Goal: Task Accomplishment & Management: Manage account settings

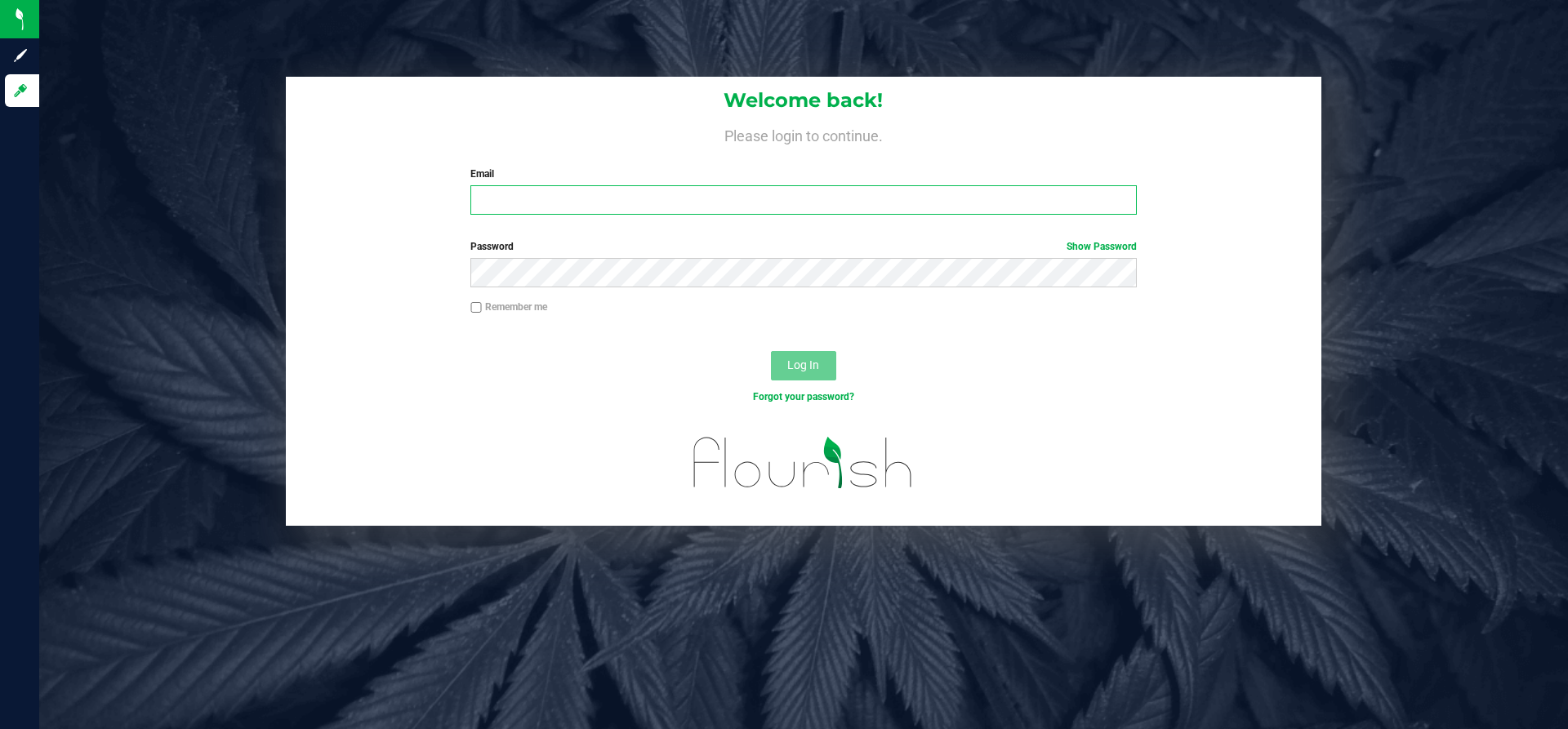
click at [683, 200] on input "Email" at bounding box center [803, 200] width 665 height 29
type input "[PERSON_NAME][EMAIL_ADDRESS][DOMAIN_NAME]"
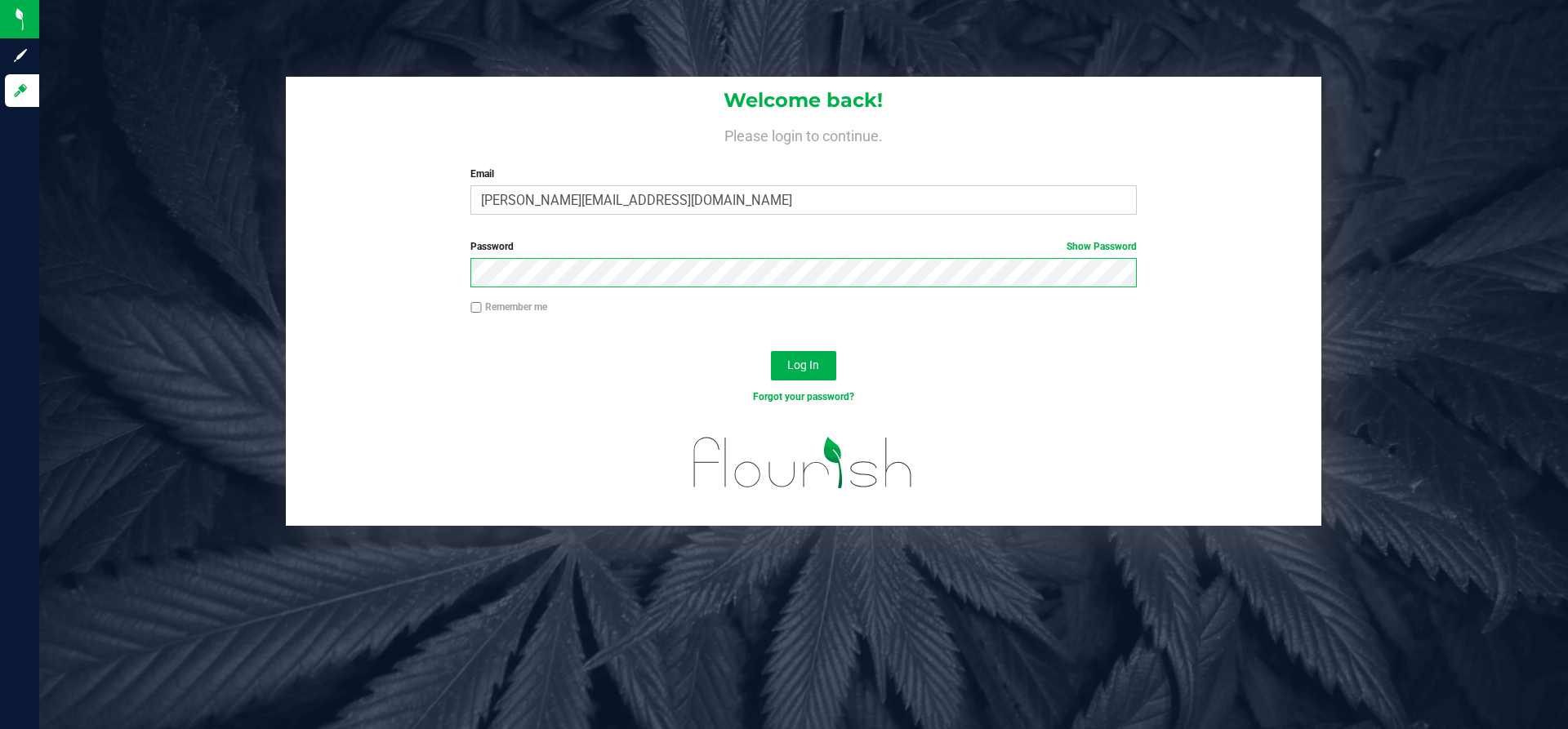
click at [771, 351] on button "Log In" at bounding box center [803, 365] width 65 height 29
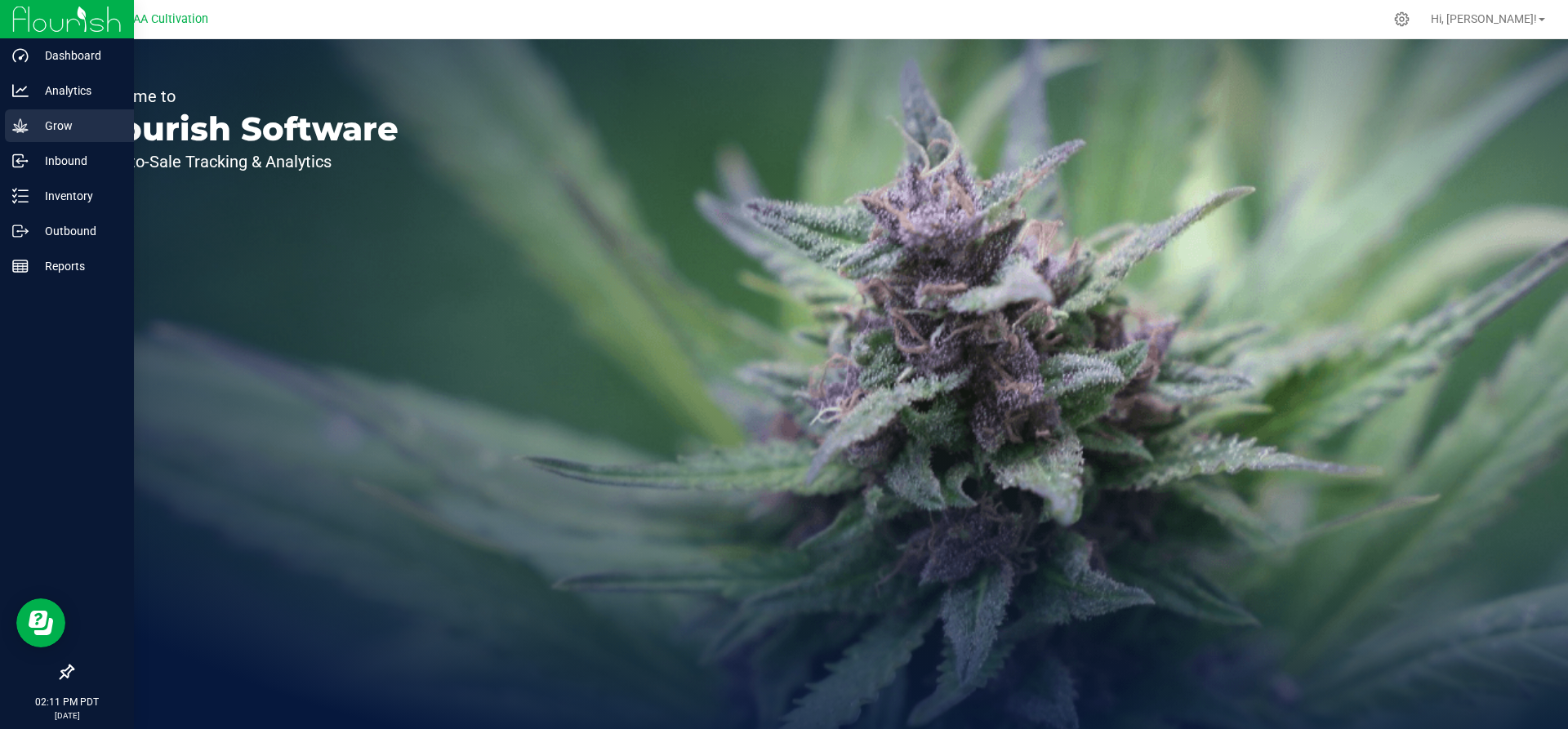
click at [26, 127] on icon at bounding box center [20, 126] width 16 height 16
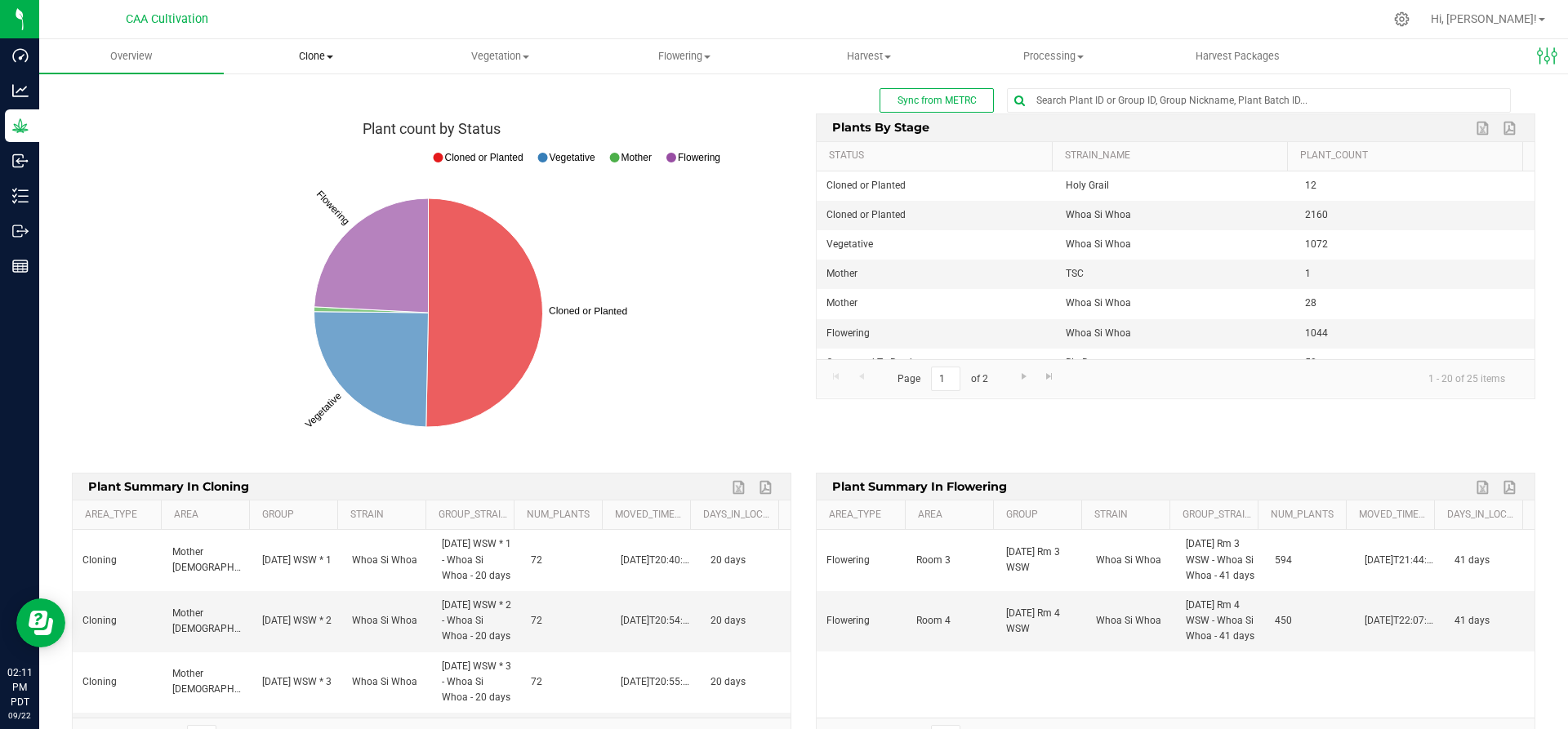
click at [323, 57] on span "Clone" at bounding box center [316, 56] width 183 height 15
click at [314, 53] on span "Clone" at bounding box center [316, 56] width 185 height 15
click at [522, 58] on span "Vegetation" at bounding box center [500, 56] width 183 height 15
click at [485, 93] on span "Veg groups" at bounding box center [459, 98] width 104 height 14
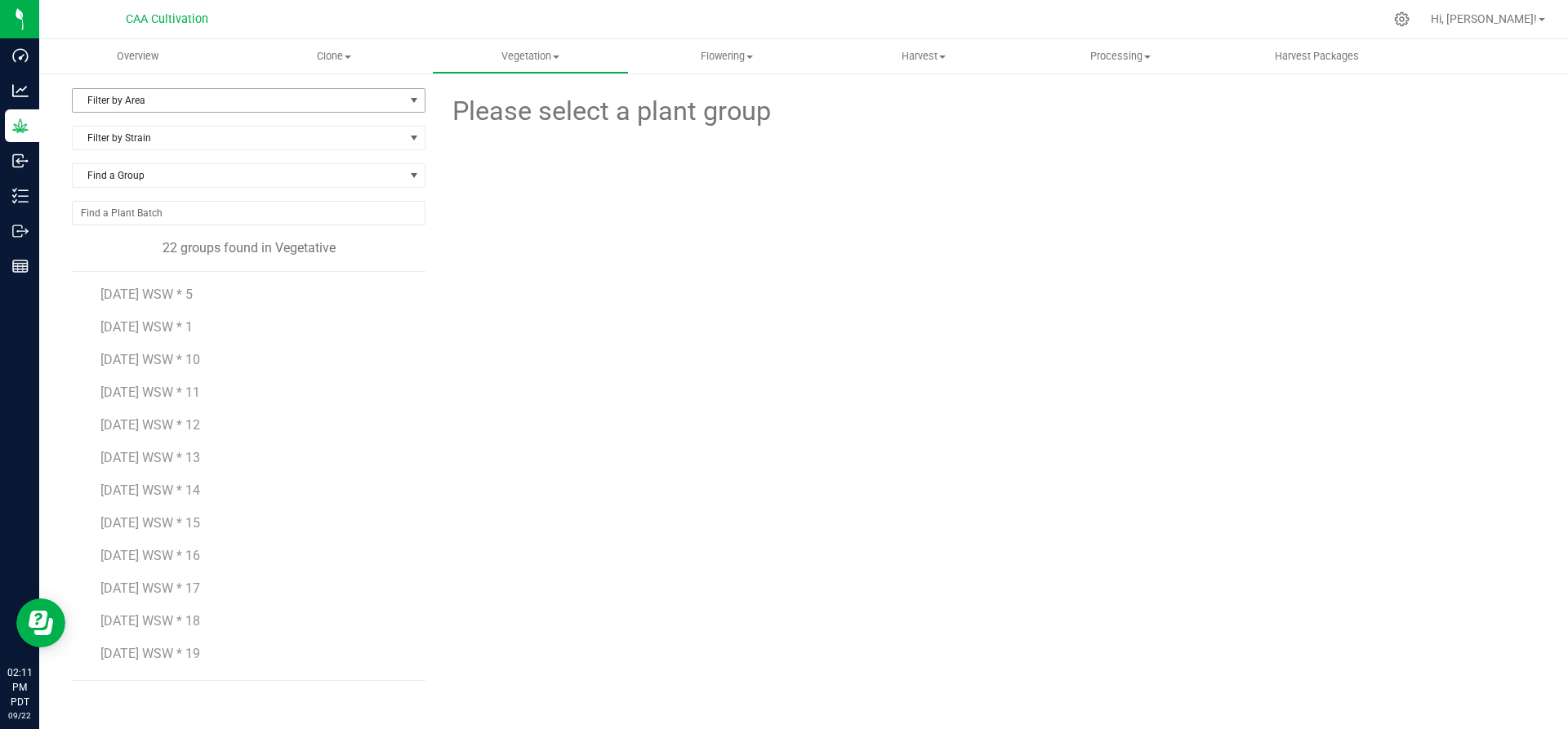
click at [171, 101] on span "Filter by Area" at bounding box center [238, 101] width 332 height 23
click at [144, 196] on li "Room 1" at bounding box center [249, 202] width 352 height 25
click at [169, 98] on span "Room 1" at bounding box center [238, 101] width 332 height 23
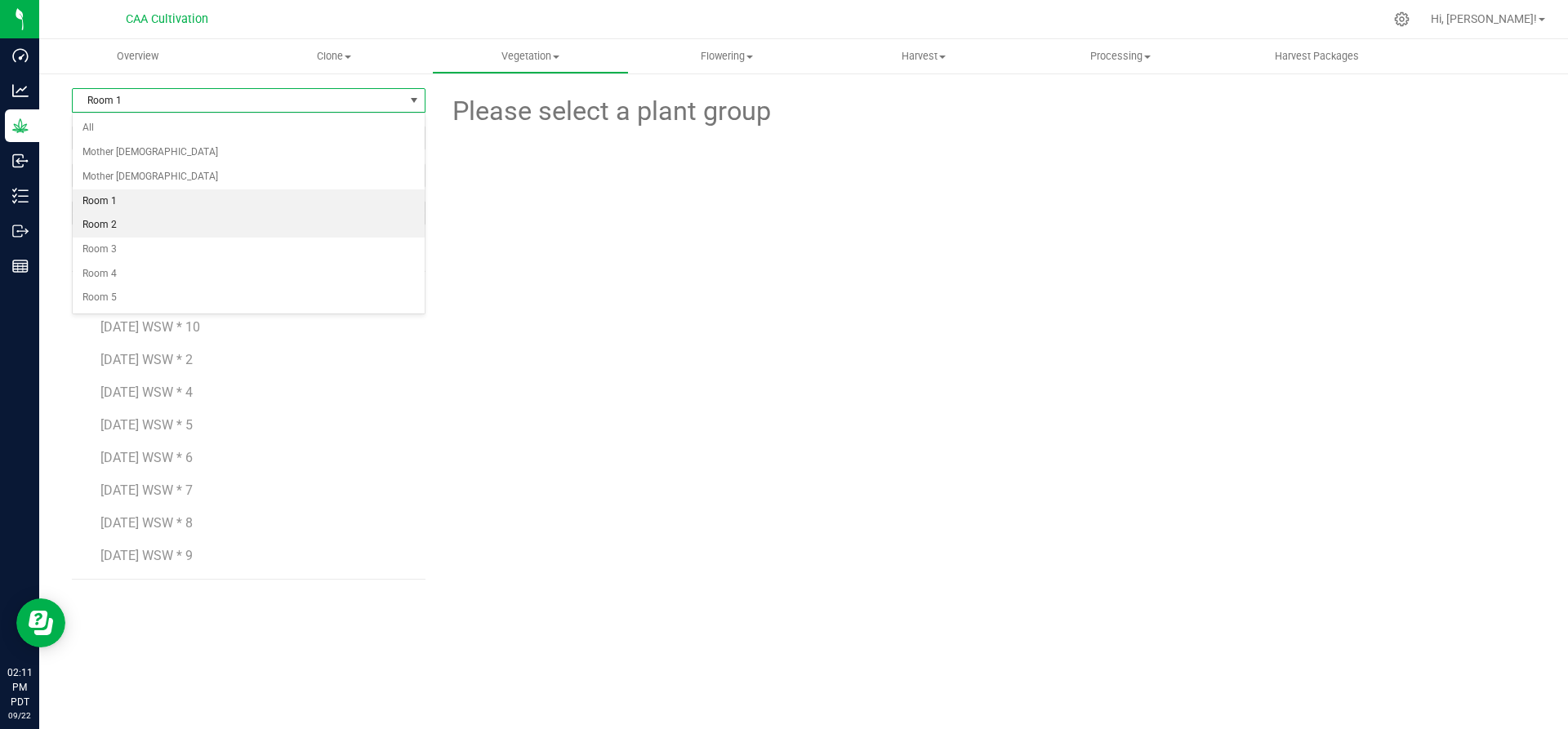
click at [127, 217] on li "Room 2" at bounding box center [249, 226] width 352 height 25
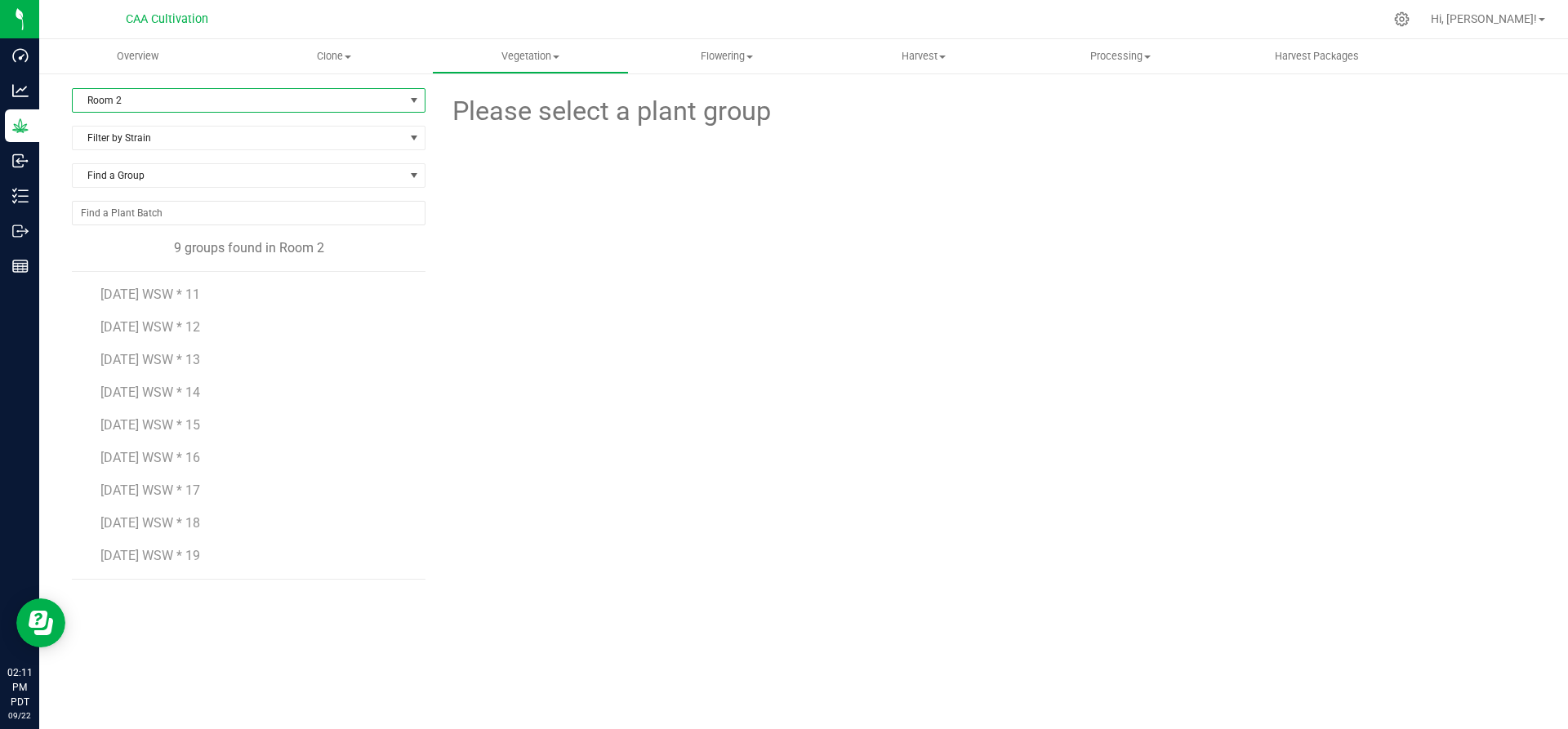
click at [153, 95] on span "Room 2" at bounding box center [238, 101] width 332 height 23
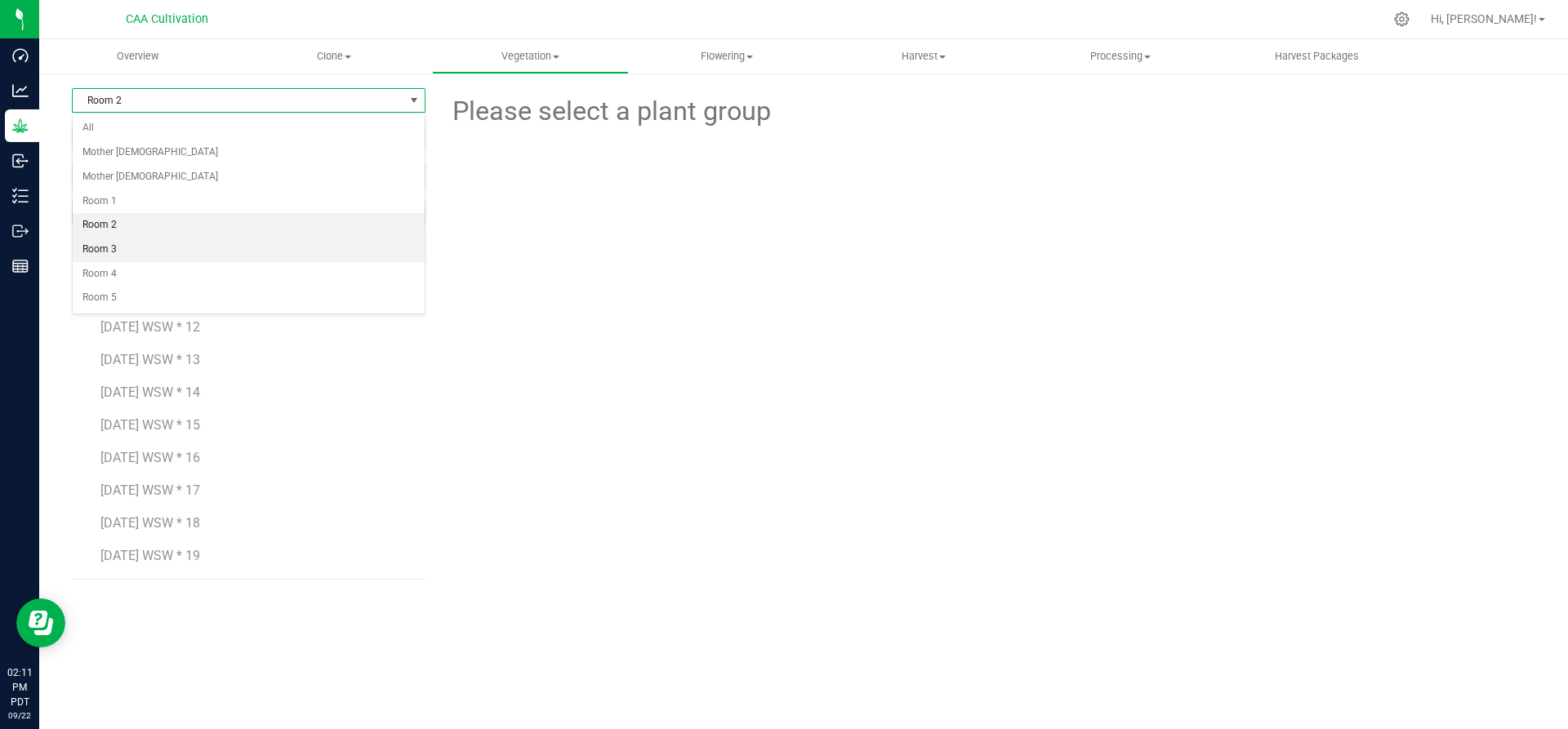
click at [128, 247] on li "Room 3" at bounding box center [249, 250] width 352 height 25
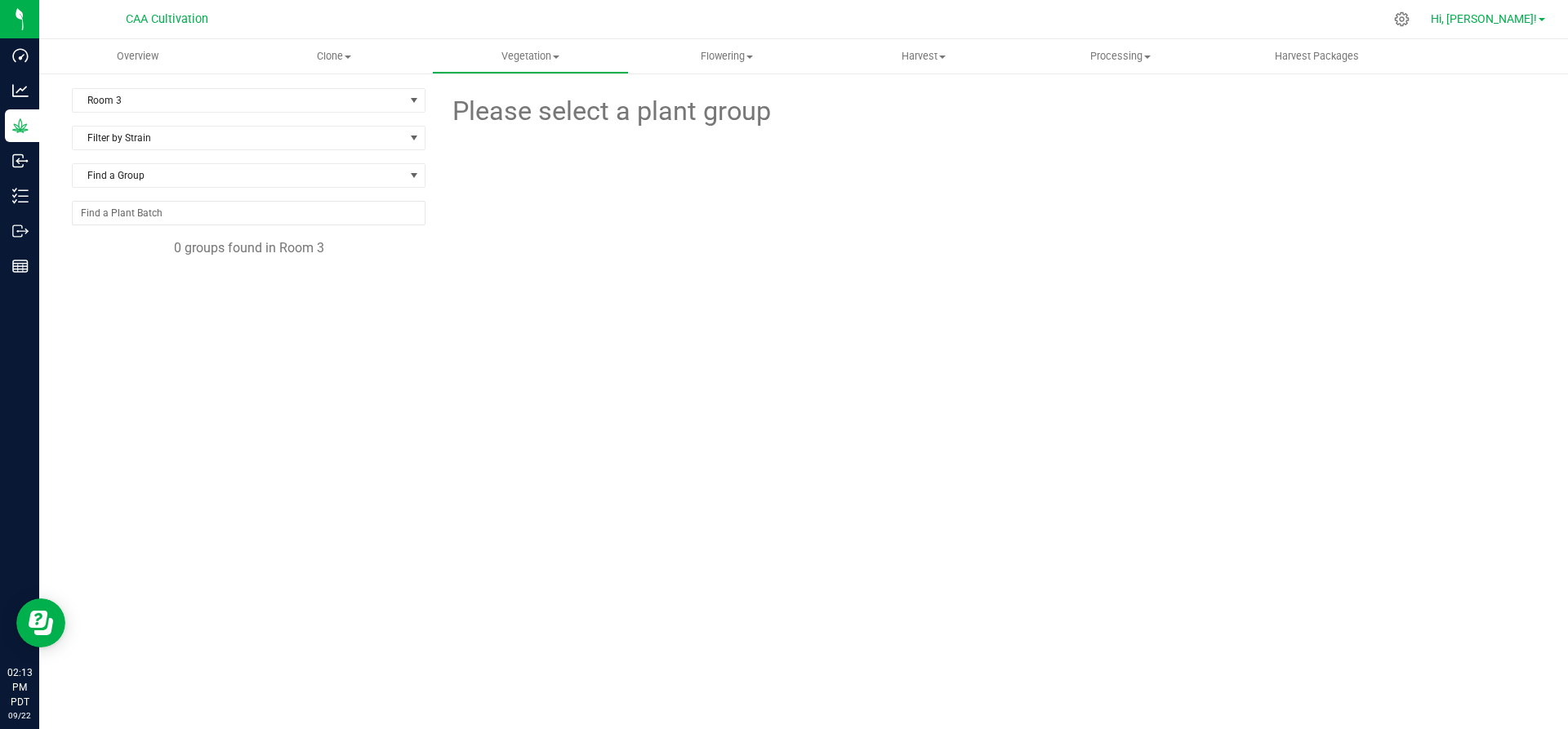
click at [1515, 22] on span "Hi, [PERSON_NAME]!" at bounding box center [1484, 19] width 106 height 13
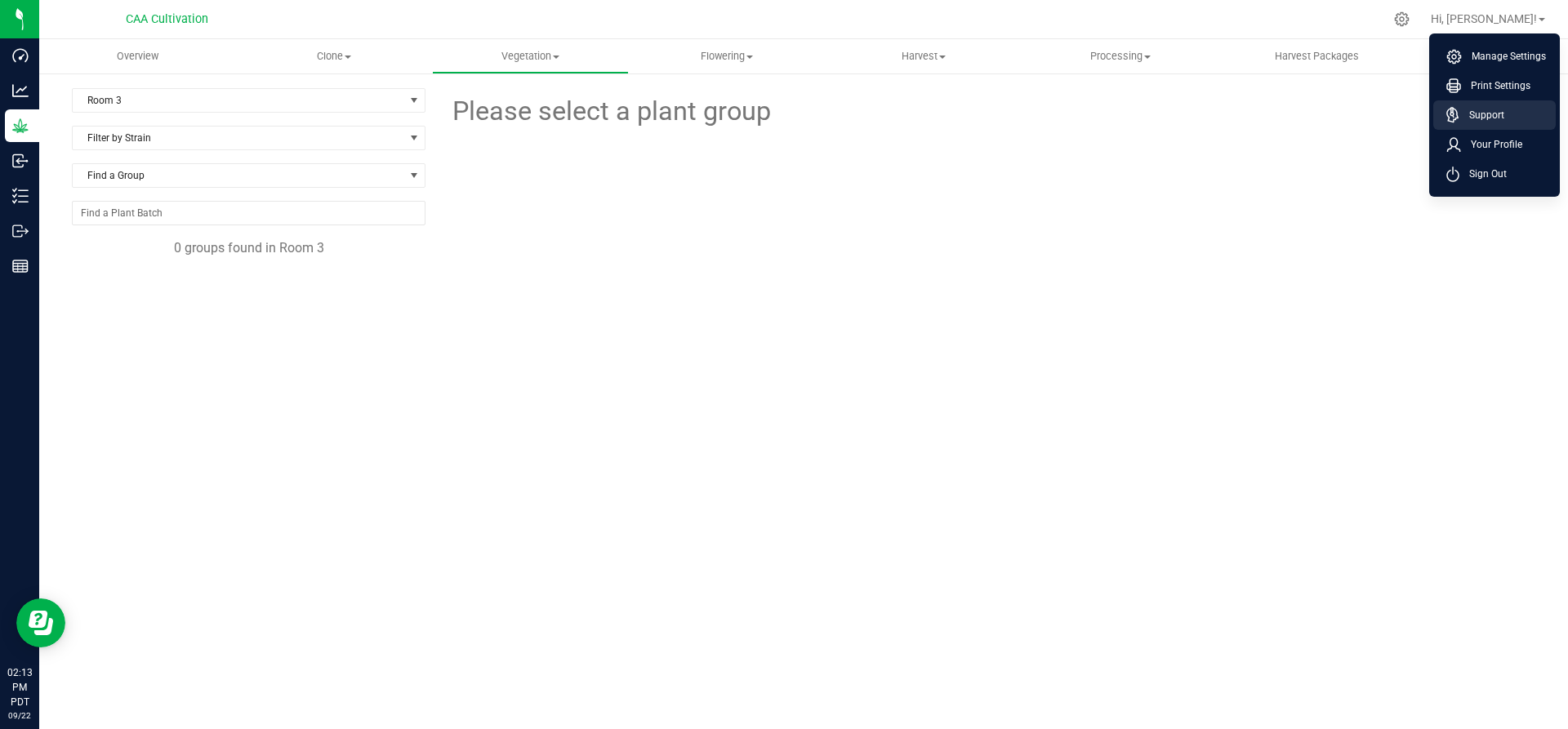
click at [1510, 111] on link "Support" at bounding box center [1498, 115] width 103 height 16
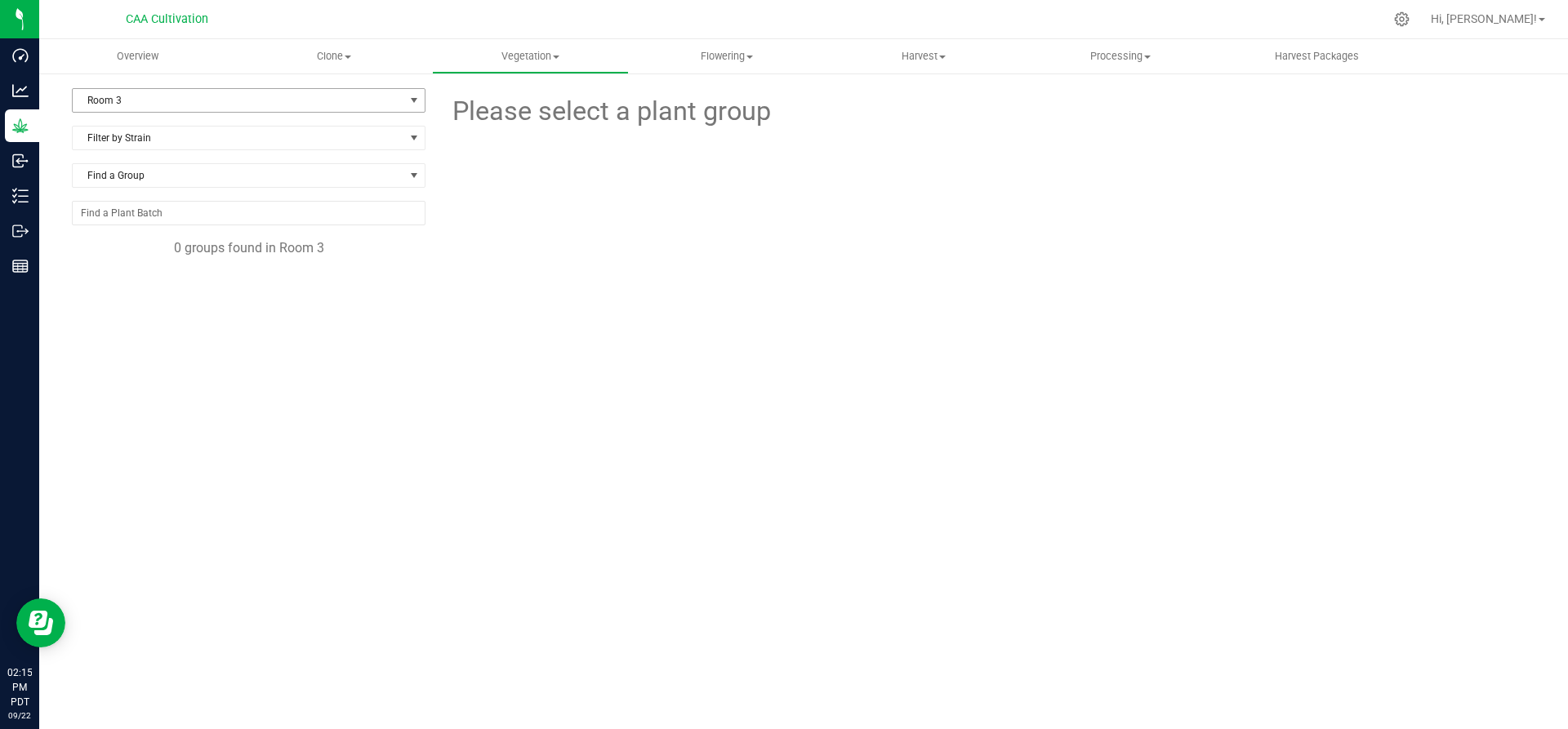
click at [196, 103] on span "Room 3" at bounding box center [238, 101] width 332 height 23
click at [165, 207] on li "Room 1" at bounding box center [249, 202] width 352 height 25
click at [184, 293] on span "[DATE] WSW * 1" at bounding box center [147, 295] width 92 height 16
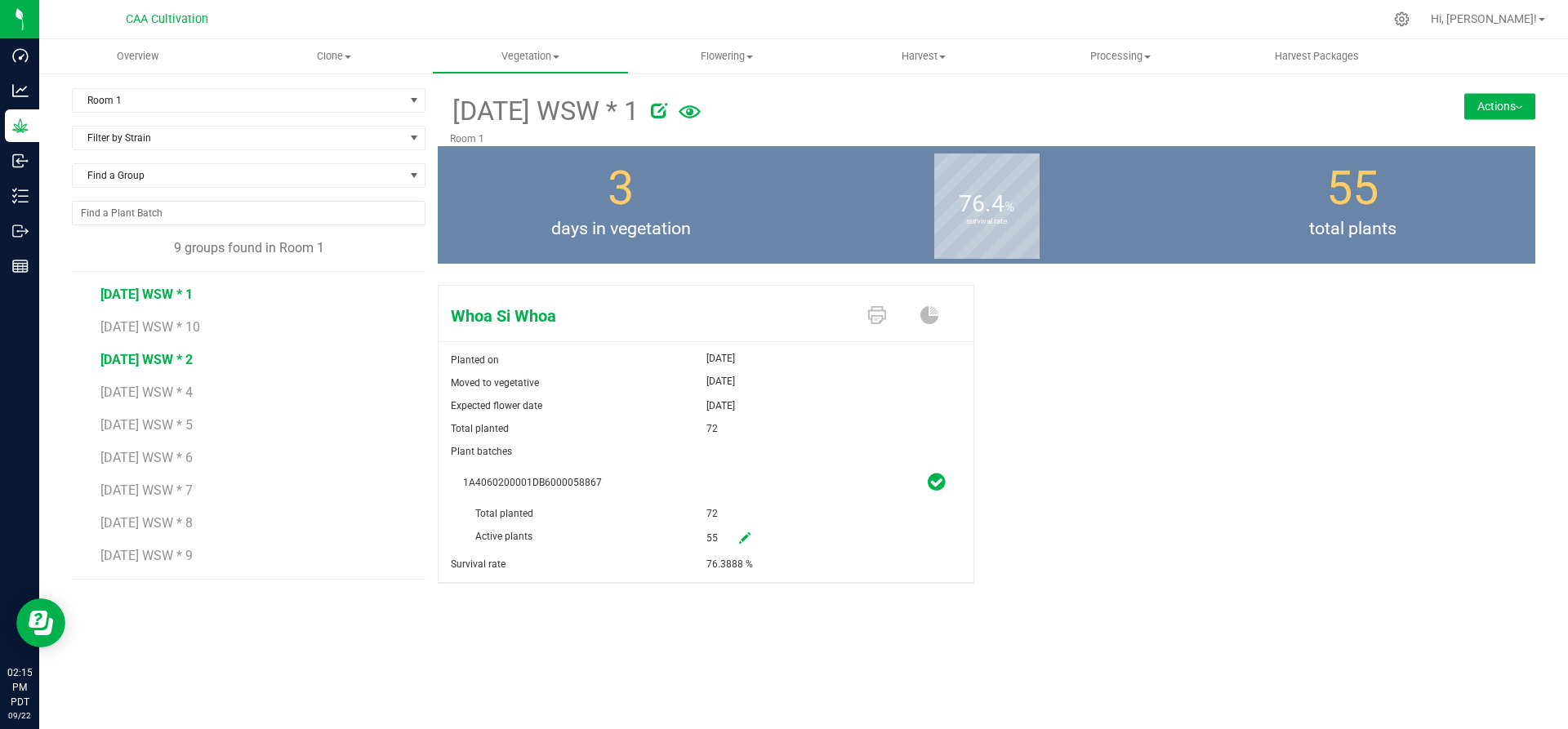
click at [165, 362] on span "[DATE] WSW * 2" at bounding box center [147, 360] width 92 height 16
click at [281, 394] on li "[DATE] WSW * 4" at bounding box center [257, 386] width 313 height 33
click at [155, 96] on span "Room 1" at bounding box center [238, 101] width 332 height 23
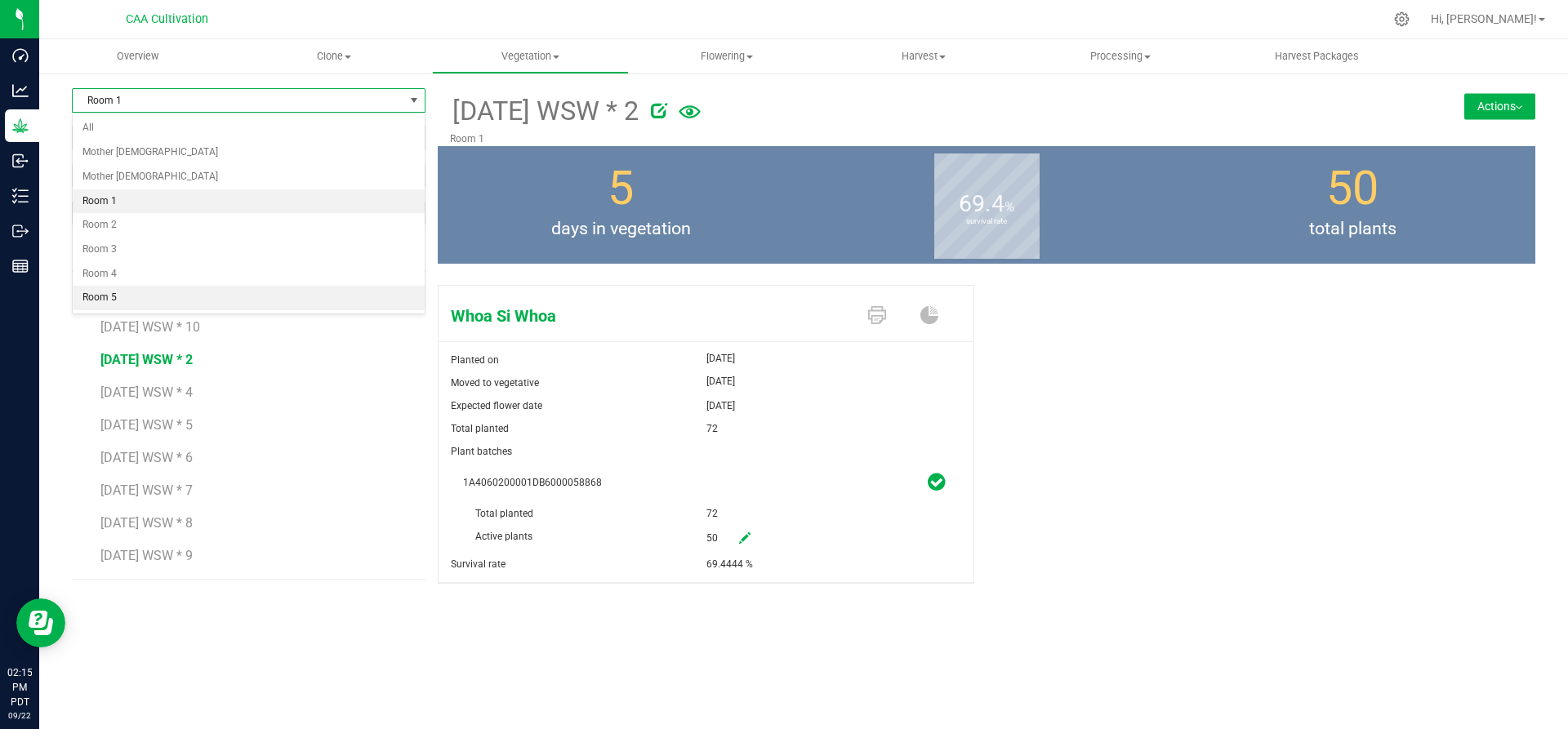
click at [139, 301] on li "Room 5" at bounding box center [249, 298] width 352 height 25
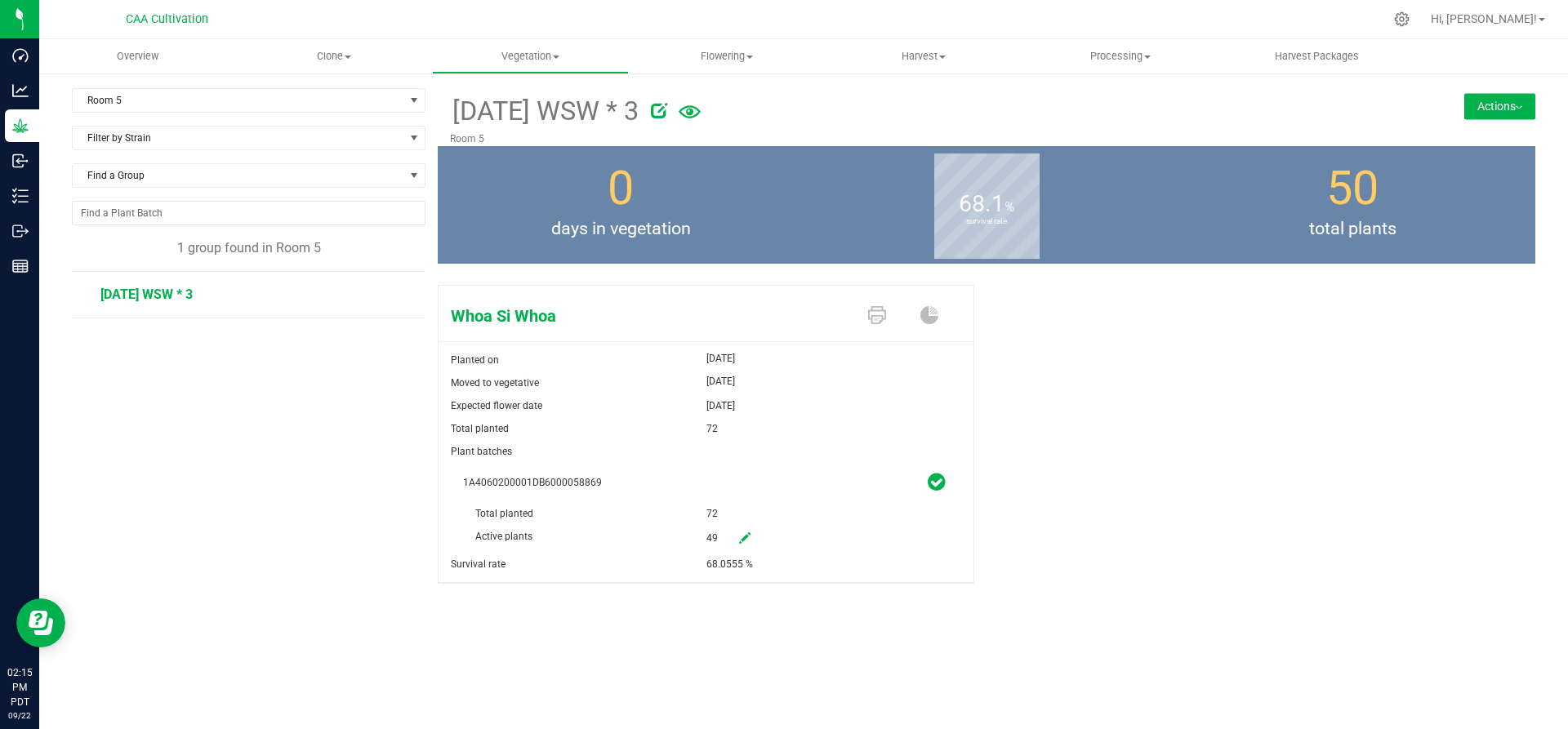
click at [154, 296] on span "[DATE] WSW * 3" at bounding box center [147, 295] width 92 height 16
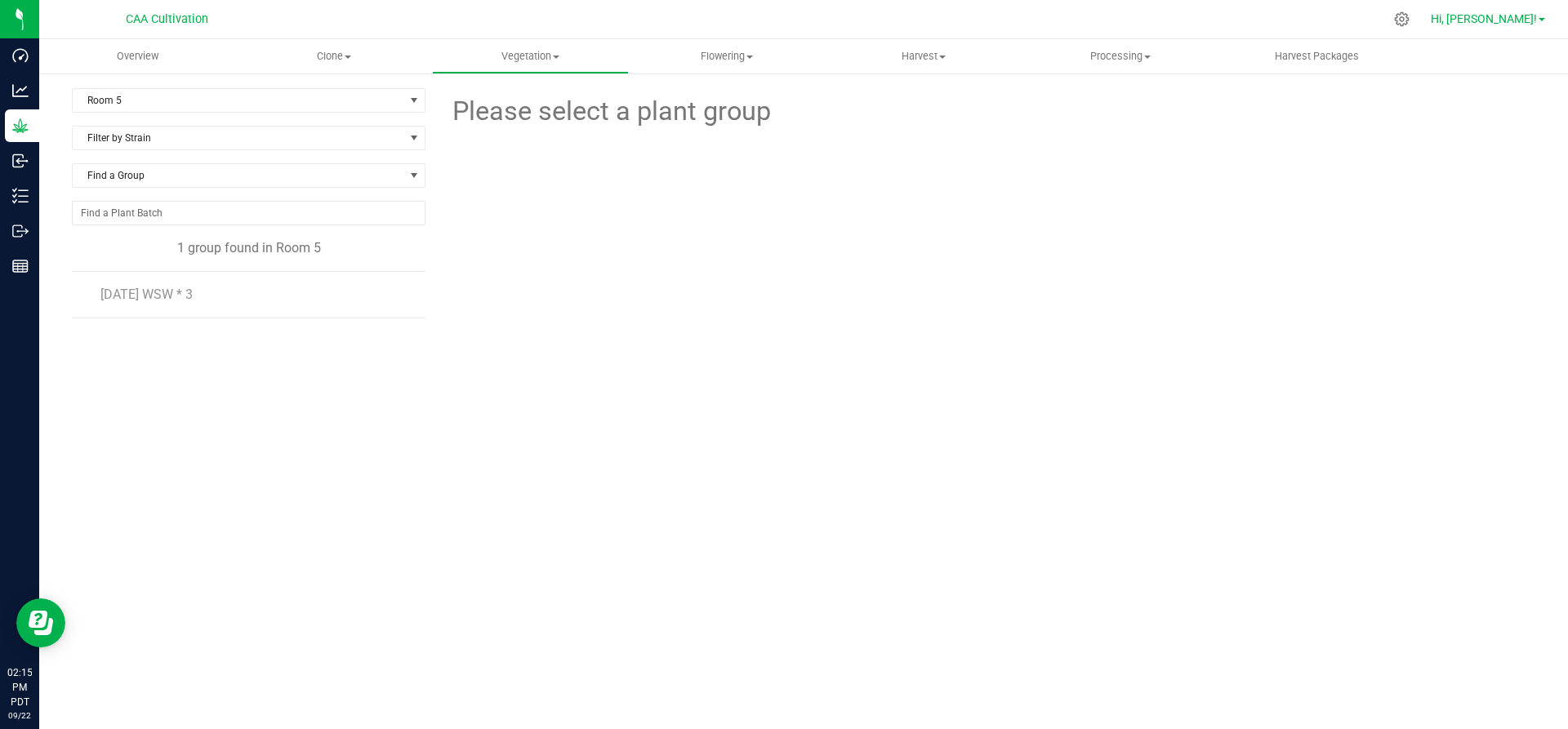
click at [1503, 18] on span "Hi, [PERSON_NAME]!" at bounding box center [1484, 19] width 106 height 13
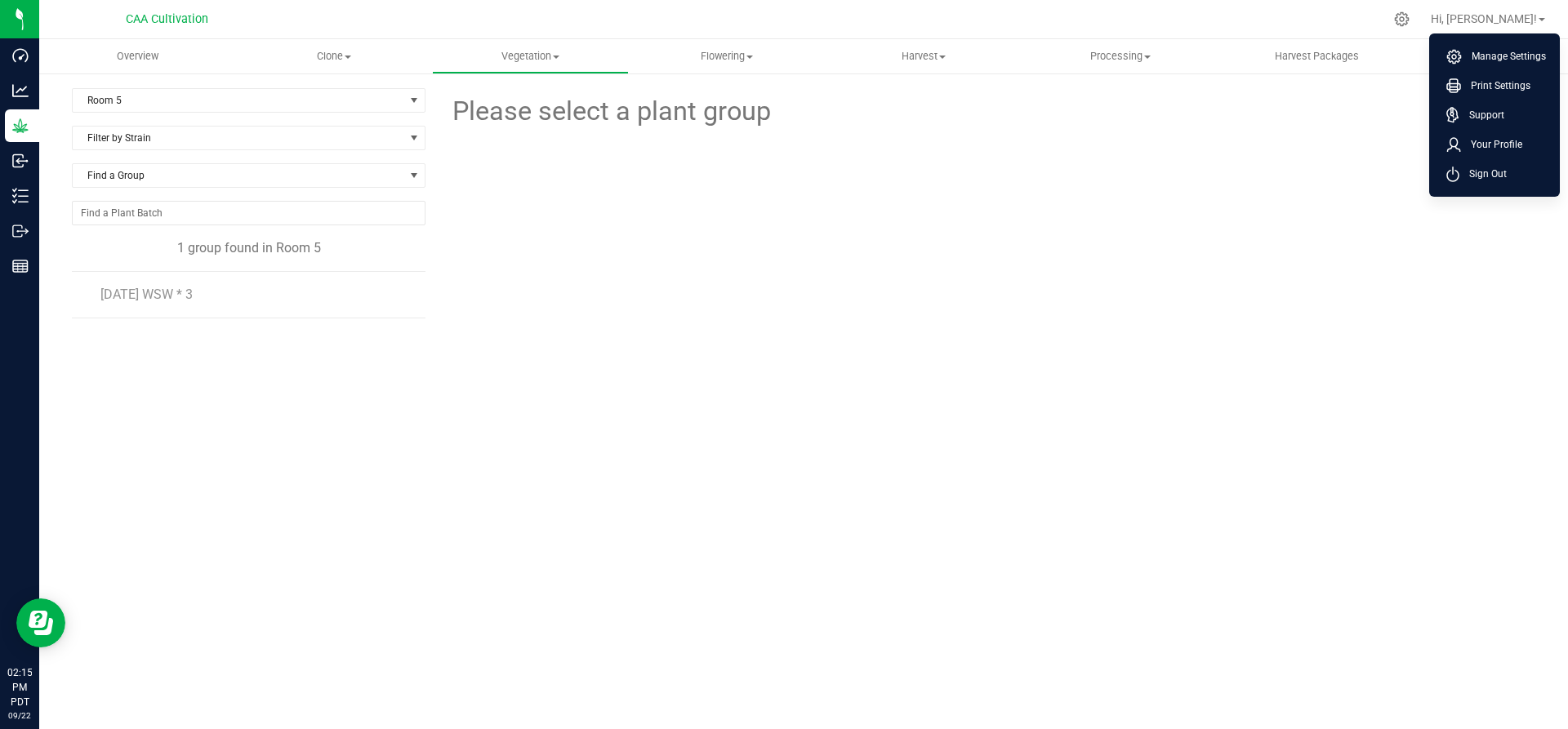
click at [1276, 226] on div at bounding box center [987, 221] width 1122 height 180
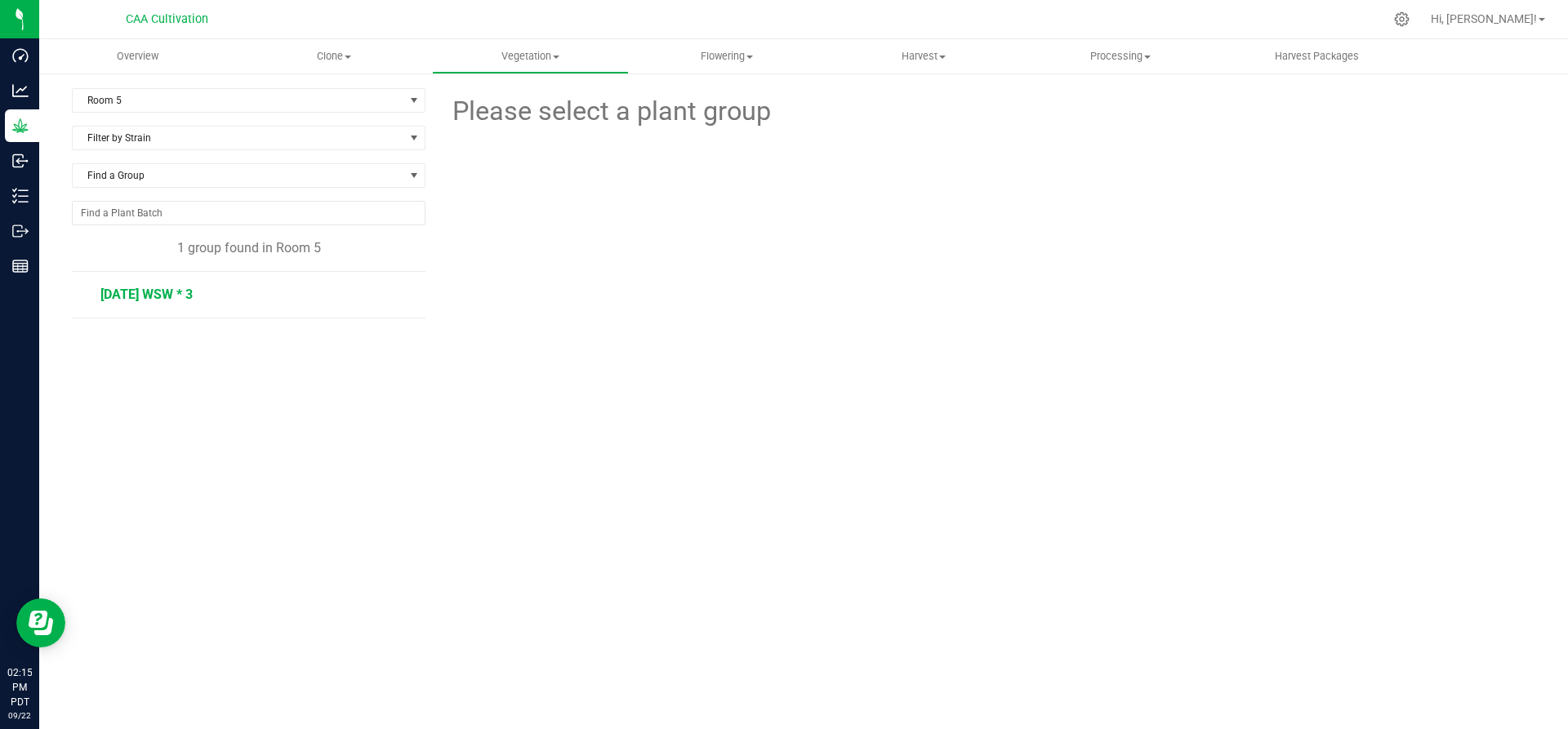
click at [152, 297] on span "[DATE] WSW * 3" at bounding box center [147, 295] width 92 height 16
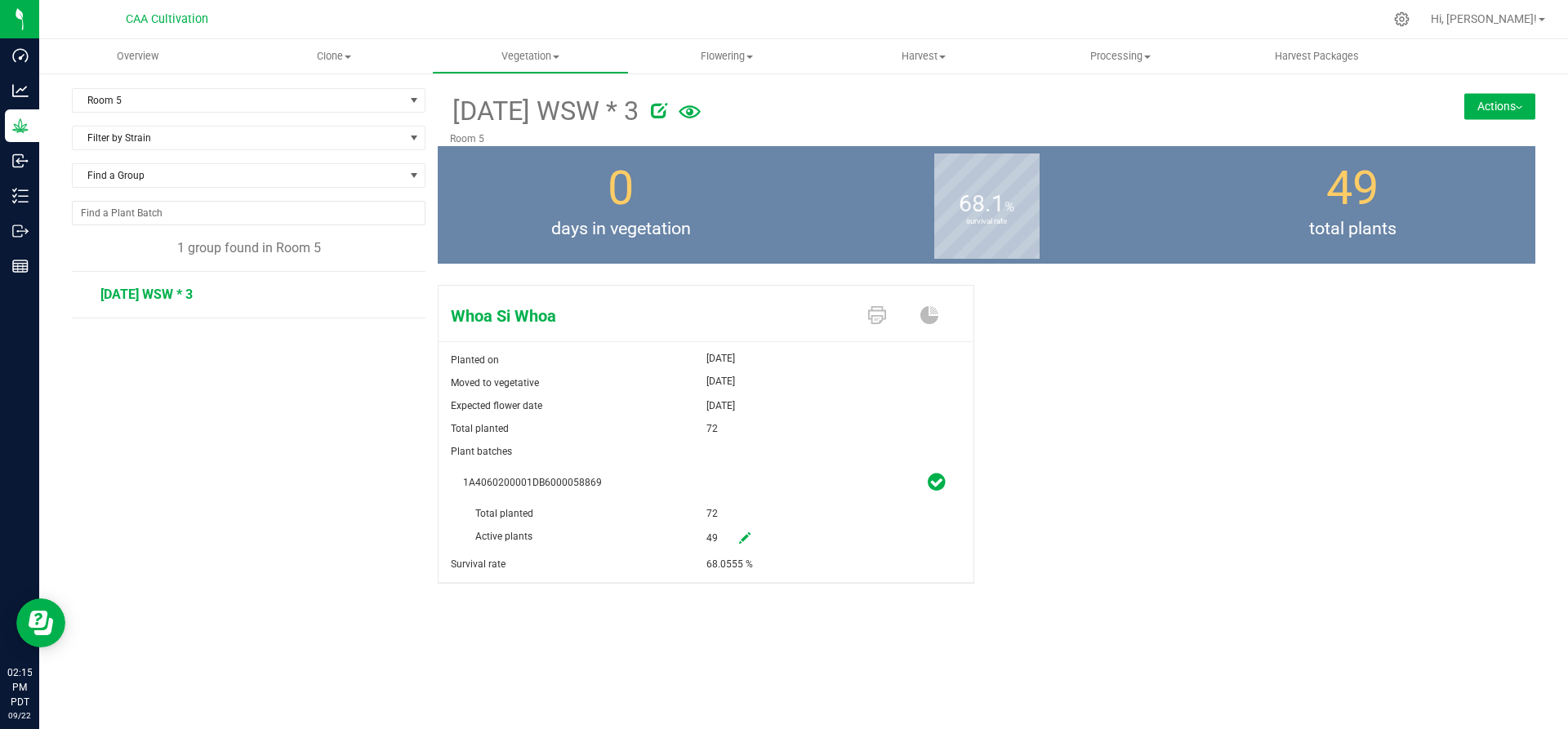
click at [1487, 98] on button "Actions" at bounding box center [1500, 106] width 71 height 27
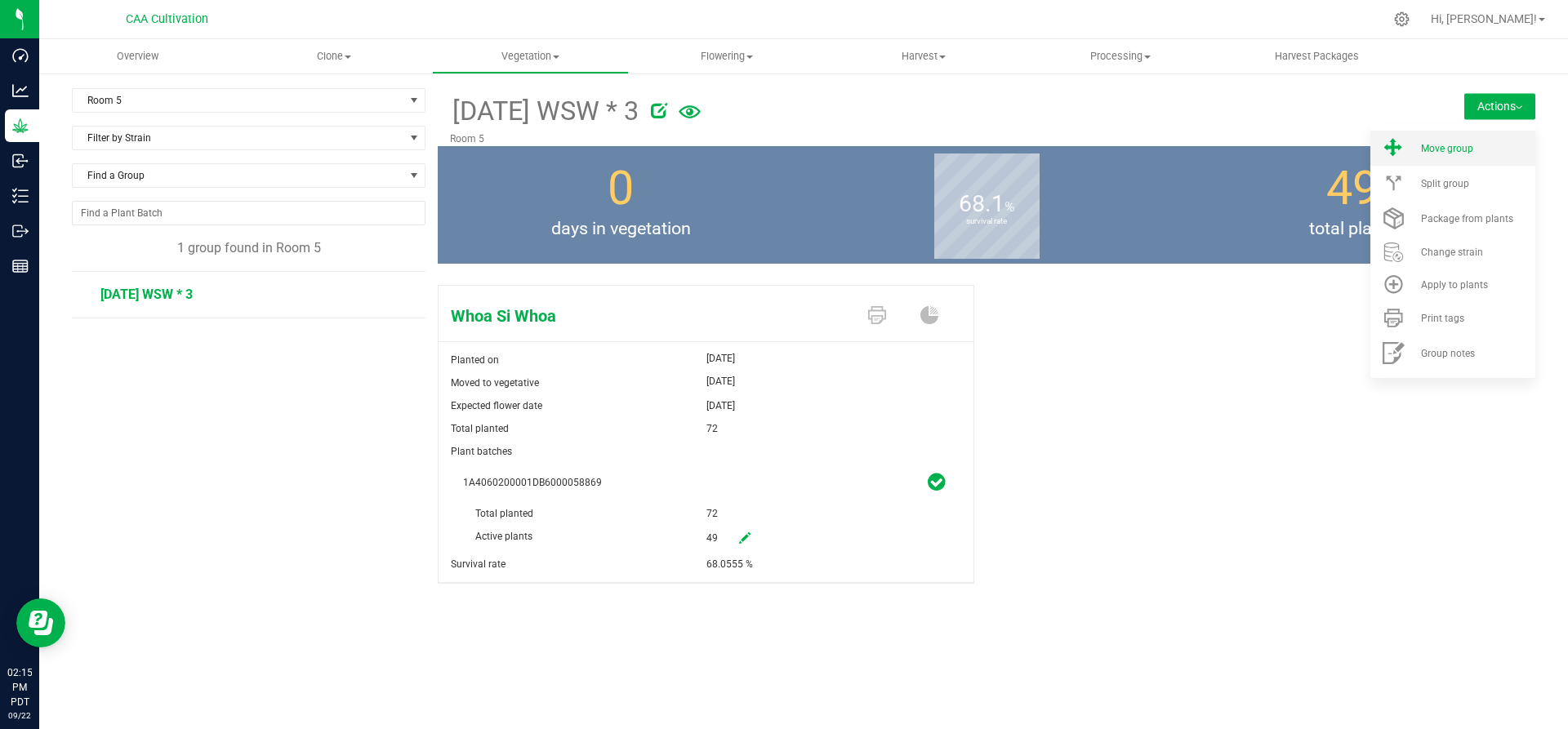
click at [1472, 145] on span "Move group" at bounding box center [1447, 149] width 52 height 12
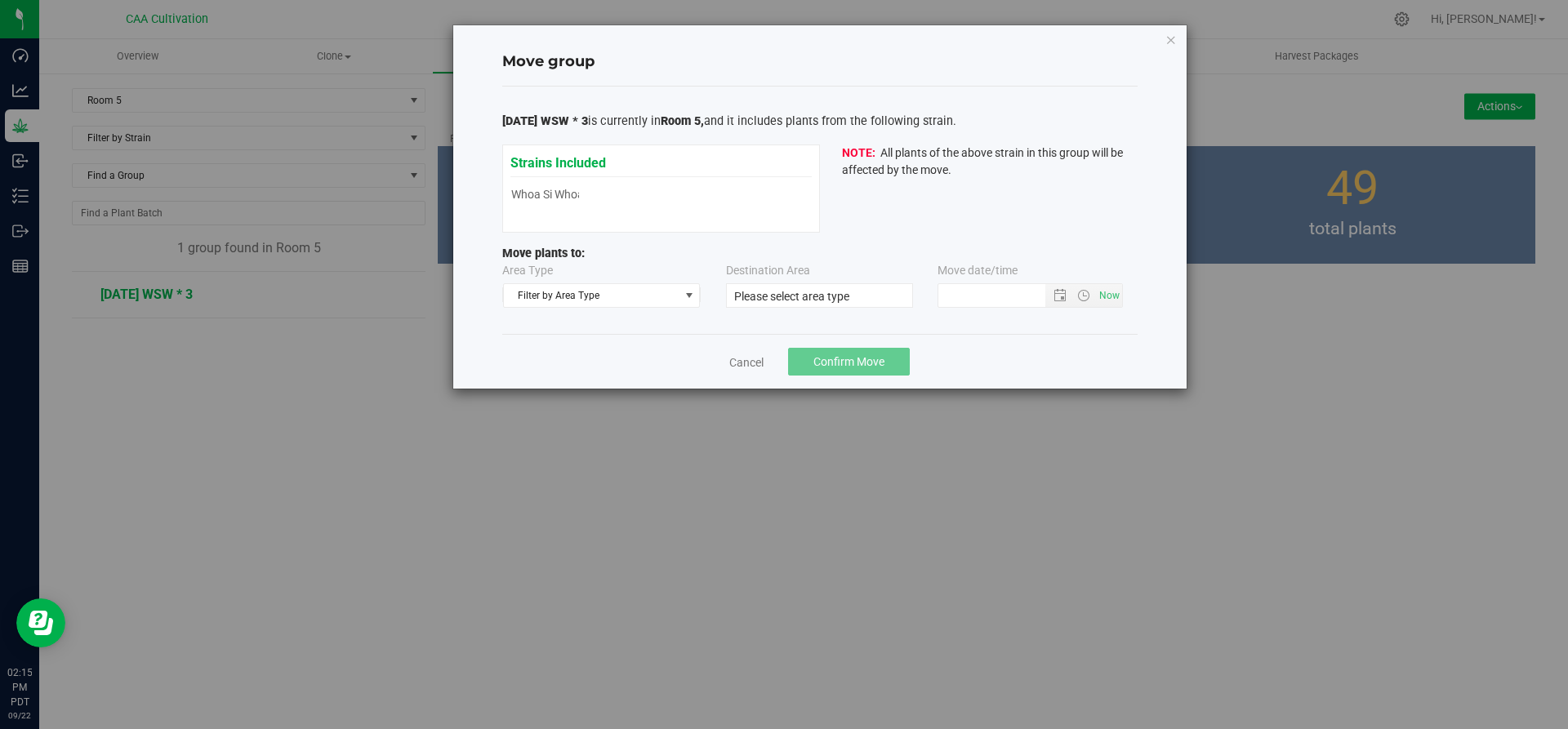
type input "[DATE] 2:14 PM"
click at [667, 288] on span "Filter by Area Type" at bounding box center [591, 295] width 175 height 23
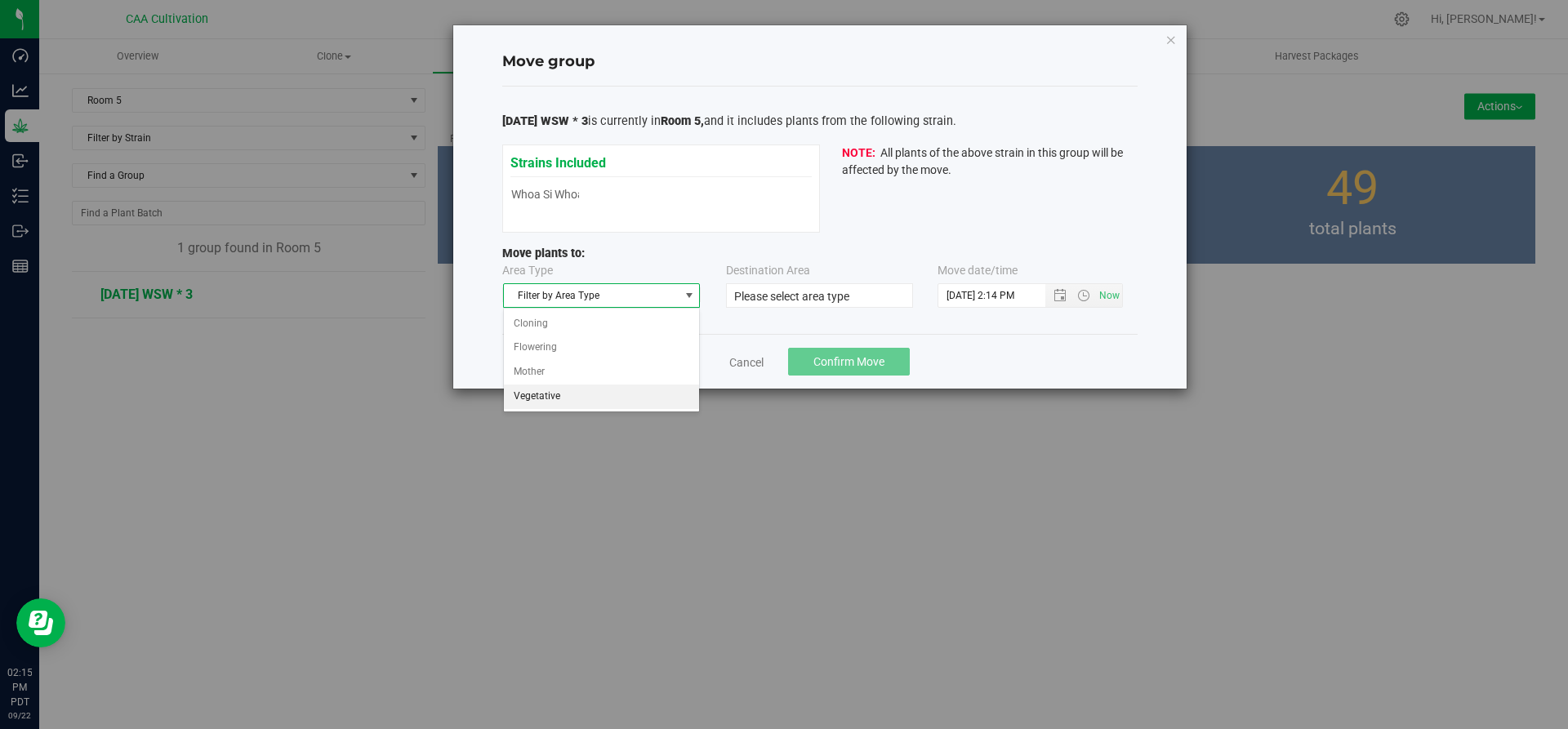
click at [601, 393] on li "Vegetative" at bounding box center [602, 397] width 196 height 25
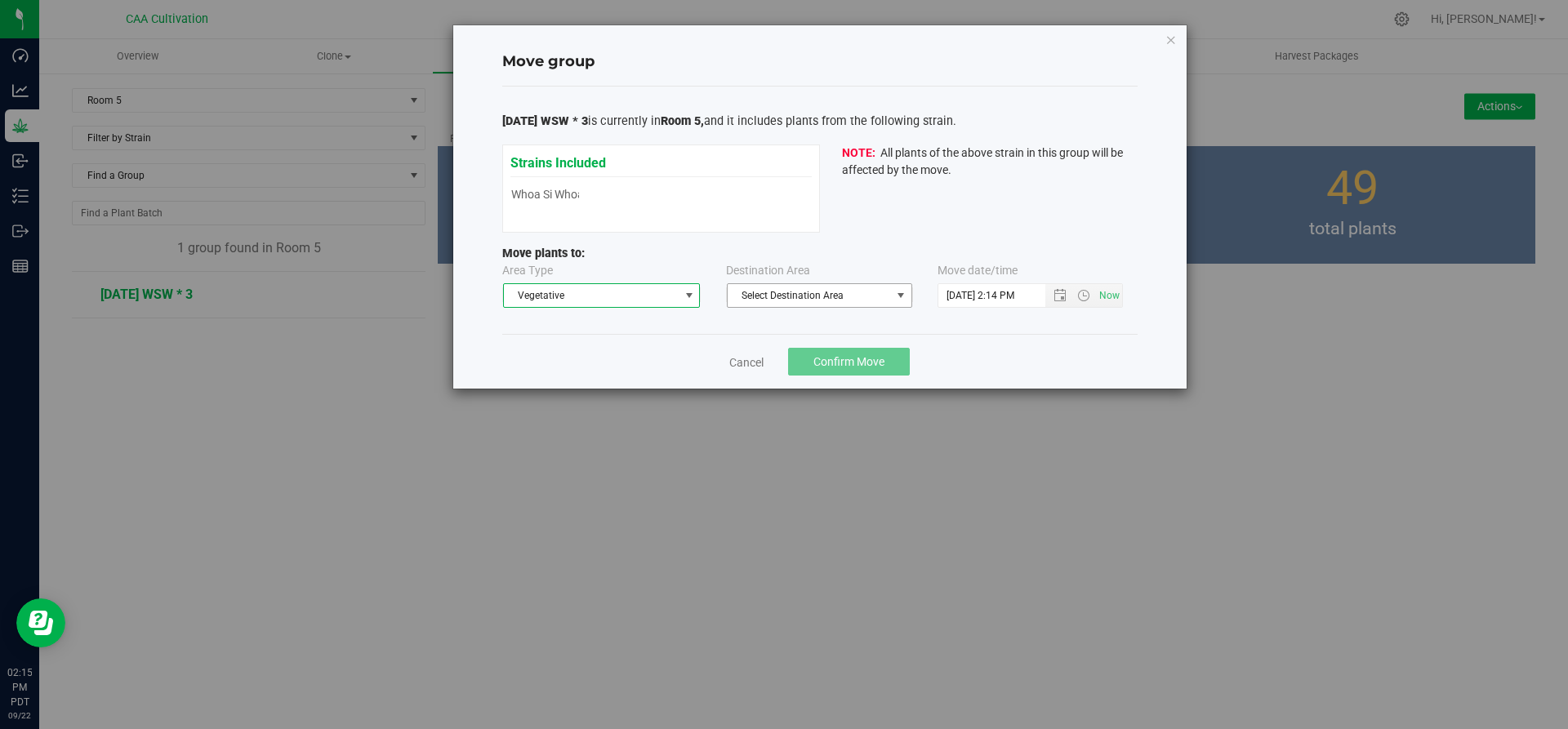
click at [759, 295] on span "Select Destination Area" at bounding box center [809, 295] width 164 height 23
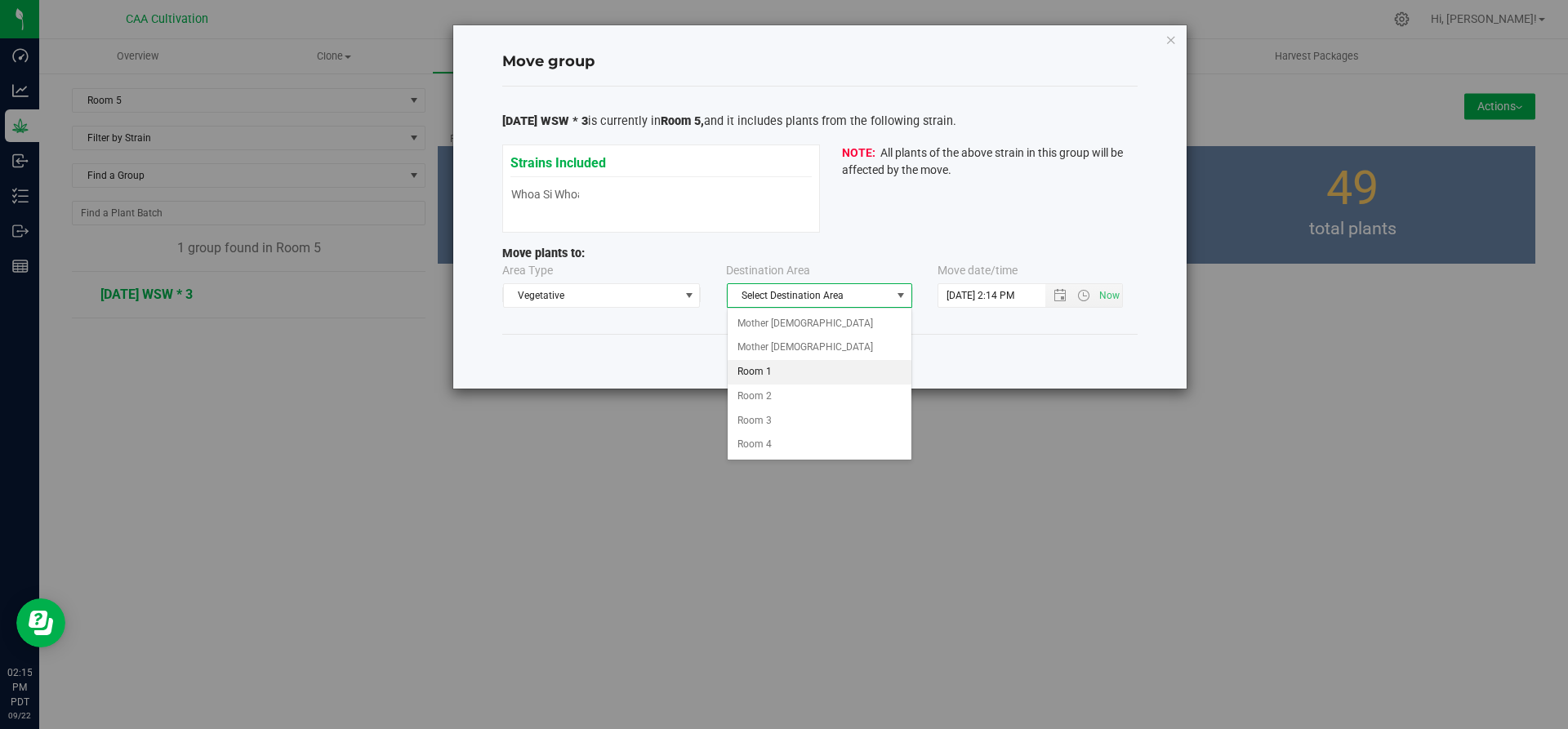
click at [766, 365] on li "Room 1" at bounding box center [819, 372] width 184 height 25
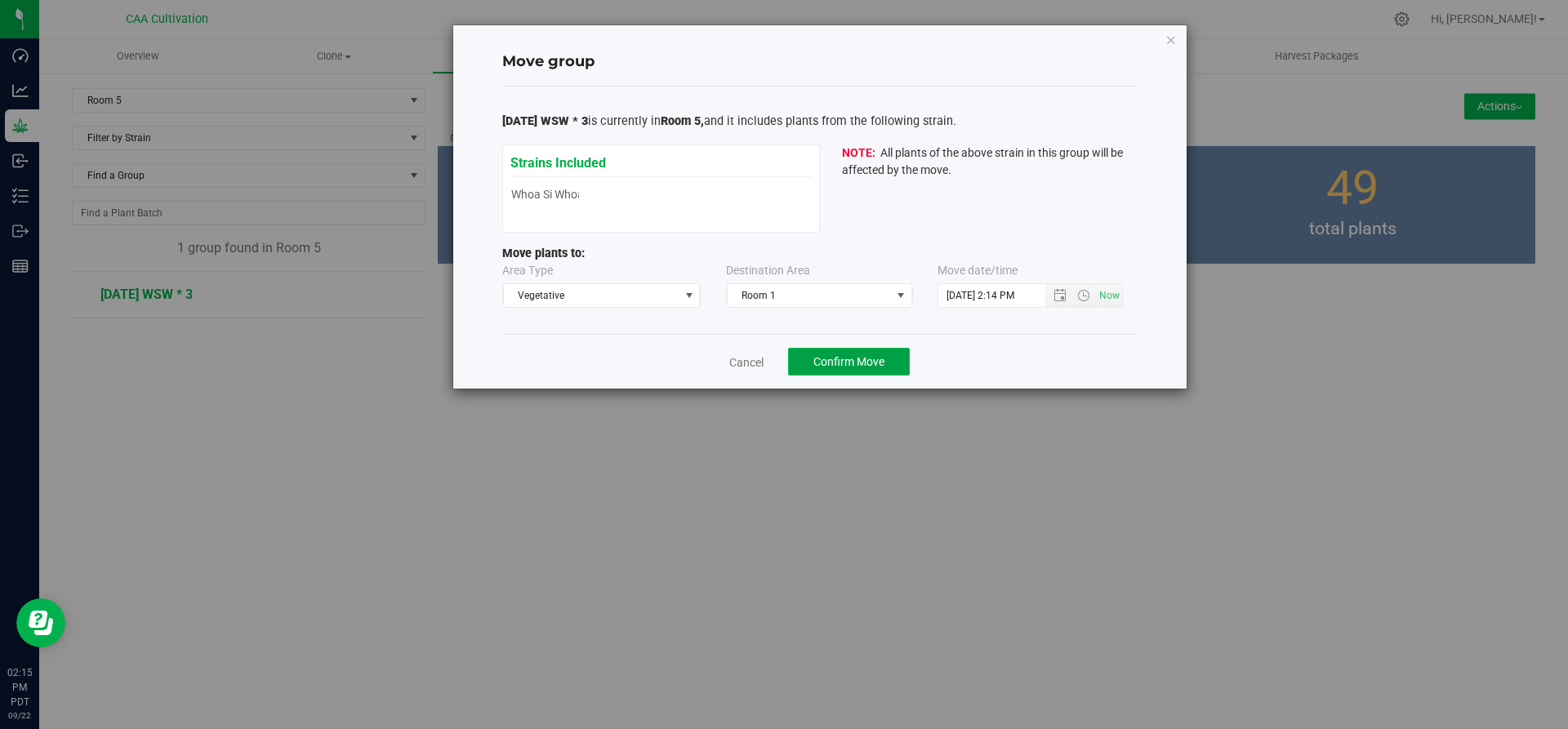
click at [865, 366] on span "Confirm Move" at bounding box center [849, 361] width 71 height 13
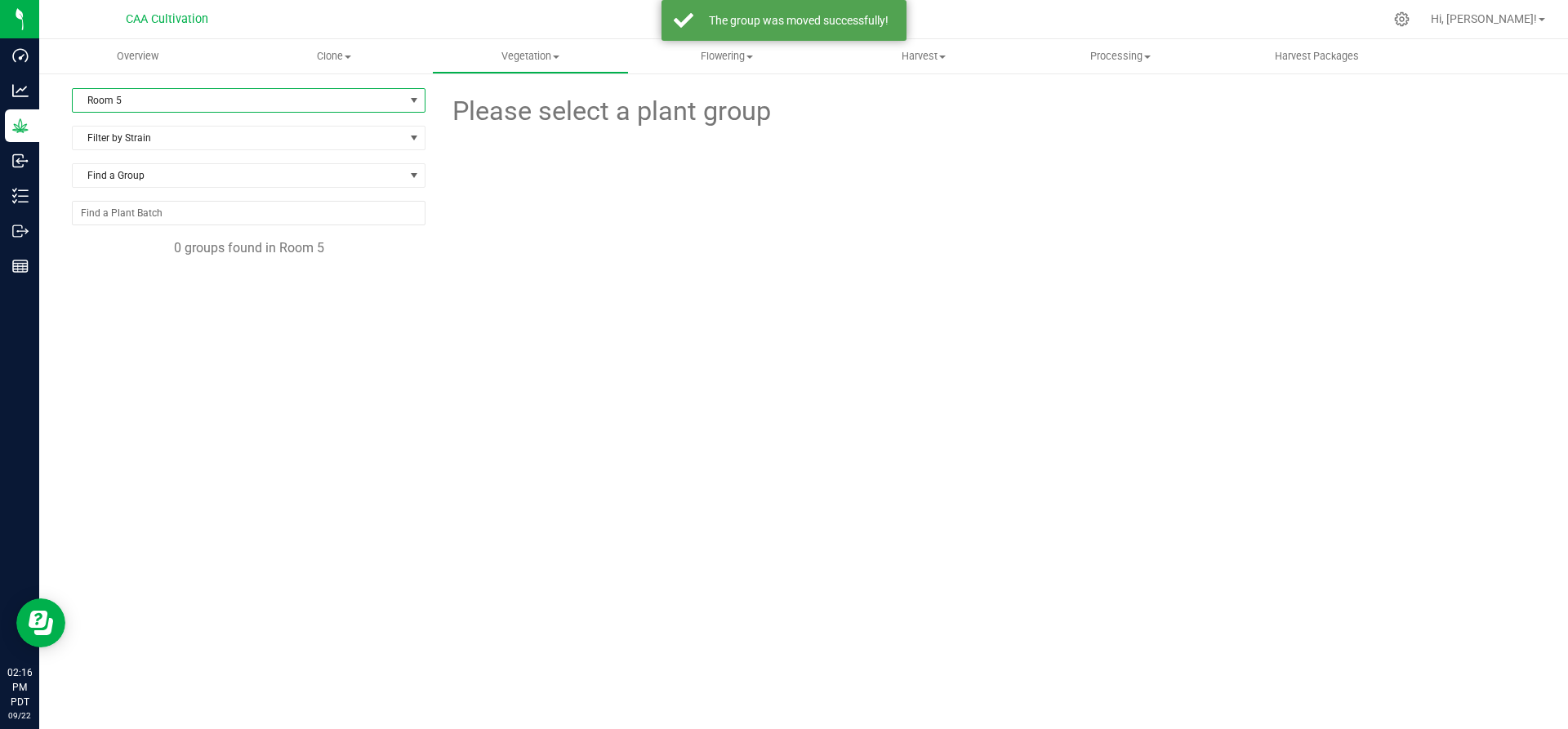
click at [181, 101] on span "Room 5" at bounding box center [238, 101] width 332 height 23
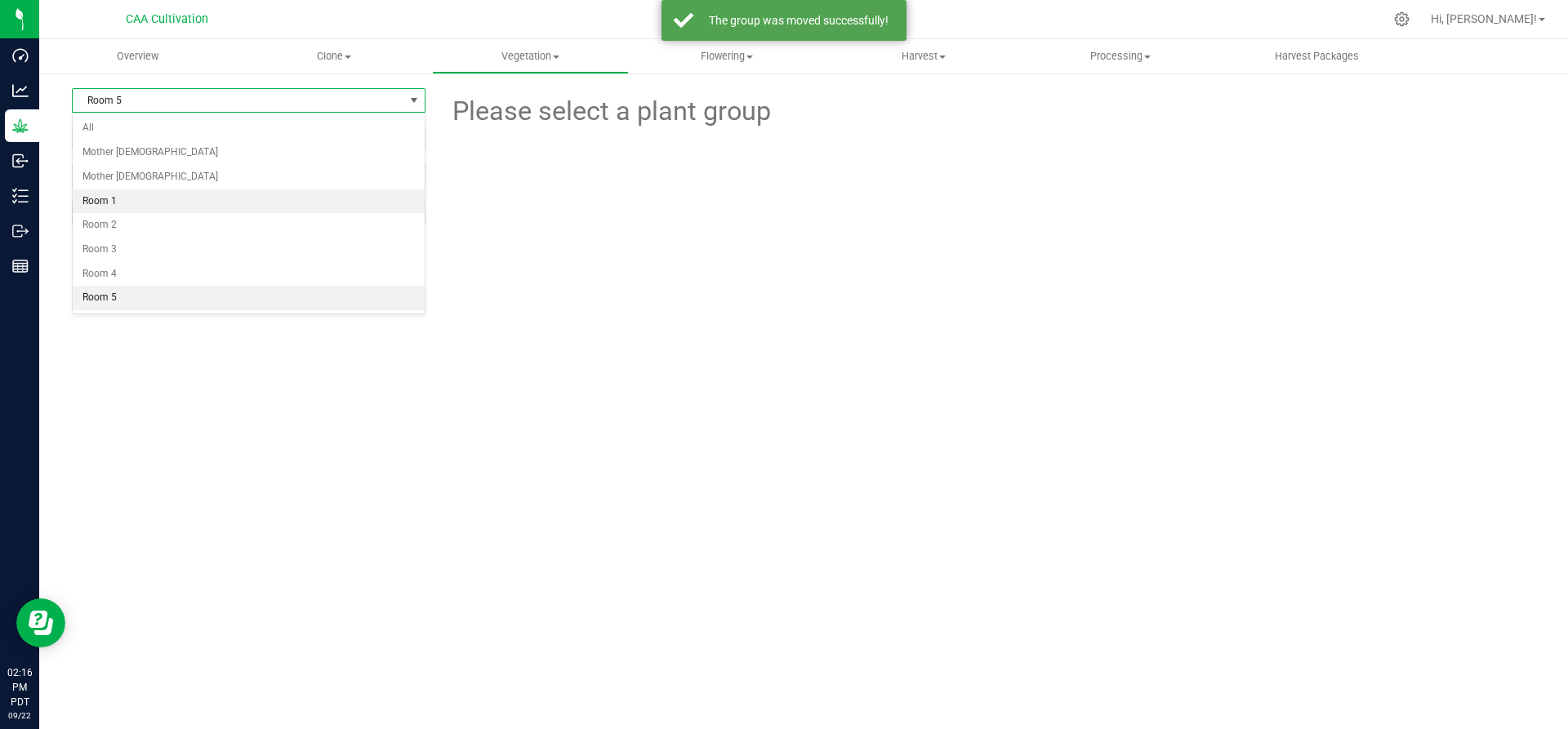
click at [154, 196] on li "Room 1" at bounding box center [249, 202] width 352 height 25
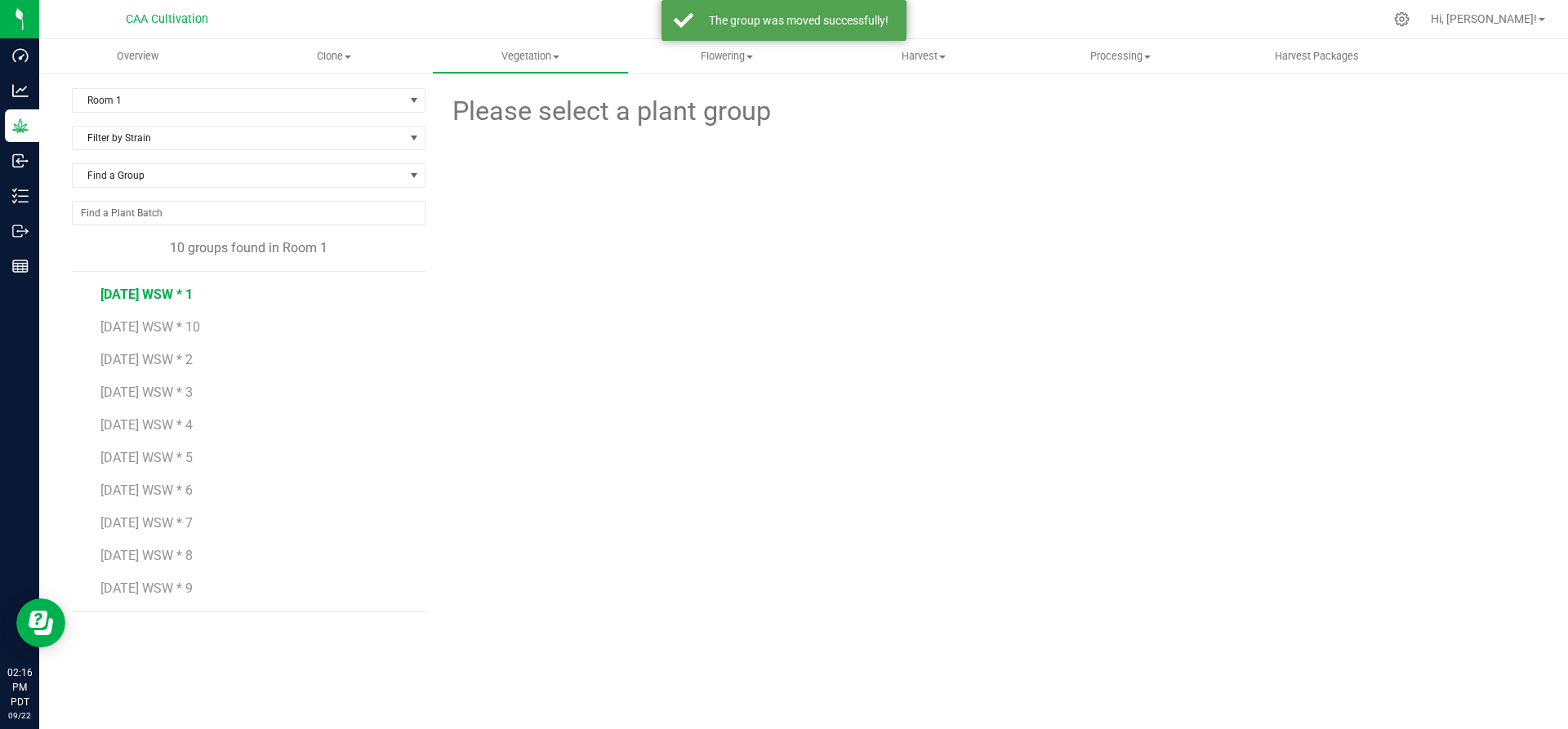
click at [163, 293] on span "[DATE] WSW * 1" at bounding box center [147, 295] width 92 height 16
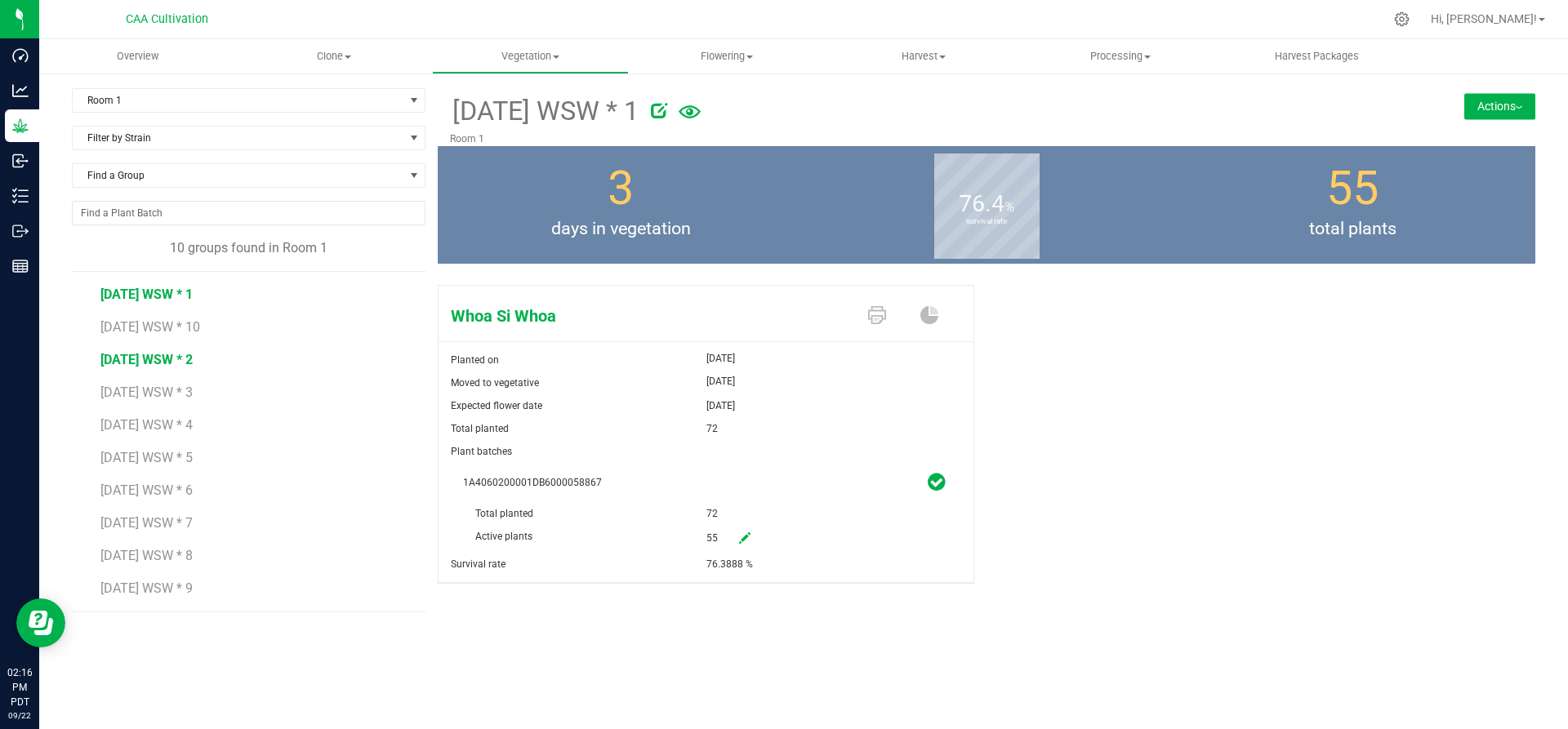
click at [164, 357] on span "[DATE] WSW * 2" at bounding box center [147, 360] width 92 height 16
click at [151, 390] on span "[DATE] WSW * 3" at bounding box center [147, 393] width 92 height 16
click at [176, 427] on span "[DATE] WSW * 4" at bounding box center [147, 426] width 92 height 16
click at [165, 455] on span "[DATE] WSW * 5" at bounding box center [147, 458] width 92 height 16
click at [173, 487] on span "[DATE] WSW * 6" at bounding box center [147, 490] width 92 height 16
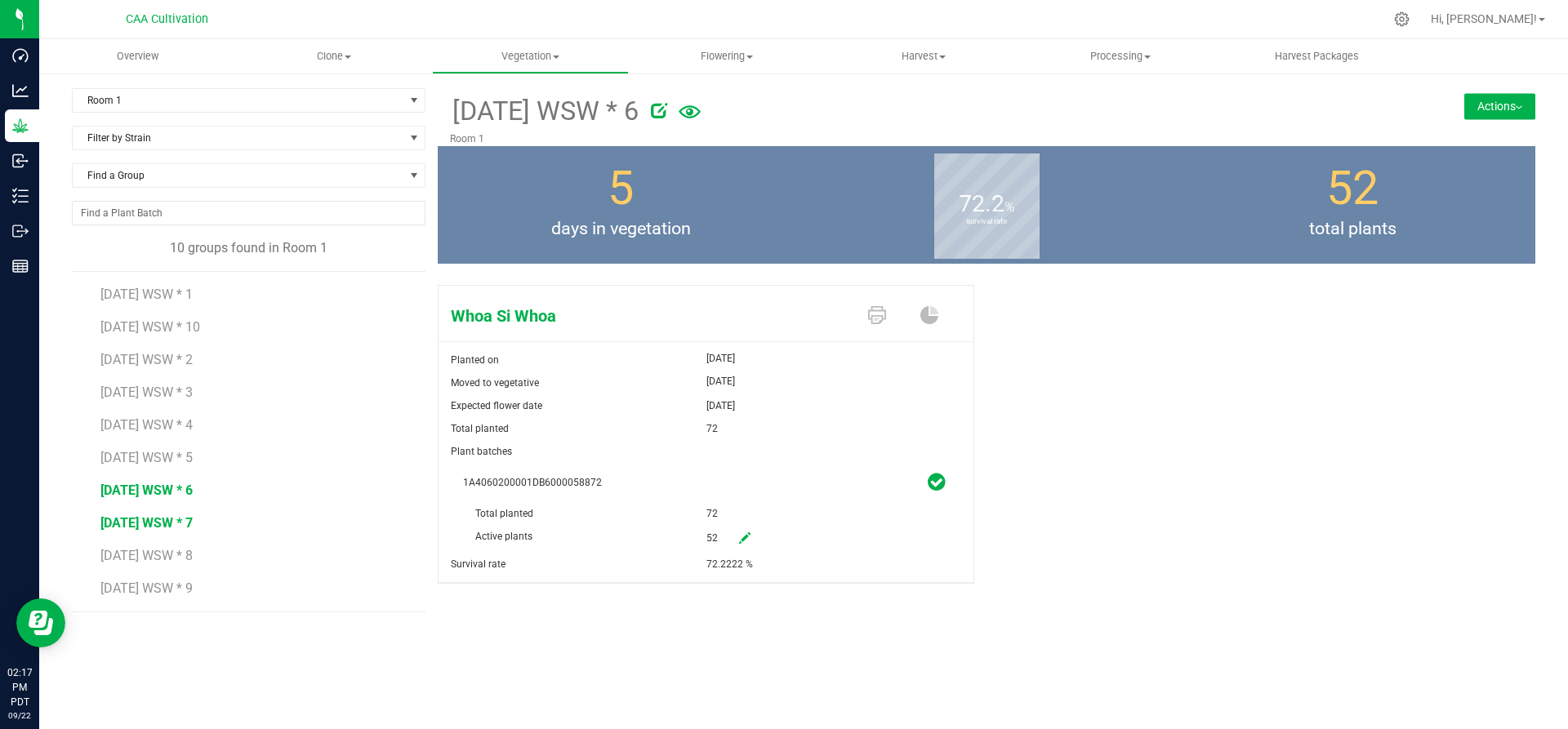
click at [176, 519] on span "[DATE] WSW * 7" at bounding box center [147, 523] width 92 height 16
click at [184, 556] on span "[DATE] WSW * 8" at bounding box center [147, 556] width 92 height 16
click at [181, 579] on li "[DATE] WSW * 9" at bounding box center [257, 589] width 313 height 46
click at [188, 588] on span "[DATE] WSW * 9" at bounding box center [147, 588] width 92 height 16
click at [153, 326] on span "[DATE] WSW * 10" at bounding box center [150, 327] width 100 height 16
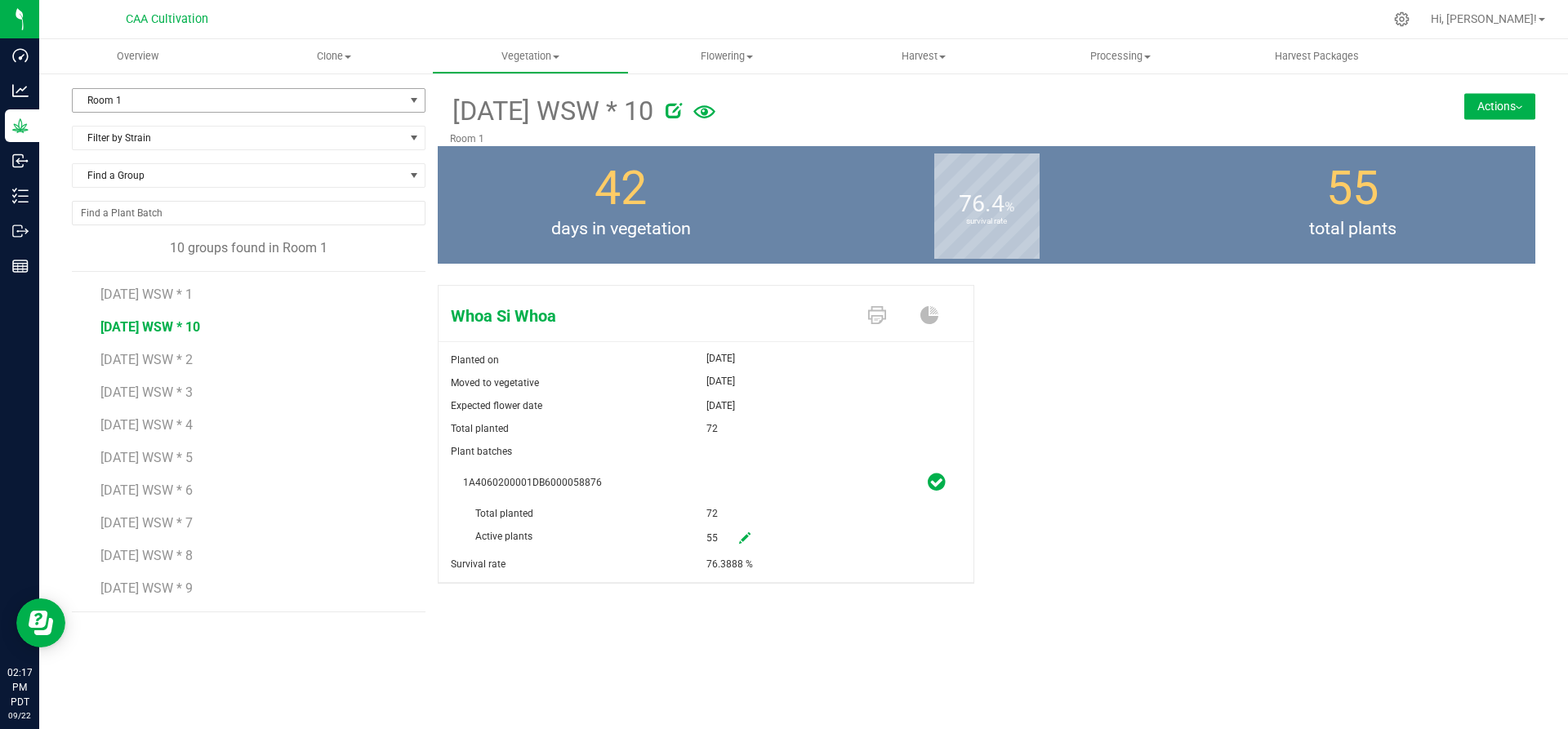
click at [249, 96] on span "Room 1" at bounding box center [238, 101] width 332 height 23
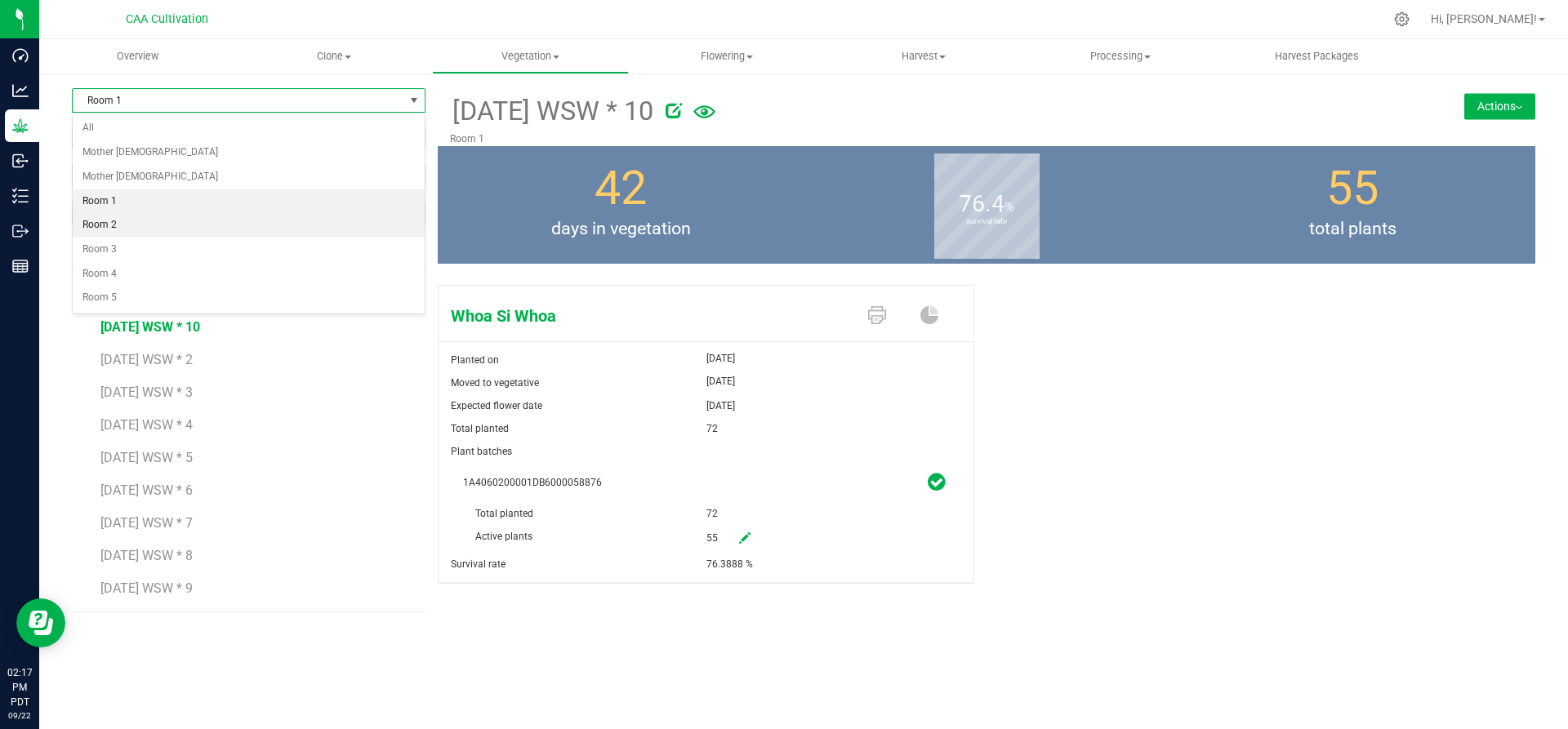
click at [153, 226] on li "Room 2" at bounding box center [249, 226] width 352 height 25
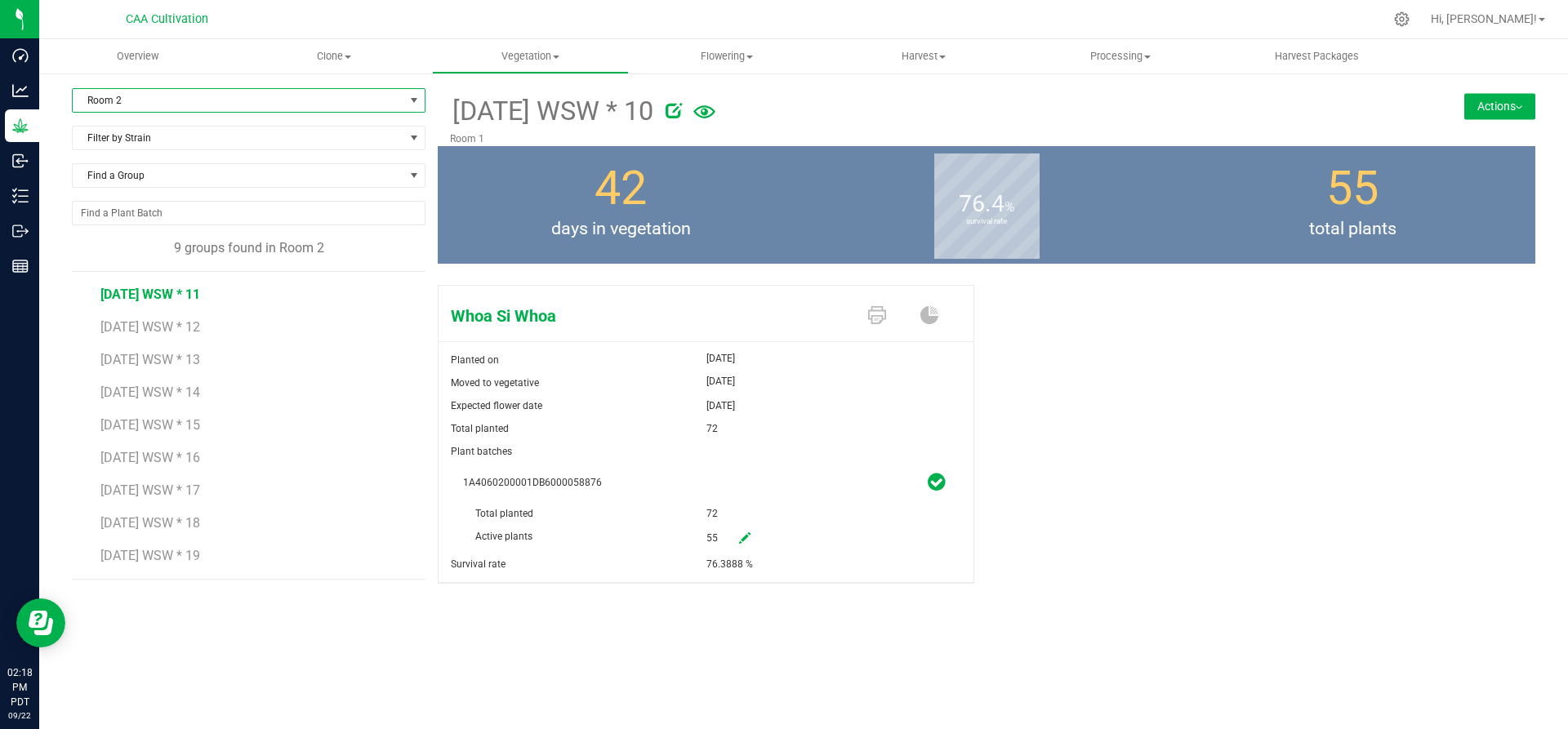
click at [159, 295] on span "[DATE] WSW * 11" at bounding box center [150, 295] width 100 height 16
click at [152, 322] on span "[DATE] WSW * 12" at bounding box center [150, 327] width 100 height 16
click at [158, 353] on span "[DATE] WSW * 13" at bounding box center [150, 360] width 100 height 16
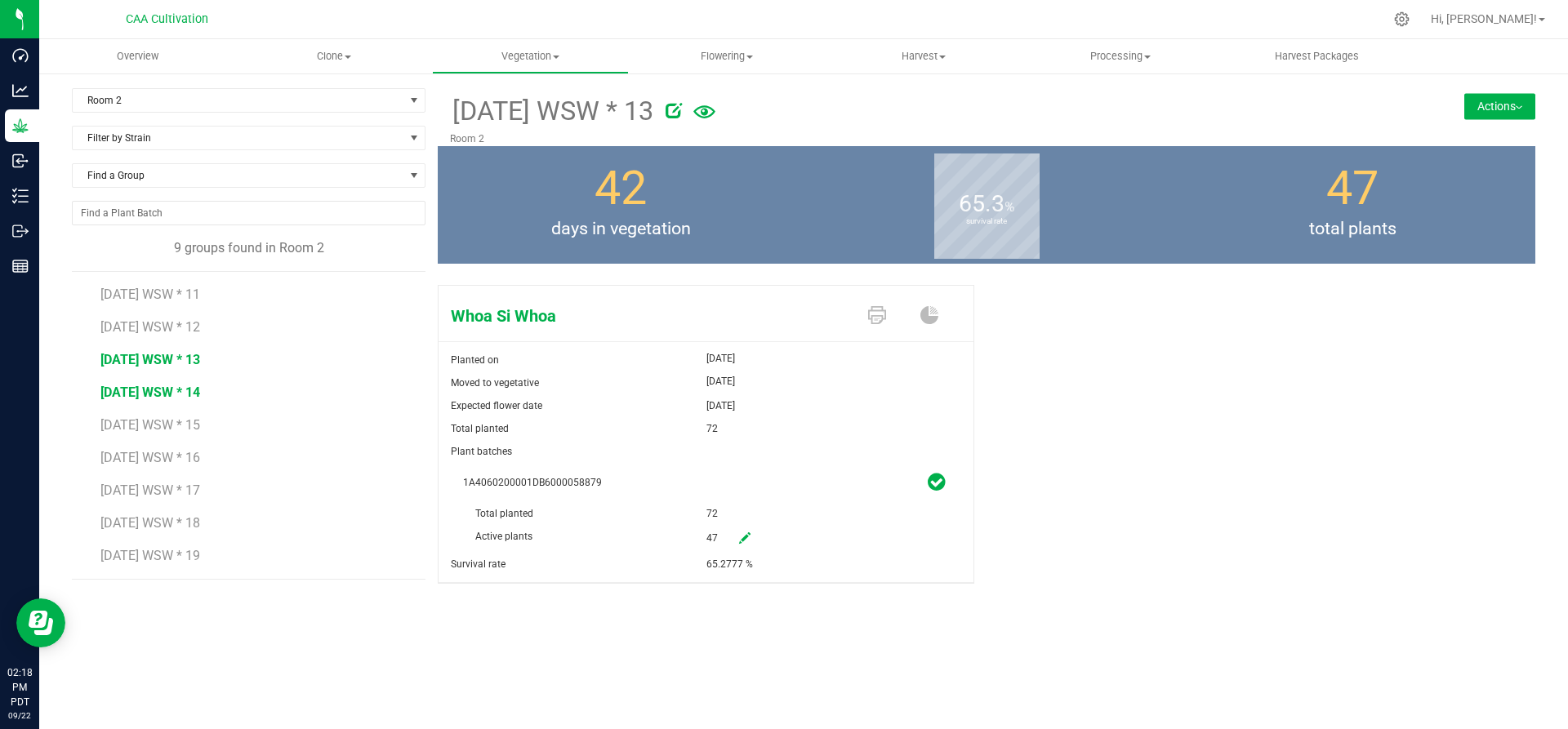
click at [161, 389] on span "[DATE] WSW * 14" at bounding box center [150, 393] width 100 height 16
click at [167, 419] on span "[DATE] WSW * 15" at bounding box center [150, 426] width 100 height 16
click at [154, 454] on span "[DATE] WSW * 16" at bounding box center [150, 458] width 100 height 16
click at [185, 492] on span "[DATE] WSW * 17" at bounding box center [150, 490] width 100 height 16
click at [180, 520] on li "[DATE] WSW * 18" at bounding box center [257, 517] width 313 height 33
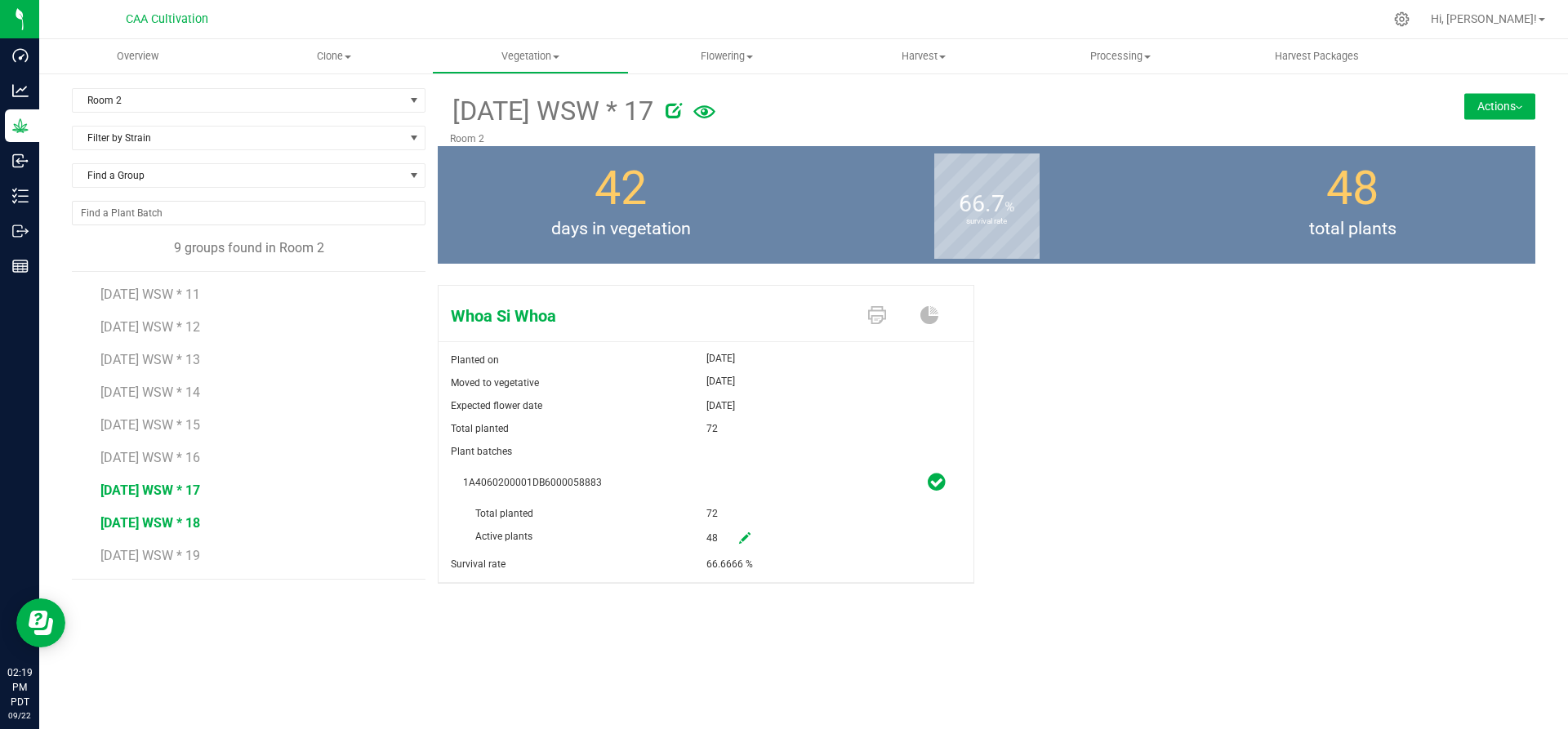
click at [180, 520] on span "[DATE] WSW * 18" at bounding box center [150, 523] width 100 height 16
click at [180, 552] on span "[DATE] WSW * 19" at bounding box center [150, 556] width 100 height 16
click at [349, 53] on span "Clone" at bounding box center [334, 56] width 196 height 15
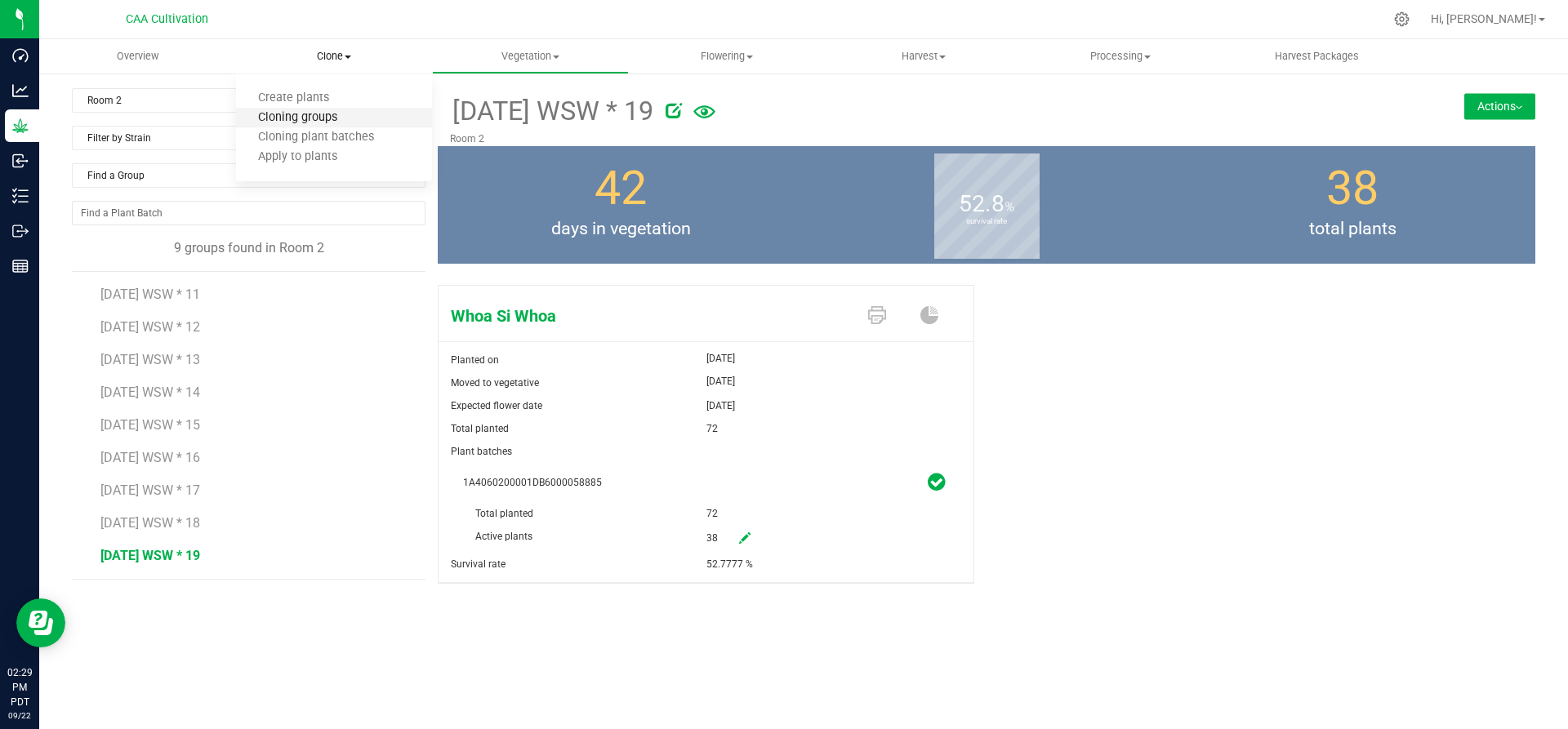
click at [305, 112] on span "Cloning groups" at bounding box center [297, 119] width 123 height 14
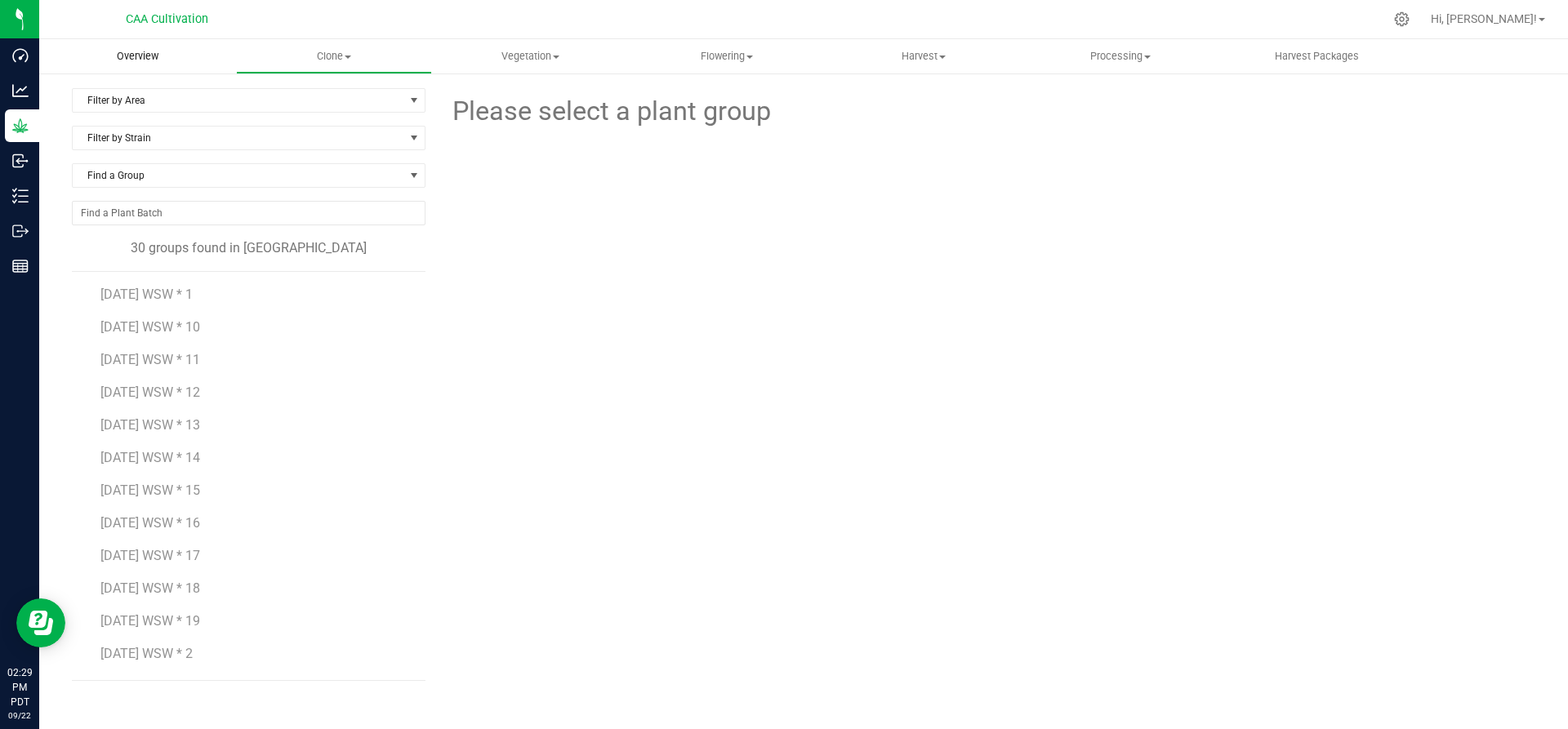
click at [142, 56] on span "Overview" at bounding box center [137, 56] width 86 height 15
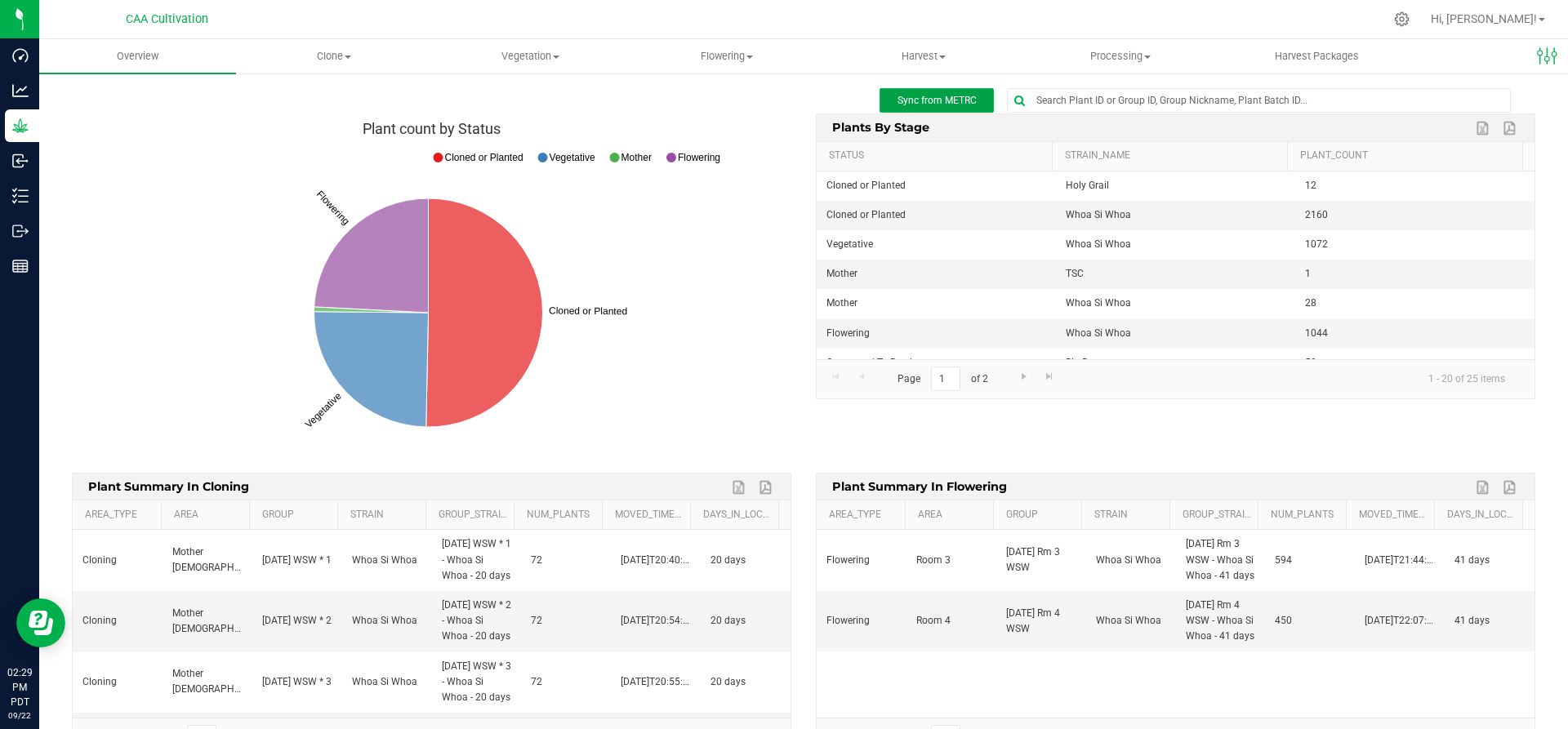
click at [937, 94] on button "Sync from METRC" at bounding box center [936, 101] width 114 height 25
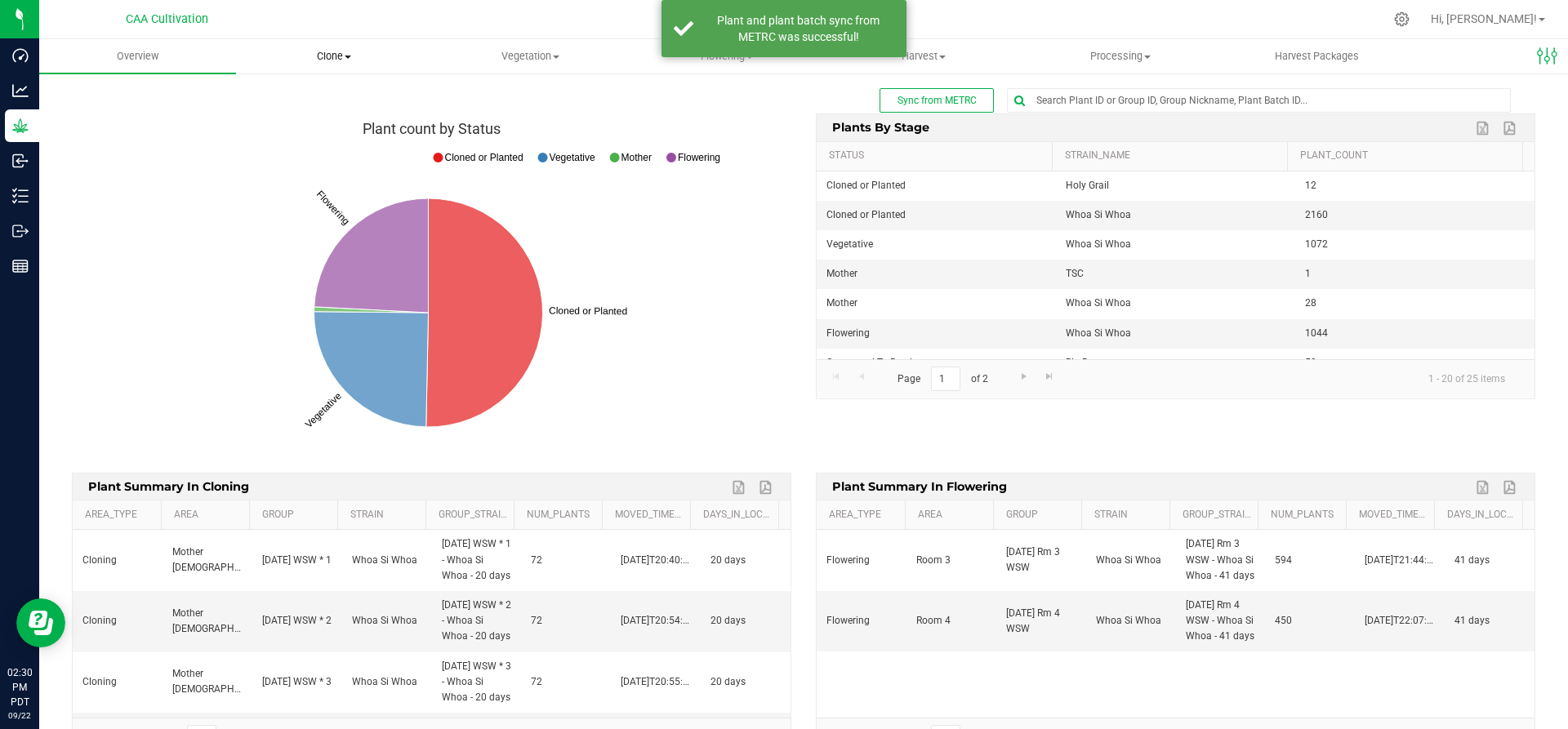
click at [357, 50] on span "Clone" at bounding box center [334, 56] width 196 height 15
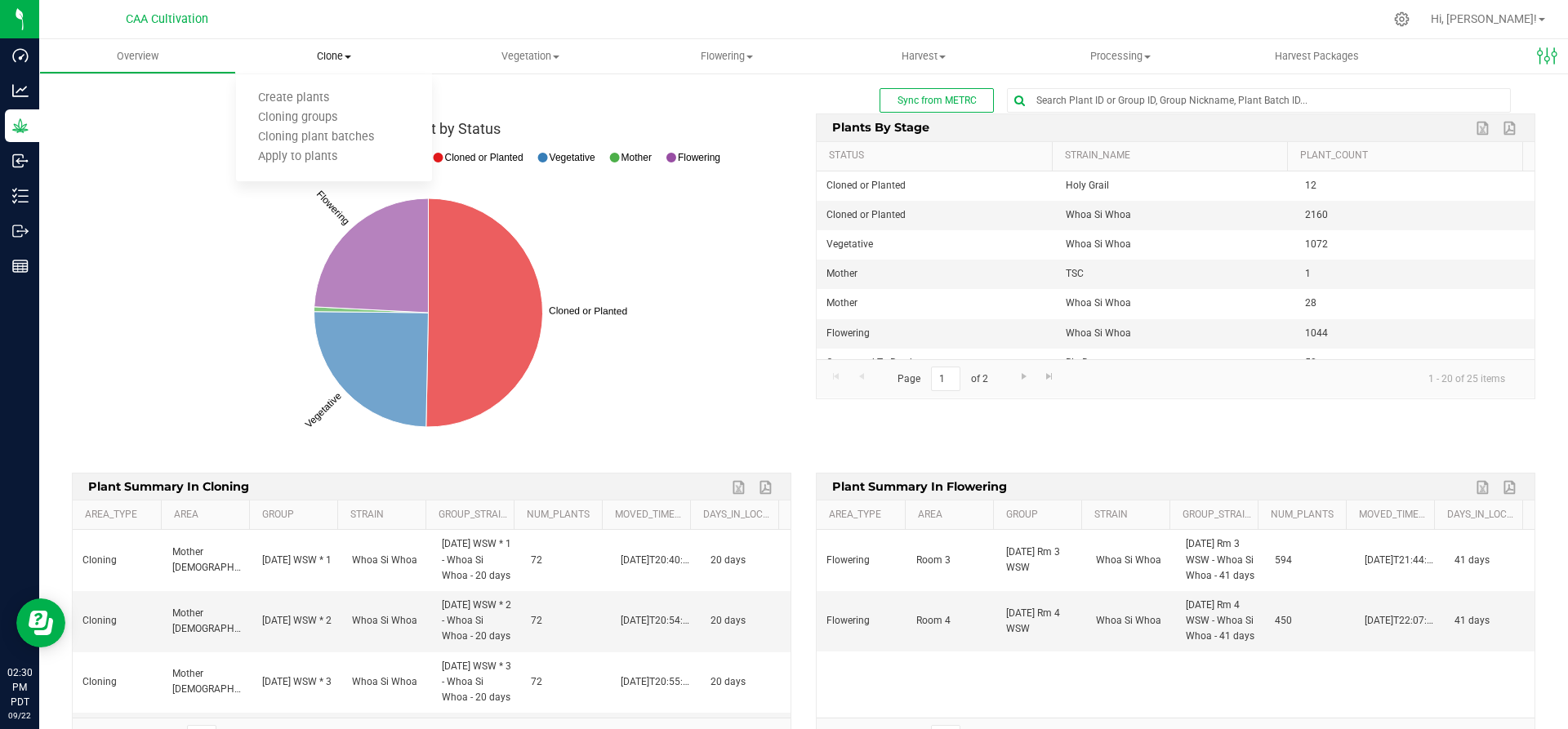
click at [329, 59] on span "Clone" at bounding box center [334, 56] width 196 height 15
click at [551, 54] on span "Vegetation" at bounding box center [530, 56] width 196 height 15
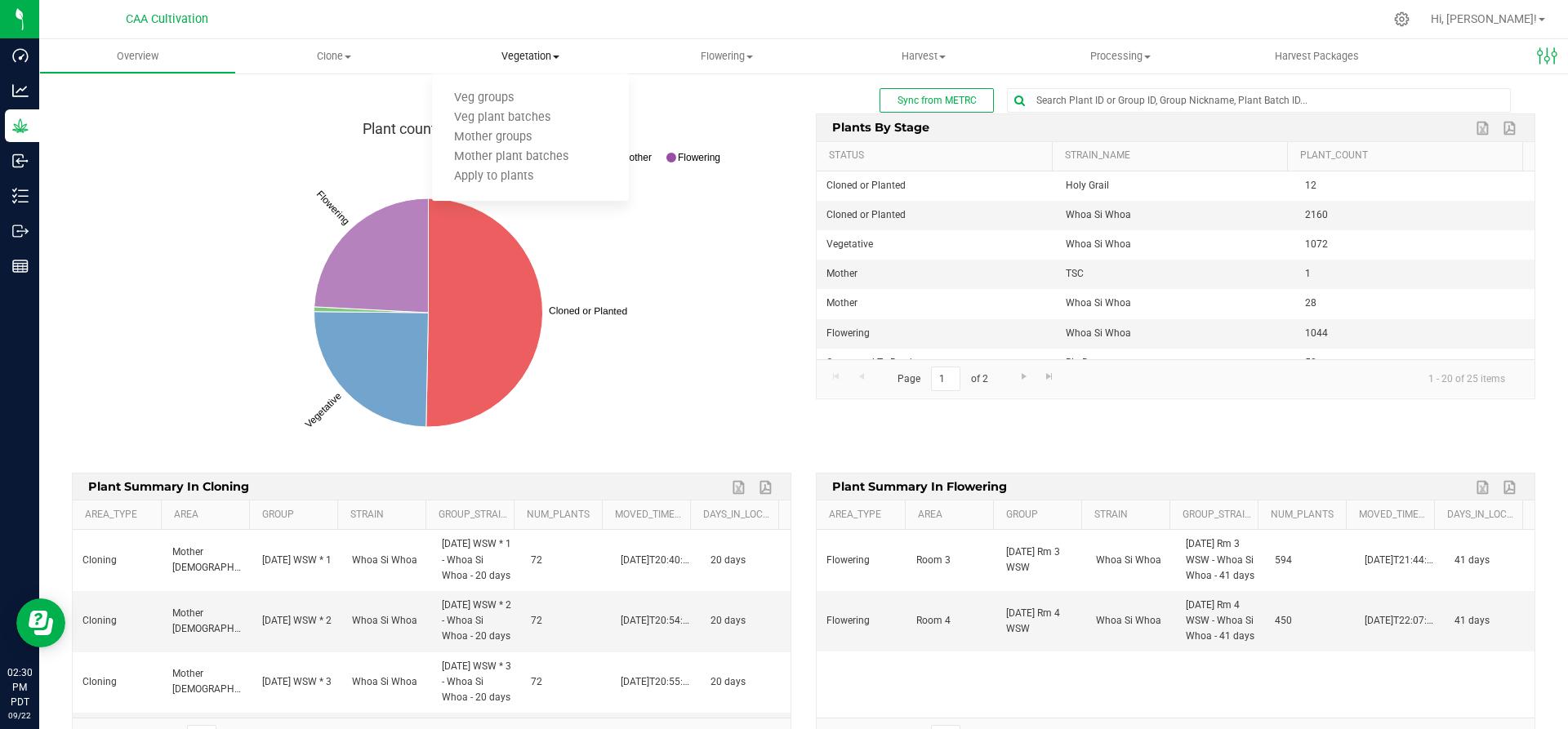
click at [507, 86] on ul "Veg groups Veg plant batches Mother groups Mother plant batches Apply to plants" at bounding box center [530, 138] width 196 height 127
click at [551, 58] on span "Vegetation" at bounding box center [530, 56] width 196 height 15
click at [510, 93] on span "Veg groups" at bounding box center [483, 98] width 104 height 14
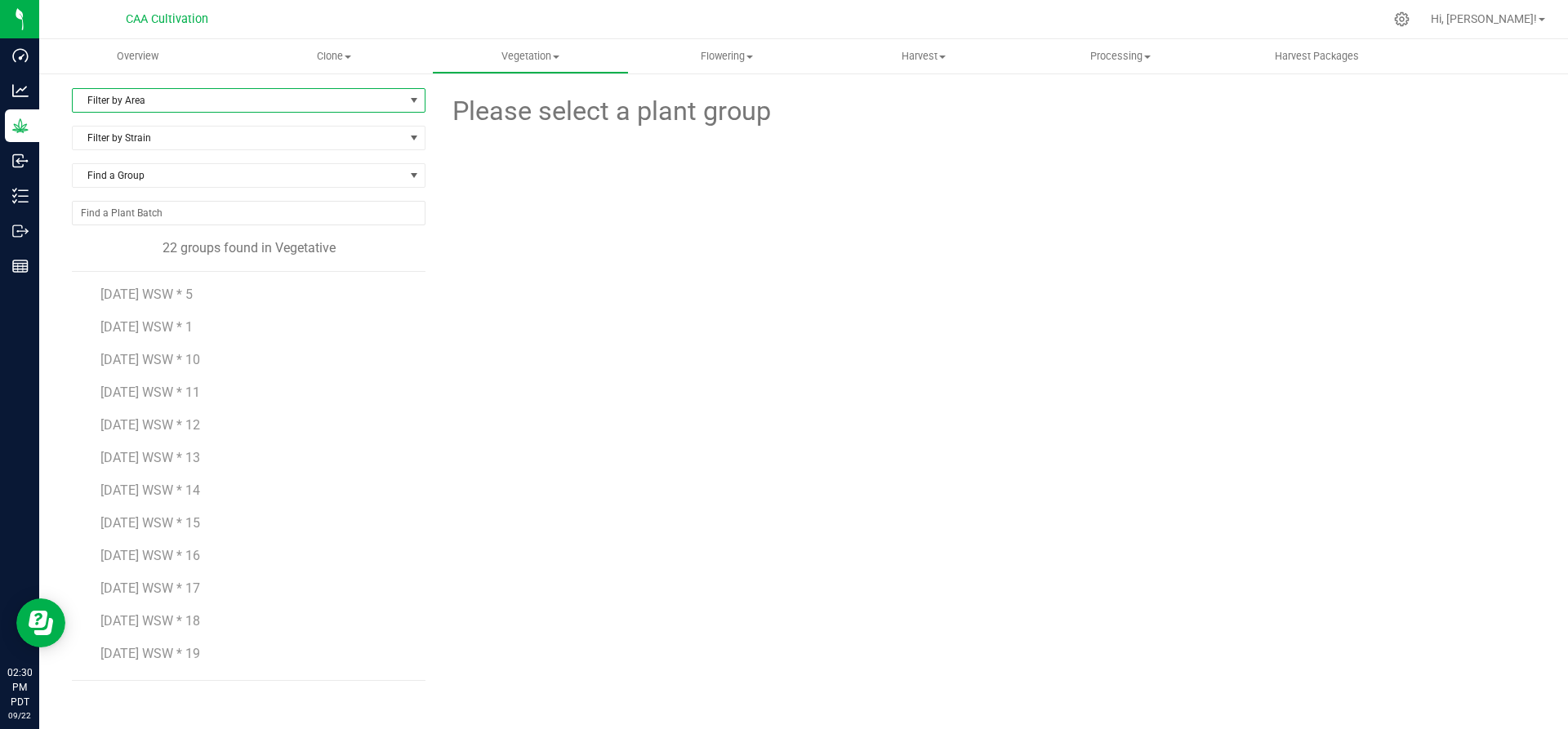
click at [173, 100] on span "Filter by Area" at bounding box center [238, 101] width 332 height 23
click at [161, 203] on li "Room 1" at bounding box center [249, 202] width 352 height 25
click at [225, 103] on span "Room 1" at bounding box center [238, 101] width 332 height 23
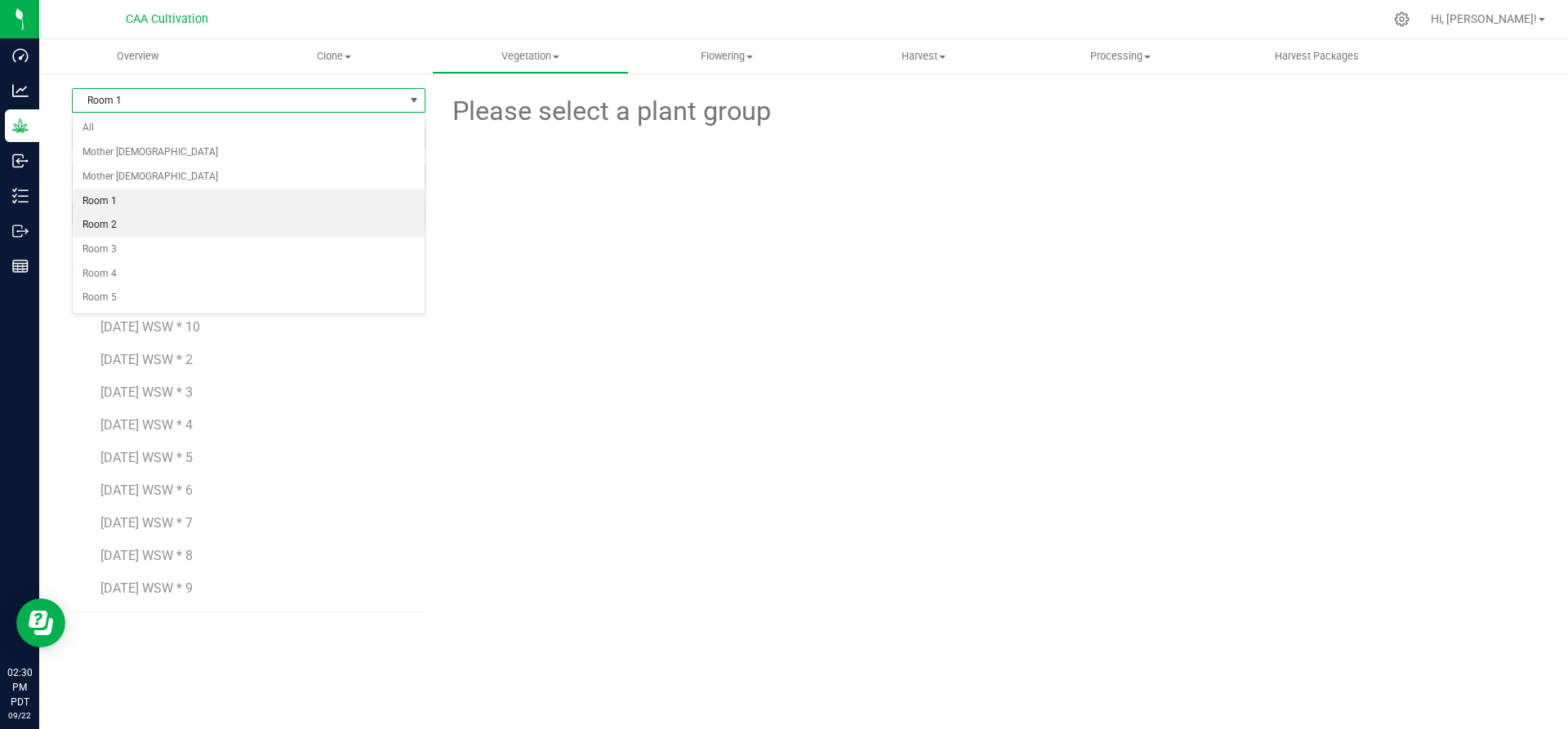
click at [165, 219] on li "Room 2" at bounding box center [249, 226] width 352 height 25
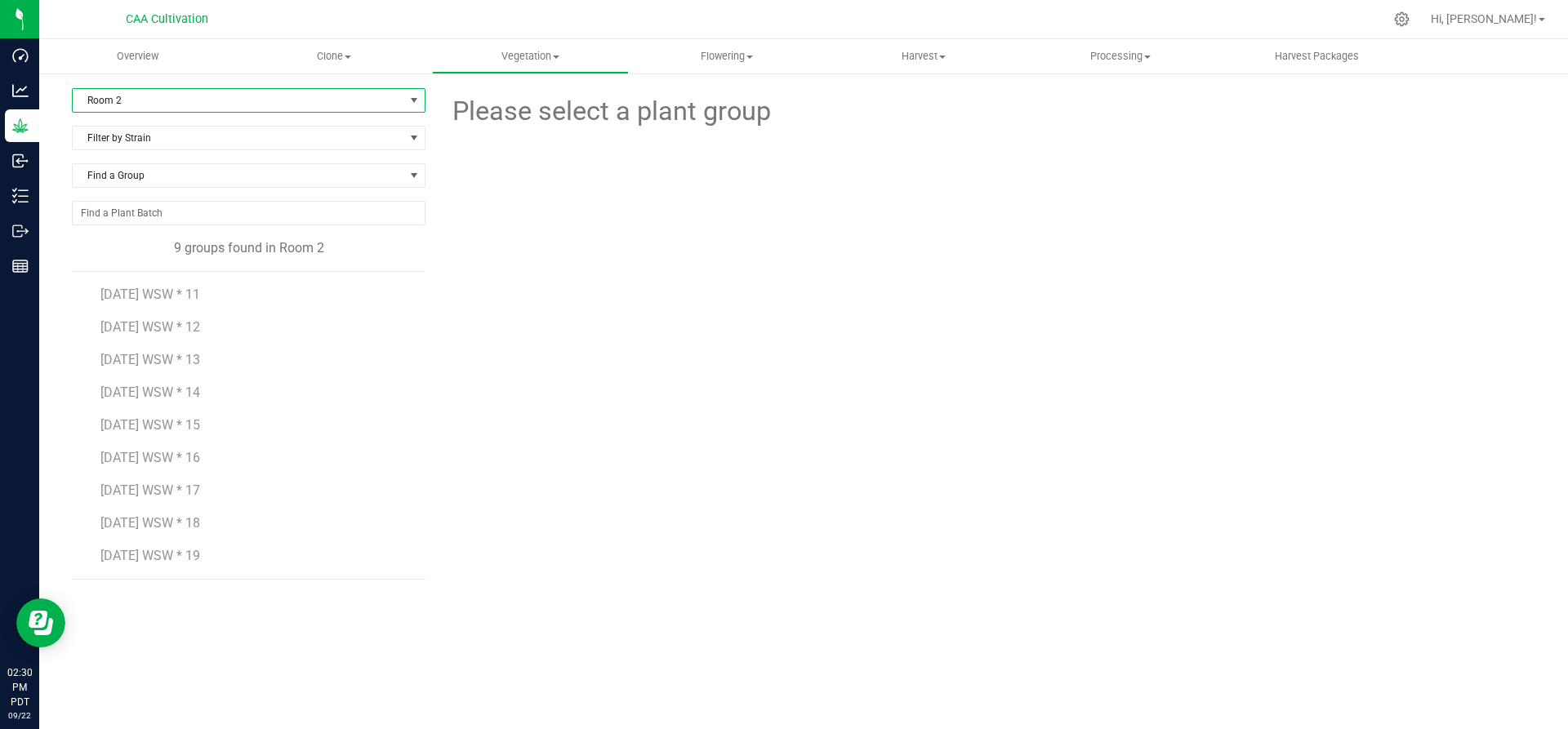
click at [192, 102] on span "Room 2" at bounding box center [238, 101] width 332 height 23
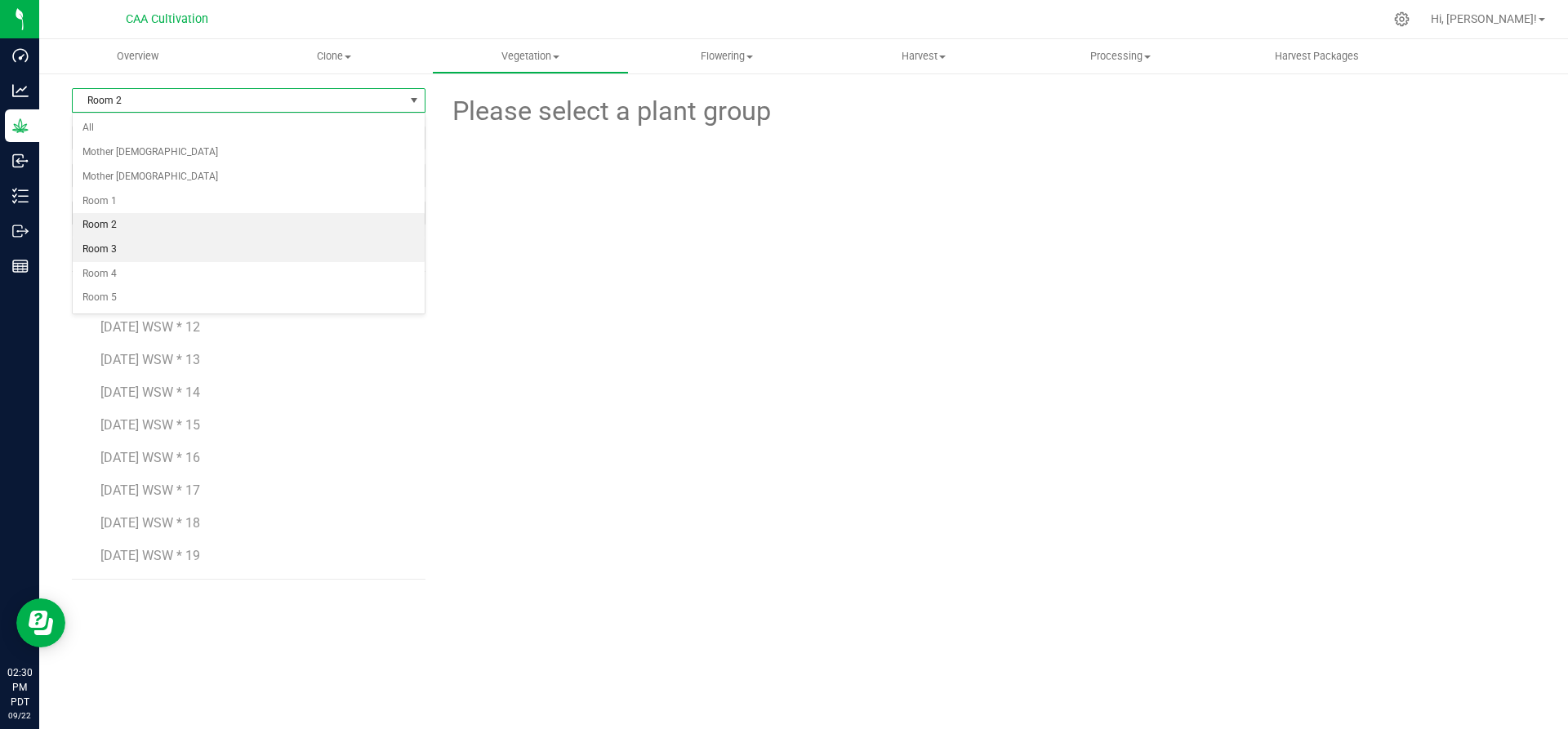
click at [183, 253] on li "Room 3" at bounding box center [249, 250] width 352 height 25
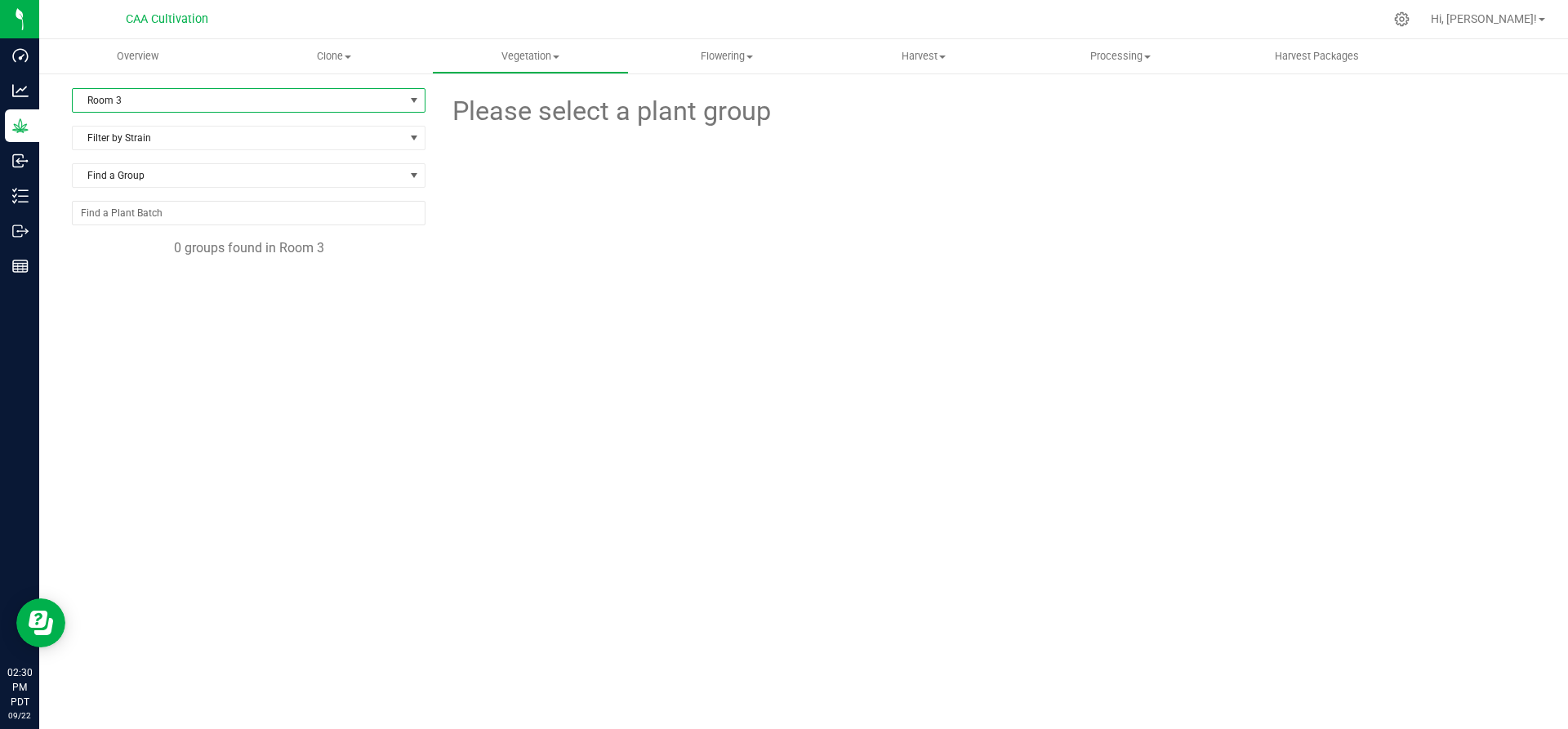
click at [192, 94] on span "Room 3" at bounding box center [238, 101] width 332 height 23
click at [186, 279] on li "Room 4" at bounding box center [249, 274] width 352 height 25
click at [234, 96] on span "Room 4" at bounding box center [238, 101] width 332 height 23
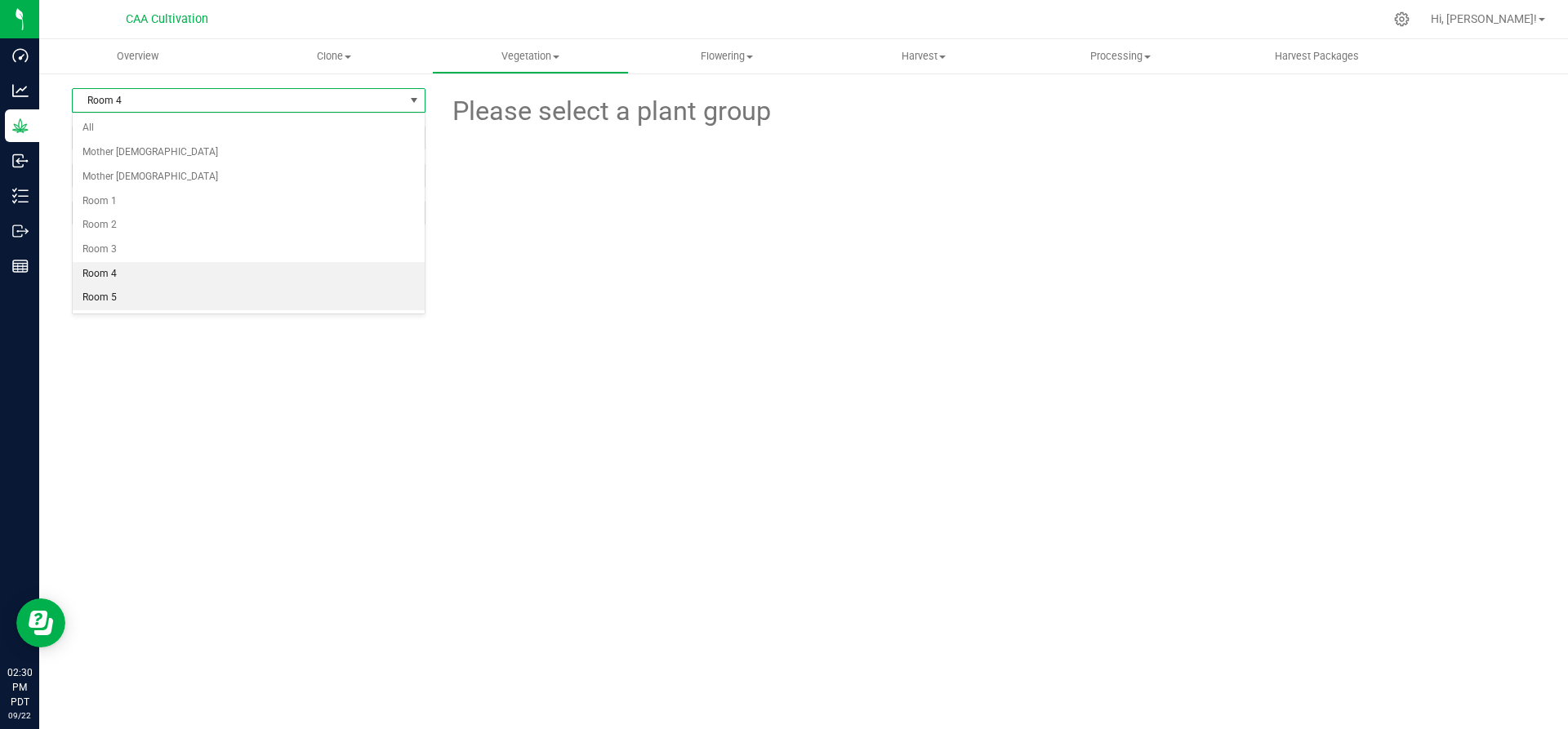
click at [202, 296] on li "Room 5" at bounding box center [249, 298] width 352 height 25
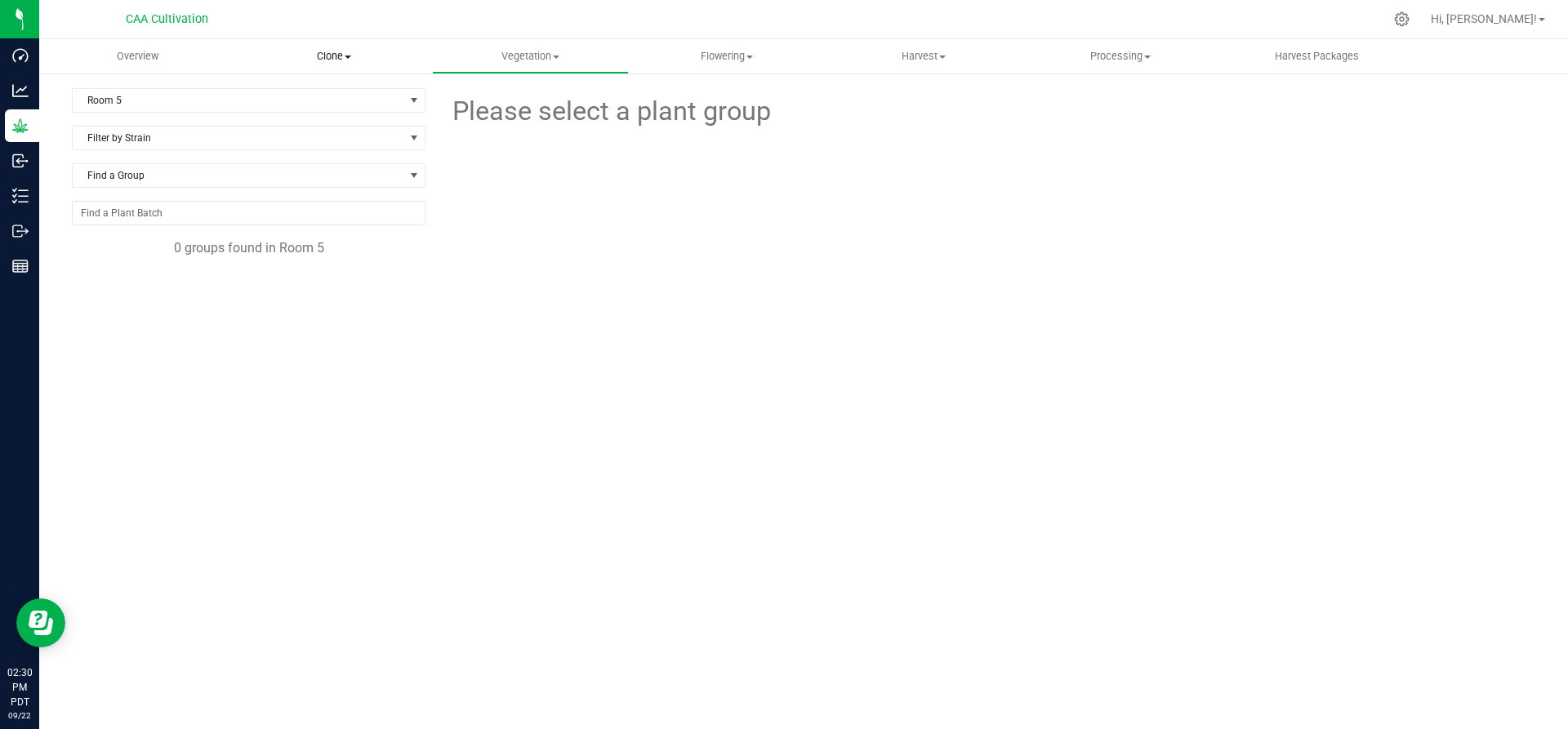
click at [341, 55] on span "Clone" at bounding box center [334, 56] width 196 height 15
click at [325, 113] on span "Cloning groups" at bounding box center [297, 119] width 123 height 14
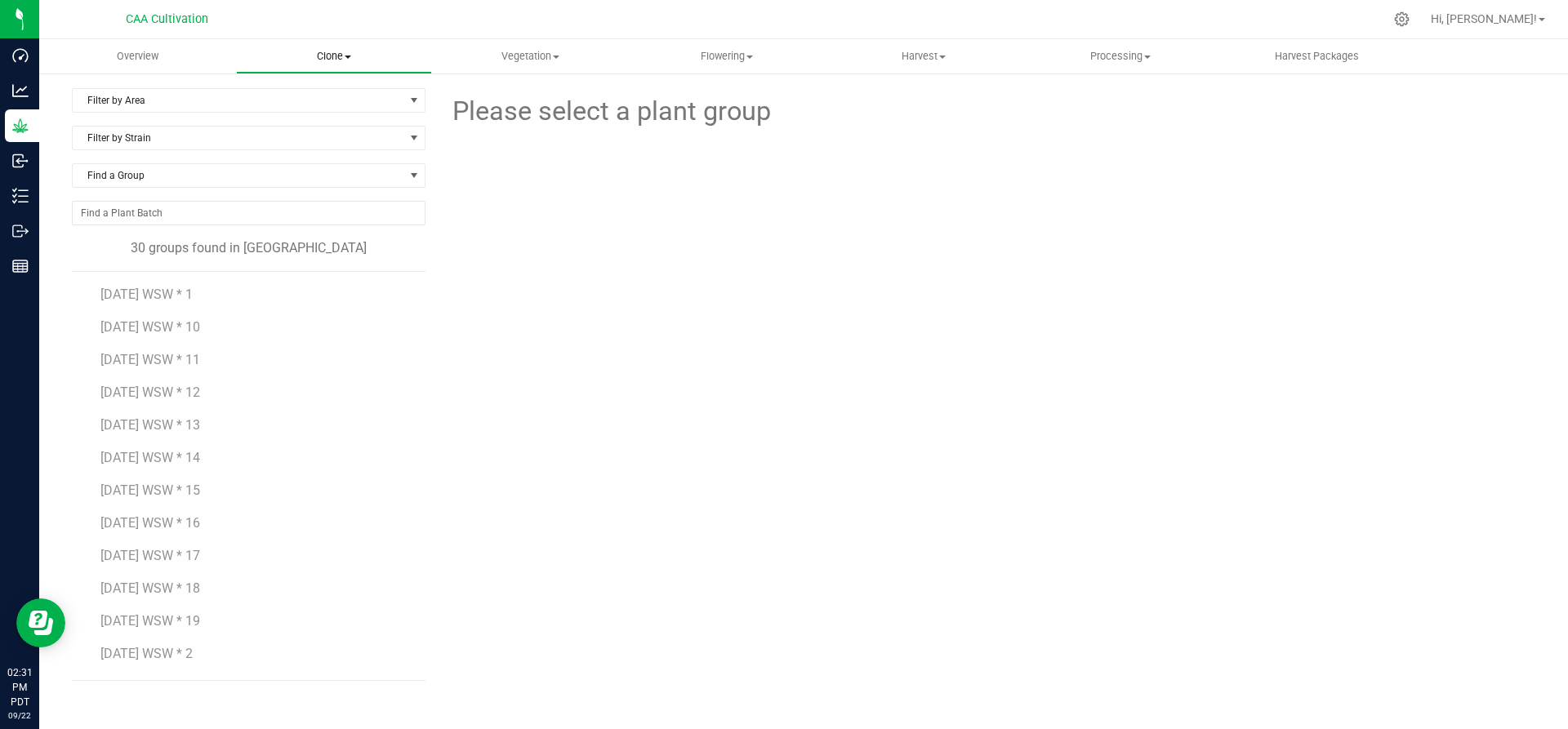
click at [334, 58] on span "Clone" at bounding box center [334, 56] width 196 height 15
click at [325, 115] on span "Cloning groups" at bounding box center [297, 119] width 123 height 14
click at [149, 289] on span "[DATE] WSW * 1" at bounding box center [147, 295] width 92 height 16
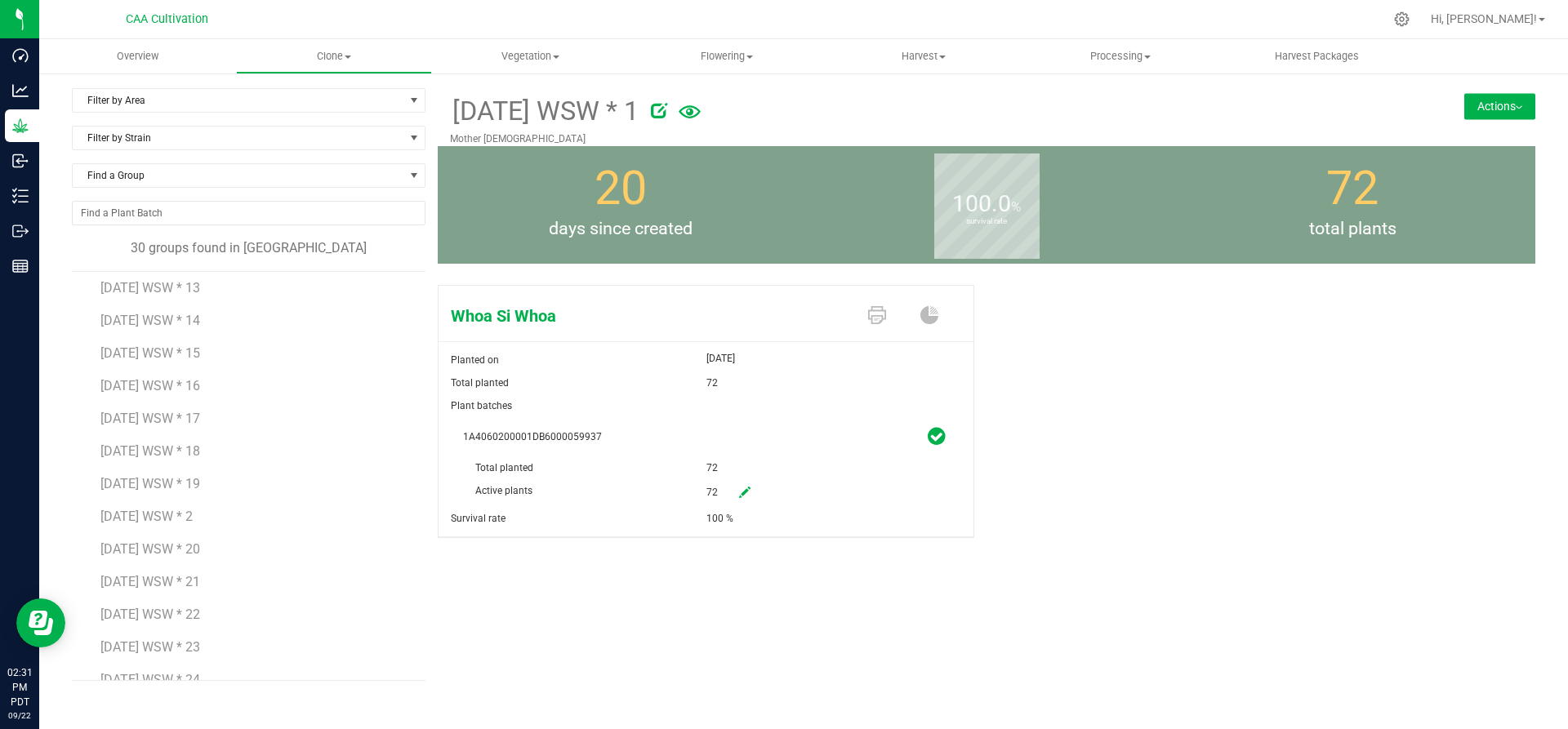
scroll to position [164, 0]
click at [181, 493] on span "[DATE] WSW * 2" at bounding box center [147, 490] width 92 height 16
click at [182, 490] on span "[DATE] WSW * 3" at bounding box center [147, 490] width 92 height 16
click at [143, 559] on span "[DATE] WSW * 4" at bounding box center [147, 556] width 92 height 16
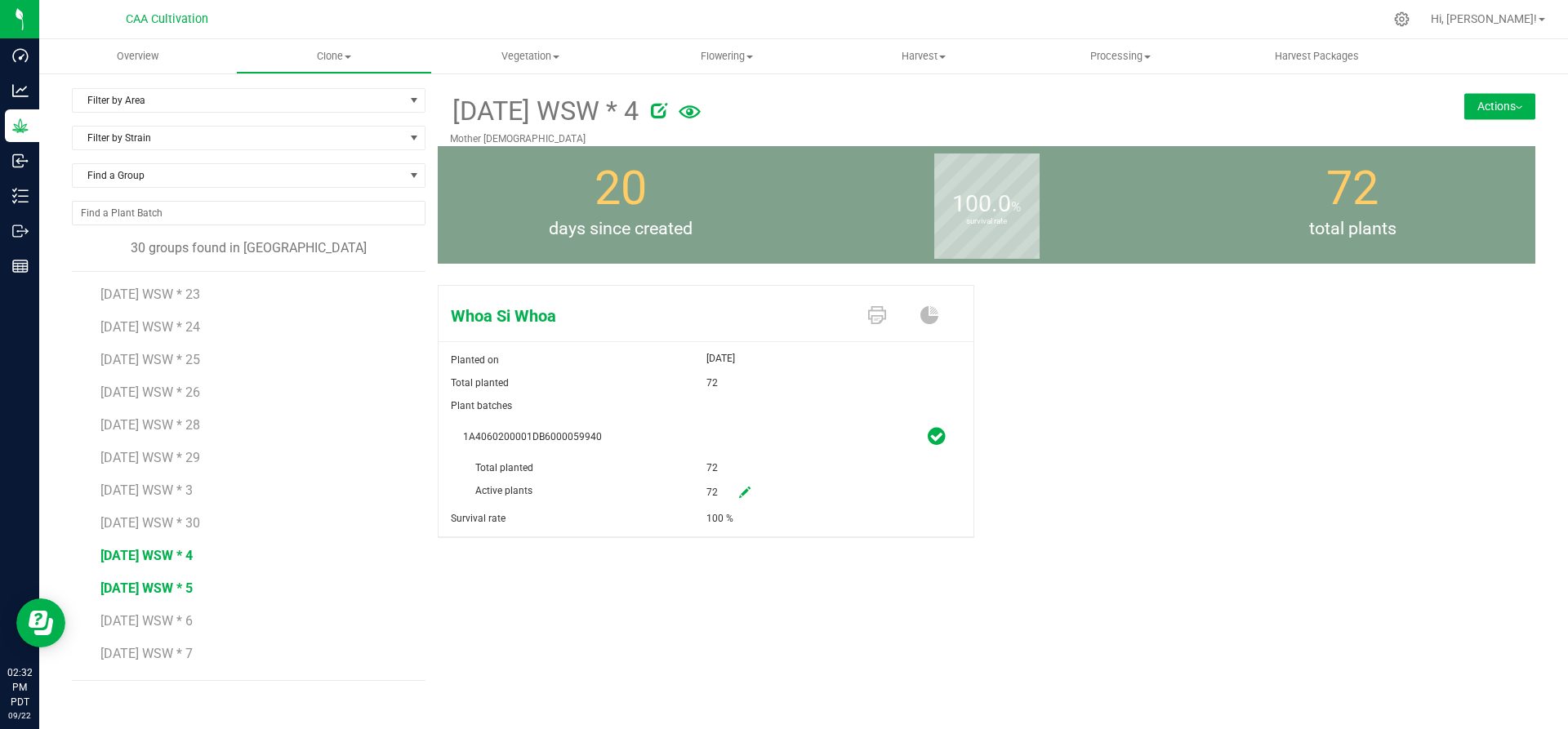
click at [147, 585] on span "[DATE] WSW * 5" at bounding box center [147, 588] width 92 height 16
click at [150, 616] on span "[DATE] WSW * 6" at bounding box center [147, 621] width 92 height 16
click at [150, 650] on span "[DATE] WSW * 7" at bounding box center [147, 654] width 92 height 16
click at [145, 589] on span "[DATE] WSW * 8" at bounding box center [147, 592] width 92 height 16
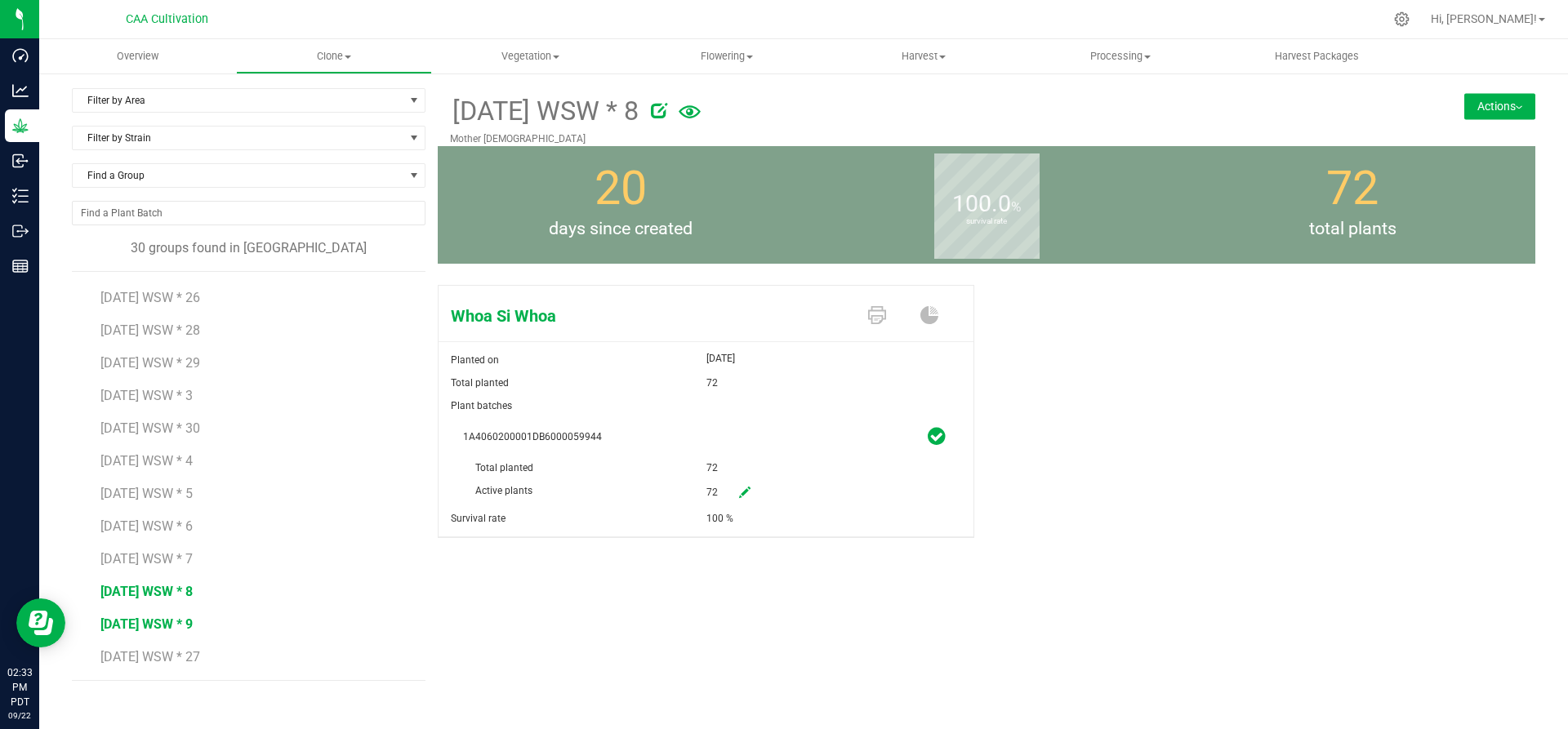
click at [158, 622] on span "[DATE] WSW * 9" at bounding box center [147, 625] width 92 height 16
click at [165, 336] on li "[DATE] WSW * 10" at bounding box center [257, 320] width 313 height 33
click at [162, 329] on span "[DATE] WSW * 10" at bounding box center [150, 327] width 100 height 16
click at [172, 356] on span "[DATE] WSW * 11" at bounding box center [150, 360] width 100 height 16
click at [157, 396] on span "[DATE] WSW * 12" at bounding box center [150, 393] width 100 height 16
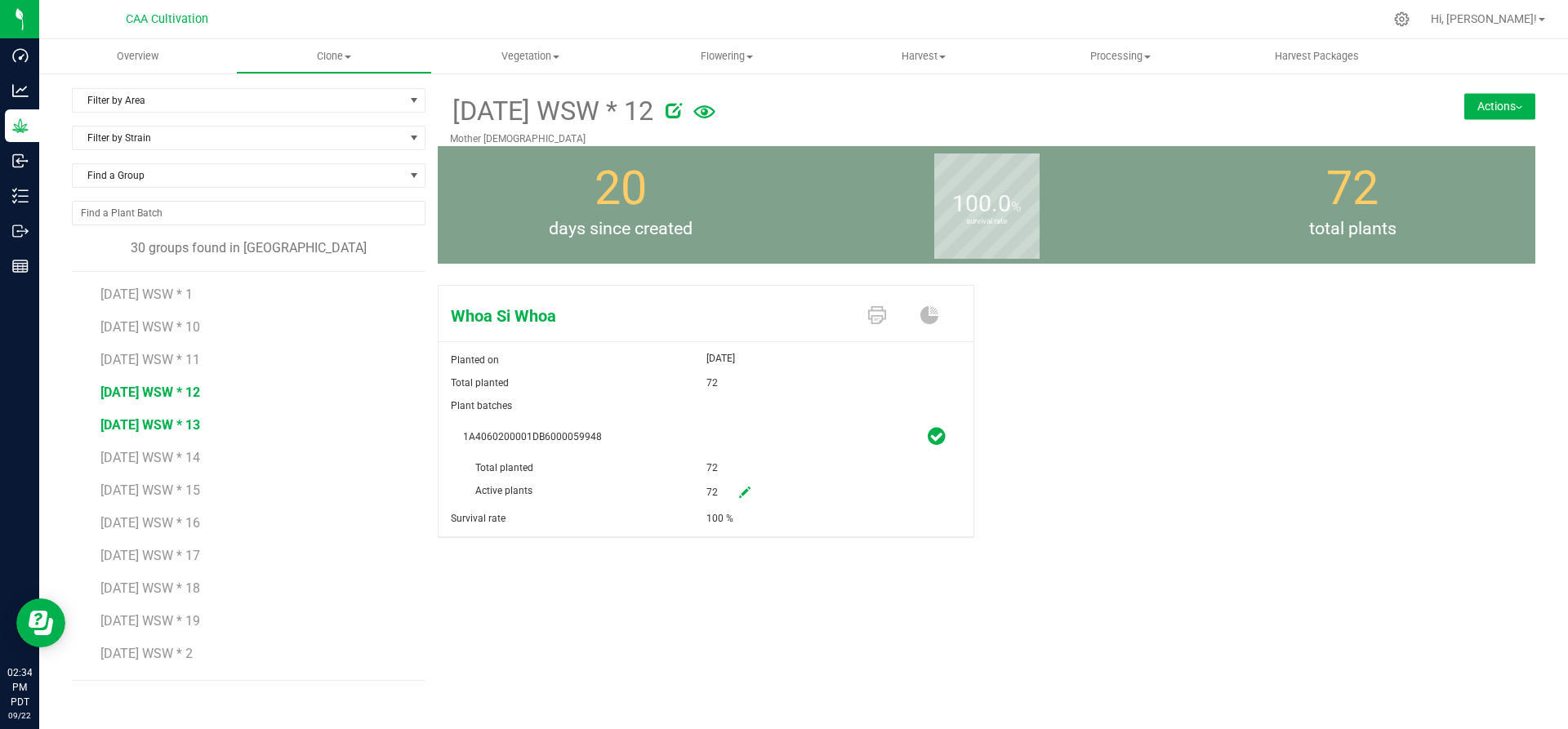
click at [135, 426] on span "[DATE] WSW * 13" at bounding box center [150, 426] width 100 height 16
click at [135, 453] on span "[DATE] WSW * 14" at bounding box center [150, 458] width 100 height 16
click at [114, 485] on span "[DATE] WSW * 15" at bounding box center [150, 490] width 100 height 16
click at [118, 525] on span "[DATE] WSW * 16" at bounding box center [150, 523] width 100 height 16
click at [116, 552] on span "[DATE] WSW * 17" at bounding box center [150, 556] width 100 height 16
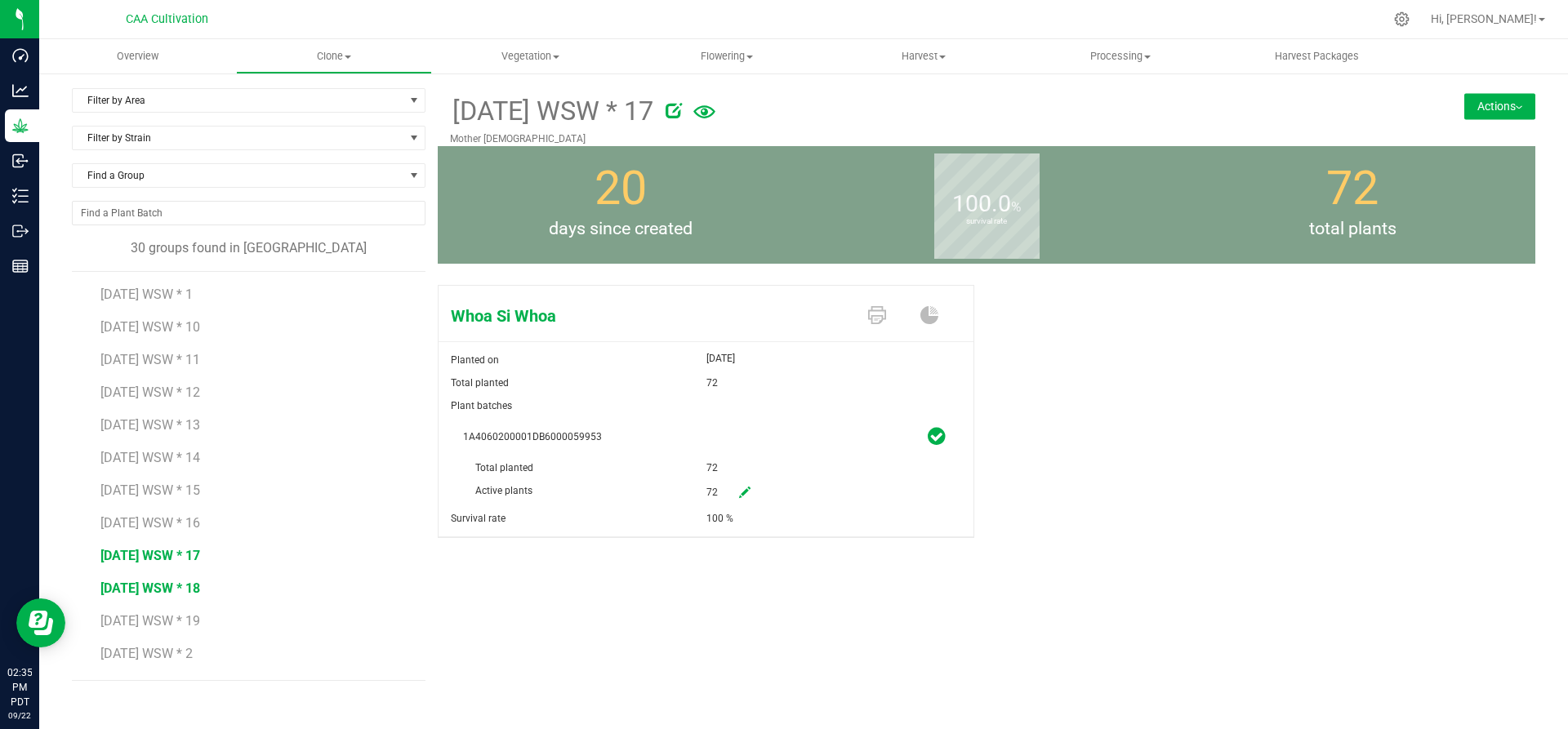
click at [142, 585] on span "[DATE] WSW * 18" at bounding box center [150, 588] width 100 height 16
click at [150, 626] on span "[DATE] WSW * 19" at bounding box center [150, 621] width 100 height 16
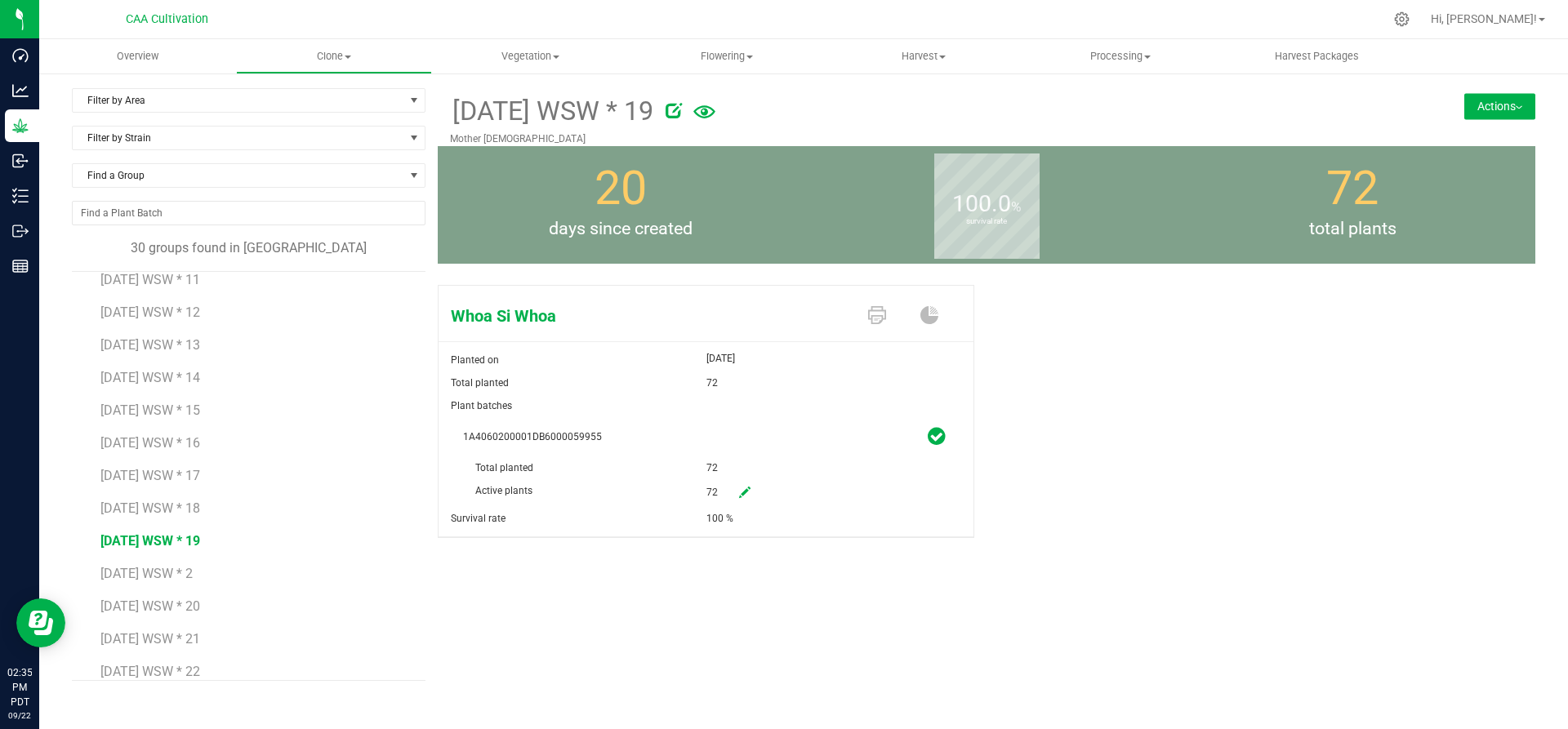
scroll to position [164, 0]
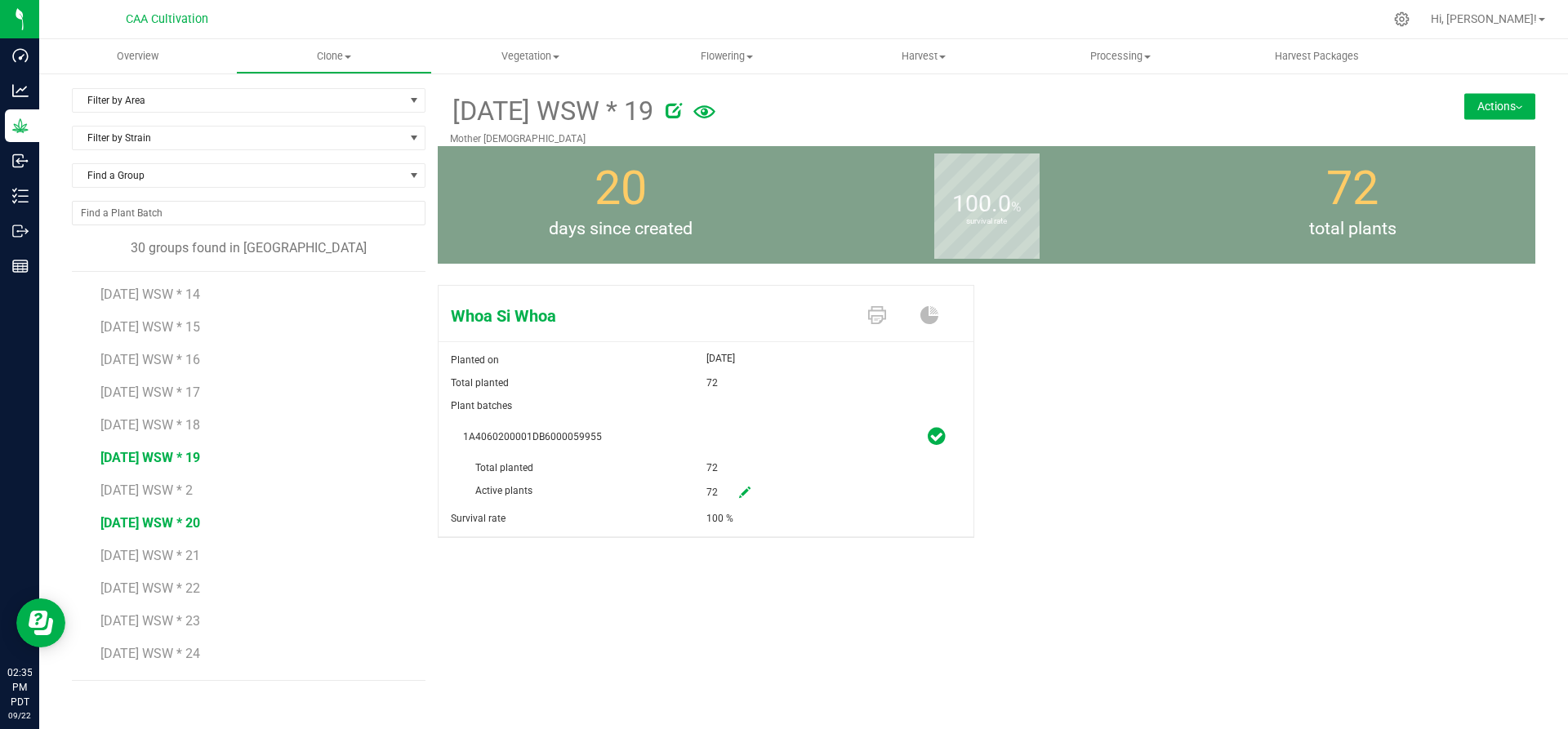
click at [158, 522] on span "[DATE] WSW * 20" at bounding box center [150, 523] width 100 height 16
click at [162, 554] on span "[DATE] WSW * 21" at bounding box center [150, 556] width 100 height 16
click at [155, 586] on span "[DATE] WSW * 22" at bounding box center [150, 588] width 100 height 16
click at [158, 620] on span "[DATE] WSW * 23" at bounding box center [150, 621] width 100 height 16
click at [165, 658] on span "[DATE] WSW * 24" at bounding box center [150, 654] width 100 height 16
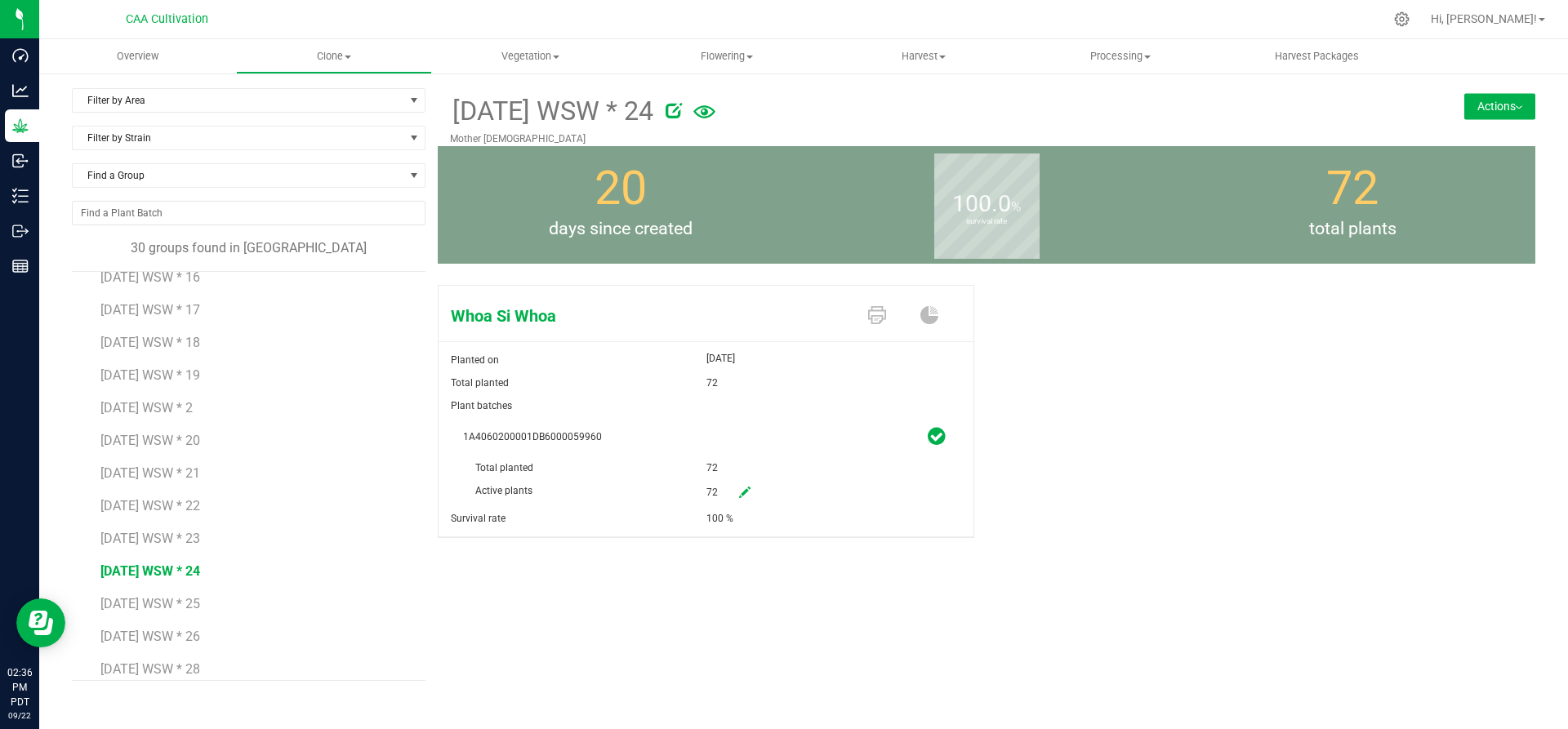
scroll to position [326, 0]
click at [127, 518] on span "[DATE] WSW * 25" at bounding box center [150, 523] width 100 height 16
click at [186, 554] on span "[DATE] WSW * 26" at bounding box center [150, 556] width 100 height 16
click at [174, 588] on span "[DATE] WSW * 28" at bounding box center [150, 588] width 100 height 16
click at [173, 618] on span "[DATE] WSW * 29" at bounding box center [150, 621] width 100 height 16
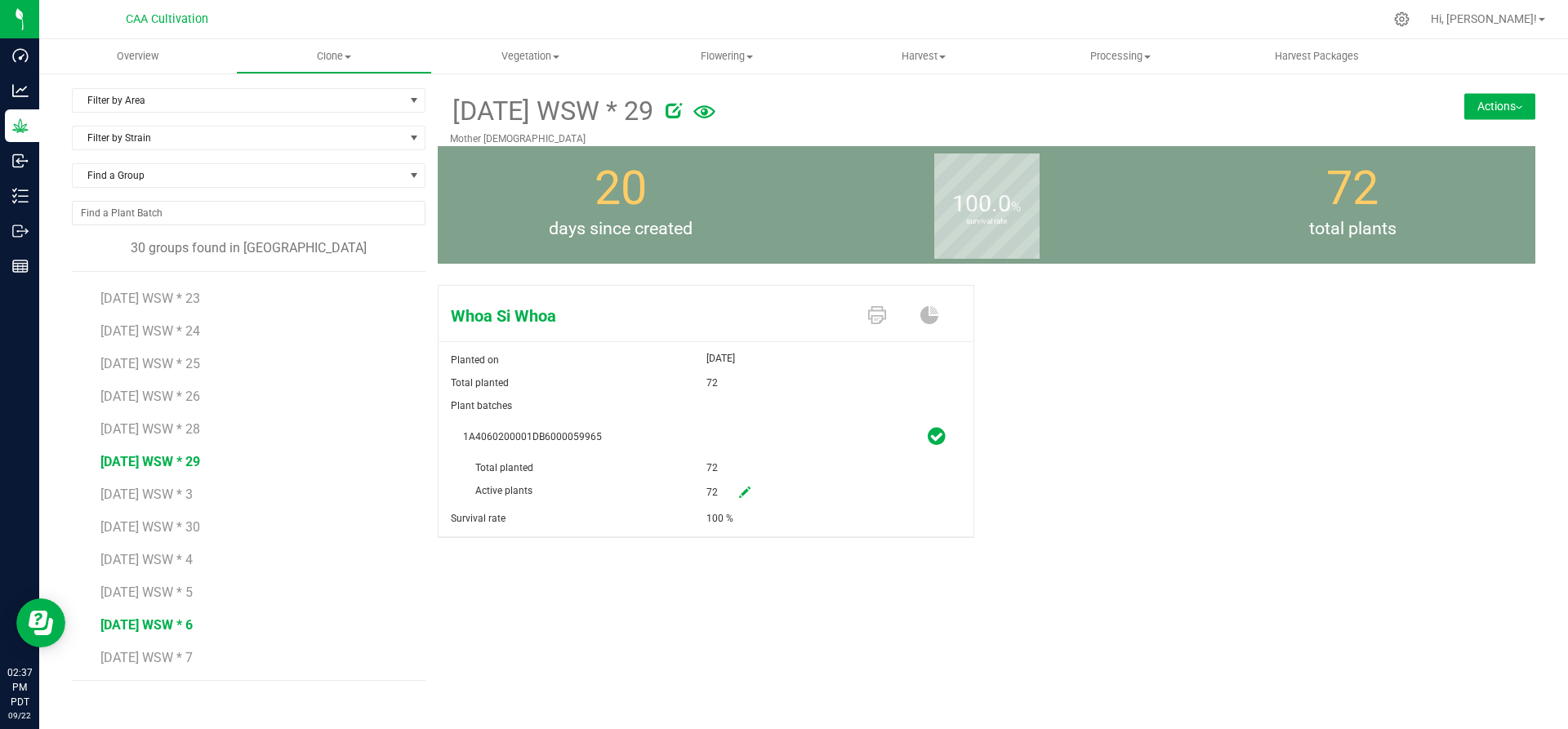
scroll to position [572, 0]
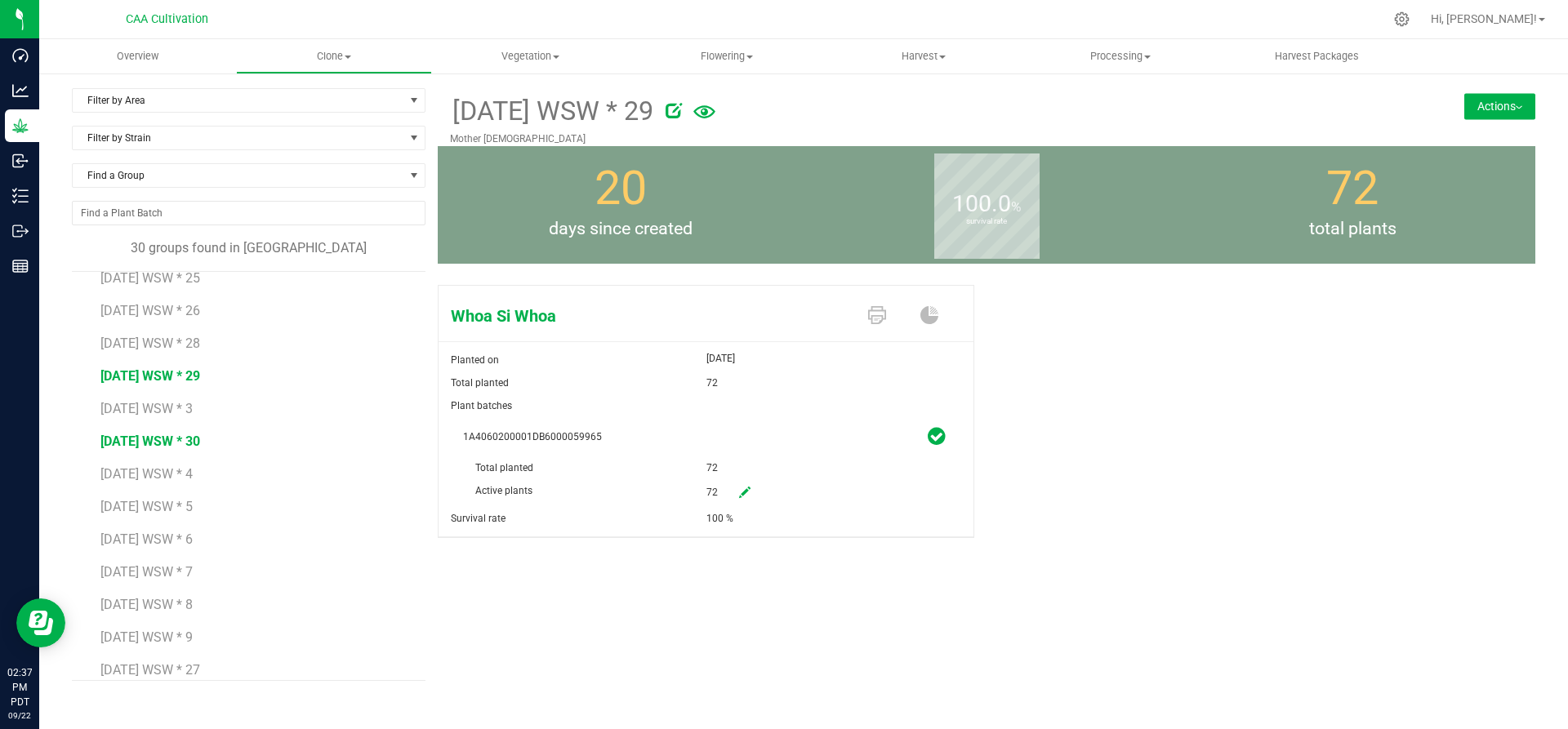
click at [163, 440] on span "[DATE] WSW * 30" at bounding box center [150, 441] width 100 height 16
click at [336, 56] on span "Clone" at bounding box center [334, 56] width 196 height 15
click at [336, 56] on span "Clone" at bounding box center [334, 56] width 196 height 15
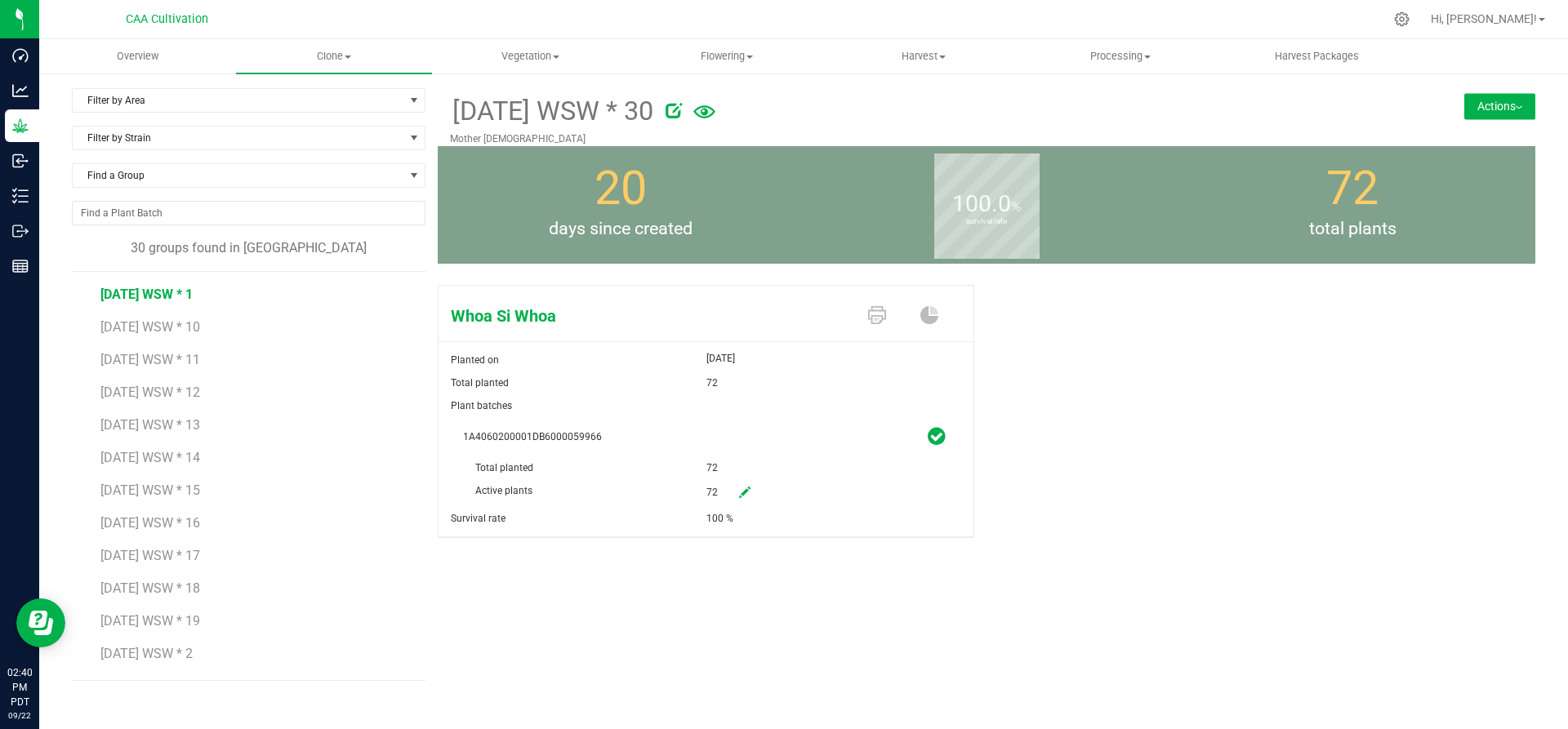
click at [173, 294] on span "[DATE] WSW * 1" at bounding box center [147, 295] width 92 height 16
click at [1489, 101] on button "Actions" at bounding box center [1500, 106] width 71 height 27
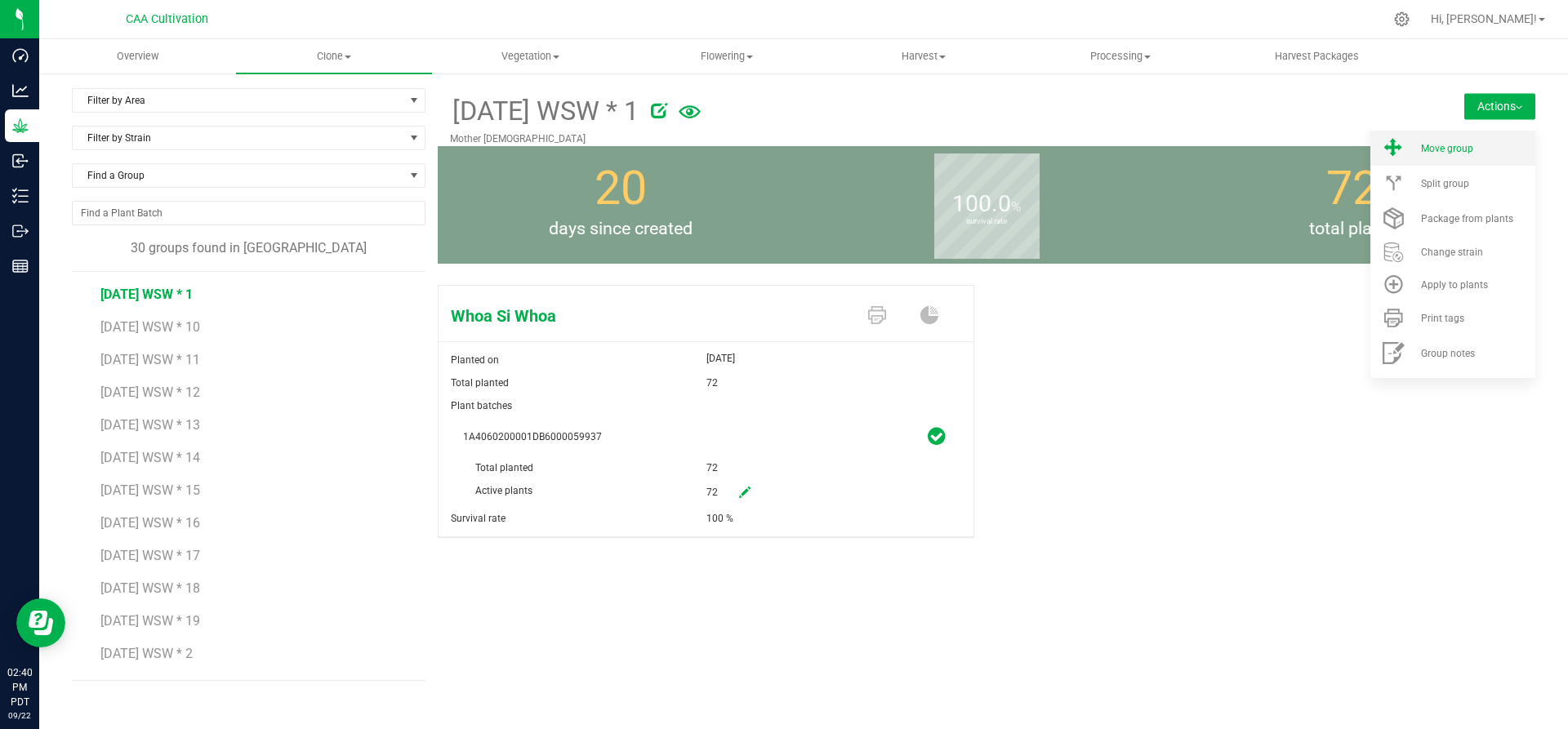
click at [1479, 141] on li "Move group" at bounding box center [1453, 149] width 165 height 35
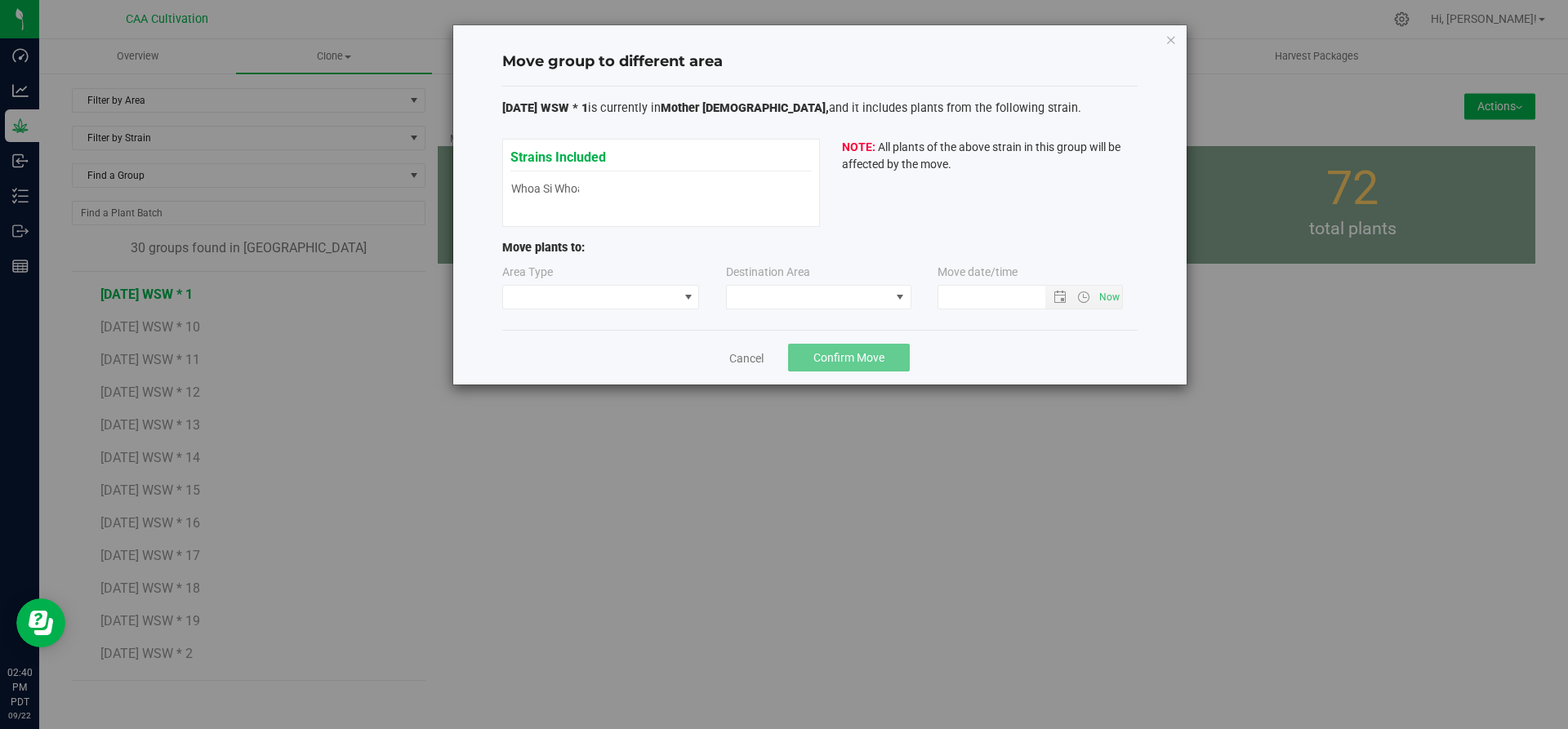
type input "[DATE] 2:40 PM"
click at [634, 300] on span at bounding box center [591, 297] width 175 height 23
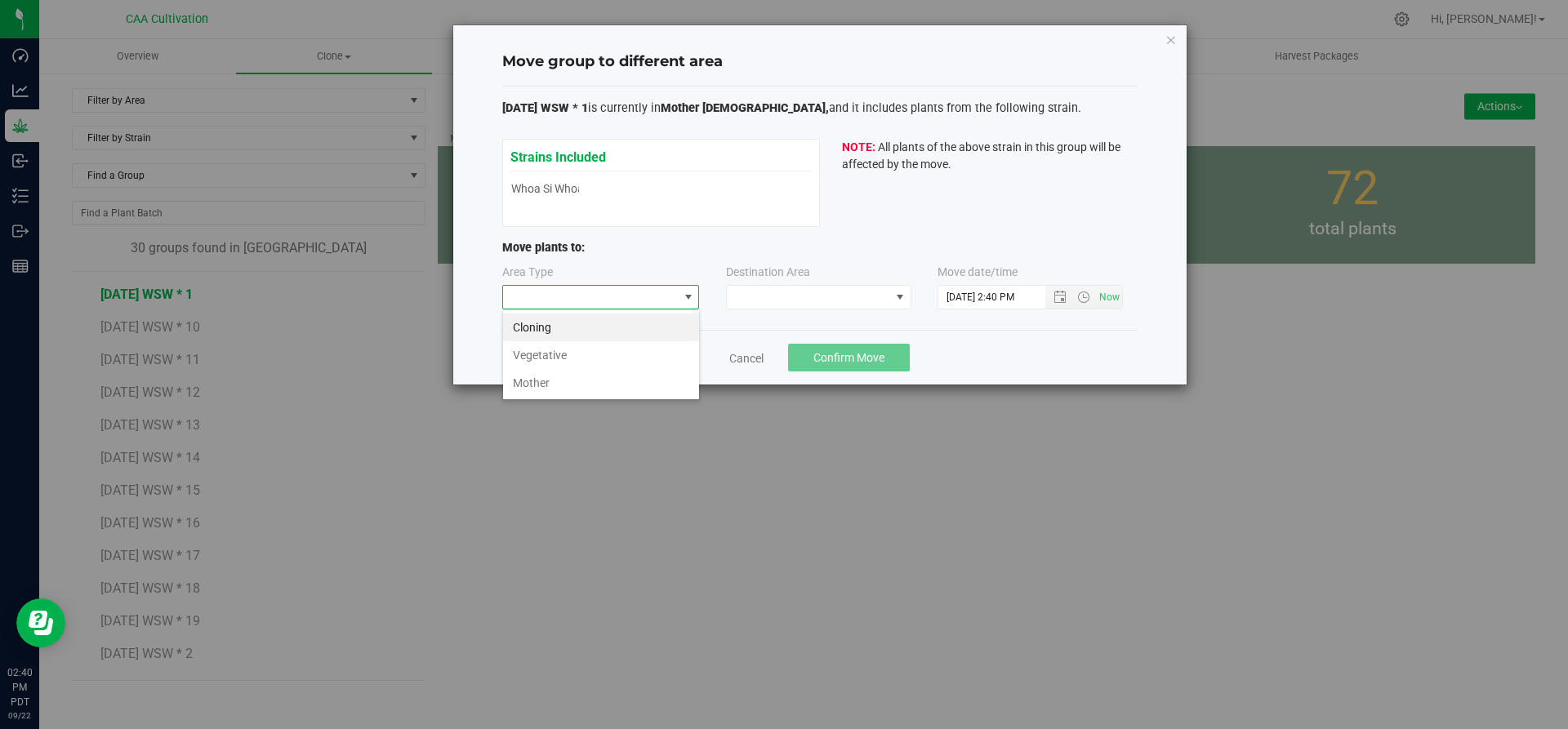
scroll to position [25, 197]
drag, startPoint x: 614, startPoint y: 359, endPoint x: 671, endPoint y: 323, distance: 67.4
click at [615, 354] on li "Vegetative" at bounding box center [602, 355] width 196 height 27
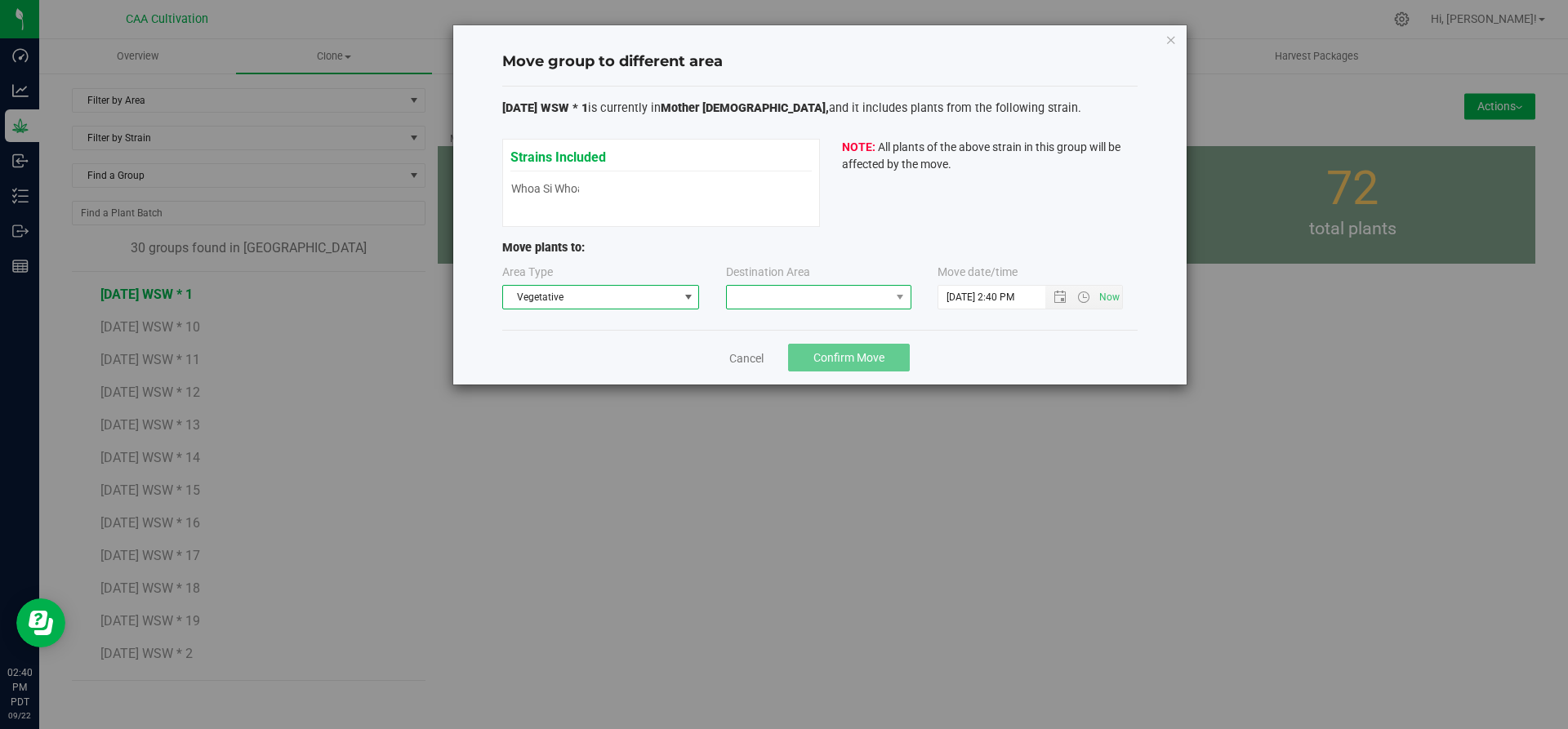
click at [802, 295] on span at bounding box center [808, 297] width 164 height 23
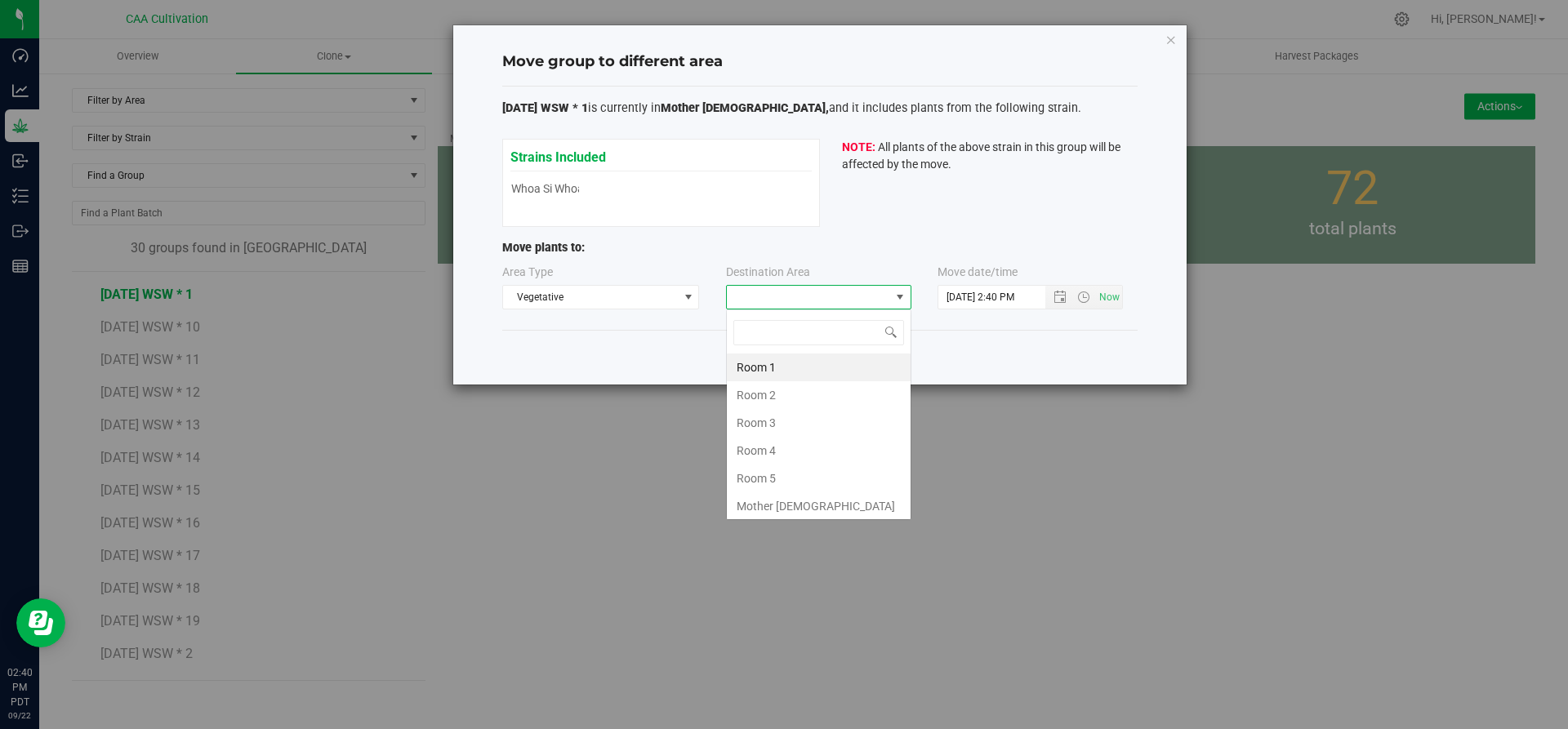
scroll to position [25, 186]
click at [777, 479] on li "Room 5" at bounding box center [819, 478] width 184 height 27
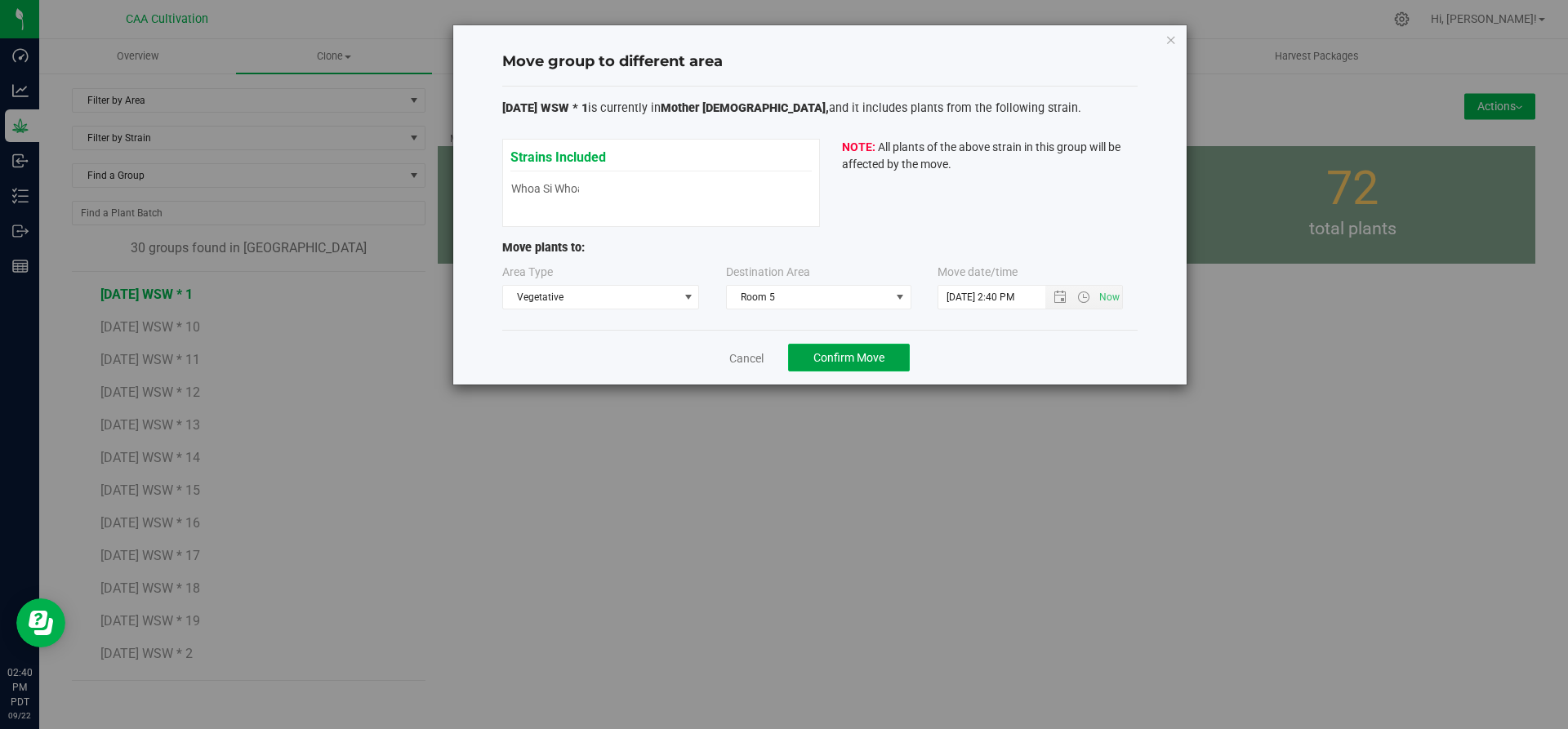
click at [860, 355] on span "Confirm Move" at bounding box center [849, 357] width 71 height 13
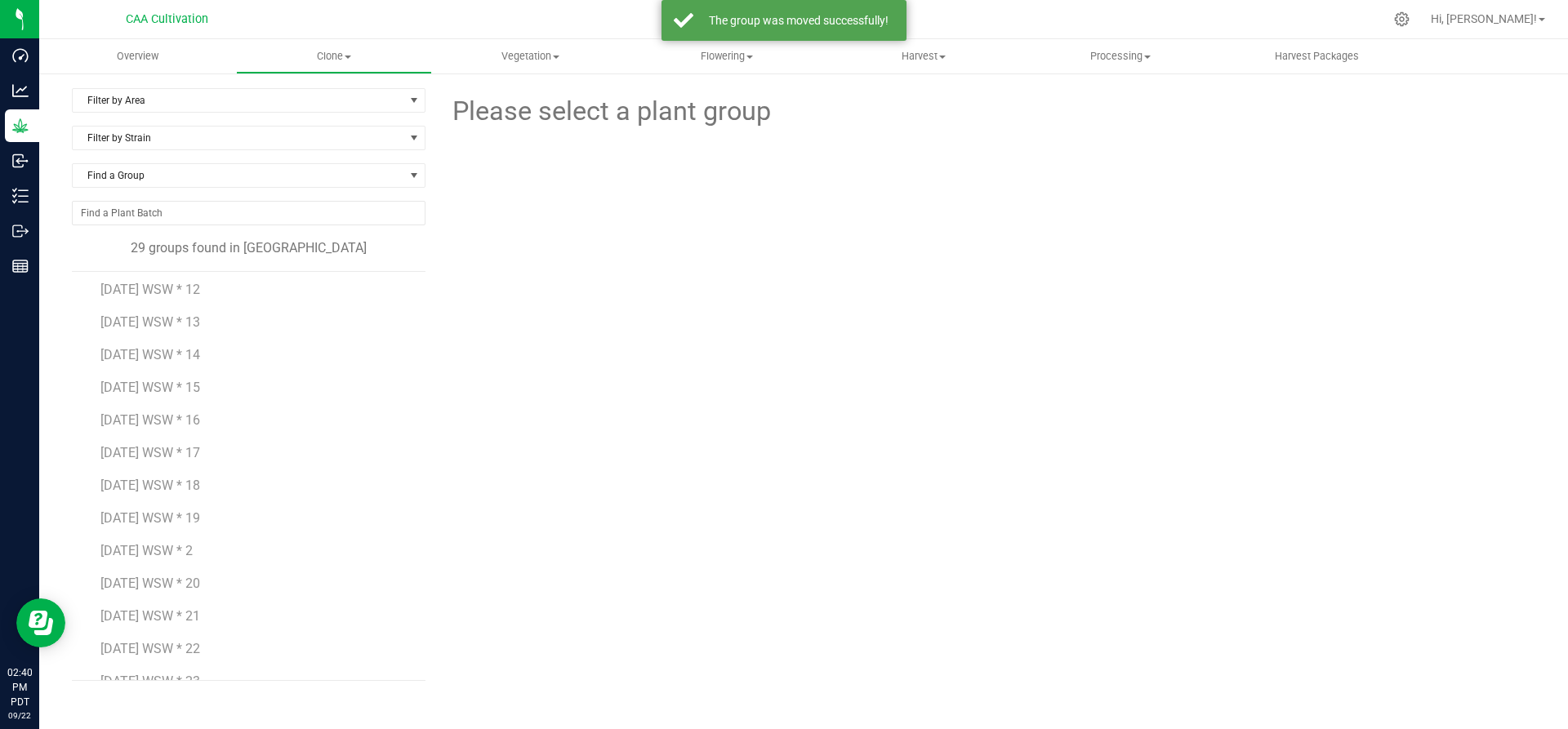
scroll to position [164, 0]
click at [173, 459] on span "[DATE] WSW * 2" at bounding box center [147, 458] width 92 height 16
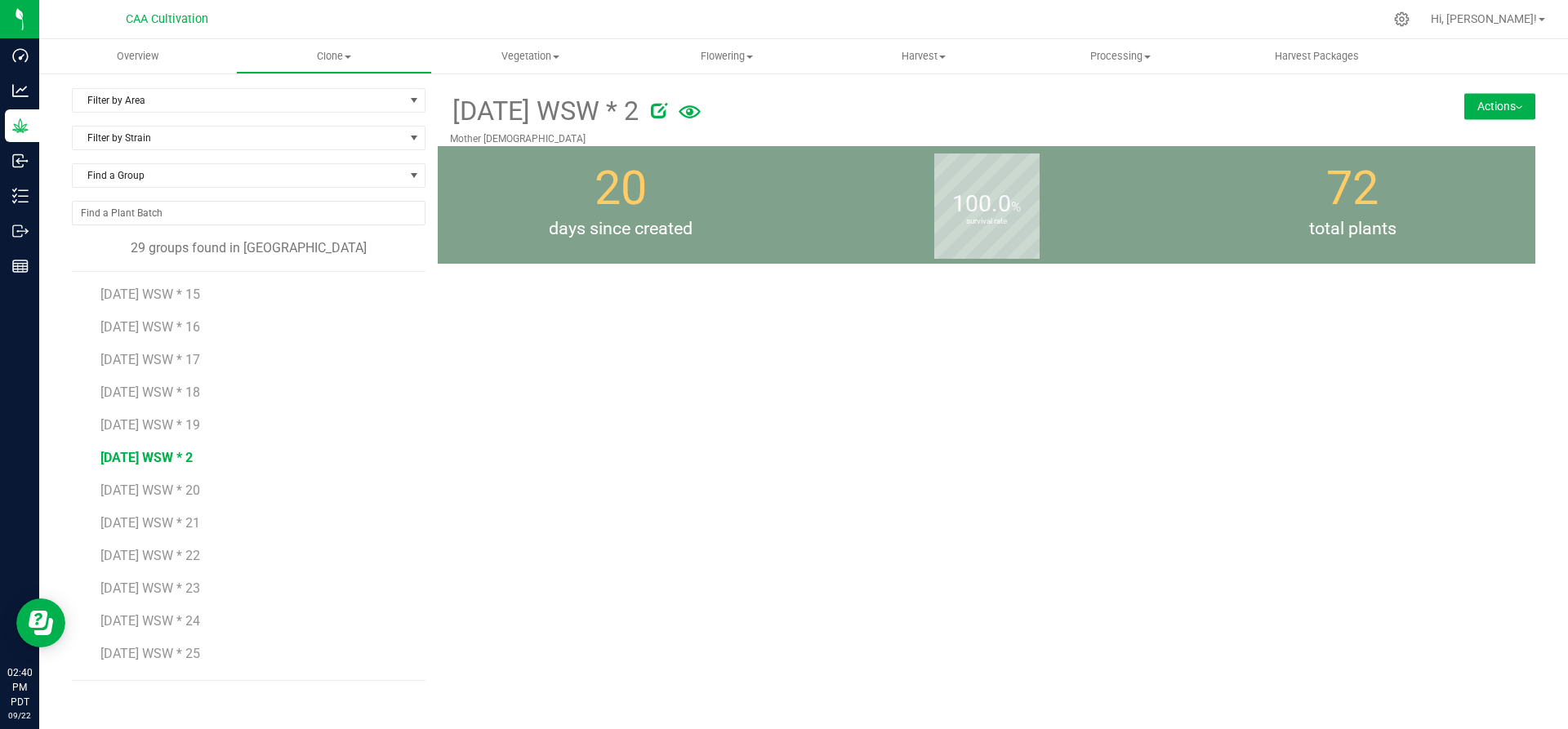
click at [1507, 101] on button "Actions" at bounding box center [1500, 106] width 71 height 27
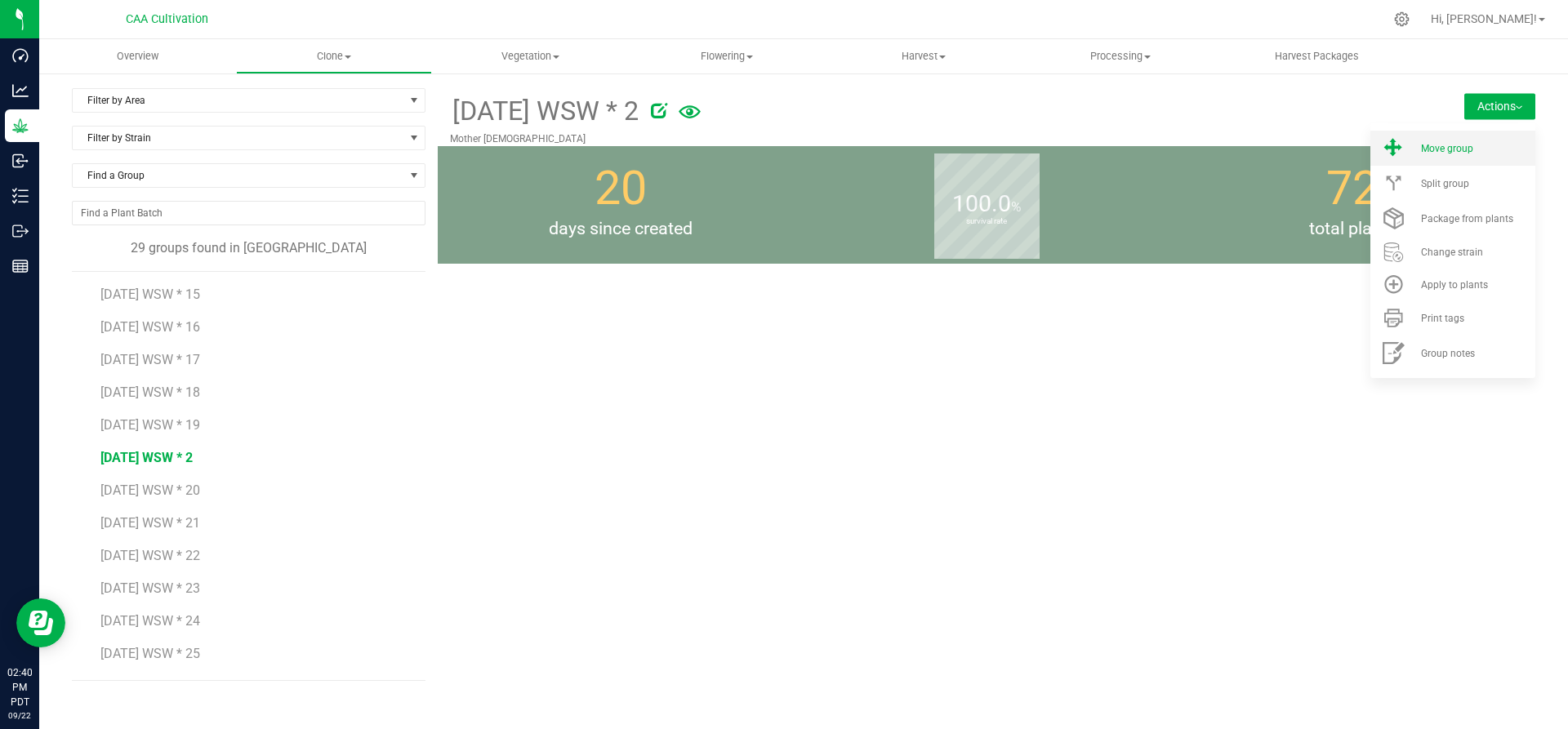
click at [1487, 152] on div "Move group" at bounding box center [1477, 149] width 111 height 12
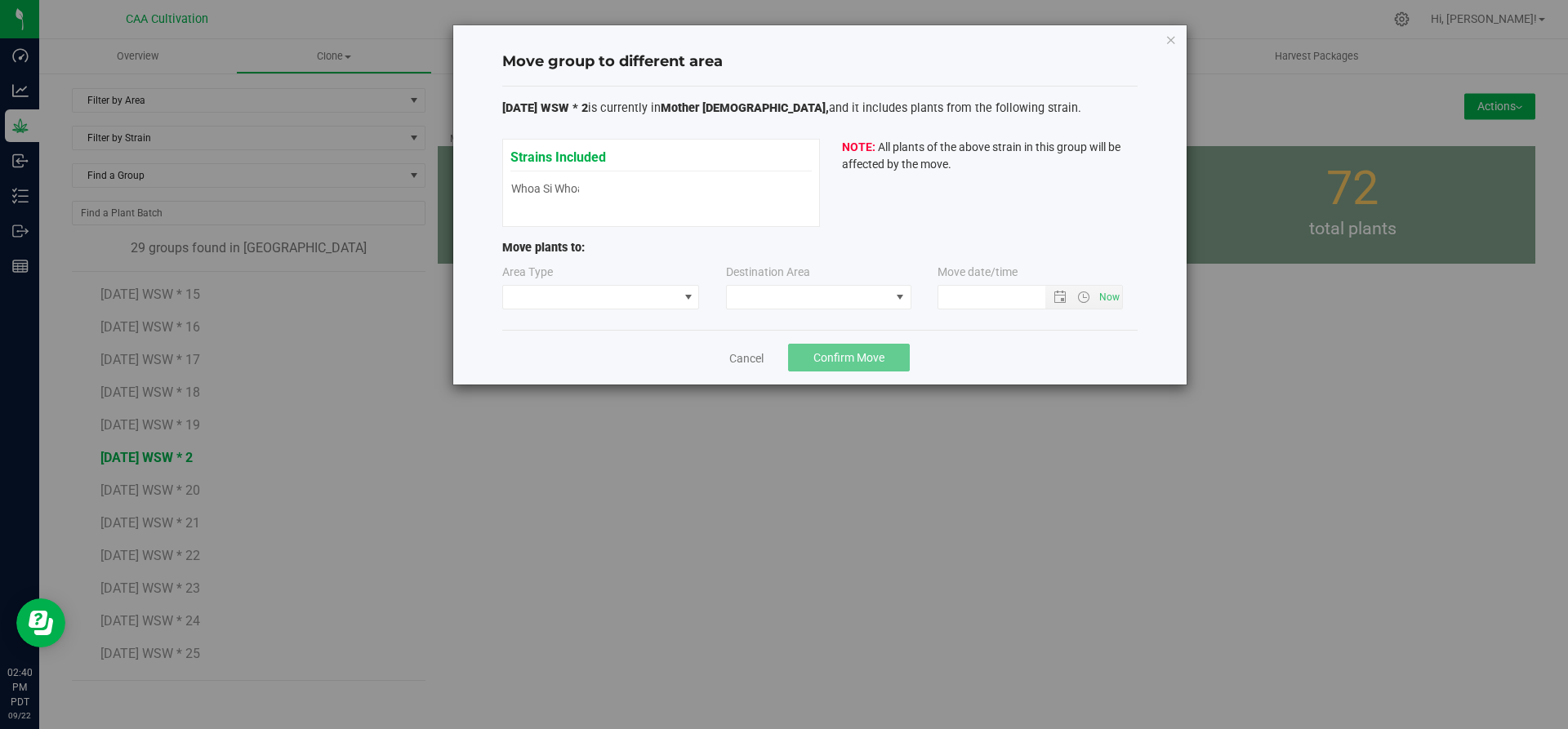
type input "[DATE] 2:41 PM"
click at [619, 298] on span at bounding box center [591, 297] width 175 height 23
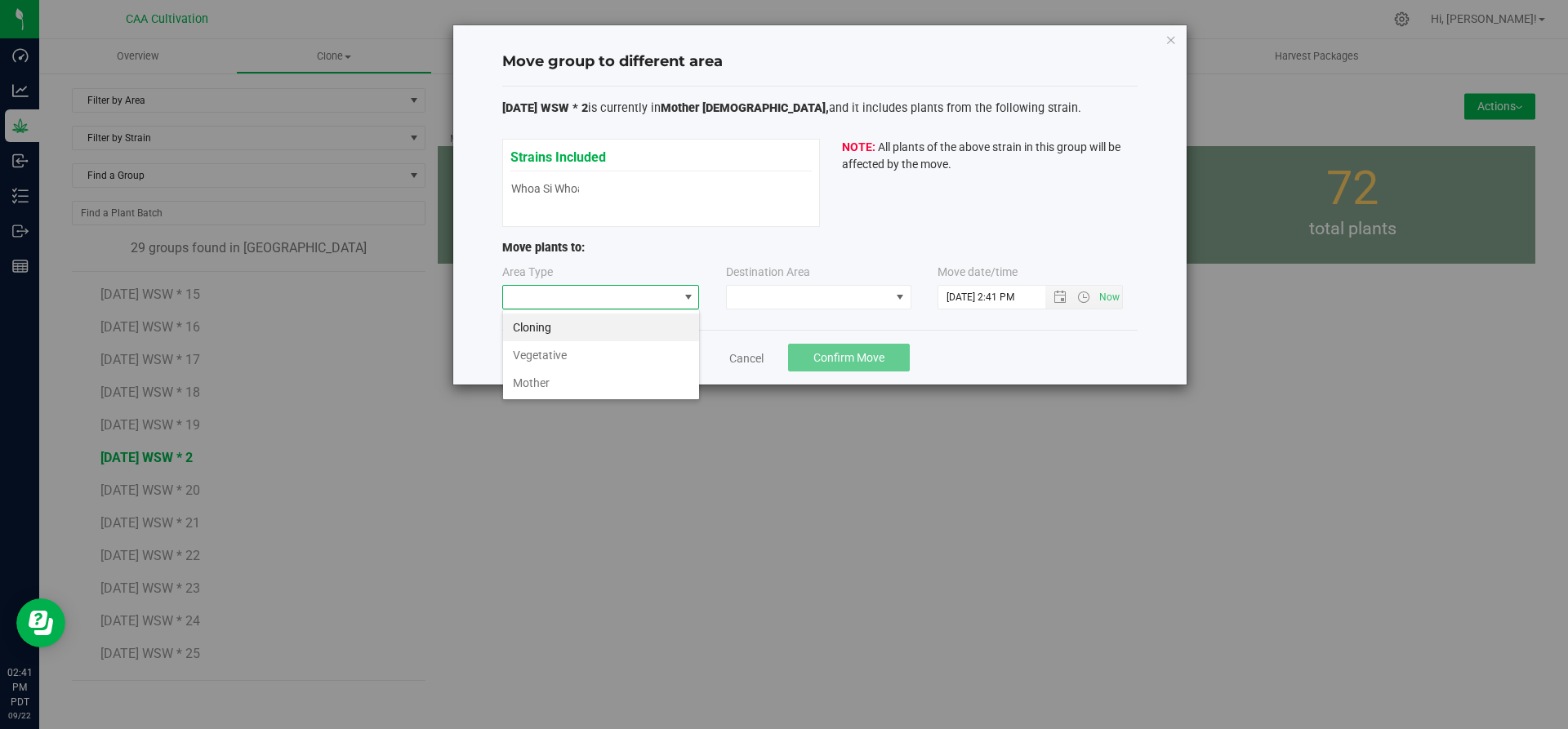
scroll to position [25, 197]
drag, startPoint x: 606, startPoint y: 362, endPoint x: 661, endPoint y: 318, distance: 70.4
click at [606, 361] on li "Vegetative" at bounding box center [602, 355] width 196 height 27
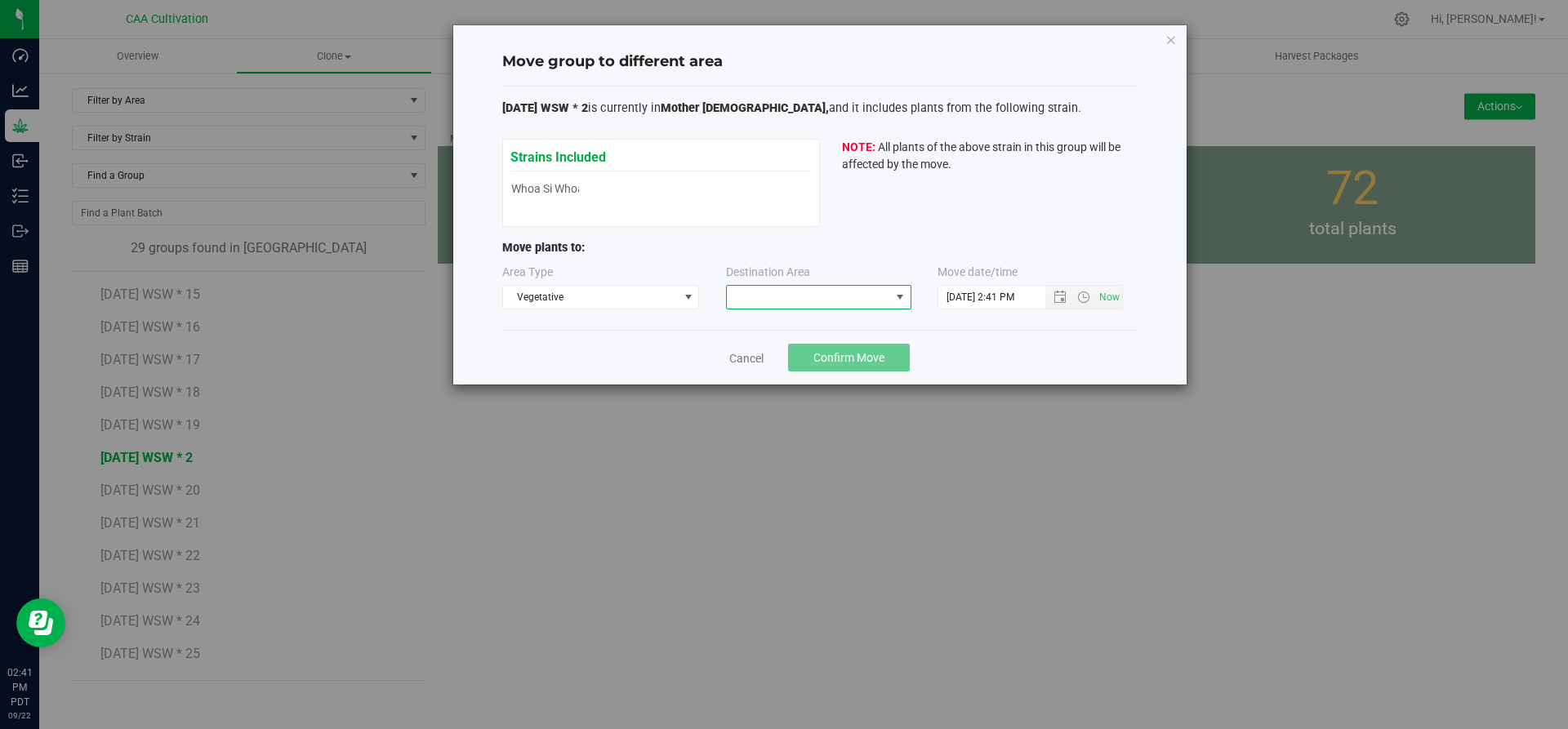
click at [762, 301] on span at bounding box center [808, 297] width 164 height 23
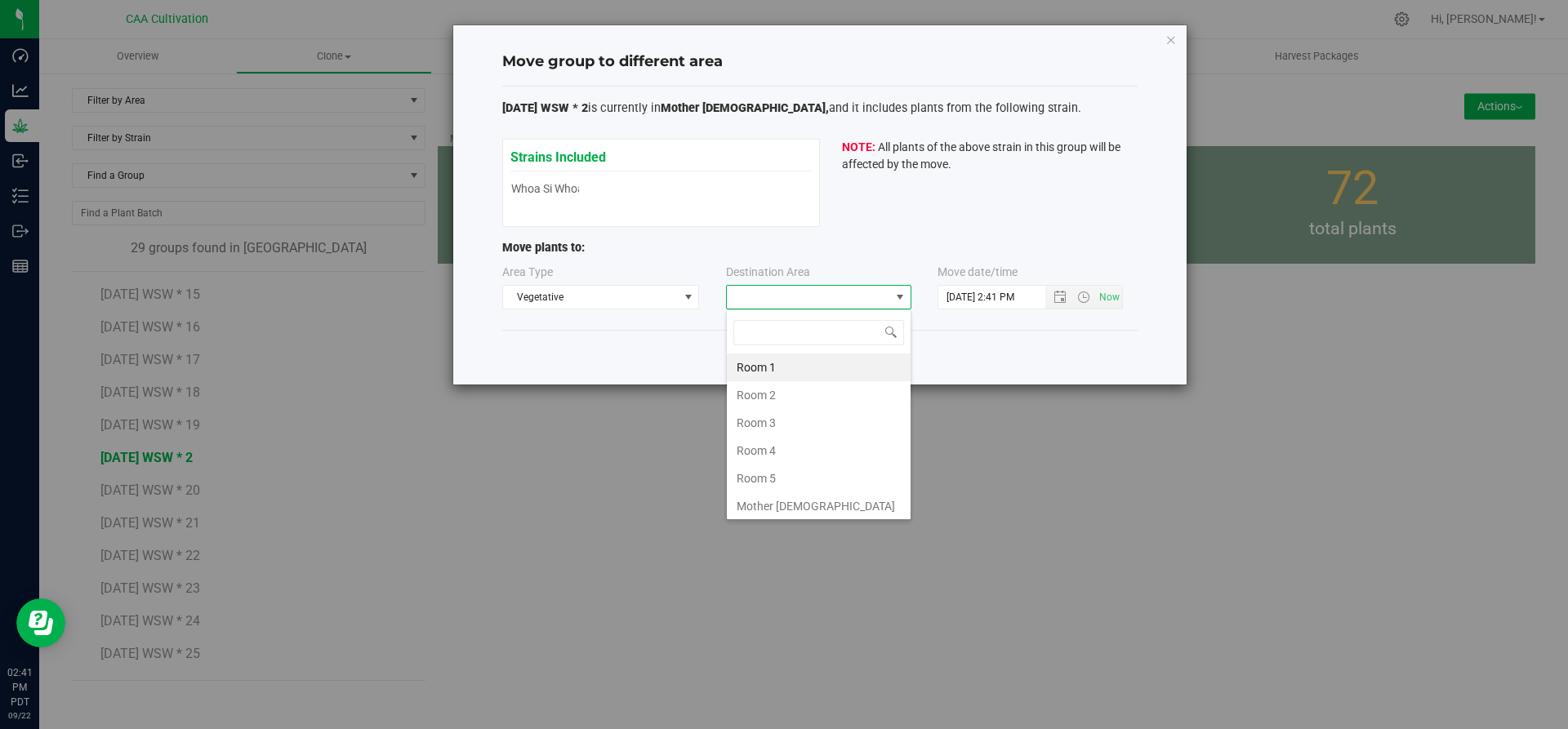
scroll to position [25, 186]
click at [759, 476] on li "Room 5" at bounding box center [819, 478] width 184 height 27
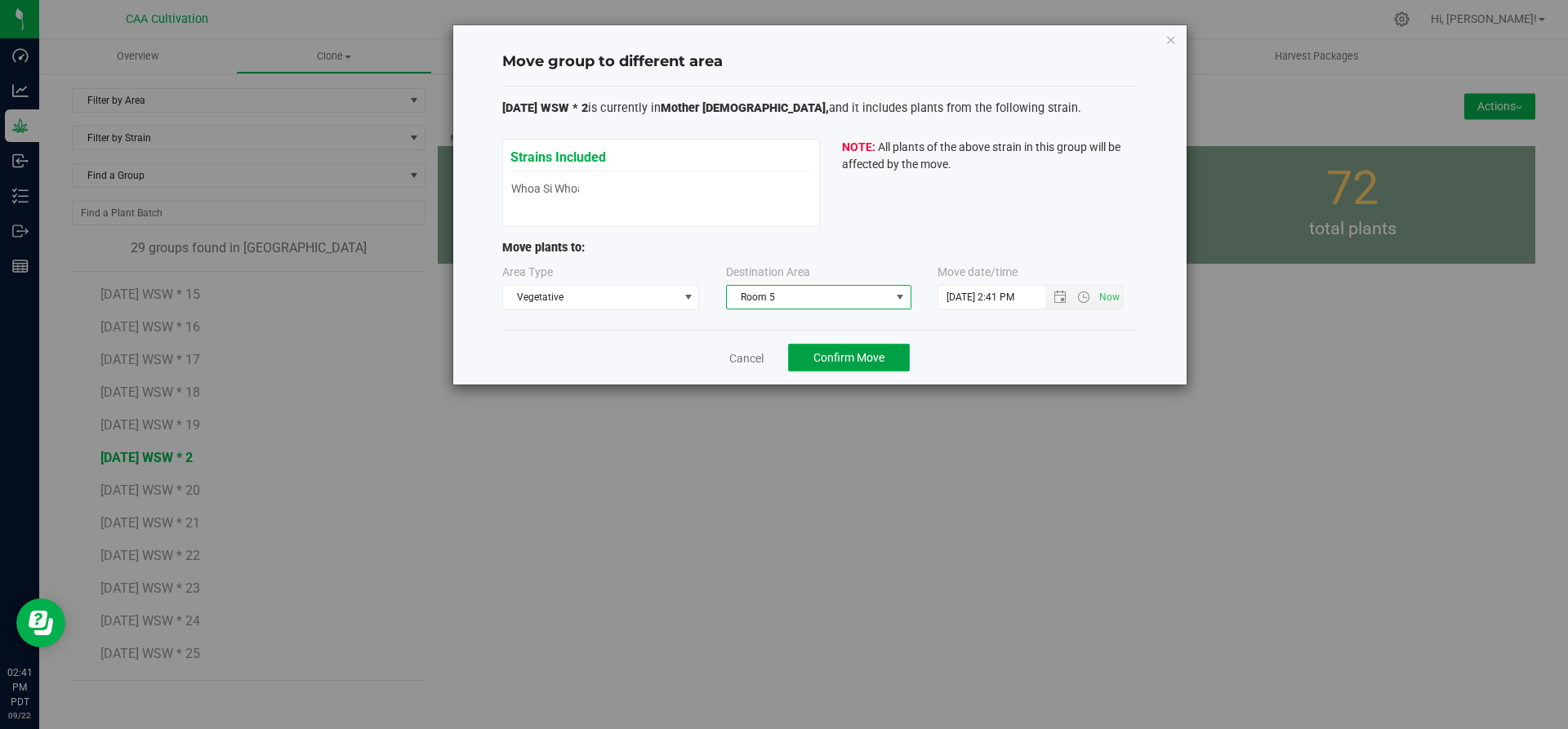
click at [880, 364] on span "Confirm Move" at bounding box center [849, 357] width 71 height 13
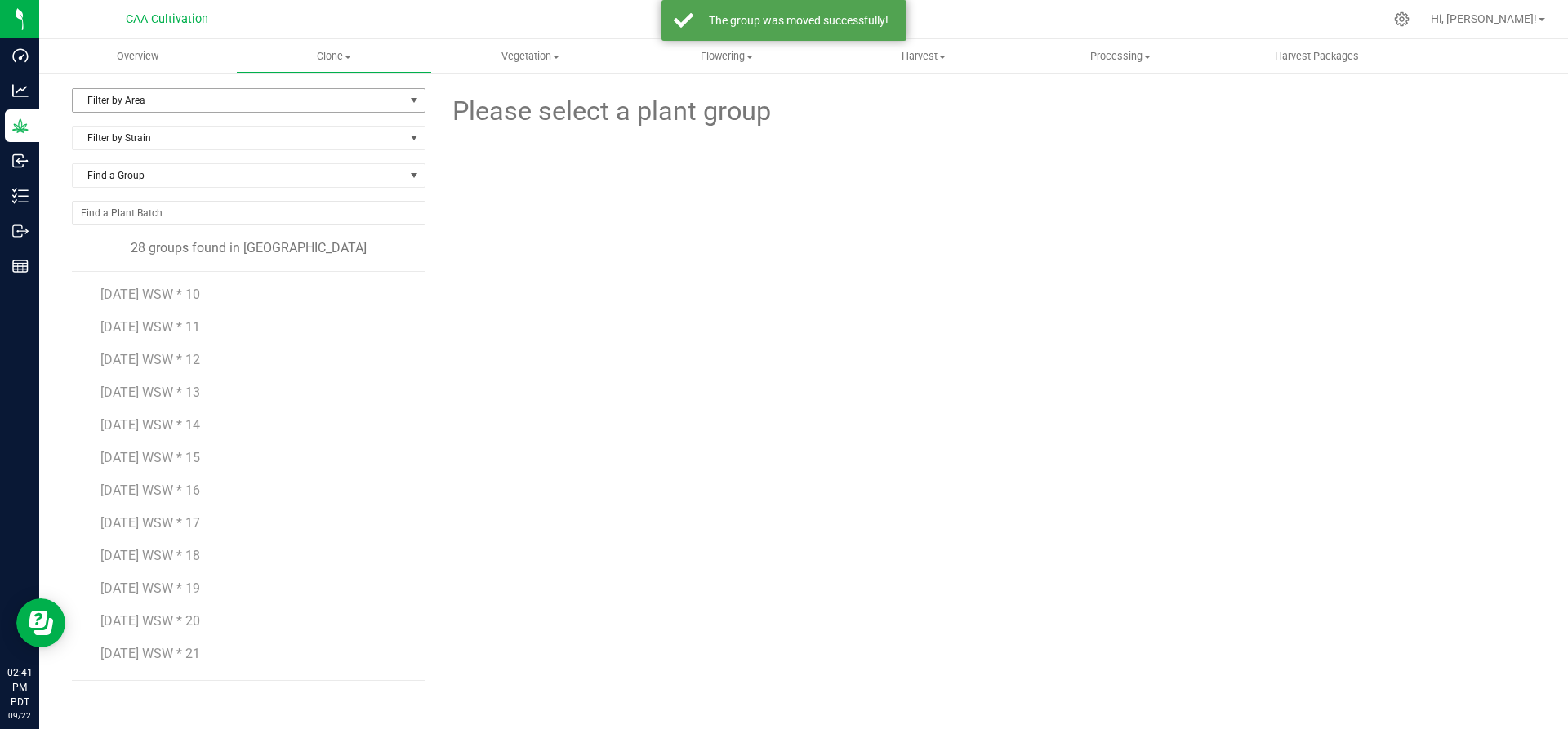
click at [220, 100] on span "Filter by Area" at bounding box center [238, 101] width 332 height 23
click at [652, 196] on div at bounding box center [987, 221] width 1122 height 180
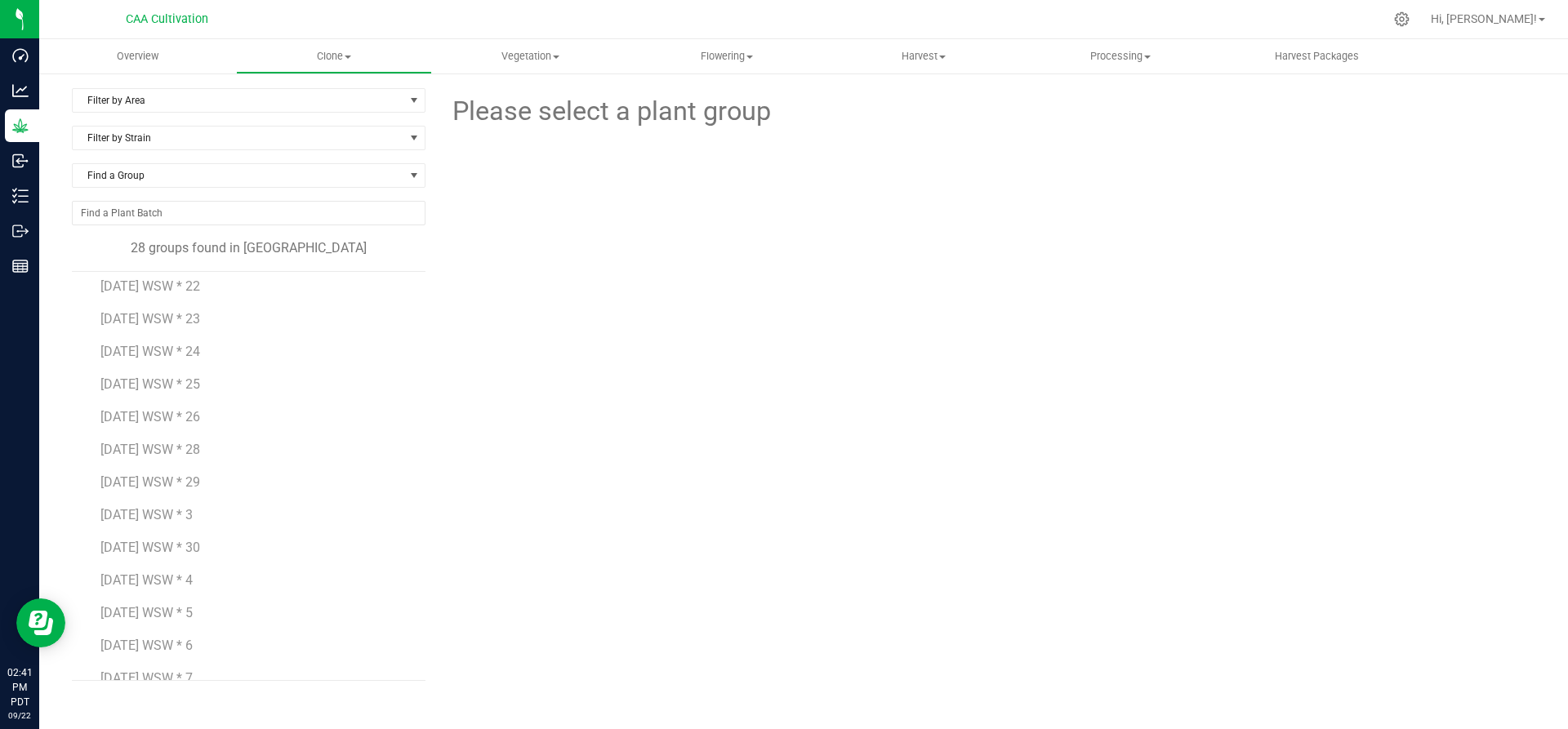
scroll to position [490, 0]
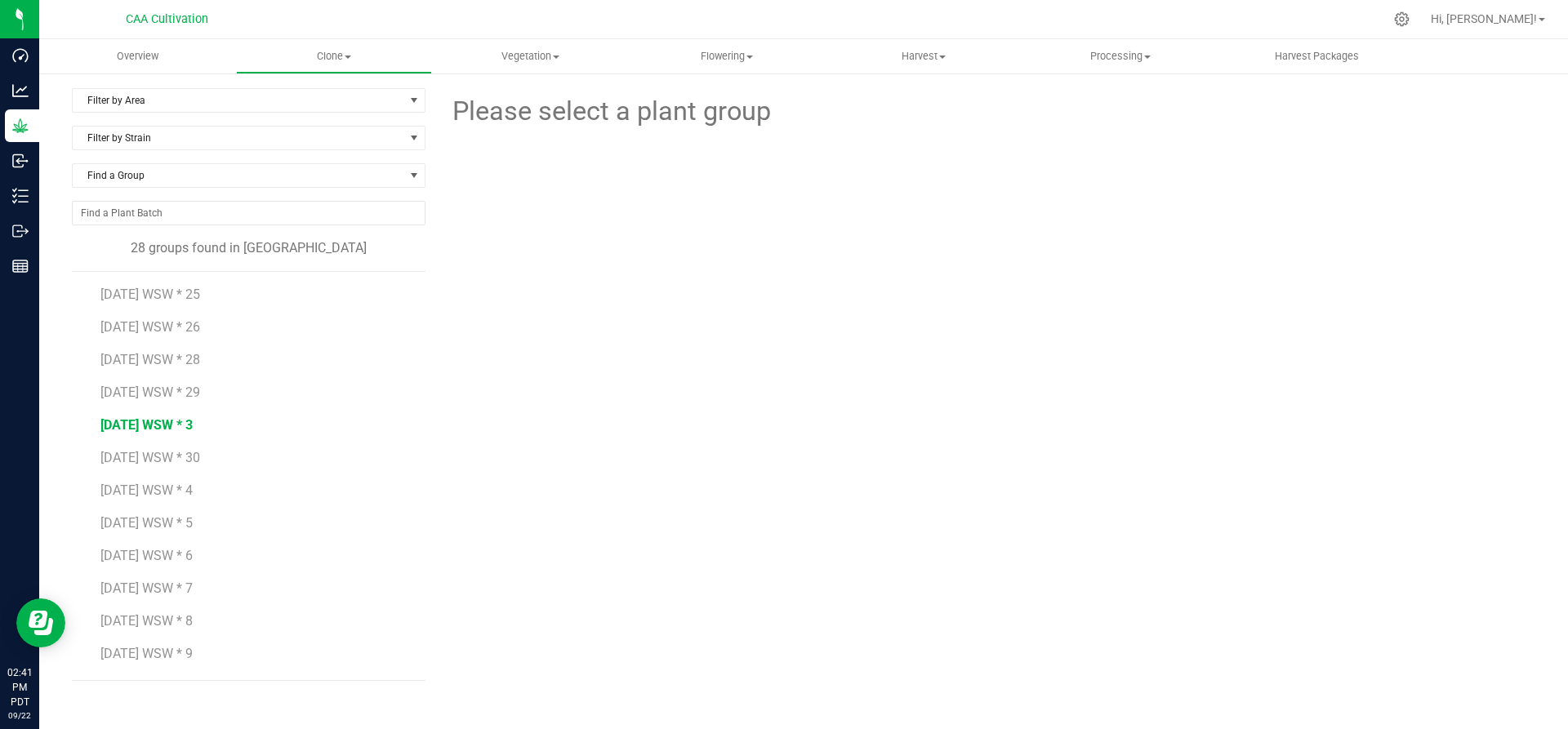
click at [165, 427] on span "[DATE] WSW * 3" at bounding box center [147, 426] width 92 height 16
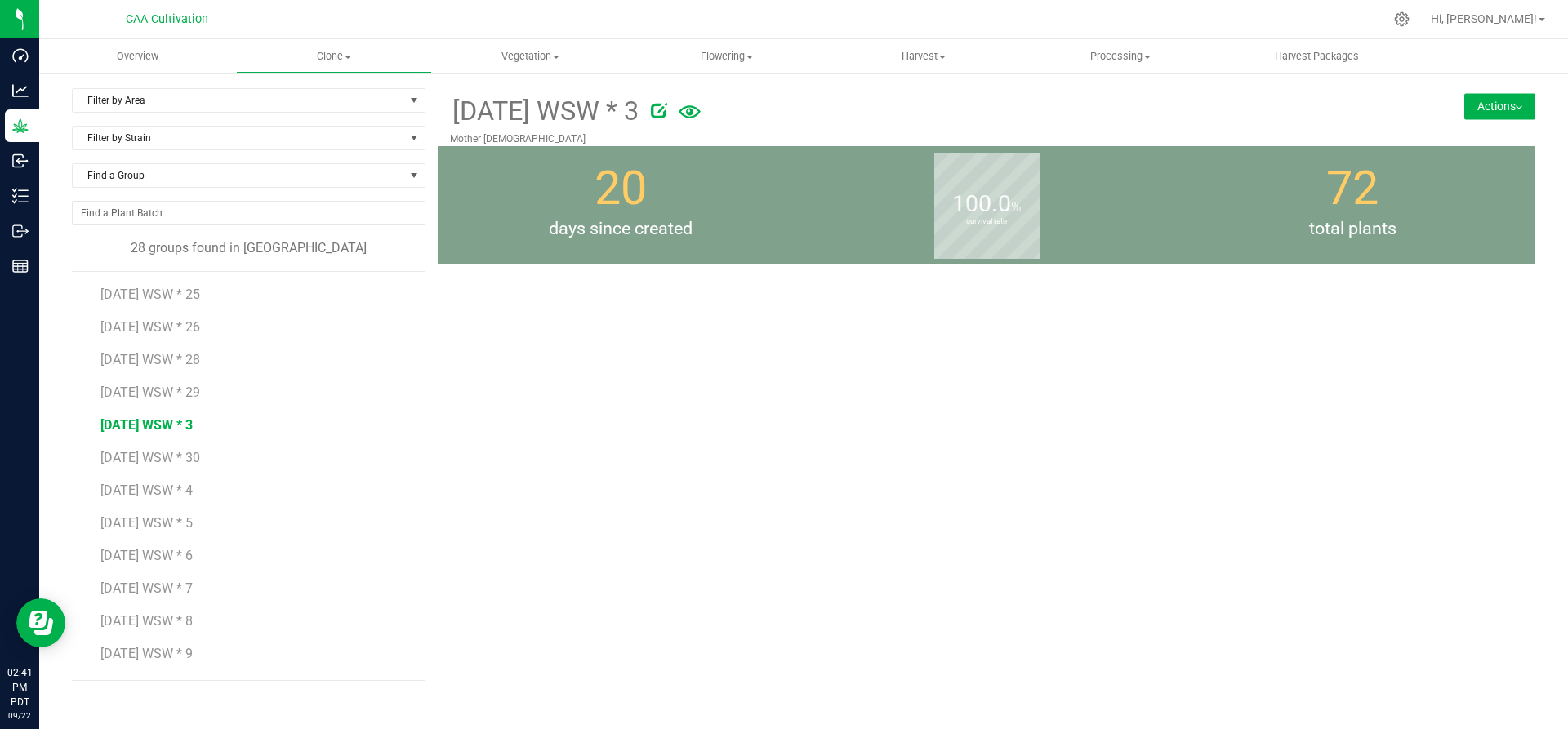
click at [1510, 104] on button "Actions" at bounding box center [1500, 106] width 71 height 27
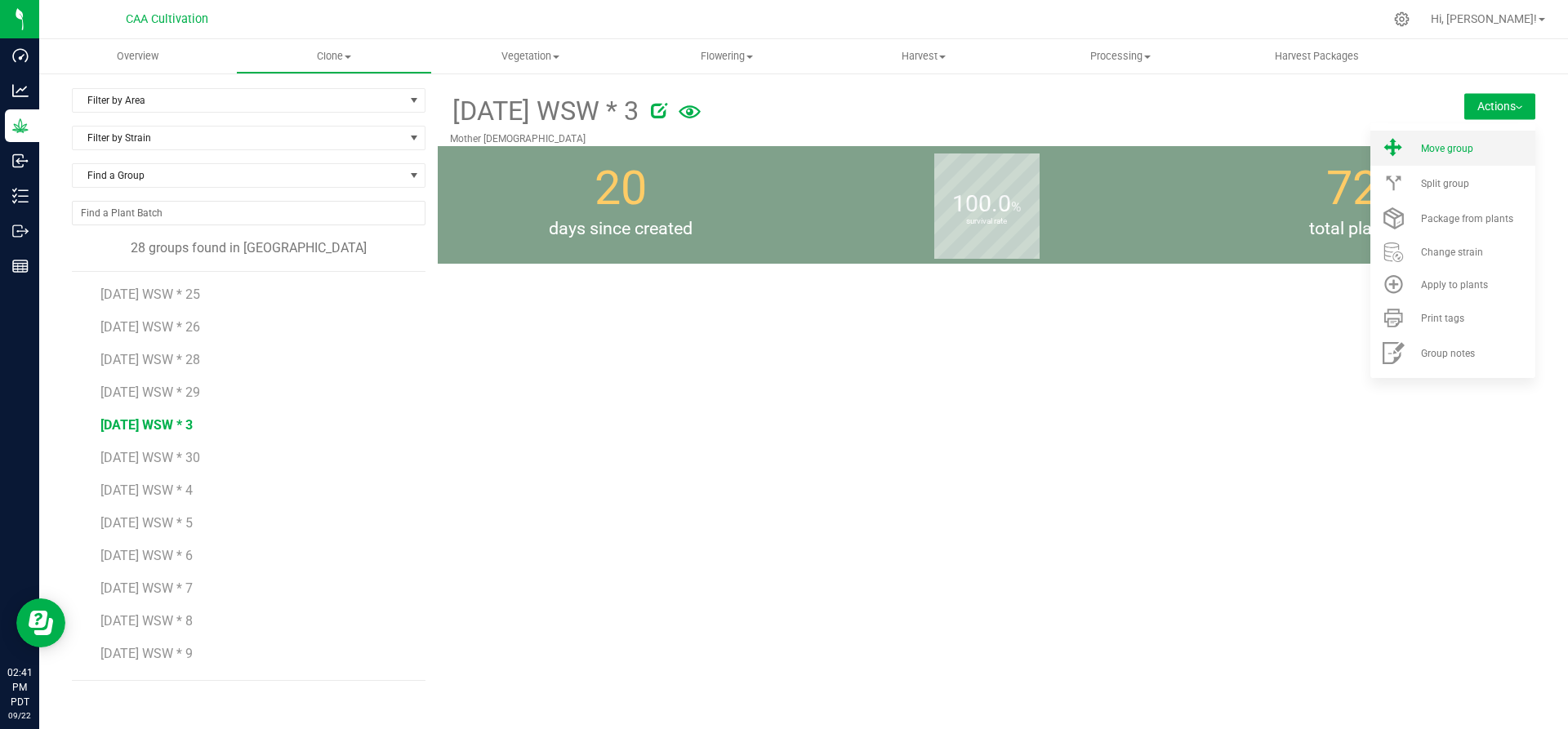
click at [1494, 150] on div "Move group" at bounding box center [1477, 149] width 111 height 12
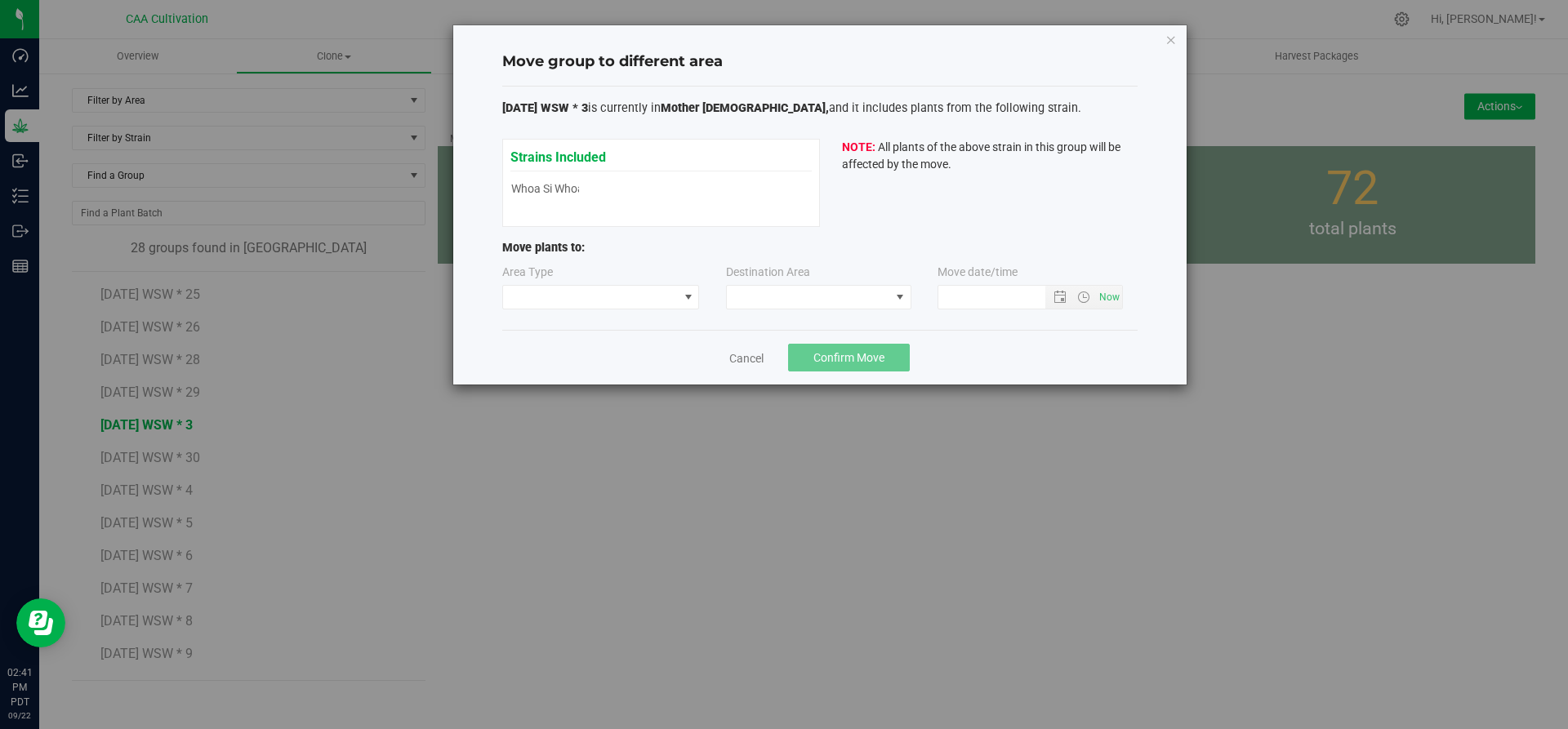
type input "[DATE] 2:41 PM"
click at [680, 302] on span at bounding box center [688, 297] width 20 height 23
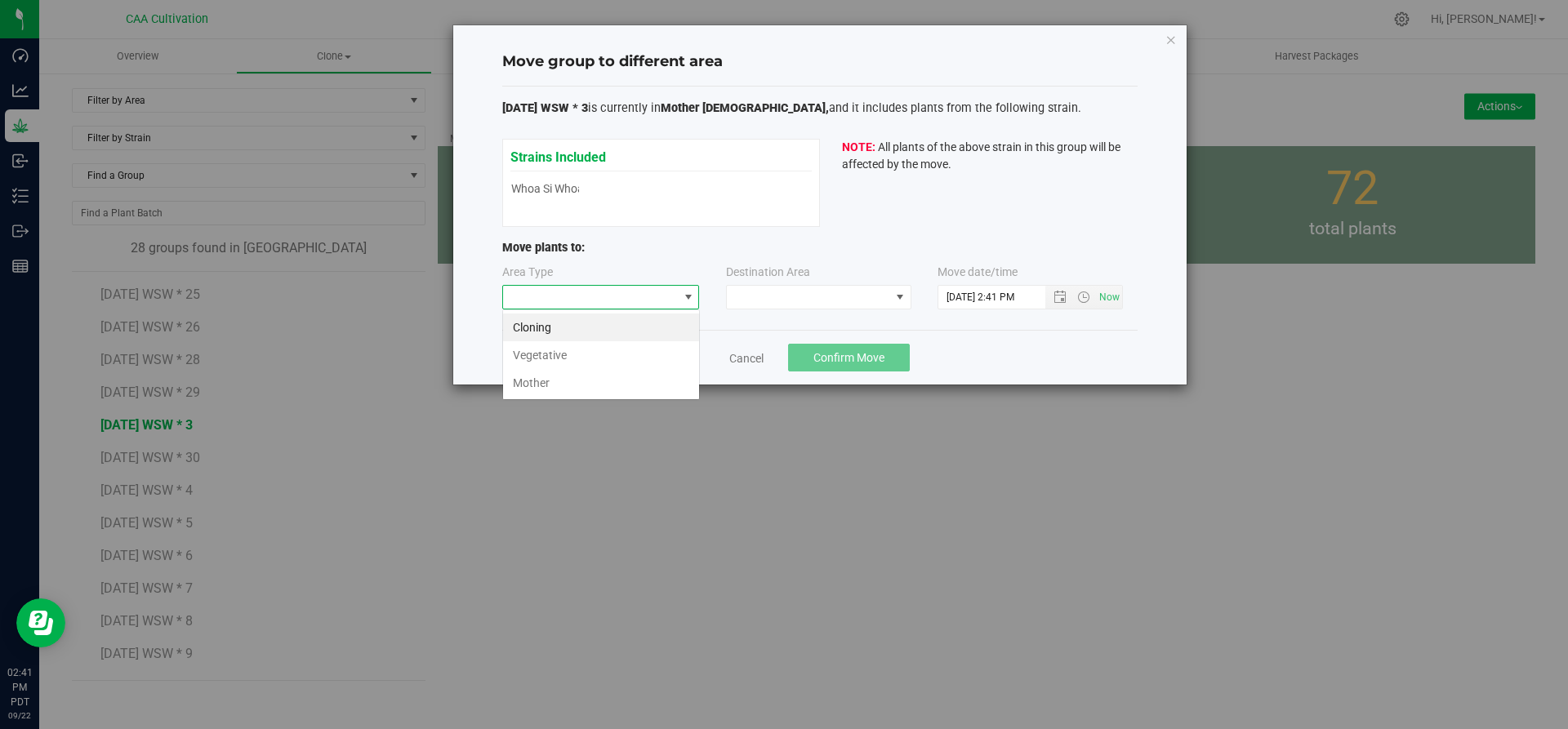
scroll to position [25, 197]
click at [642, 349] on li "Vegetative" at bounding box center [602, 355] width 196 height 27
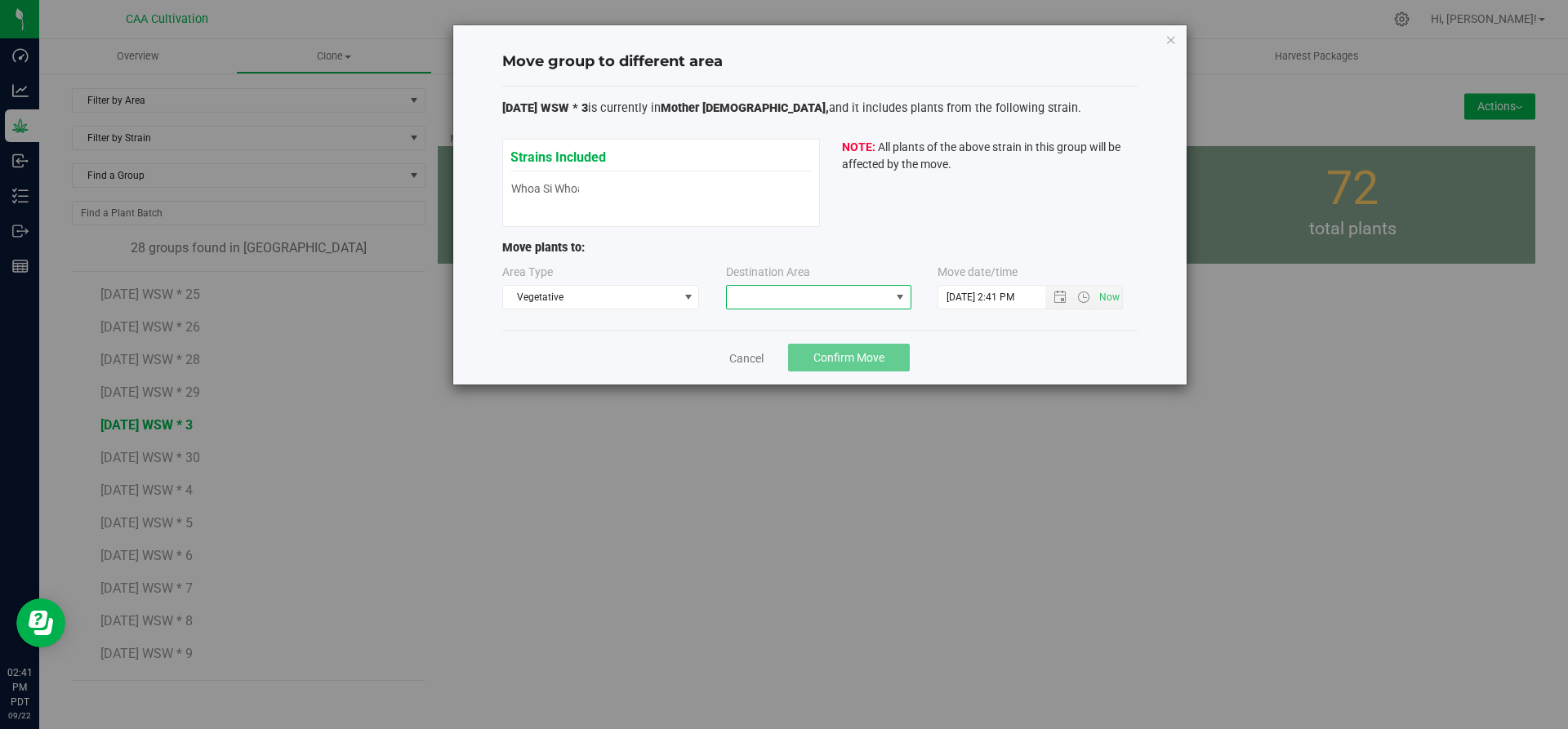
click at [784, 295] on span at bounding box center [808, 297] width 164 height 23
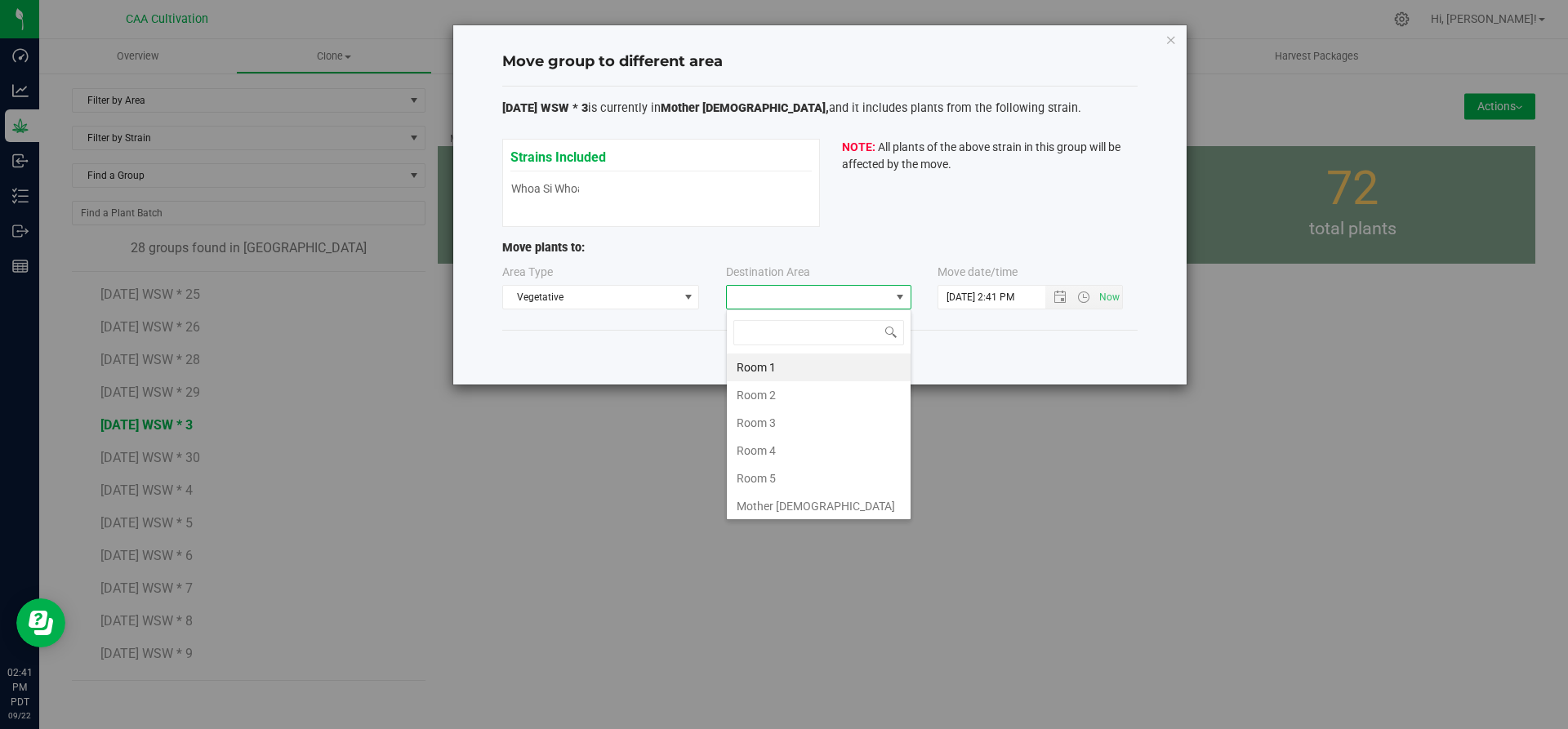
scroll to position [25, 186]
click at [765, 480] on li "Room 5" at bounding box center [819, 478] width 184 height 27
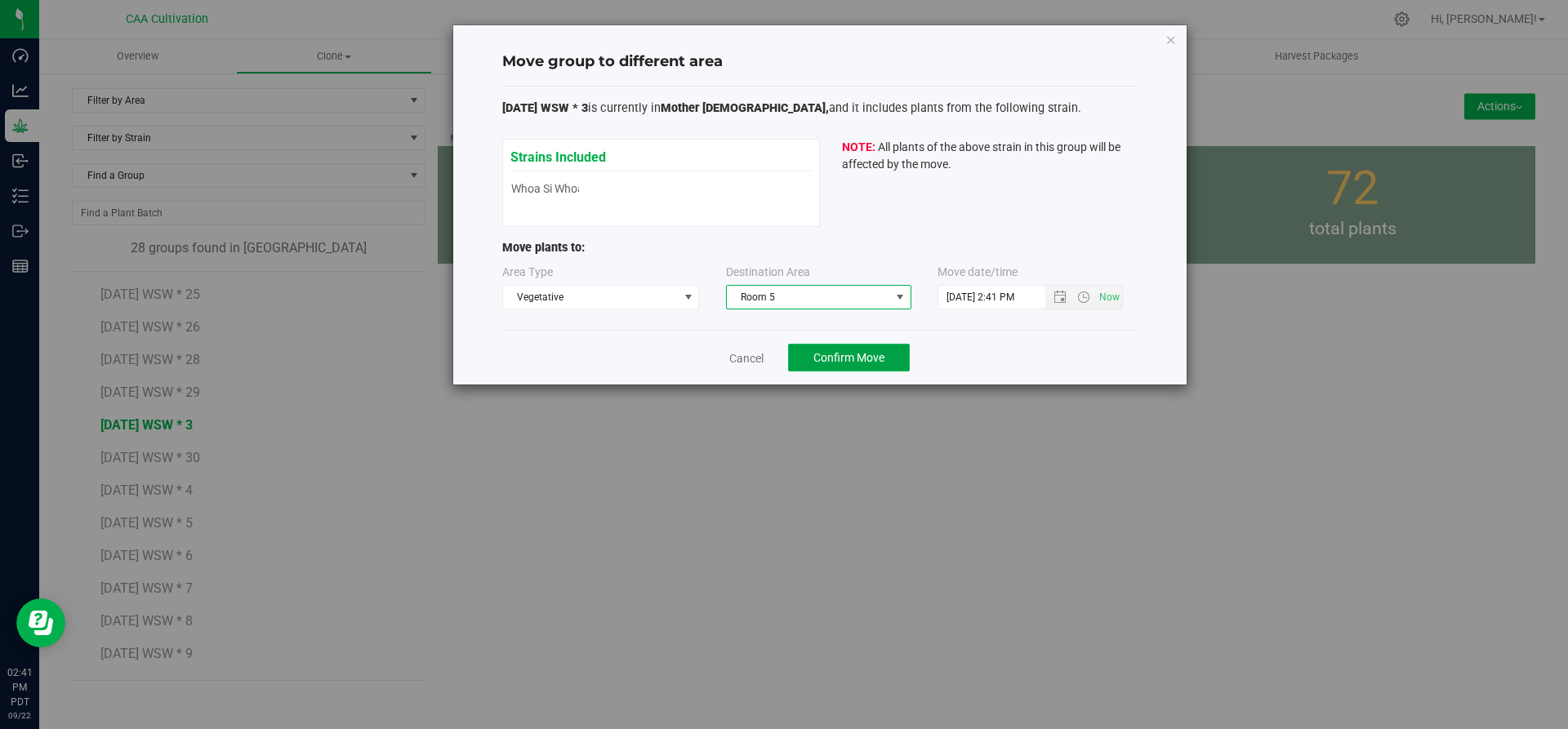
click at [859, 360] on span "Confirm Move" at bounding box center [849, 357] width 71 height 13
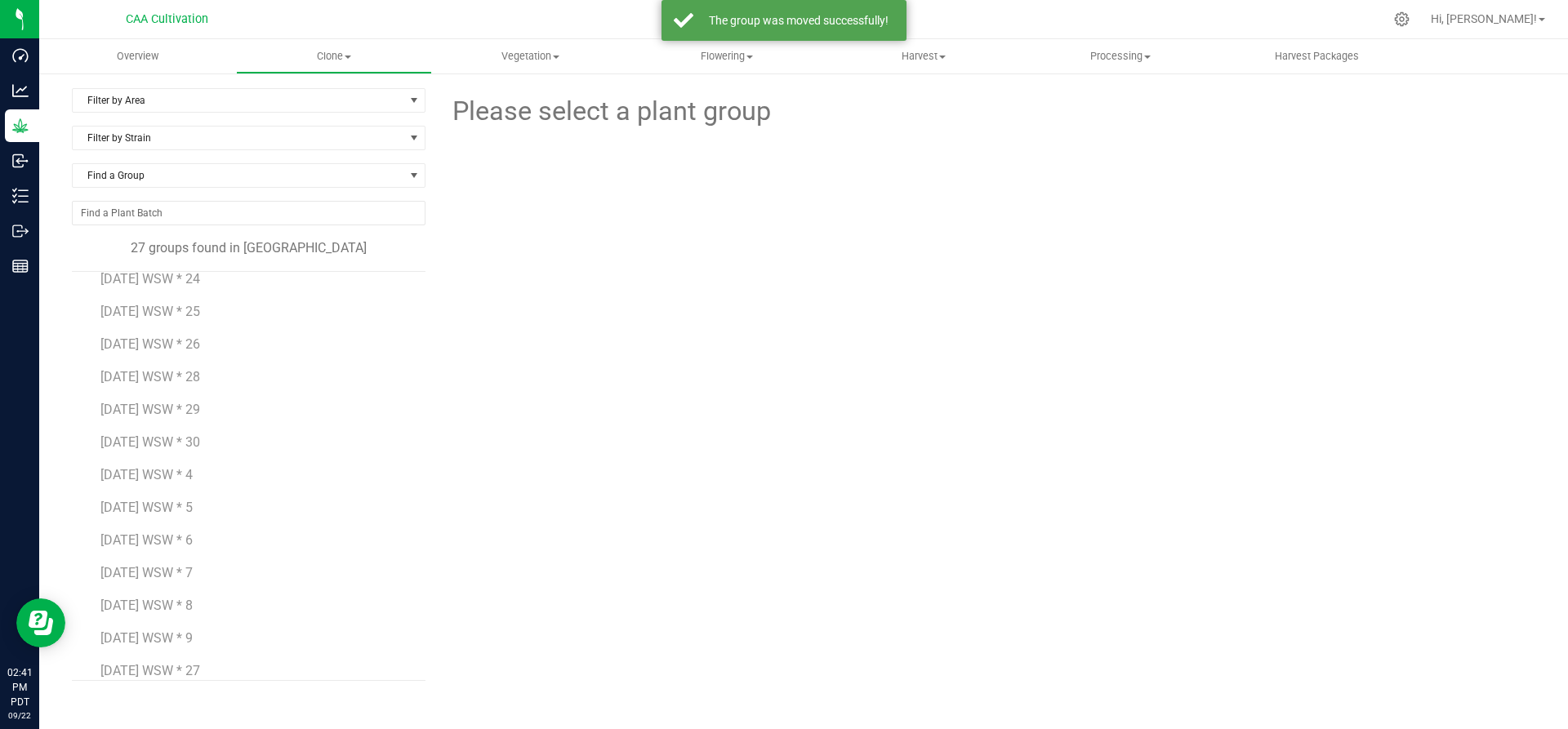
scroll to position [487, 0]
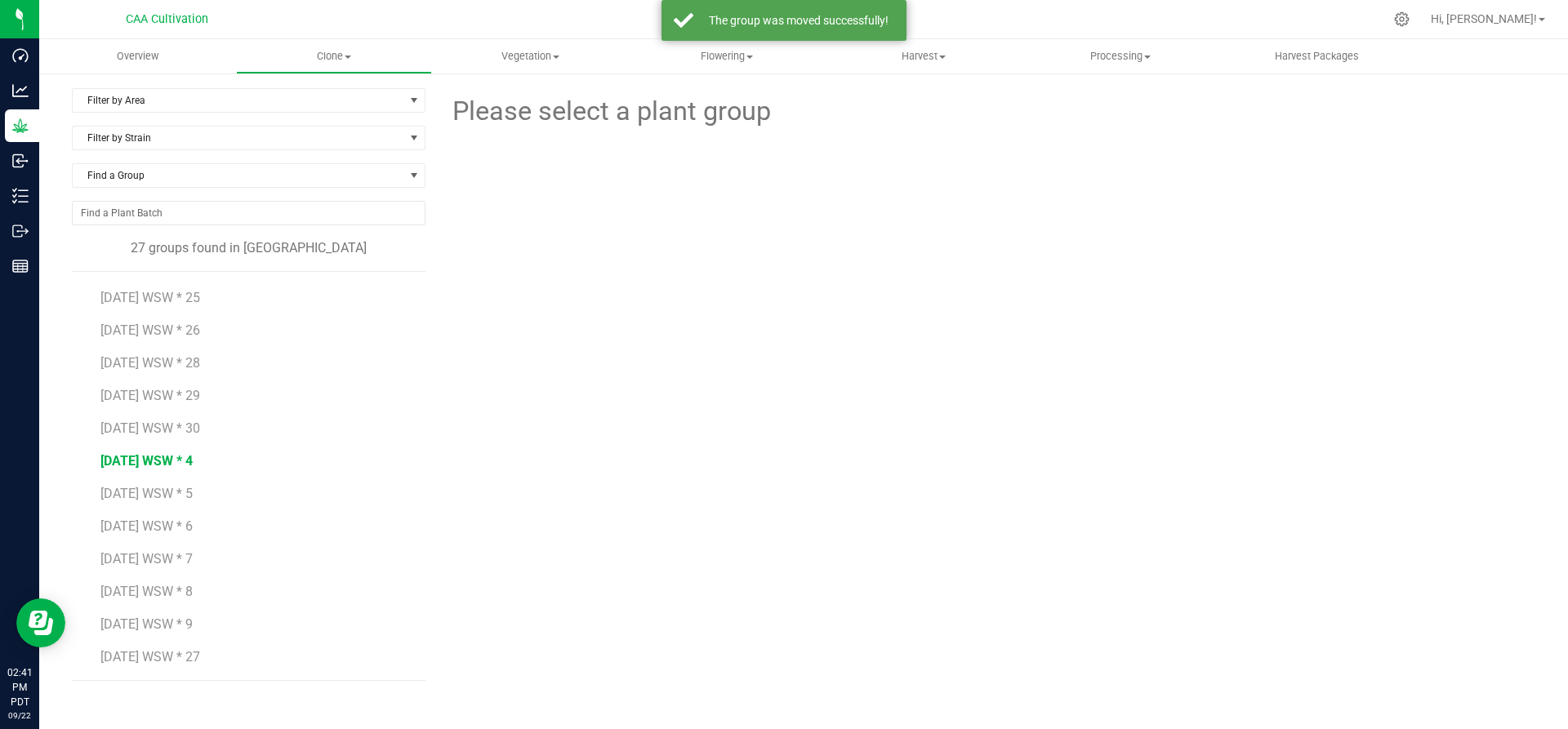
click at [186, 461] on span "[DATE] WSW * 4" at bounding box center [147, 461] width 92 height 16
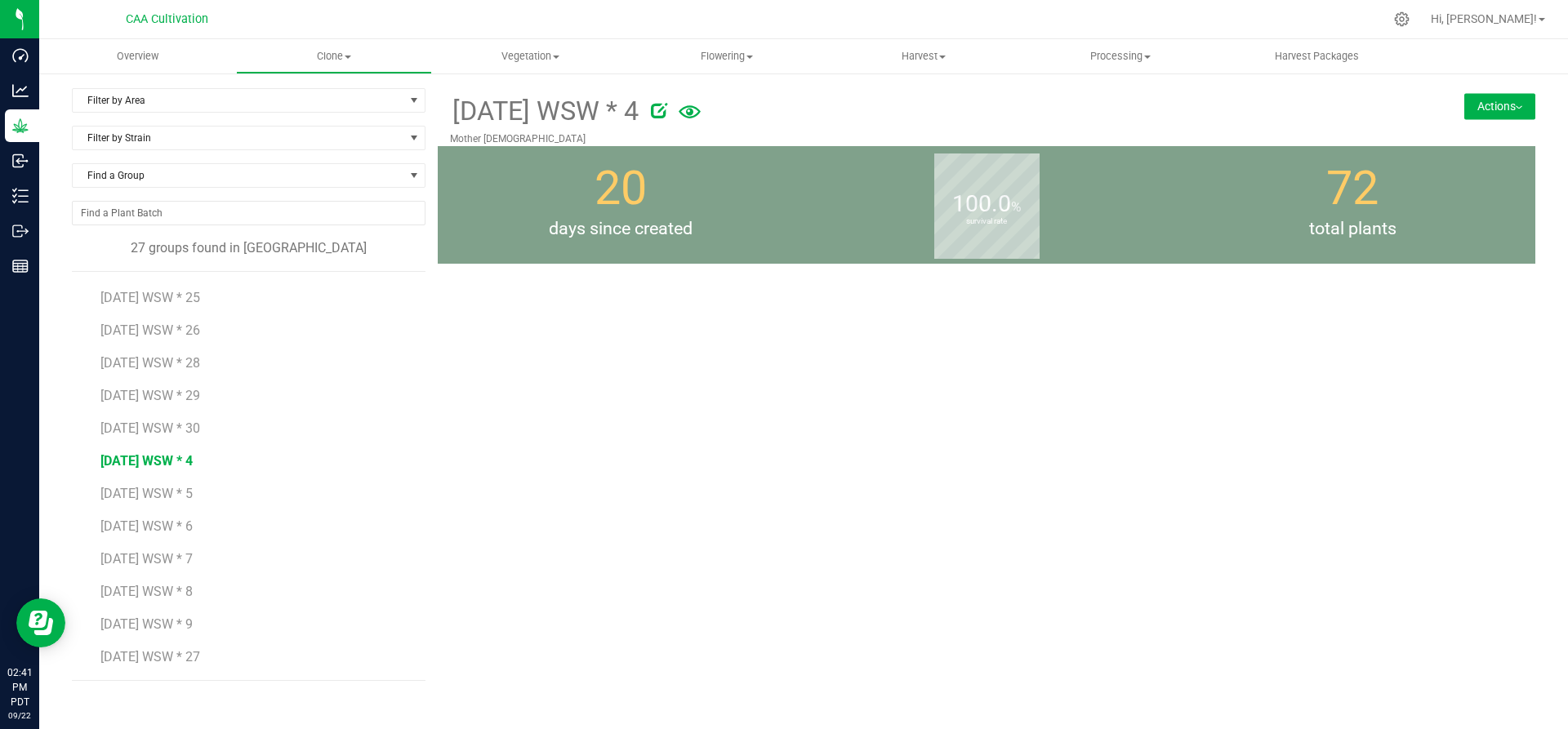
click at [1511, 104] on button "Actions" at bounding box center [1500, 106] width 71 height 27
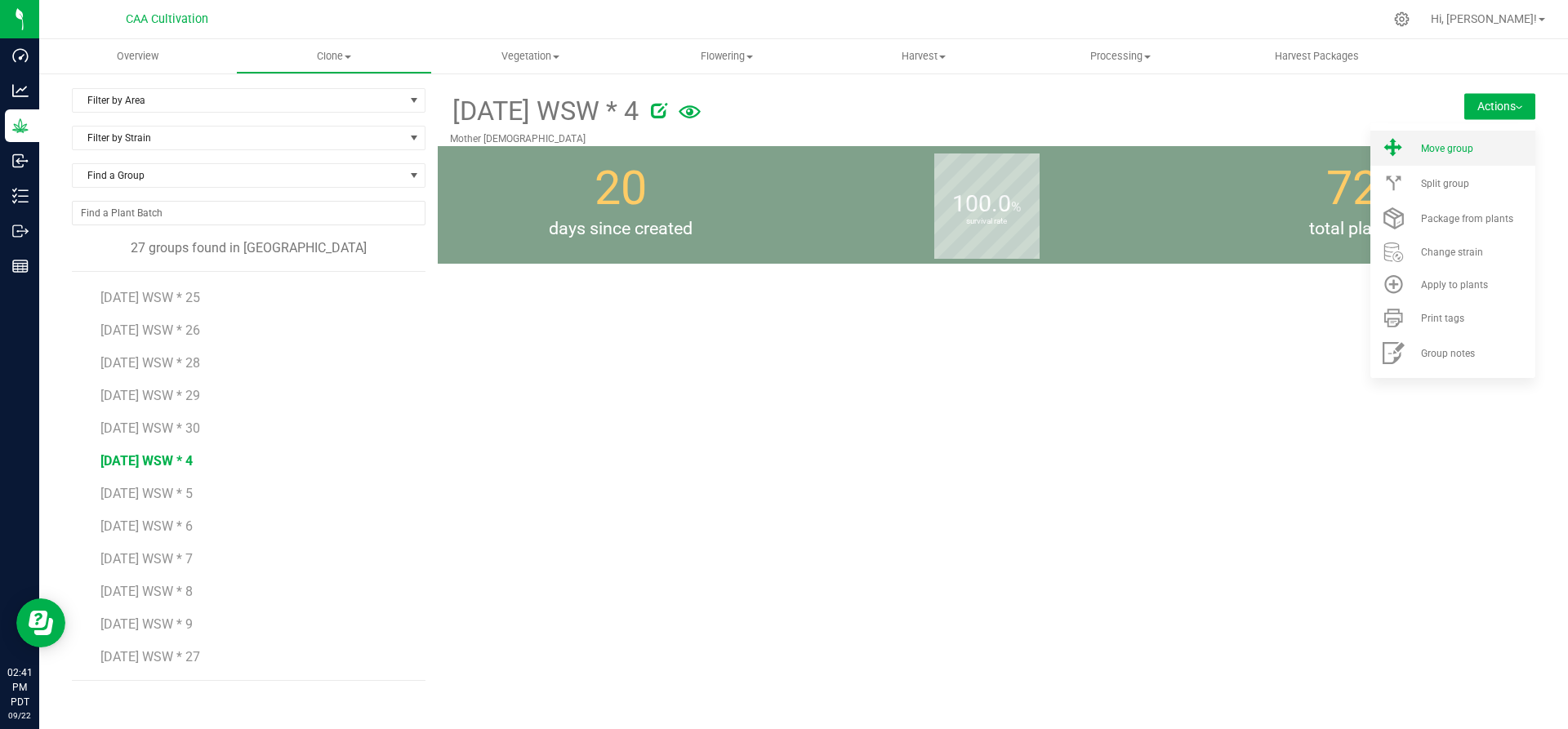
click at [1484, 139] on li "Move group" at bounding box center [1453, 149] width 165 height 35
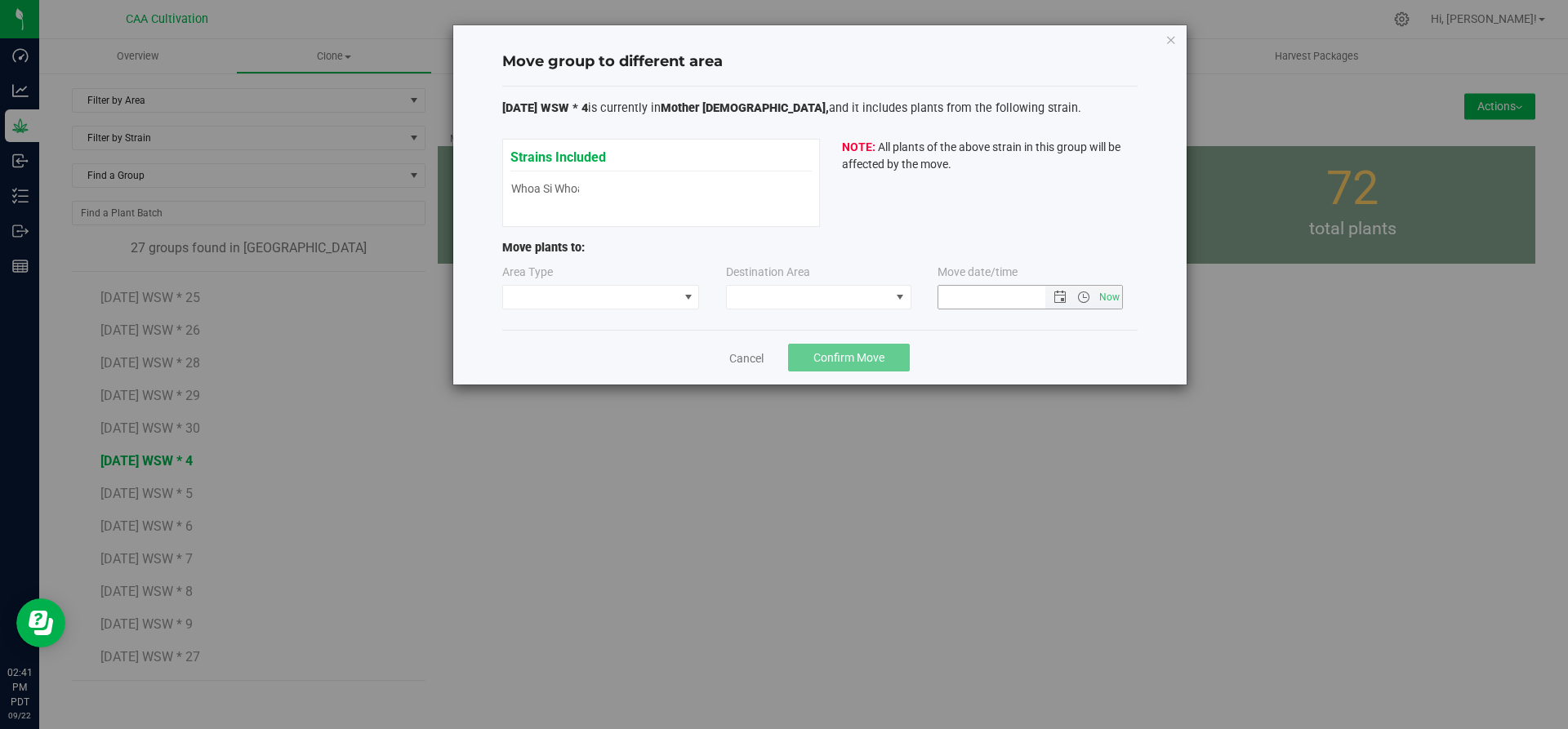
type input "[DATE] 2:41 PM"
click at [665, 302] on span at bounding box center [591, 297] width 175 height 23
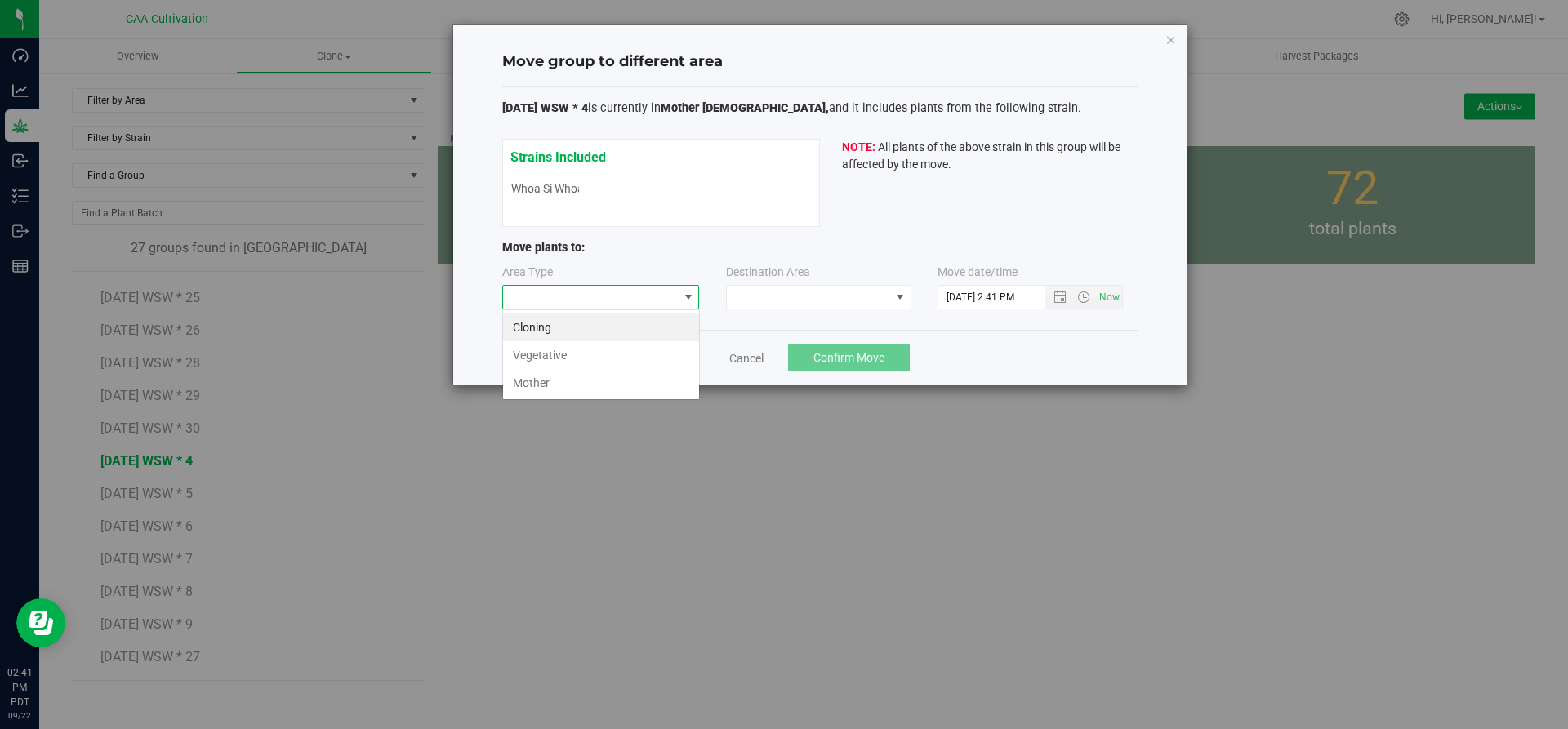
scroll to position [25, 197]
click at [644, 357] on li "Vegetative" at bounding box center [602, 355] width 196 height 27
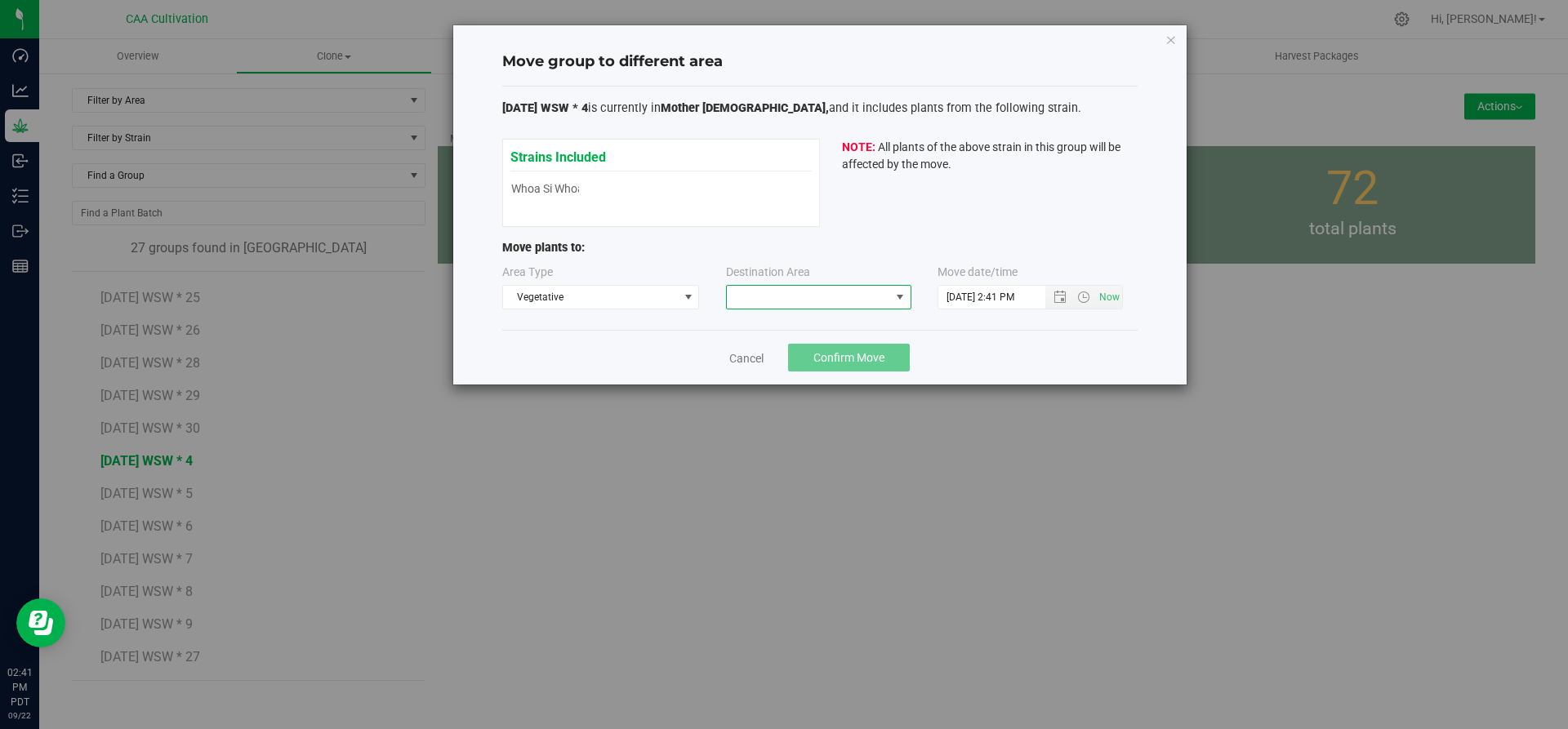
click at [853, 288] on span at bounding box center [808, 297] width 164 height 23
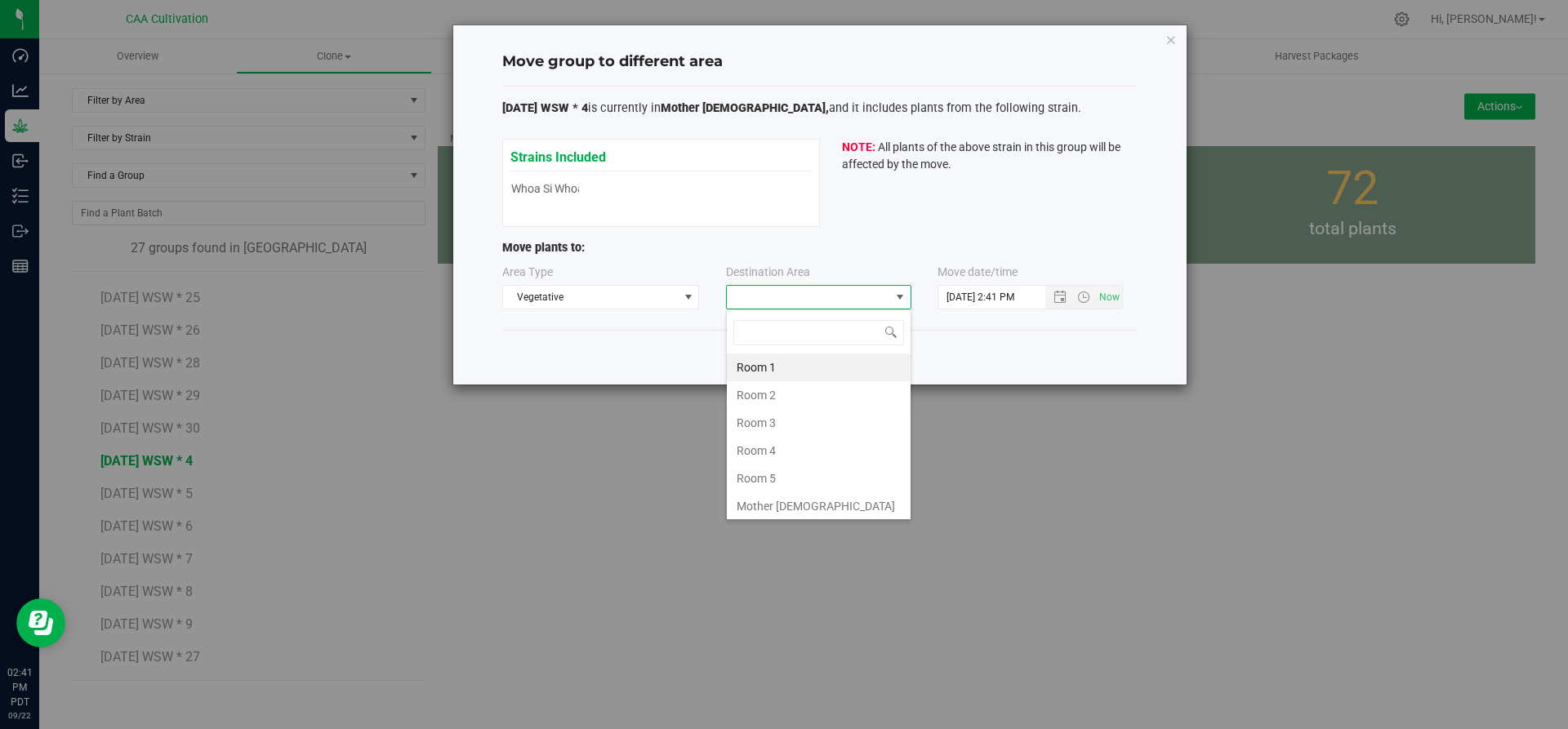
scroll to position [25, 186]
click at [800, 477] on li "Room 5" at bounding box center [819, 478] width 184 height 27
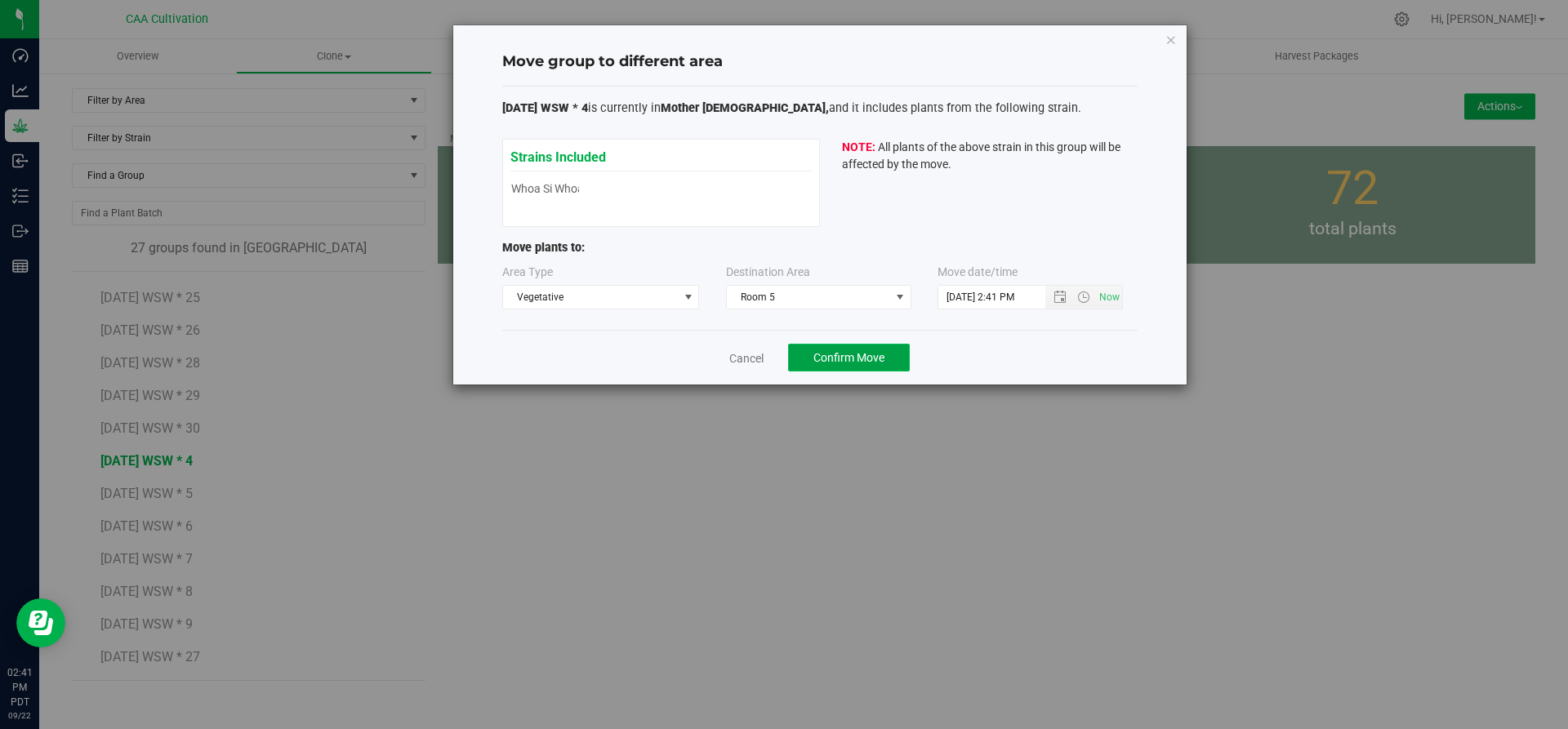
click at [874, 357] on span "Confirm Move" at bounding box center [849, 357] width 71 height 13
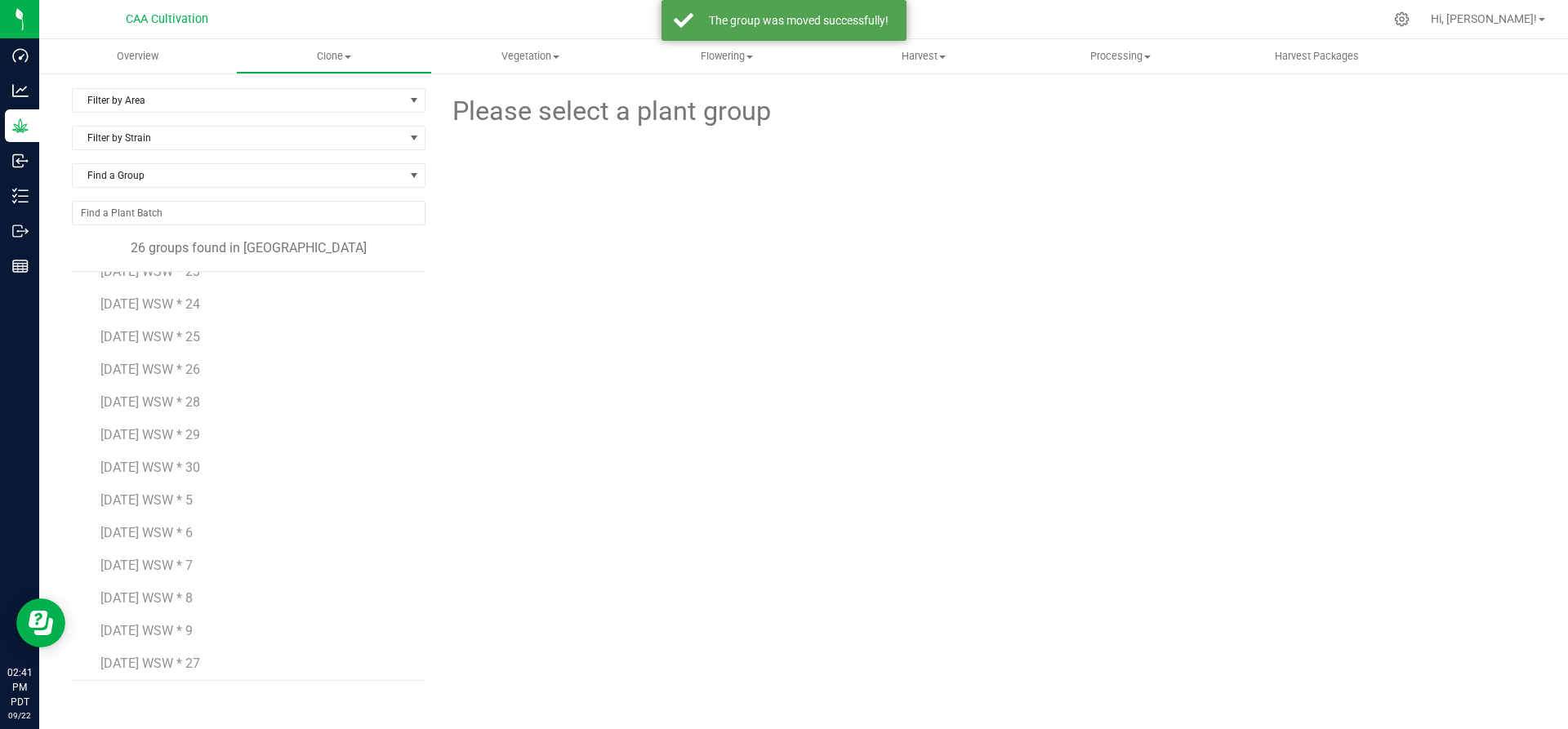
scroll to position [454, 0]
click at [175, 496] on span "[DATE] WSW * 5" at bounding box center [147, 494] width 92 height 16
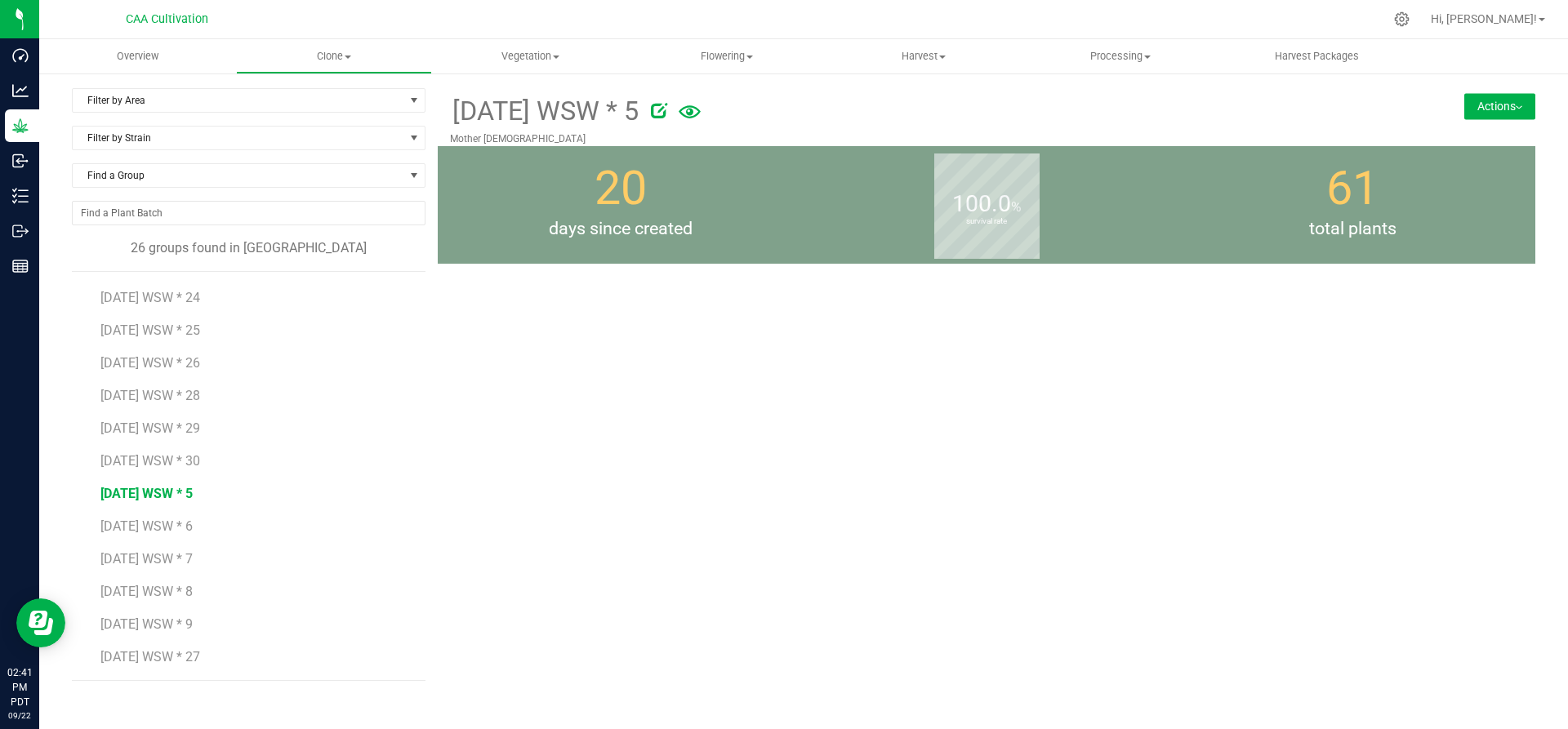
click at [1511, 108] on button "Actions" at bounding box center [1500, 106] width 71 height 27
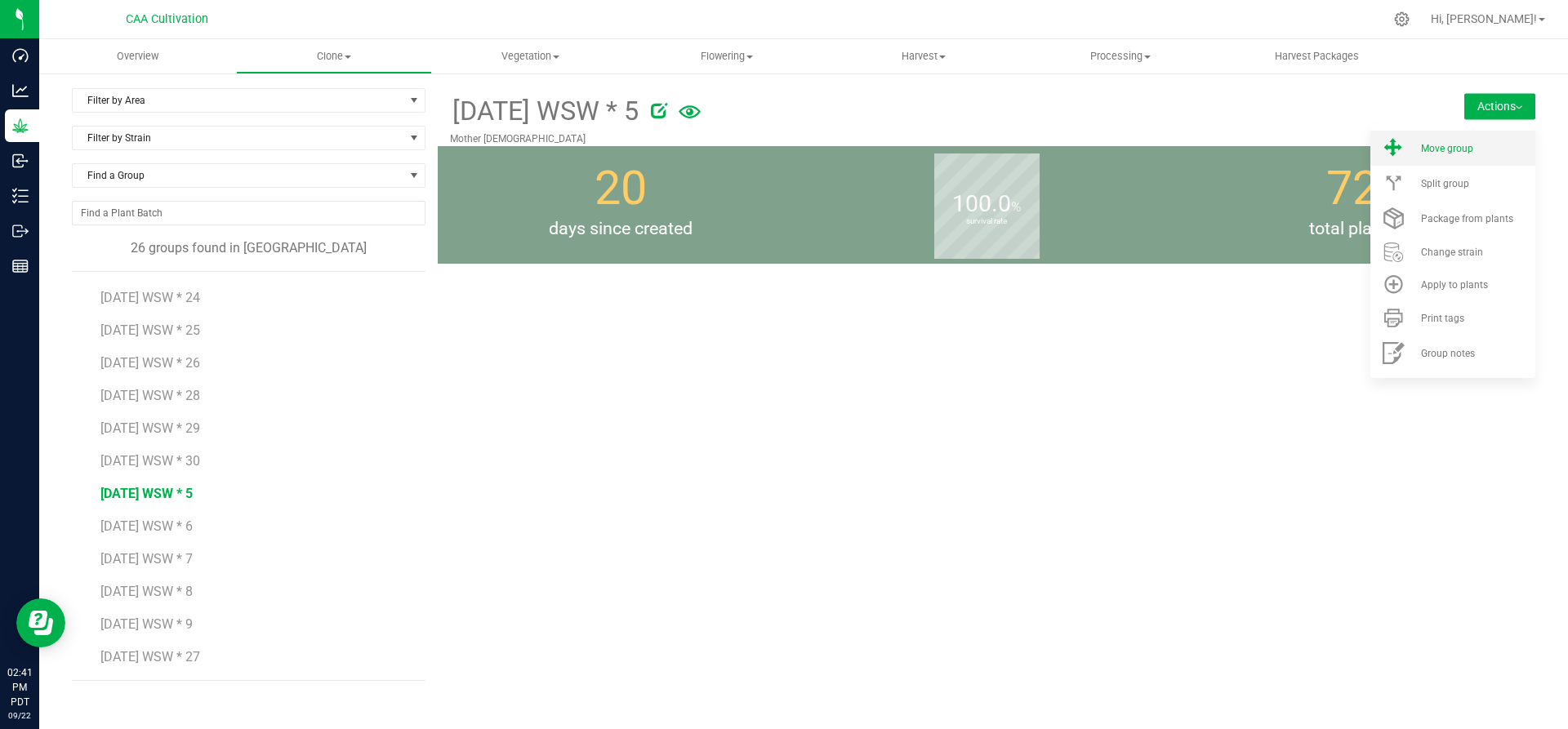
click at [1480, 143] on div "Move group" at bounding box center [1477, 149] width 111 height 12
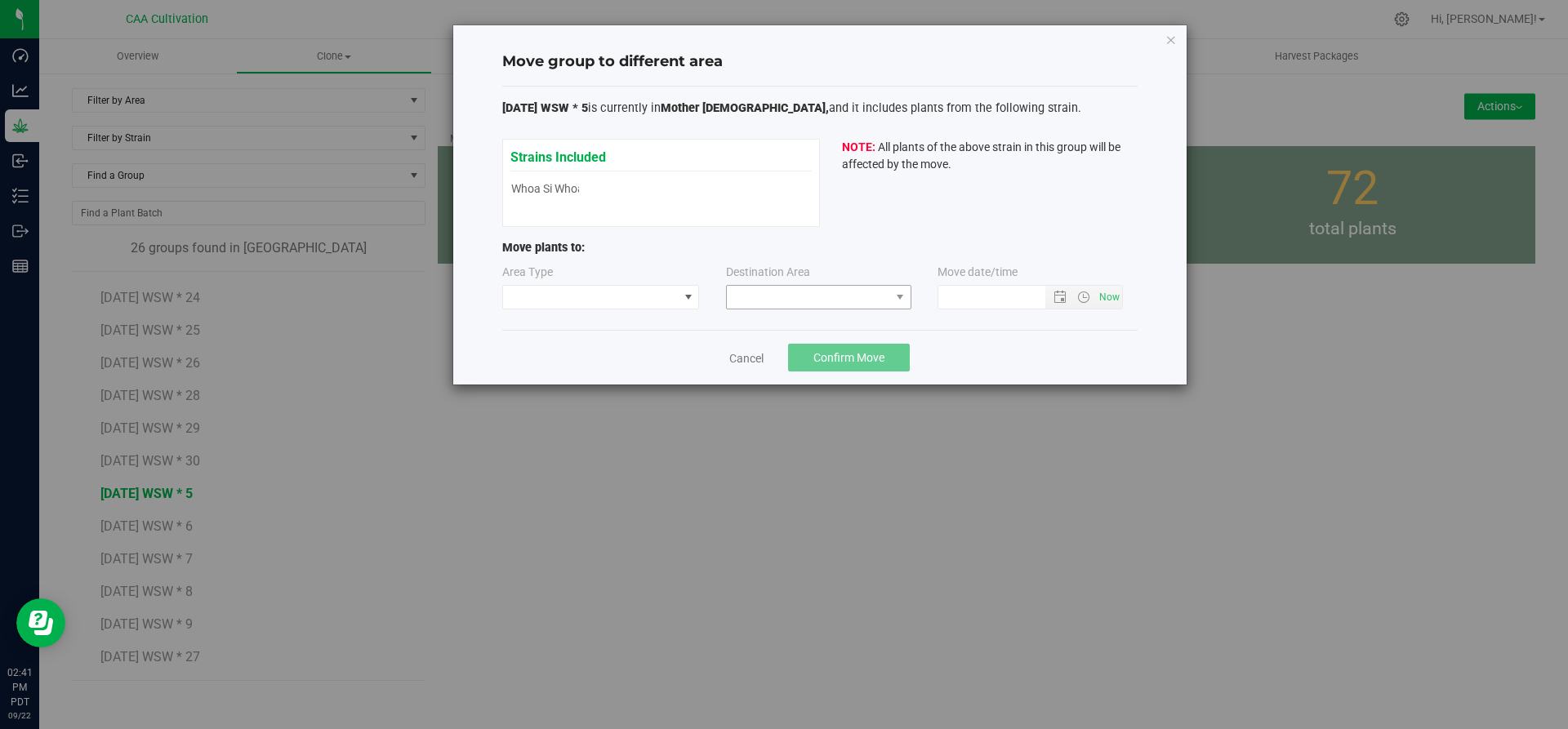
type input "[DATE] 2:41 PM"
click at [620, 292] on span at bounding box center [591, 297] width 175 height 23
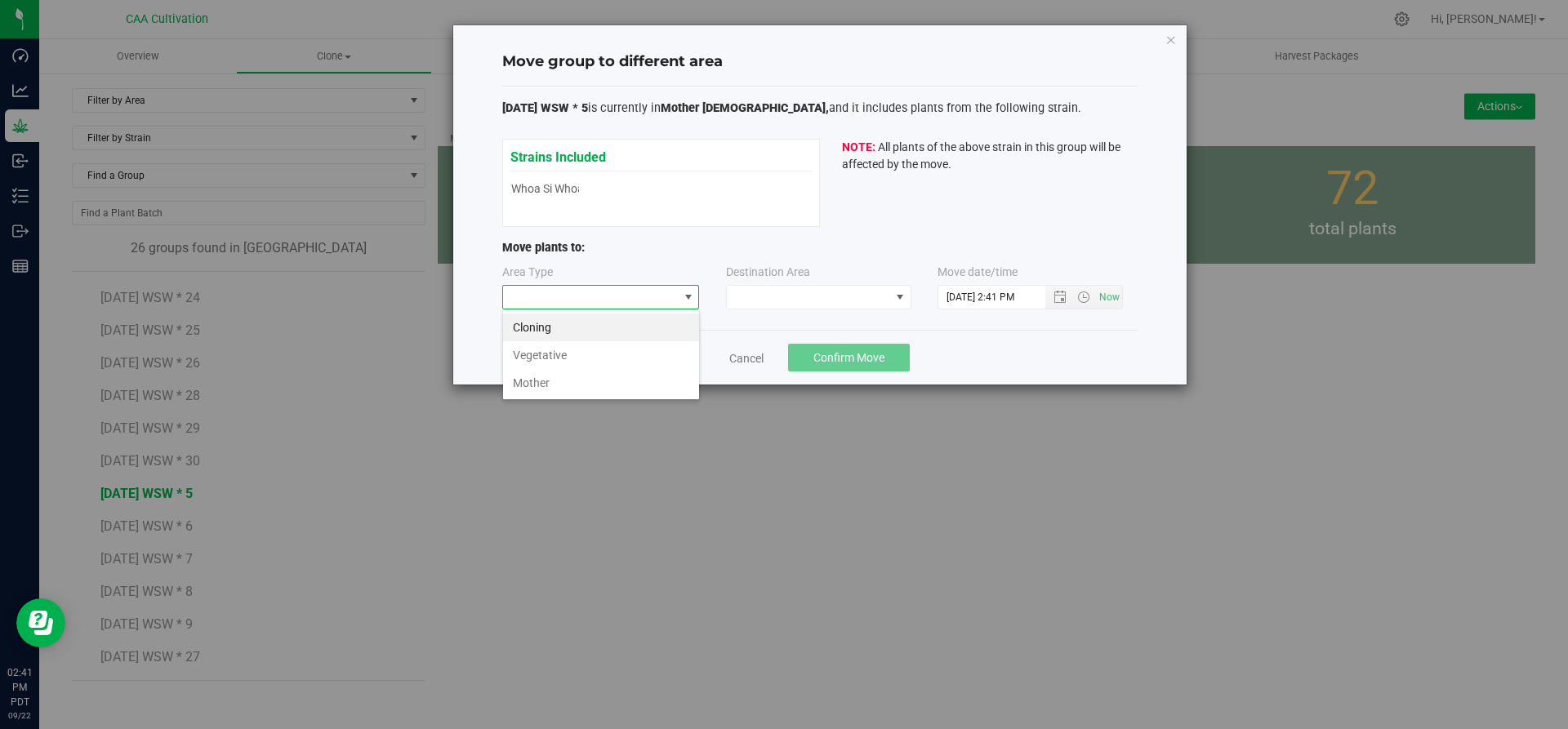
scroll to position [25, 197]
drag, startPoint x: 603, startPoint y: 359, endPoint x: 654, endPoint y: 330, distance: 58.7
click at [604, 359] on li "Vegetative" at bounding box center [602, 355] width 196 height 27
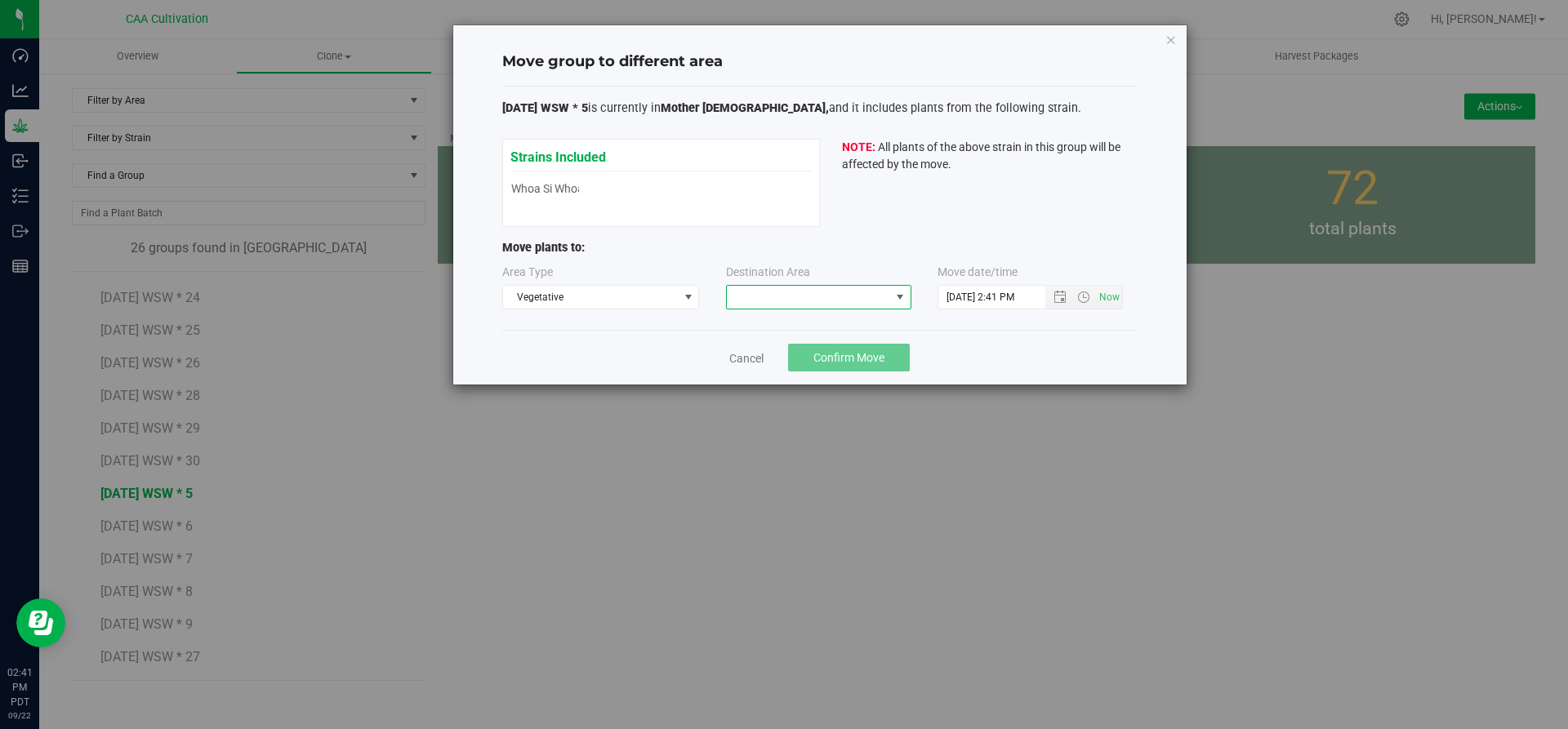
click at [796, 301] on span at bounding box center [808, 297] width 164 height 23
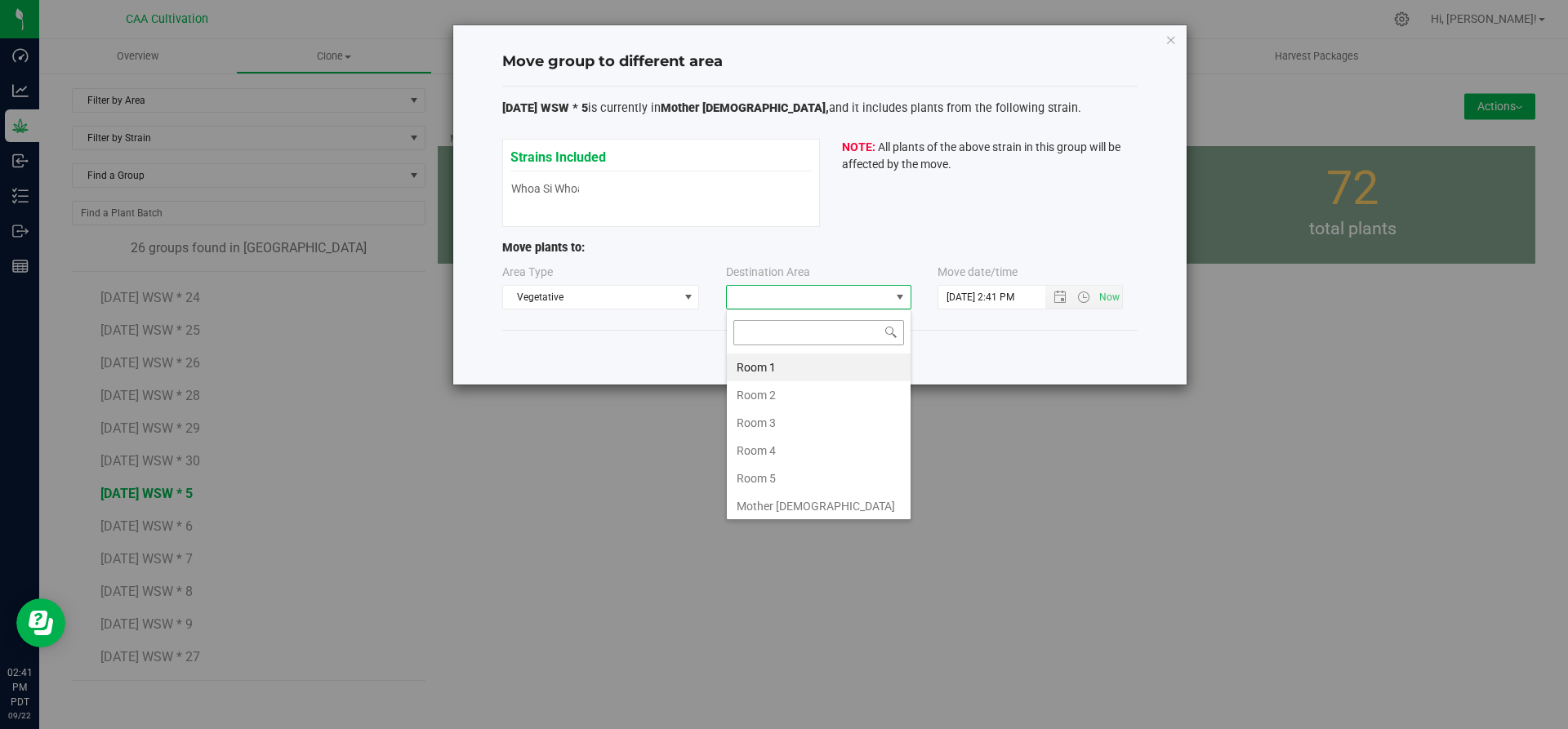
scroll to position [25, 186]
click at [788, 472] on li "Room 5" at bounding box center [819, 478] width 184 height 27
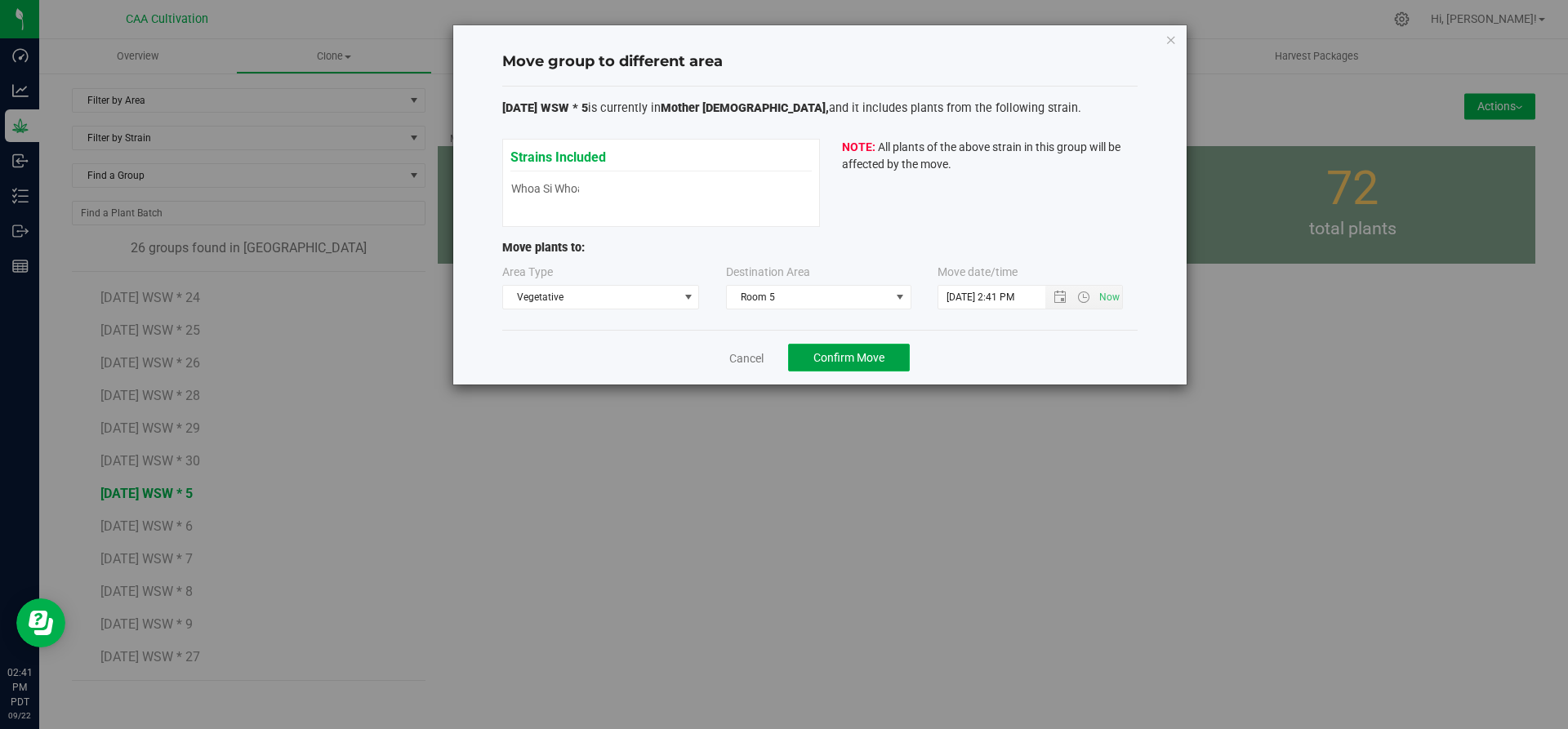
click at [816, 353] on span "Confirm Move" at bounding box center [849, 357] width 71 height 13
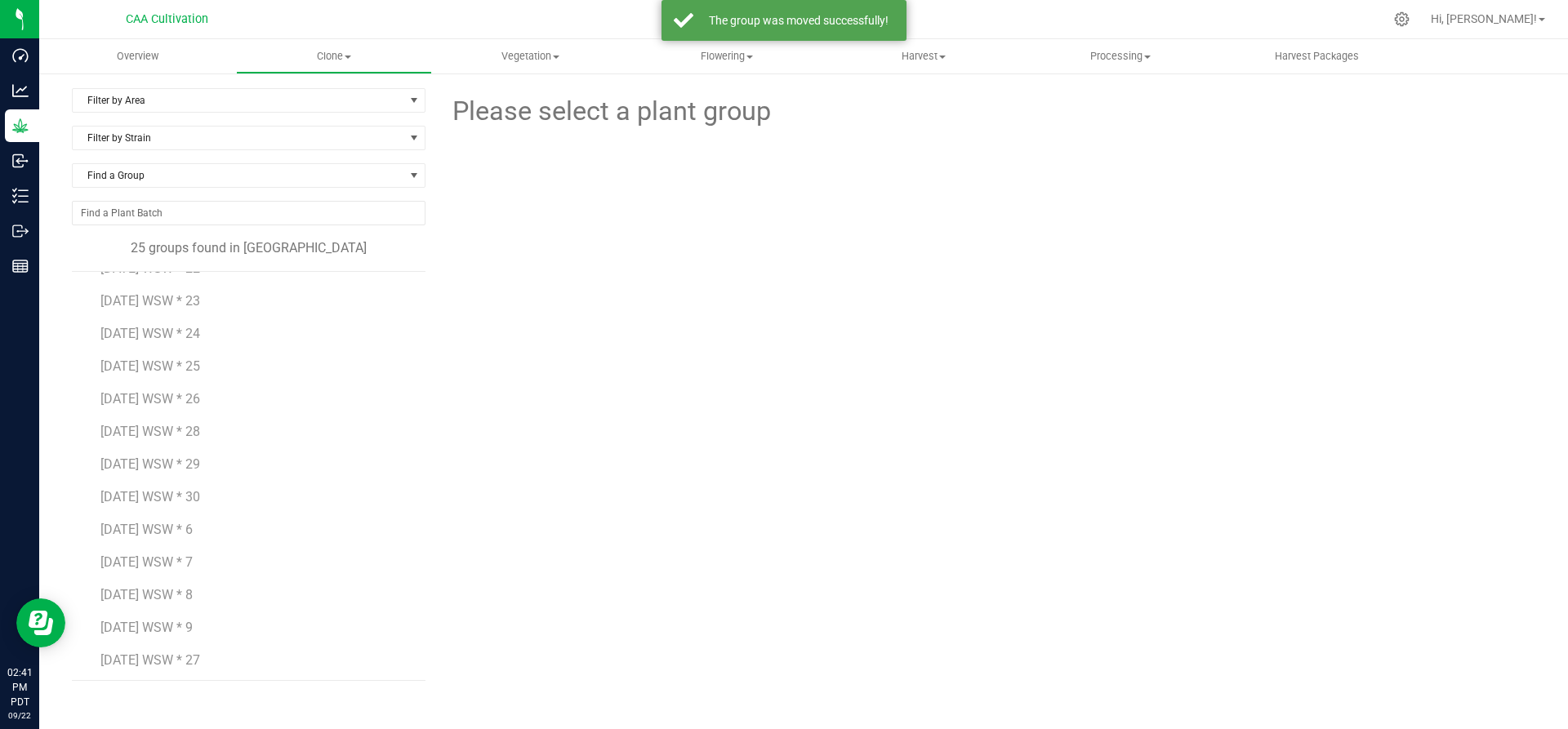
scroll to position [421, 0]
click at [158, 521] on span "[DATE] WSW * 6" at bounding box center [147, 526] width 92 height 16
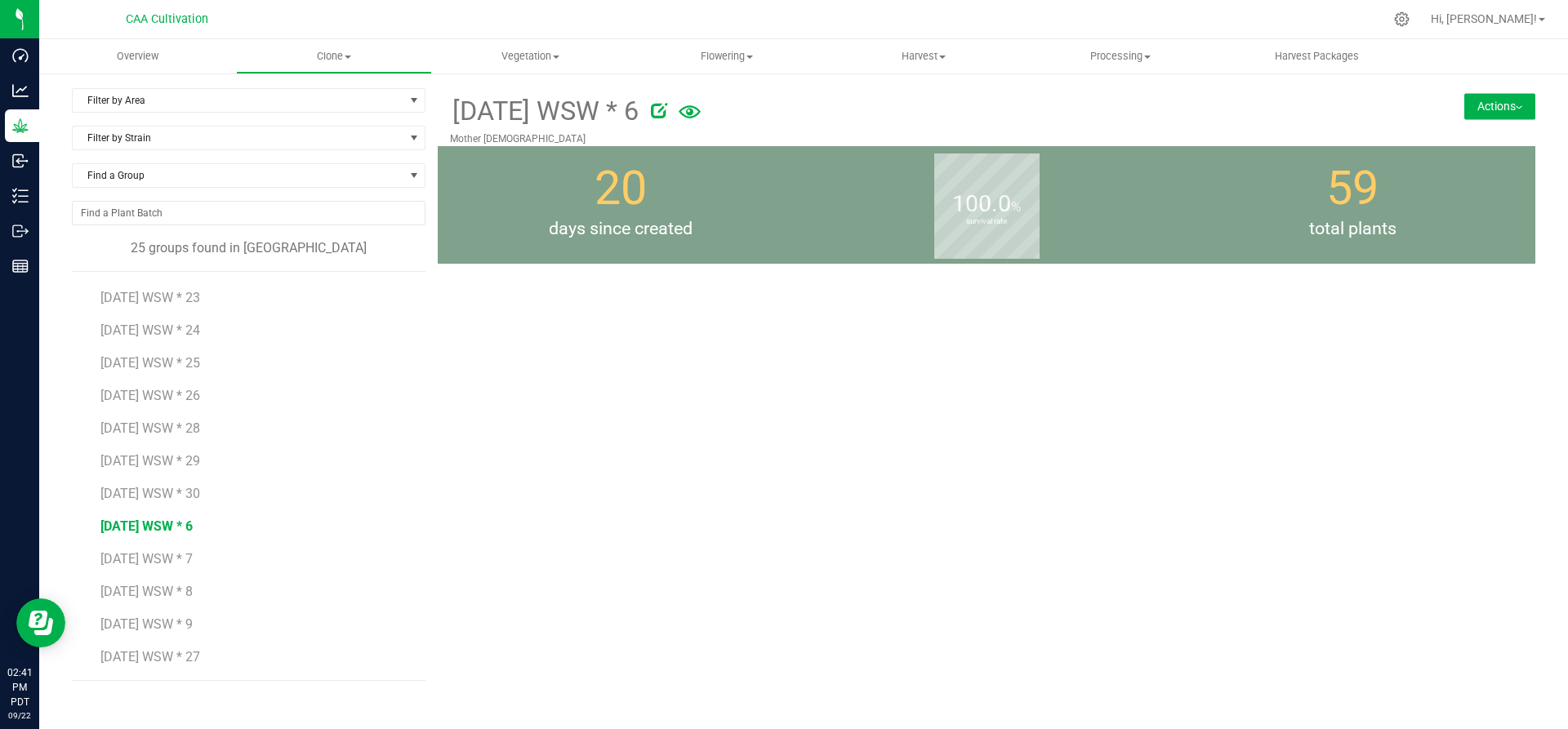
click at [1489, 109] on button "Actions" at bounding box center [1500, 106] width 71 height 27
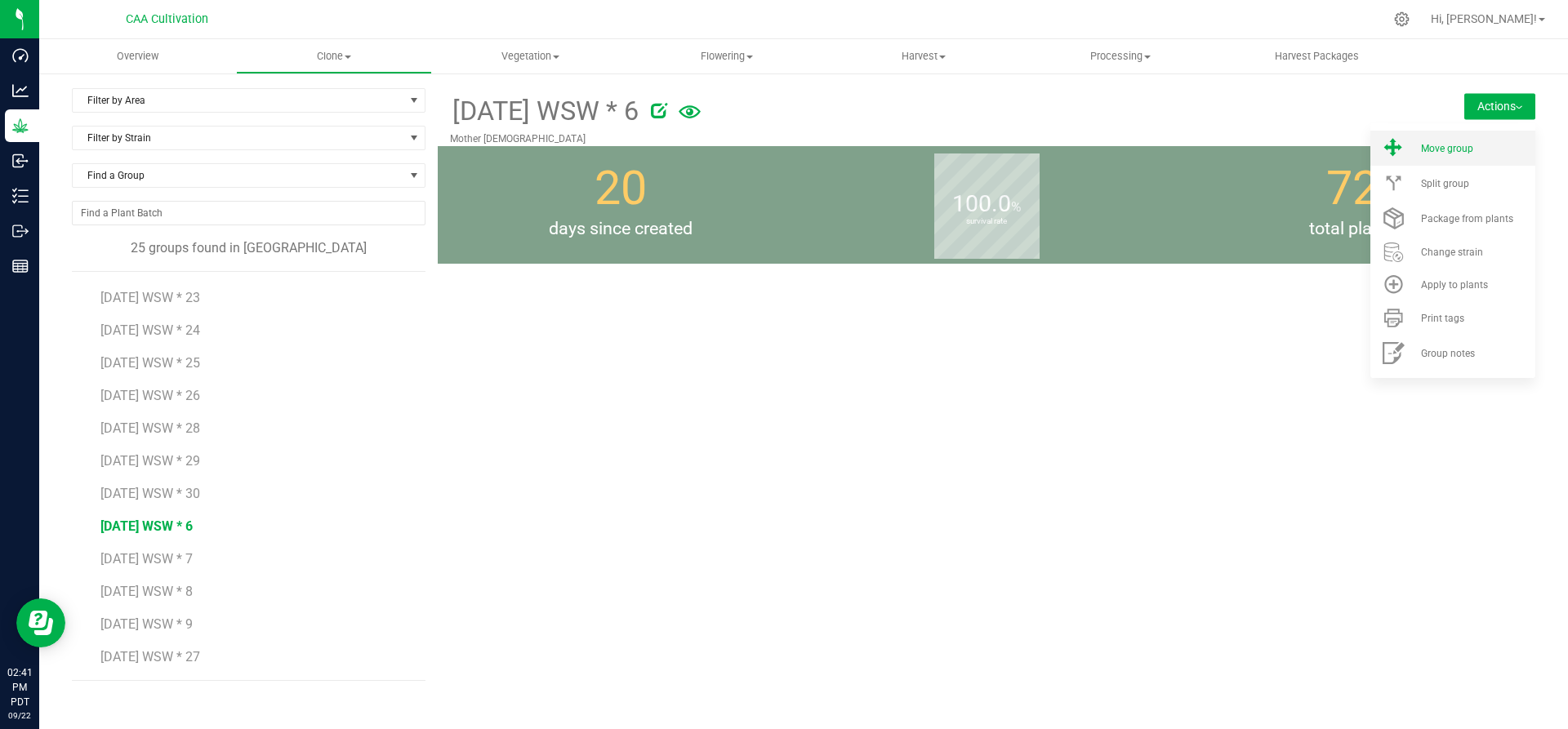
click at [1465, 154] on span "Move group" at bounding box center [1447, 149] width 52 height 12
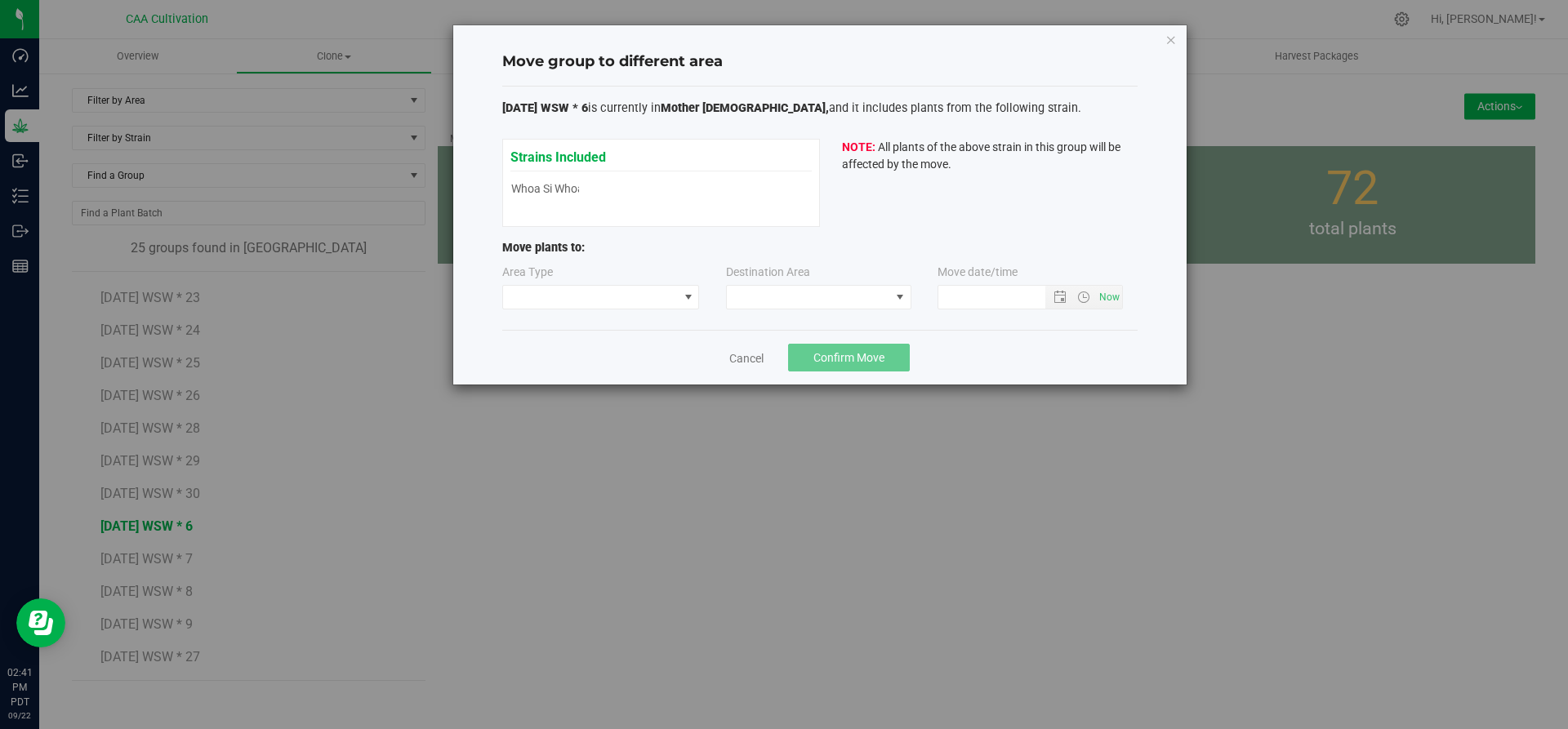
type input "[DATE] 2:41 PM"
click at [667, 306] on span at bounding box center [591, 297] width 175 height 23
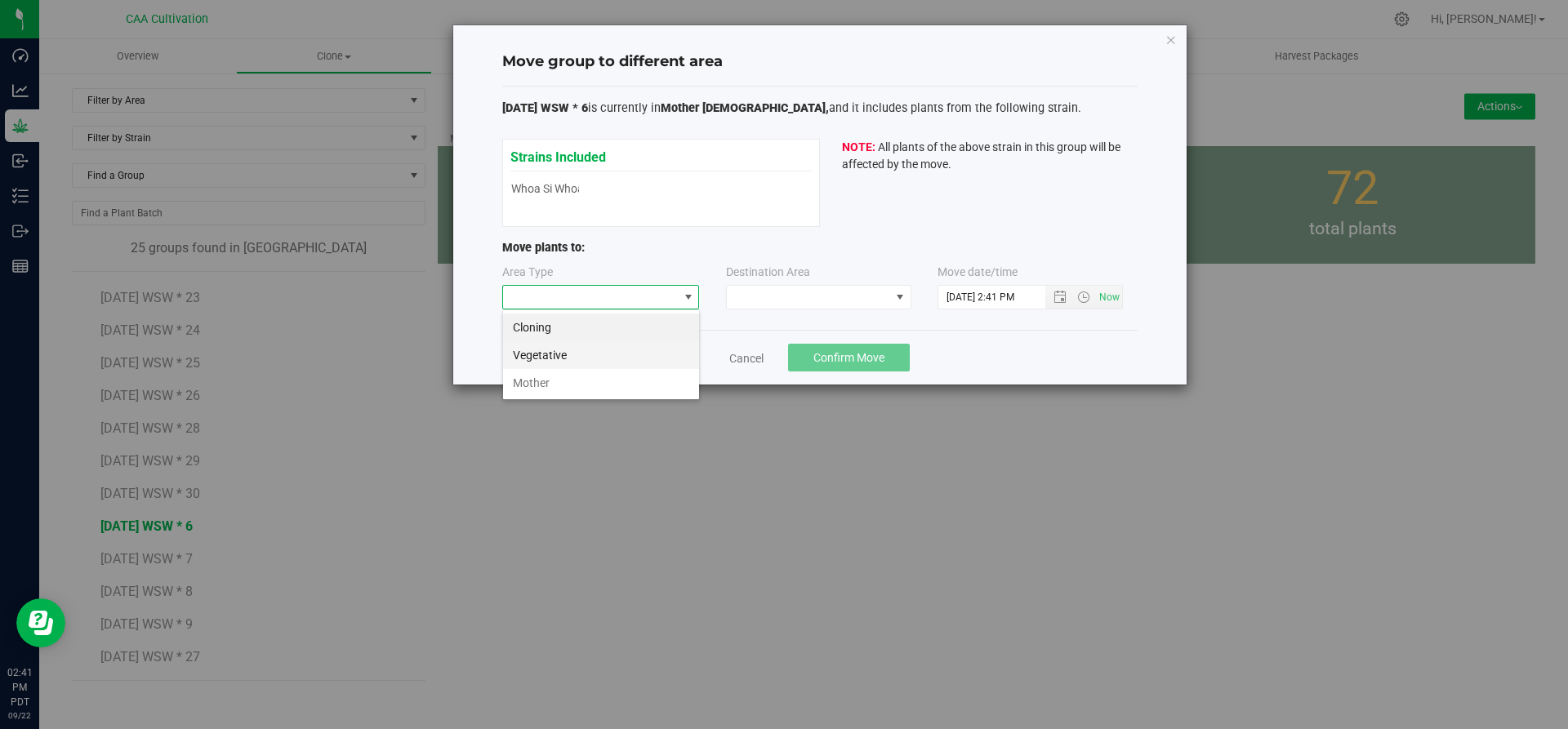
scroll to position [25, 197]
click at [605, 357] on li "Vegetative" at bounding box center [602, 355] width 196 height 27
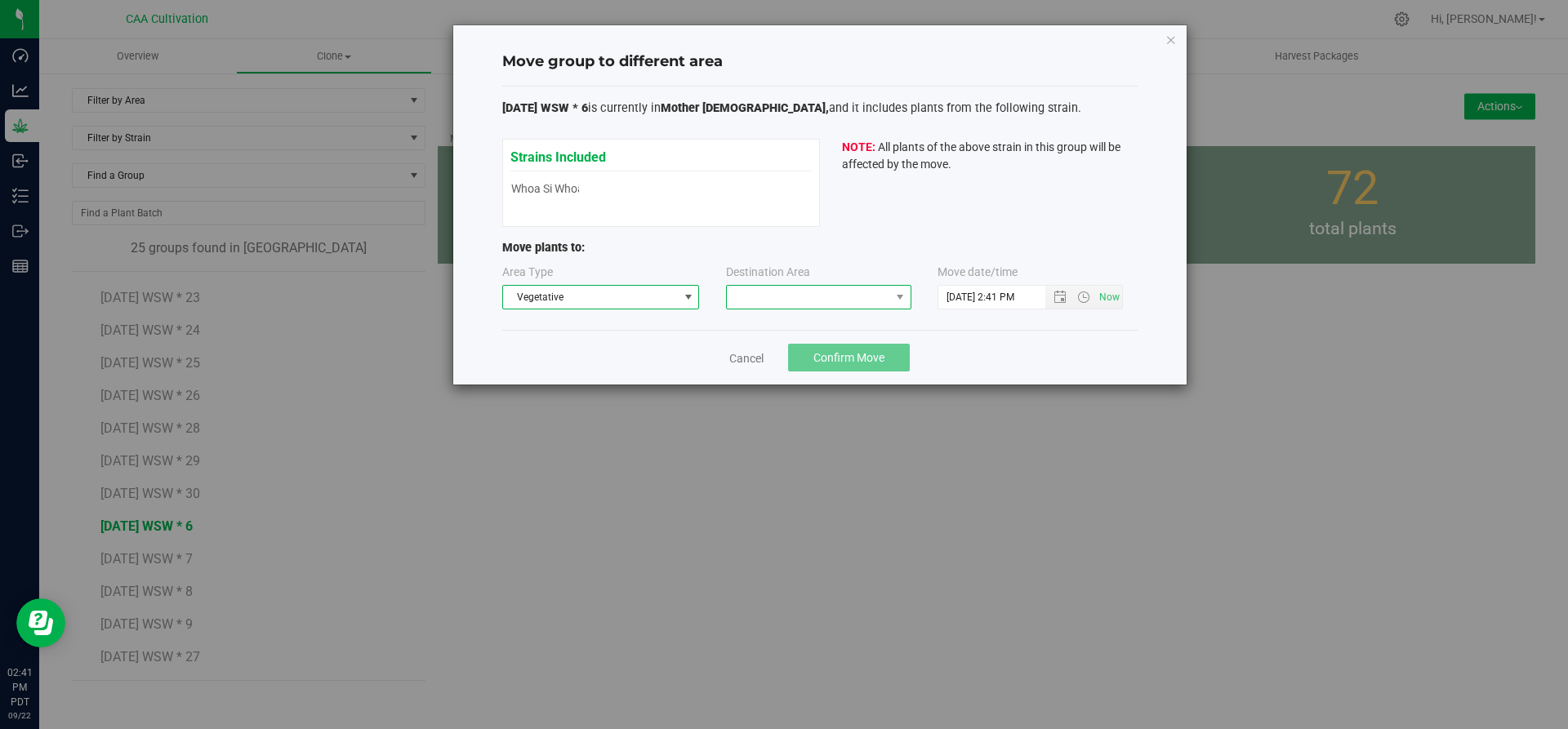
click at [803, 293] on span at bounding box center [808, 297] width 164 height 23
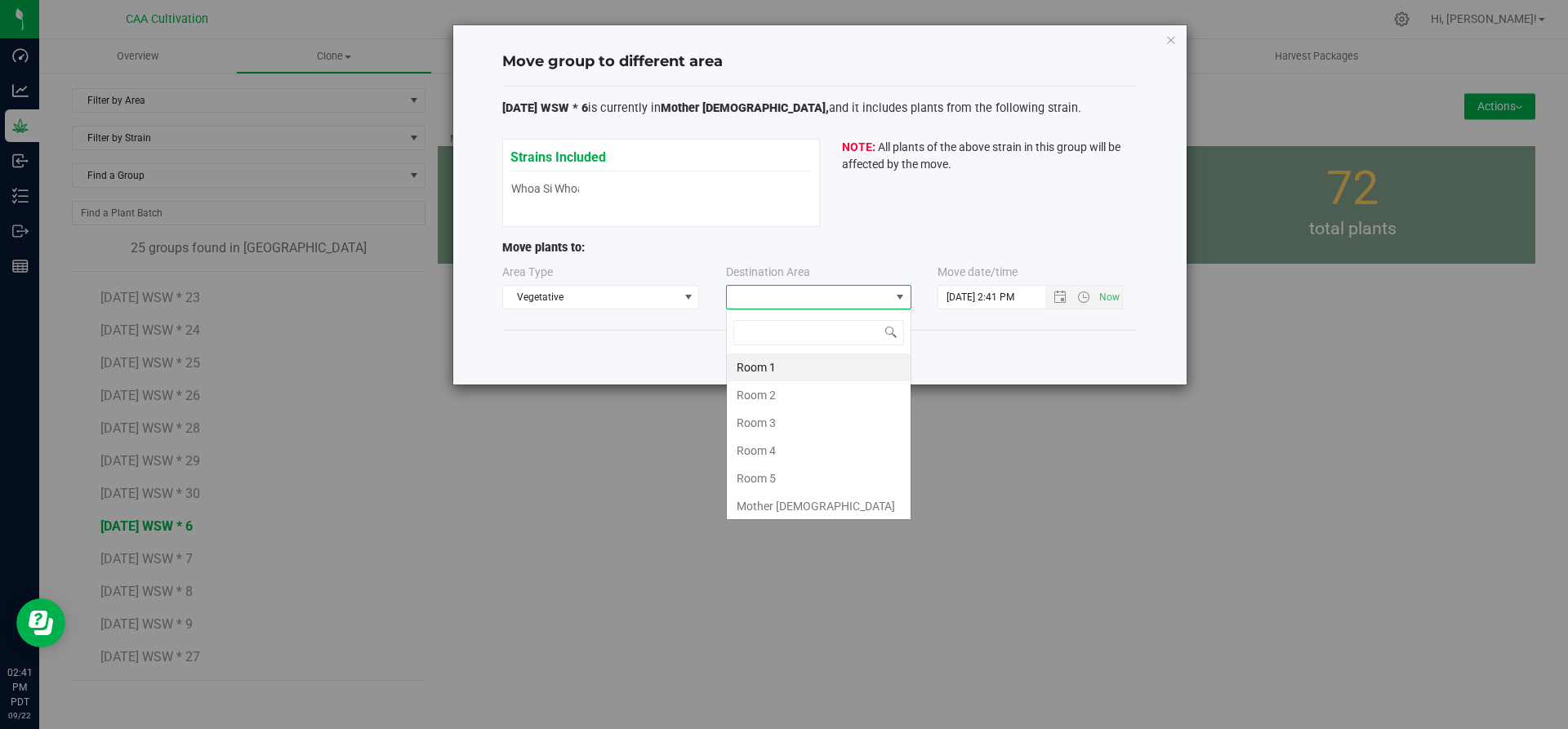
scroll to position [25, 186]
click at [767, 475] on li "Room 5" at bounding box center [819, 478] width 184 height 27
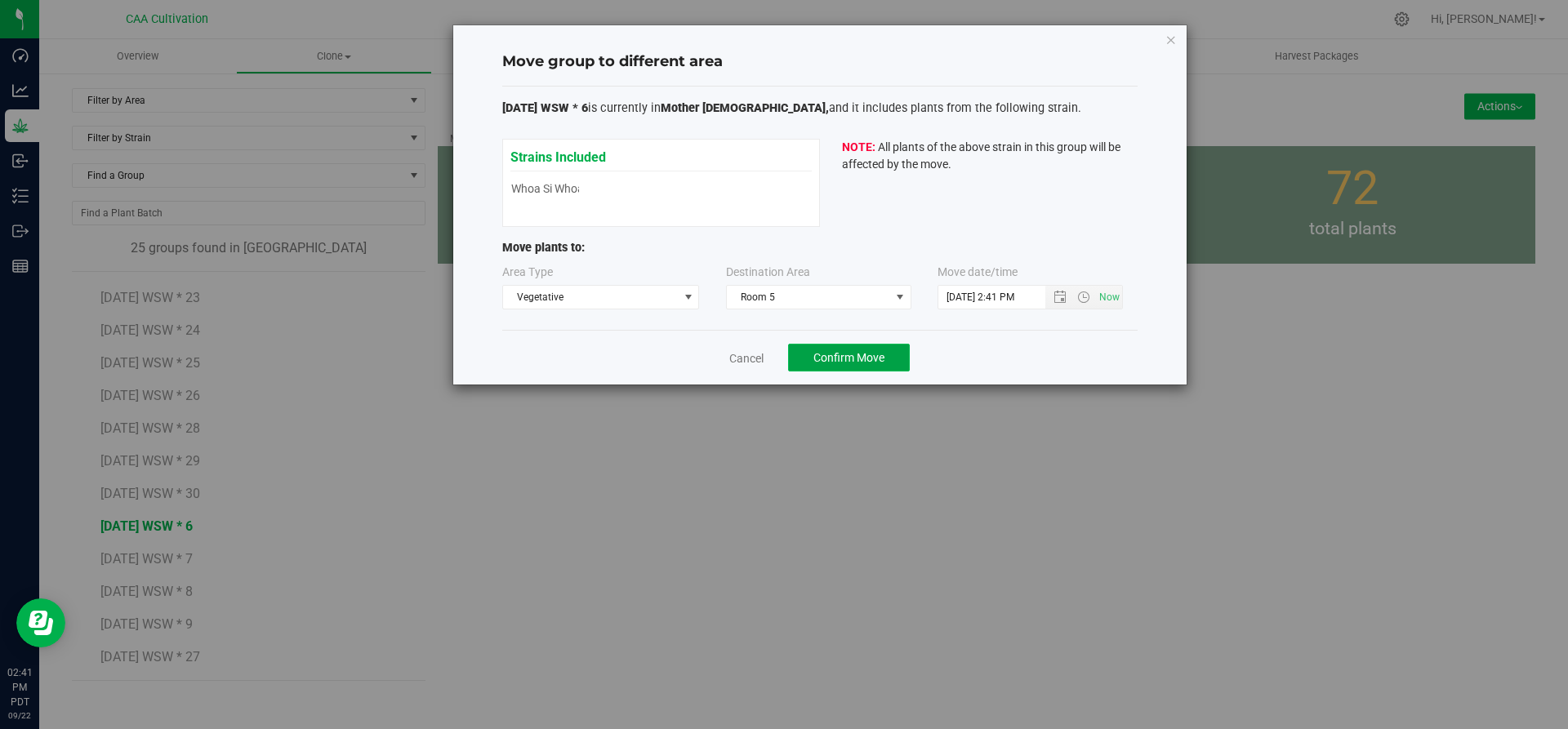
click at [867, 357] on span "Confirm Move" at bounding box center [849, 357] width 71 height 13
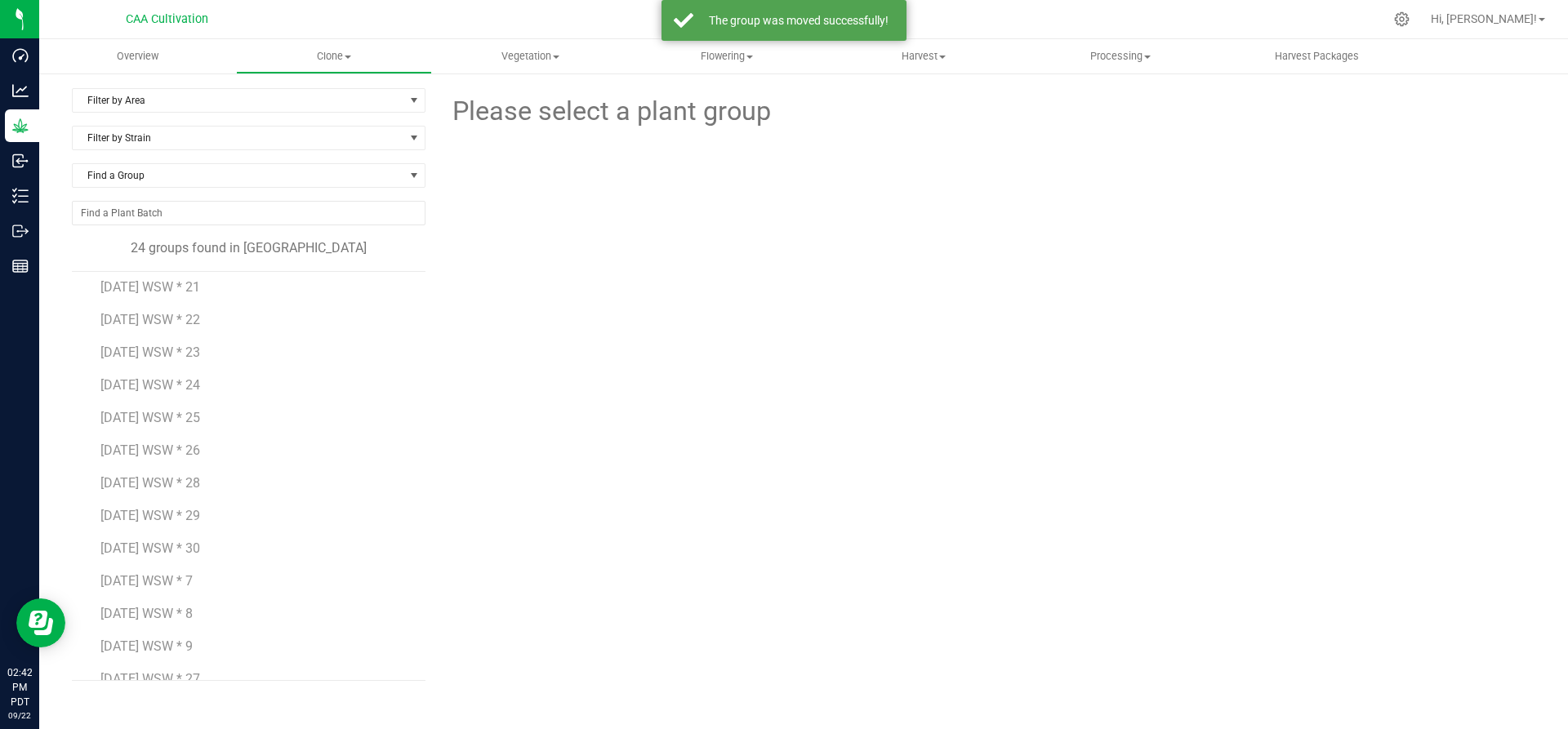
scroll to position [388, 0]
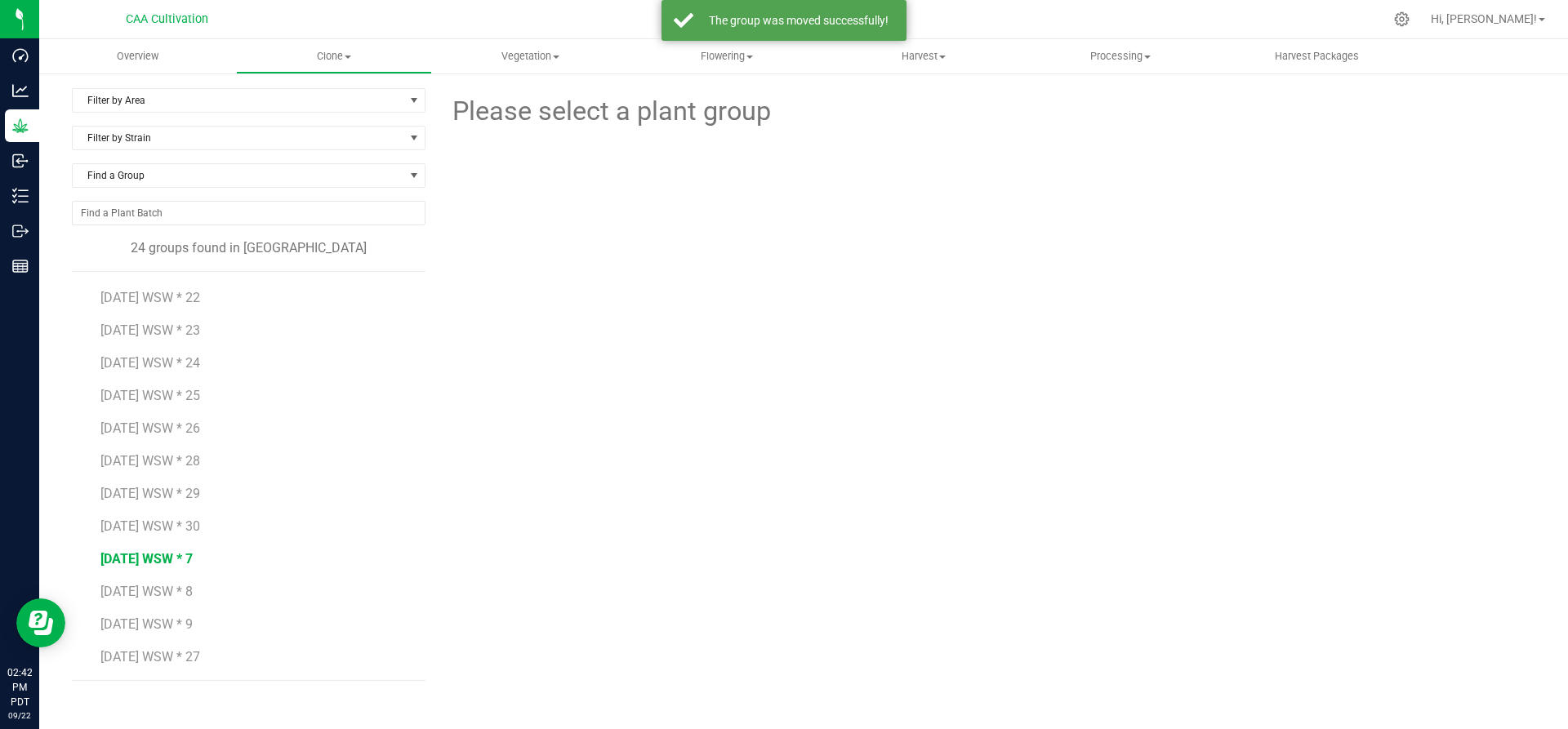
click at [175, 552] on span "[DATE] WSW * 7" at bounding box center [147, 559] width 92 height 16
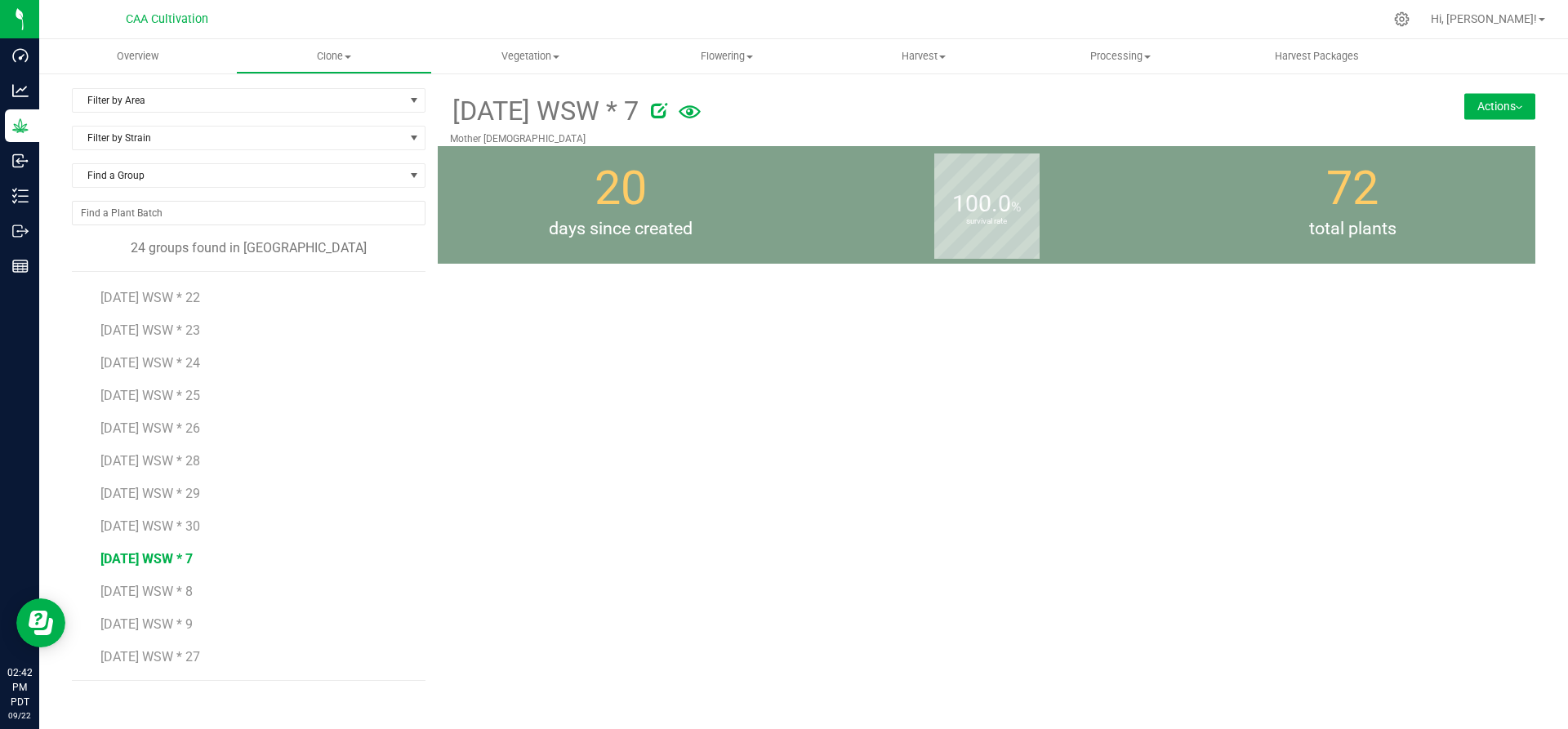
click at [1510, 101] on button "Actions" at bounding box center [1500, 106] width 71 height 27
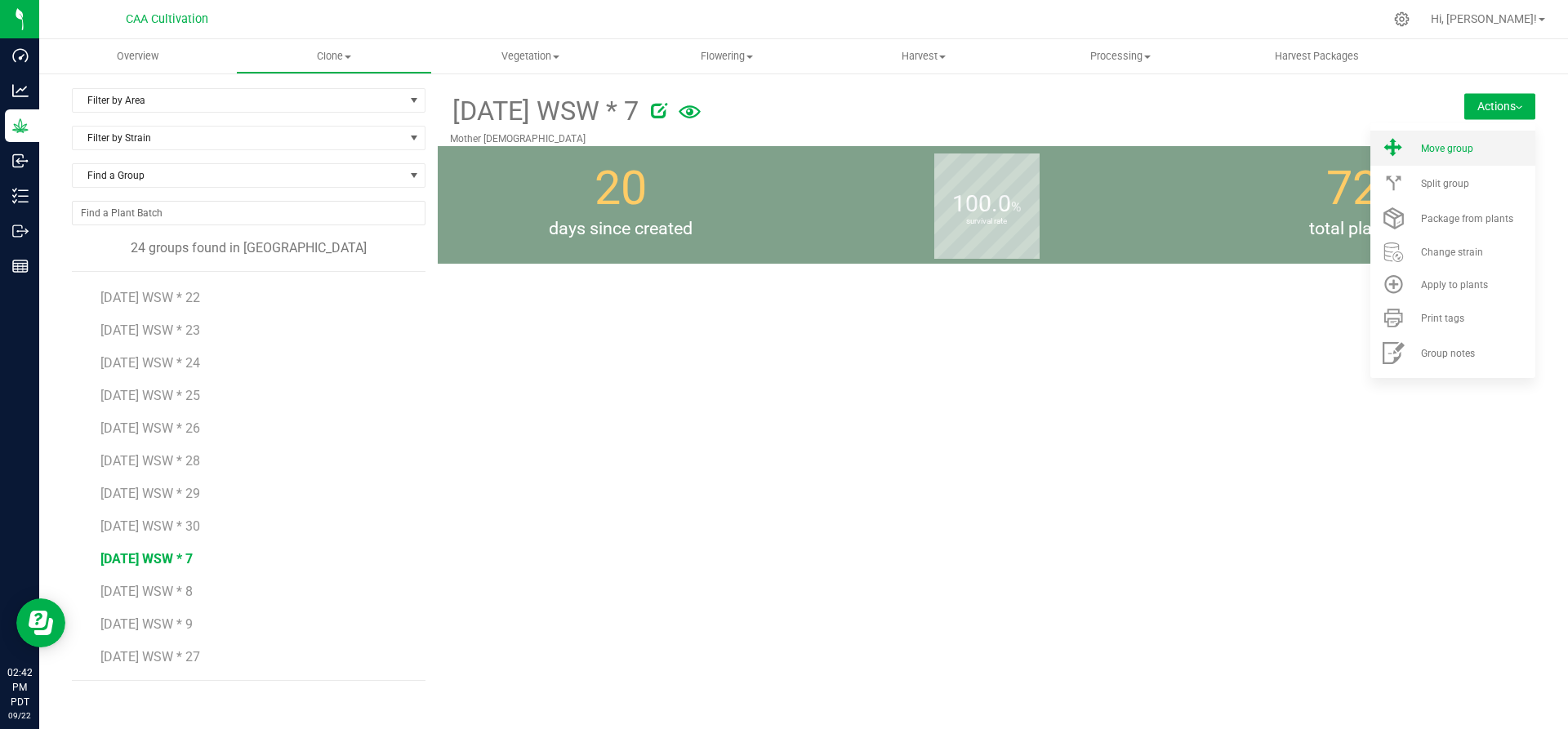
click at [1476, 151] on div "Move group" at bounding box center [1477, 149] width 111 height 12
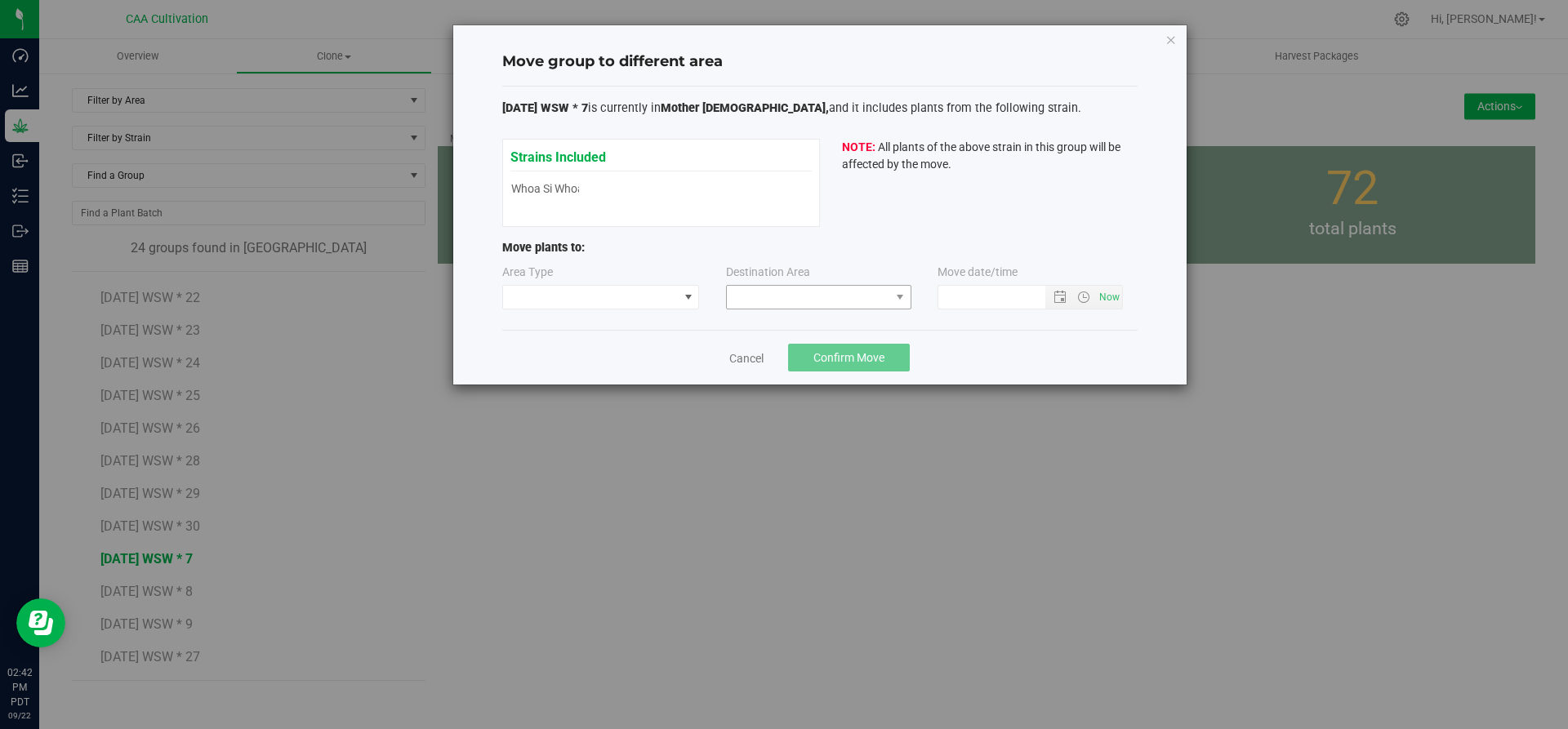
type input "[DATE] 2:42 PM"
click at [666, 290] on span at bounding box center [591, 297] width 175 height 23
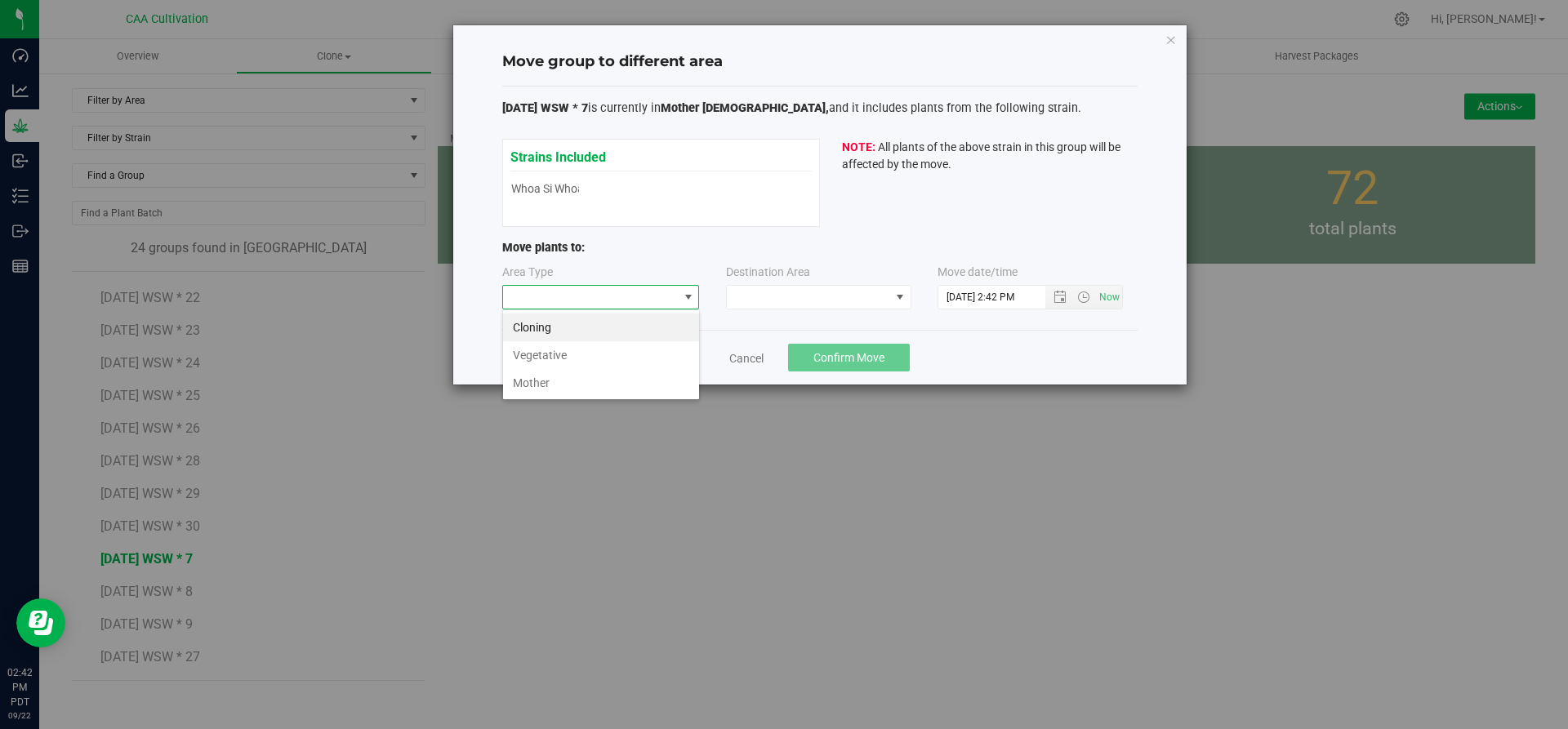
scroll to position [25, 197]
click at [634, 356] on li "Vegetative" at bounding box center [602, 355] width 196 height 27
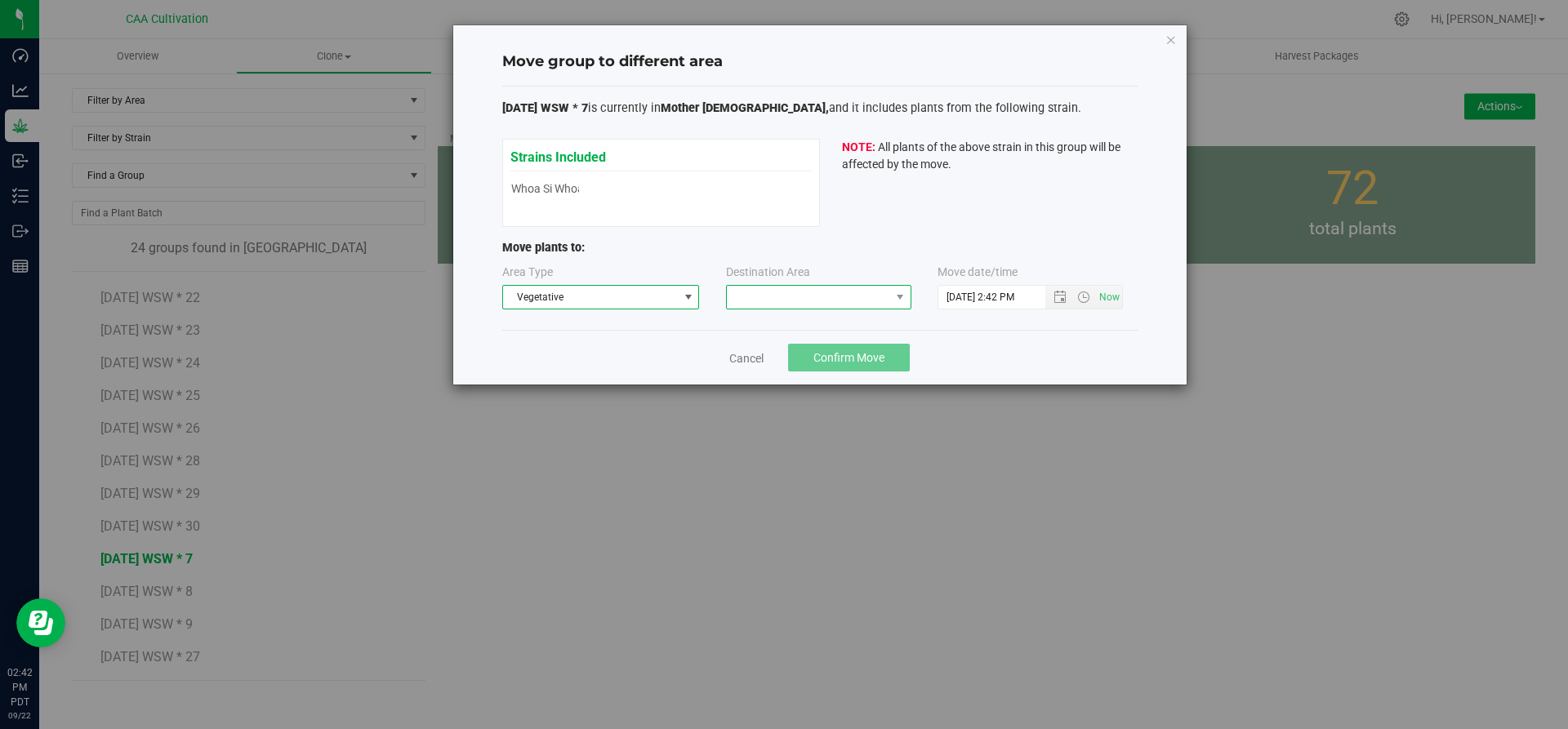
click at [756, 299] on span at bounding box center [808, 297] width 164 height 23
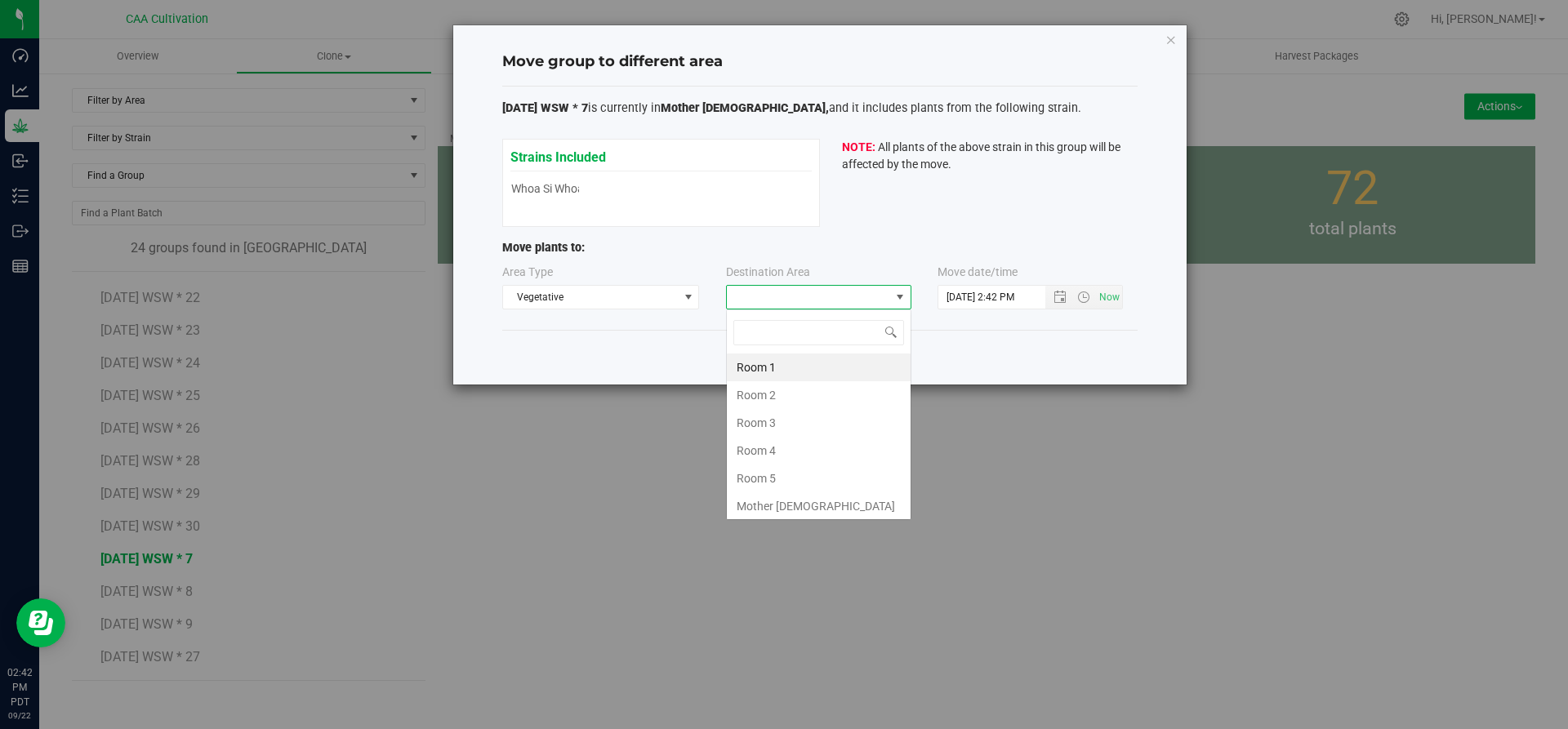
scroll to position [25, 186]
click at [763, 479] on li "Room 5" at bounding box center [819, 478] width 184 height 27
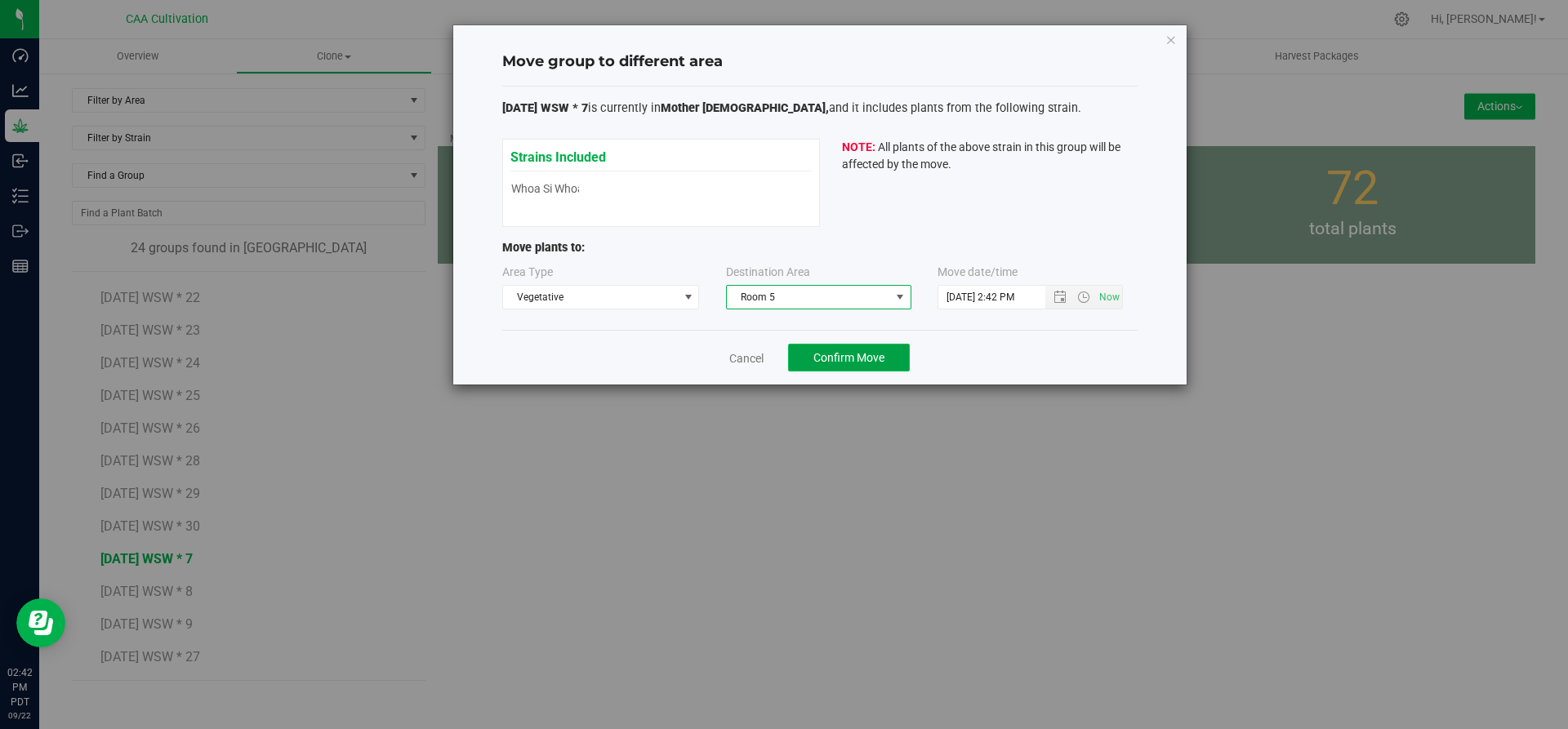
click at [859, 355] on span "Confirm Move" at bounding box center [849, 357] width 71 height 13
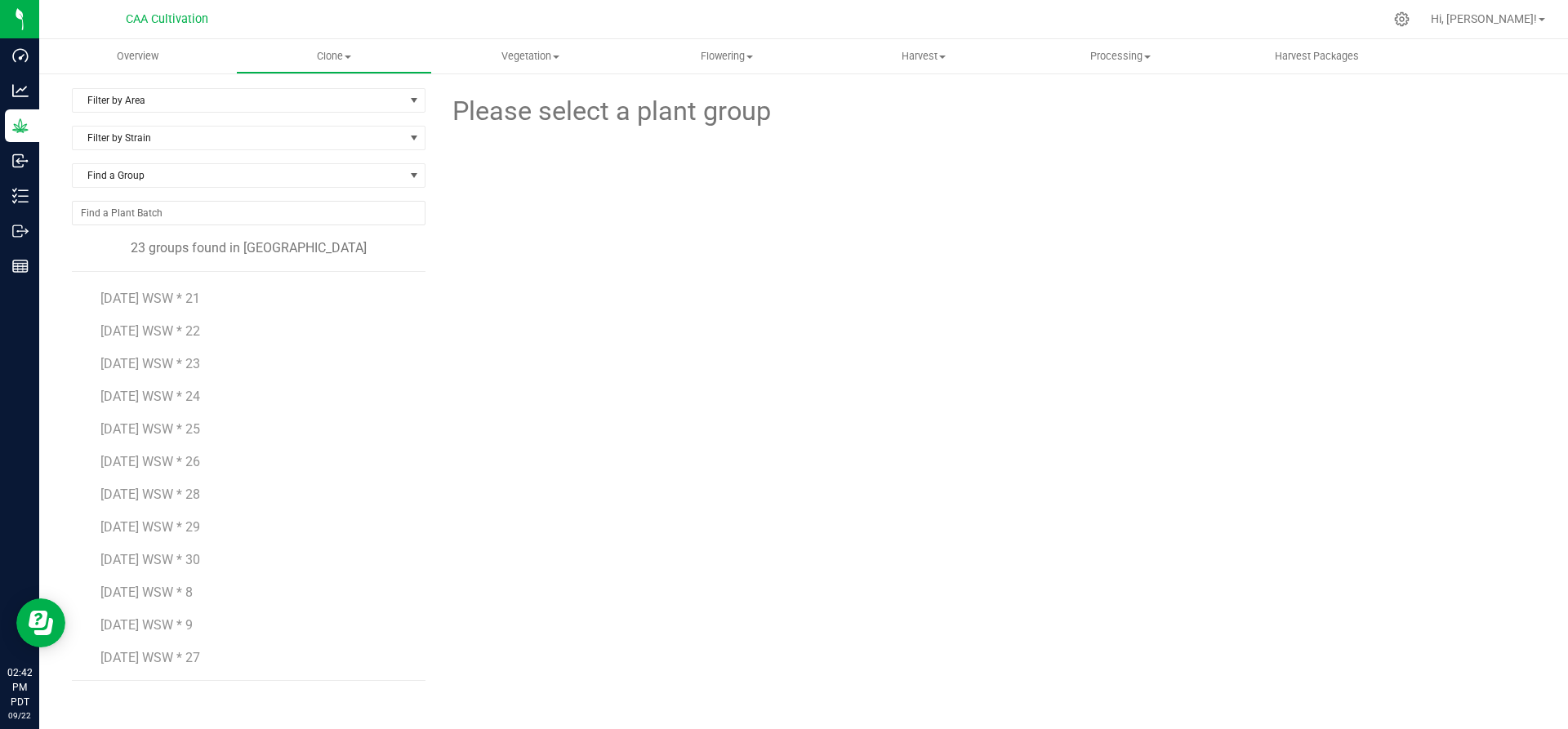
scroll to position [356, 0]
click at [165, 586] on span "[DATE] WSW * 8" at bounding box center [147, 592] width 92 height 16
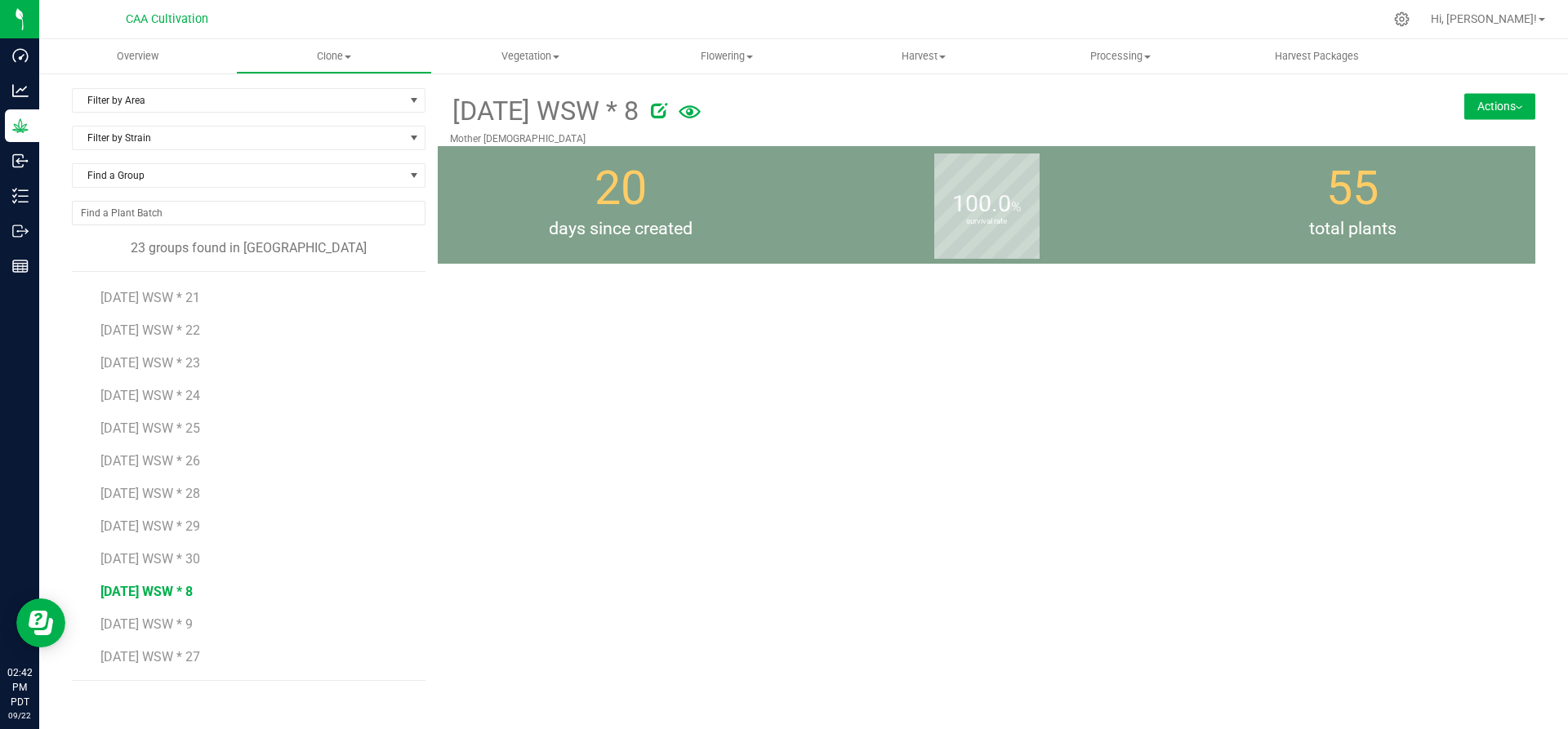
click at [1517, 96] on button "Actions" at bounding box center [1500, 106] width 71 height 27
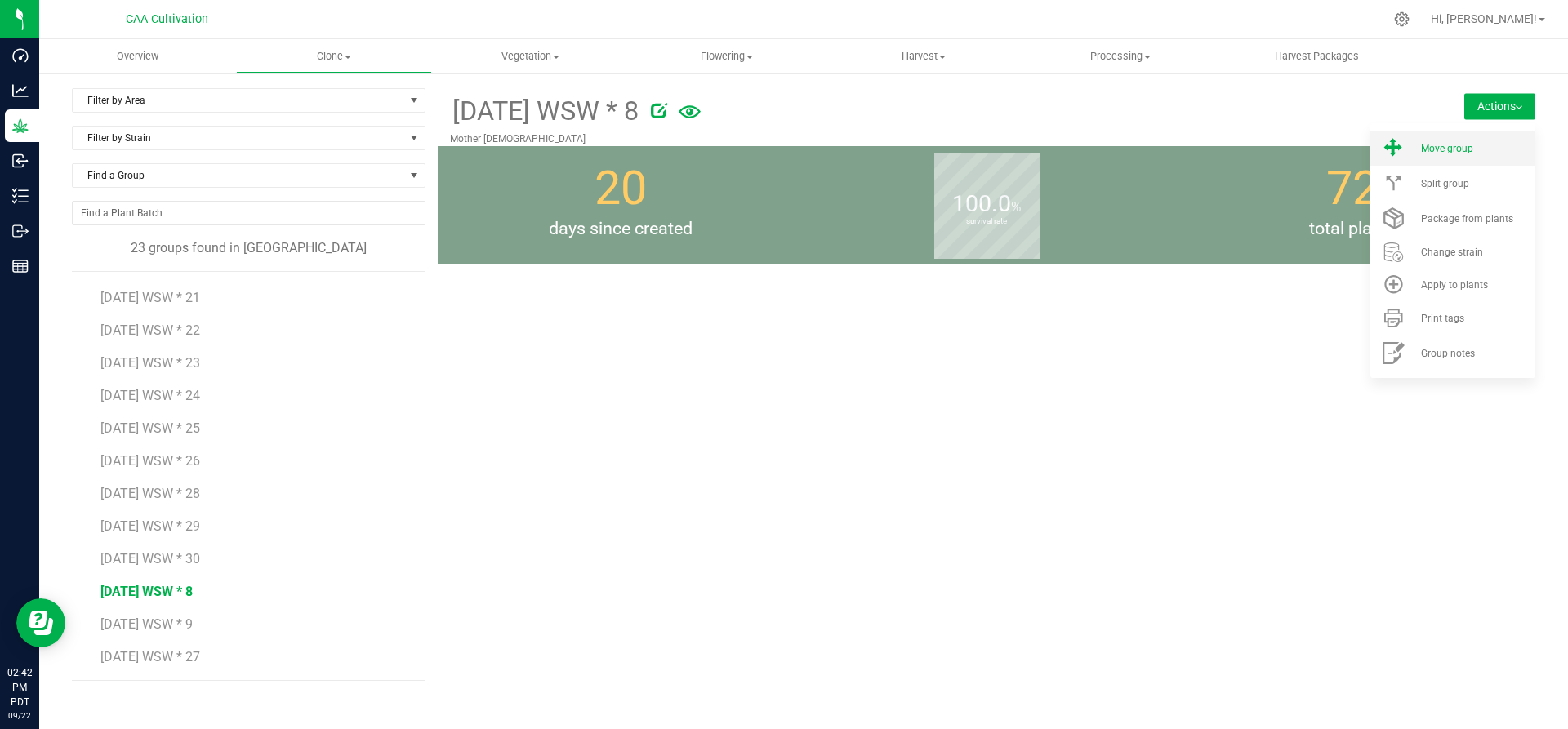
click at [1487, 141] on li "Move group" at bounding box center [1453, 149] width 165 height 35
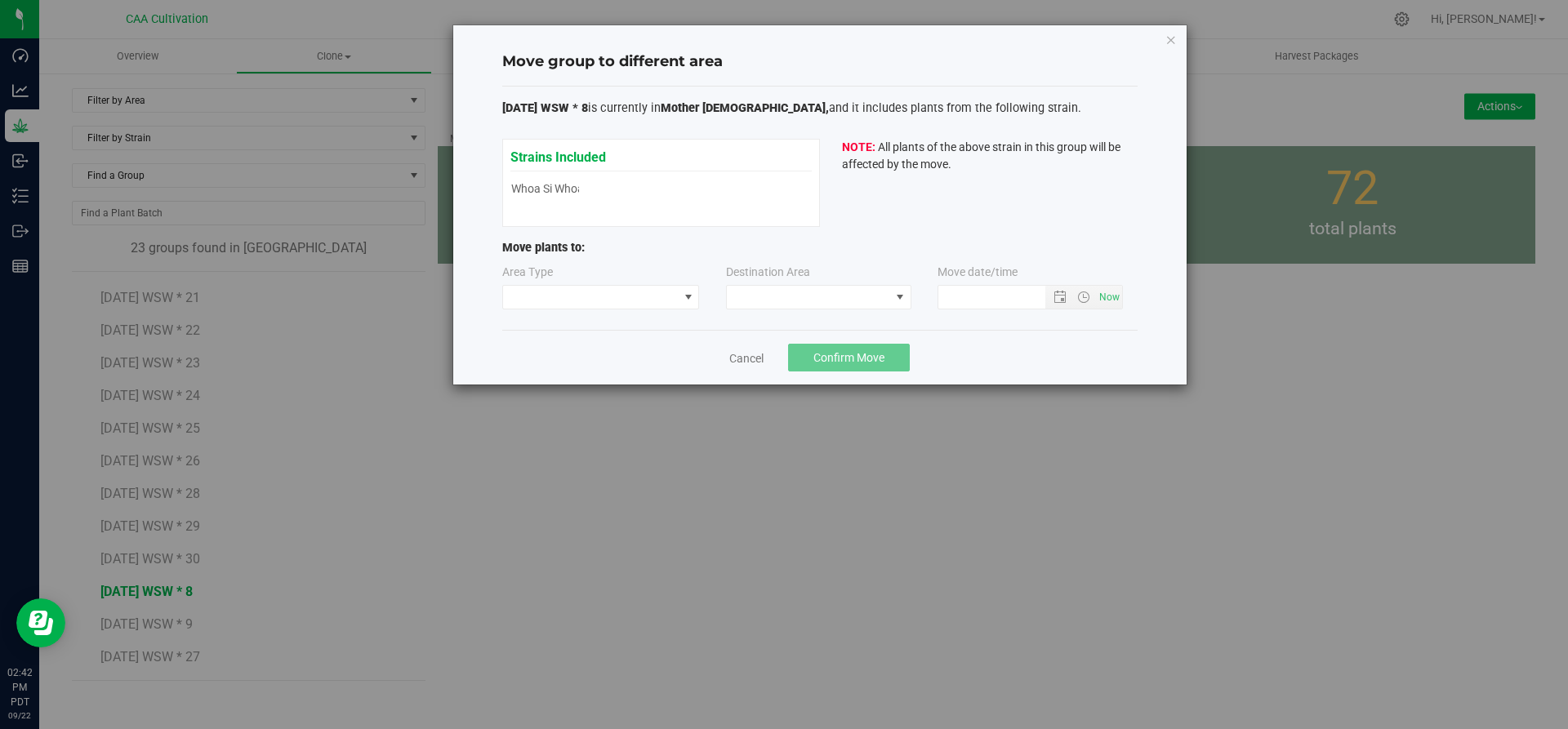
type input "[DATE] 2:42 PM"
click at [677, 297] on span at bounding box center [591, 297] width 175 height 23
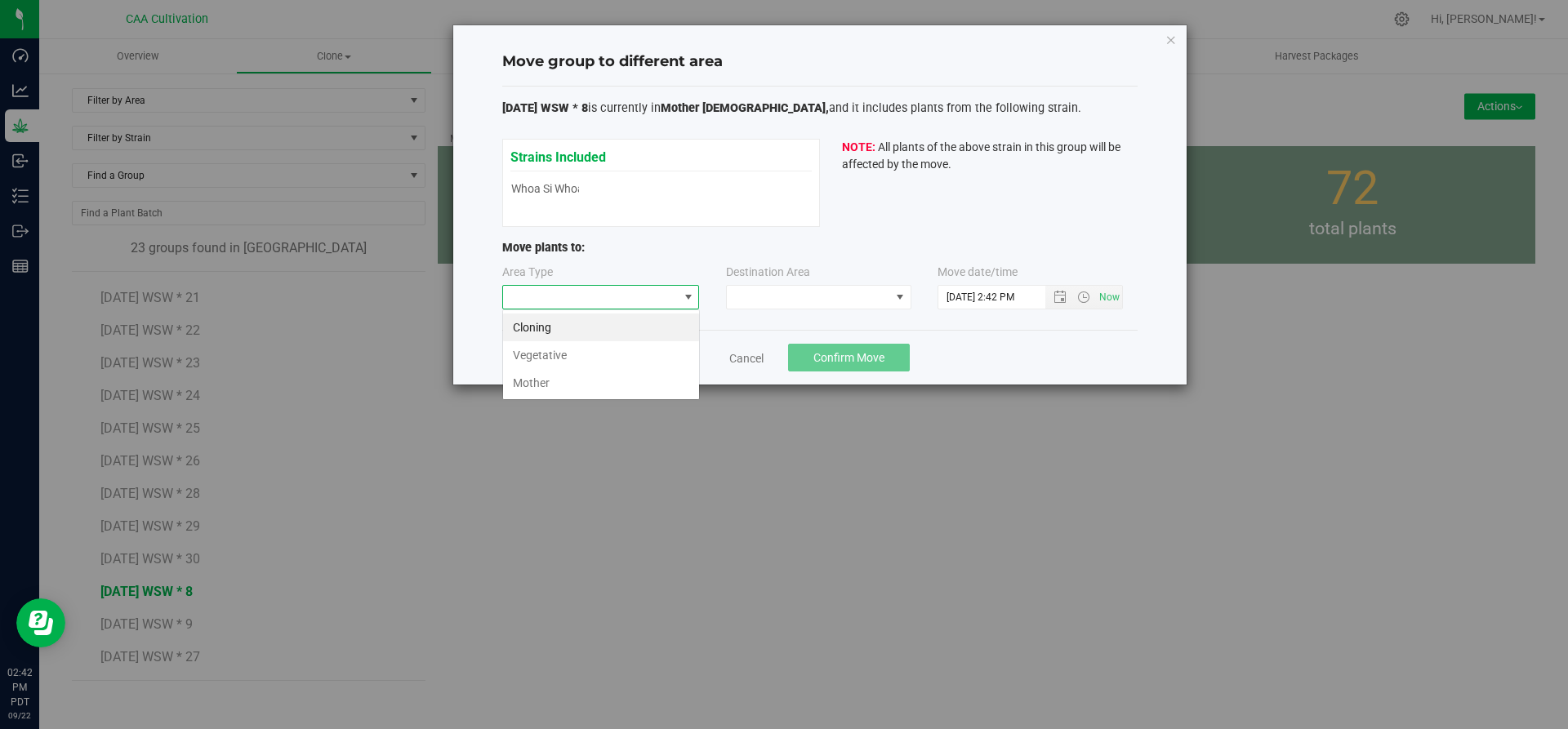
scroll to position [25, 197]
click at [634, 350] on li "Vegetative" at bounding box center [602, 355] width 196 height 27
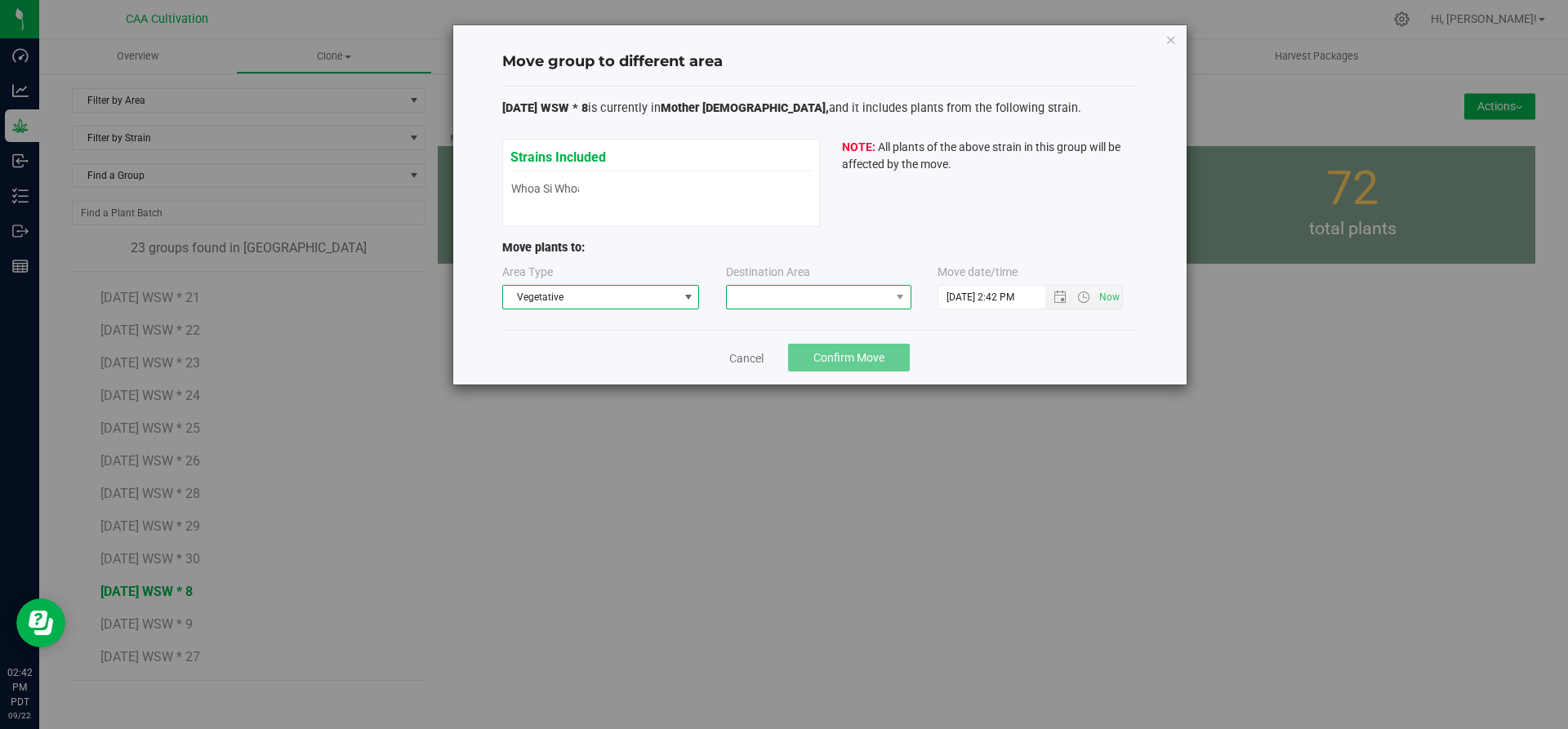
click at [809, 287] on span at bounding box center [808, 297] width 164 height 23
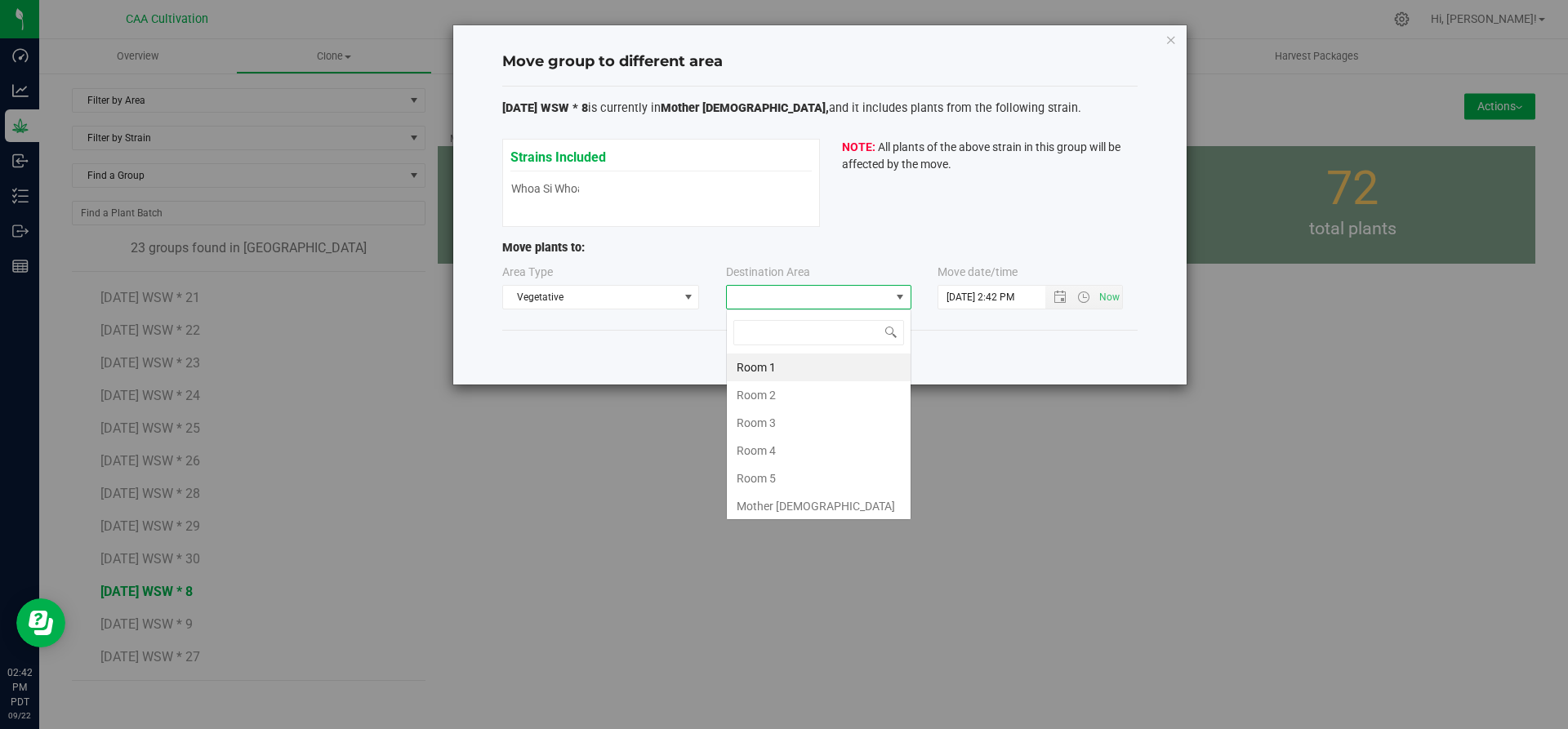
scroll to position [25, 186]
click at [780, 477] on li "Room 5" at bounding box center [819, 478] width 184 height 27
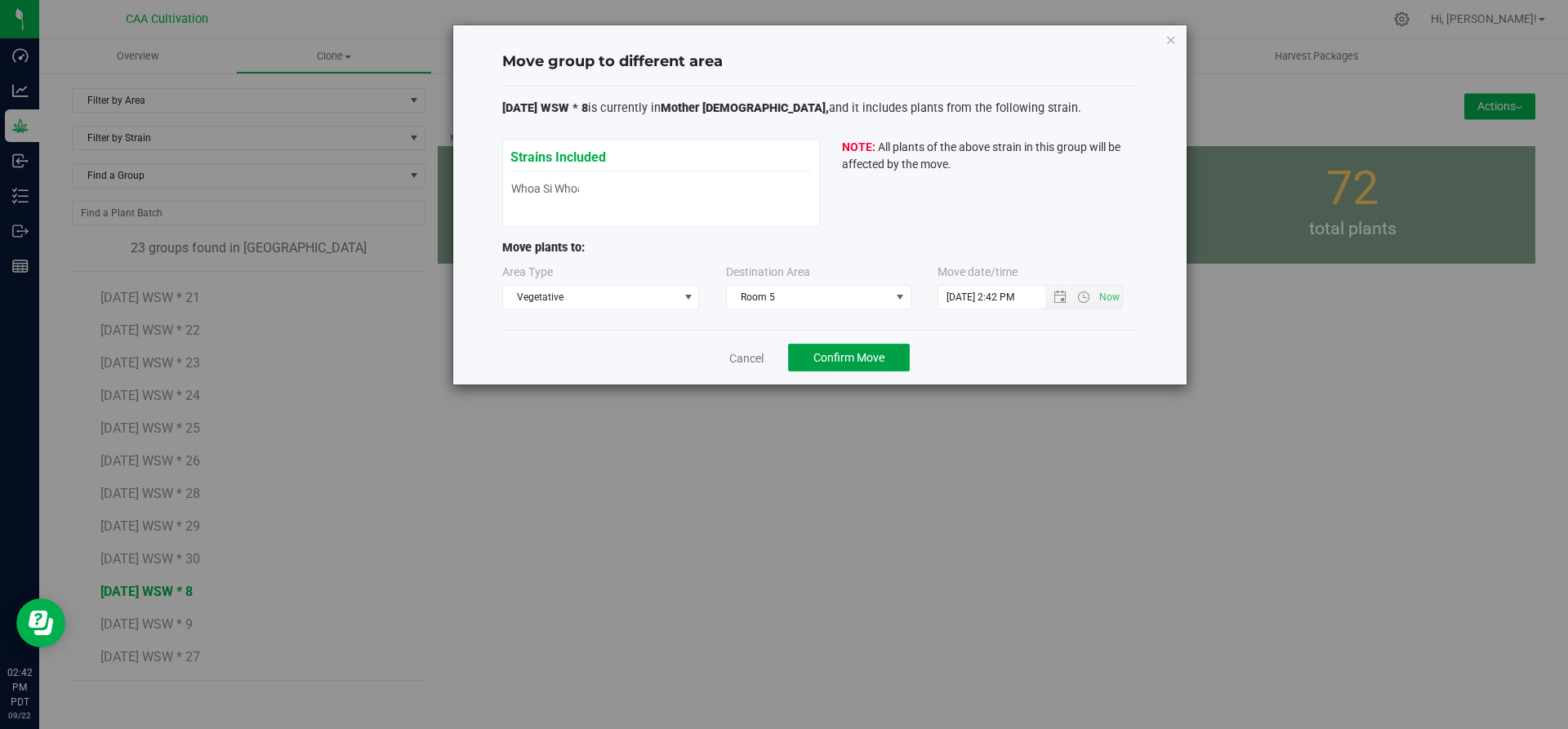
click at [867, 355] on span "Confirm Move" at bounding box center [849, 357] width 71 height 13
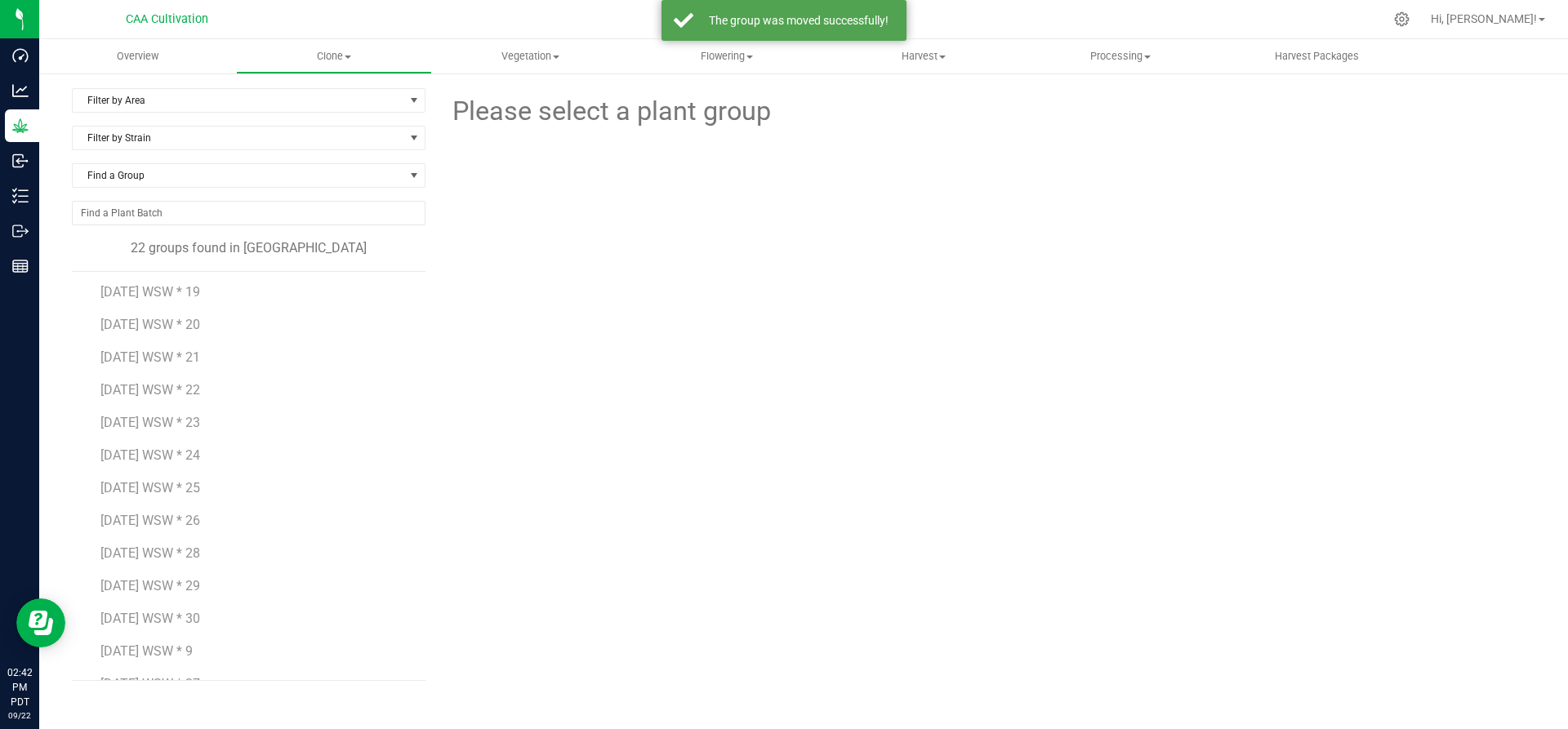
scroll to position [323, 0]
click at [175, 622] on span "[DATE] WSW * 9" at bounding box center [147, 625] width 92 height 16
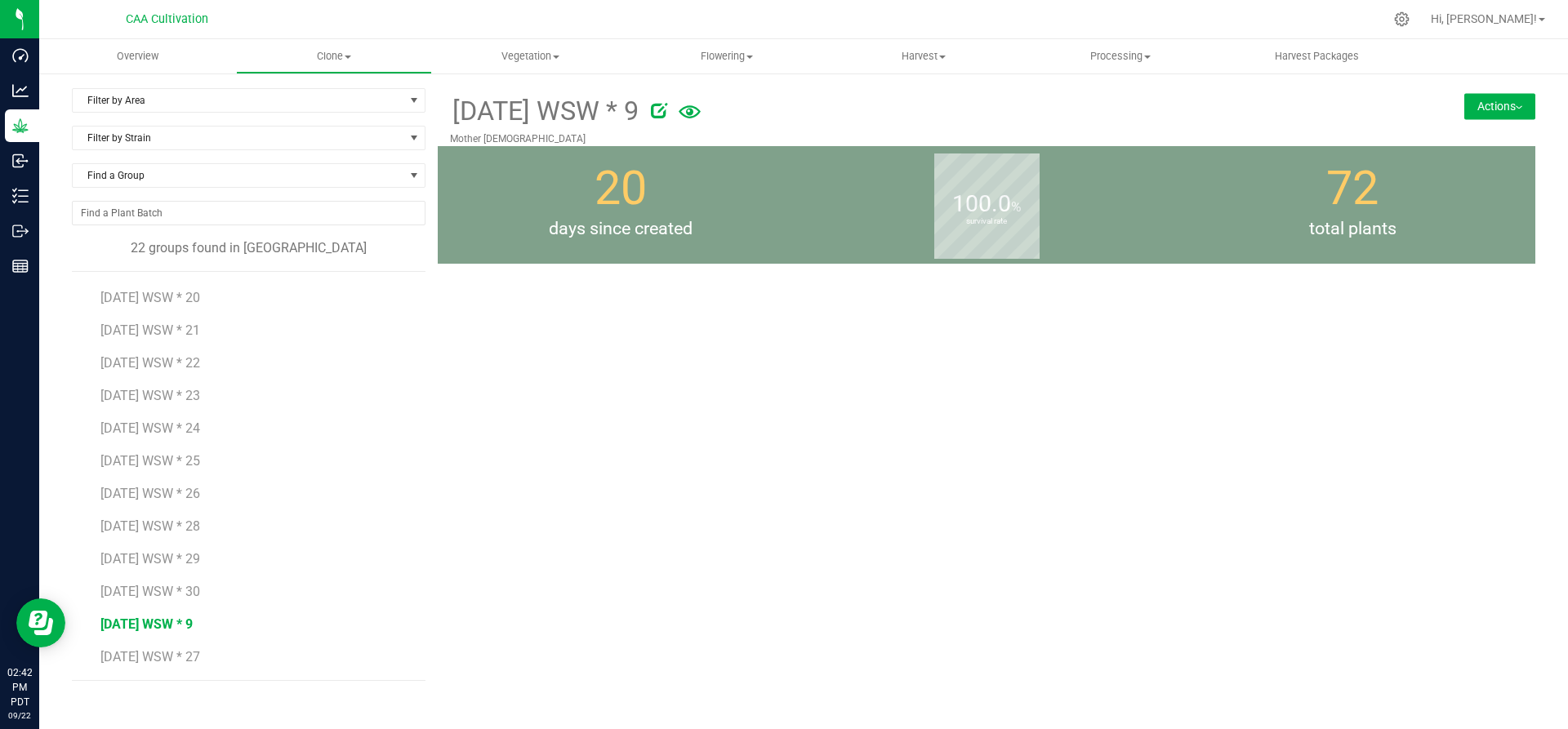
click at [1488, 101] on button "Actions" at bounding box center [1500, 106] width 71 height 27
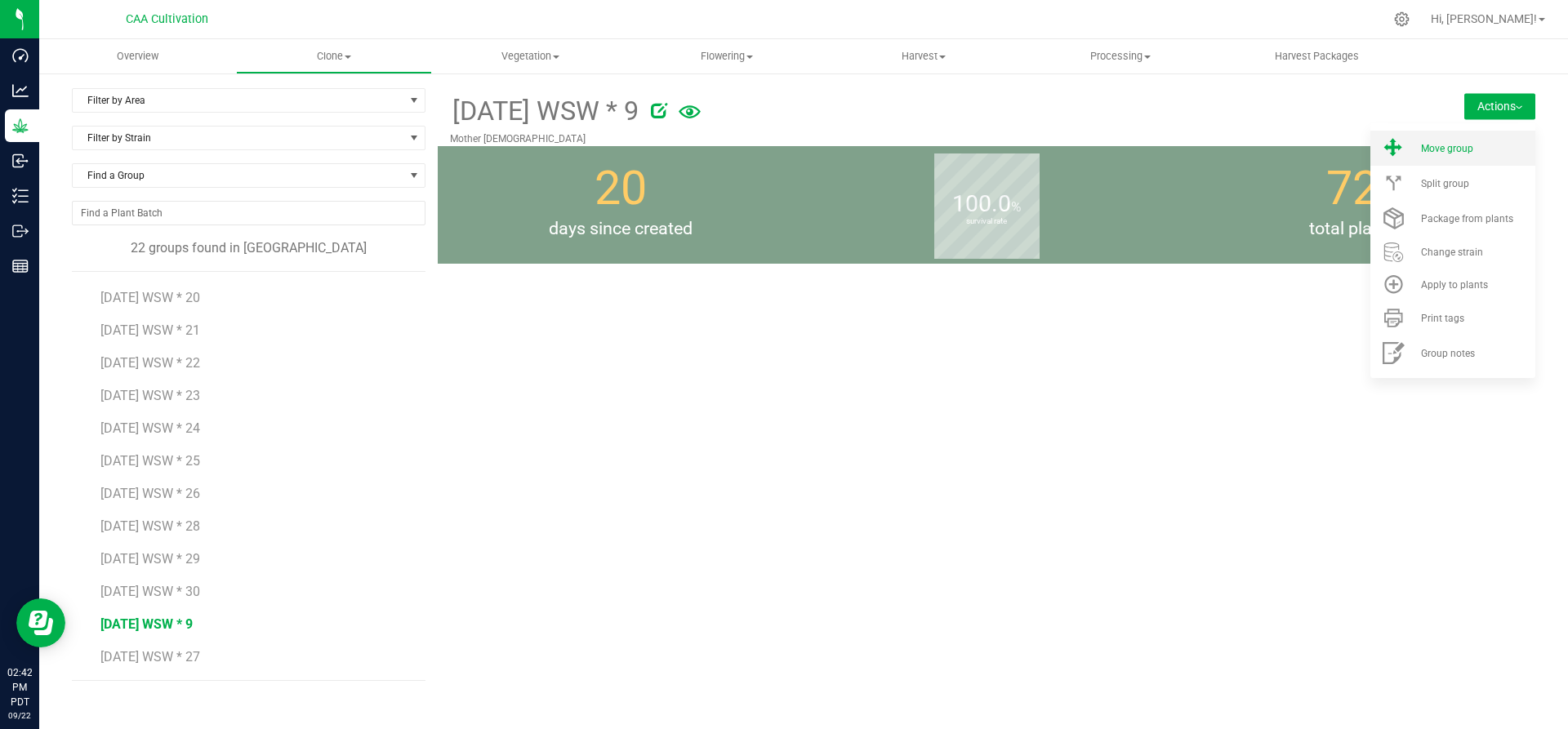
click at [1457, 147] on span "Move group" at bounding box center [1447, 149] width 52 height 12
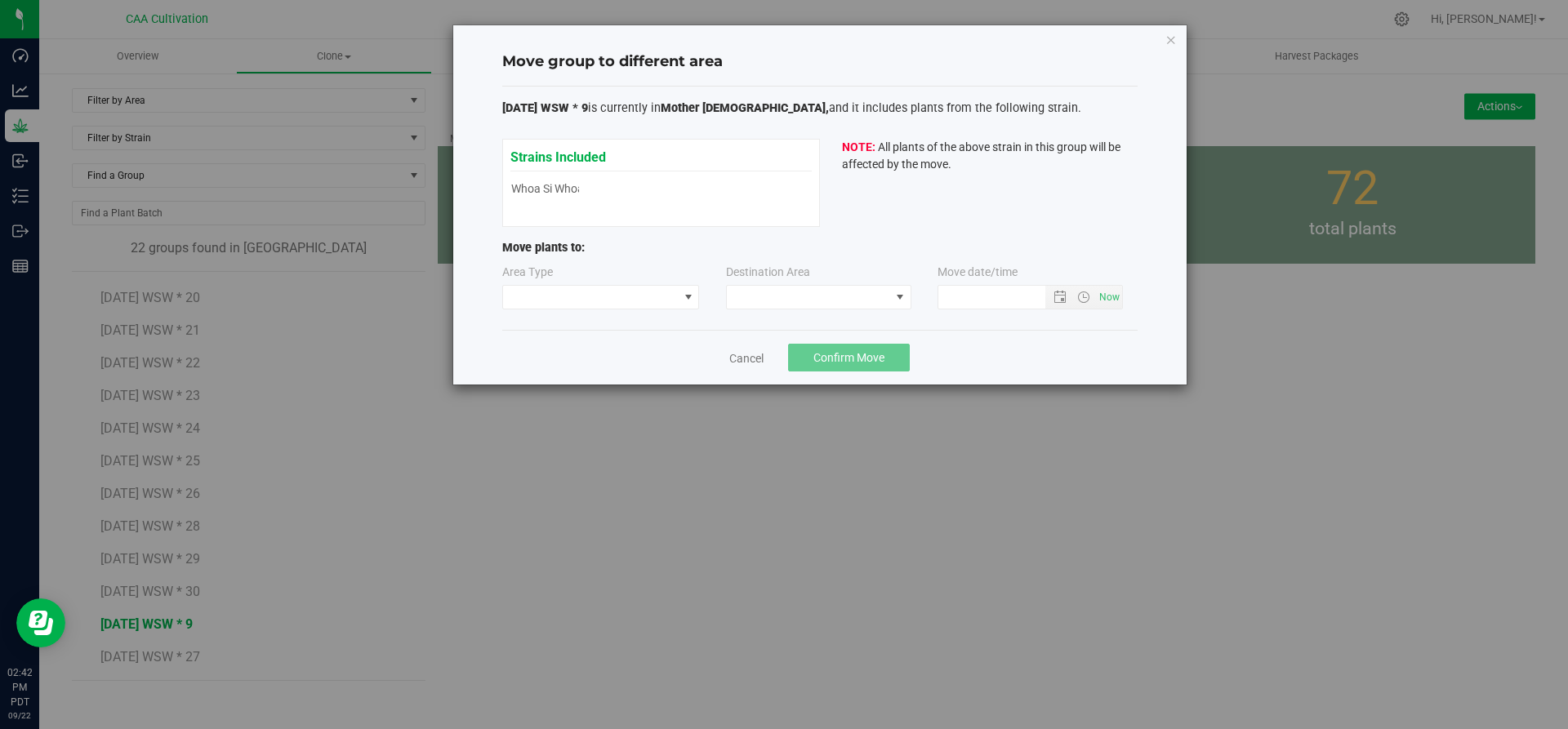
type input "[DATE] 2:42 PM"
click at [656, 302] on span at bounding box center [591, 297] width 175 height 23
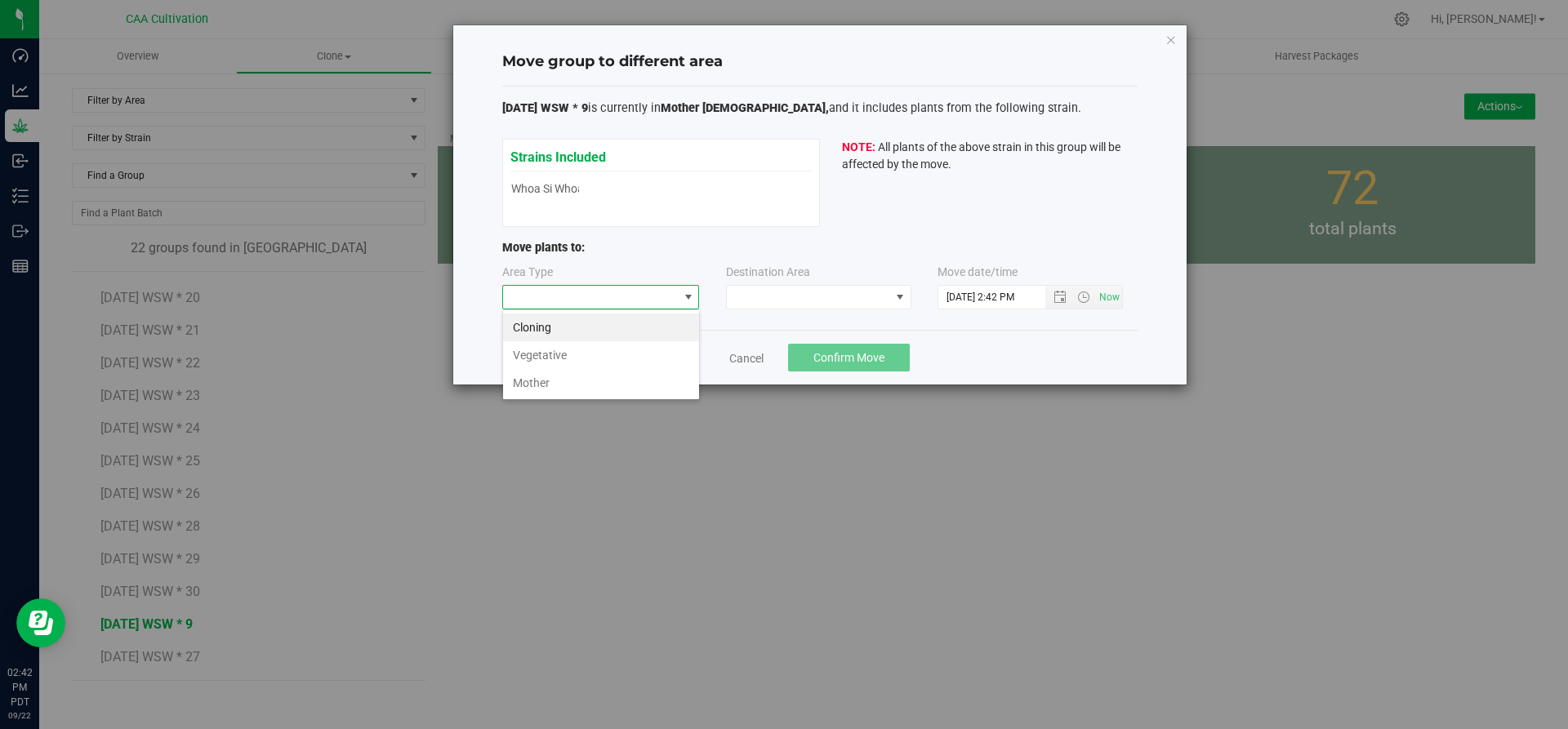
scroll to position [25, 197]
click at [644, 358] on li "Vegetative" at bounding box center [602, 355] width 196 height 27
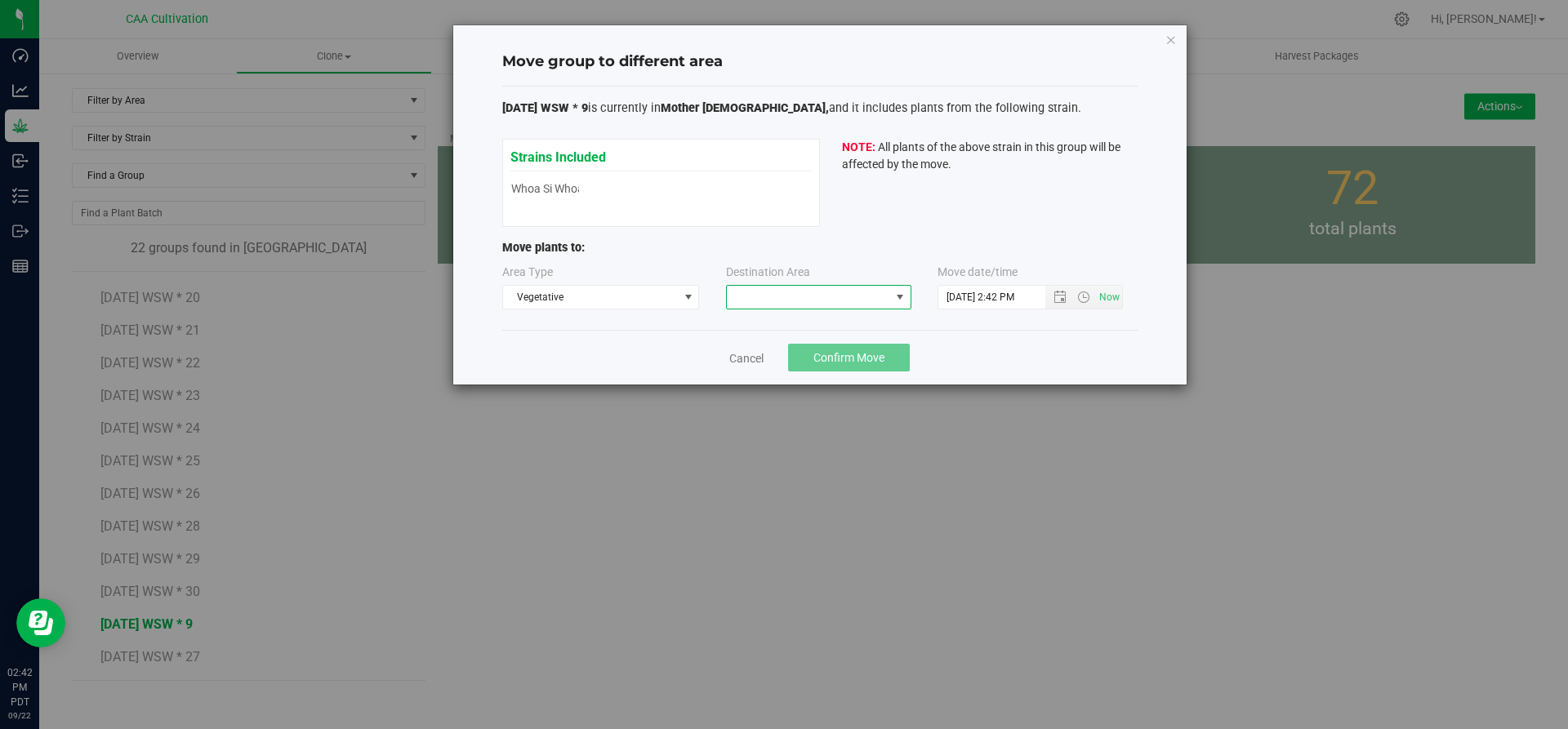
drag, startPoint x: 816, startPoint y: 285, endPoint x: 817, endPoint y: 297, distance: 12.0
click at [817, 286] on span at bounding box center [819, 297] width 186 height 25
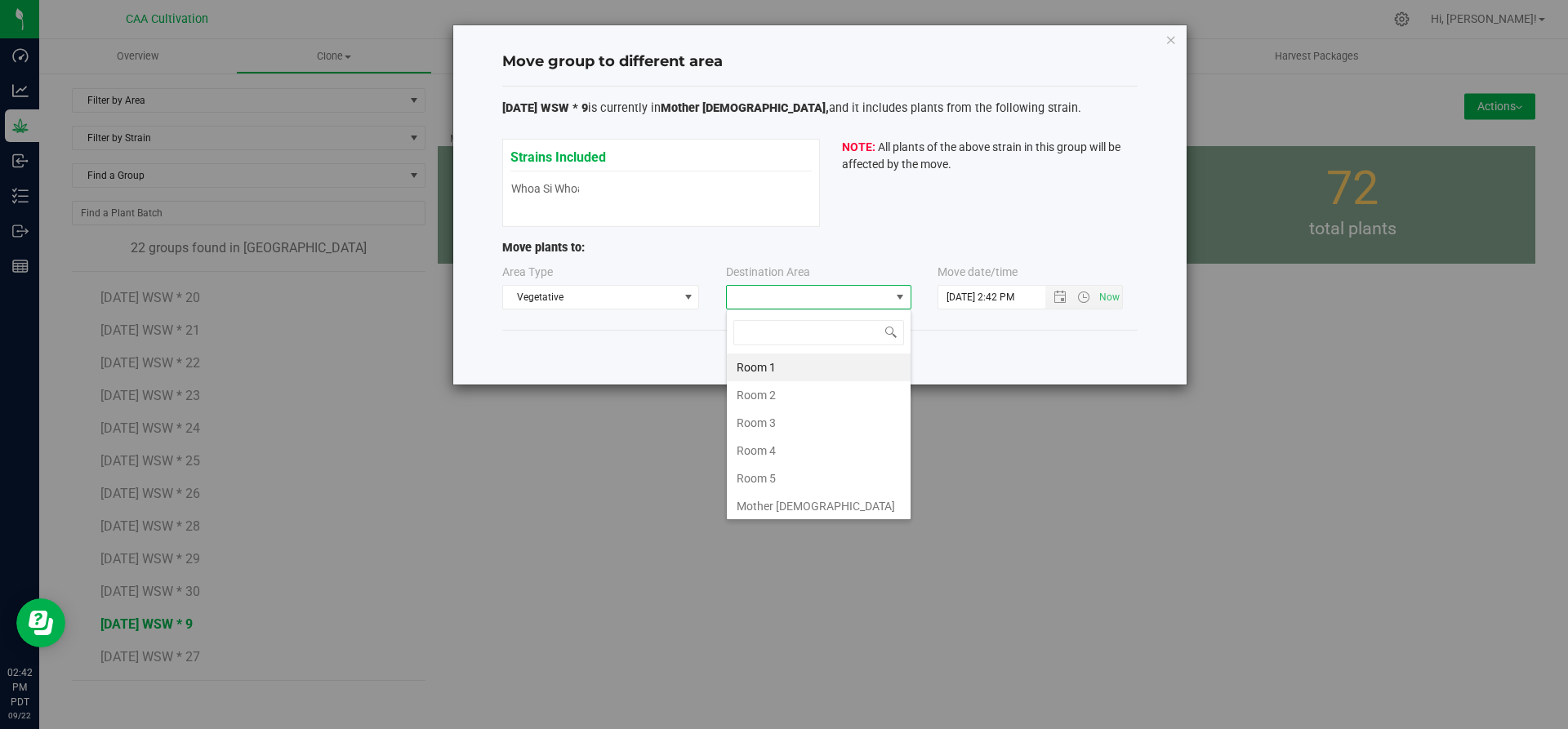
scroll to position [25, 186]
click at [790, 477] on li "Room 5" at bounding box center [819, 478] width 184 height 27
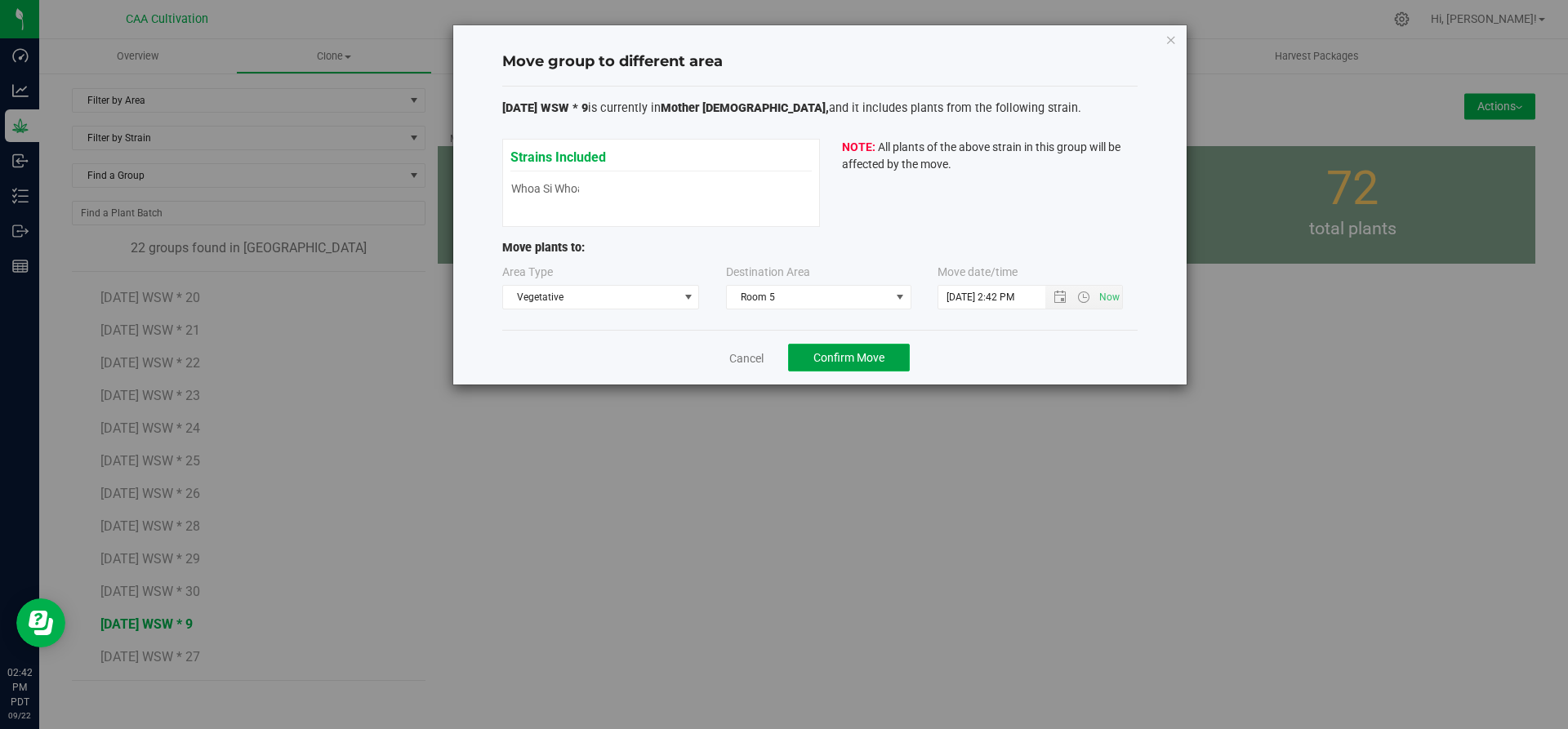
click at [884, 365] on button "Confirm Move" at bounding box center [849, 357] width 122 height 27
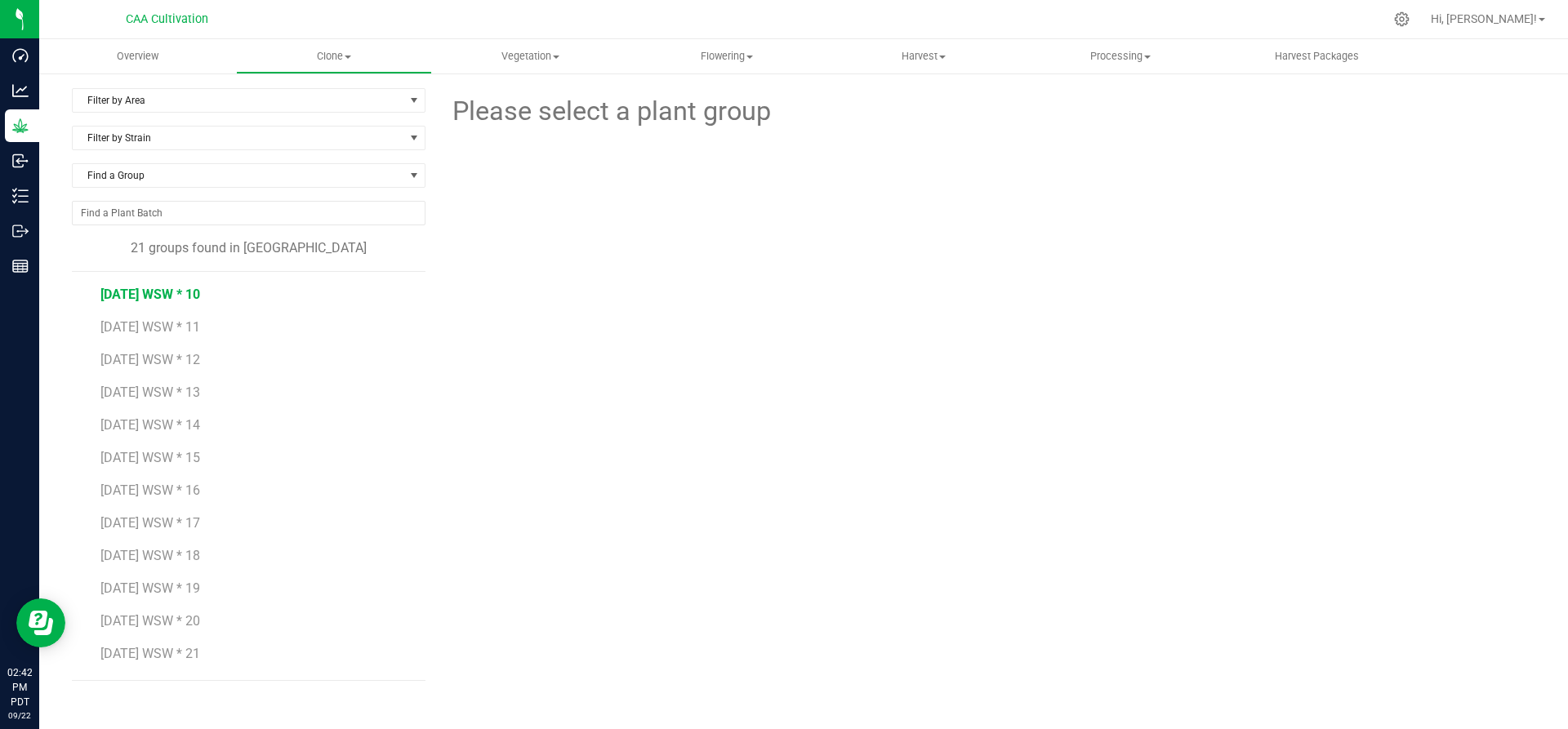
click at [158, 290] on span "[DATE] WSW * 10" at bounding box center [150, 295] width 100 height 16
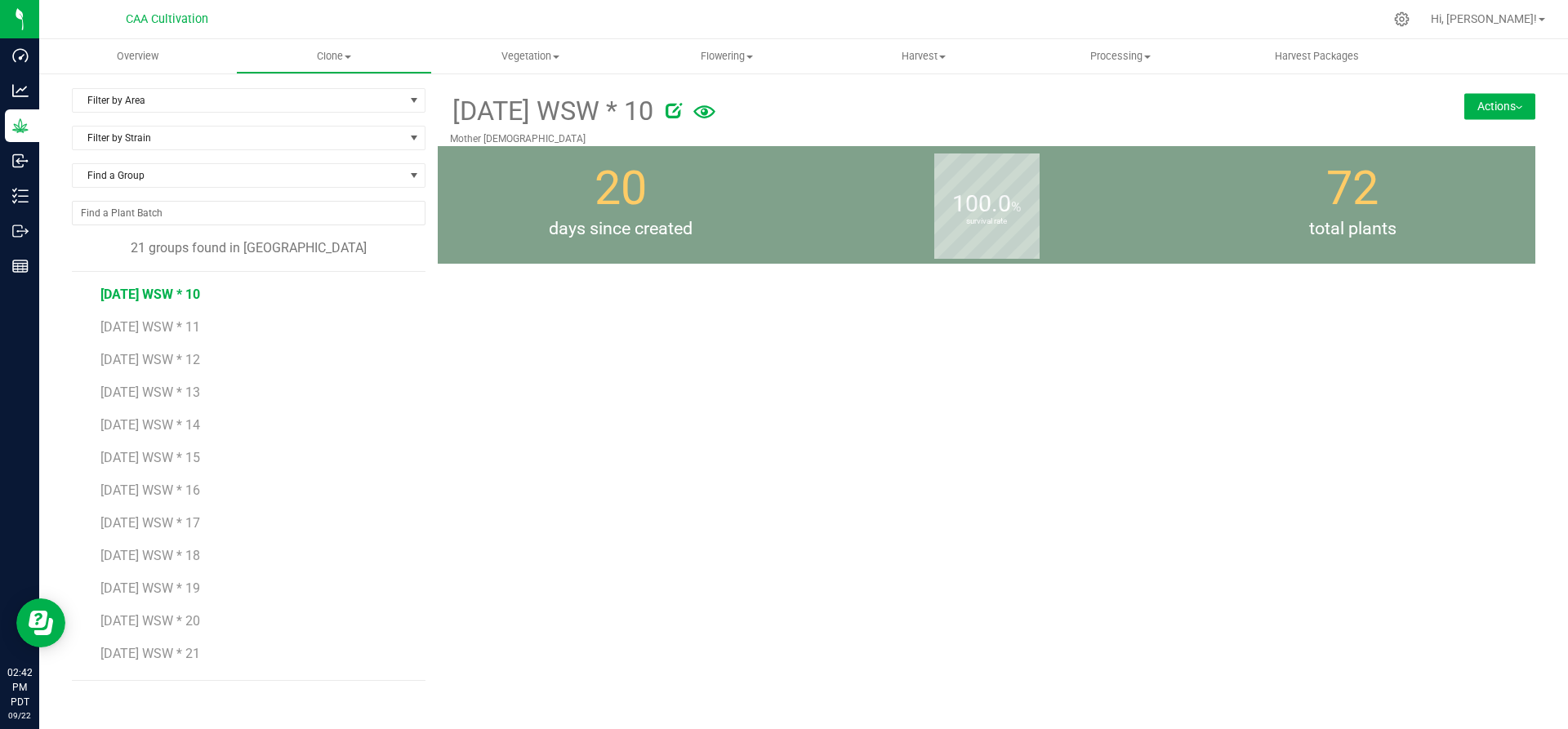
click at [1511, 111] on button "Actions" at bounding box center [1500, 106] width 71 height 27
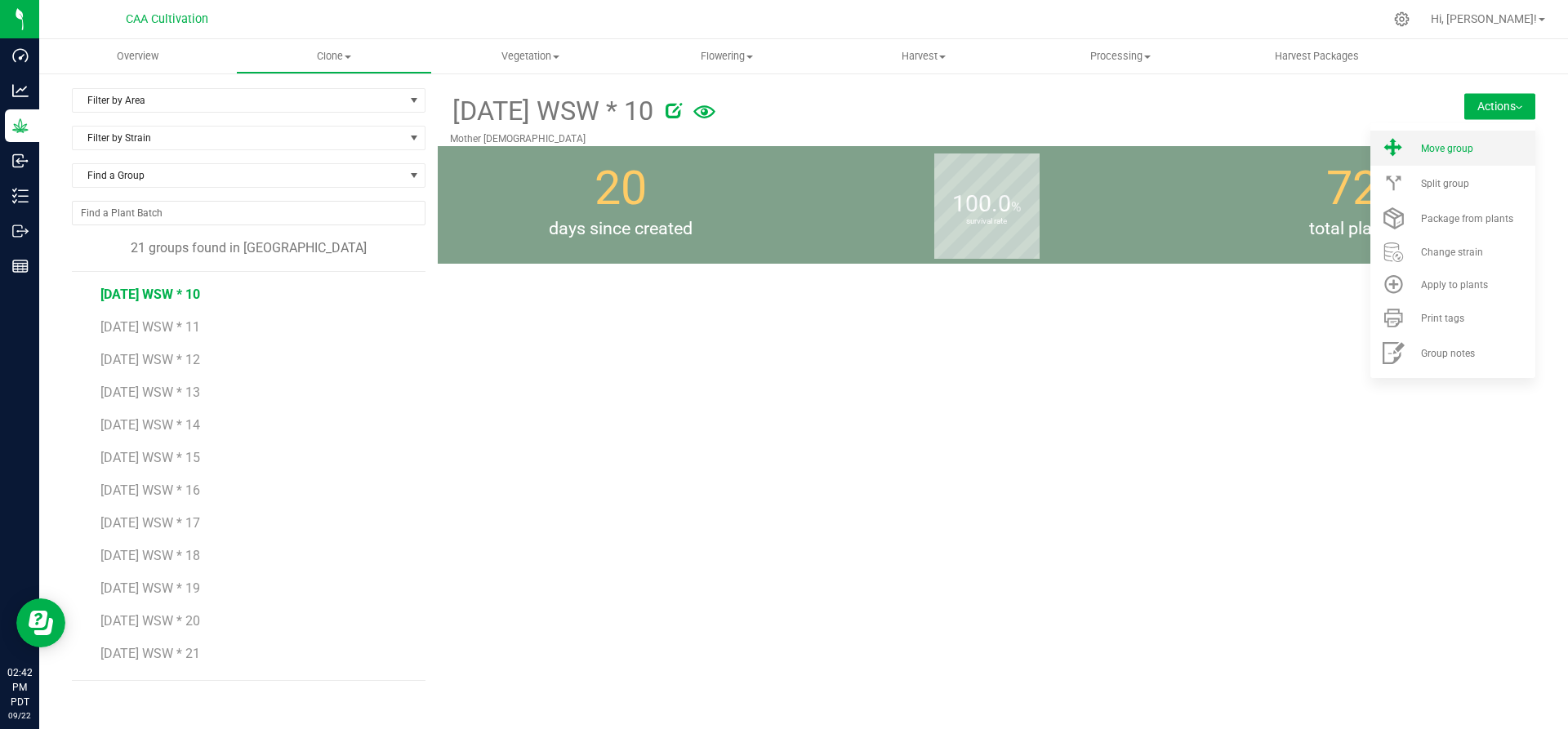
click at [1478, 150] on div "Move group" at bounding box center [1477, 149] width 111 height 12
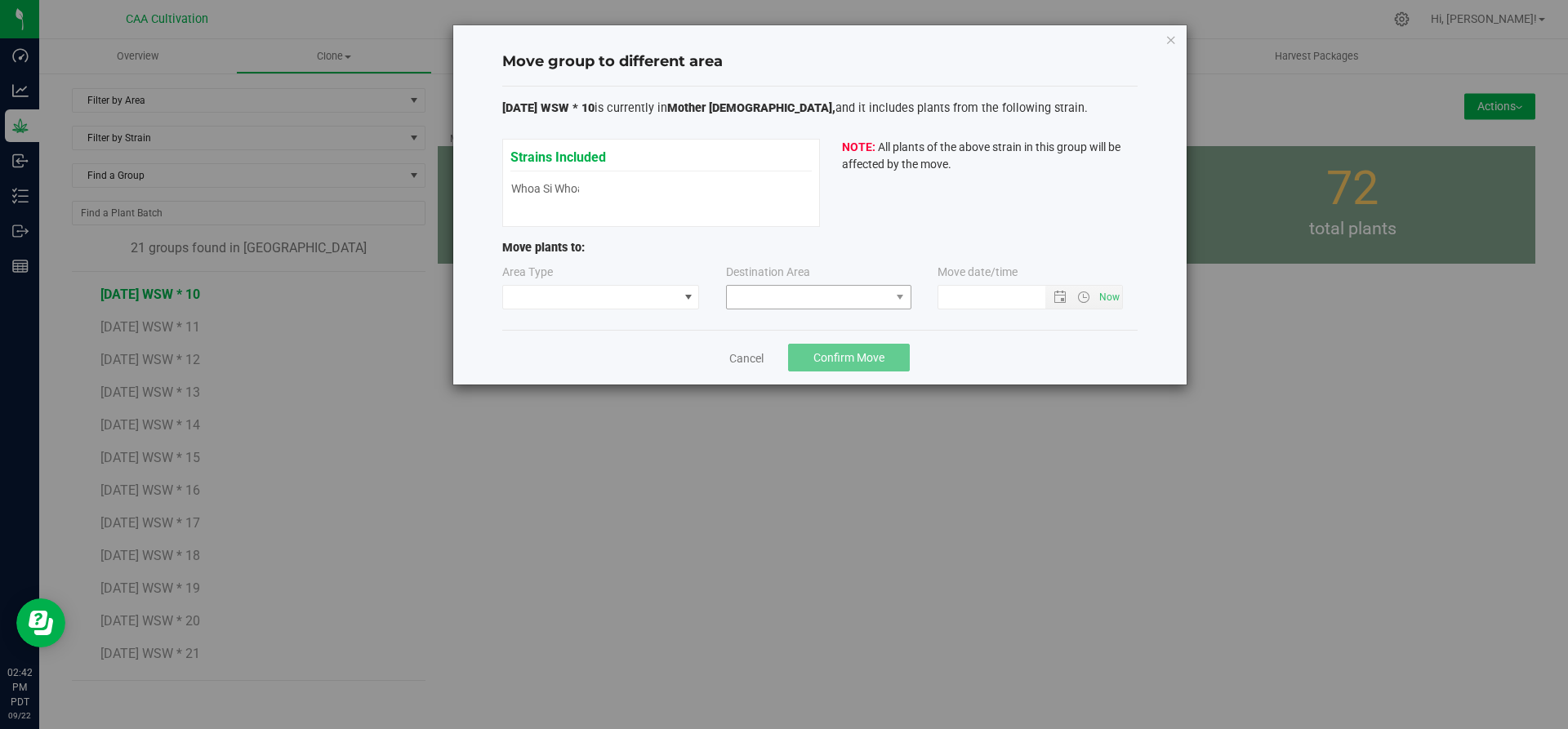
type input "[DATE] 2:42 PM"
click at [652, 302] on span at bounding box center [591, 297] width 175 height 23
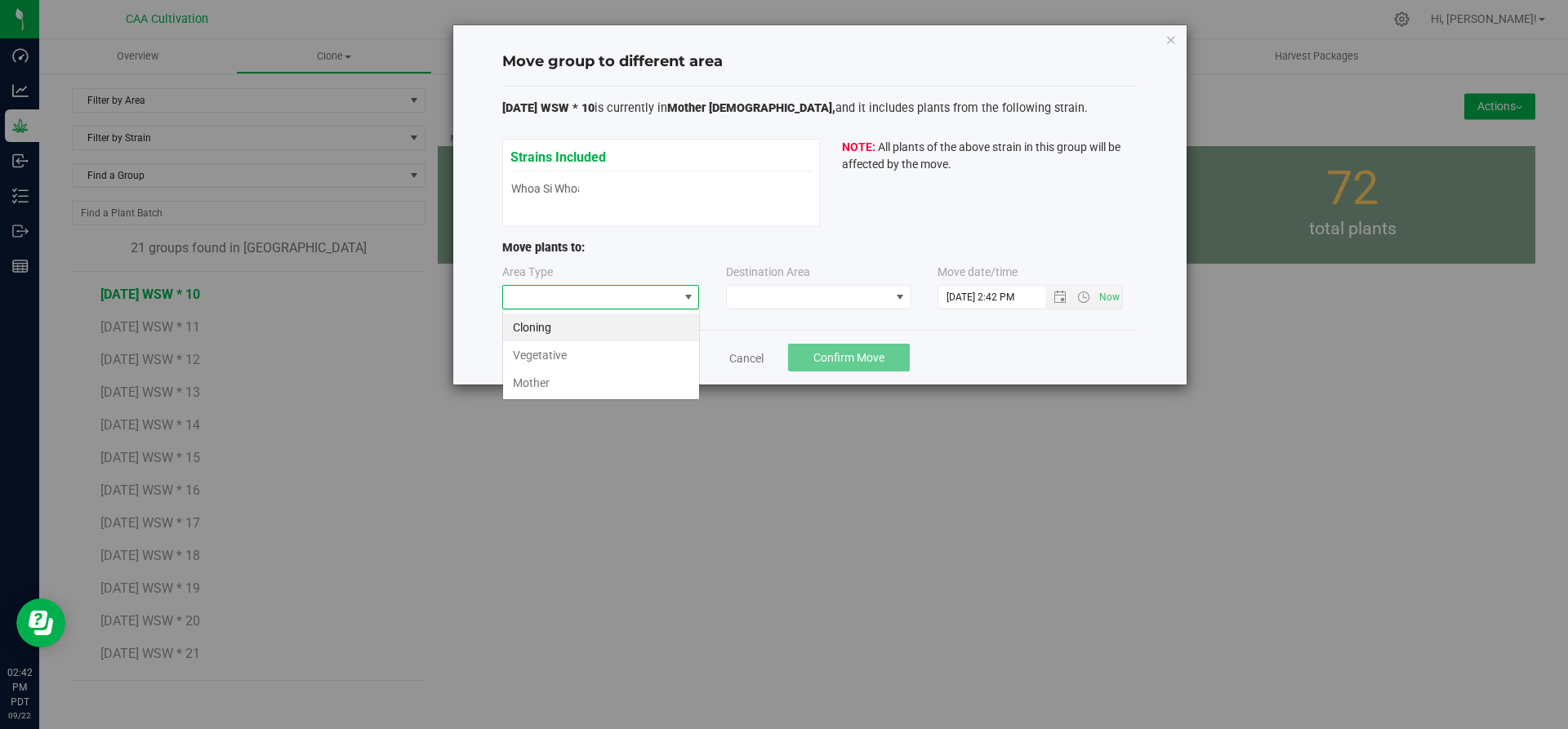
scroll to position [25, 197]
click at [604, 362] on li "Vegetative" at bounding box center [602, 355] width 196 height 27
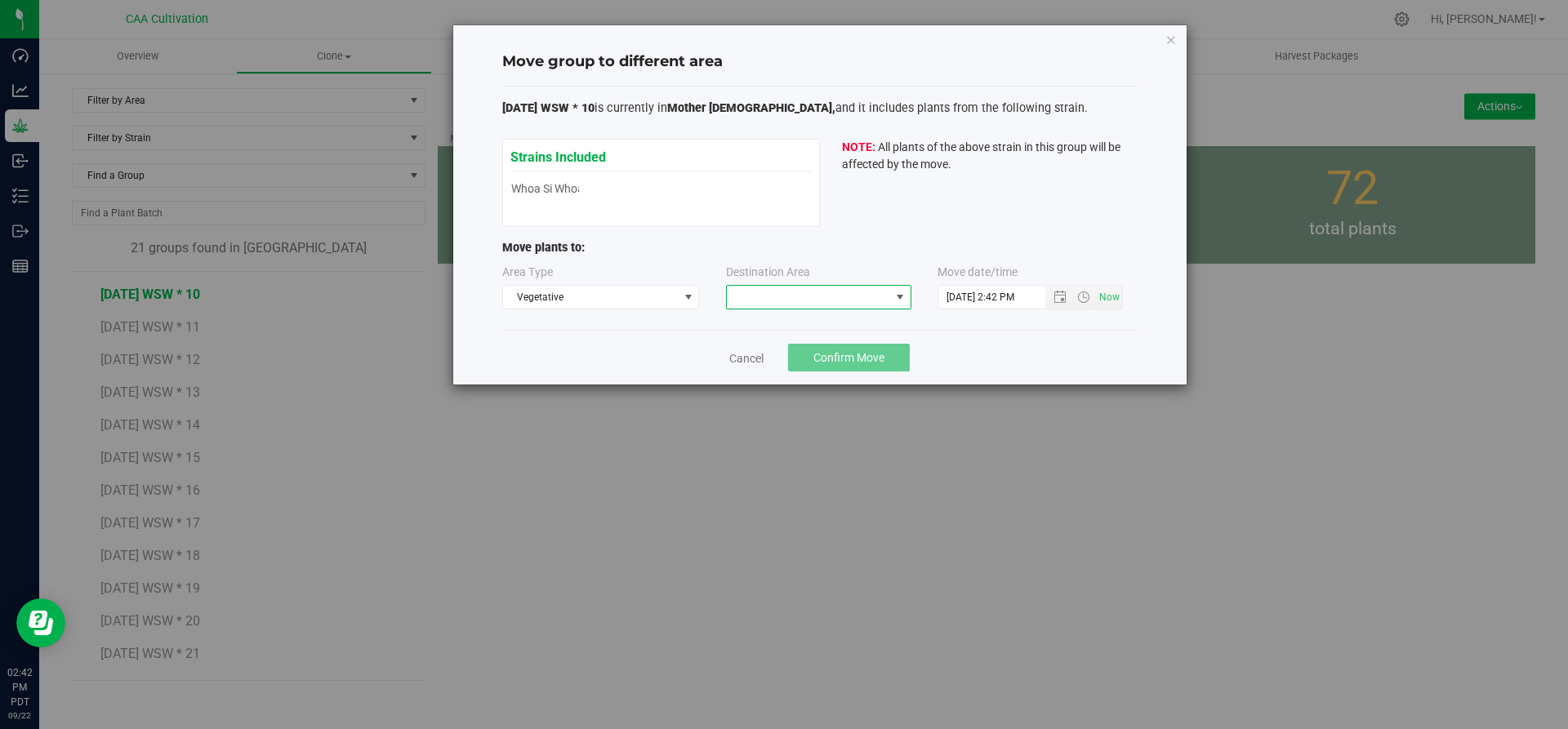
click at [815, 299] on span at bounding box center [808, 297] width 164 height 23
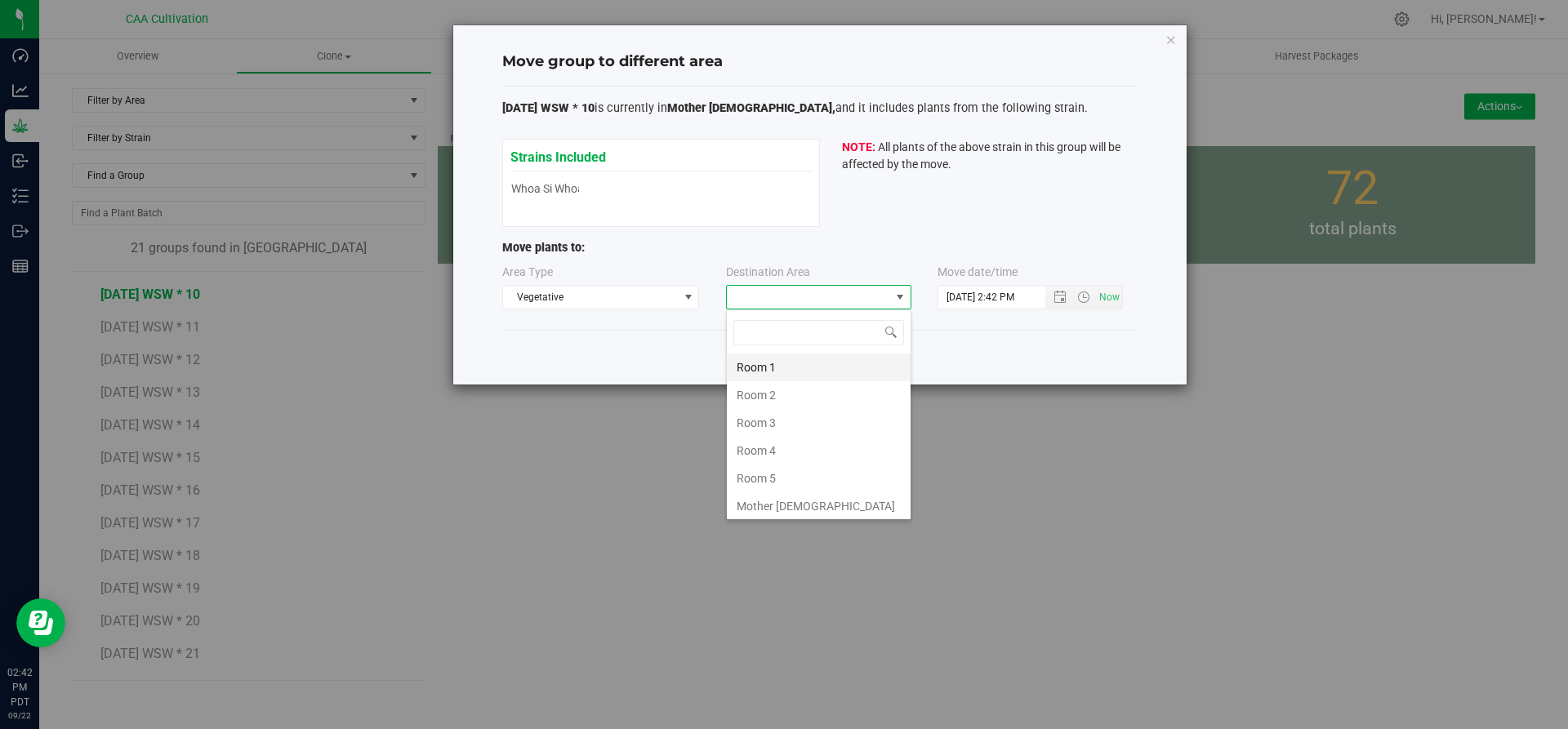
scroll to position [25, 186]
drag, startPoint x: 783, startPoint y: 472, endPoint x: 827, endPoint y: 412, distance: 74.4
click at [783, 472] on li "Room 5" at bounding box center [819, 478] width 184 height 27
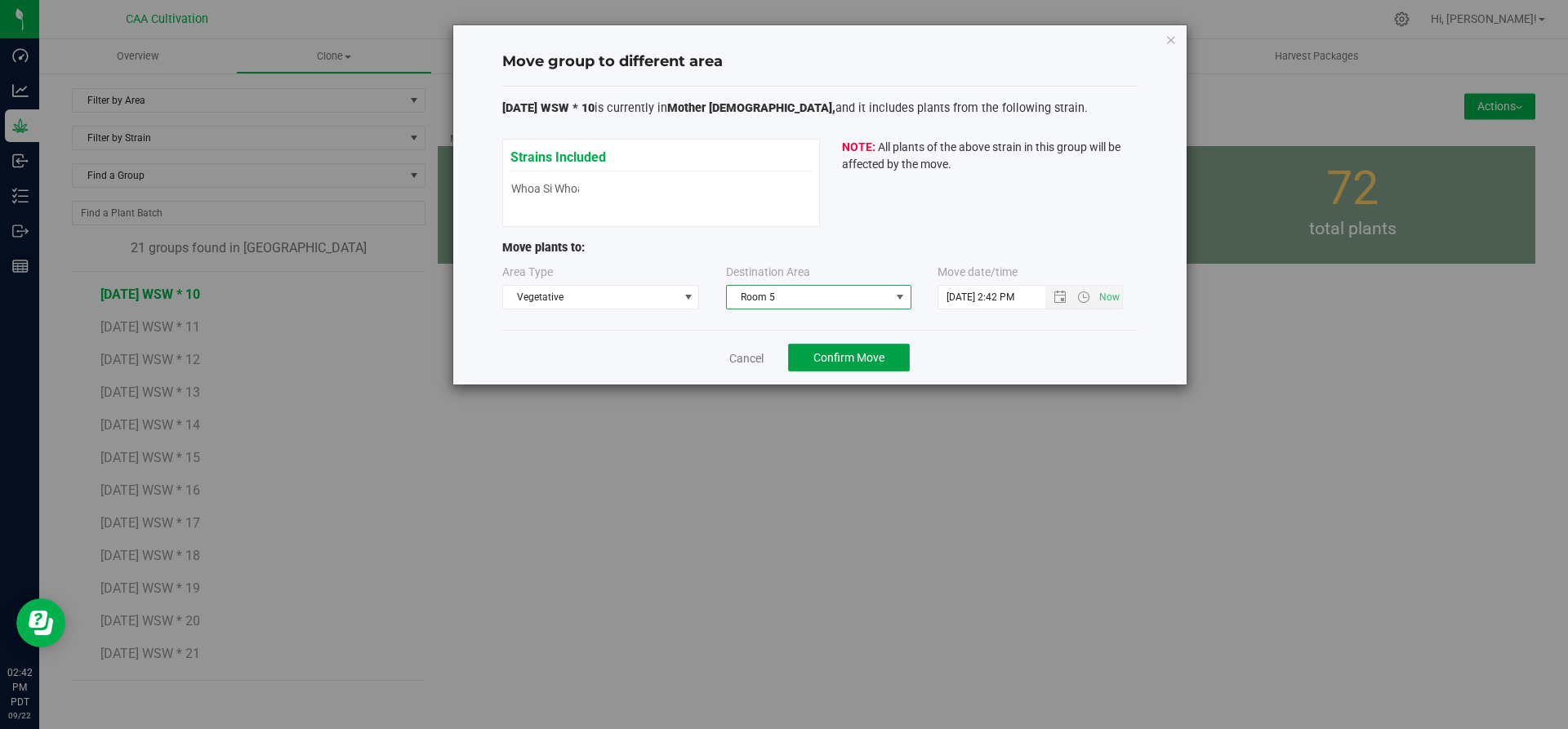
click at [861, 351] on span "Confirm Move" at bounding box center [849, 357] width 71 height 13
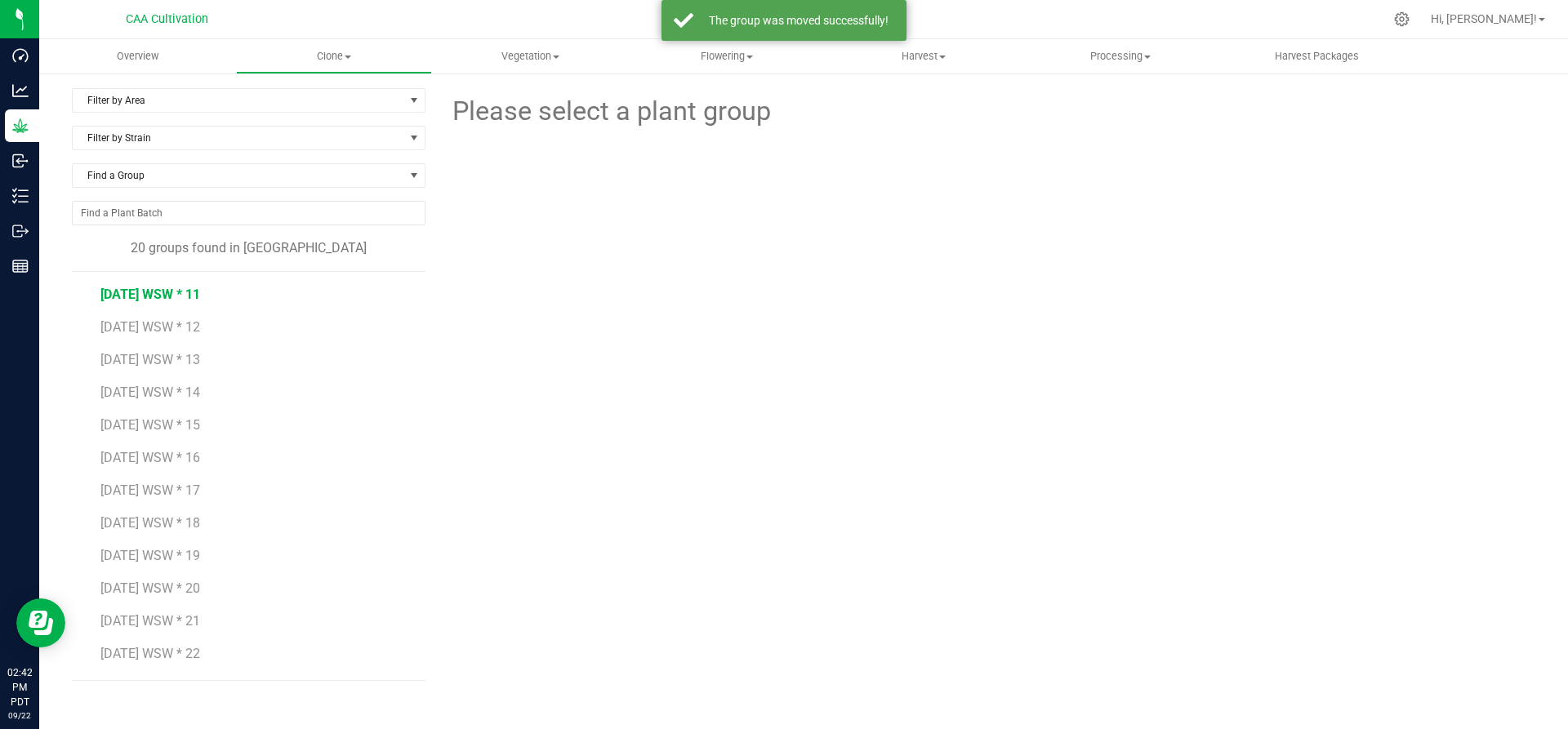
click at [165, 289] on span "[DATE] WSW * 11" at bounding box center [150, 295] width 100 height 16
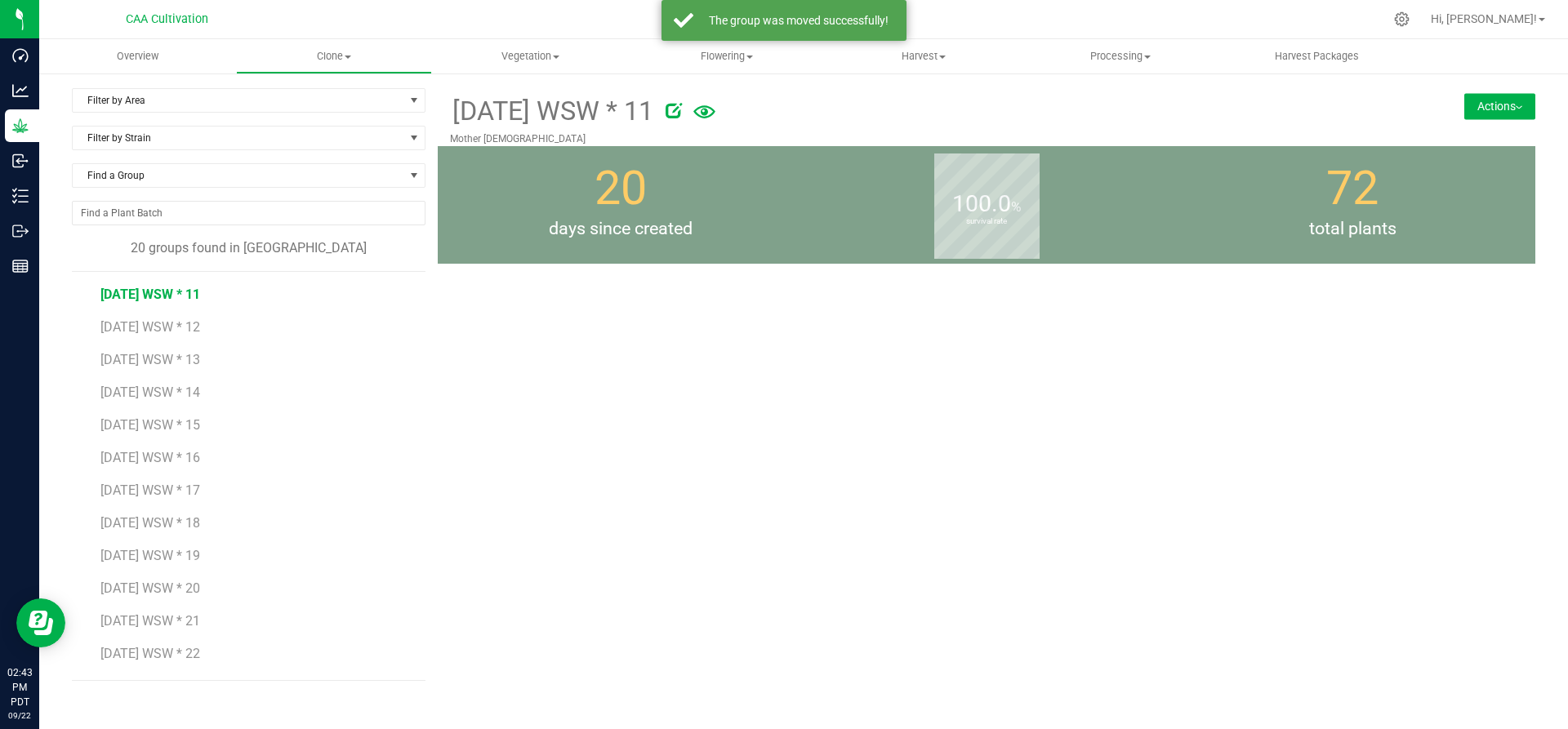
click at [1507, 105] on button "Actions" at bounding box center [1500, 106] width 71 height 27
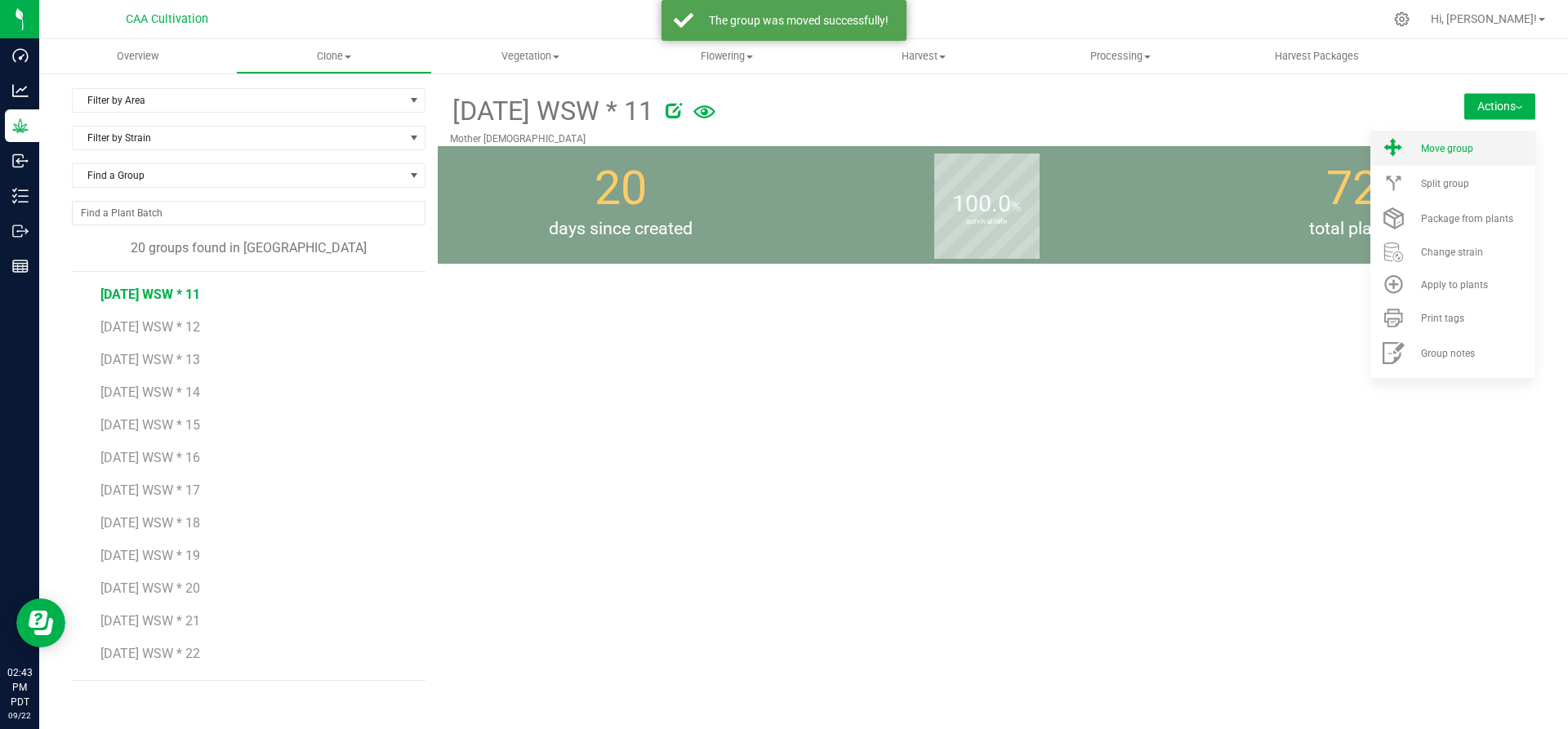
click at [1490, 138] on li "Move group" at bounding box center [1453, 149] width 165 height 35
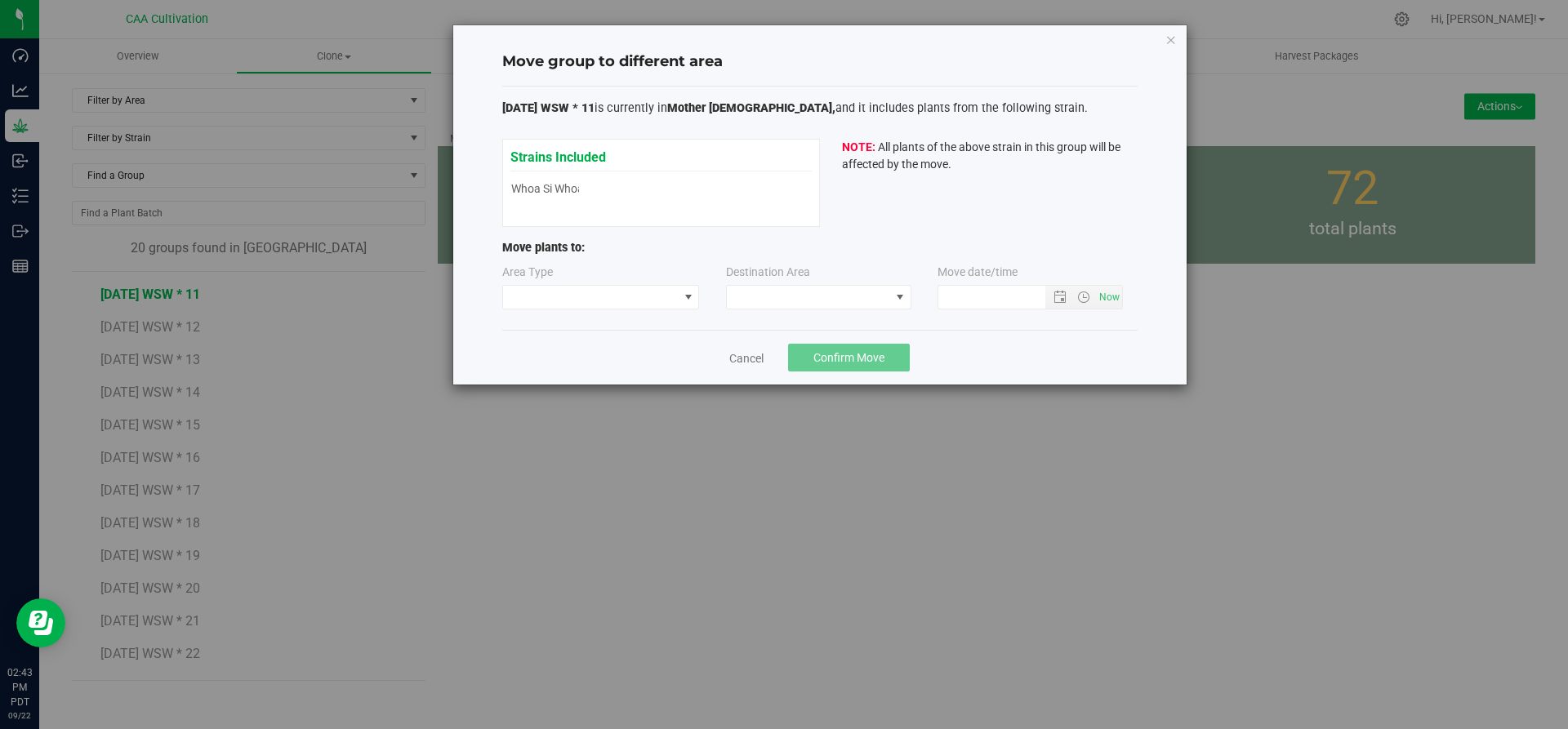
type input "[DATE] 2:43 PM"
click at [672, 294] on span at bounding box center [591, 297] width 175 height 23
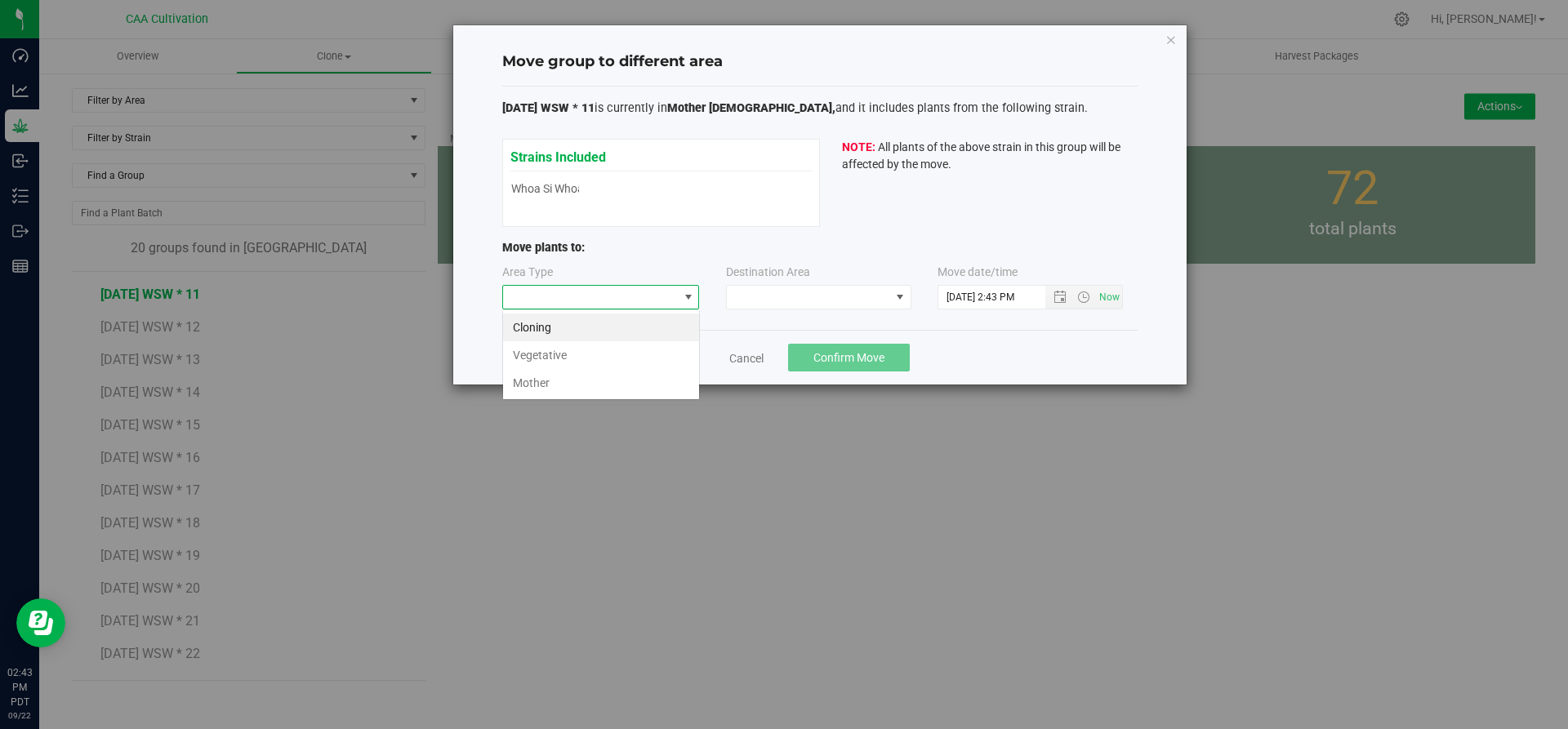
scroll to position [25, 197]
click at [626, 353] on li "Vegetative" at bounding box center [602, 355] width 196 height 27
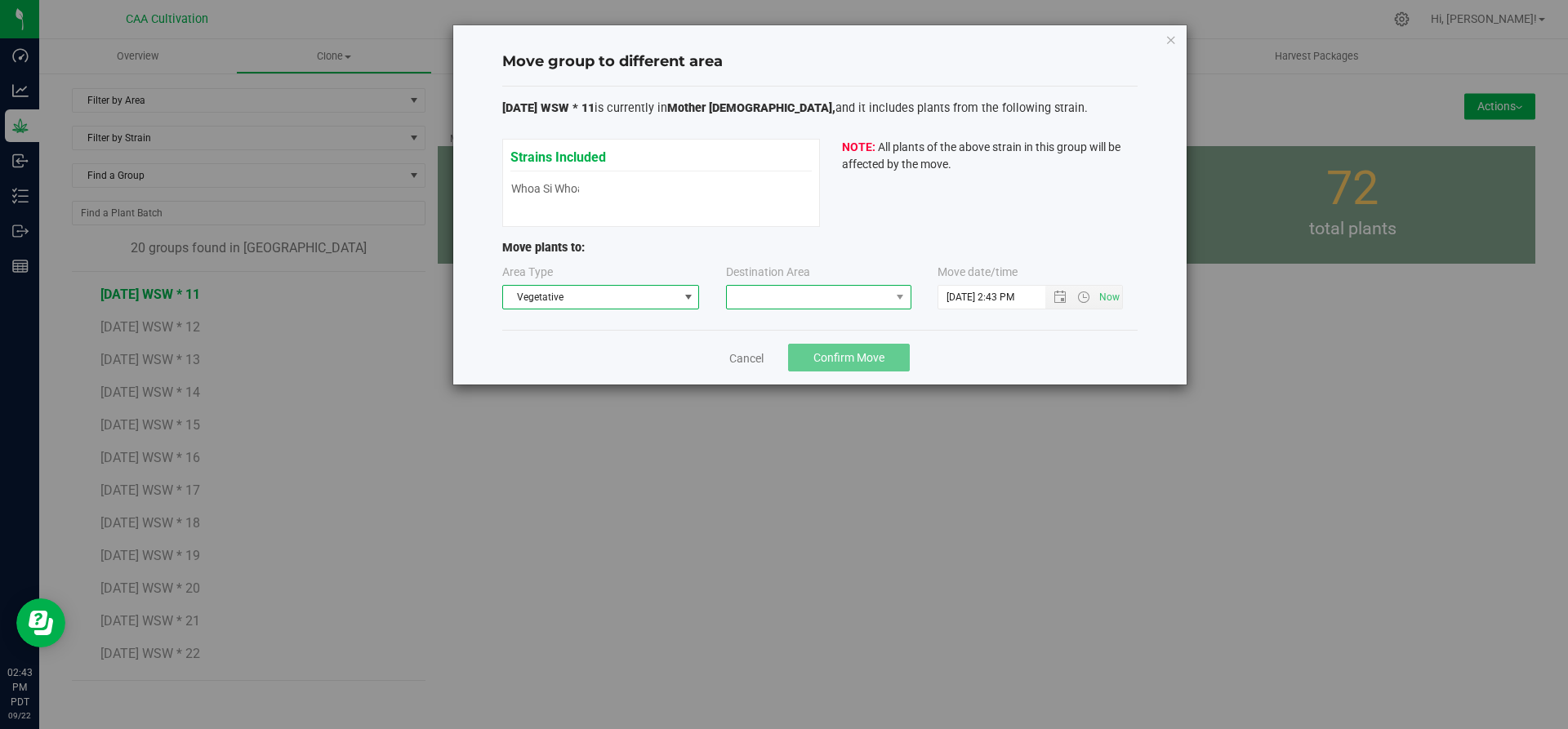
click at [781, 299] on span at bounding box center [808, 297] width 164 height 23
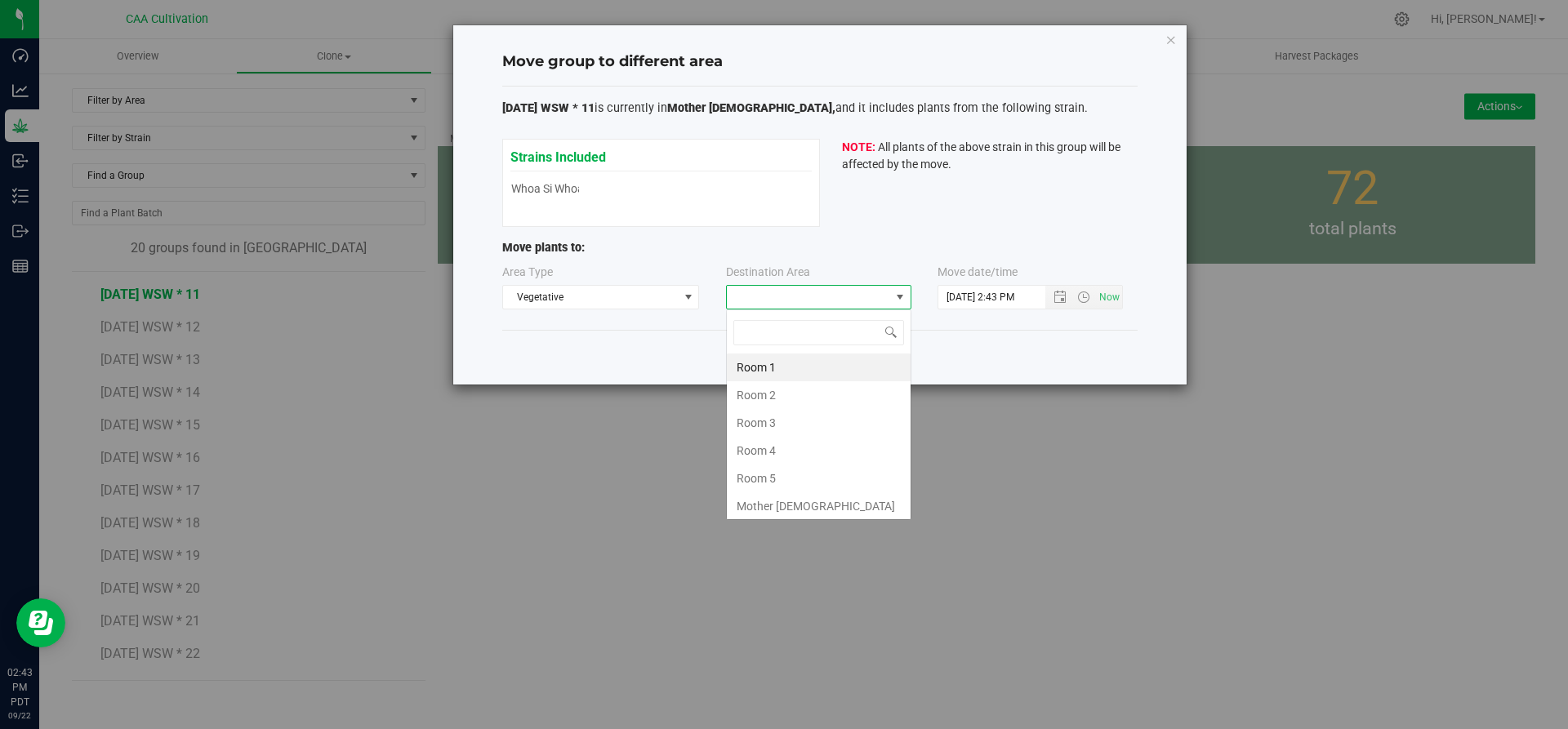
scroll to position [25, 186]
click at [780, 472] on li "Room 5" at bounding box center [819, 478] width 184 height 27
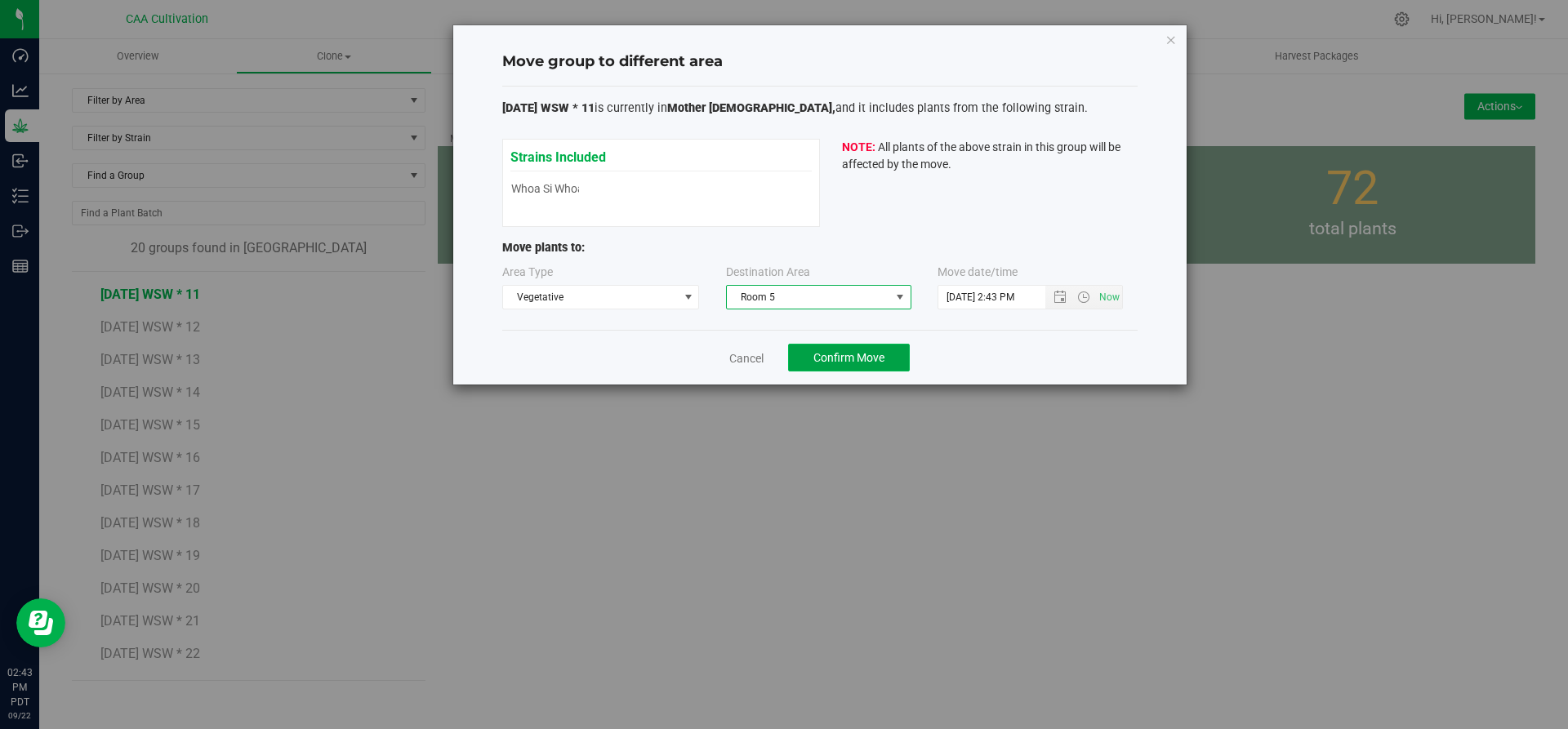
click at [867, 364] on span "Confirm Move" at bounding box center [849, 357] width 71 height 13
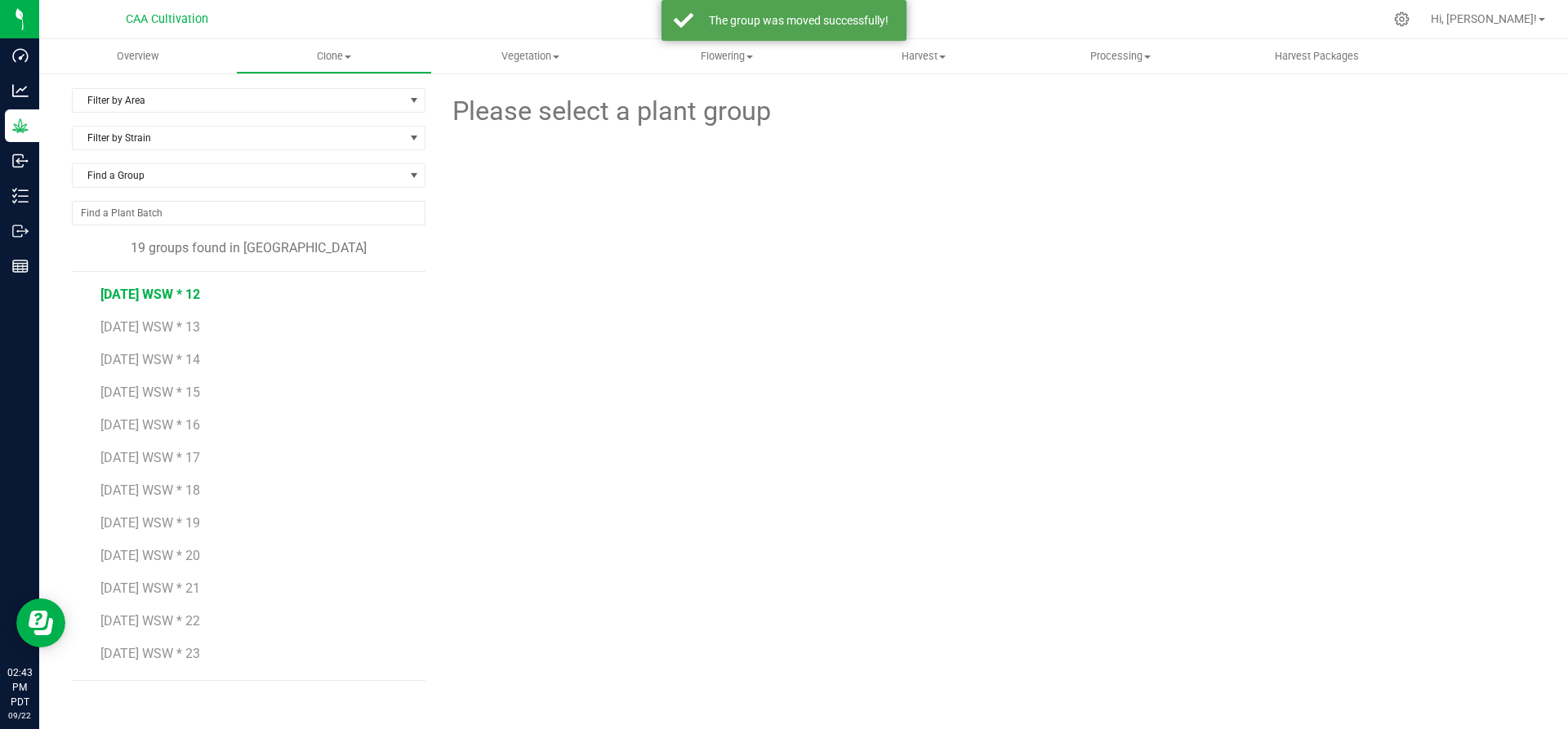
click at [171, 293] on span "[DATE] WSW * 12" at bounding box center [150, 295] width 100 height 16
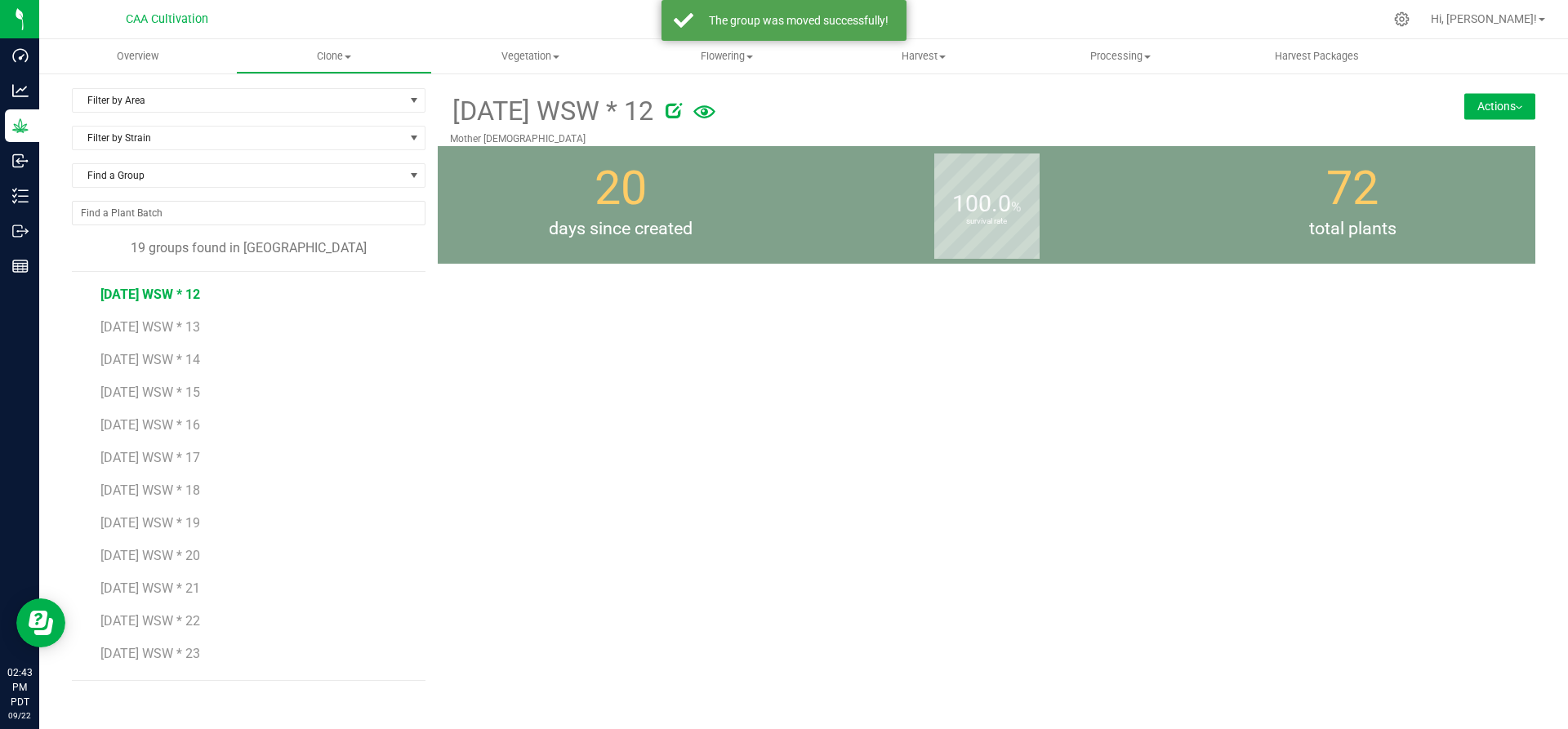
click at [1483, 104] on button "Actions" at bounding box center [1500, 106] width 71 height 27
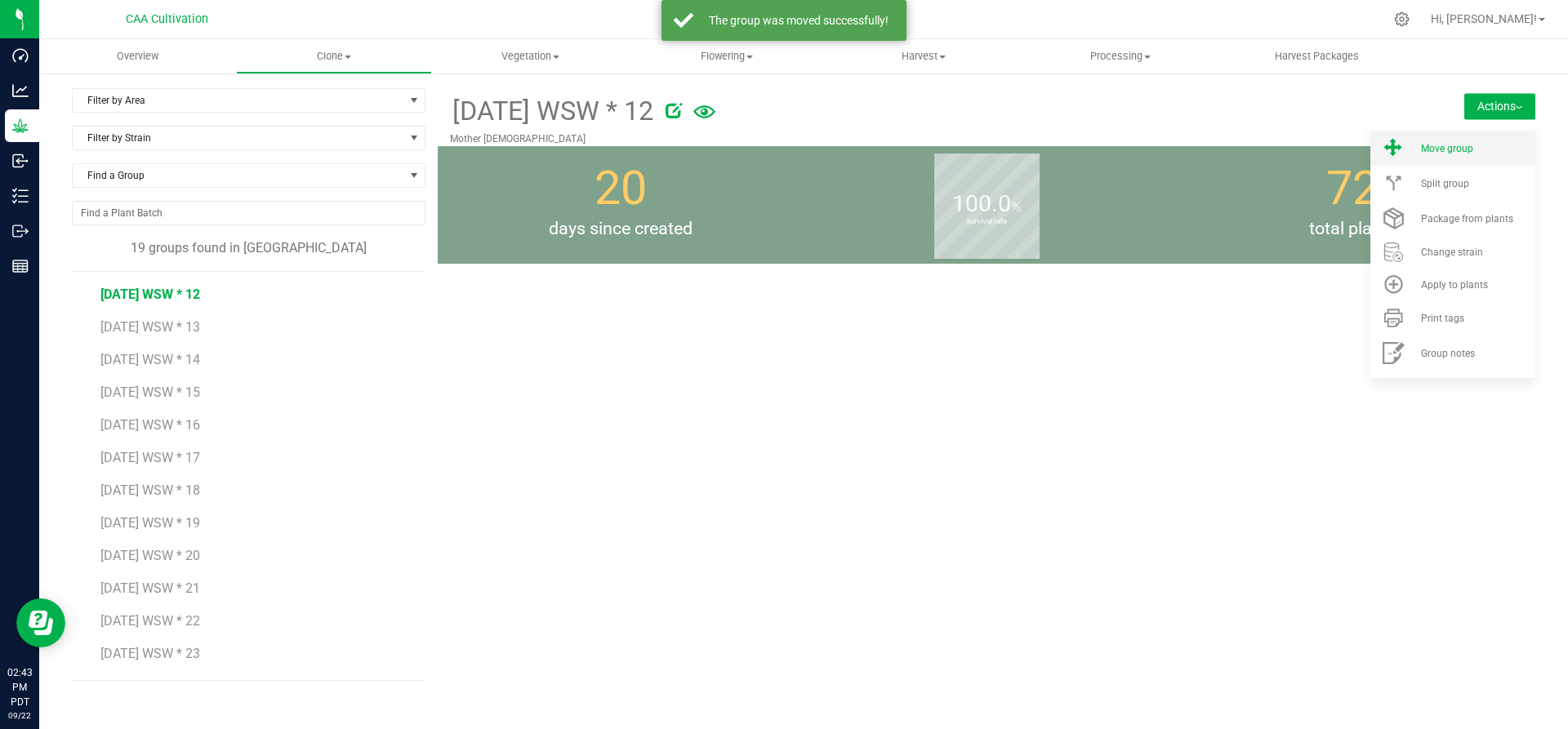
click at [1469, 148] on span "Move group" at bounding box center [1447, 149] width 52 height 12
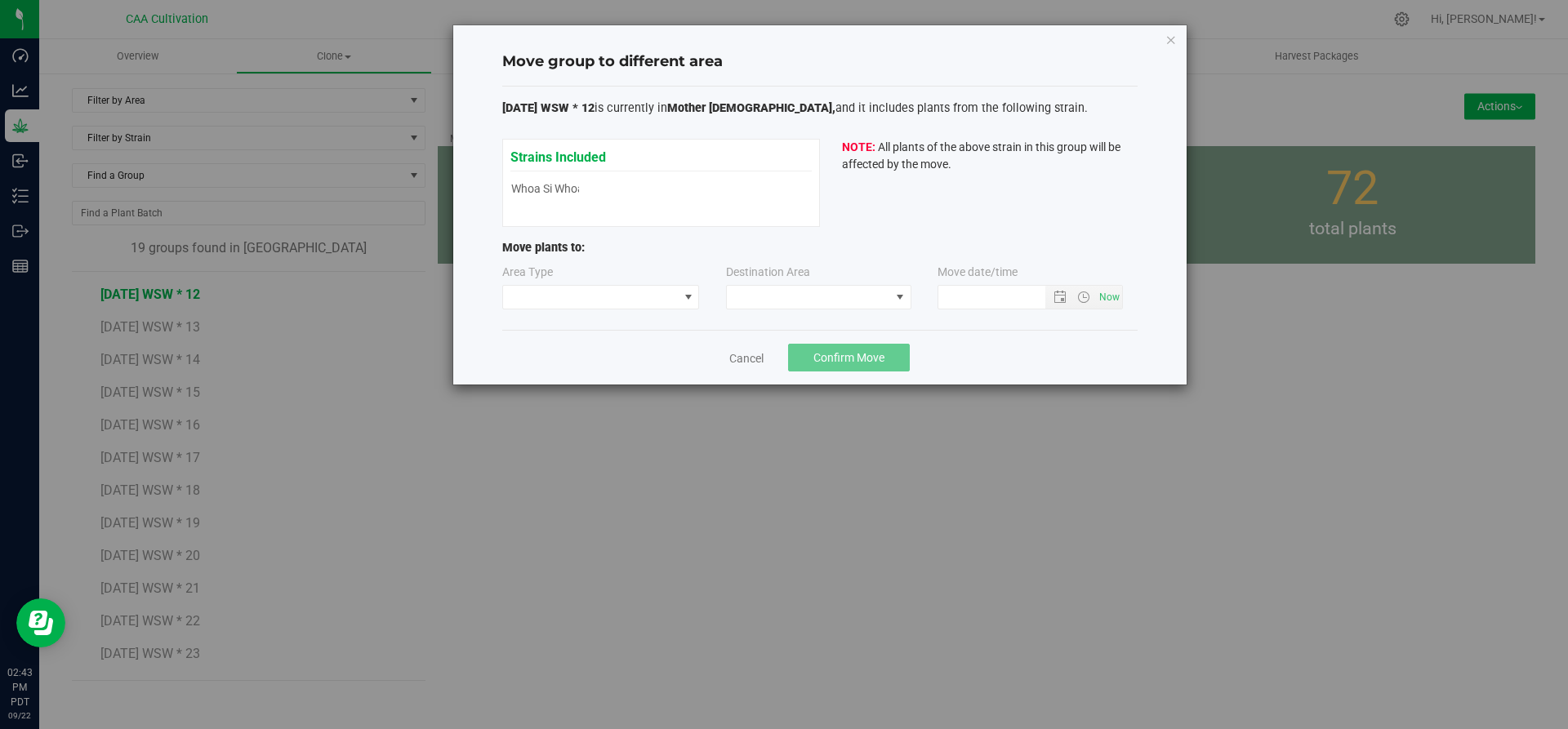
type input "[DATE] 2:43 PM"
click at [675, 298] on span at bounding box center [591, 297] width 175 height 23
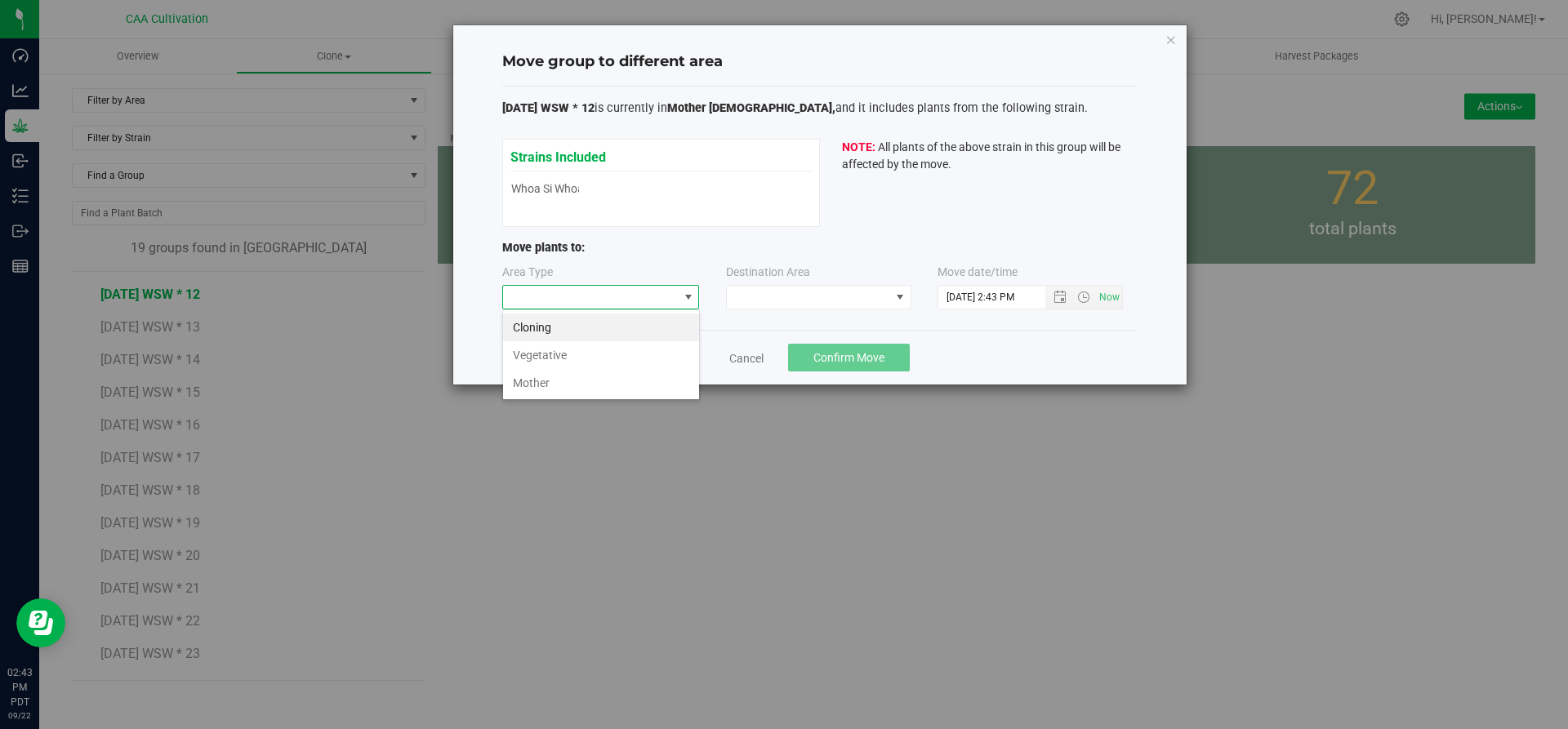
scroll to position [25, 197]
click at [669, 353] on li "Vegetative" at bounding box center [602, 355] width 196 height 27
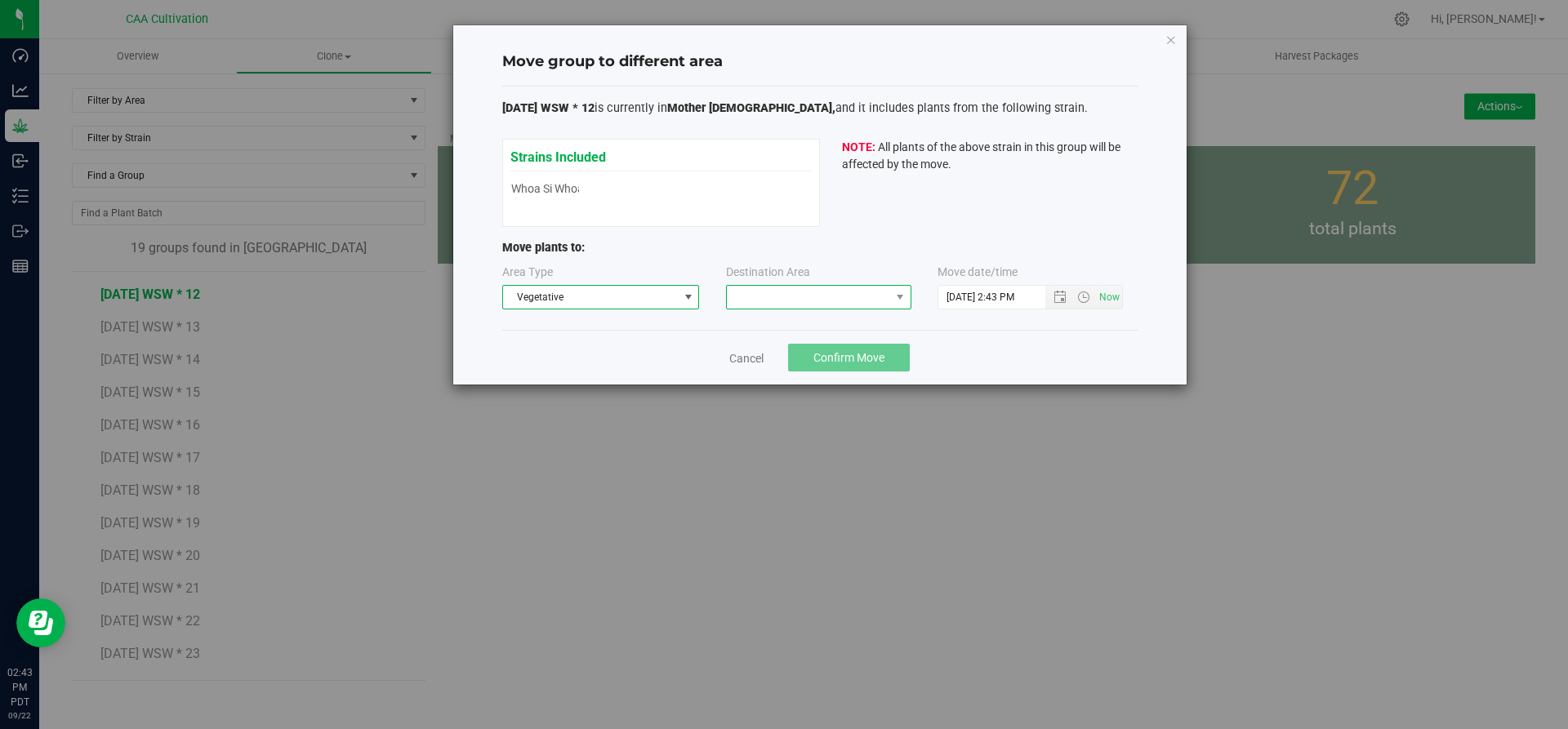
click at [842, 296] on span at bounding box center [808, 297] width 164 height 23
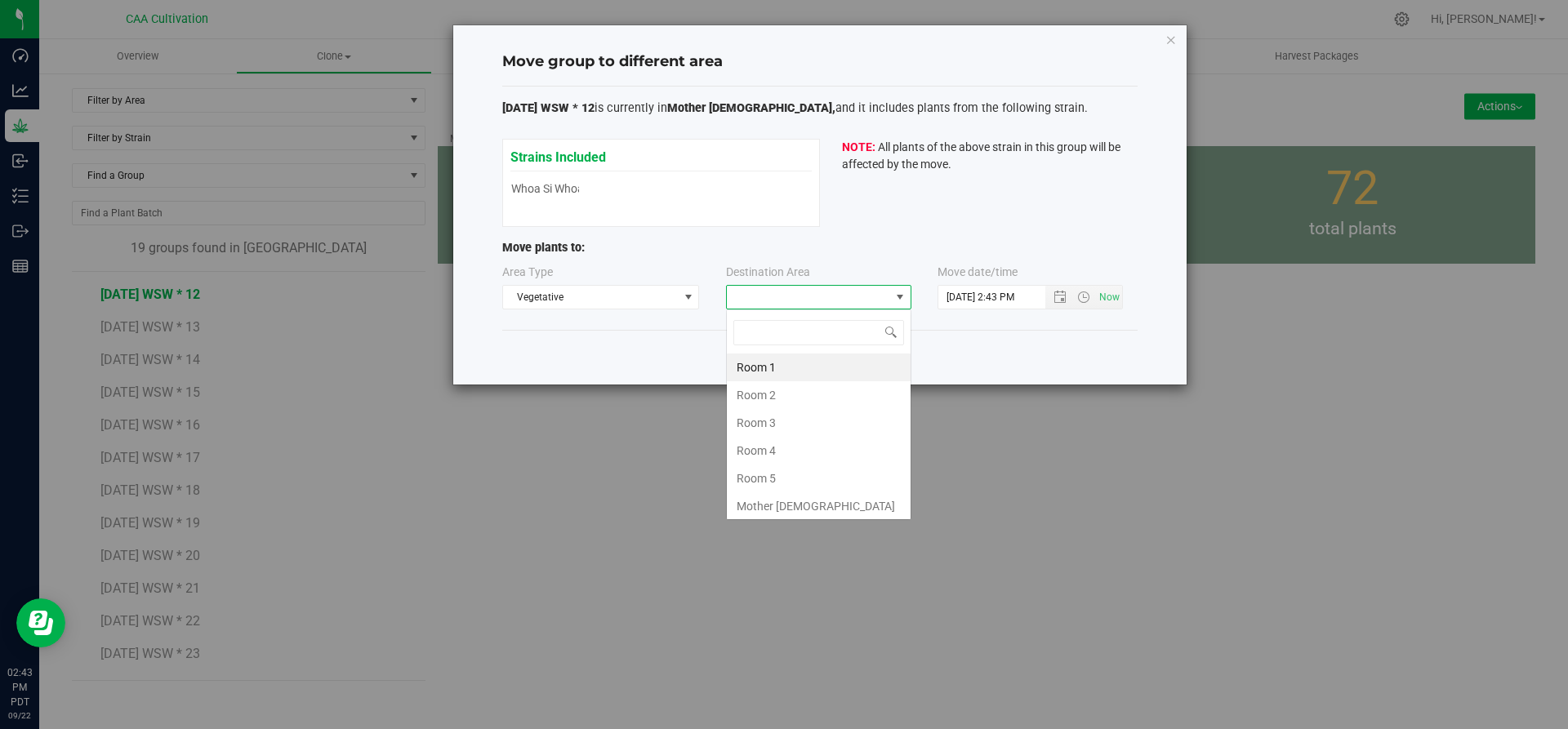
scroll to position [25, 186]
click at [784, 472] on li "Room 5" at bounding box center [819, 478] width 184 height 27
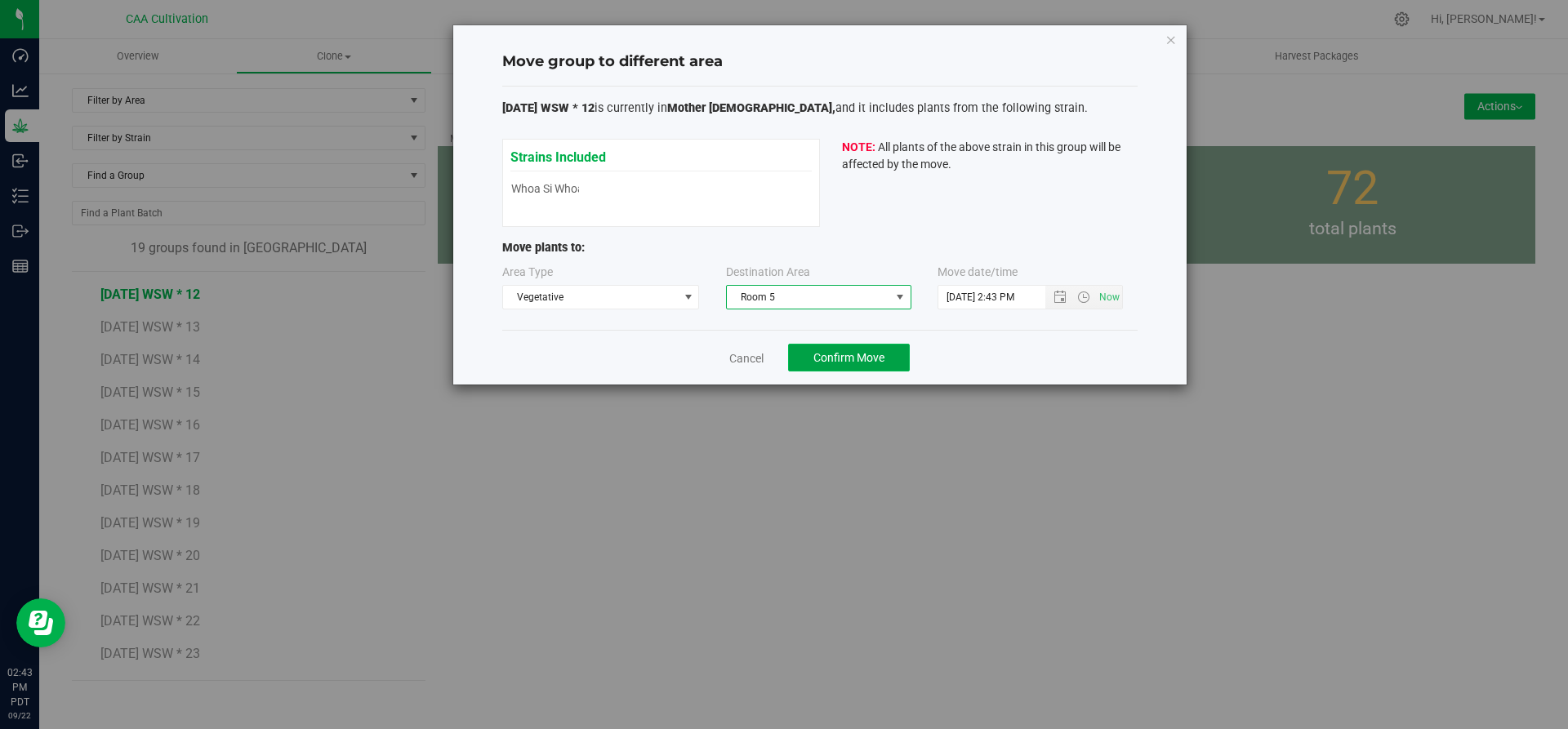
click at [872, 358] on span "Confirm Move" at bounding box center [849, 357] width 71 height 13
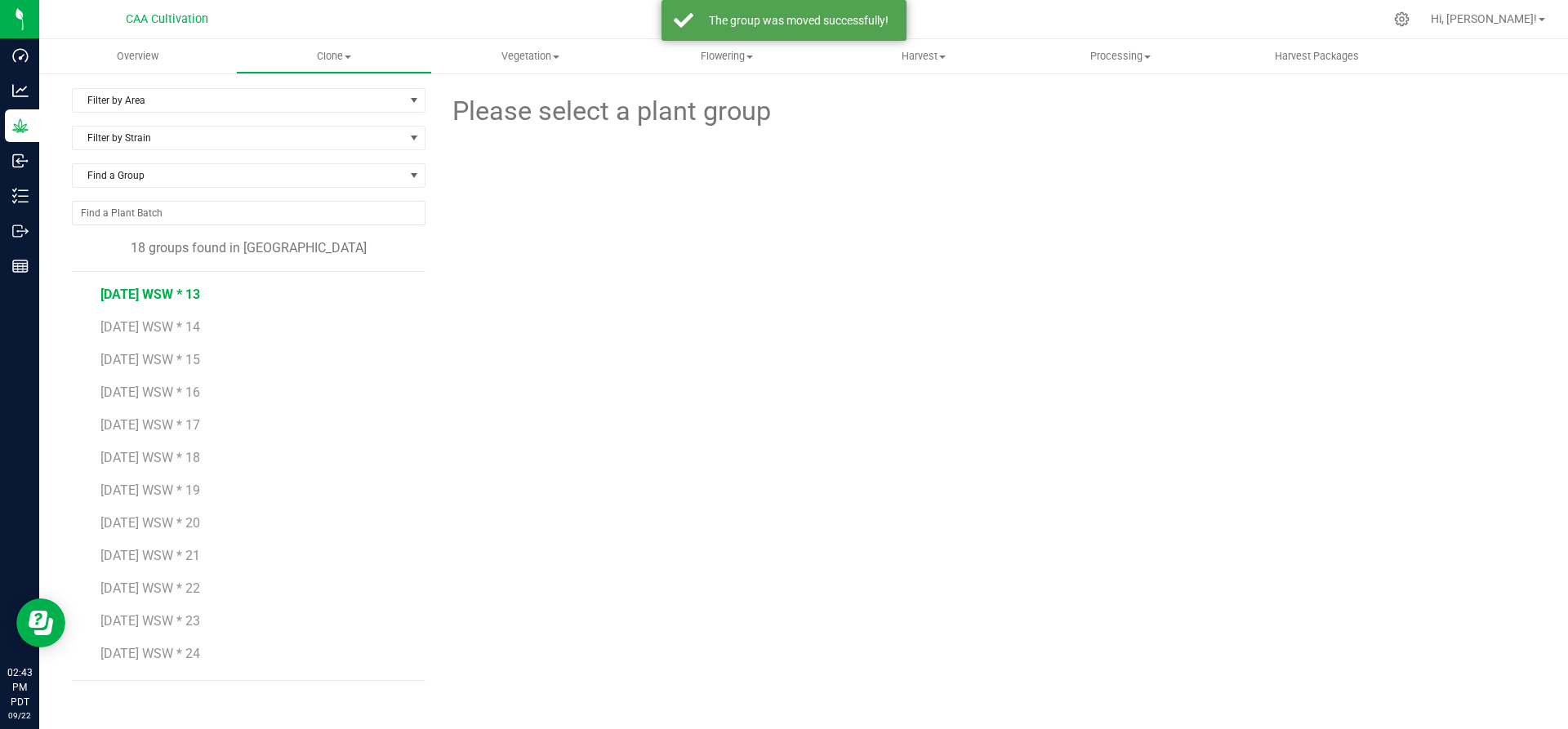
click at [174, 292] on span "[DATE] WSW * 13" at bounding box center [150, 295] width 100 height 16
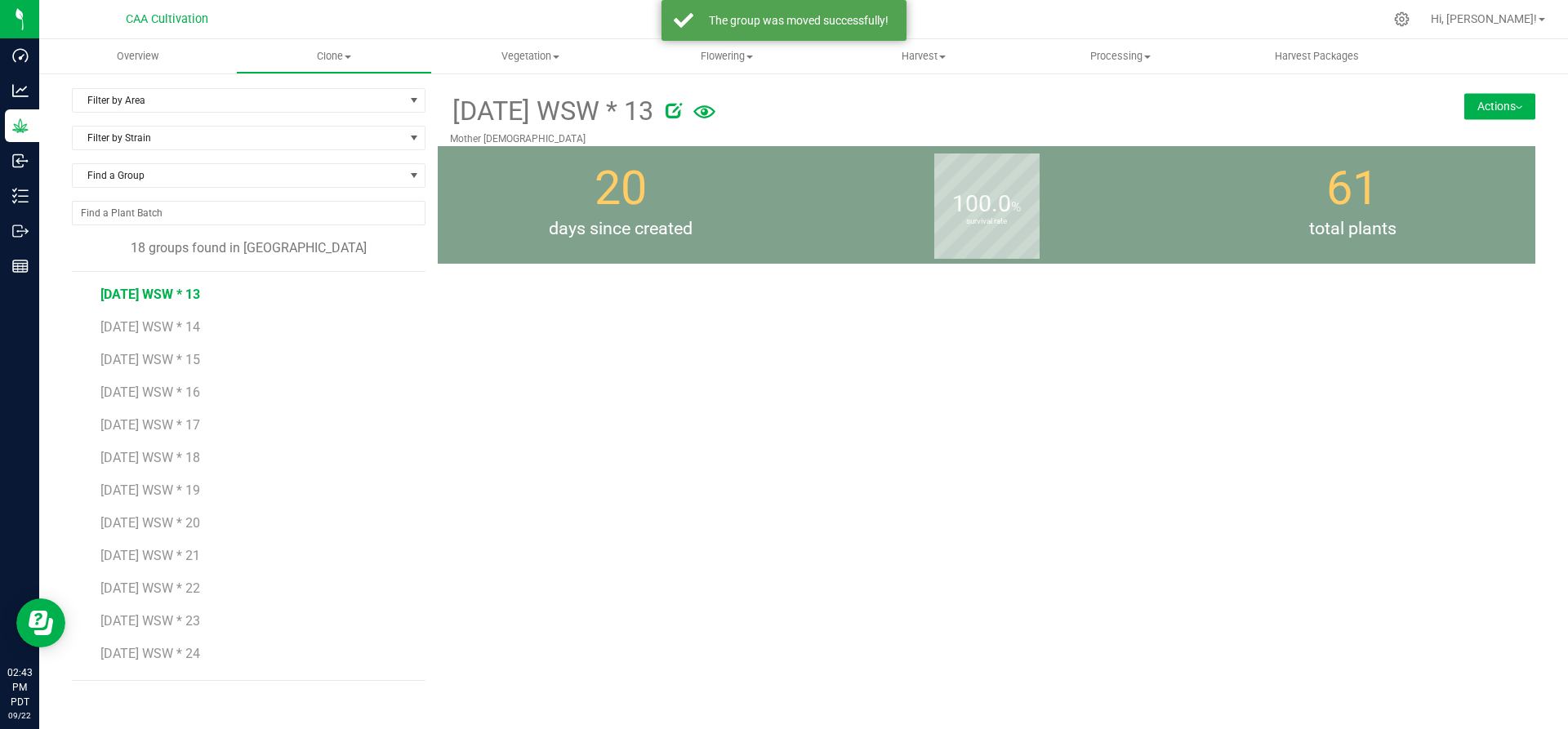
click at [1477, 102] on button "Actions" at bounding box center [1500, 106] width 71 height 27
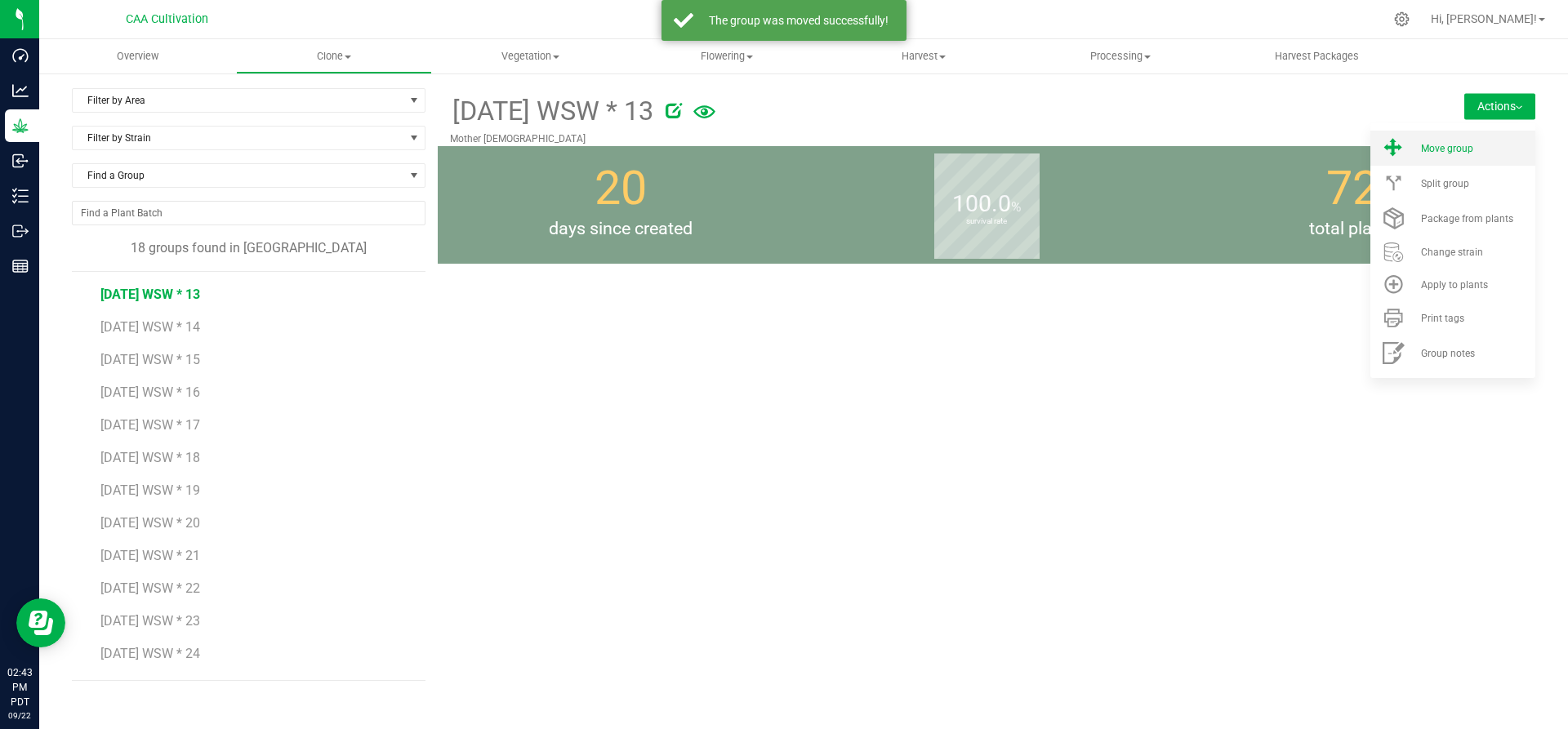
click at [1457, 148] on span "Move group" at bounding box center [1447, 149] width 52 height 12
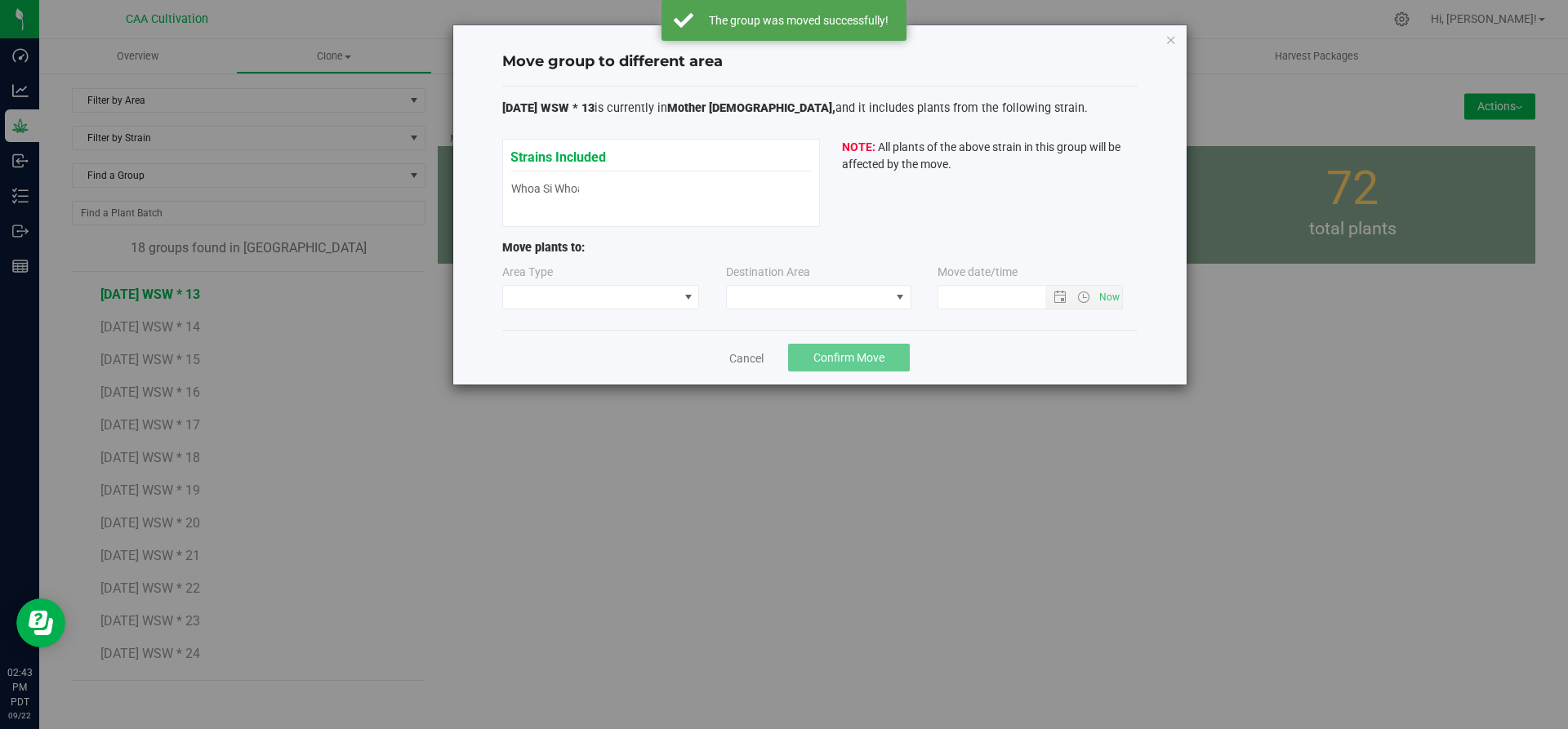
type input "[DATE] 2:43 PM"
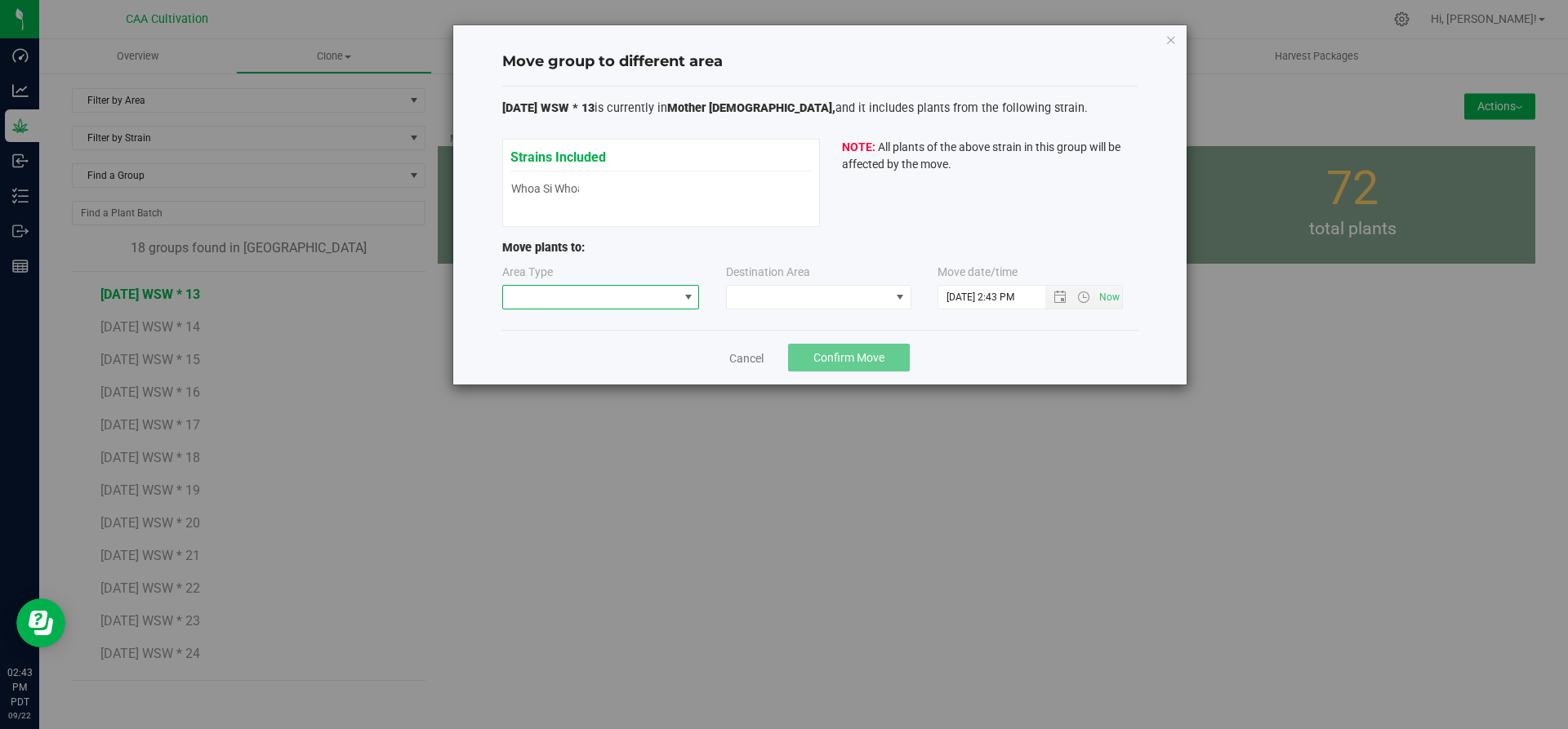
click at [680, 295] on span at bounding box center [688, 297] width 20 height 23
click at [638, 357] on li "Vegetative" at bounding box center [602, 355] width 196 height 27
click at [790, 294] on span at bounding box center [808, 297] width 164 height 23
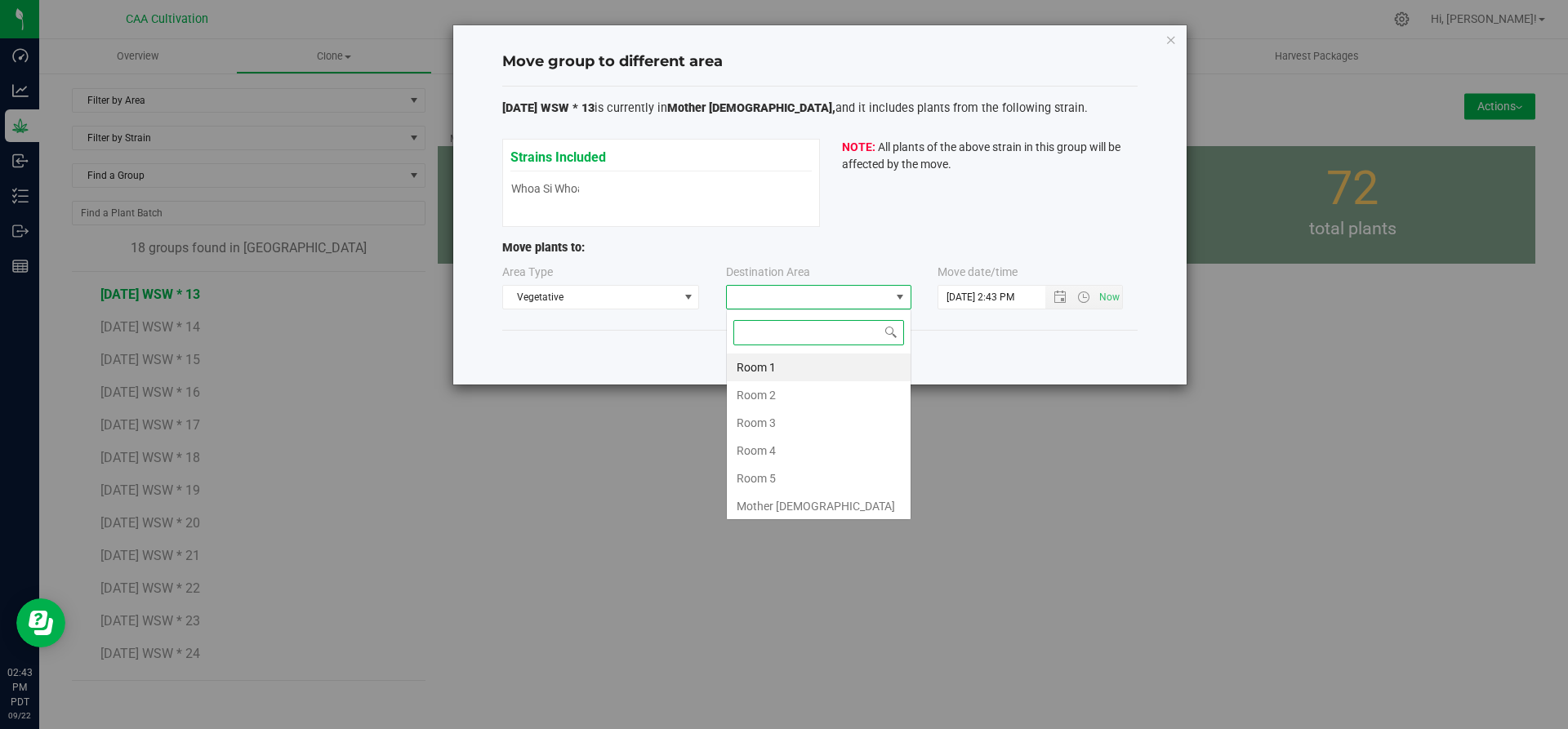
scroll to position [25, 186]
click at [779, 472] on li "Room 5" at bounding box center [819, 478] width 184 height 27
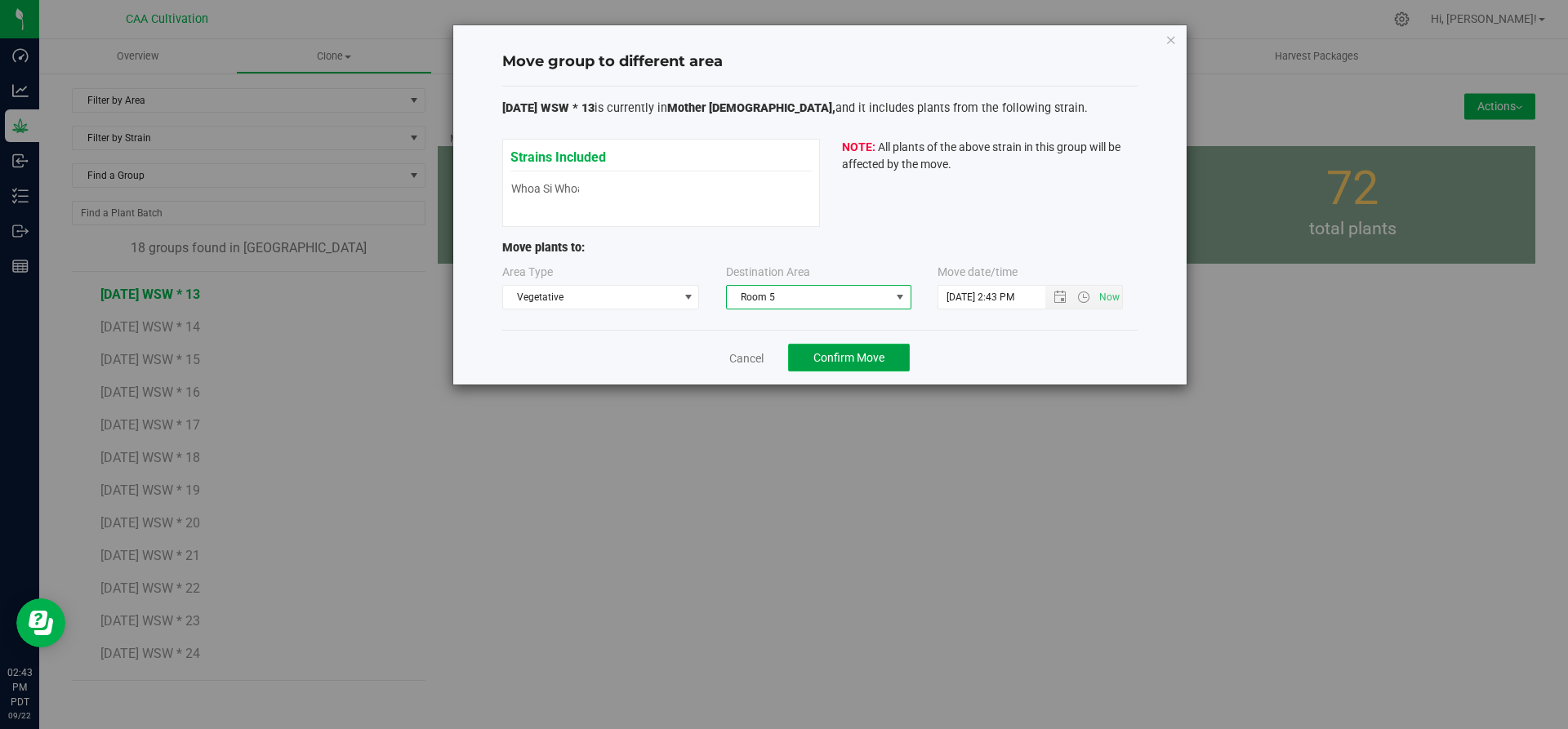
click at [850, 366] on button "Confirm Move" at bounding box center [849, 357] width 122 height 27
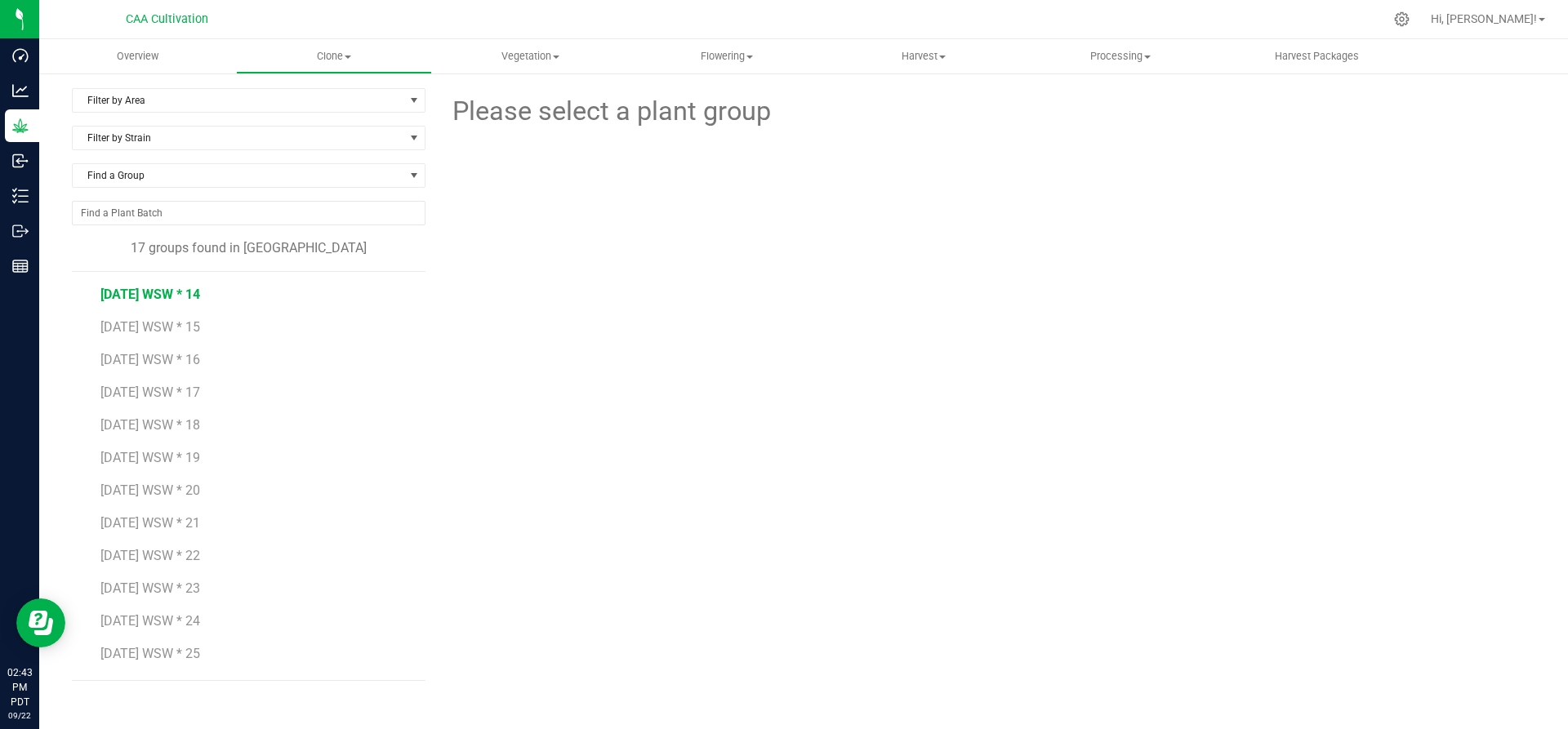
click at [175, 293] on span "[DATE] WSW * 14" at bounding box center [150, 295] width 100 height 16
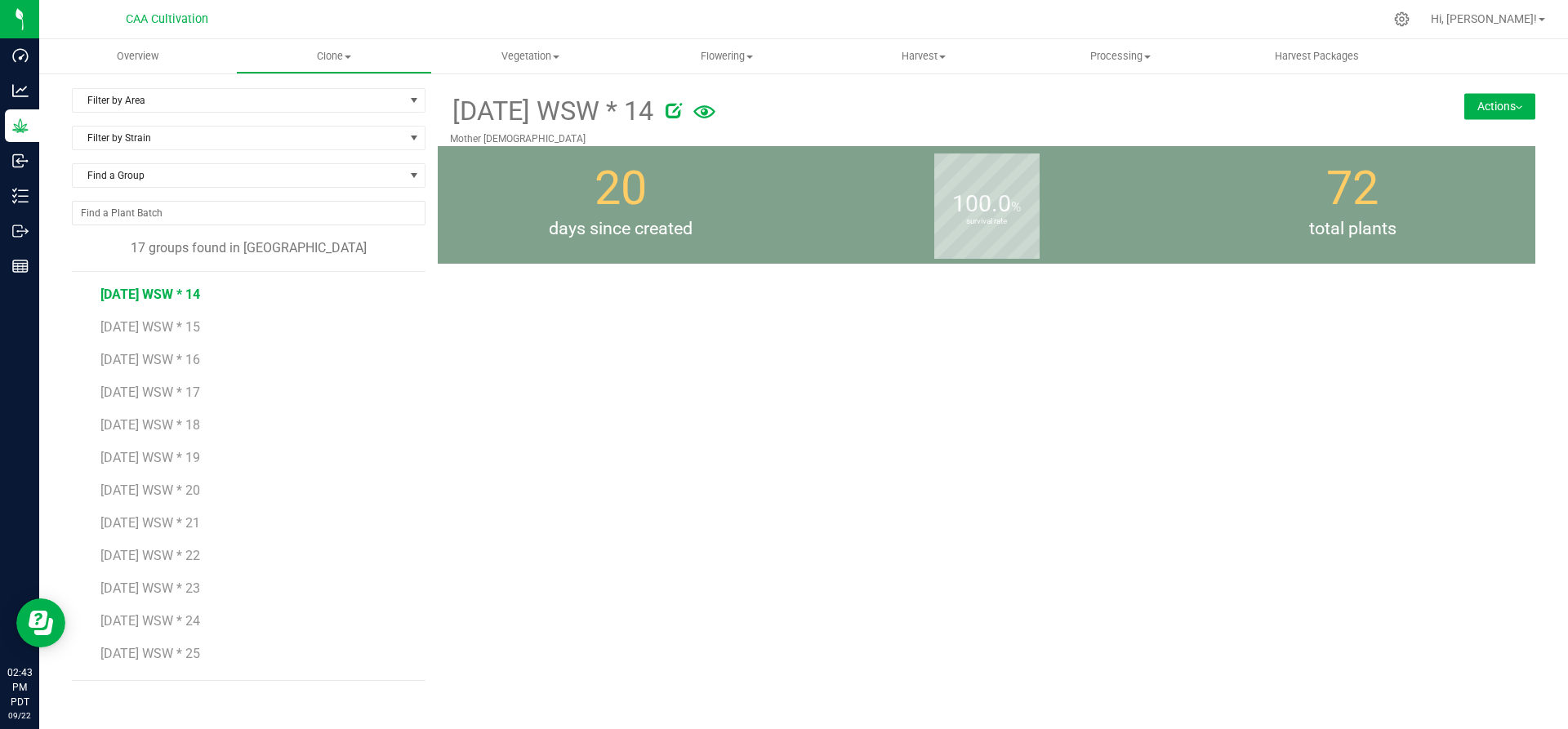
click at [1479, 107] on button "Actions" at bounding box center [1500, 106] width 71 height 27
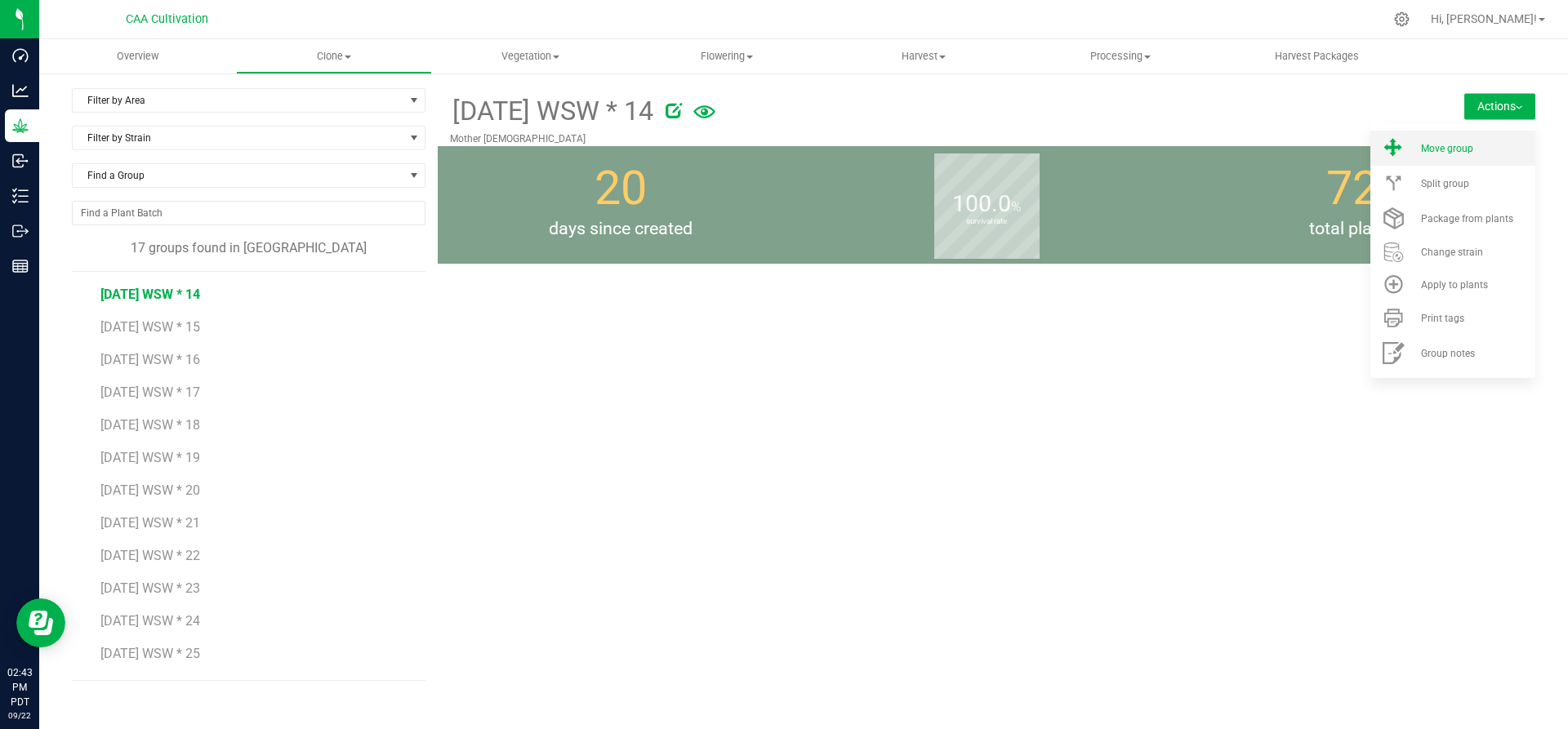
click at [1455, 153] on span "Move group" at bounding box center [1447, 149] width 52 height 12
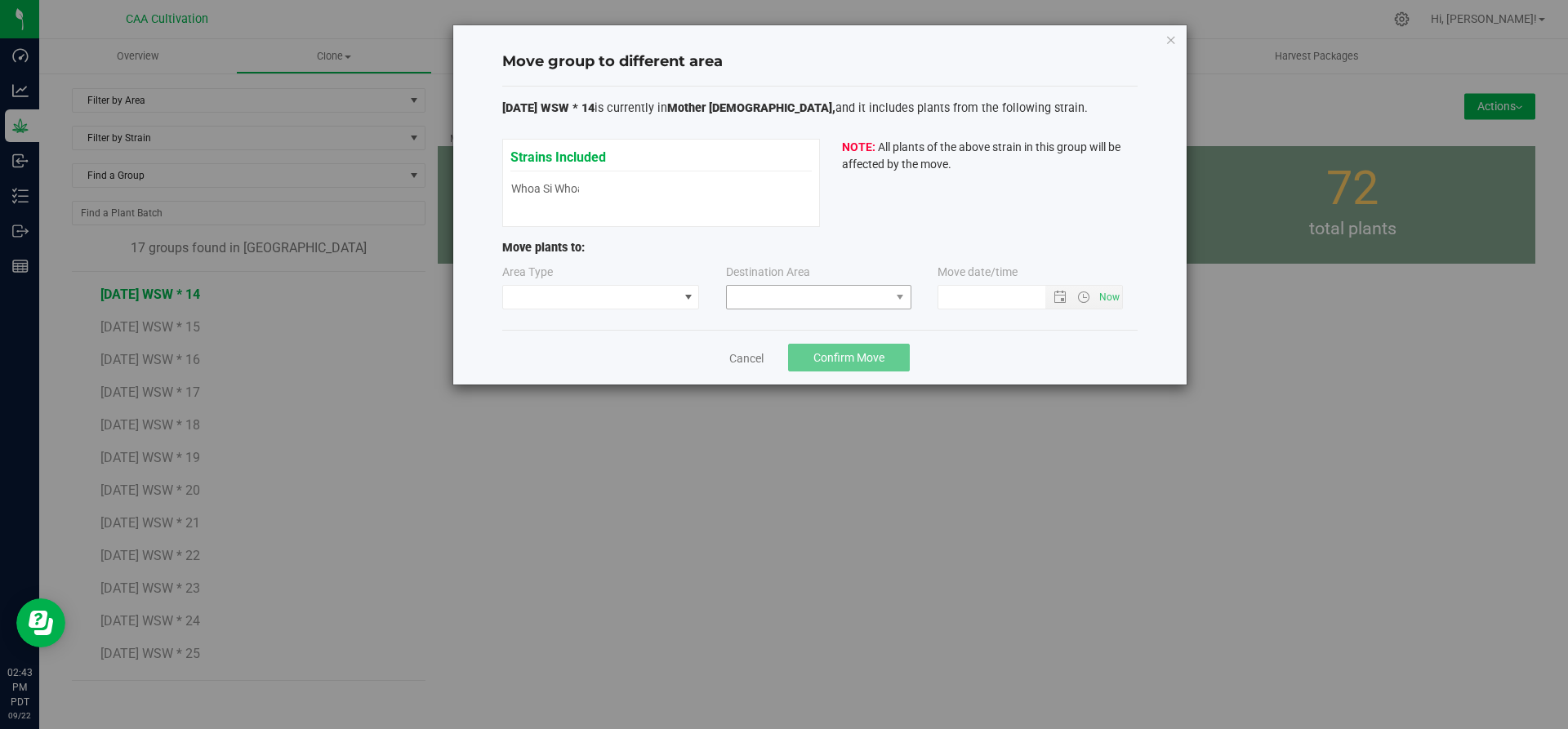
type input "[DATE] 2:43 PM"
click at [678, 300] on span at bounding box center [688, 297] width 20 height 23
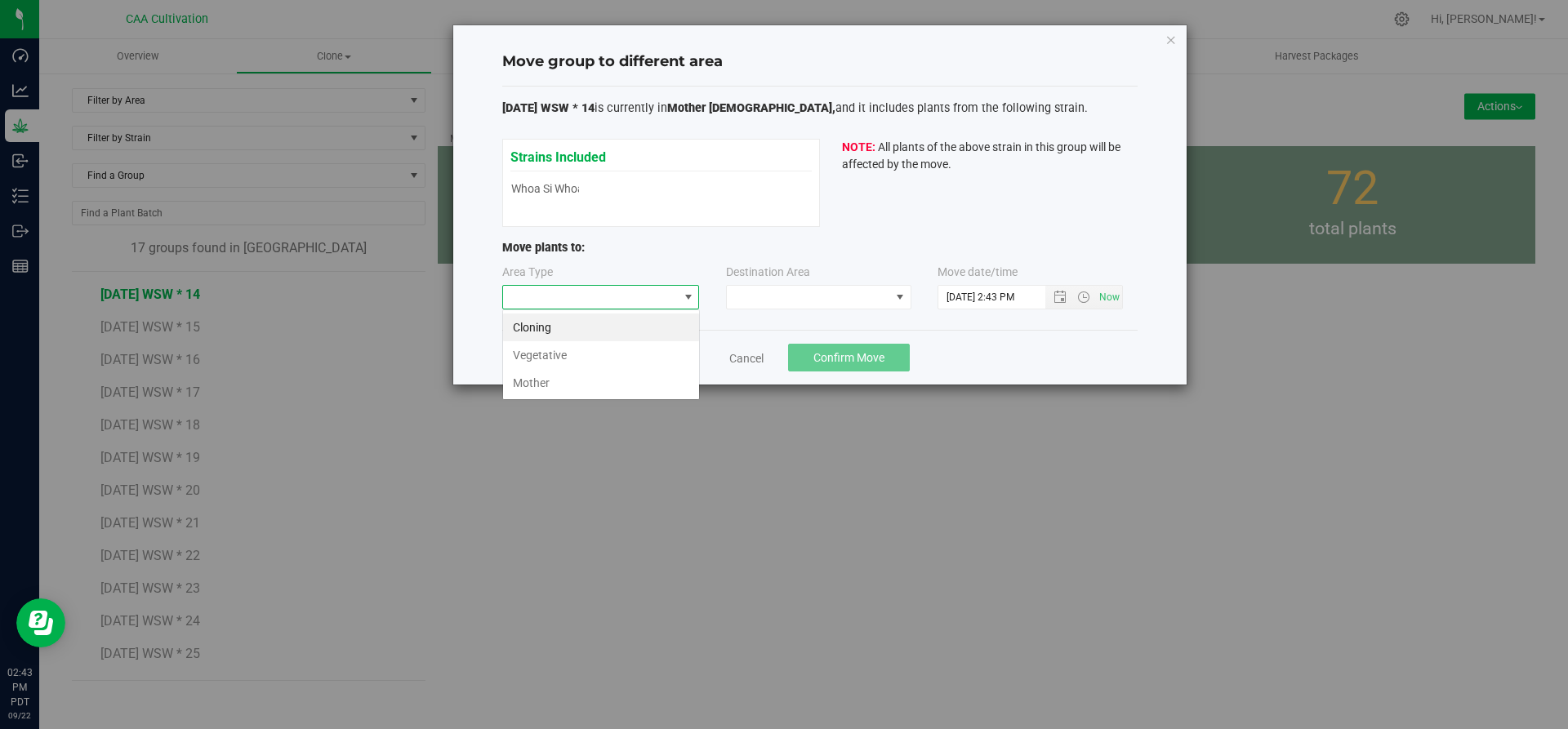
scroll to position [25, 197]
drag, startPoint x: 668, startPoint y: 350, endPoint x: 780, endPoint y: 298, distance: 123.5
click at [671, 348] on li "Vegetative" at bounding box center [602, 355] width 196 height 27
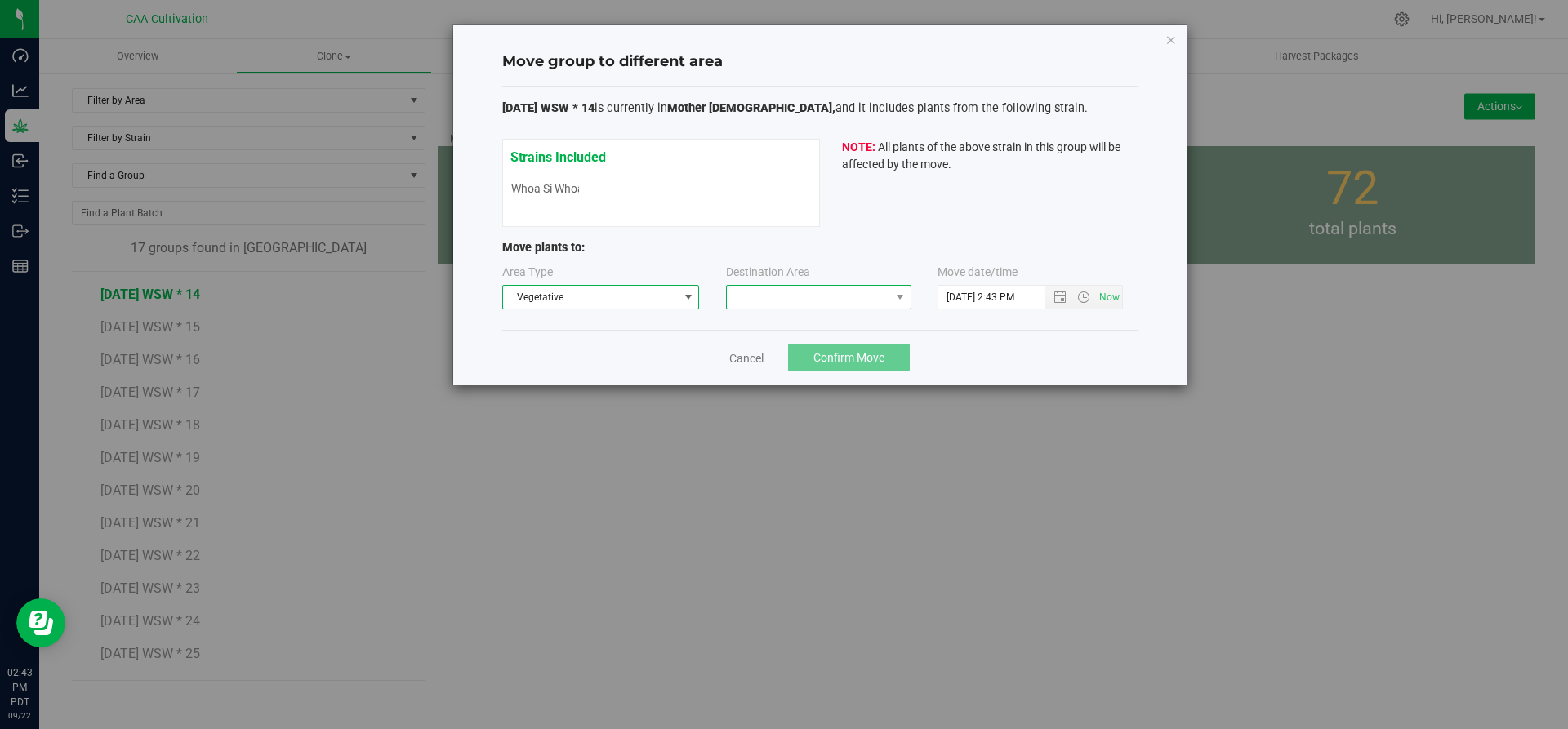
click at [799, 290] on span at bounding box center [808, 297] width 164 height 23
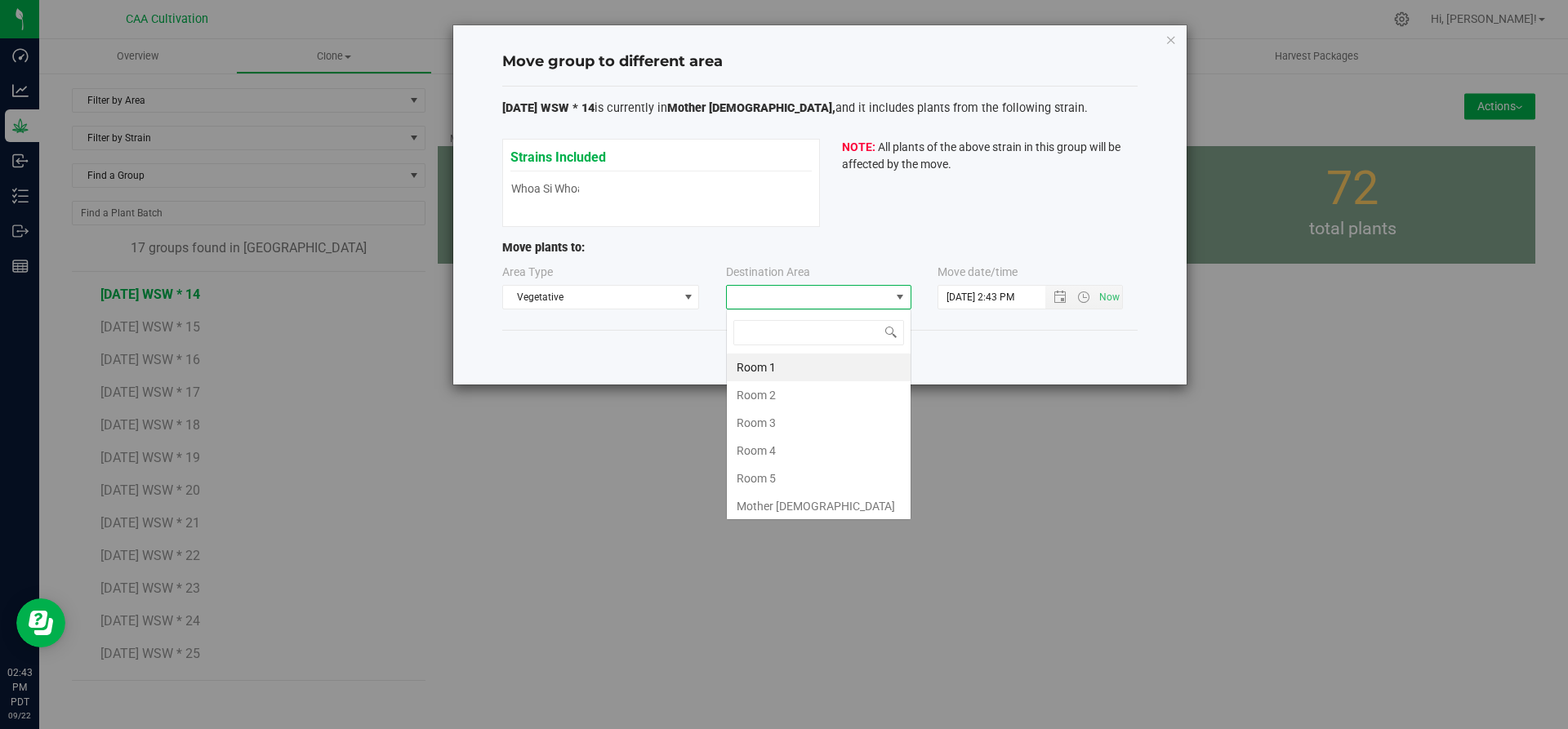
scroll to position [25, 186]
click at [796, 476] on li "Room 5" at bounding box center [819, 478] width 184 height 27
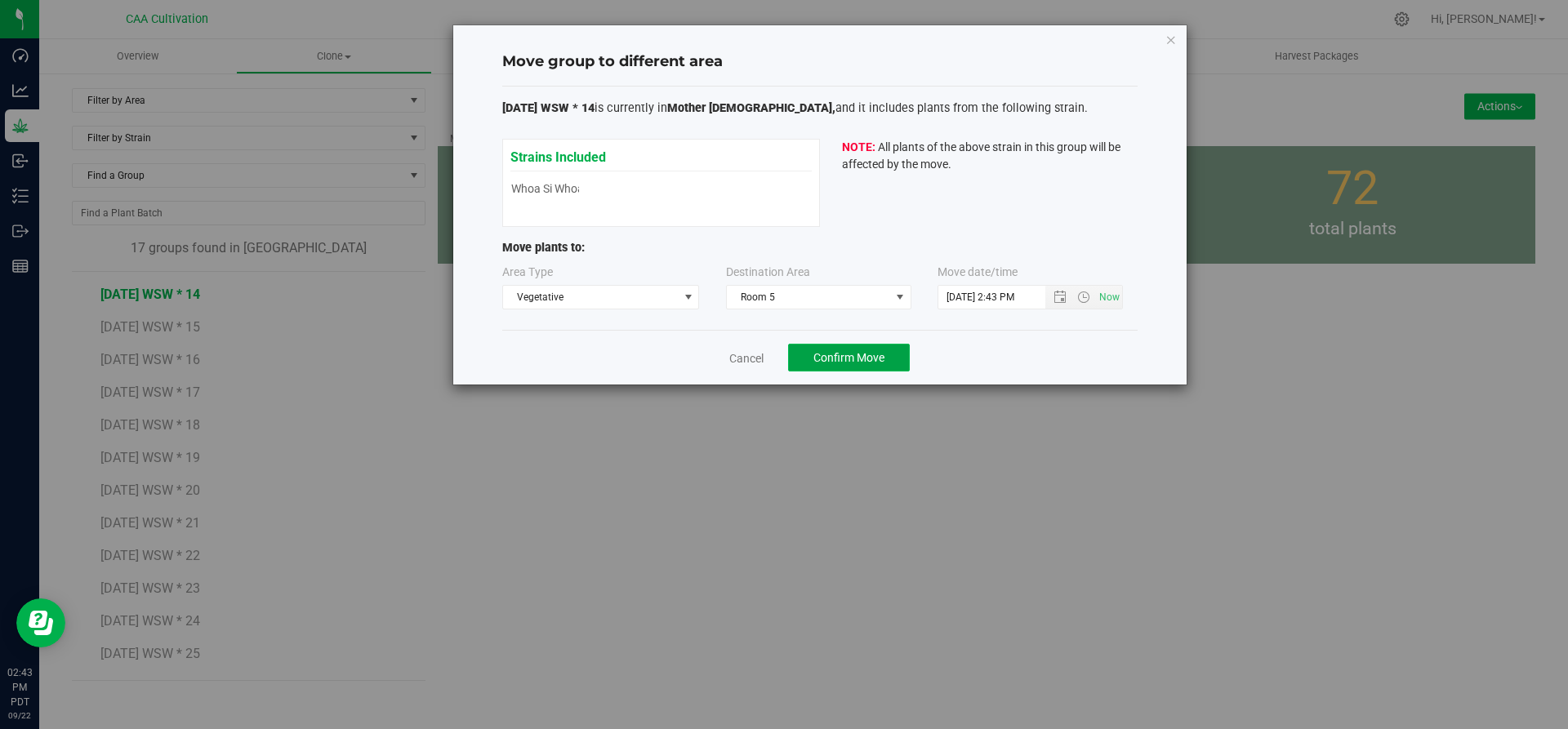
click at [853, 358] on span "Confirm Move" at bounding box center [849, 357] width 71 height 13
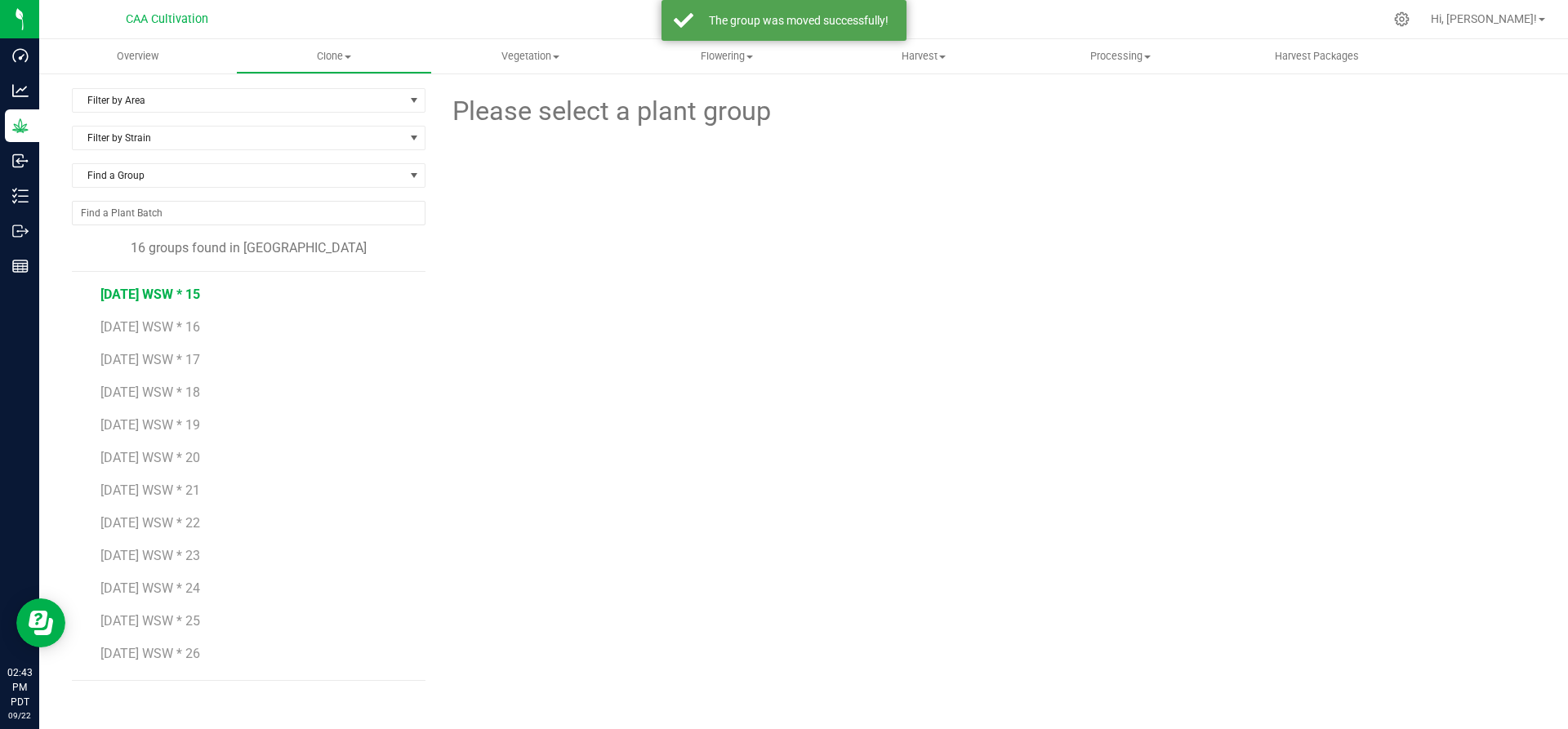
click at [184, 297] on span "[DATE] WSW * 15" at bounding box center [150, 295] width 100 height 16
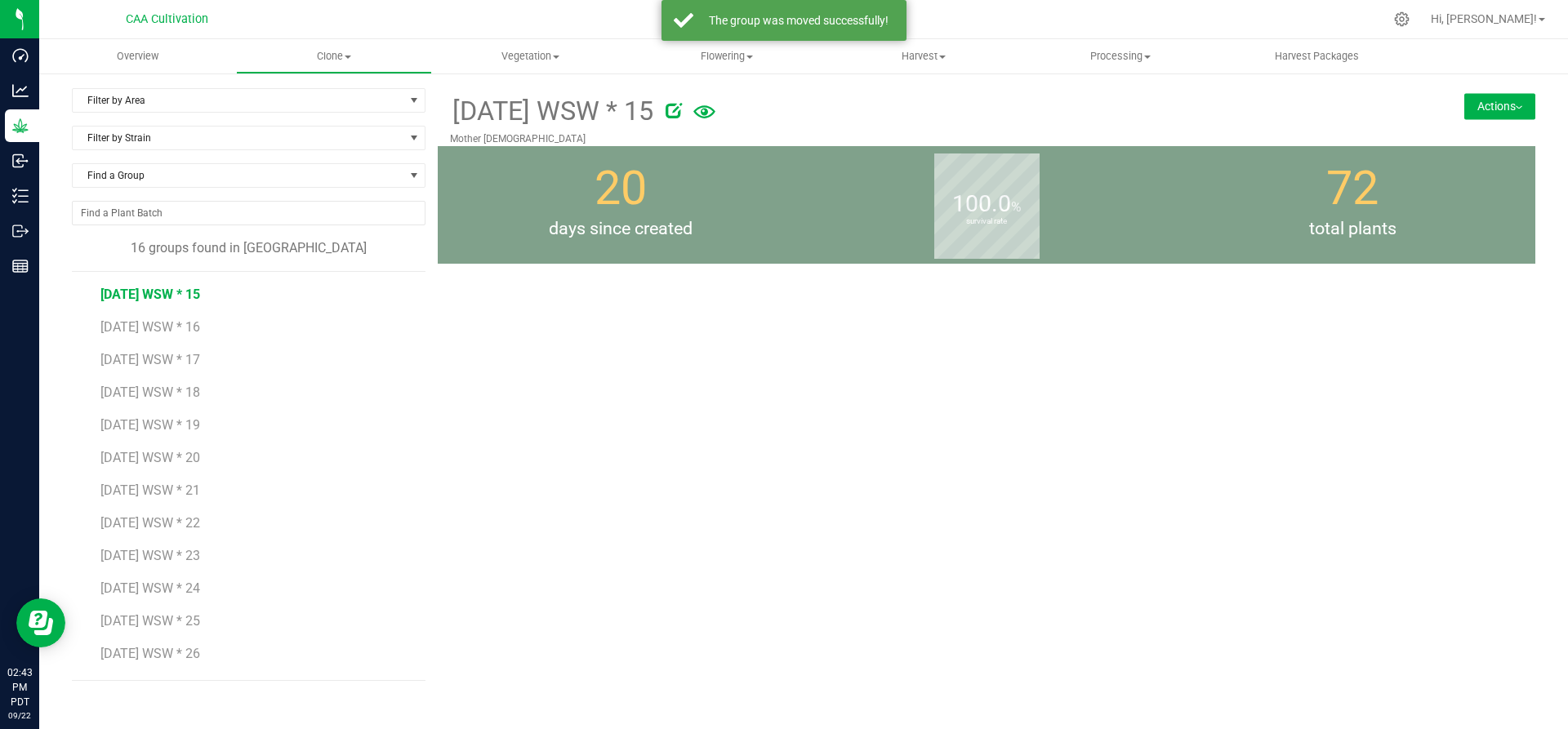
click at [1522, 106] on button "Actions" at bounding box center [1500, 106] width 71 height 27
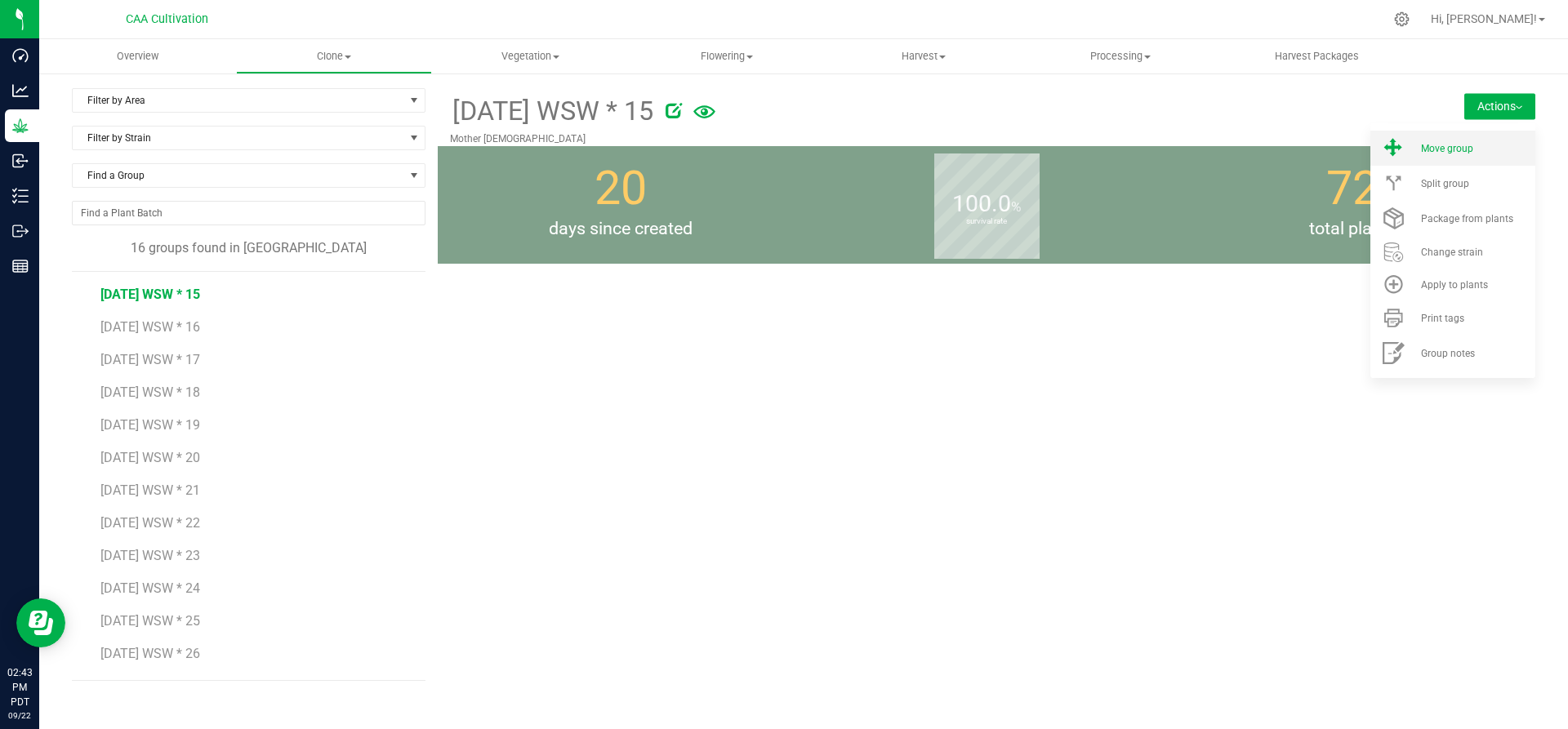
click at [1483, 150] on div "Move group" at bounding box center [1477, 149] width 111 height 12
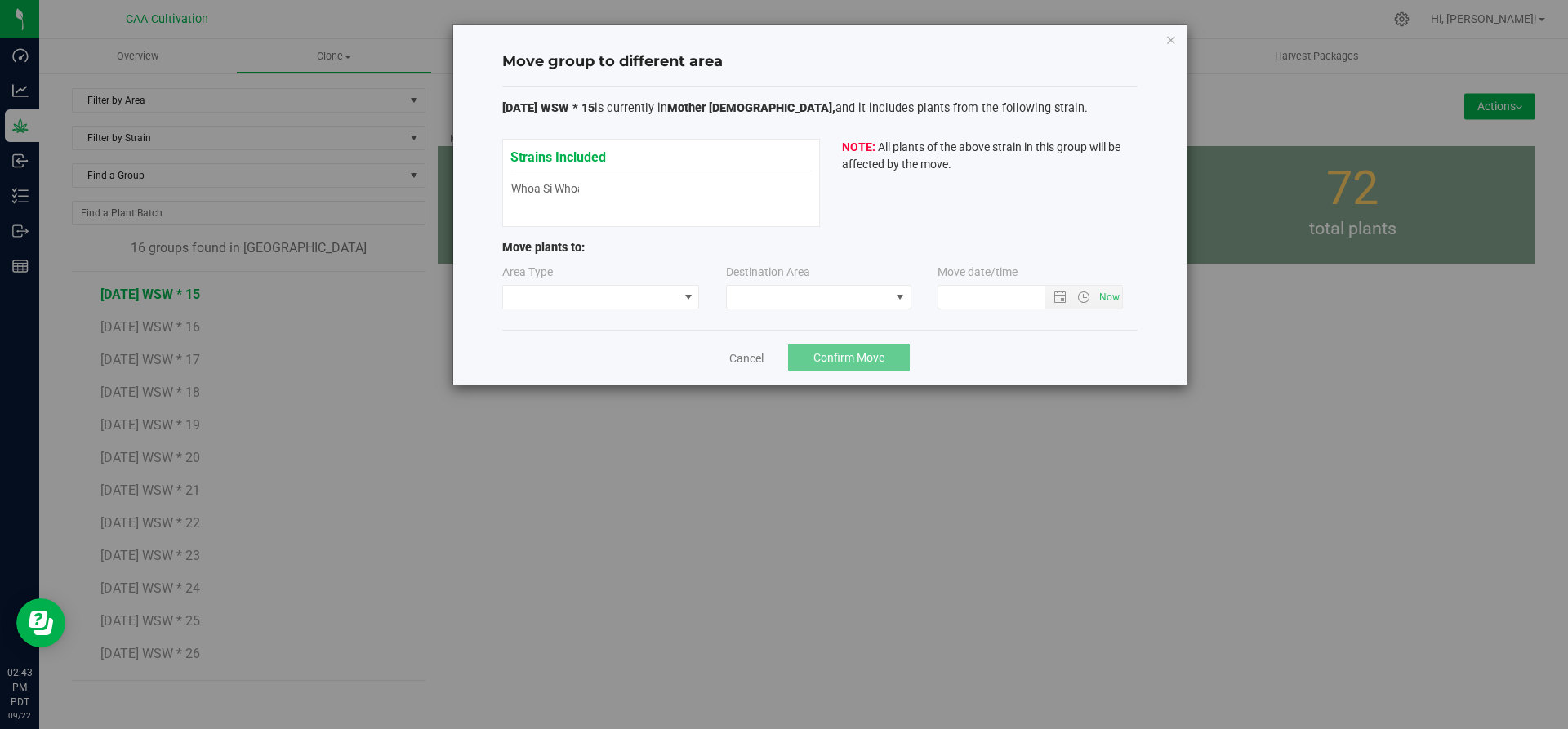
type input "[DATE] 2:43 PM"
click at [619, 291] on span at bounding box center [591, 297] width 175 height 23
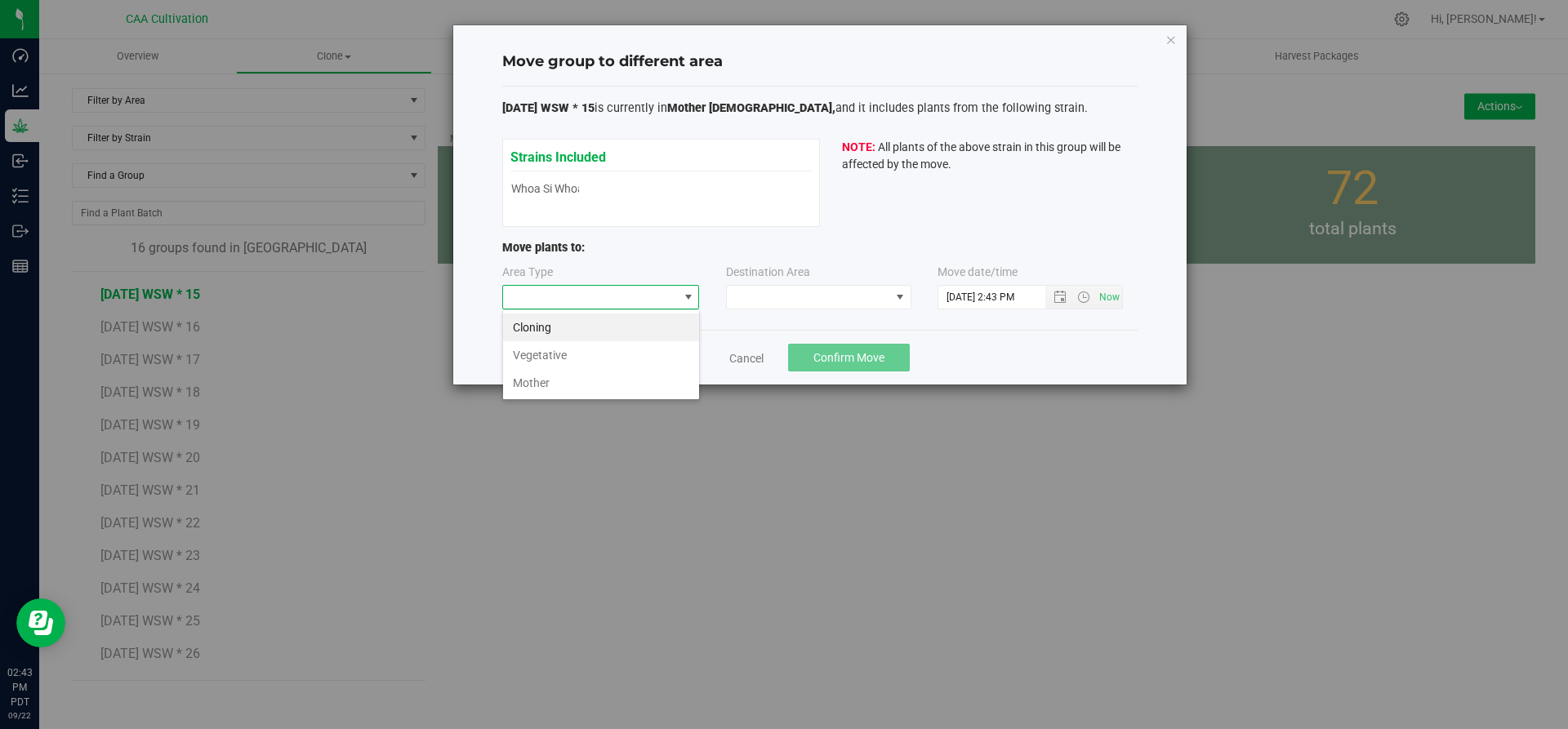
scroll to position [25, 197]
click at [610, 351] on li "Vegetative" at bounding box center [602, 355] width 196 height 27
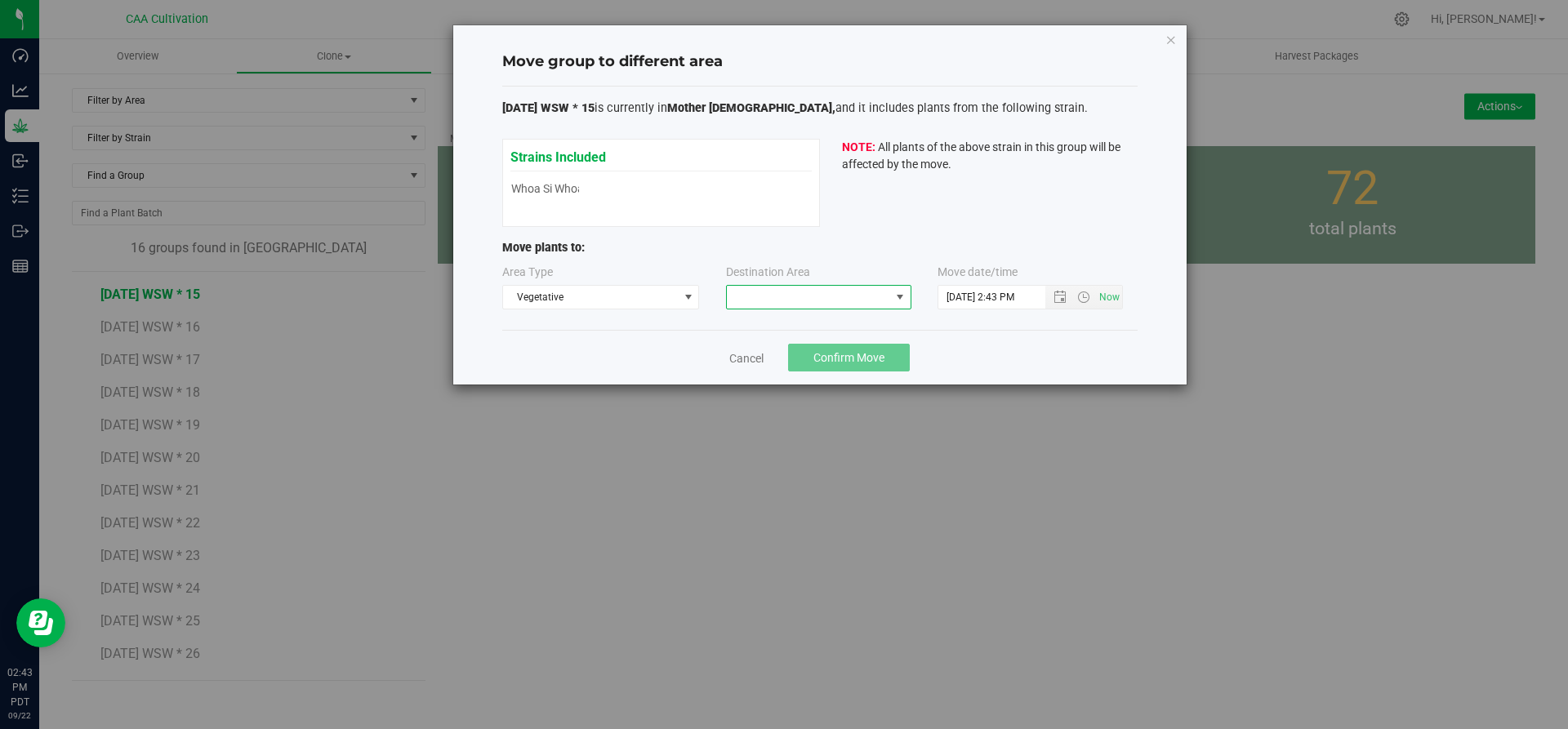
click at [797, 300] on span at bounding box center [808, 297] width 164 height 23
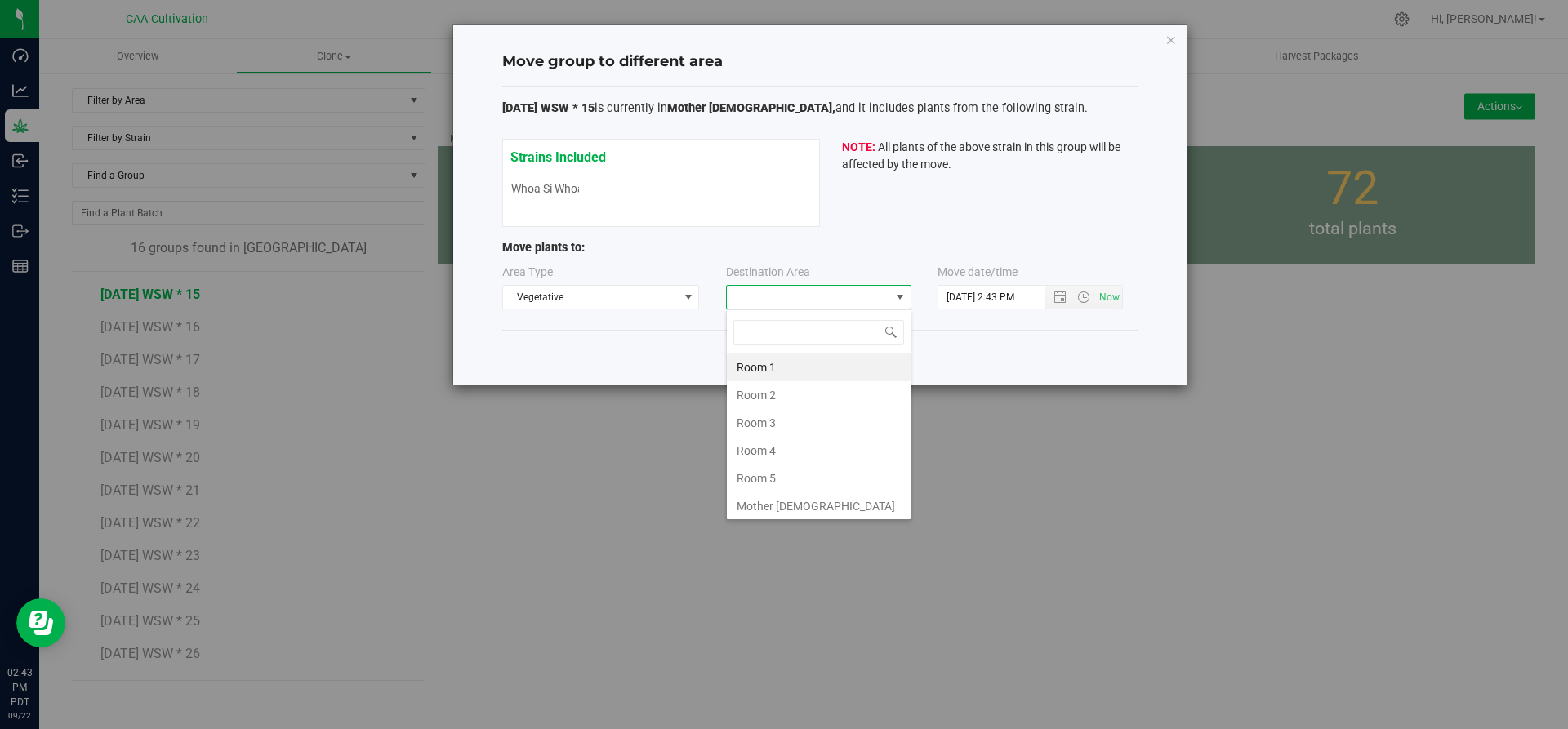
scroll to position [25, 186]
click at [785, 473] on li "Room 5" at bounding box center [819, 478] width 184 height 27
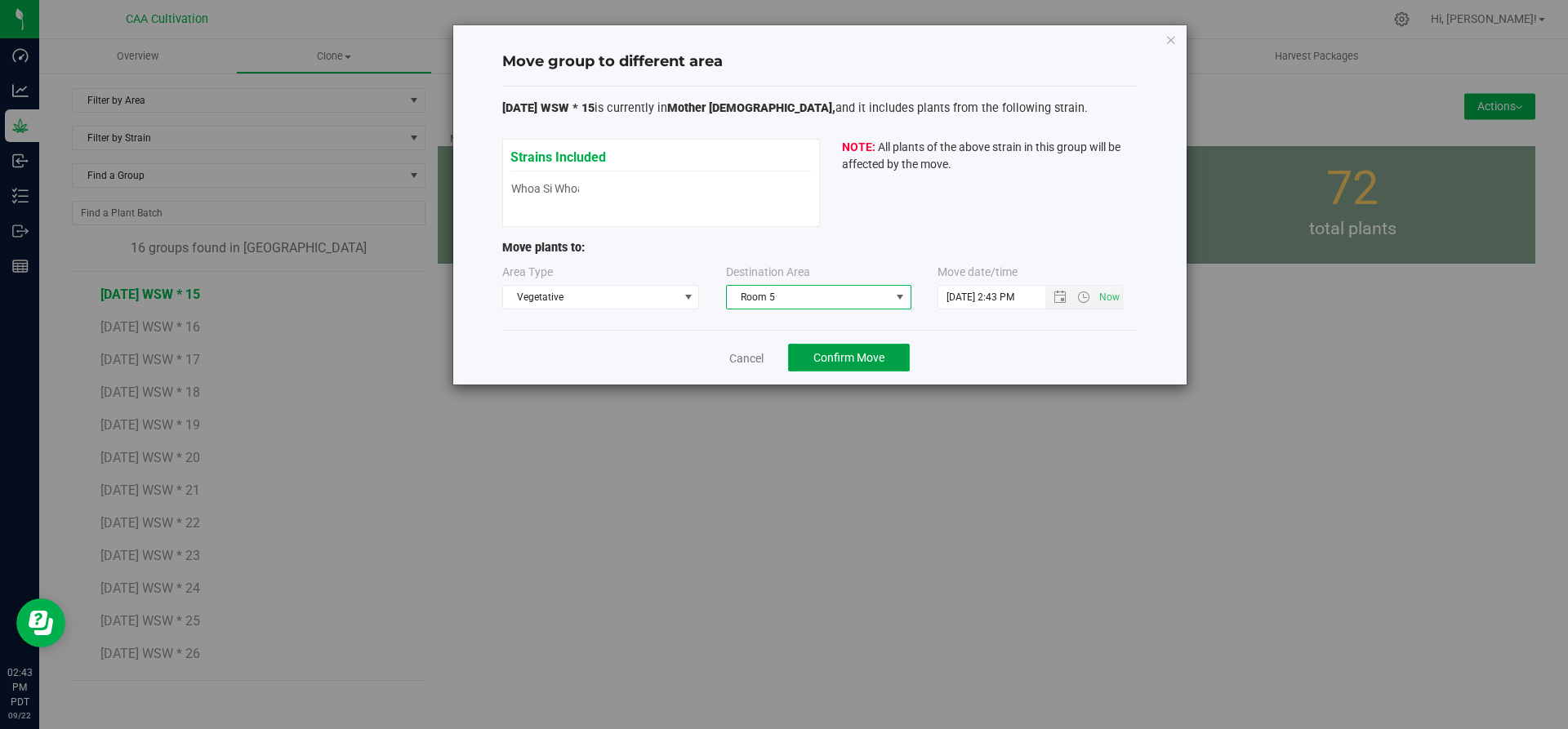
click at [828, 368] on button "Confirm Move" at bounding box center [849, 357] width 122 height 27
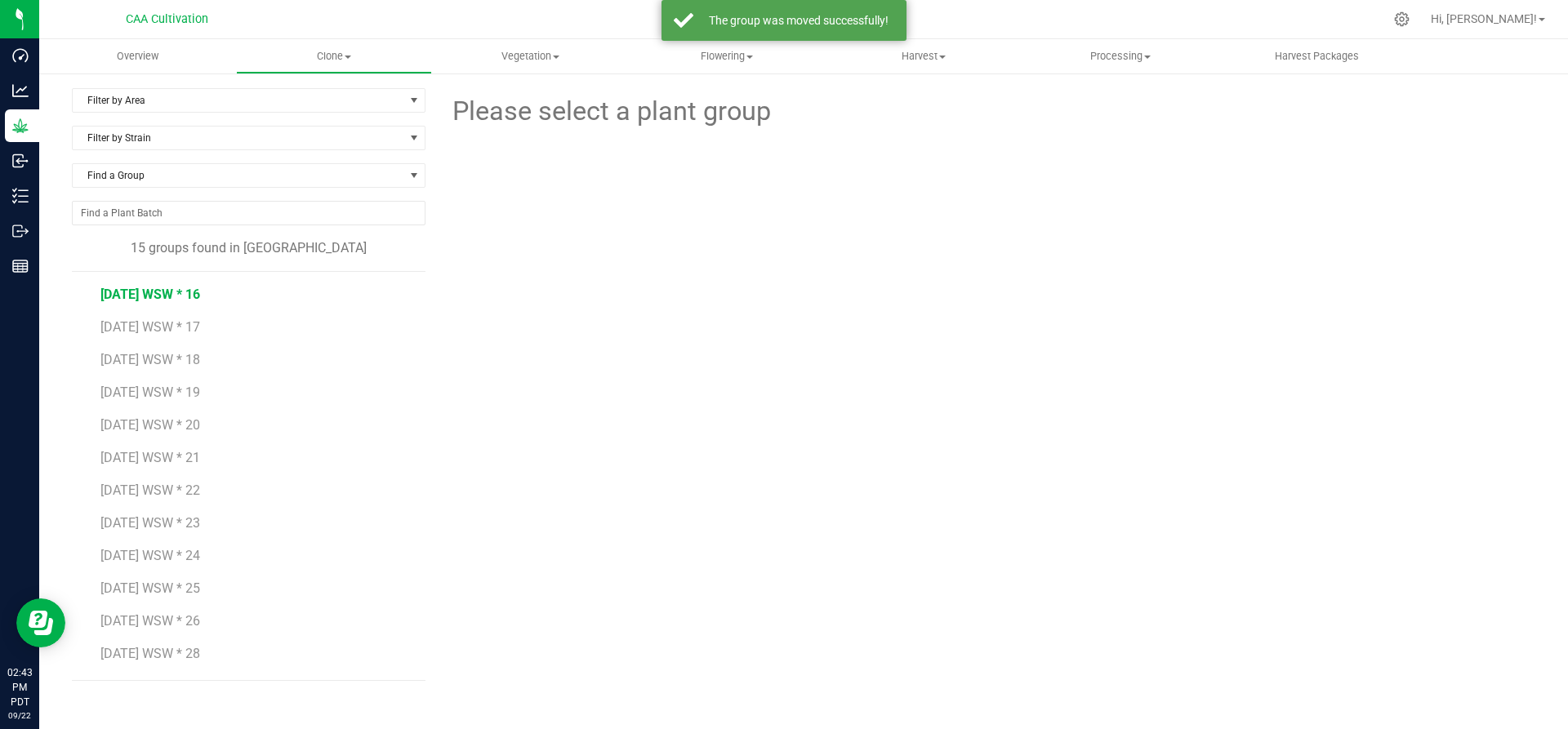
click at [186, 295] on span "[DATE] WSW * 16" at bounding box center [150, 295] width 100 height 16
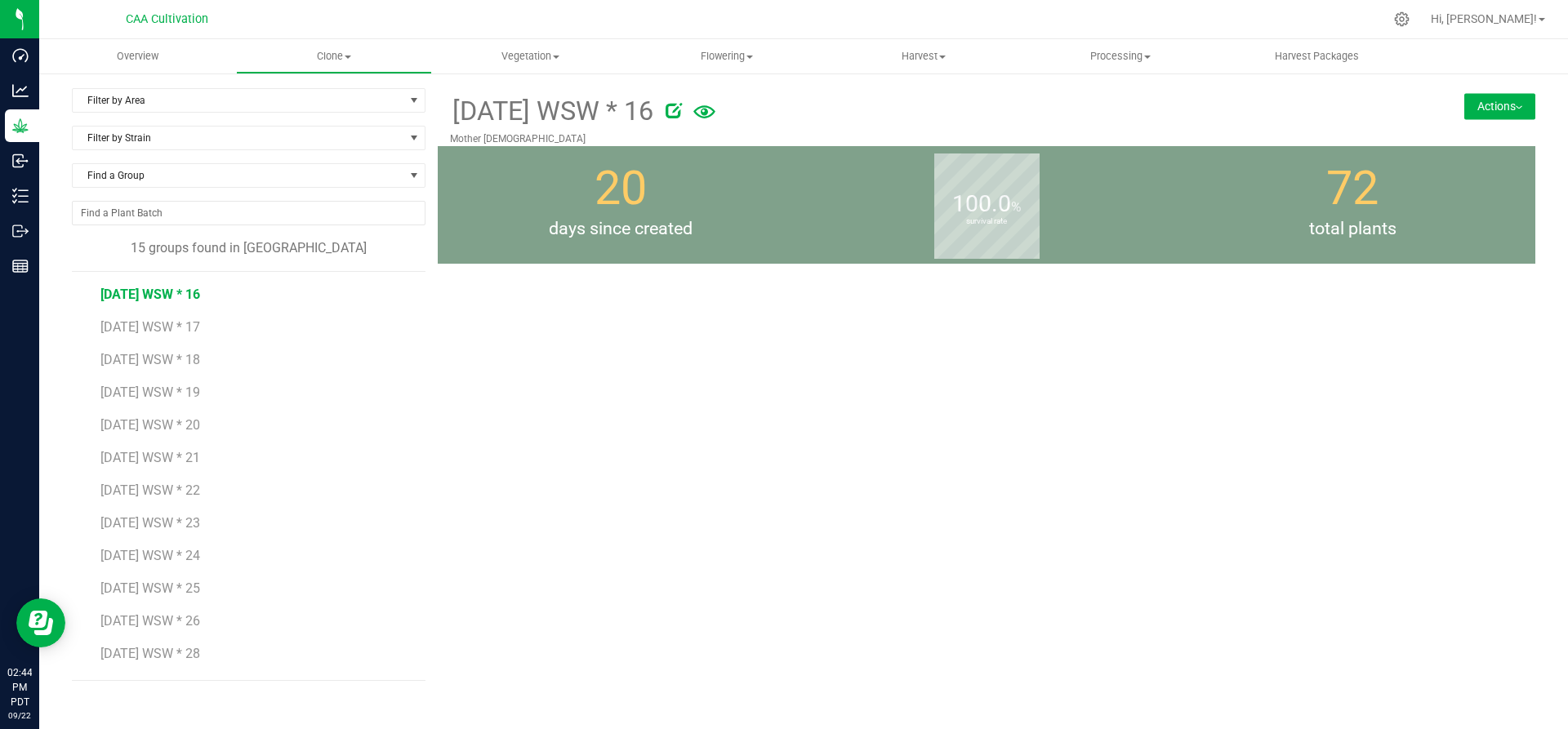
click at [1503, 97] on button "Actions" at bounding box center [1500, 106] width 71 height 27
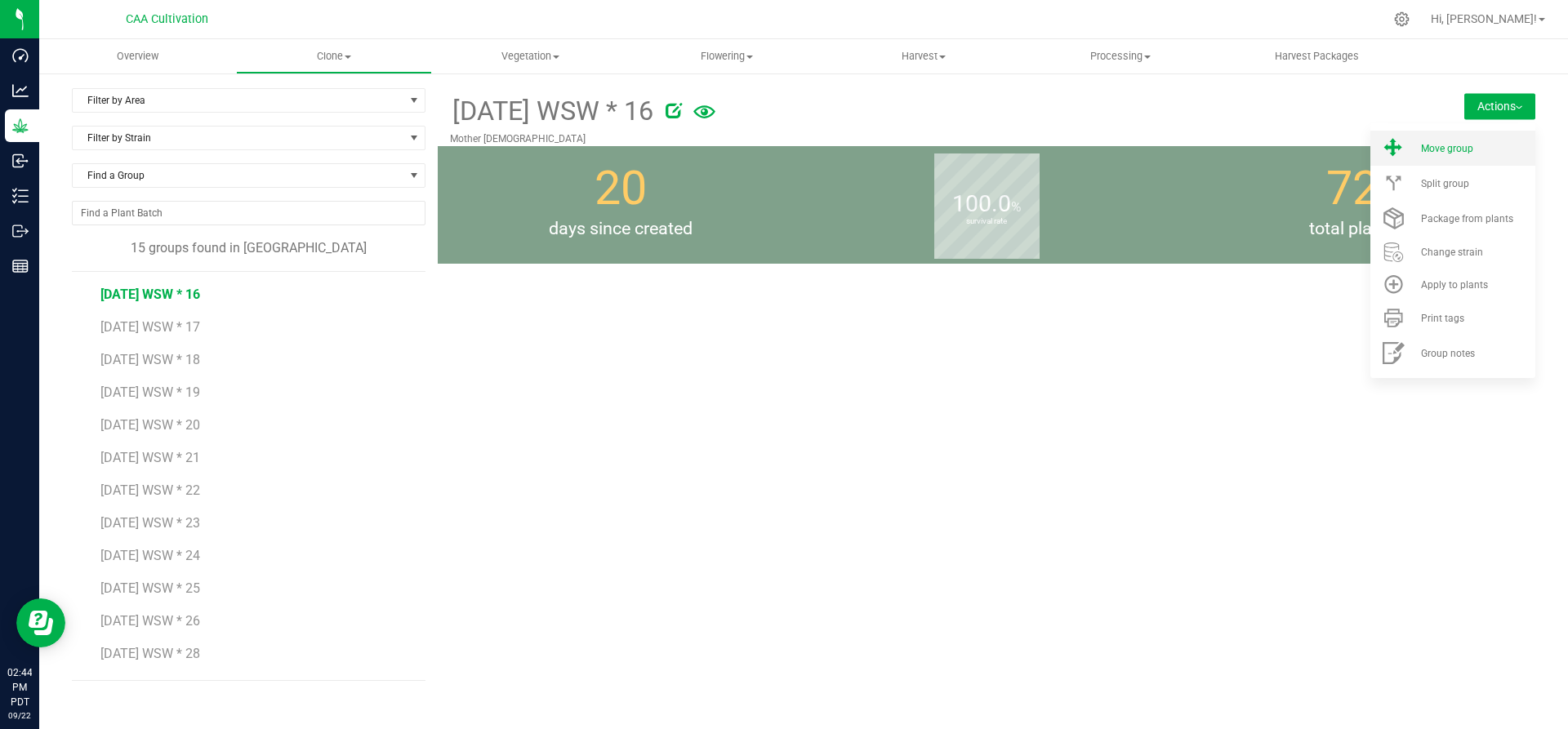
click at [1463, 148] on span "Move group" at bounding box center [1447, 149] width 52 height 12
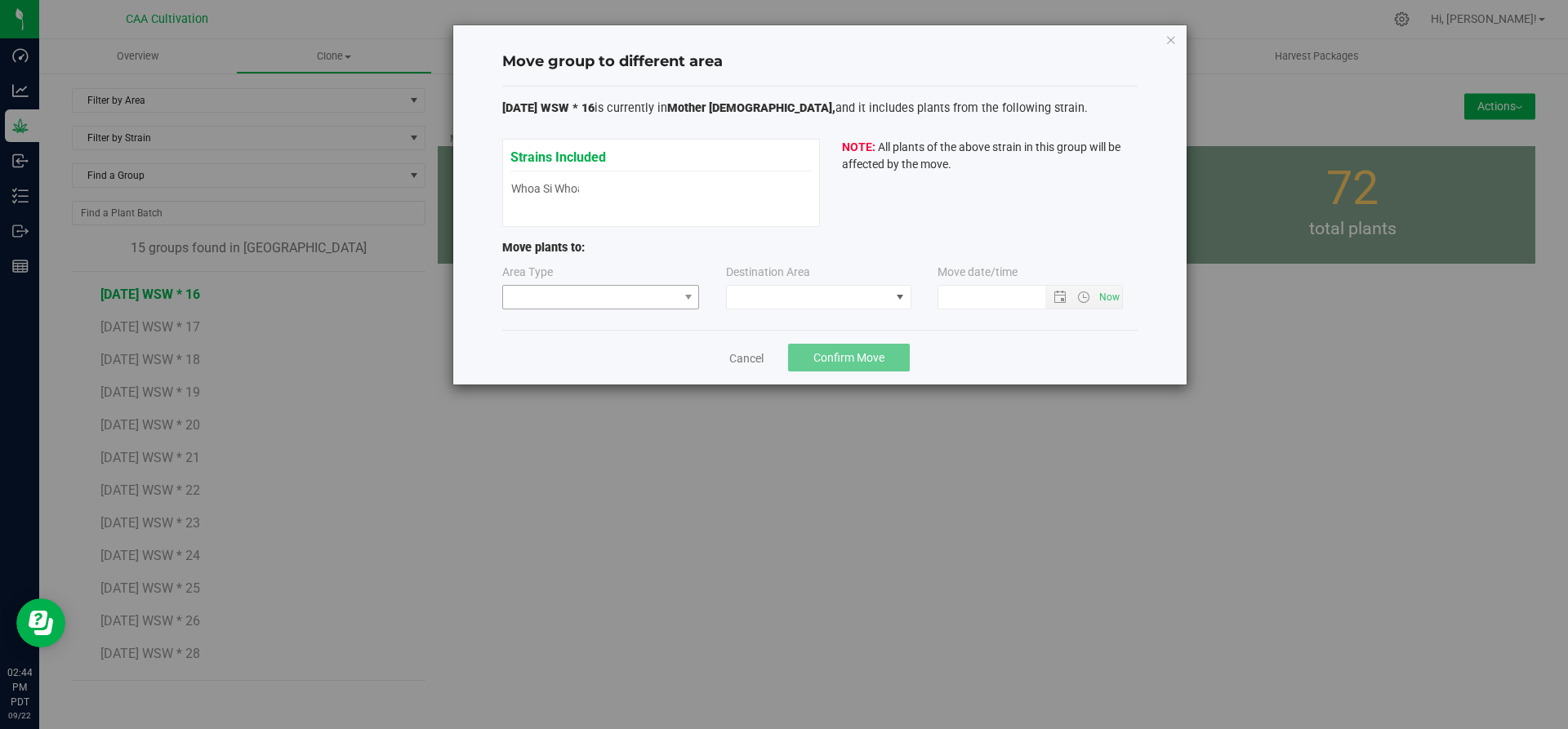
type input "[DATE] 2:44 PM"
drag, startPoint x: 631, startPoint y: 297, endPoint x: 642, endPoint y: 289, distance: 13.6
click at [632, 298] on span at bounding box center [591, 297] width 175 height 23
click at [606, 351] on li "Vegetative" at bounding box center [602, 355] width 196 height 27
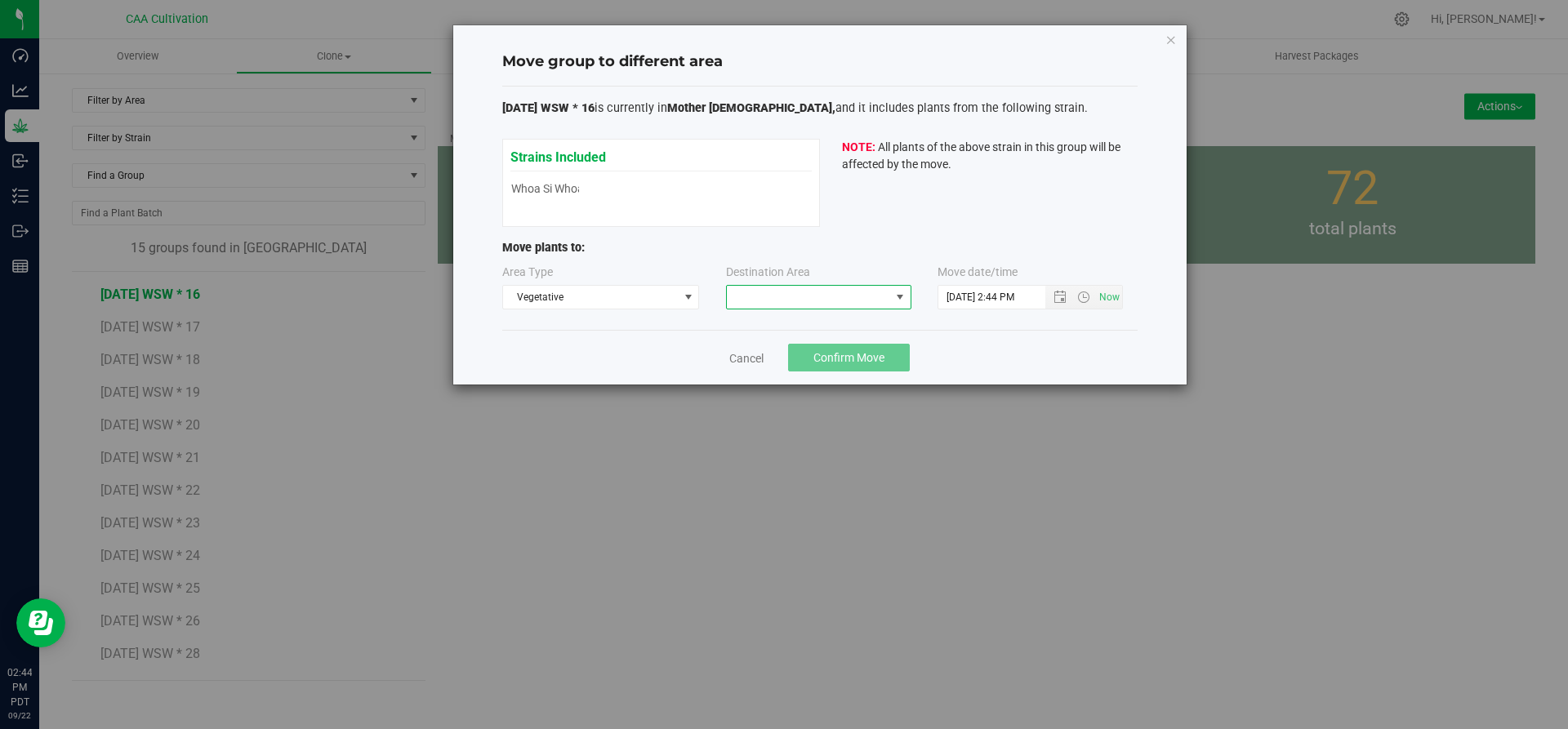
click at [853, 295] on span at bounding box center [808, 297] width 164 height 23
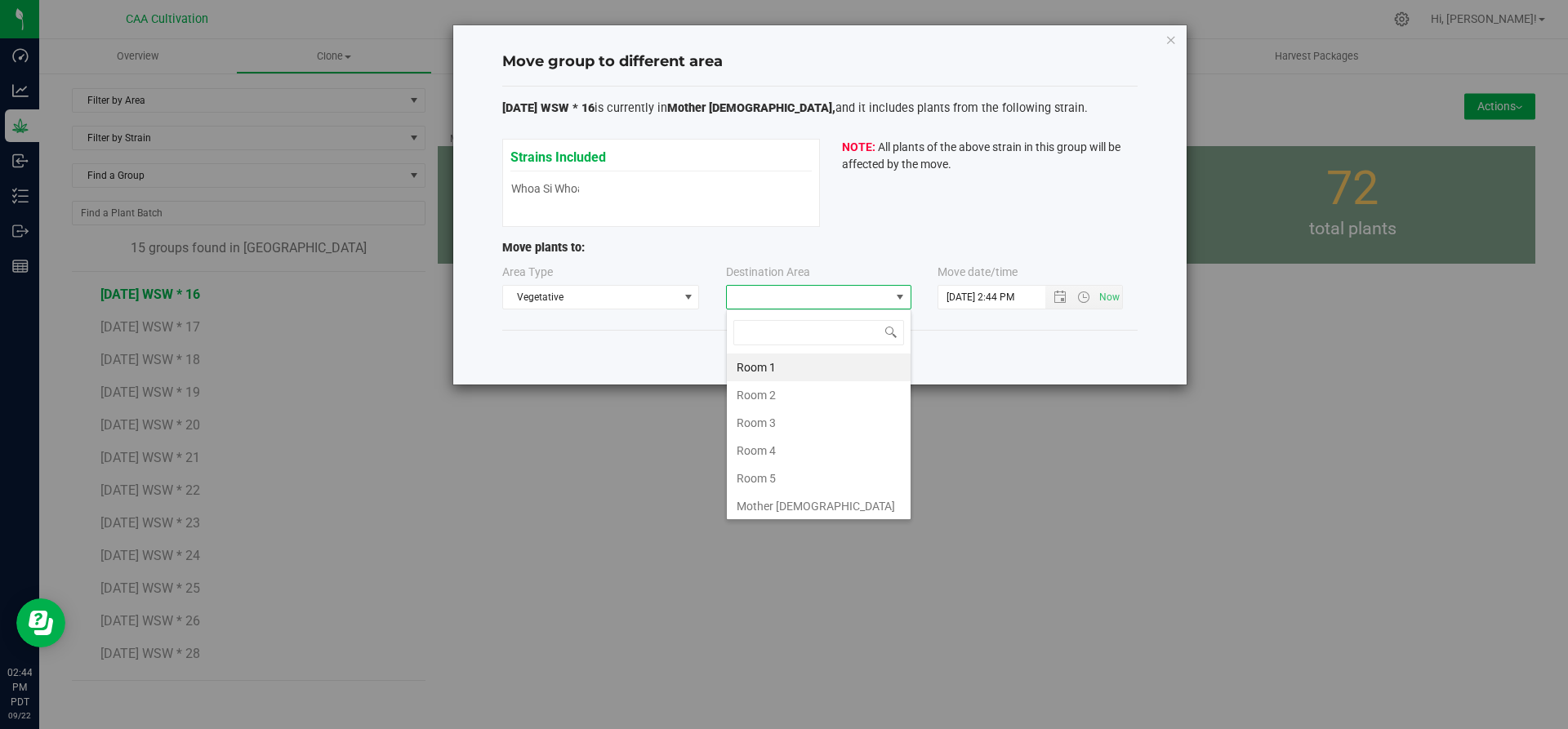
scroll to position [25, 186]
drag, startPoint x: 780, startPoint y: 478, endPoint x: 829, endPoint y: 389, distance: 101.6
click at [780, 477] on li "Room 5" at bounding box center [819, 478] width 184 height 27
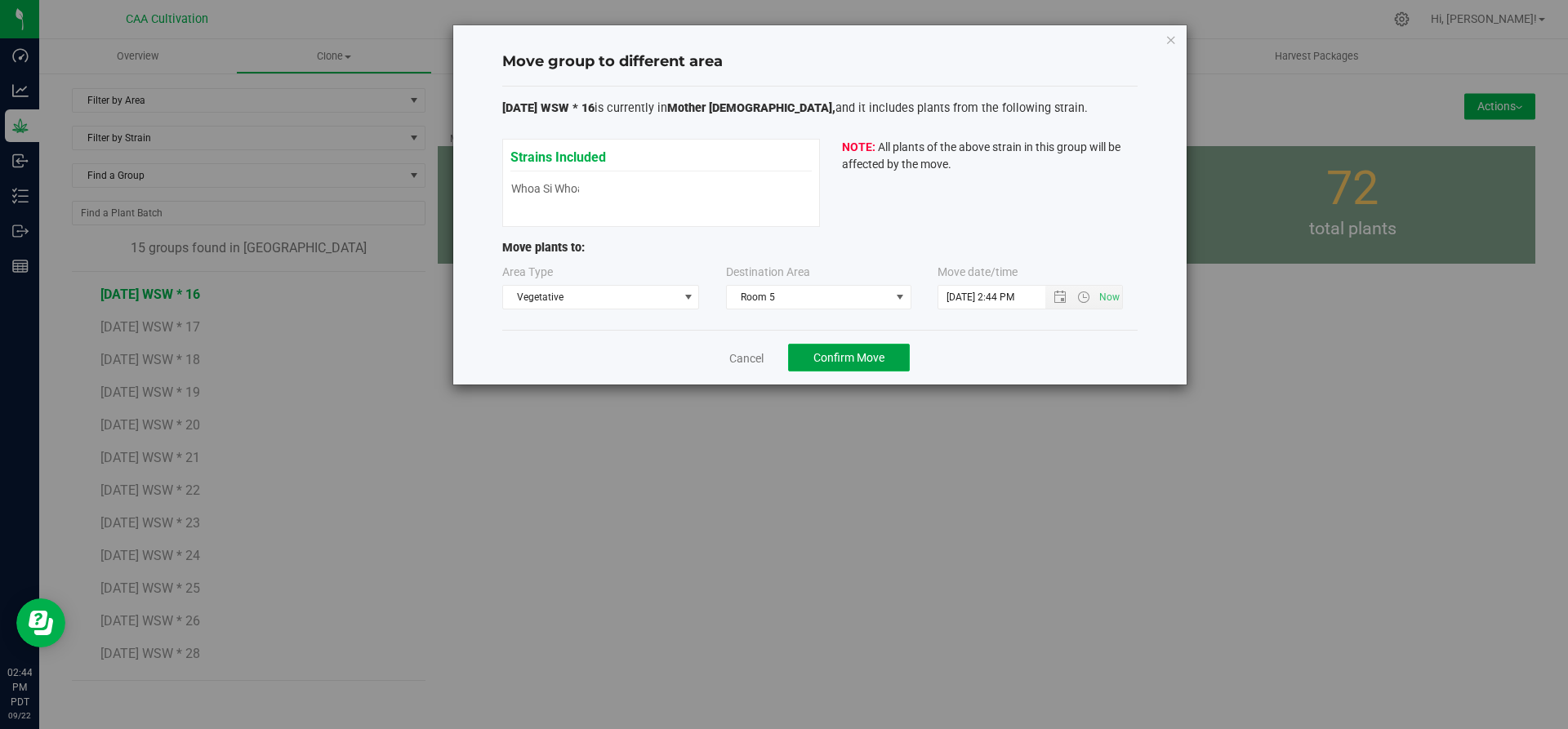
click at [852, 352] on span "Confirm Move" at bounding box center [849, 357] width 71 height 13
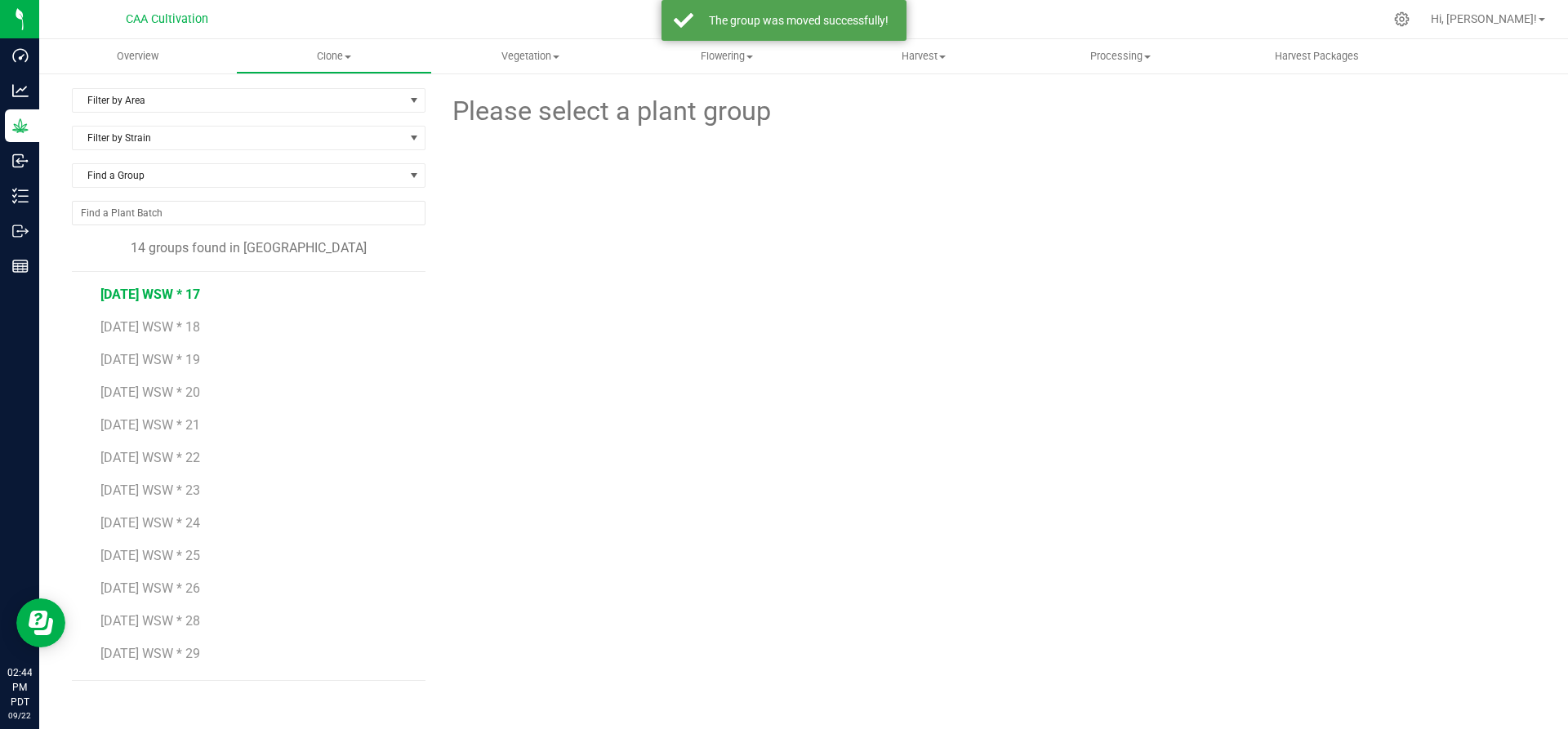
click at [190, 290] on span "[DATE] WSW * 17" at bounding box center [150, 295] width 100 height 16
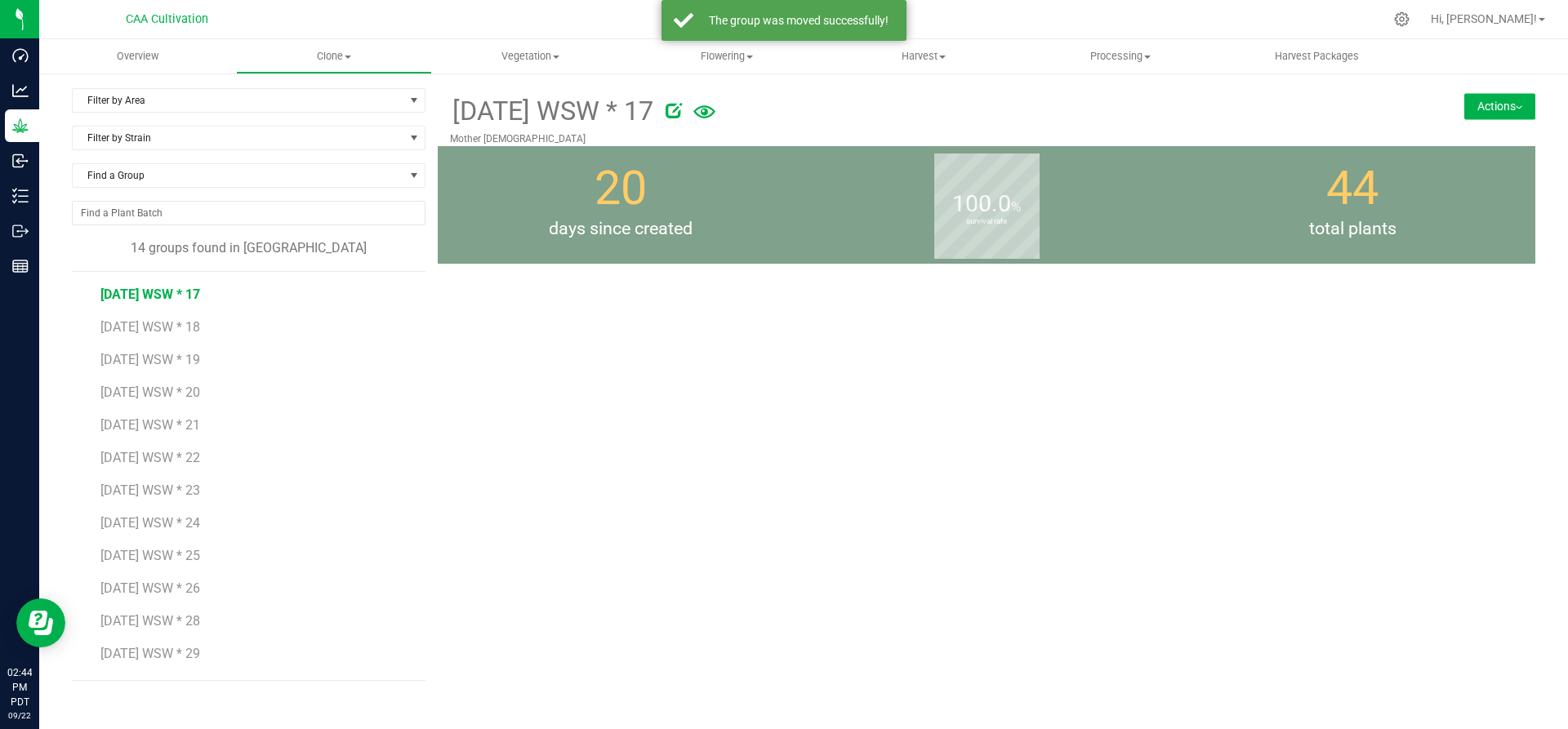
click at [1495, 104] on button "Actions" at bounding box center [1500, 106] width 71 height 27
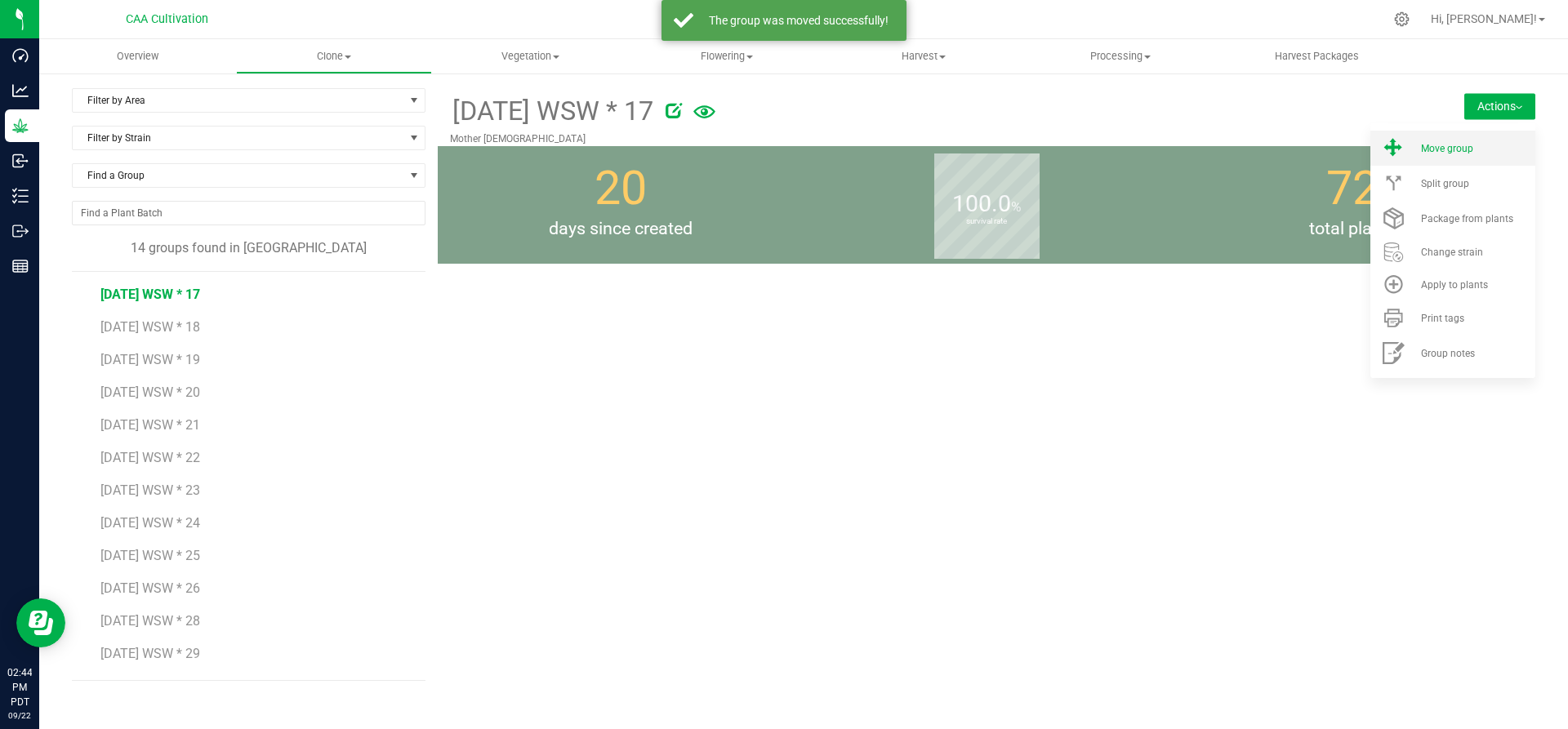
click at [1481, 140] on li "Move group" at bounding box center [1453, 149] width 165 height 35
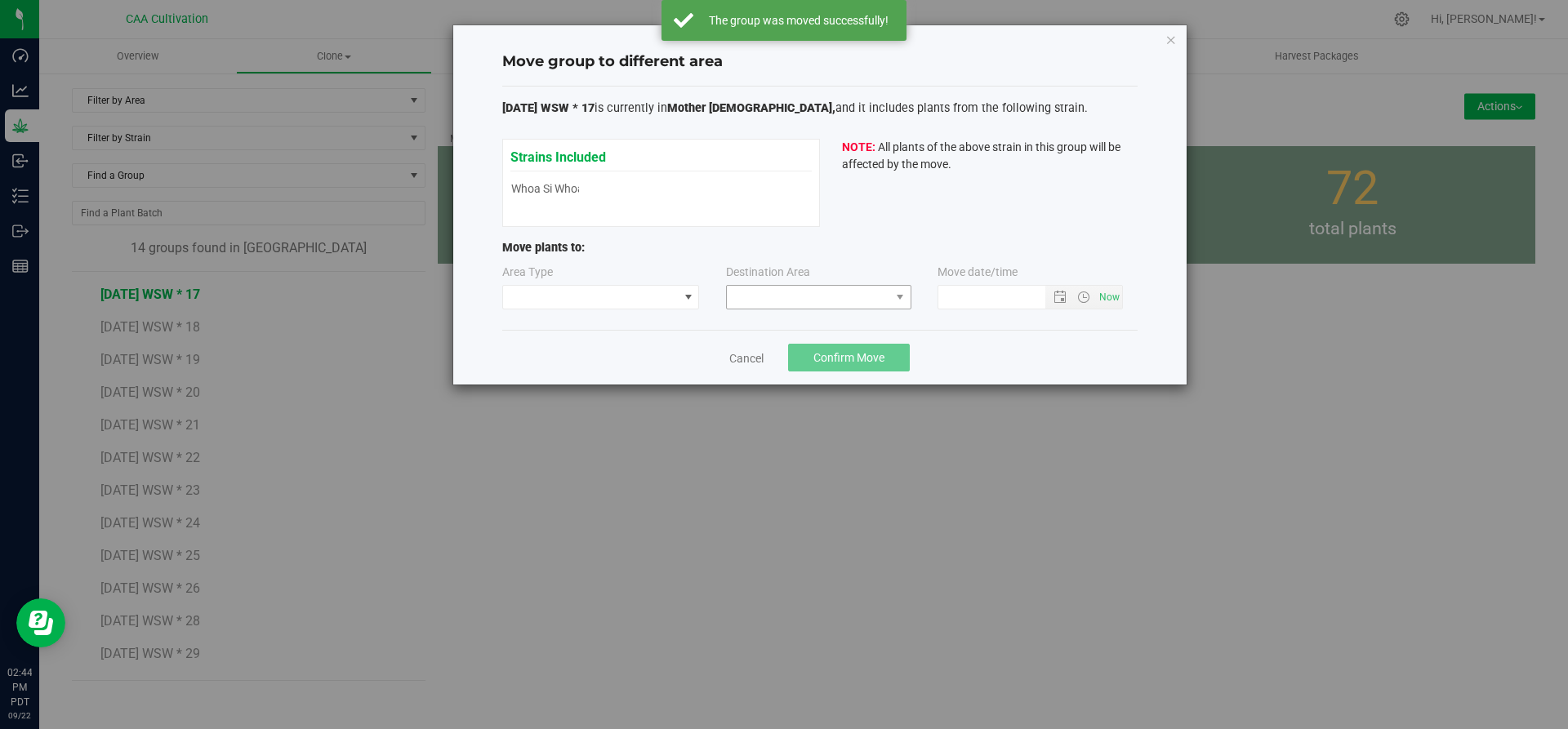
type input "[DATE] 2:44 PM"
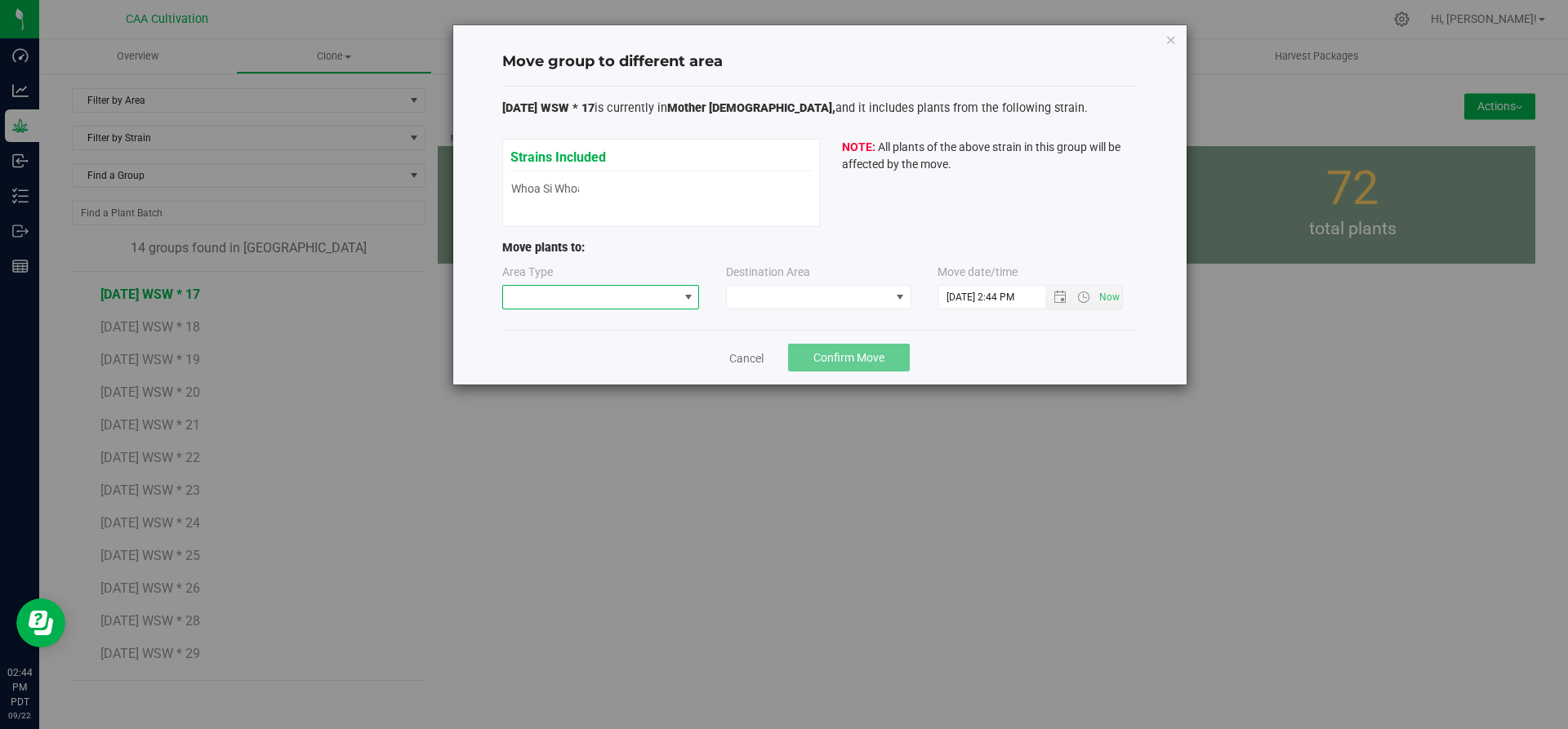
click at [667, 303] on span at bounding box center [591, 297] width 175 height 23
click at [627, 358] on li "Vegetative" at bounding box center [602, 355] width 196 height 27
click at [761, 291] on span at bounding box center [808, 297] width 164 height 23
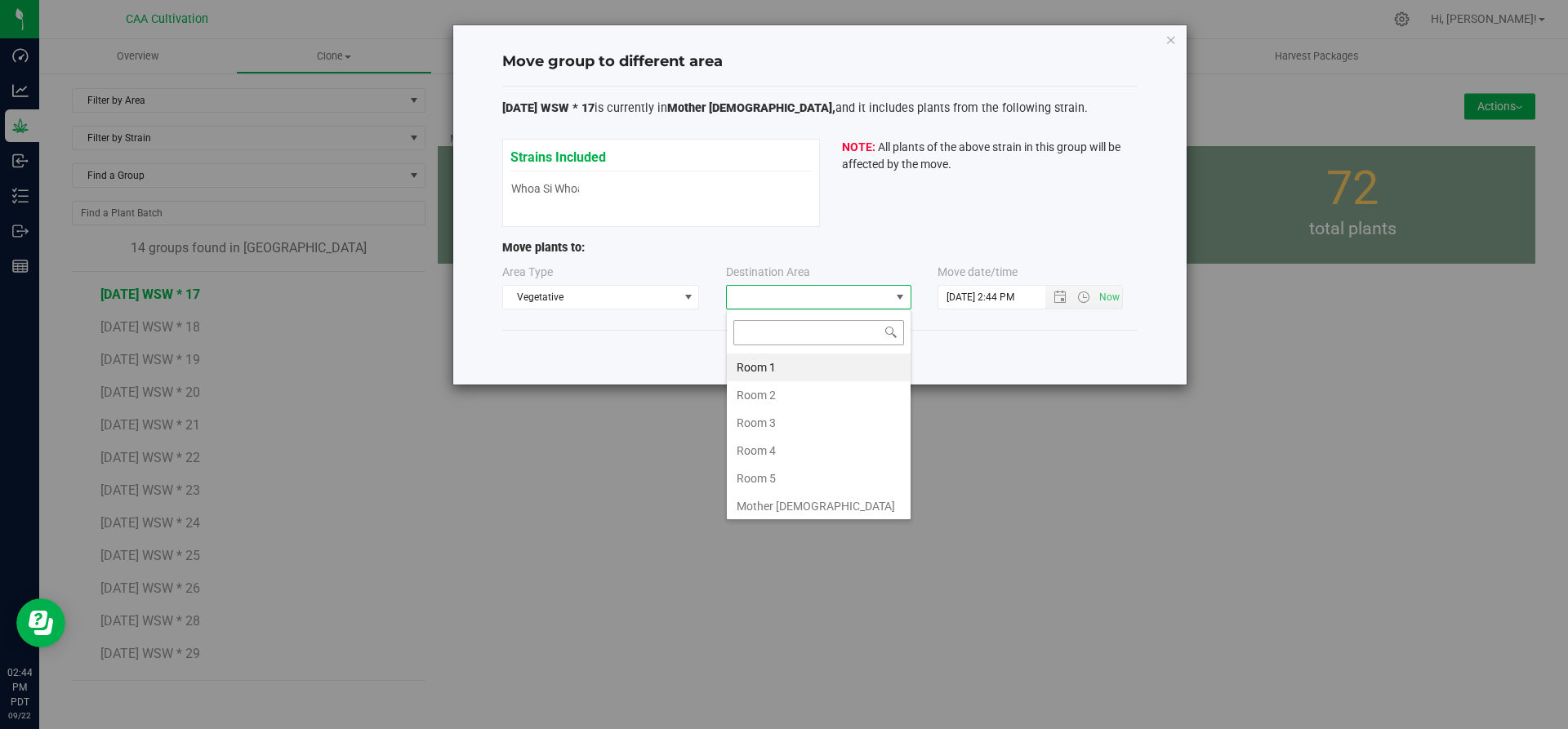
scroll to position [25, 186]
click at [779, 482] on li "Room 5" at bounding box center [819, 478] width 184 height 27
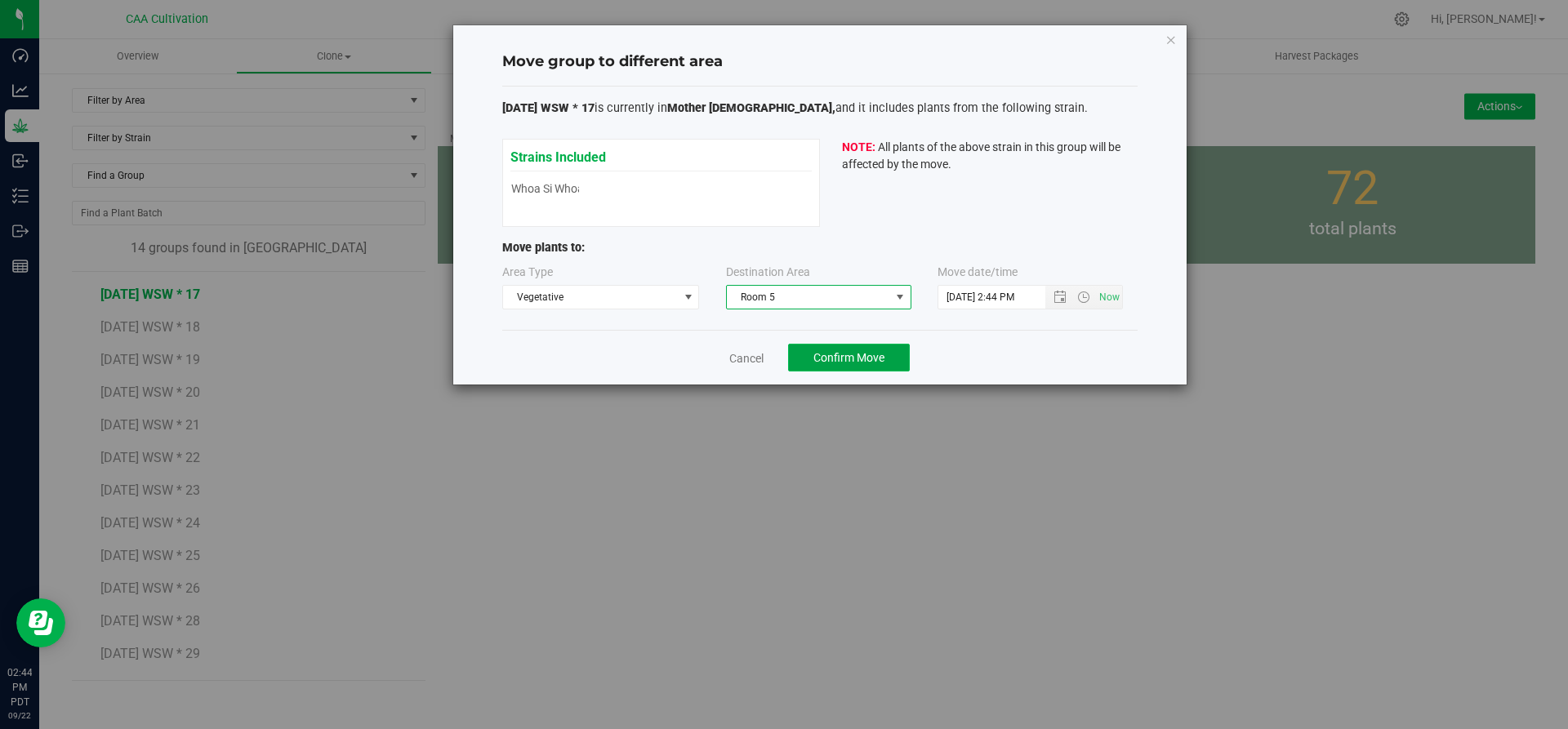
click at [847, 365] on button "Confirm Move" at bounding box center [849, 357] width 122 height 27
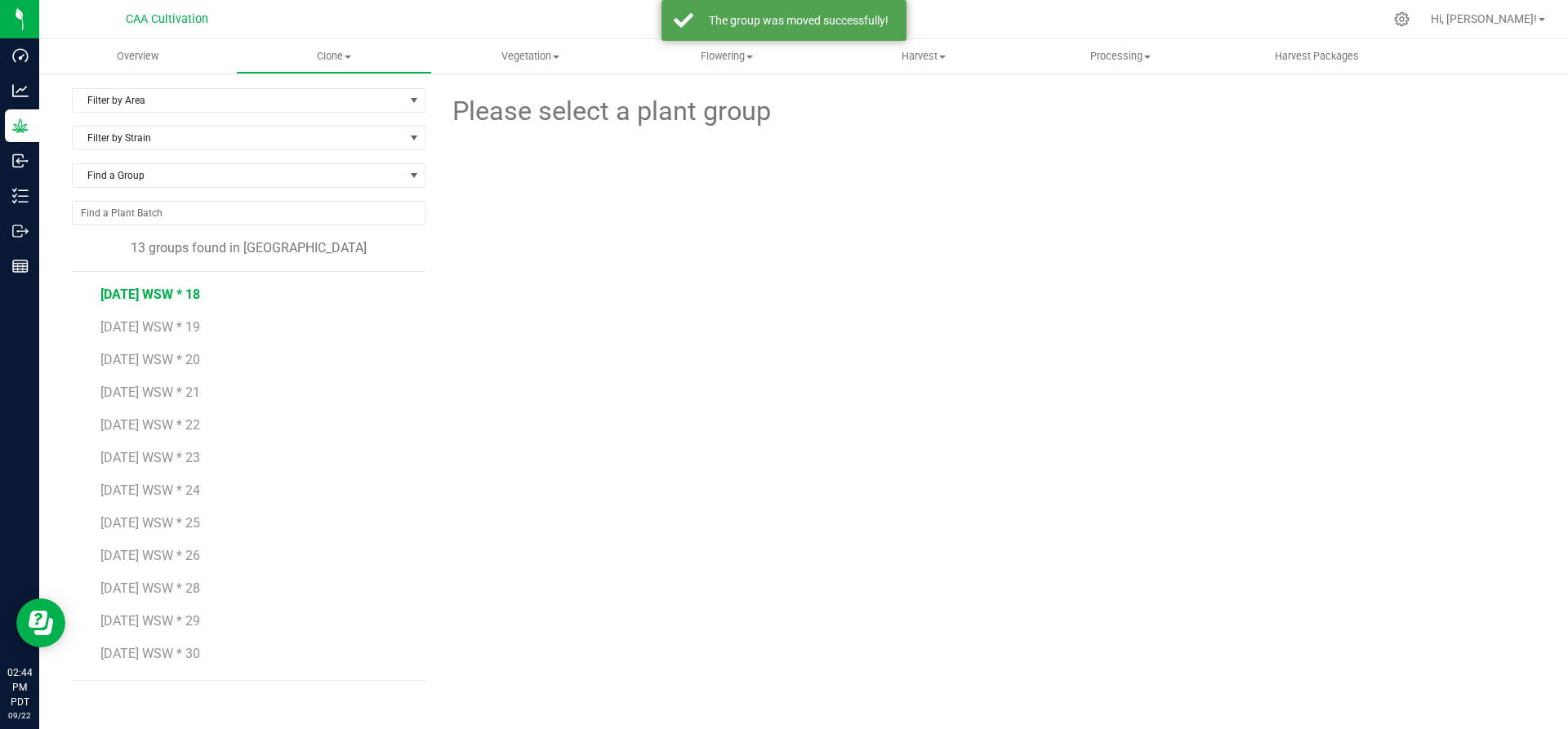
click at [165, 294] on span "[DATE] WSW * 18" at bounding box center [150, 295] width 100 height 16
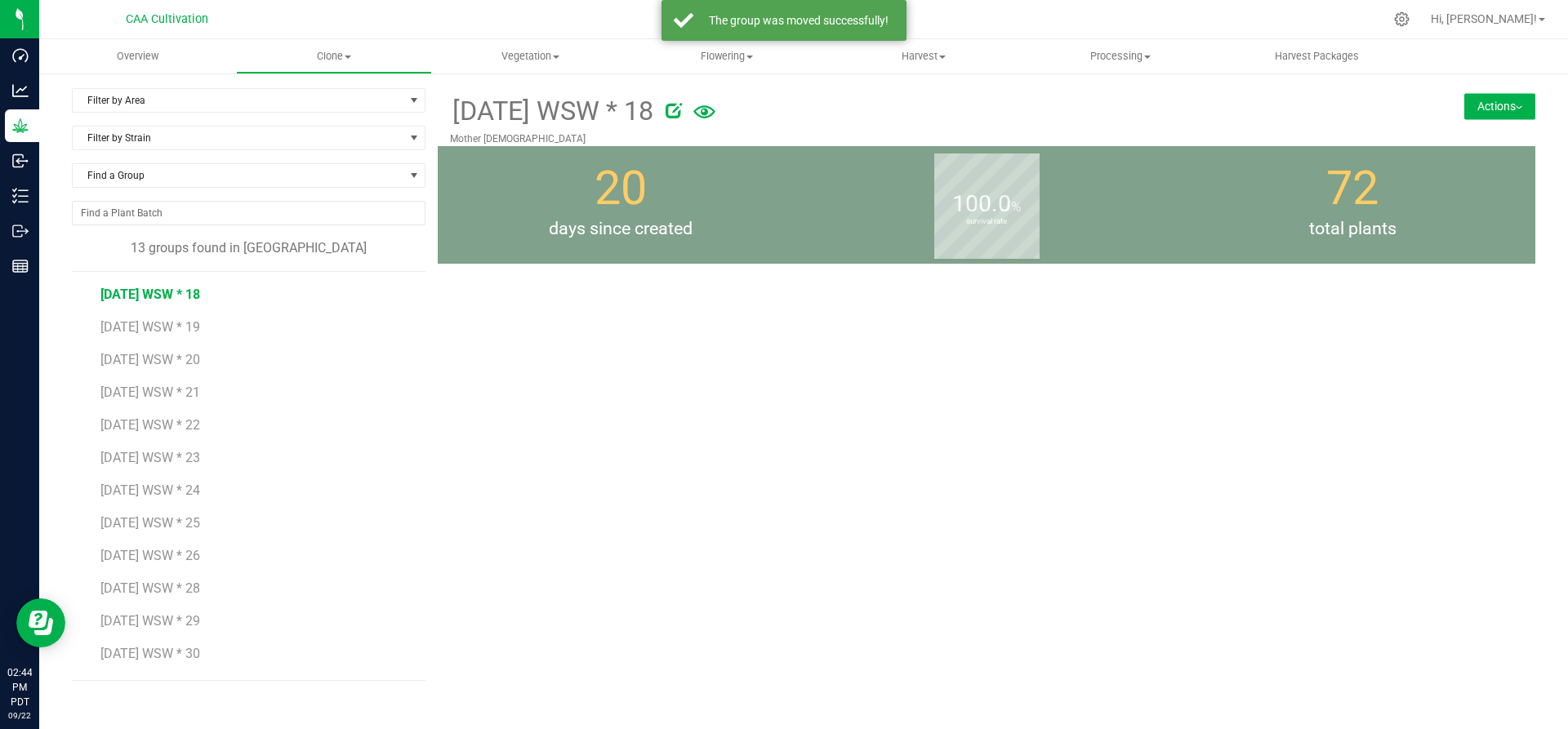
click at [1487, 101] on button "Actions" at bounding box center [1500, 106] width 71 height 27
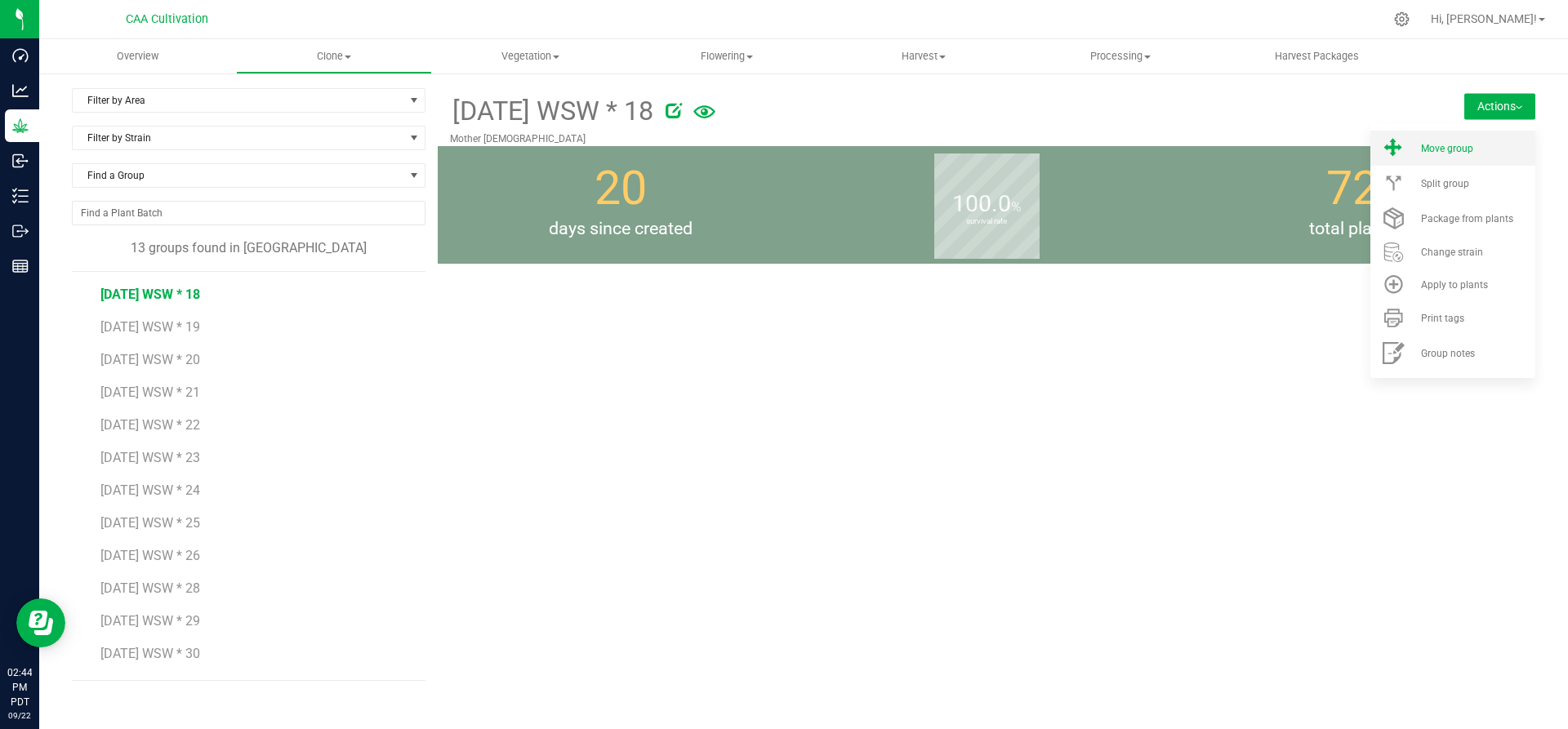
click at [1477, 134] on li "Move group" at bounding box center [1453, 149] width 165 height 35
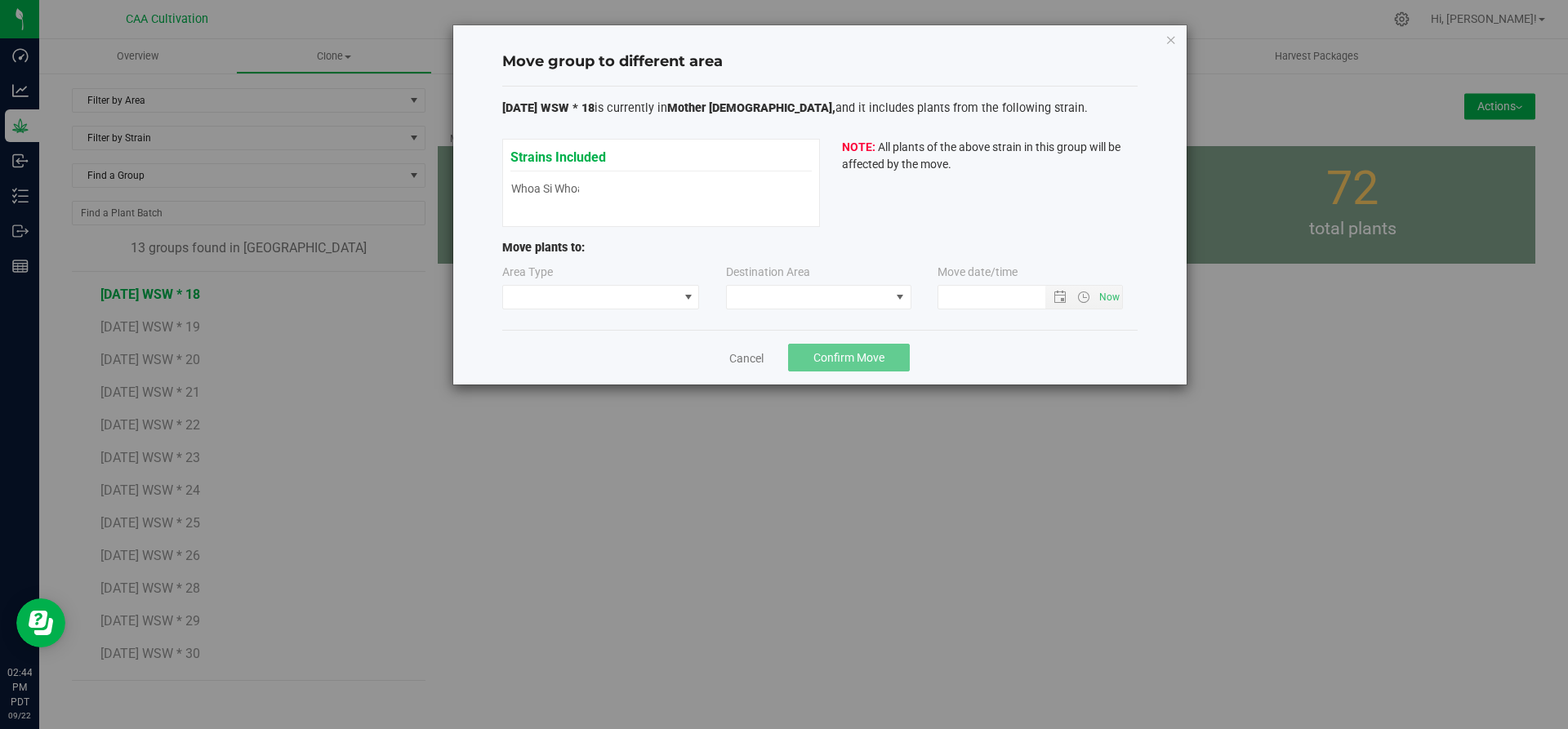
type input "[DATE] 2:44 PM"
click at [679, 295] on span at bounding box center [688, 297] width 20 height 23
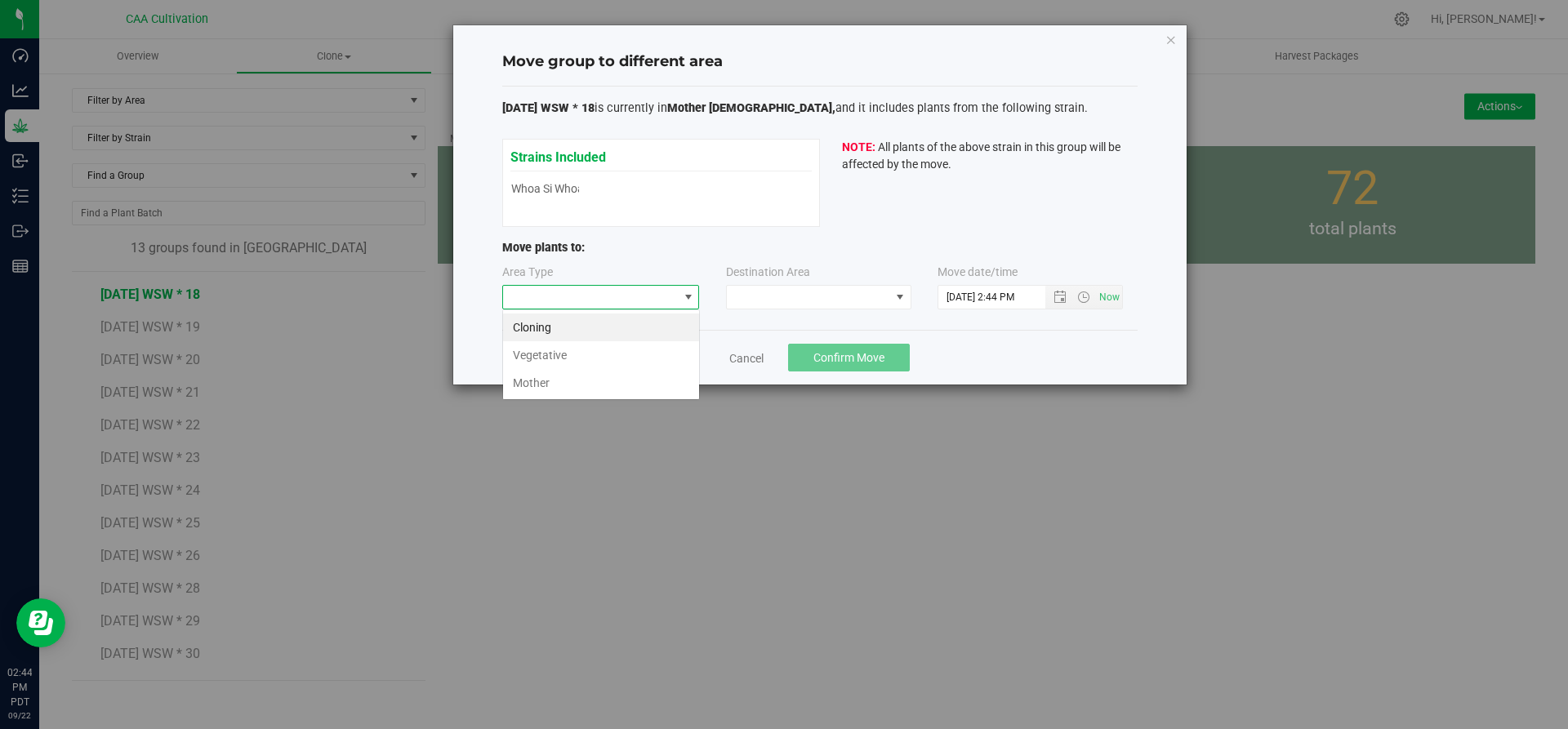
scroll to position [25, 197]
drag, startPoint x: 660, startPoint y: 349, endPoint x: 738, endPoint y: 288, distance: 99.0
click at [660, 345] on li "Vegetative" at bounding box center [602, 355] width 196 height 27
click at [759, 277] on label "Destination Area" at bounding box center [768, 272] width 84 height 17
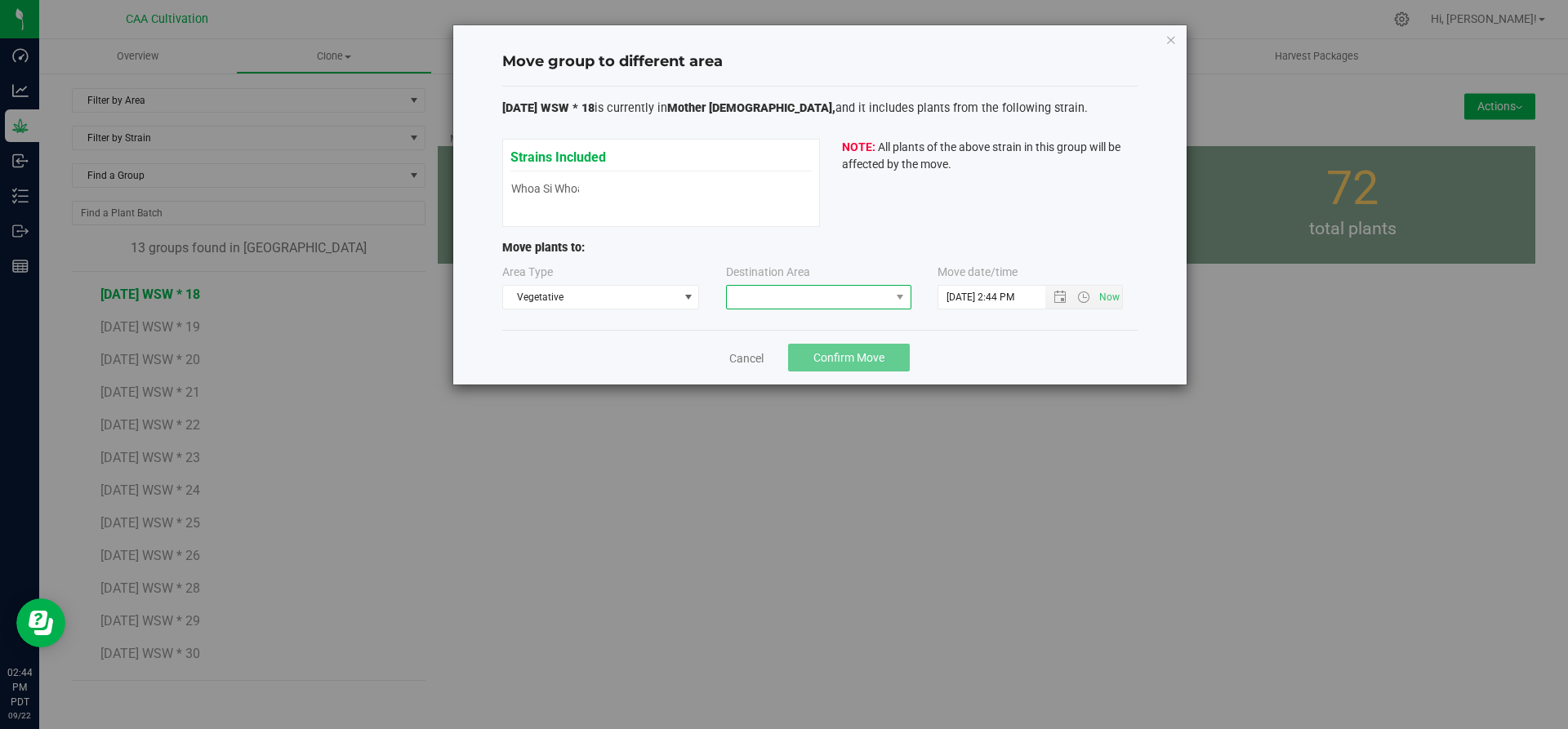
click at [762, 291] on span at bounding box center [808, 297] width 164 height 23
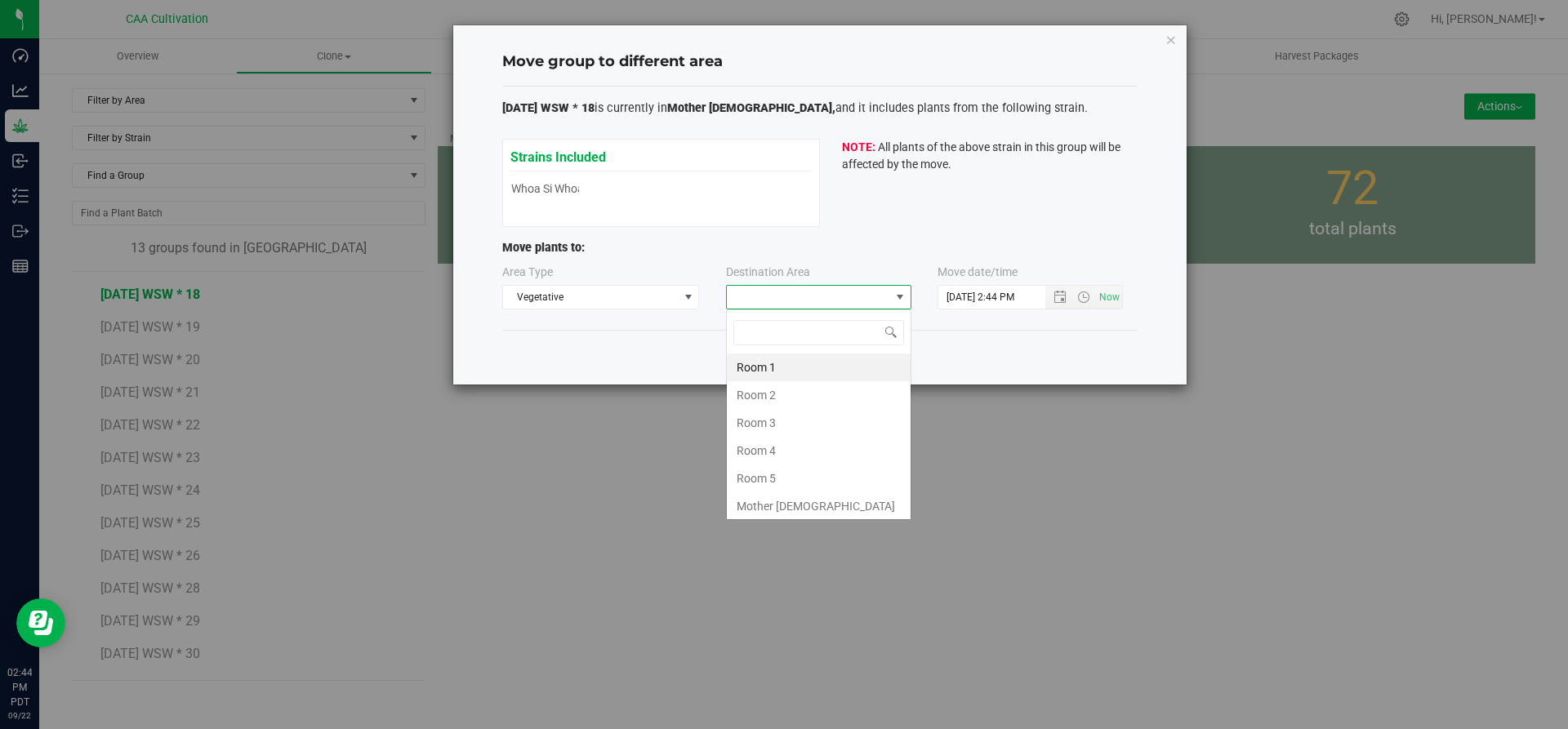
scroll to position [25, 186]
drag, startPoint x: 771, startPoint y: 482, endPoint x: 791, endPoint y: 426, distance: 59.5
click at [771, 479] on li "Room 5" at bounding box center [819, 478] width 184 height 27
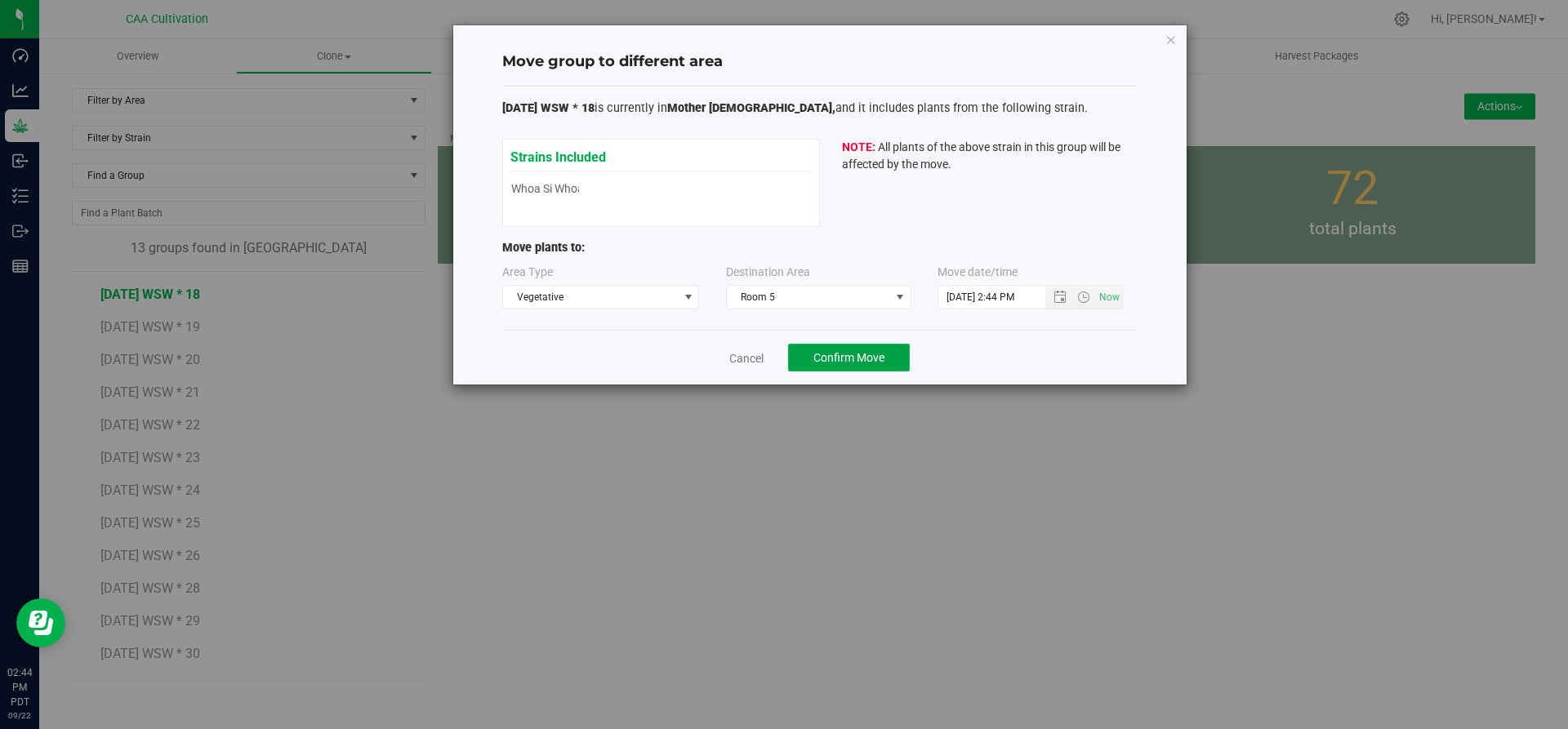
click at [840, 354] on span "Confirm Move" at bounding box center [849, 357] width 71 height 13
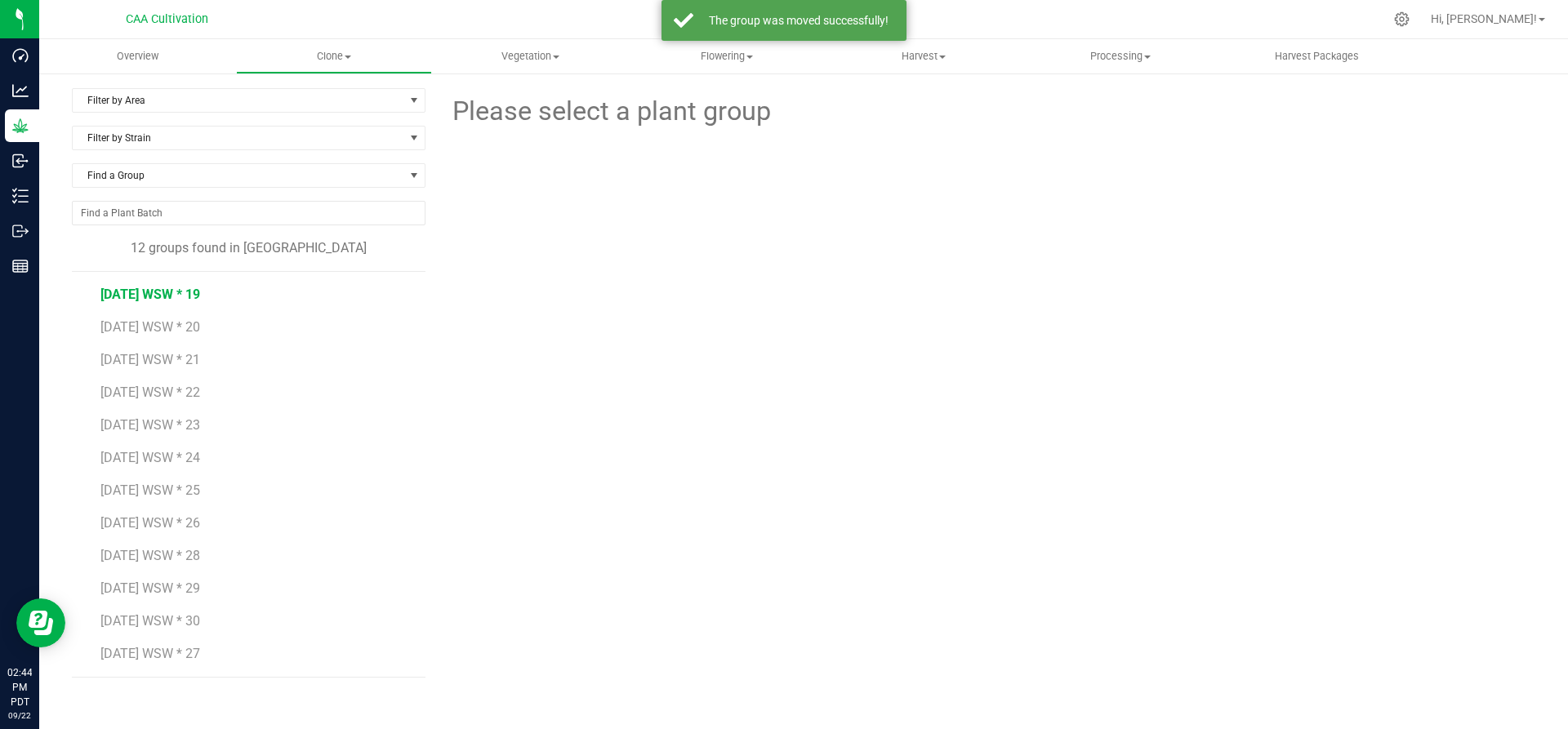
click at [165, 290] on span "[DATE] WSW * 19" at bounding box center [150, 295] width 100 height 16
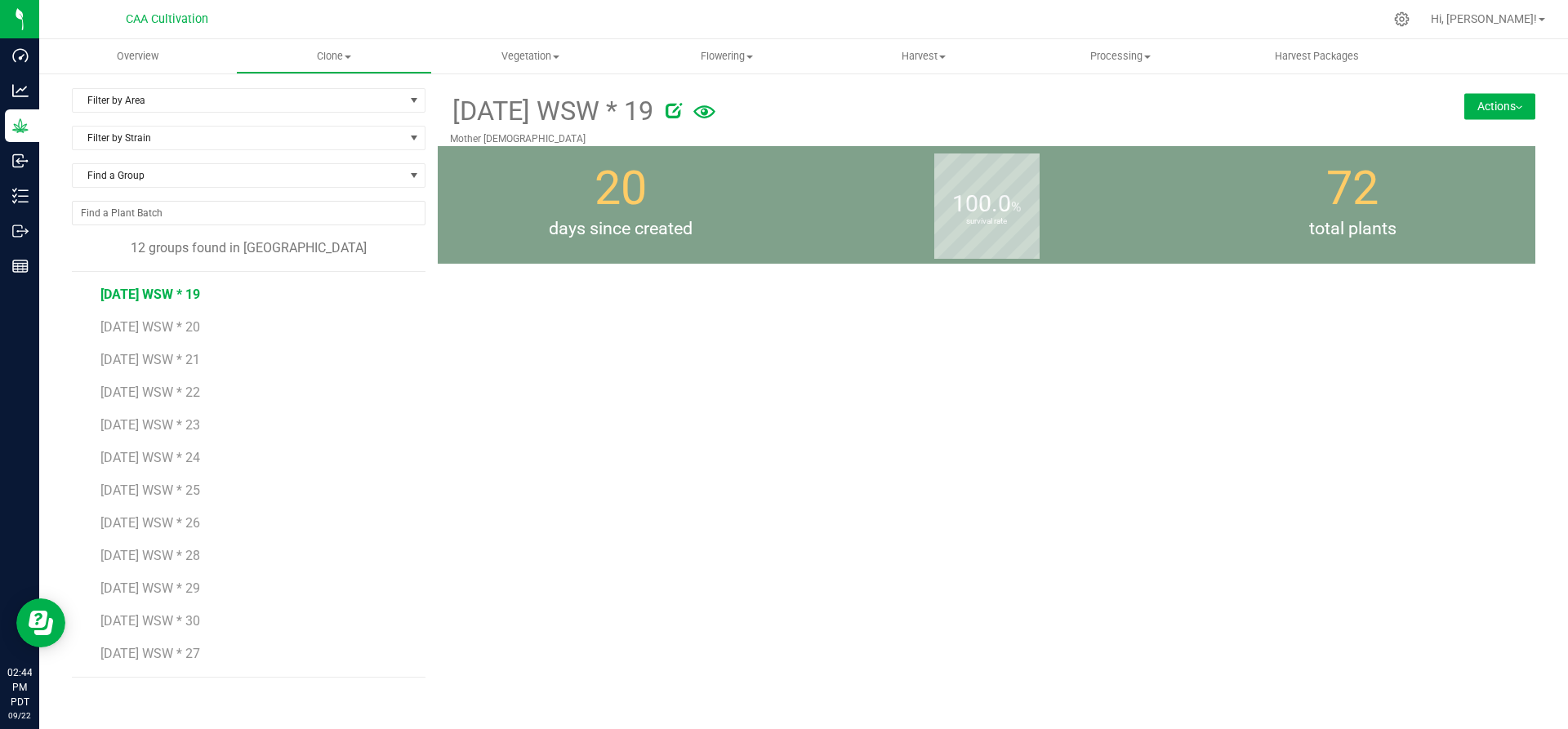
click at [1521, 99] on button "Actions" at bounding box center [1500, 106] width 71 height 27
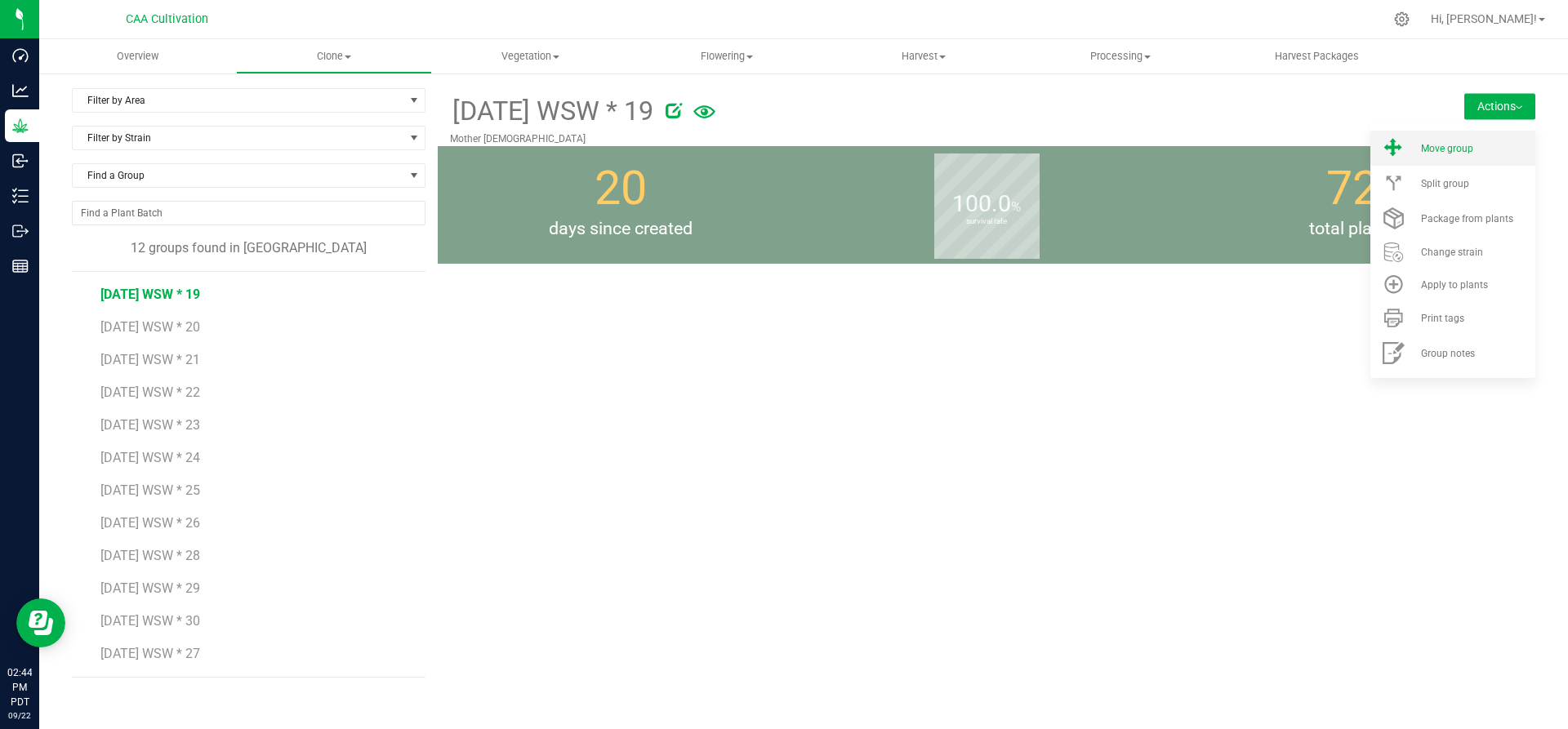
click at [1495, 143] on div "Move group" at bounding box center [1477, 149] width 111 height 12
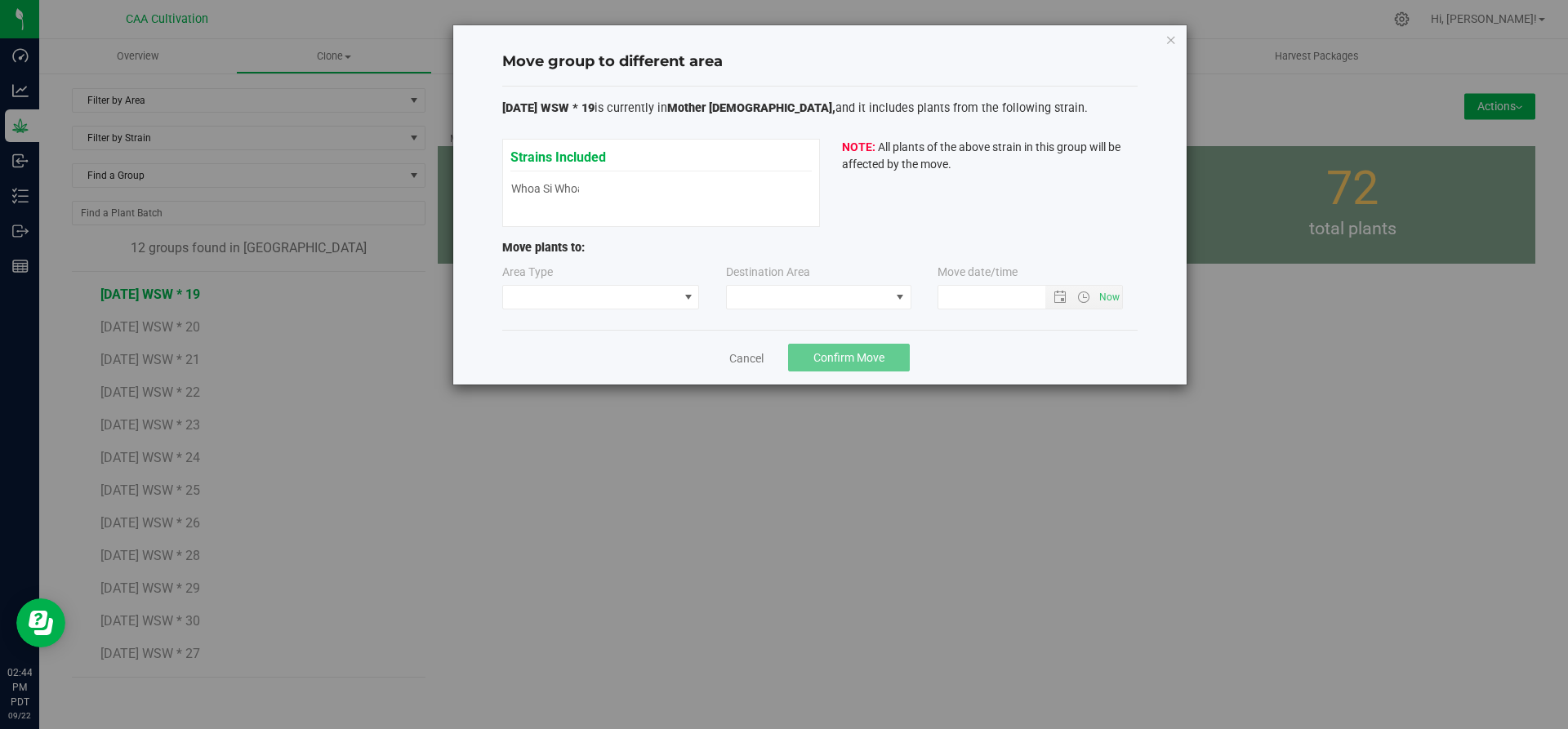
type input "[DATE] 2:44 PM"
click at [677, 299] on span at bounding box center [591, 297] width 175 height 23
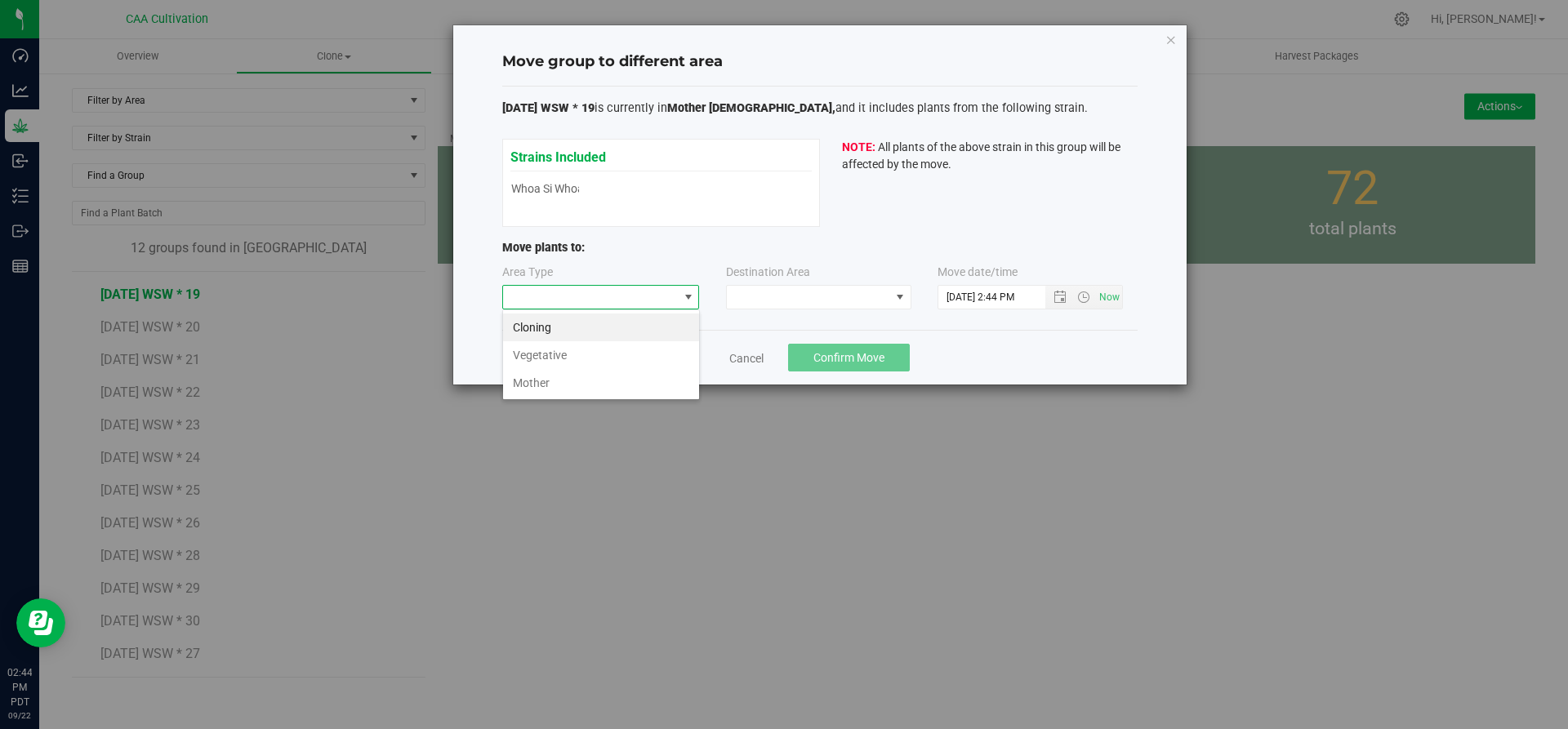
scroll to position [25, 197]
click at [617, 351] on li "Vegetative" at bounding box center [602, 355] width 196 height 27
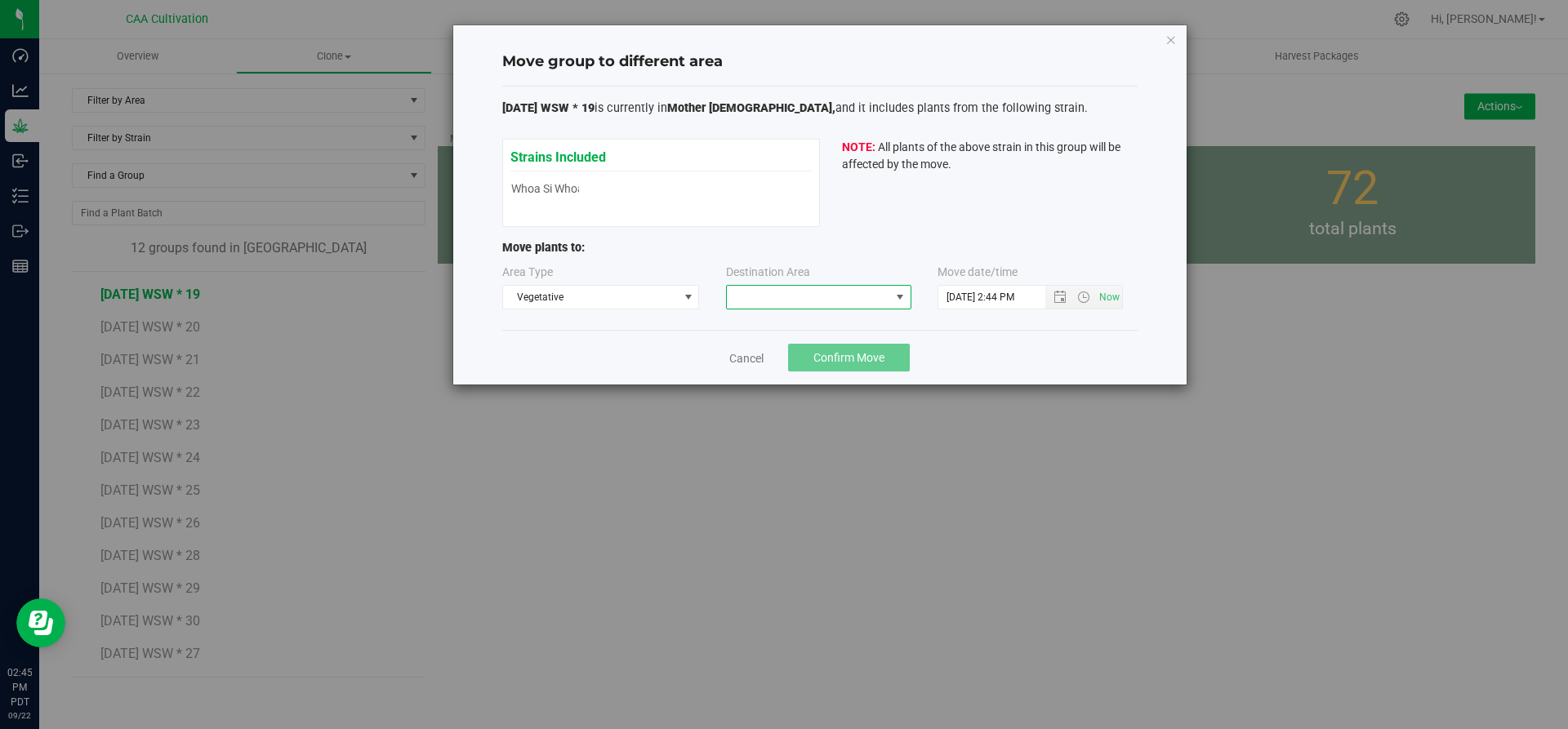
click at [747, 293] on span at bounding box center [808, 297] width 164 height 23
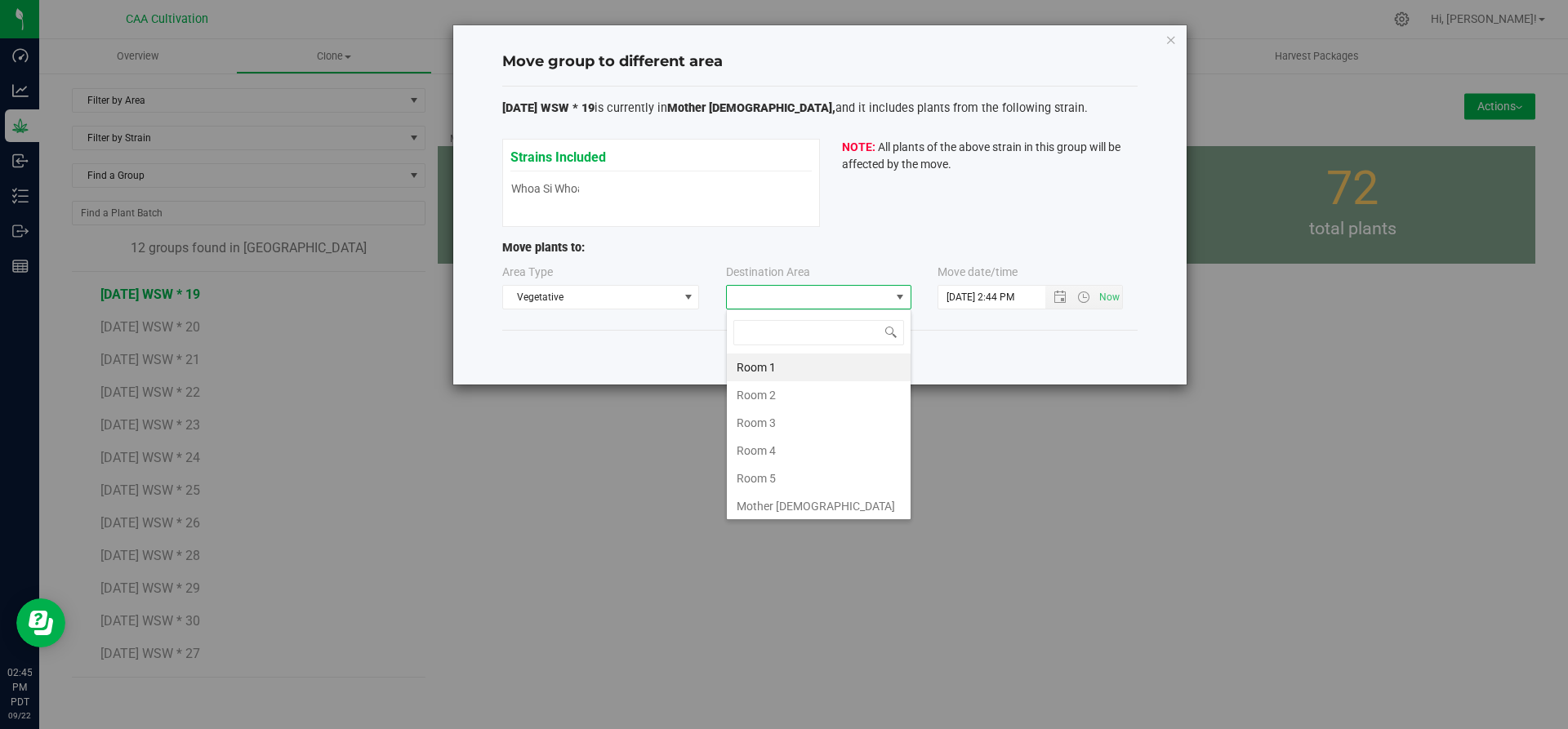
scroll to position [25, 186]
click at [767, 474] on li "Room 5" at bounding box center [819, 478] width 184 height 27
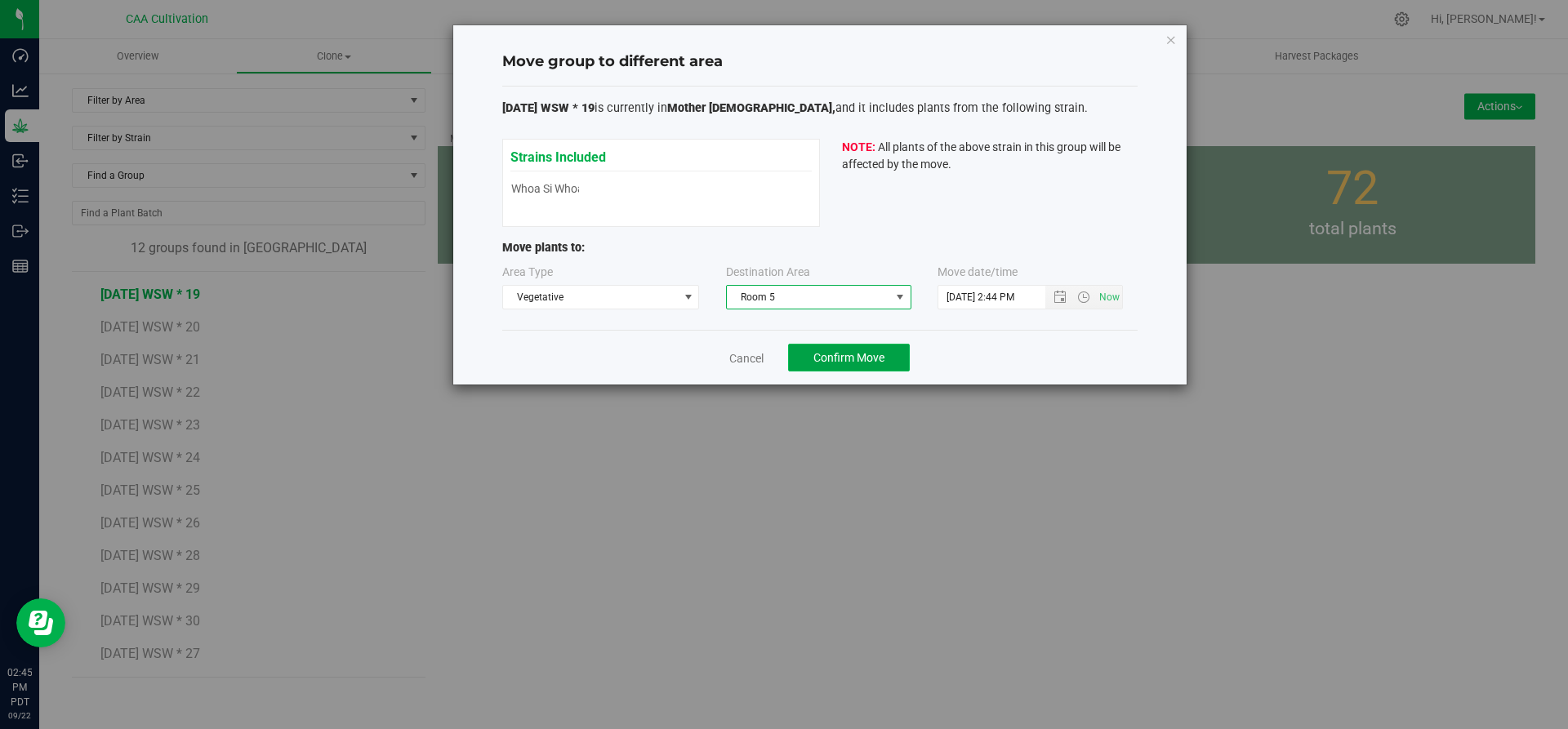
click at [855, 355] on span "Confirm Move" at bounding box center [849, 357] width 71 height 13
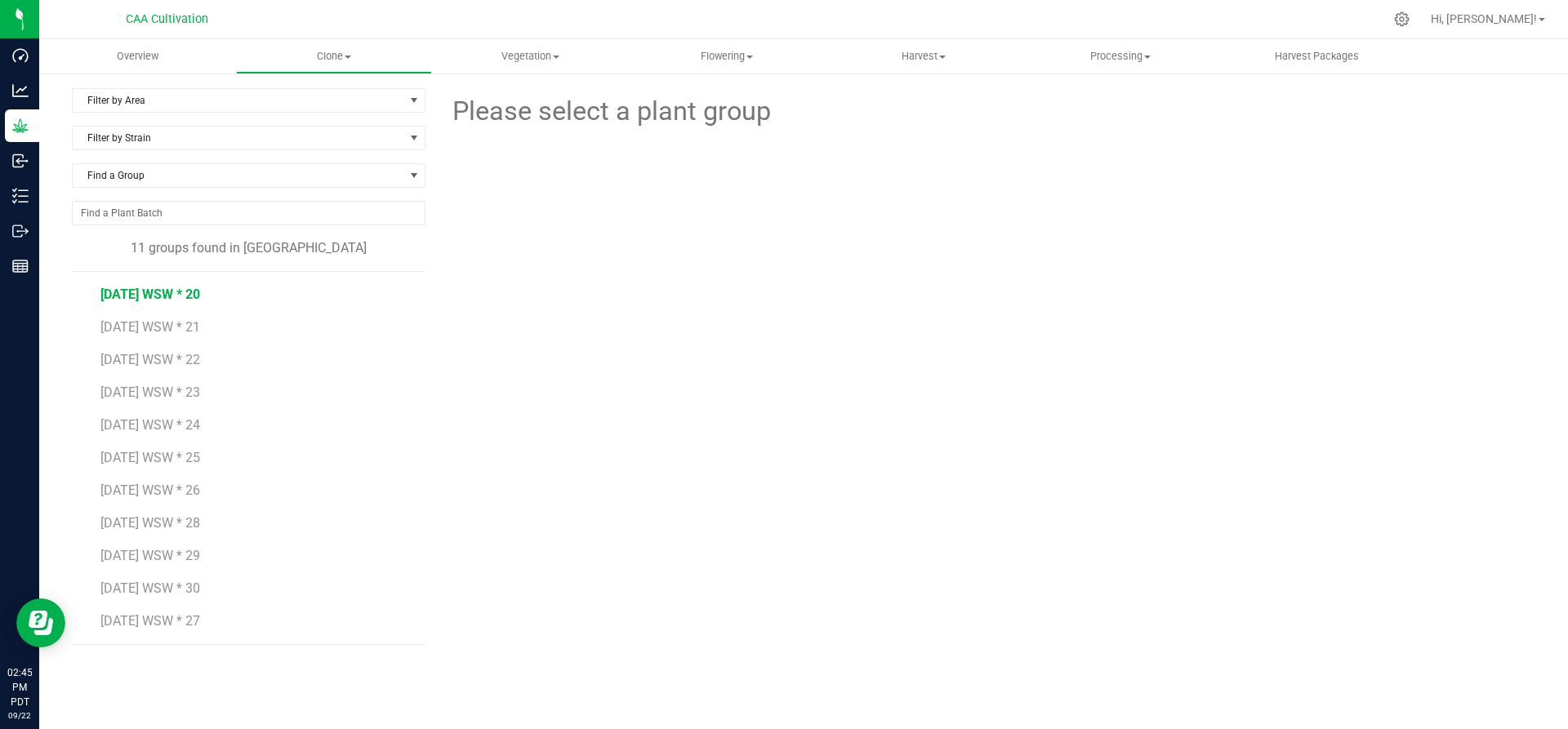
click at [158, 294] on span "[DATE] WSW * 20" at bounding box center [150, 295] width 100 height 16
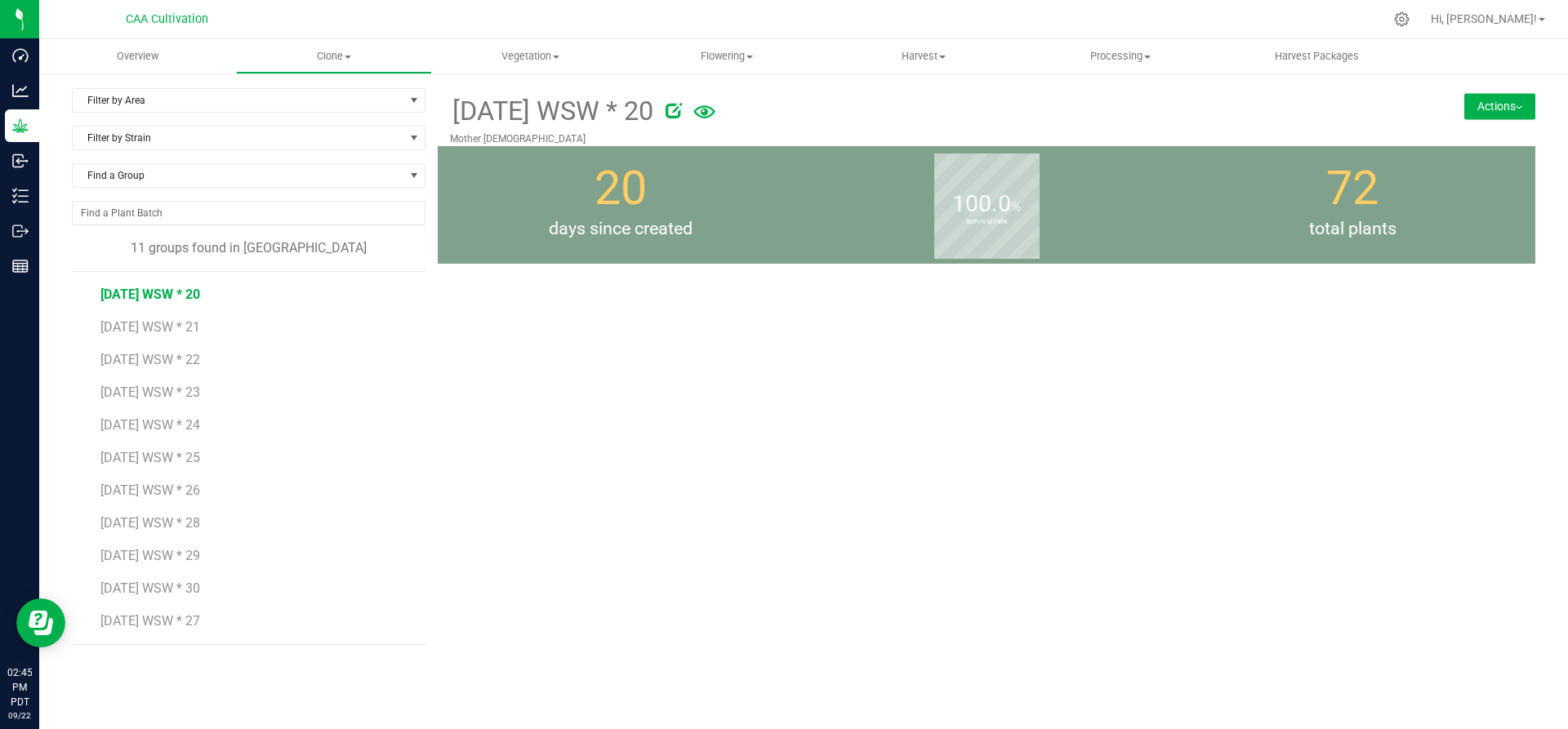
click at [1489, 103] on button "Actions" at bounding box center [1500, 106] width 71 height 27
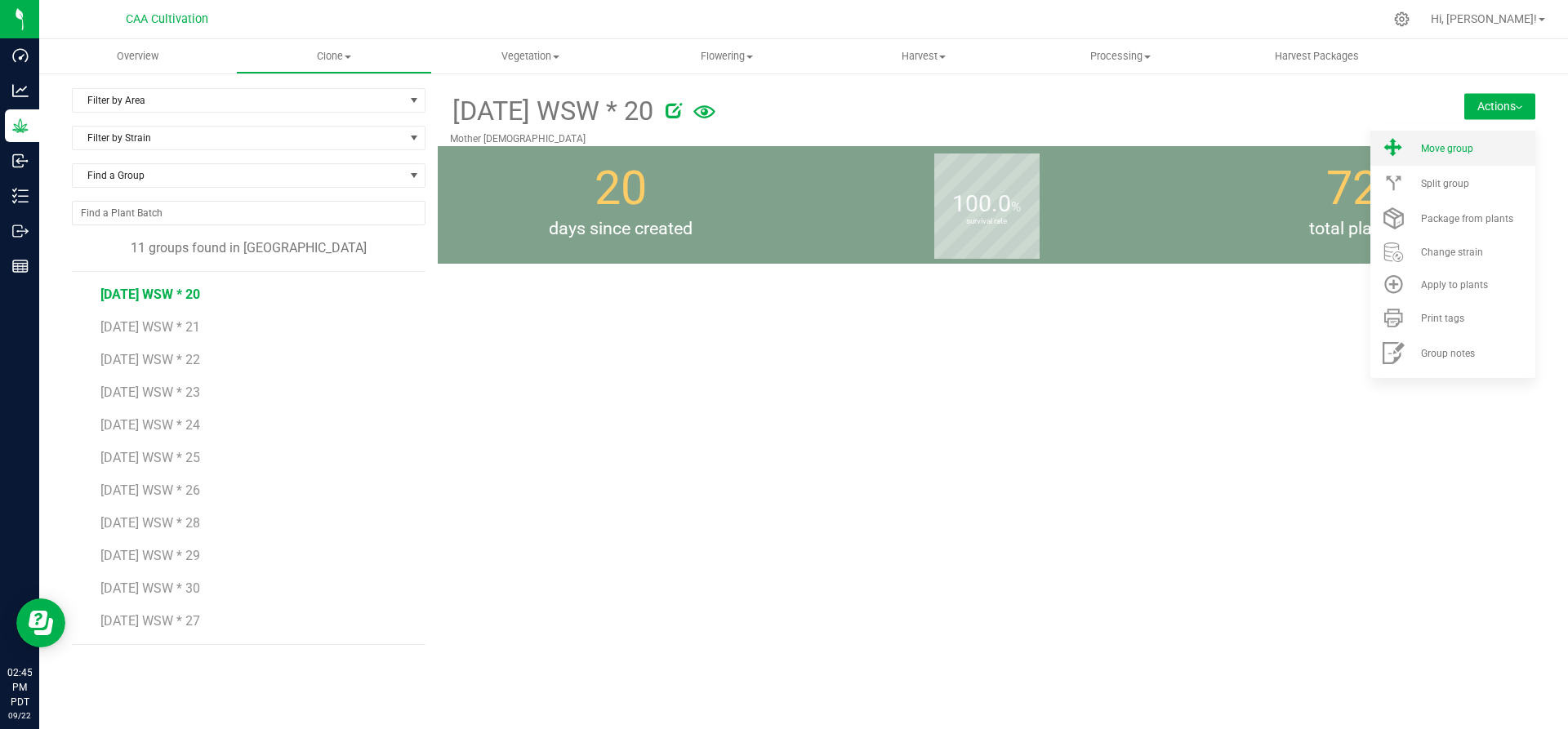
click at [1469, 149] on span "Move group" at bounding box center [1447, 149] width 52 height 12
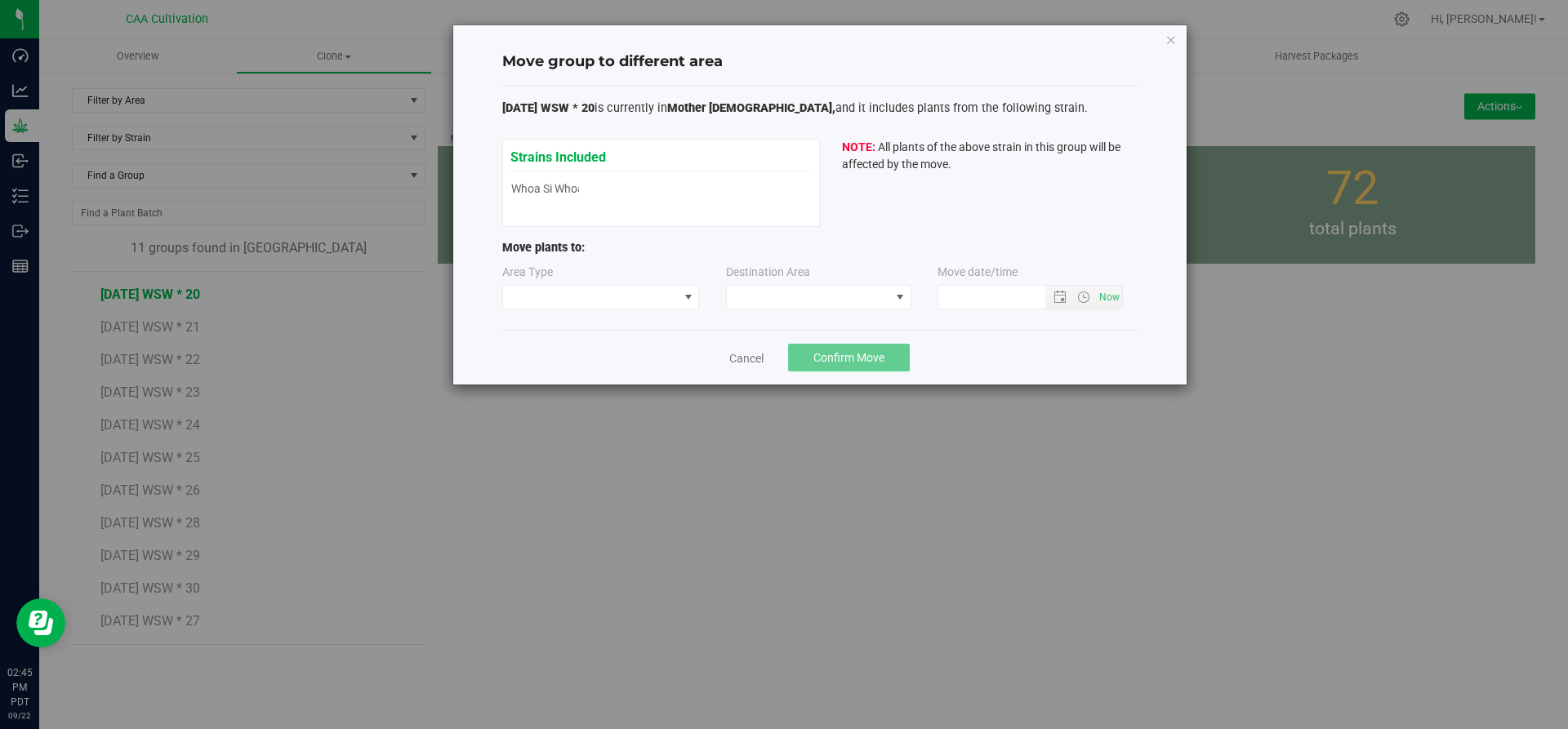
type input "[DATE] 2:45 PM"
click at [687, 303] on span at bounding box center [688, 297] width 13 height 13
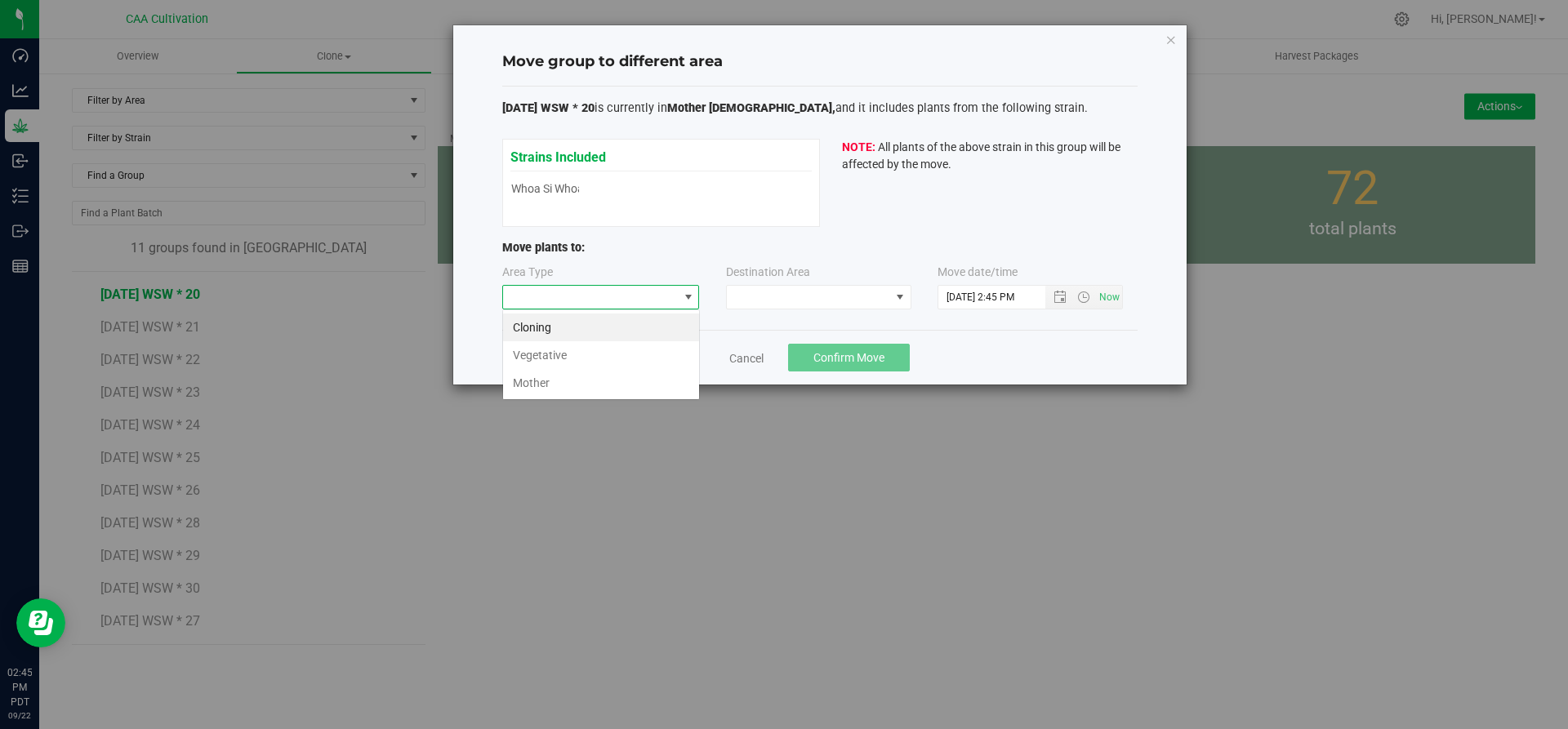
scroll to position [25, 197]
click at [673, 362] on li "Vegetative" at bounding box center [602, 355] width 196 height 27
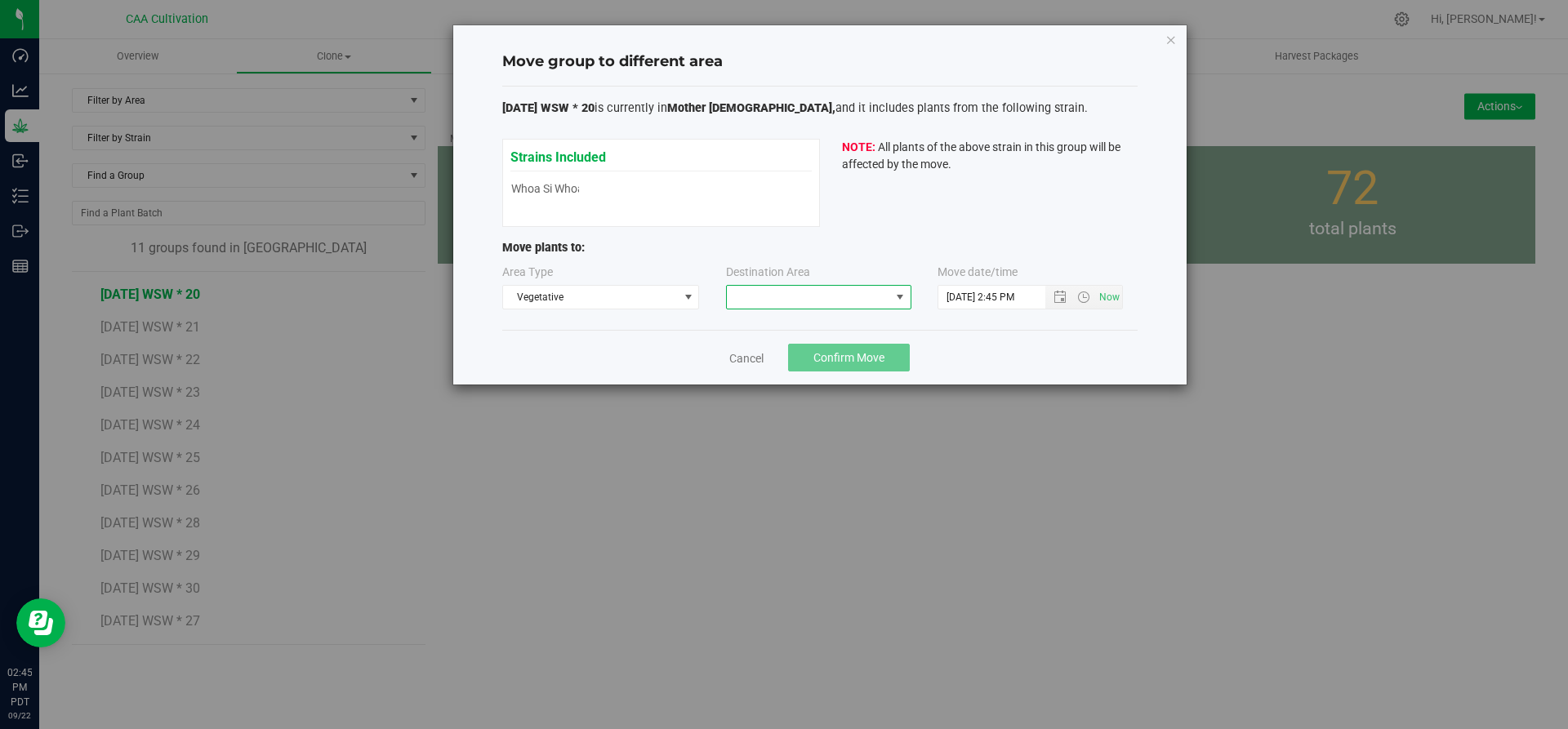
click at [749, 295] on span at bounding box center [808, 297] width 164 height 23
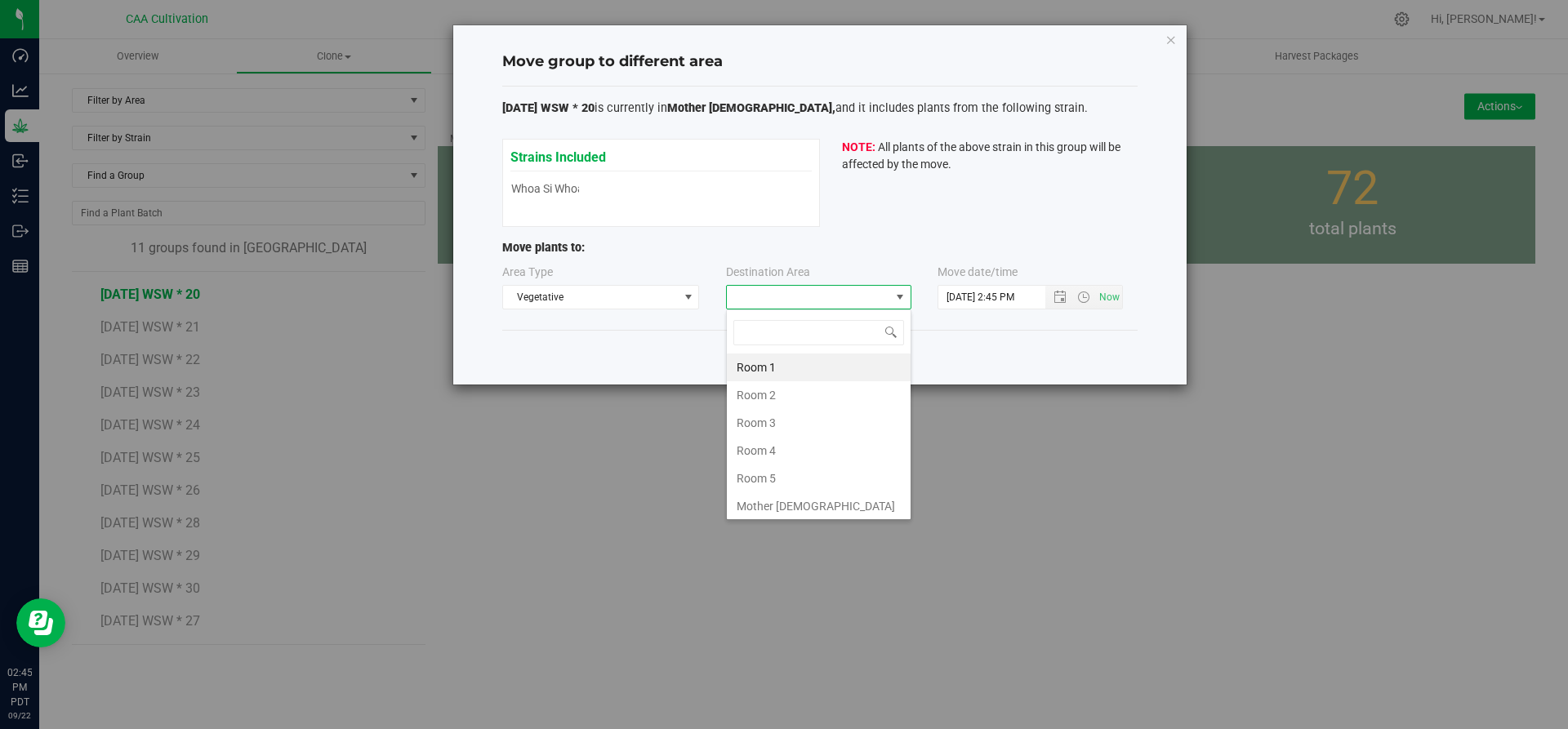
scroll to position [25, 186]
click at [776, 472] on li "Room 5" at bounding box center [819, 478] width 184 height 27
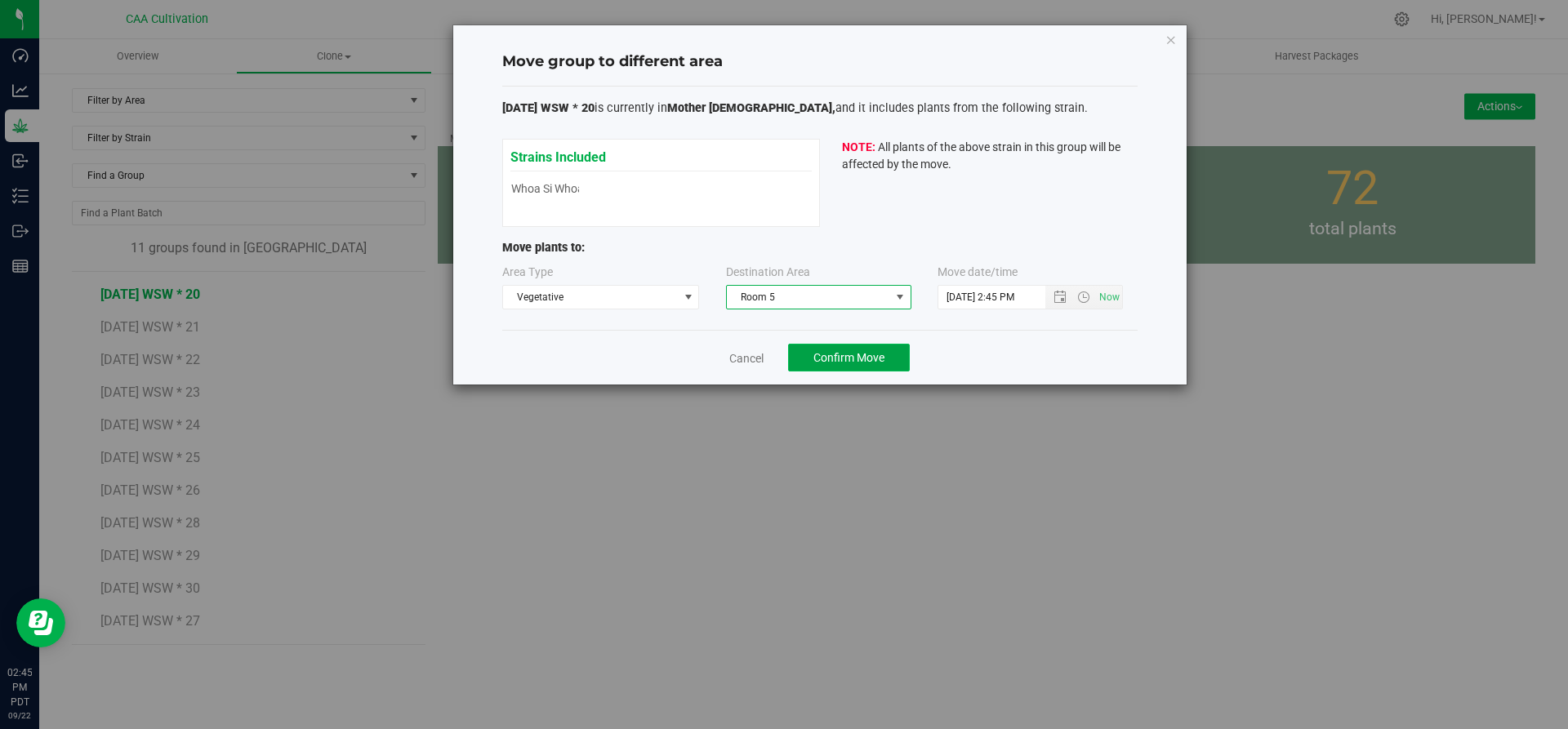
click at [856, 354] on span "Confirm Move" at bounding box center [849, 357] width 71 height 13
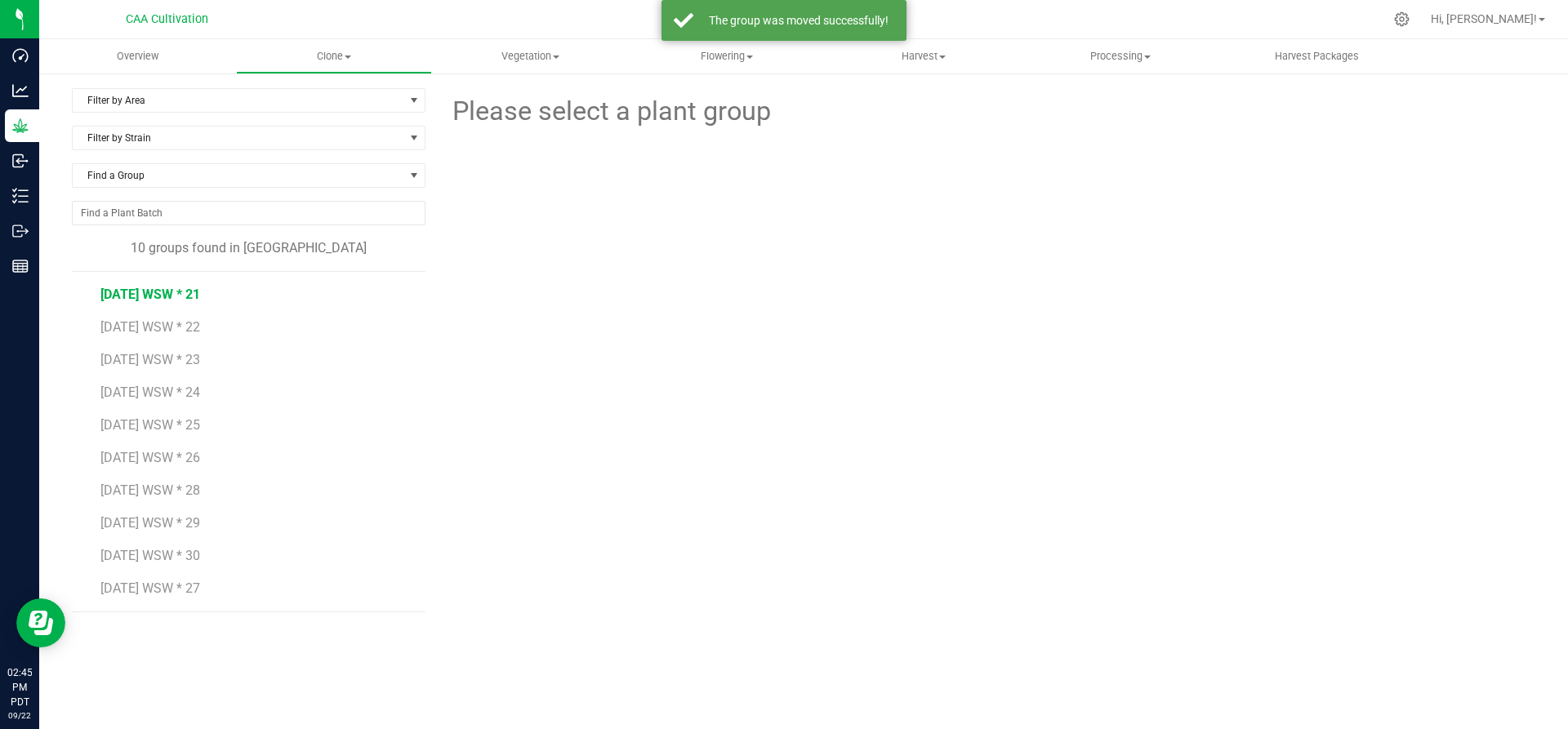
click at [173, 291] on span "[DATE] WSW * 21" at bounding box center [150, 295] width 100 height 16
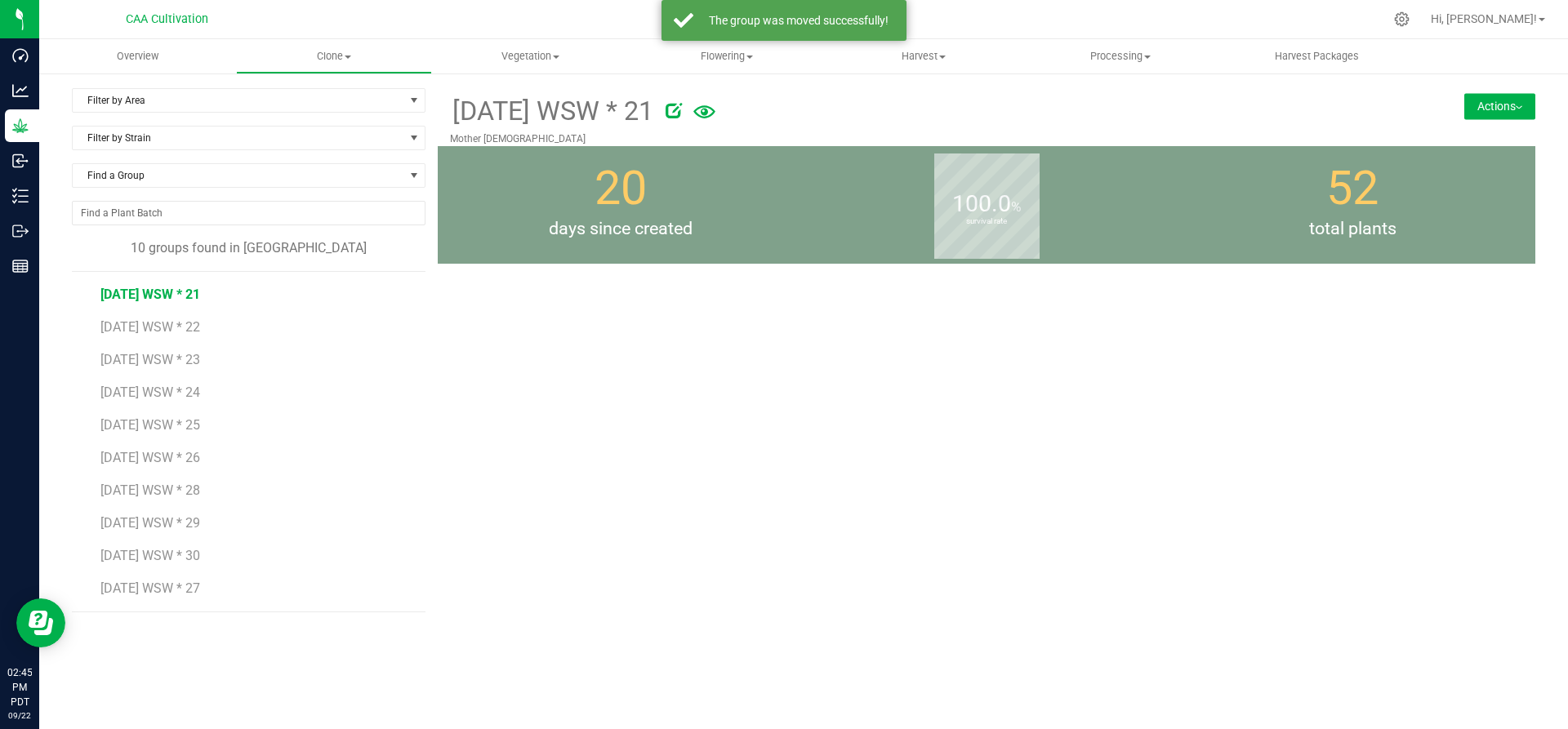
click at [1518, 98] on button "Actions" at bounding box center [1500, 106] width 71 height 27
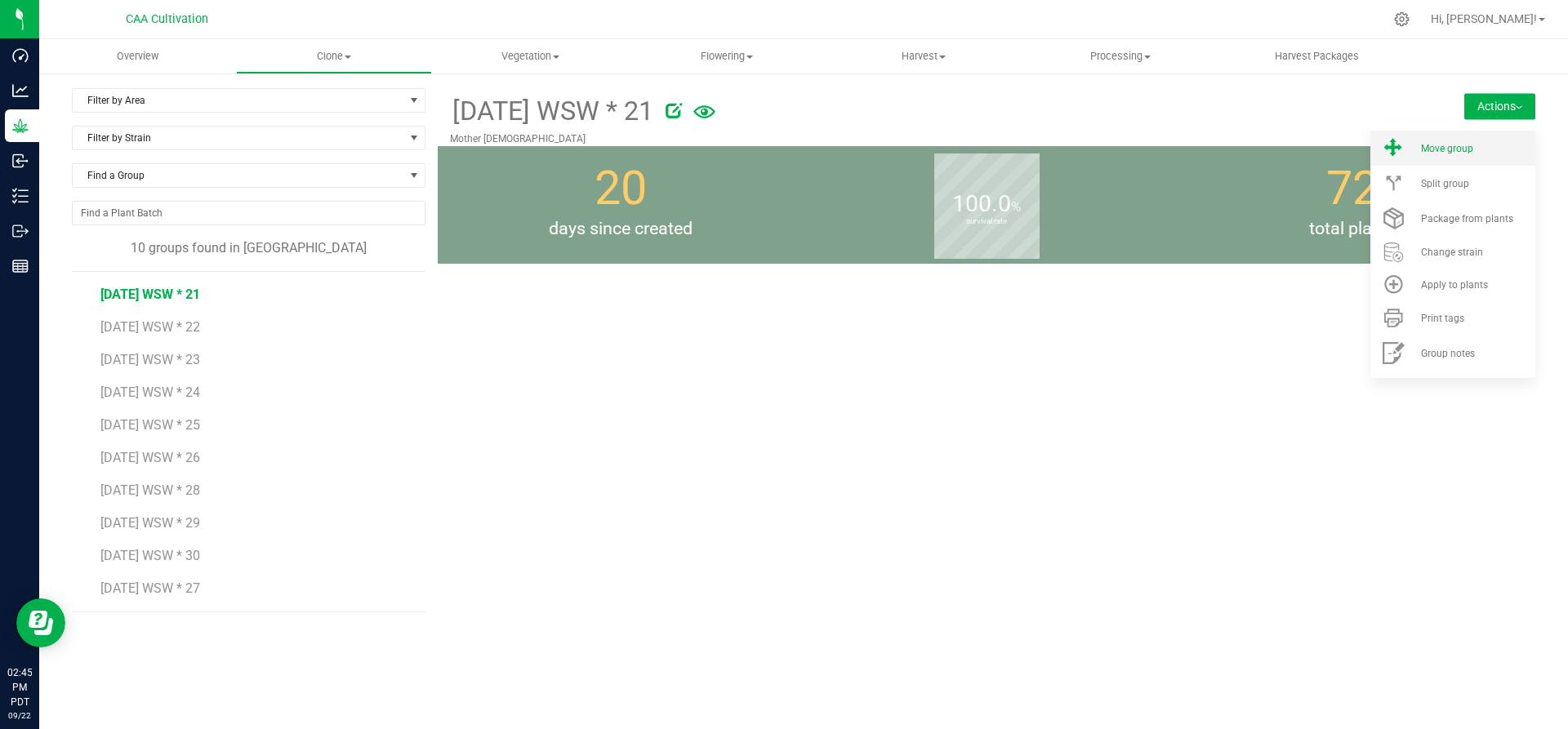
click at [1481, 149] on div "Move group" at bounding box center [1477, 149] width 111 height 12
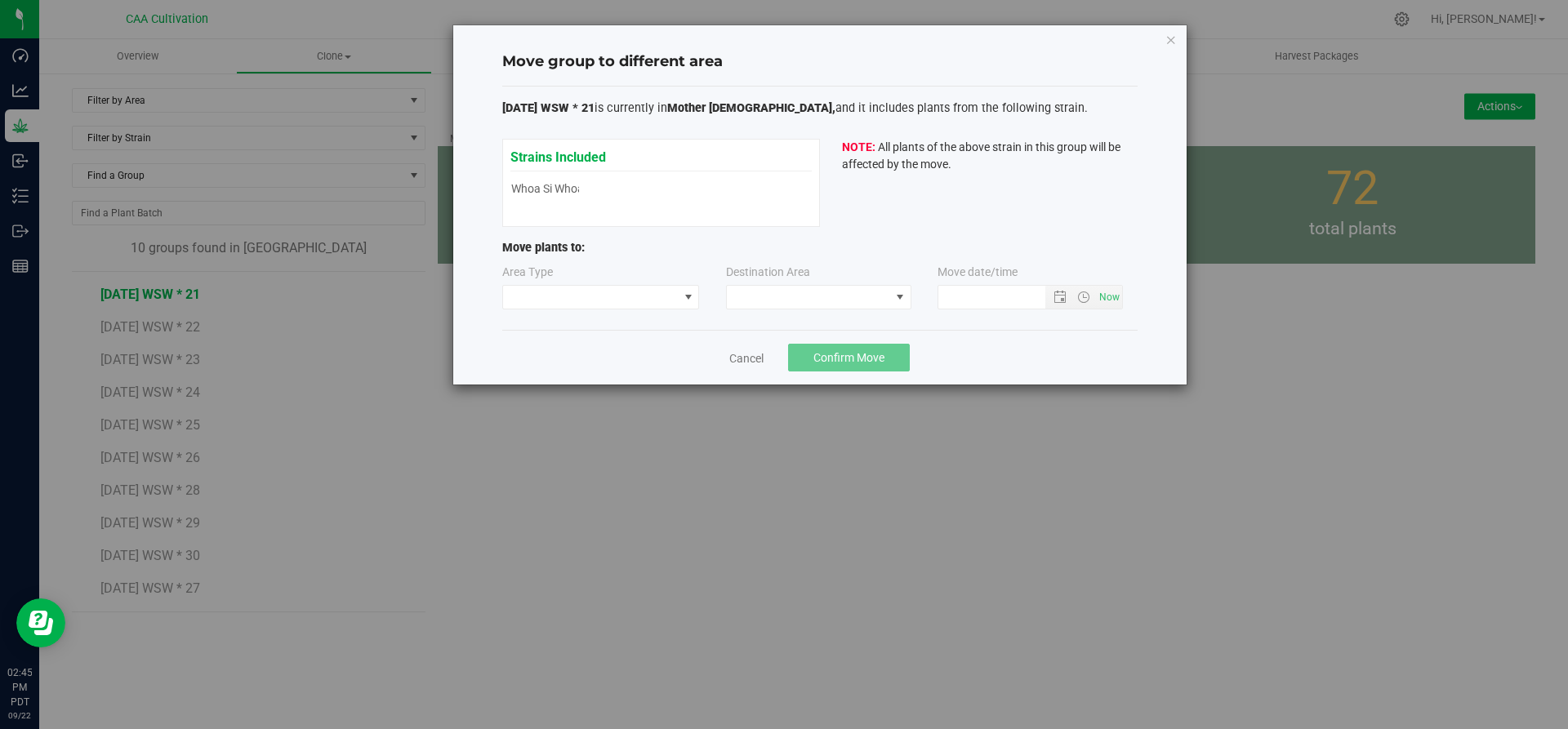
type input "[DATE] 2:45 PM"
click at [642, 301] on span at bounding box center [591, 297] width 175 height 23
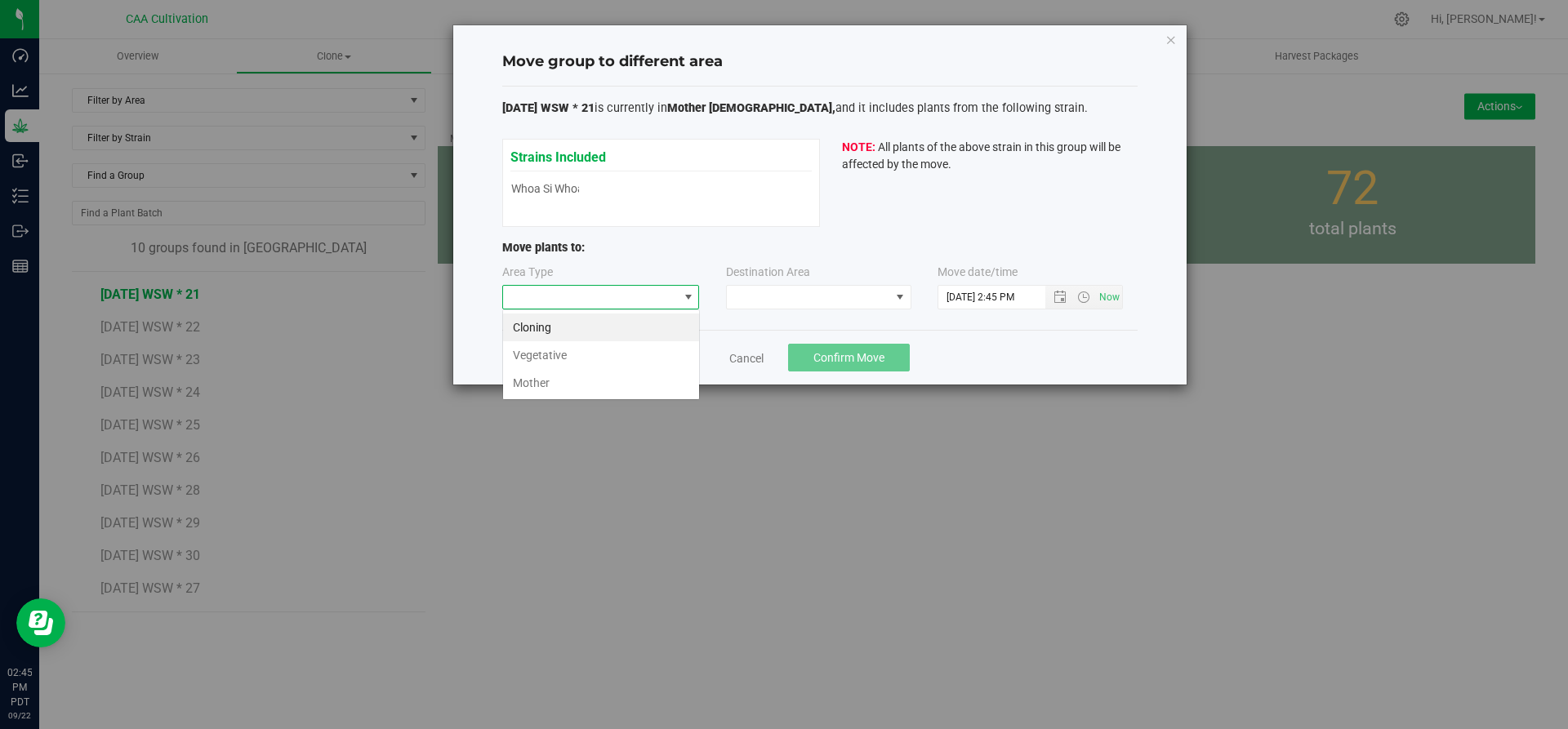
scroll to position [25, 197]
click at [619, 359] on li "Vegetative" at bounding box center [602, 355] width 196 height 27
click at [768, 283] on div "Destination Area" at bounding box center [768, 274] width 84 height 21
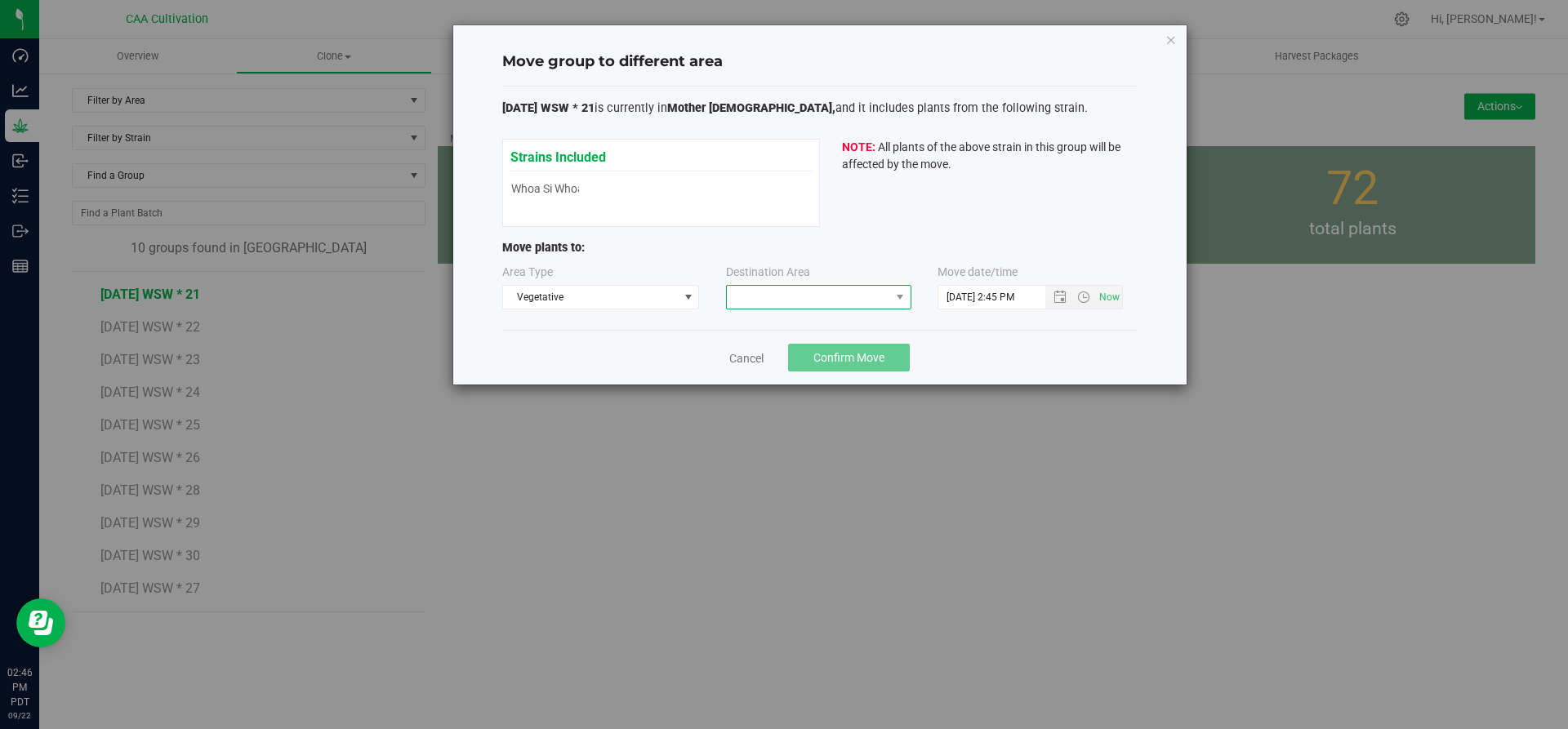
click at [769, 290] on span at bounding box center [808, 297] width 164 height 23
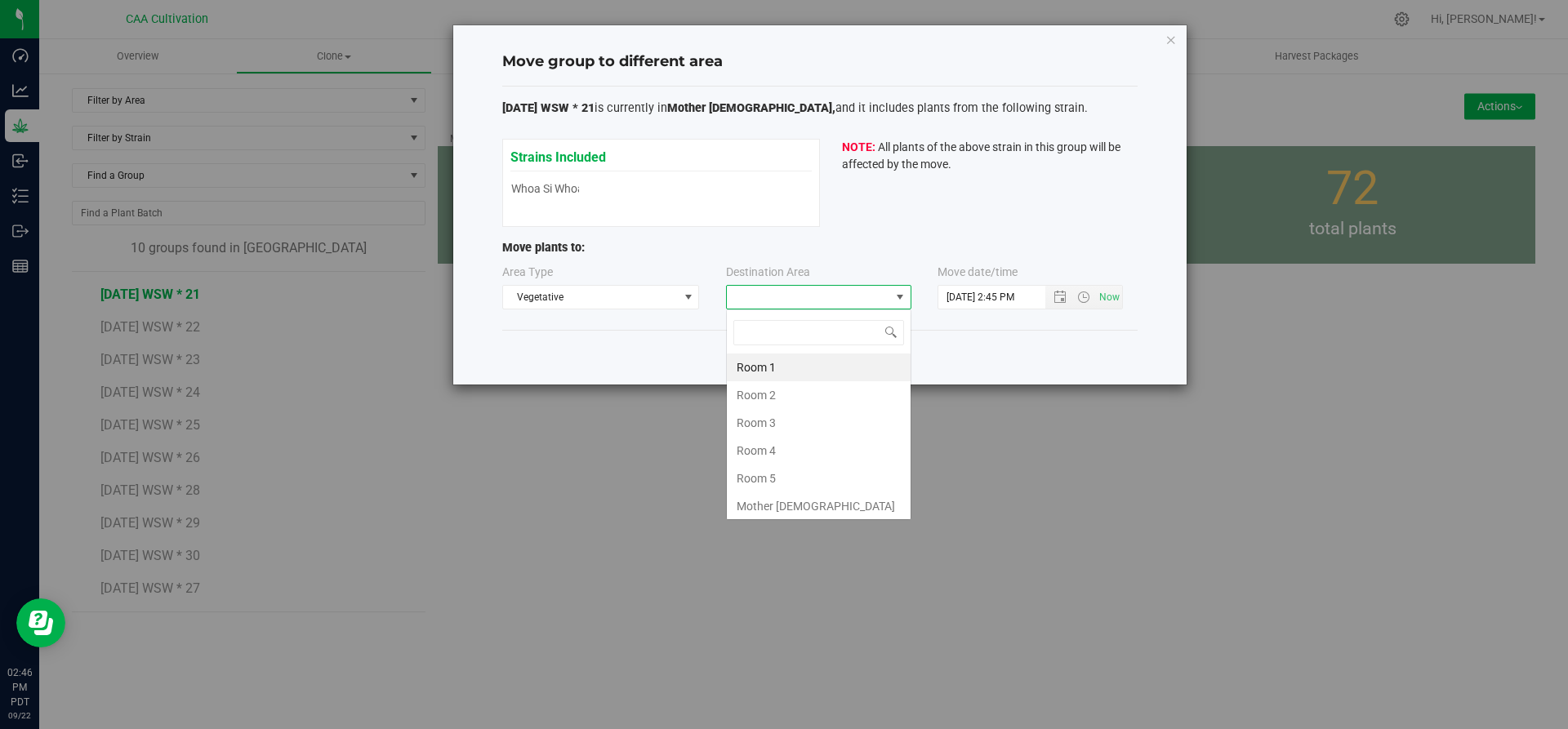
scroll to position [25, 186]
drag, startPoint x: 758, startPoint y: 476, endPoint x: 765, endPoint y: 466, distance: 12.2
click at [760, 472] on li "Room 5" at bounding box center [819, 478] width 184 height 27
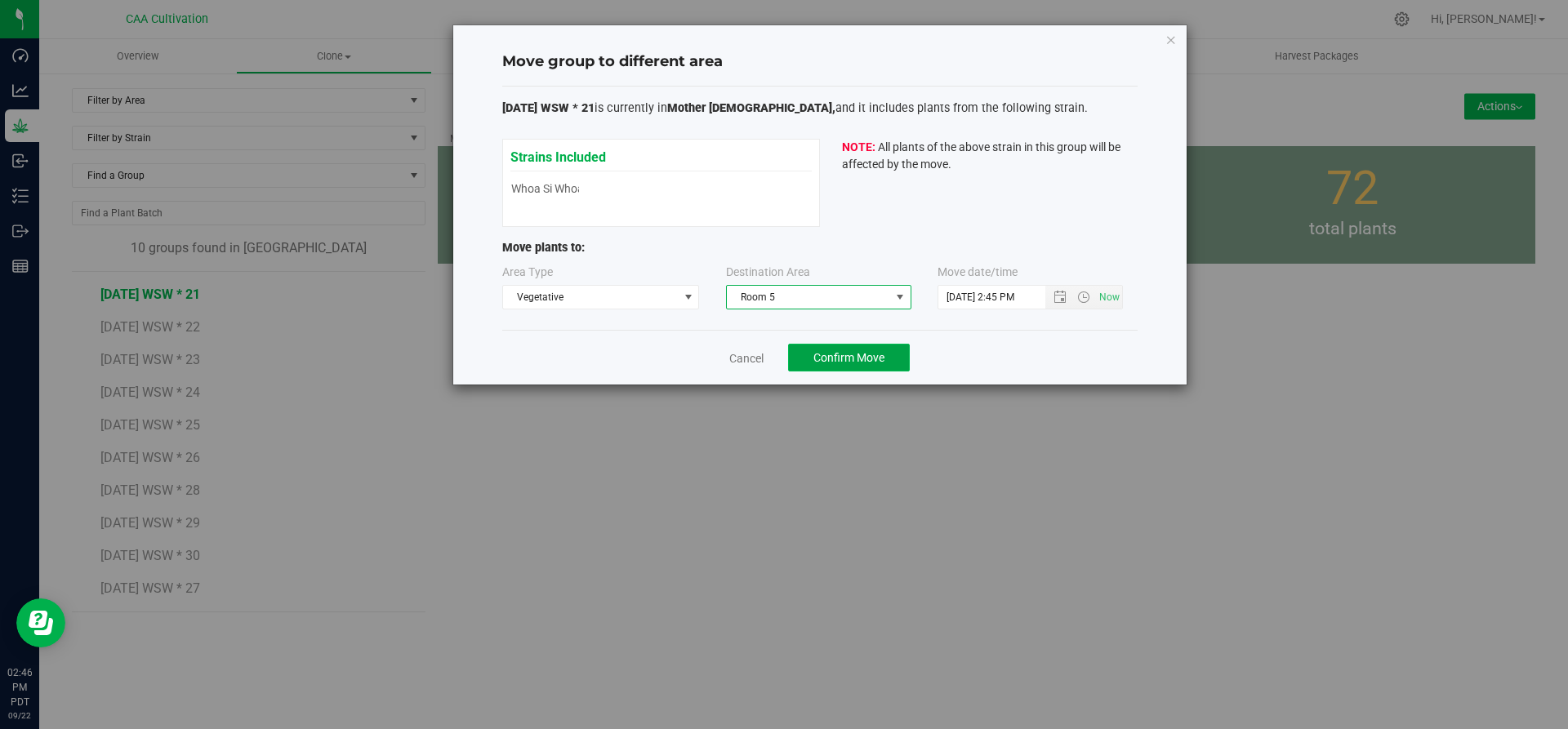
click at [832, 360] on span "Confirm Move" at bounding box center [849, 357] width 71 height 13
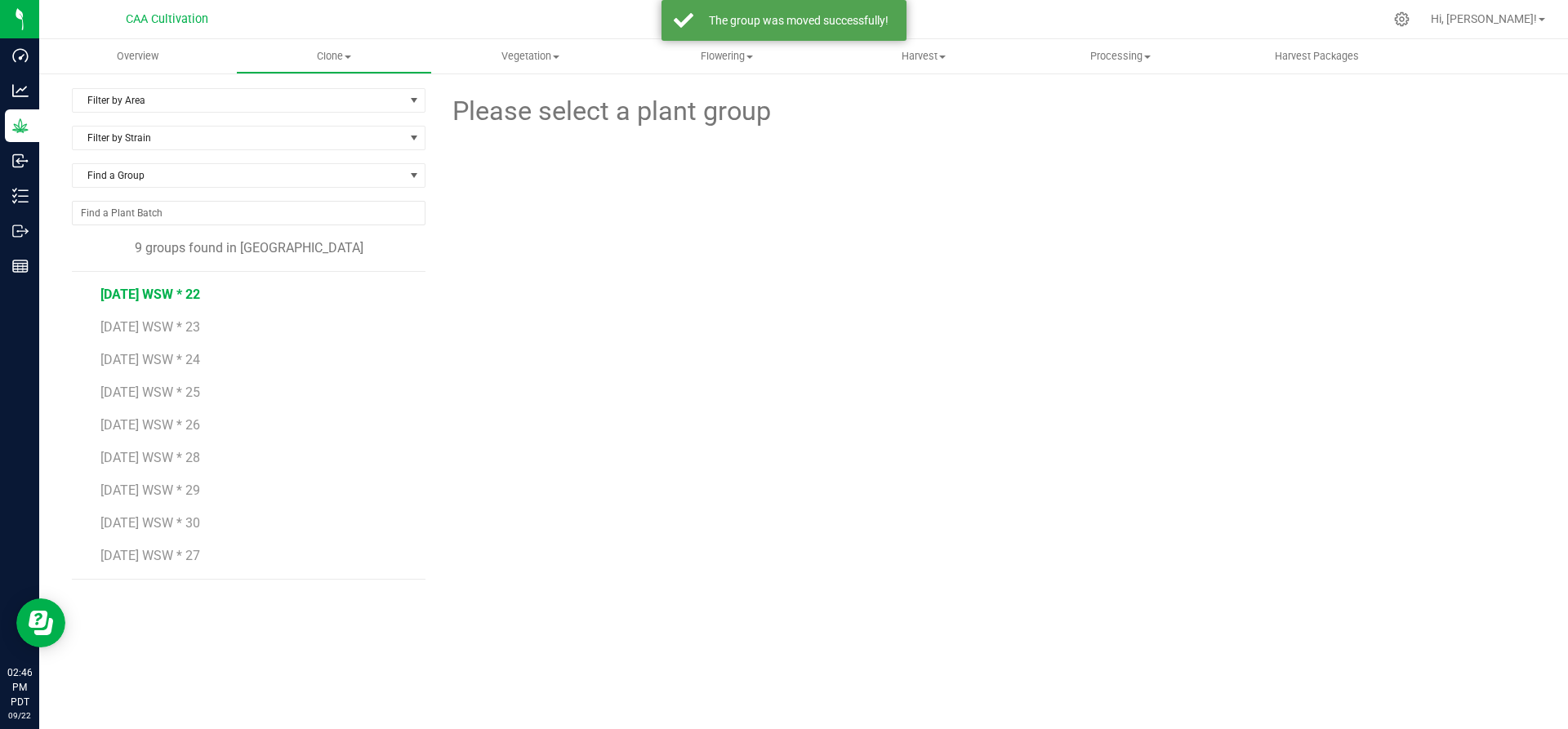
click at [157, 292] on span "[DATE] WSW * 22" at bounding box center [150, 295] width 100 height 16
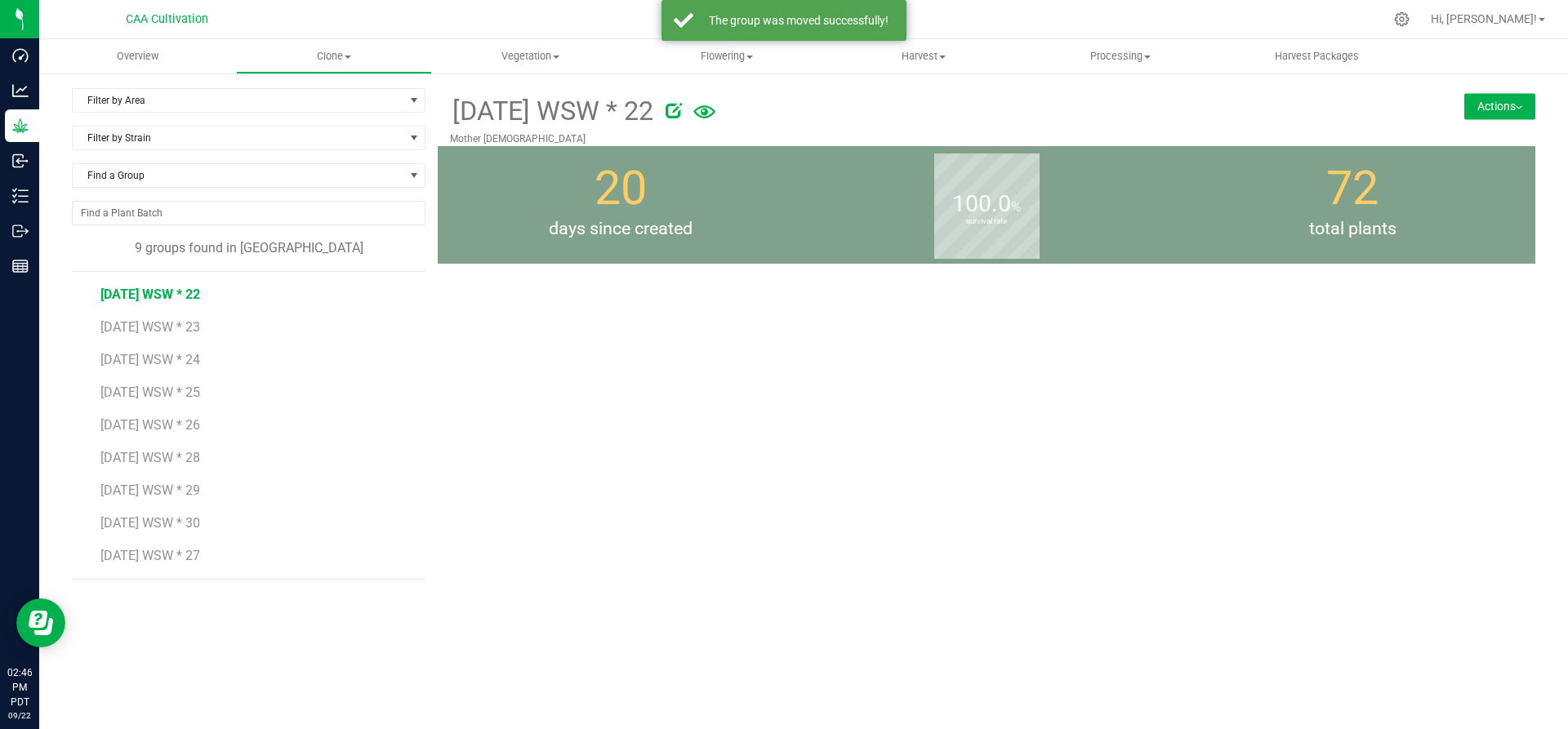
click at [1510, 112] on button "Actions" at bounding box center [1500, 106] width 71 height 27
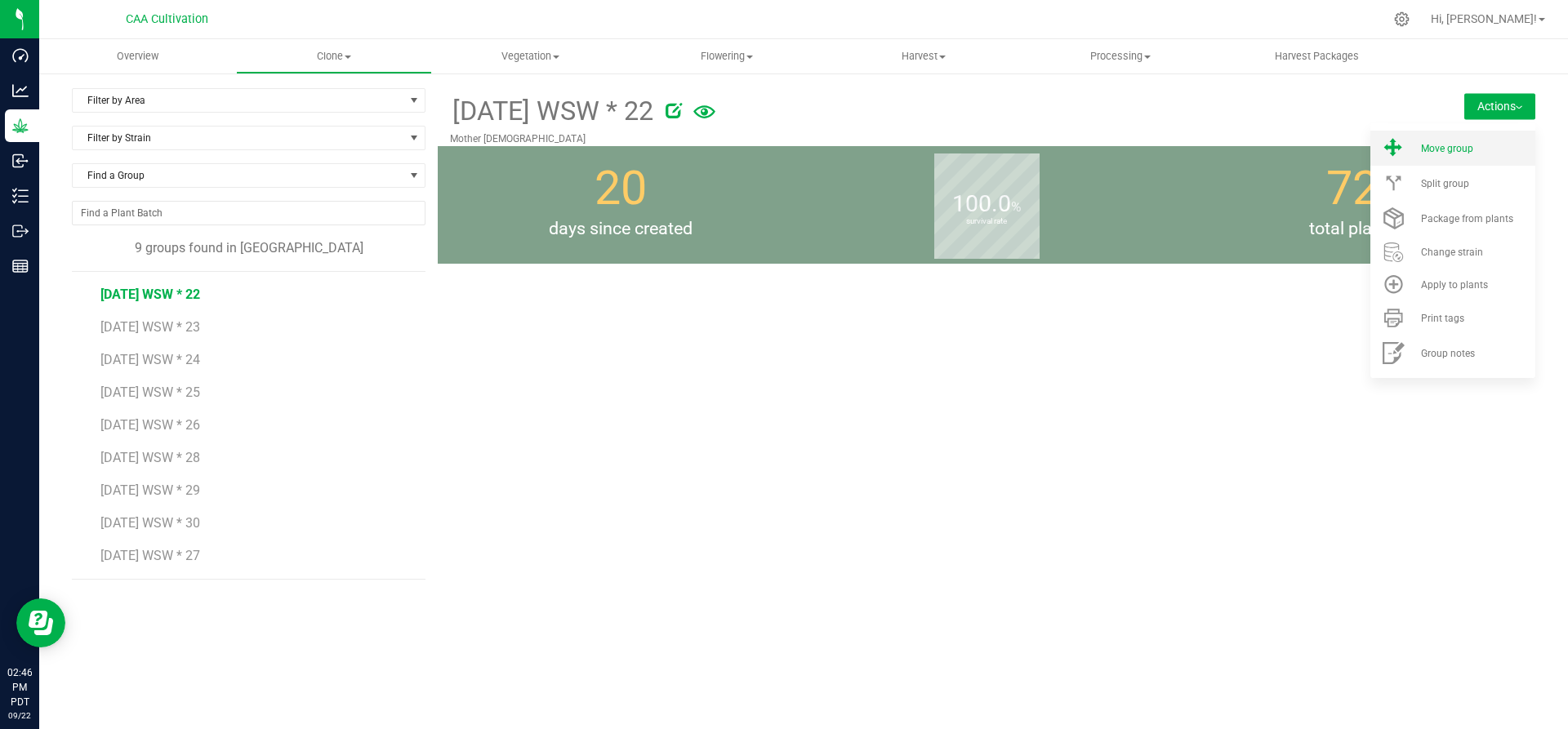
click at [1482, 148] on div "Move group" at bounding box center [1477, 149] width 111 height 12
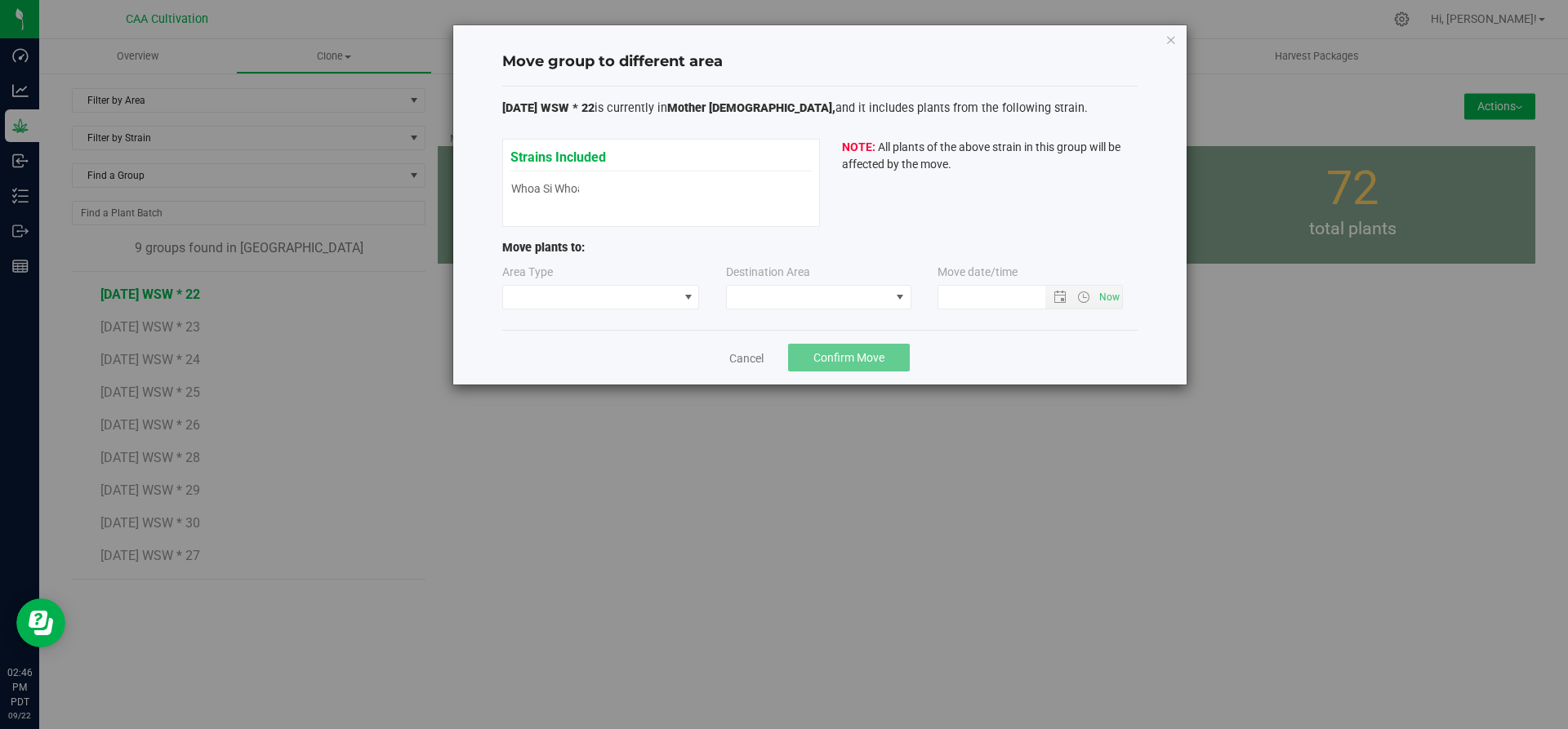
type input "[DATE] 2:46 PM"
click at [675, 302] on span at bounding box center [591, 297] width 175 height 23
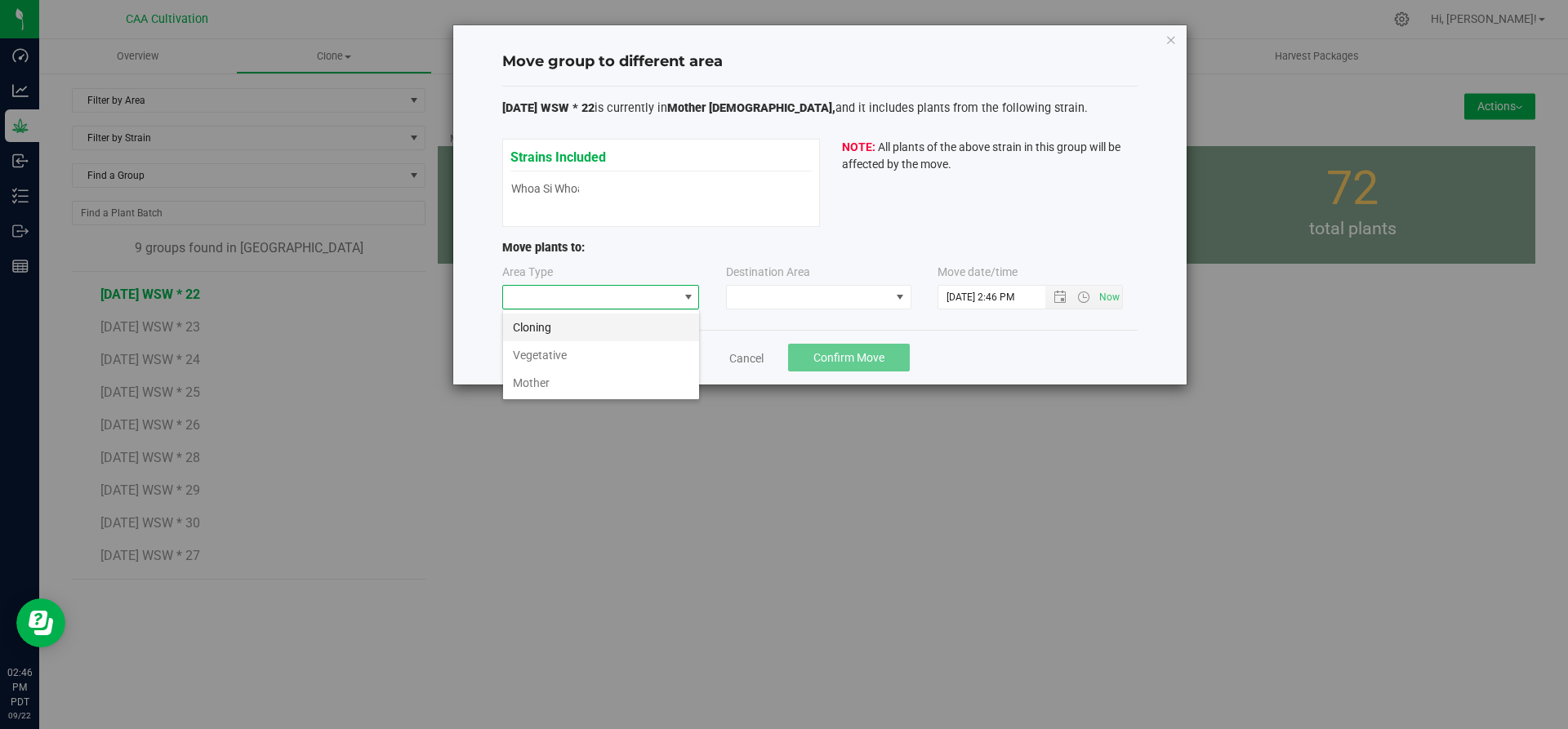
scroll to position [25, 197]
click at [654, 349] on li "Vegetative" at bounding box center [602, 355] width 196 height 27
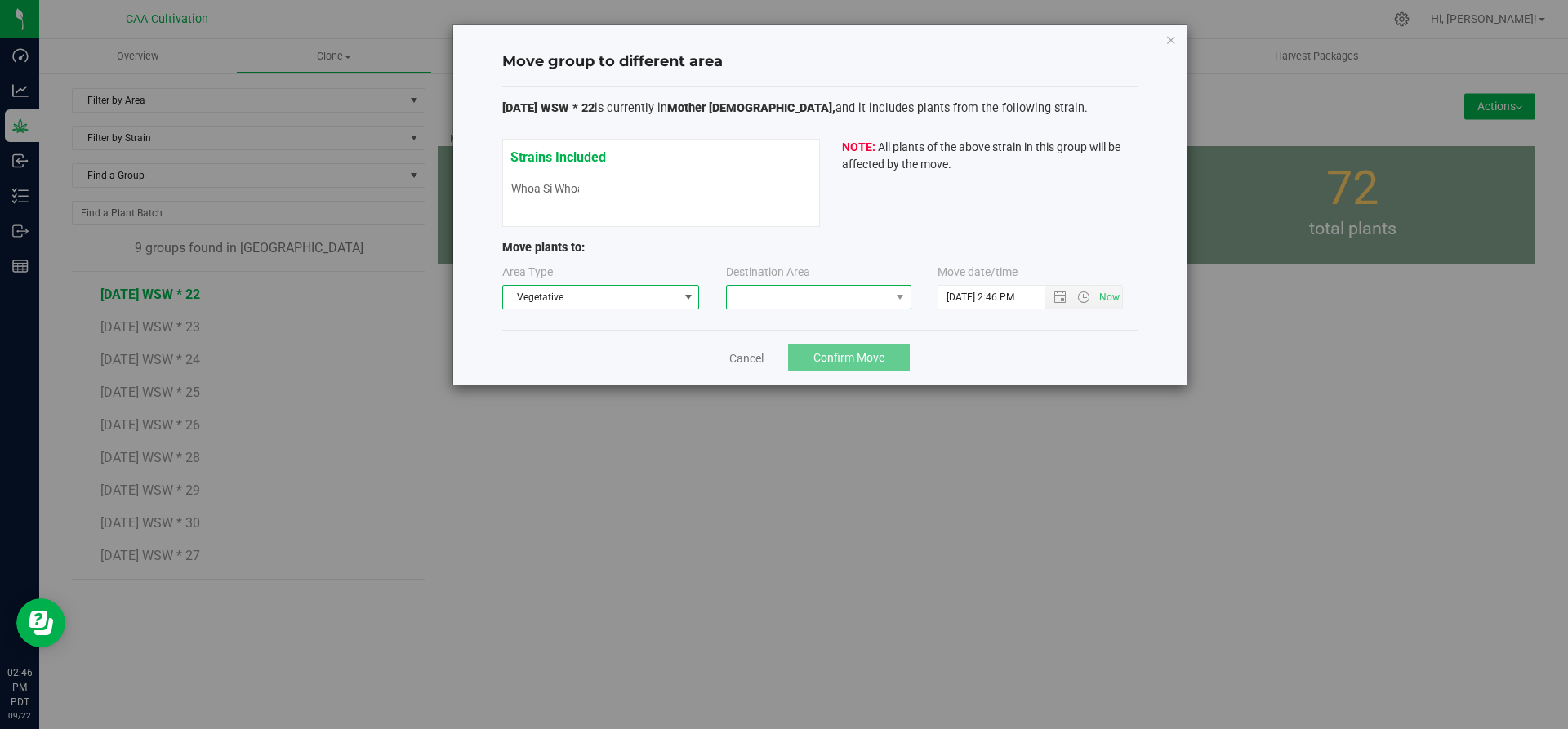
click at [750, 286] on span at bounding box center [808, 297] width 164 height 23
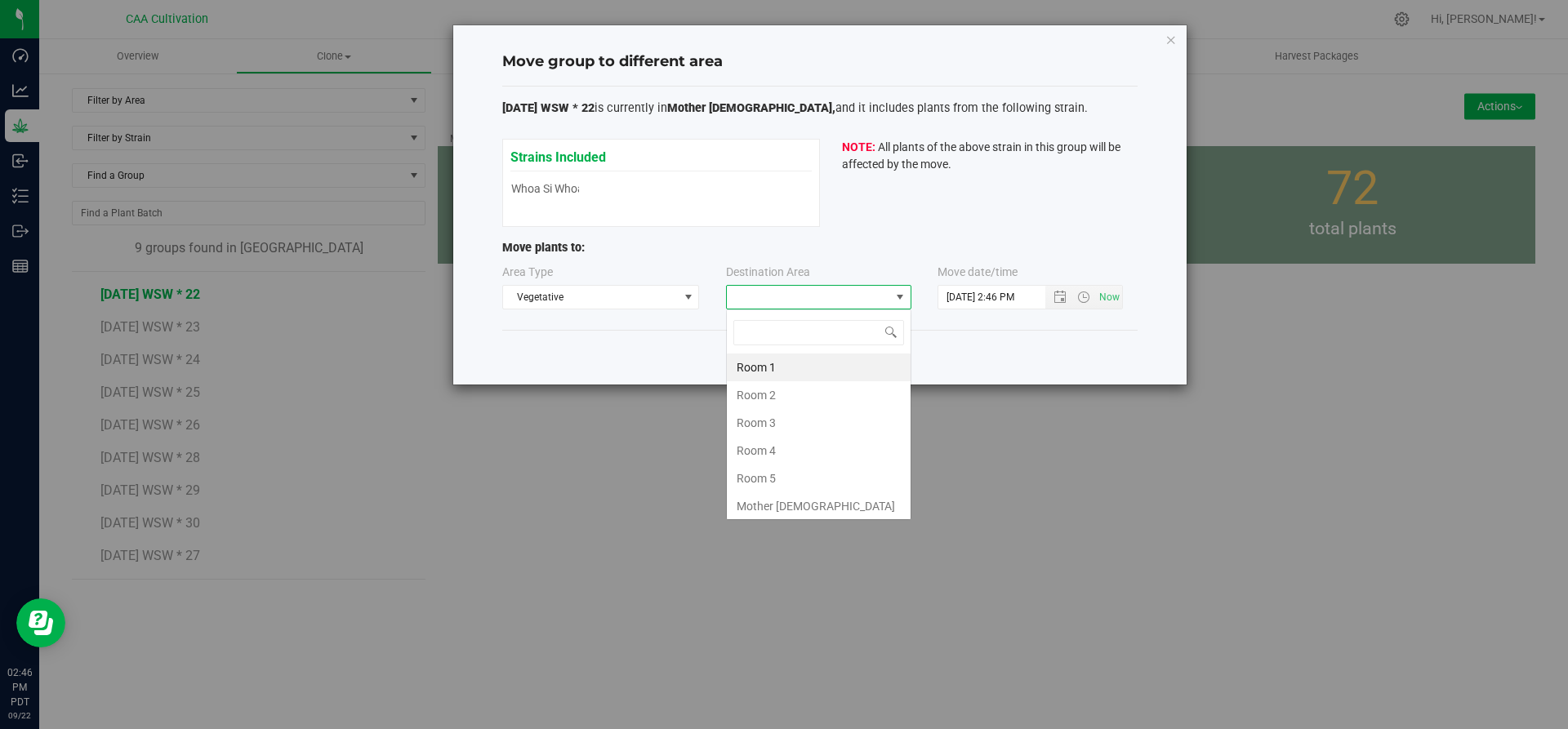
scroll to position [25, 186]
click at [775, 480] on li "Room 5" at bounding box center [819, 478] width 184 height 27
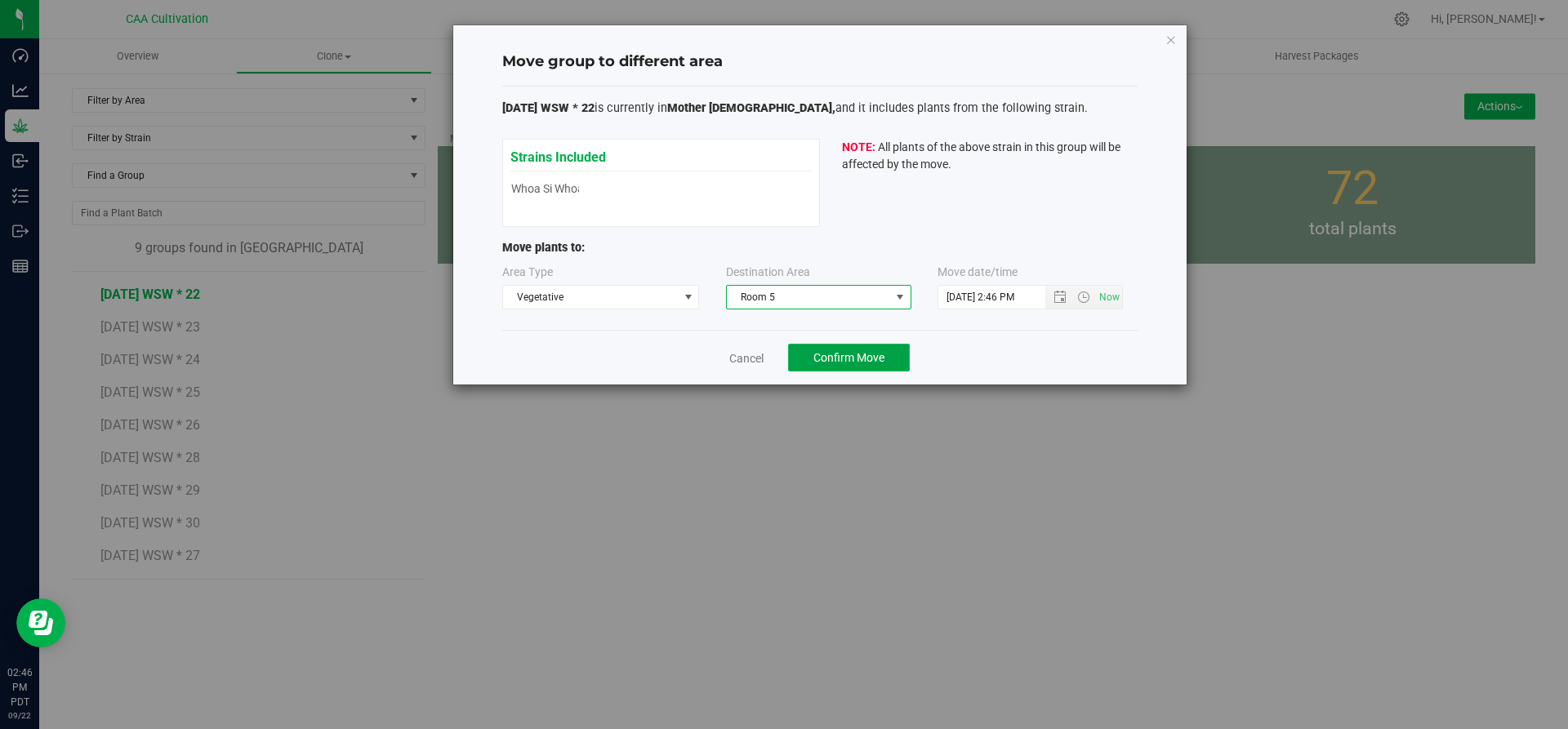
click at [844, 355] on span "Confirm Move" at bounding box center [849, 357] width 71 height 13
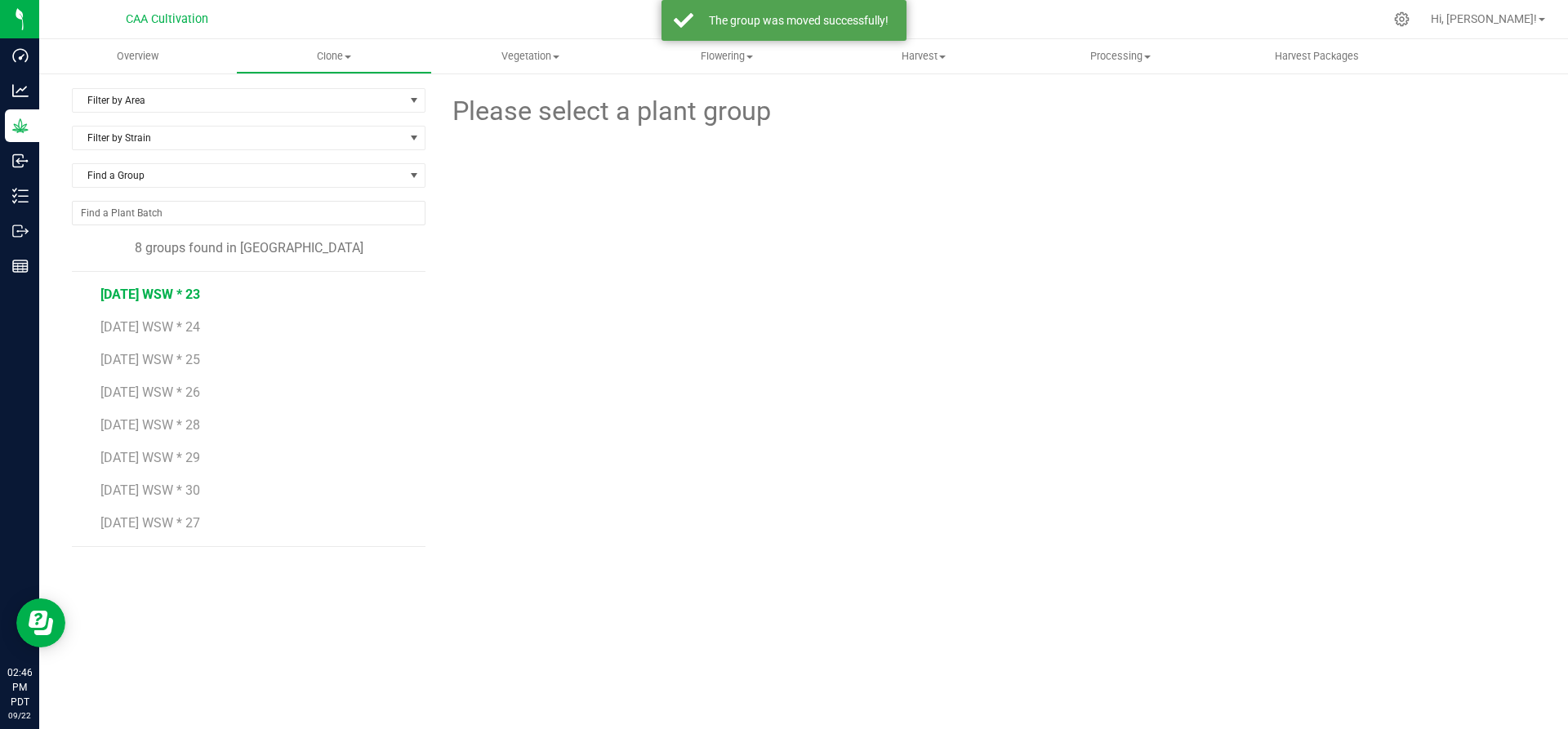
click at [172, 291] on span "[DATE] WSW * 23" at bounding box center [150, 295] width 100 height 16
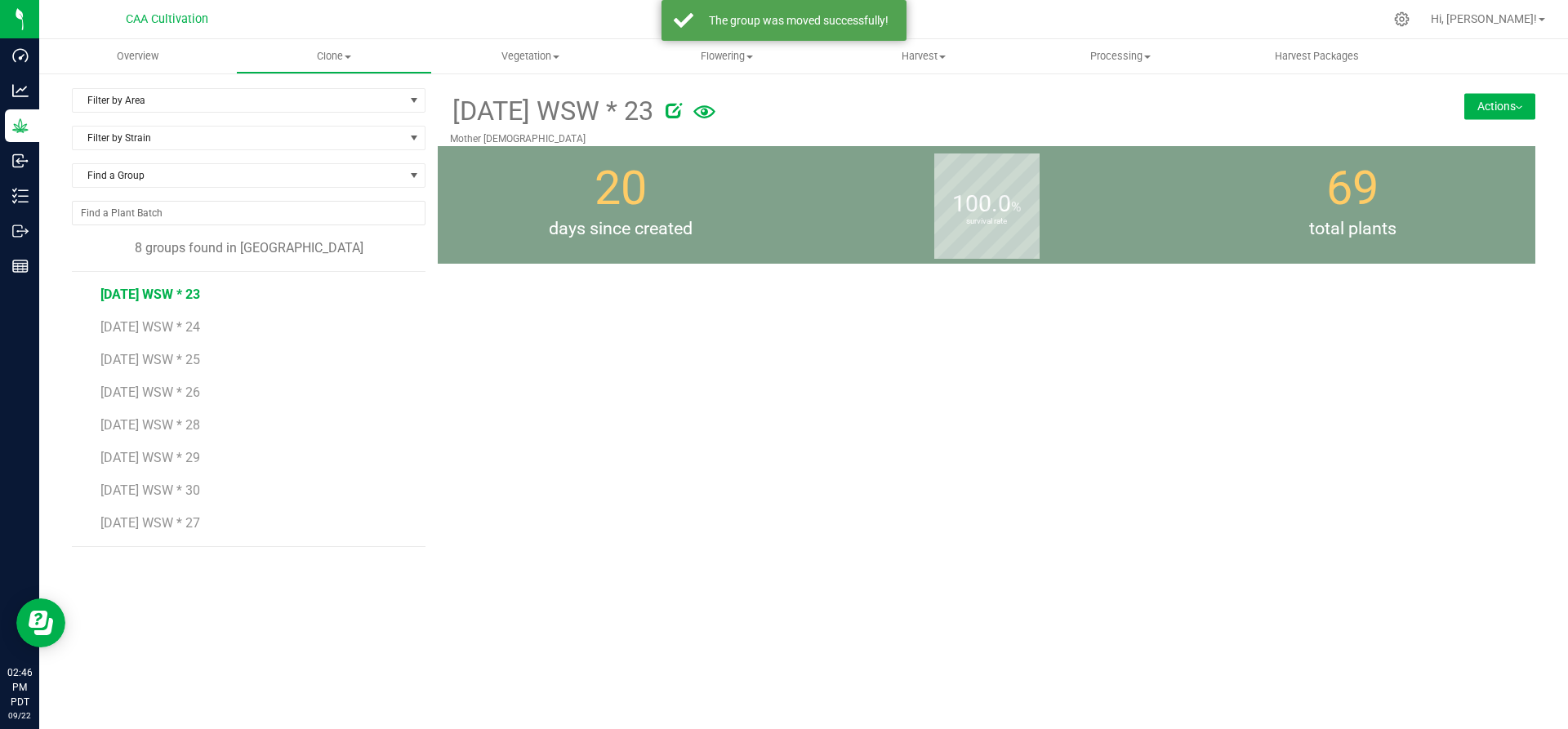
click at [1482, 99] on button "Actions" at bounding box center [1500, 106] width 71 height 27
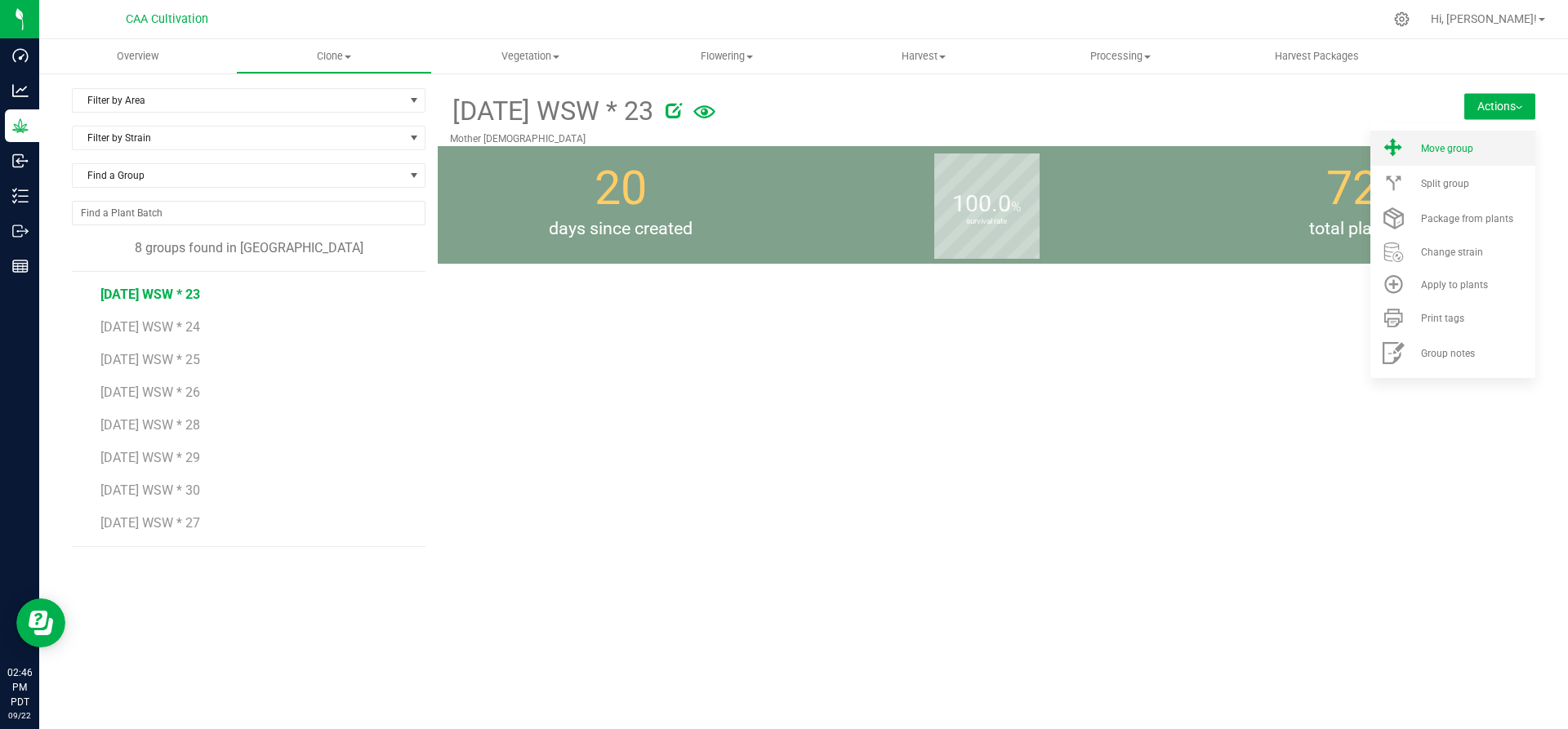
click at [1480, 139] on li "Move group" at bounding box center [1453, 149] width 165 height 35
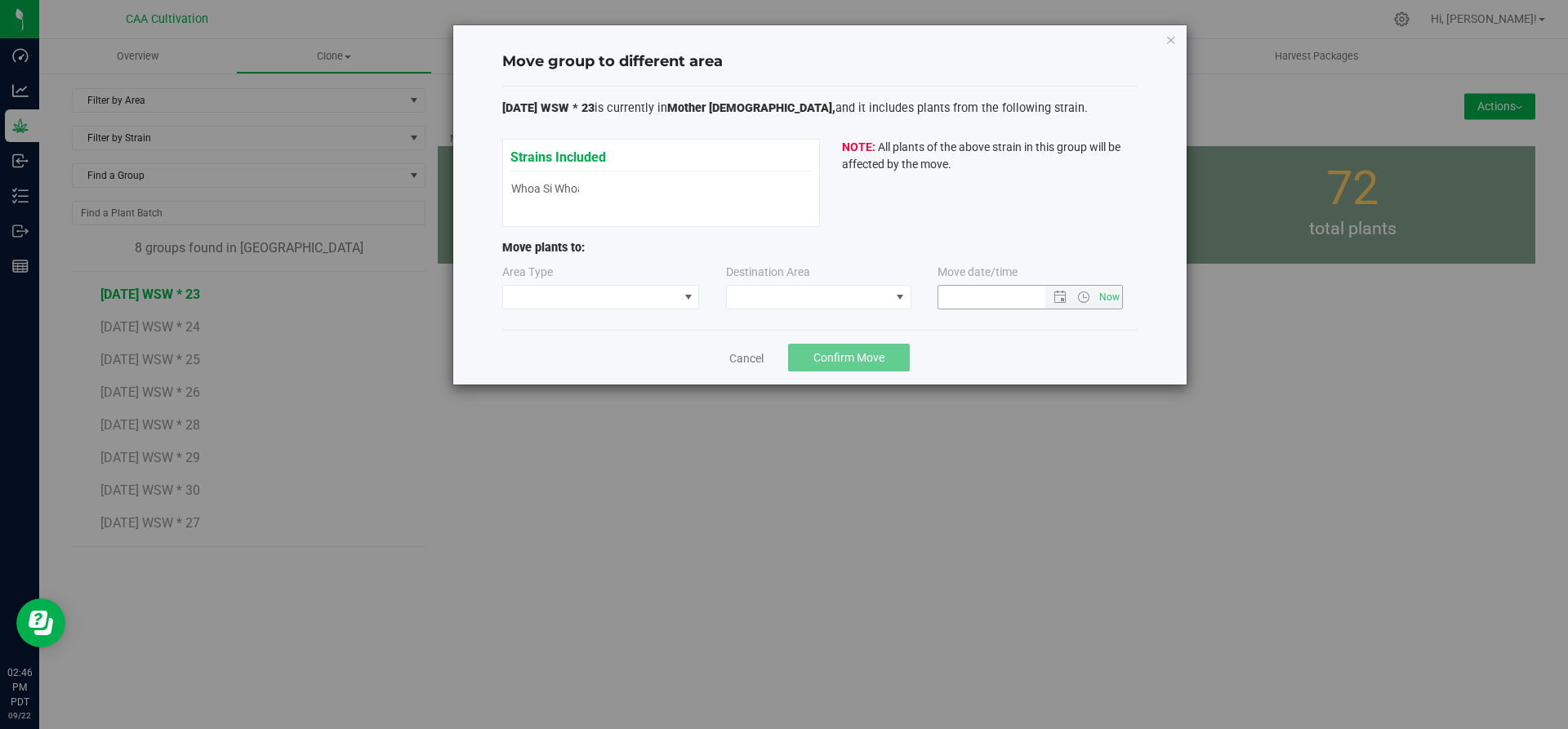
type input "[DATE] 2:46 PM"
click at [684, 303] on span at bounding box center [688, 297] width 13 height 13
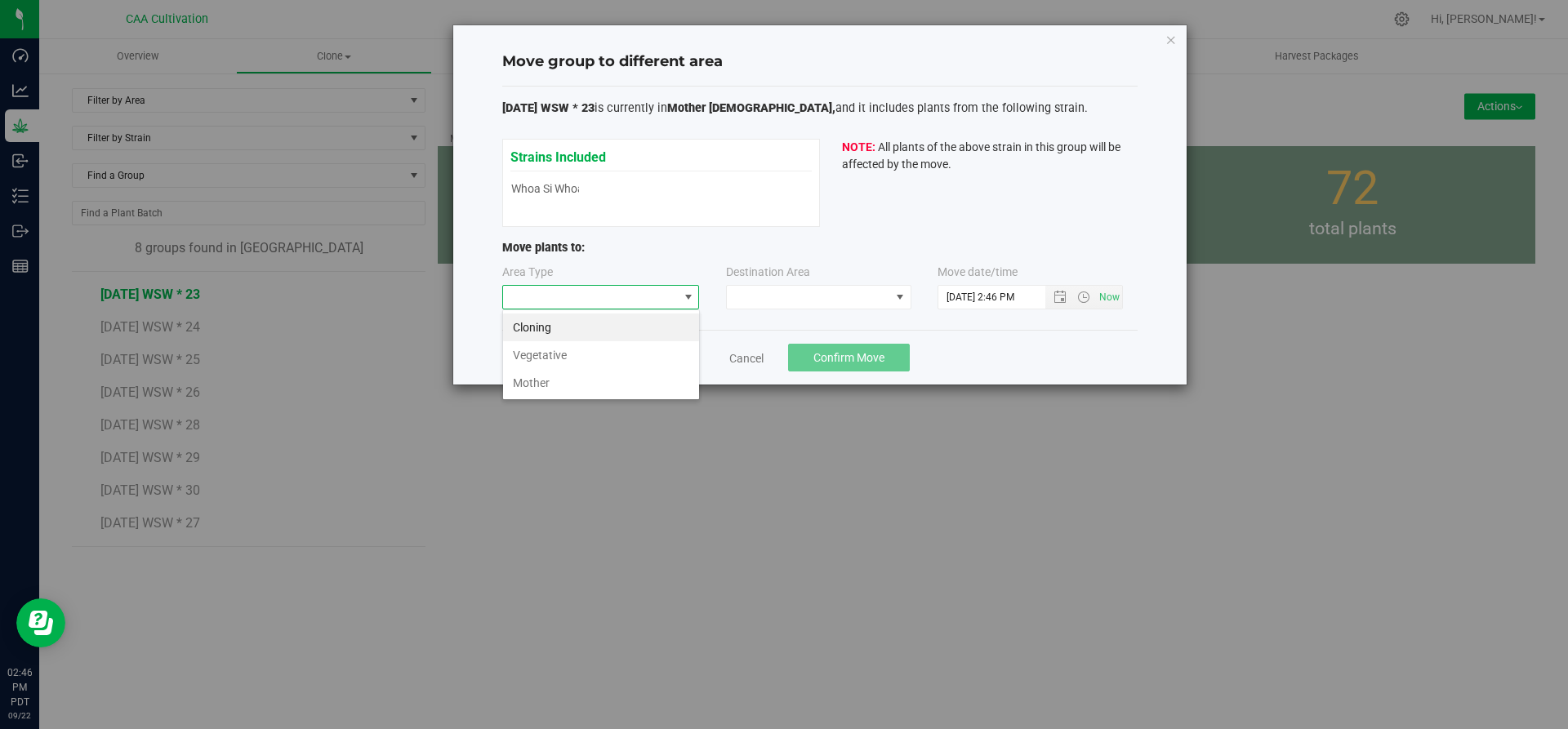
scroll to position [25, 197]
click at [650, 351] on li "Vegetative" at bounding box center [602, 355] width 196 height 27
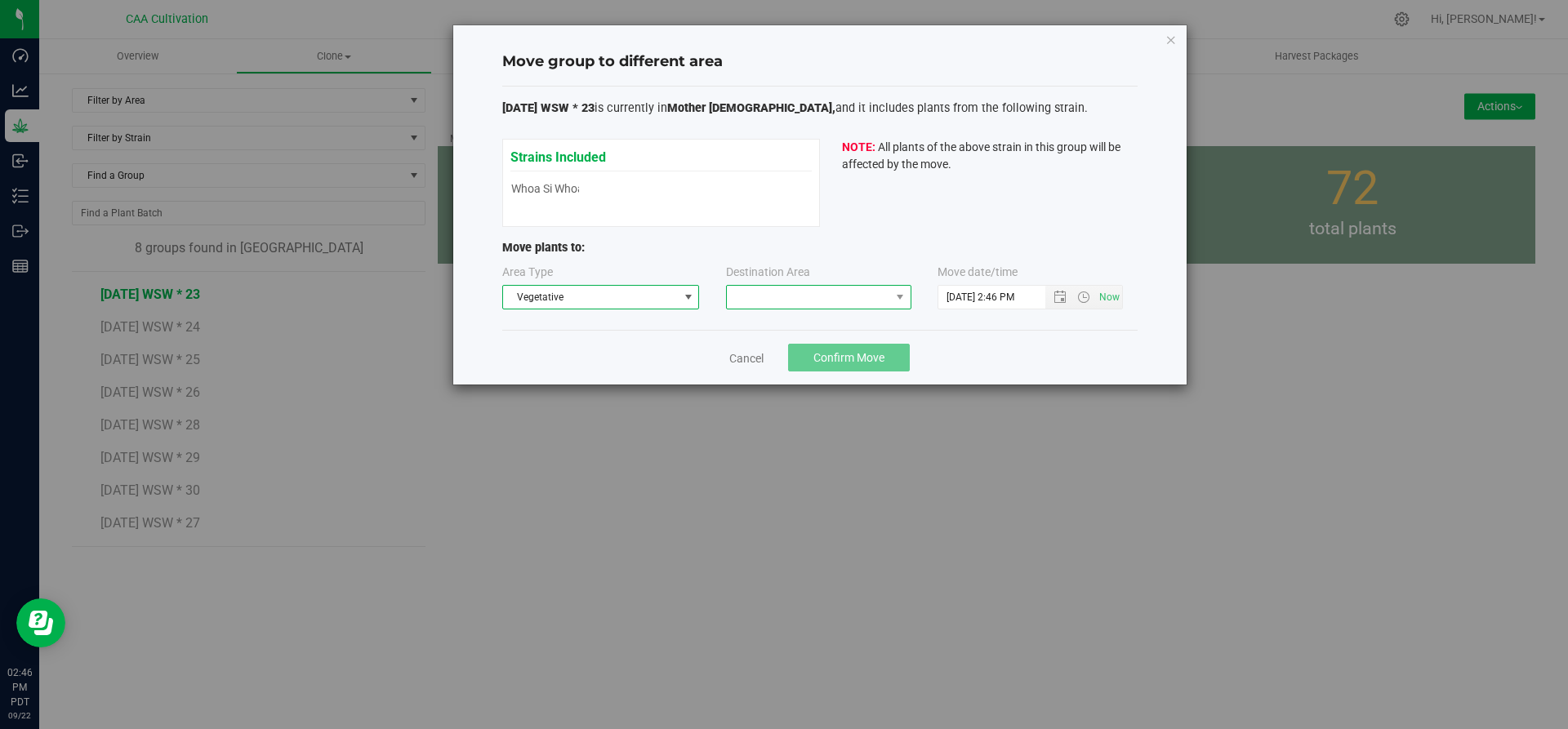
click at [804, 296] on span at bounding box center [808, 297] width 164 height 23
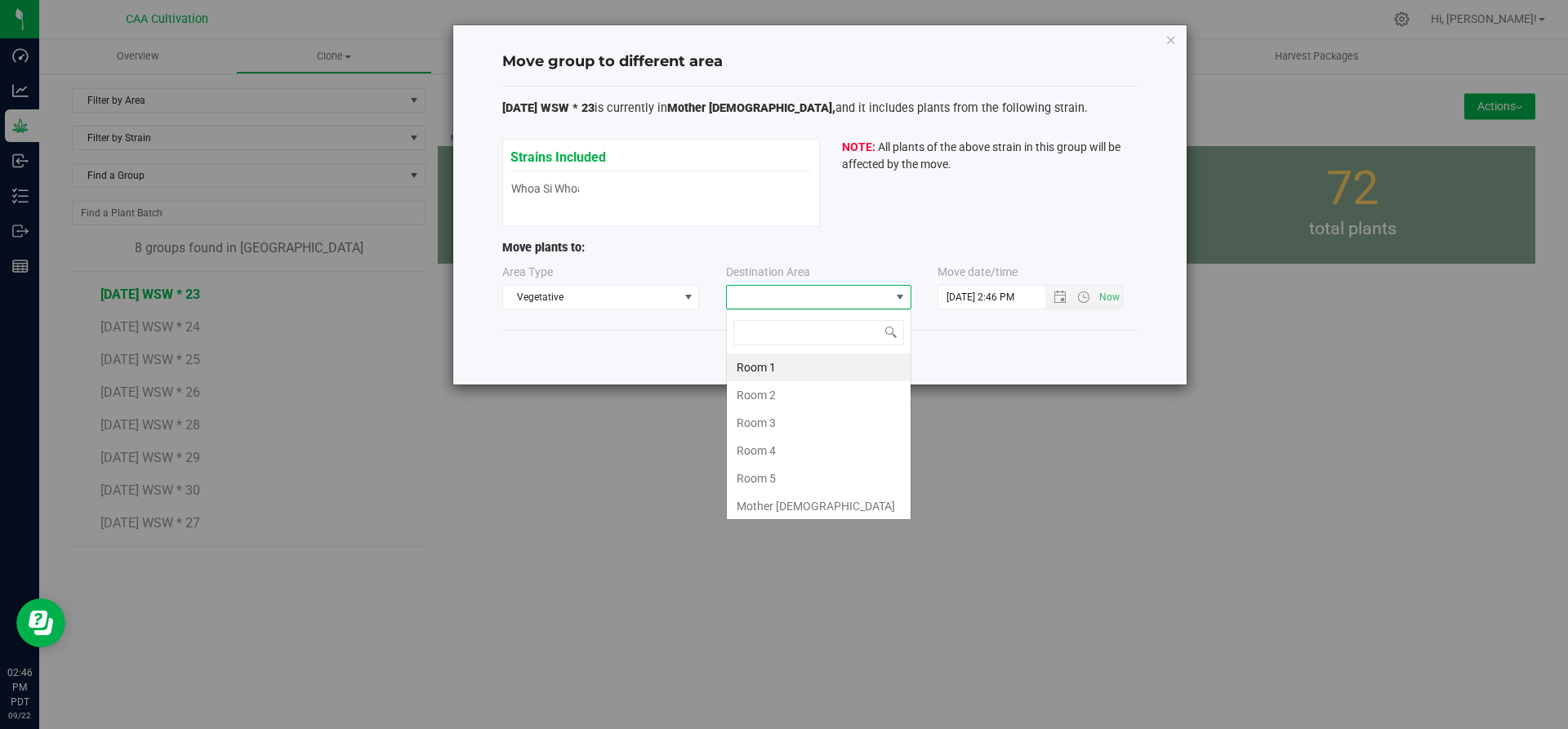
scroll to position [25, 186]
click at [792, 476] on li "Room 5" at bounding box center [819, 478] width 184 height 27
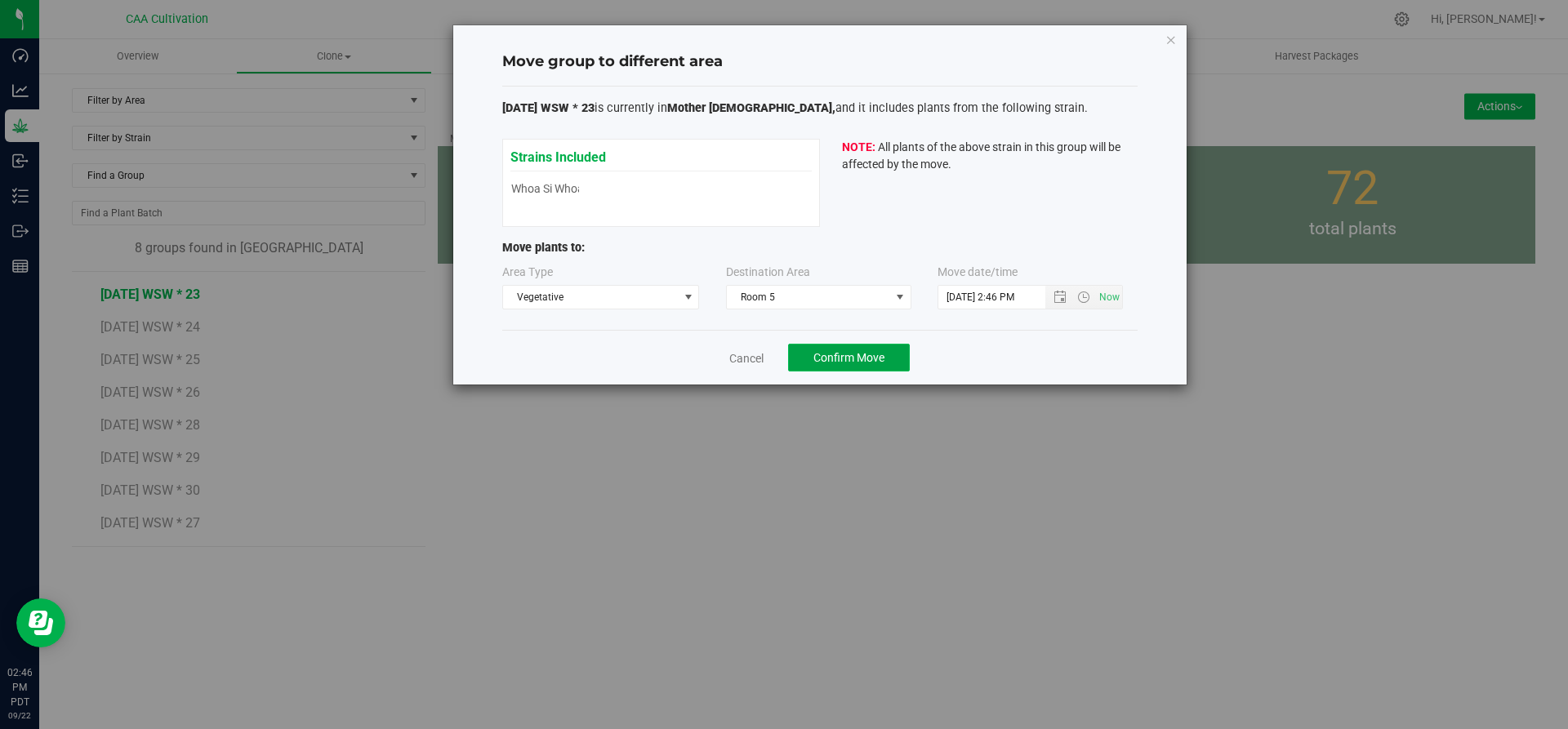
click at [863, 360] on span "Confirm Move" at bounding box center [849, 357] width 71 height 13
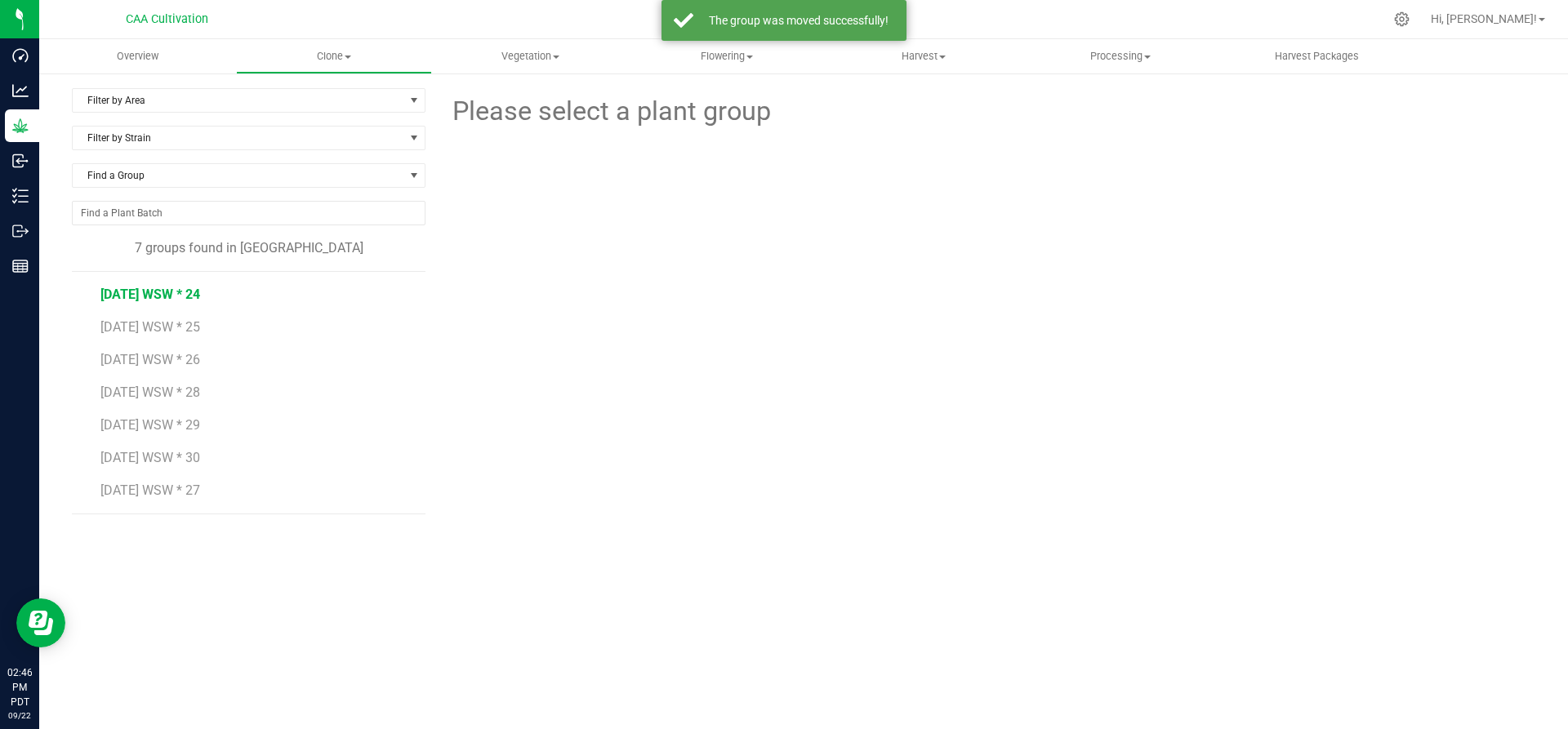
click at [162, 288] on span "[DATE] WSW * 24" at bounding box center [150, 295] width 100 height 16
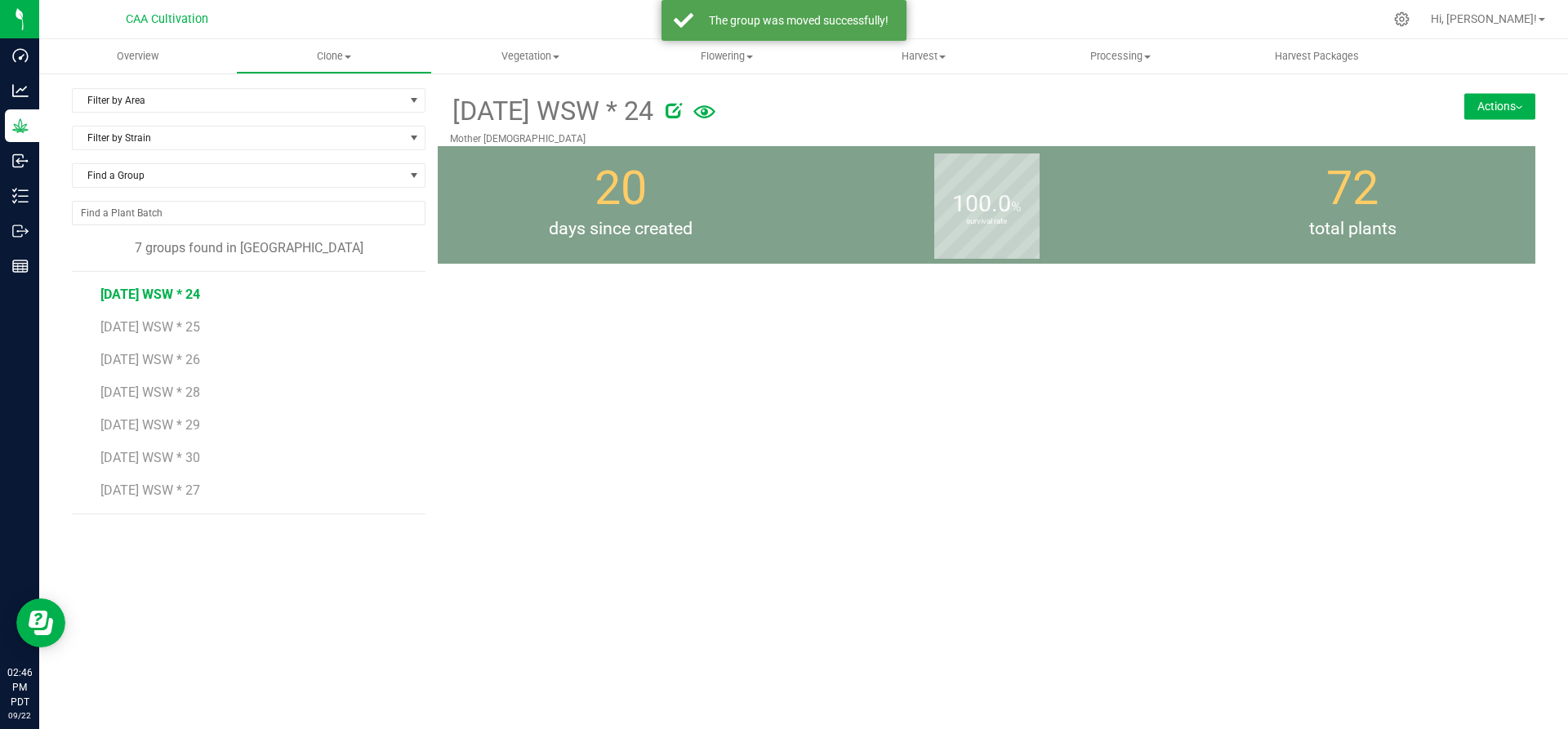
click at [1499, 103] on button "Actions" at bounding box center [1500, 106] width 71 height 27
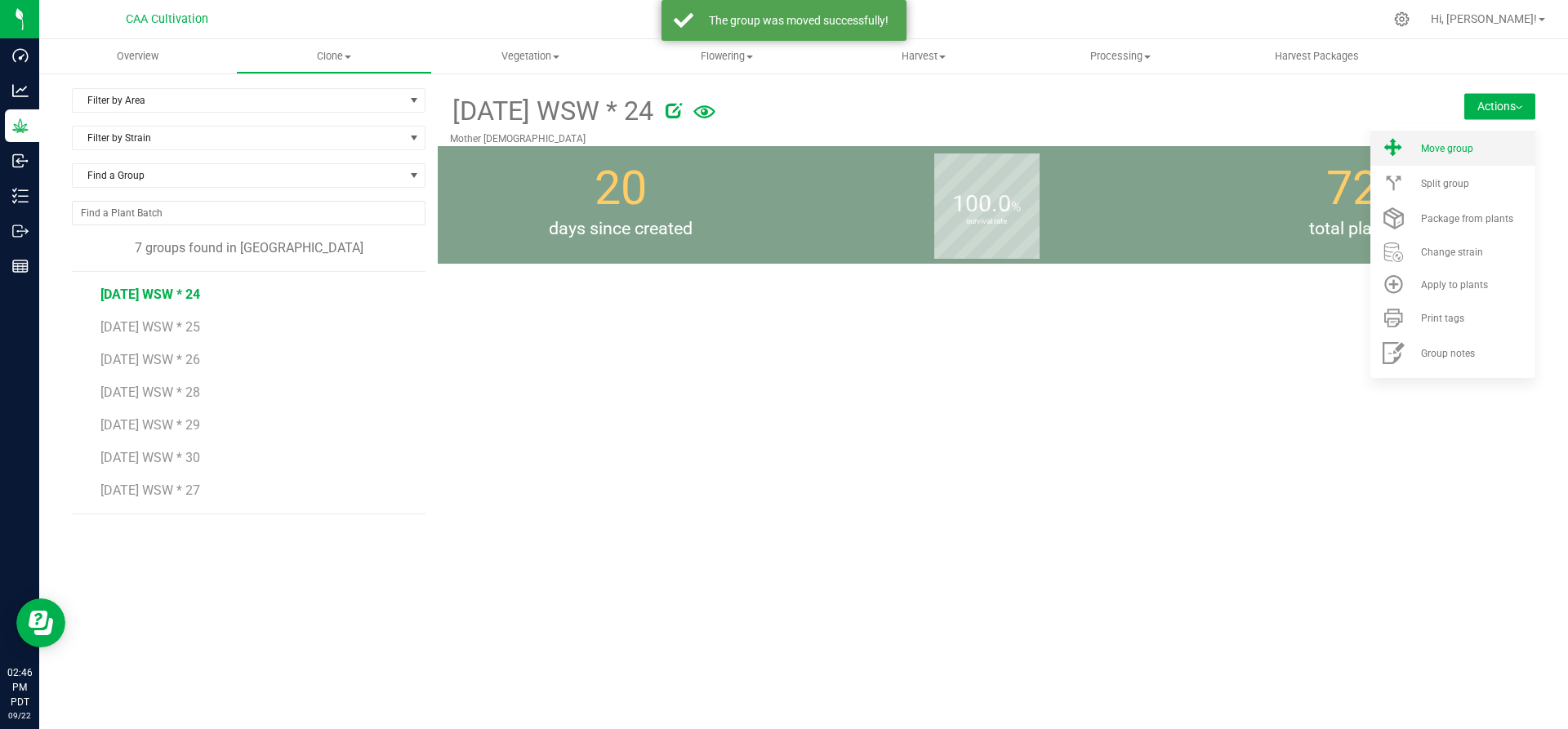
click at [1480, 150] on div "Move group" at bounding box center [1477, 149] width 111 height 12
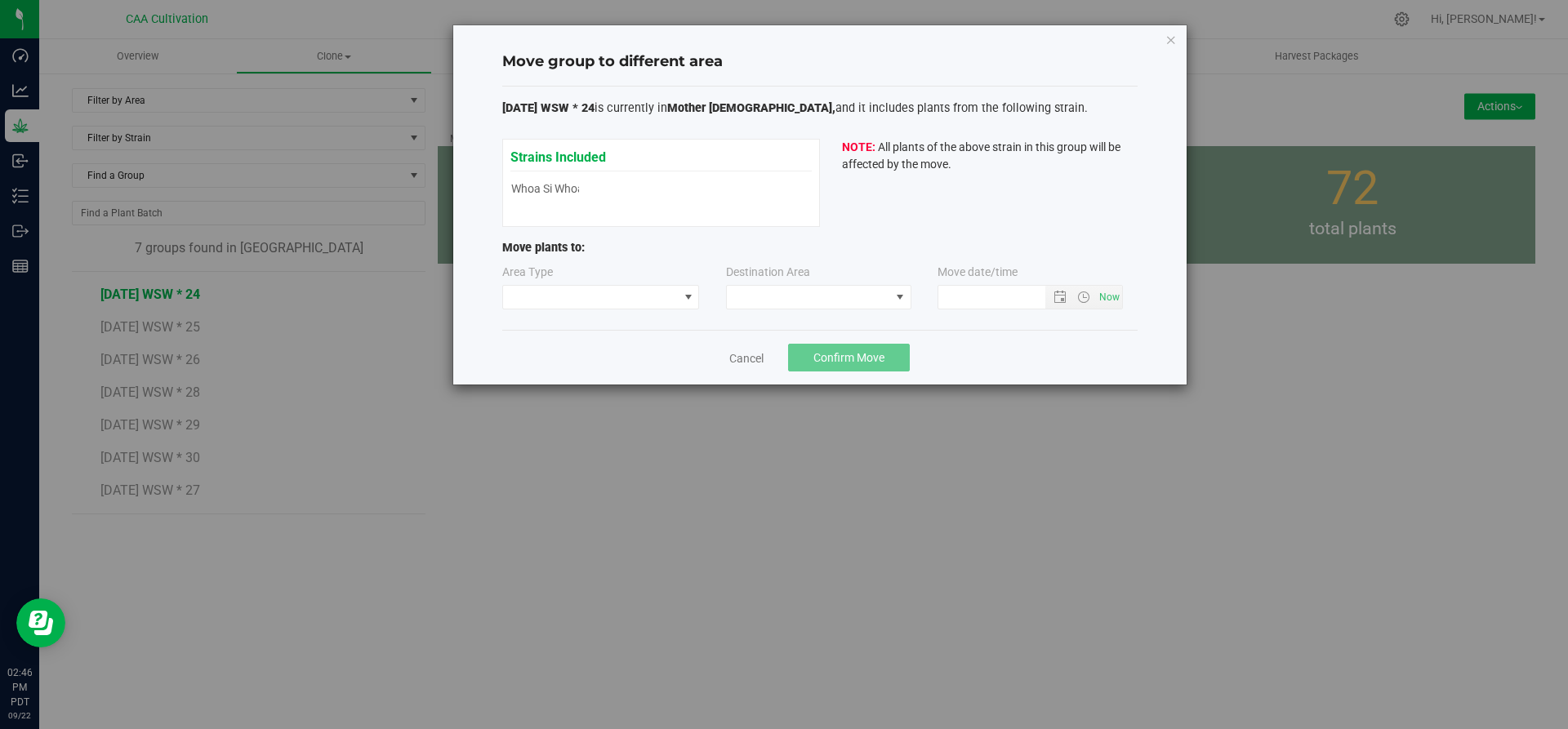
type input "[DATE] 2:46 PM"
click at [662, 297] on span at bounding box center [591, 297] width 175 height 23
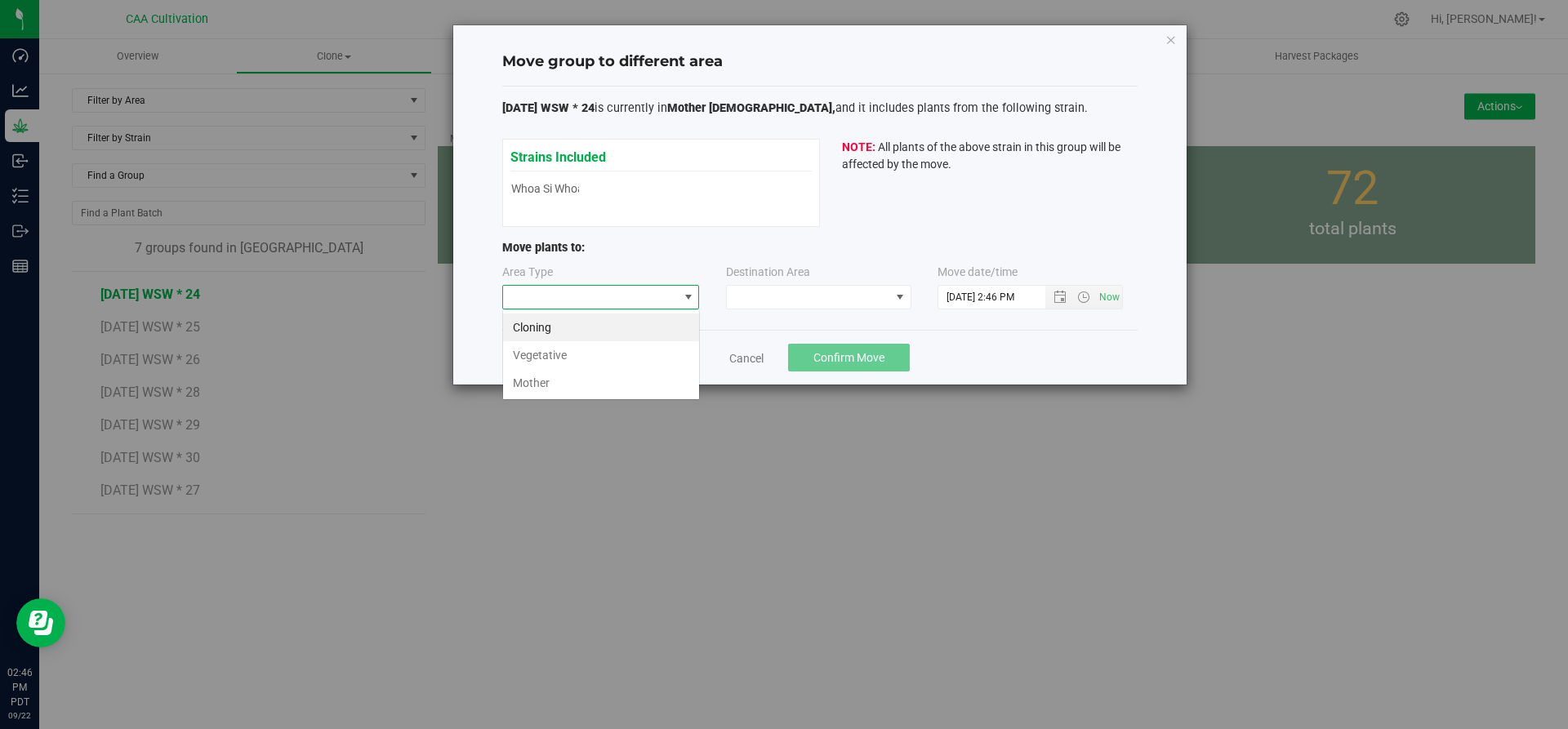
scroll to position [25, 197]
click at [645, 351] on li "Vegetative" at bounding box center [602, 355] width 196 height 27
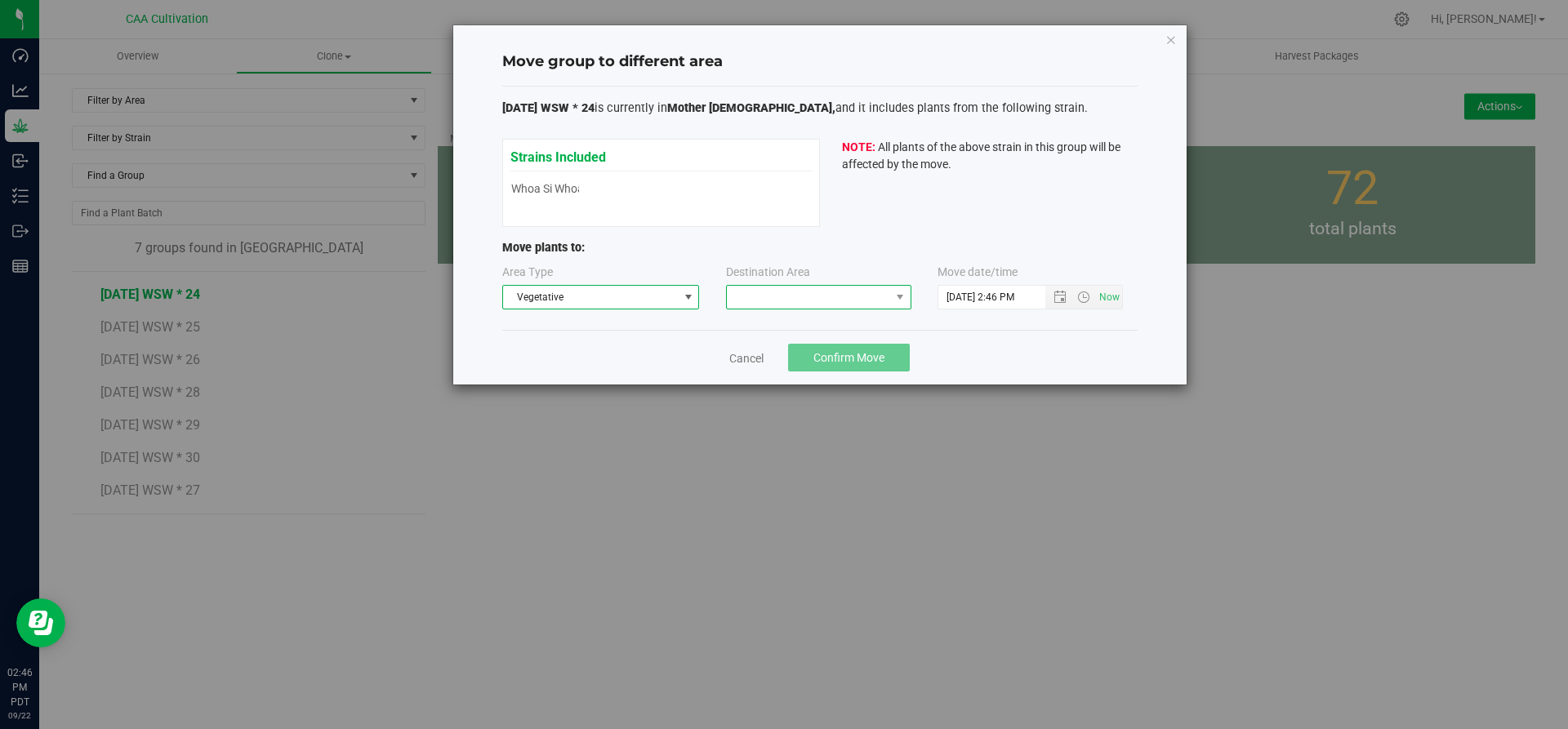
click at [762, 288] on span at bounding box center [808, 297] width 164 height 23
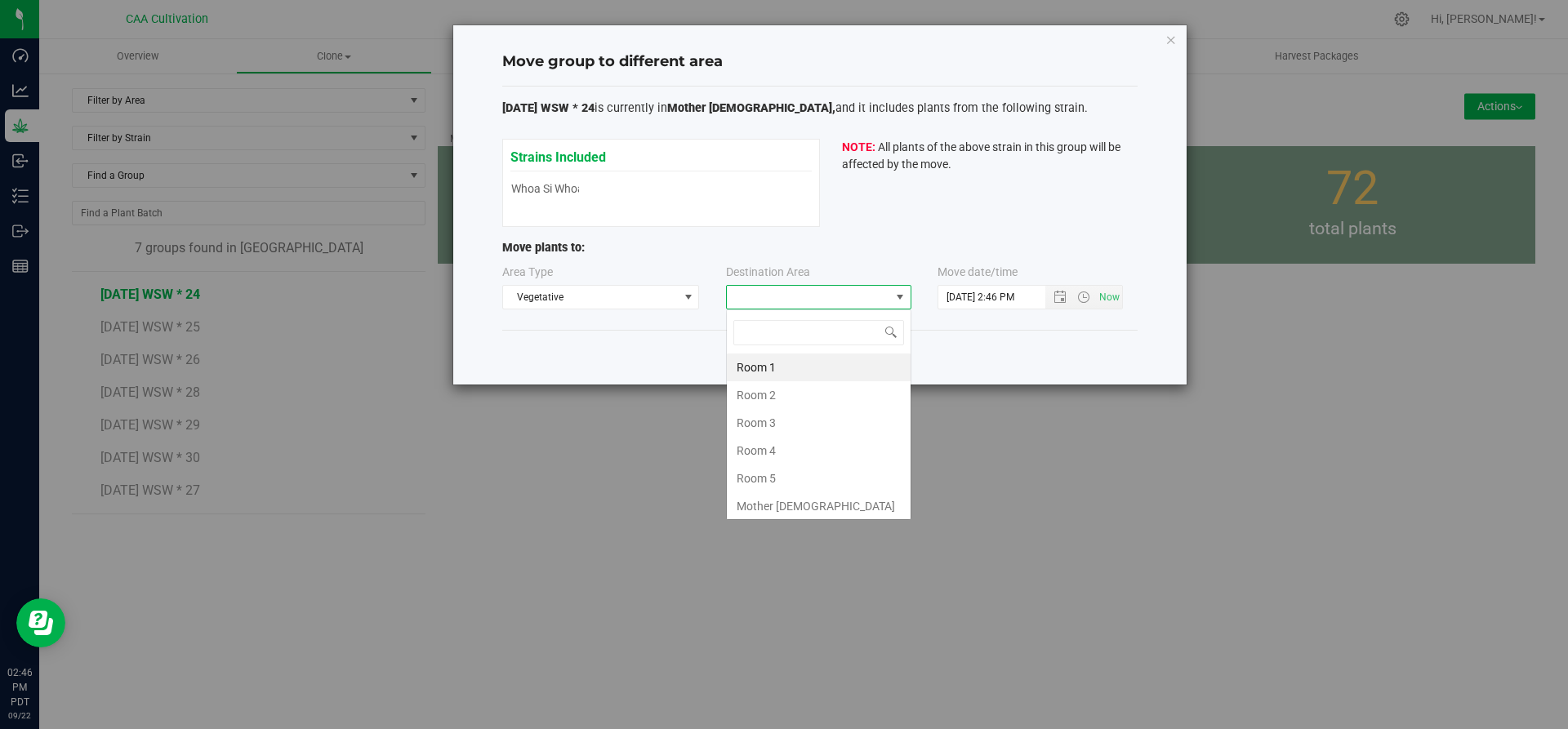
scroll to position [25, 186]
click at [771, 478] on li "Room 5" at bounding box center [819, 478] width 184 height 27
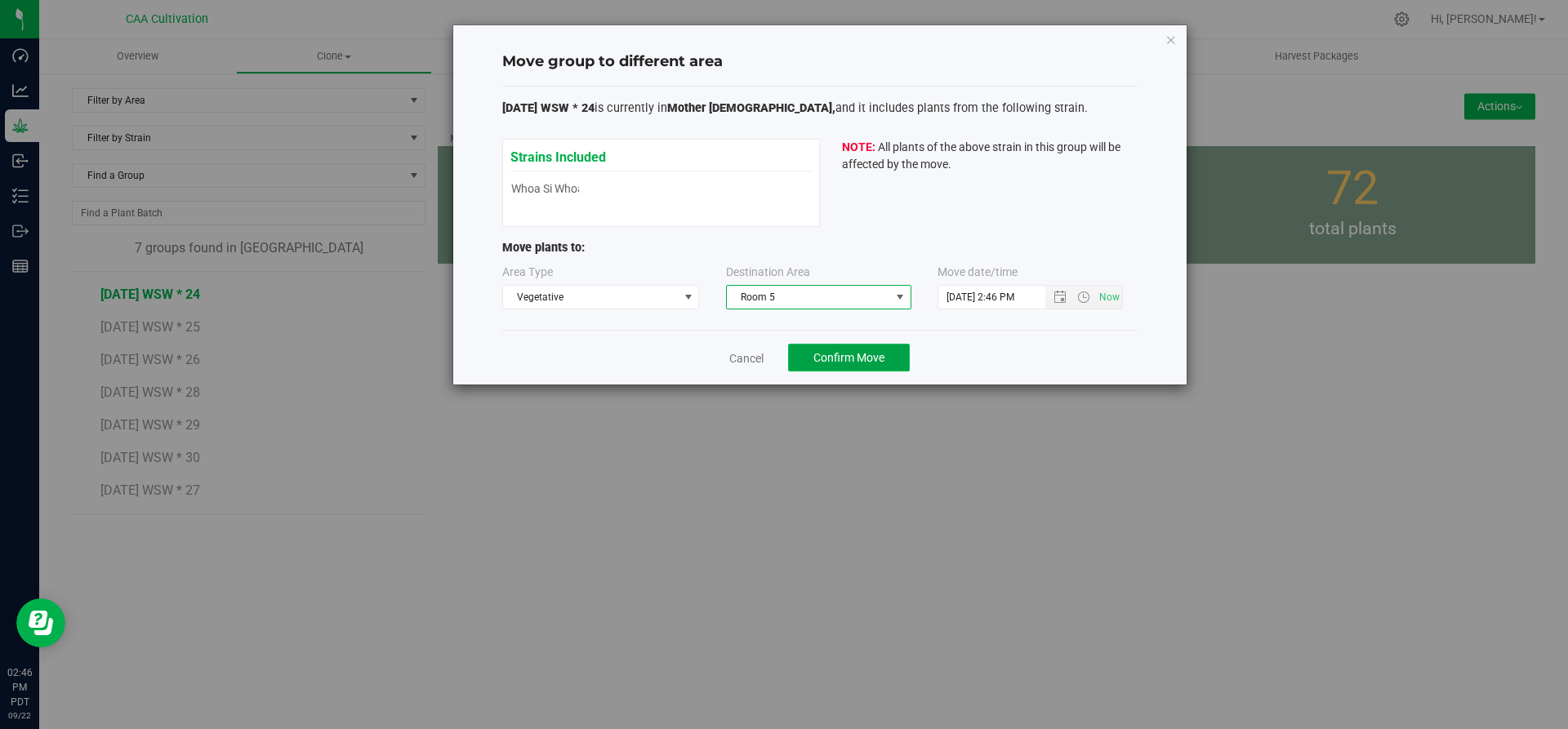
click at [842, 360] on span "Confirm Move" at bounding box center [849, 357] width 71 height 13
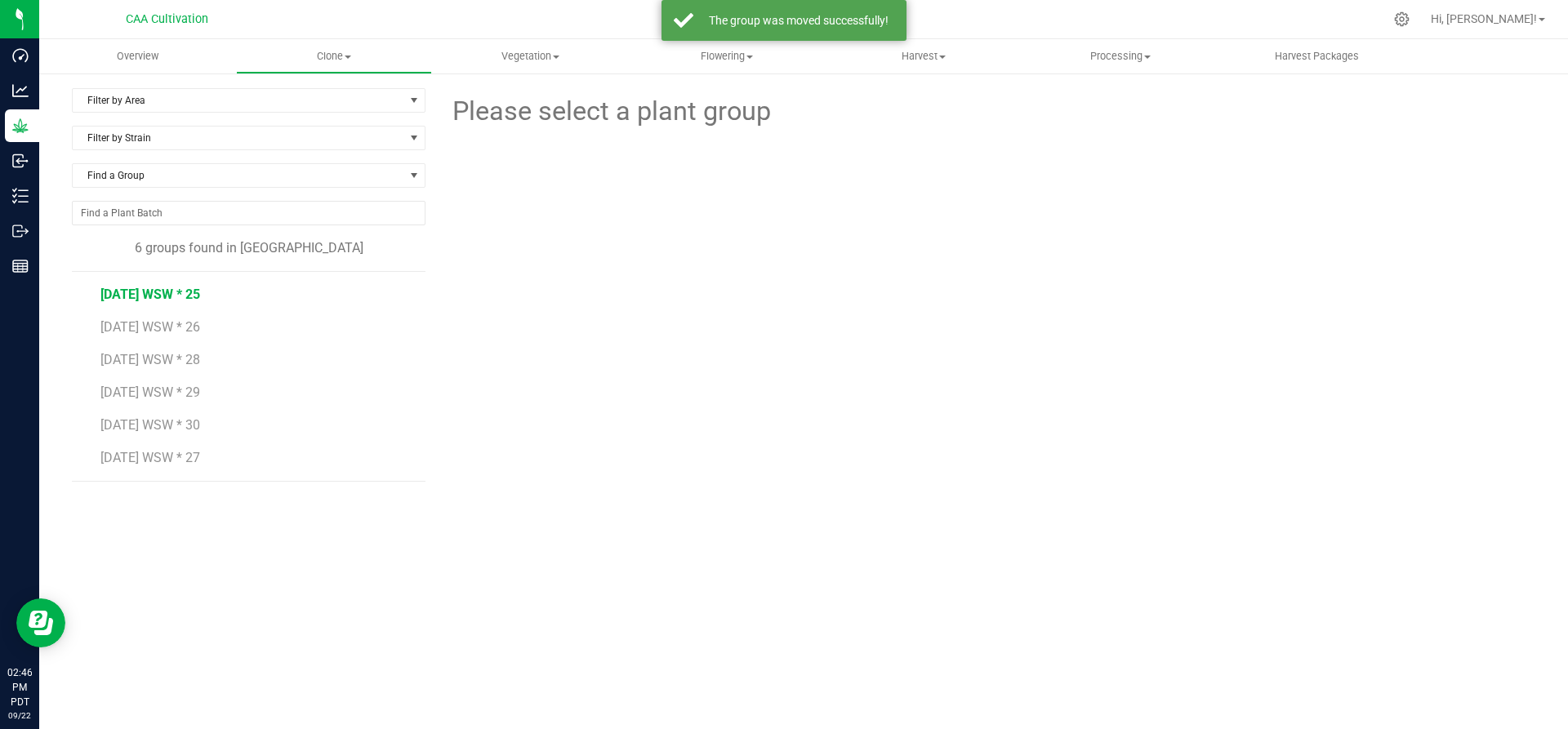
click at [173, 294] on span "[DATE] WSW * 25" at bounding box center [150, 295] width 100 height 16
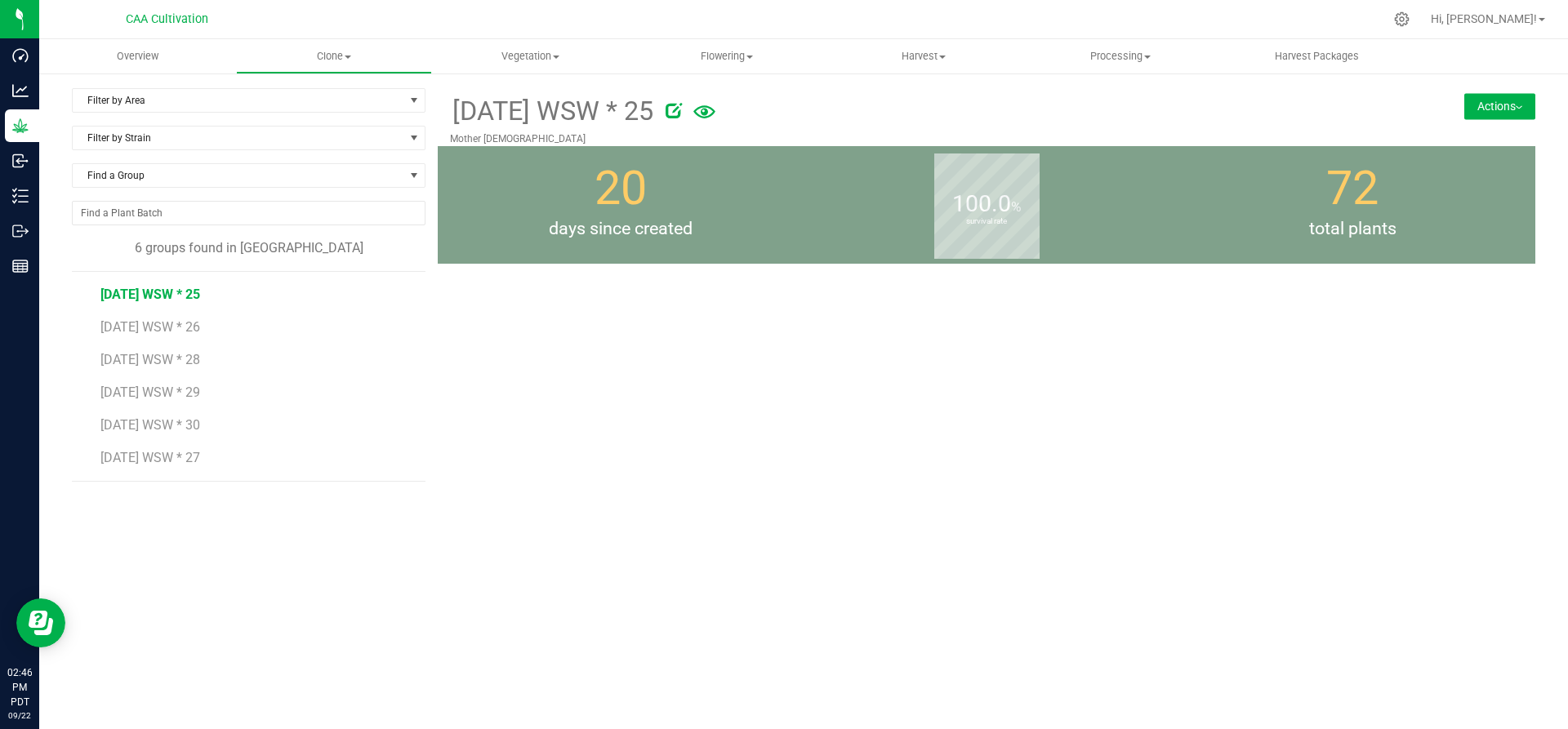
click at [1502, 100] on button "Actions" at bounding box center [1500, 106] width 71 height 27
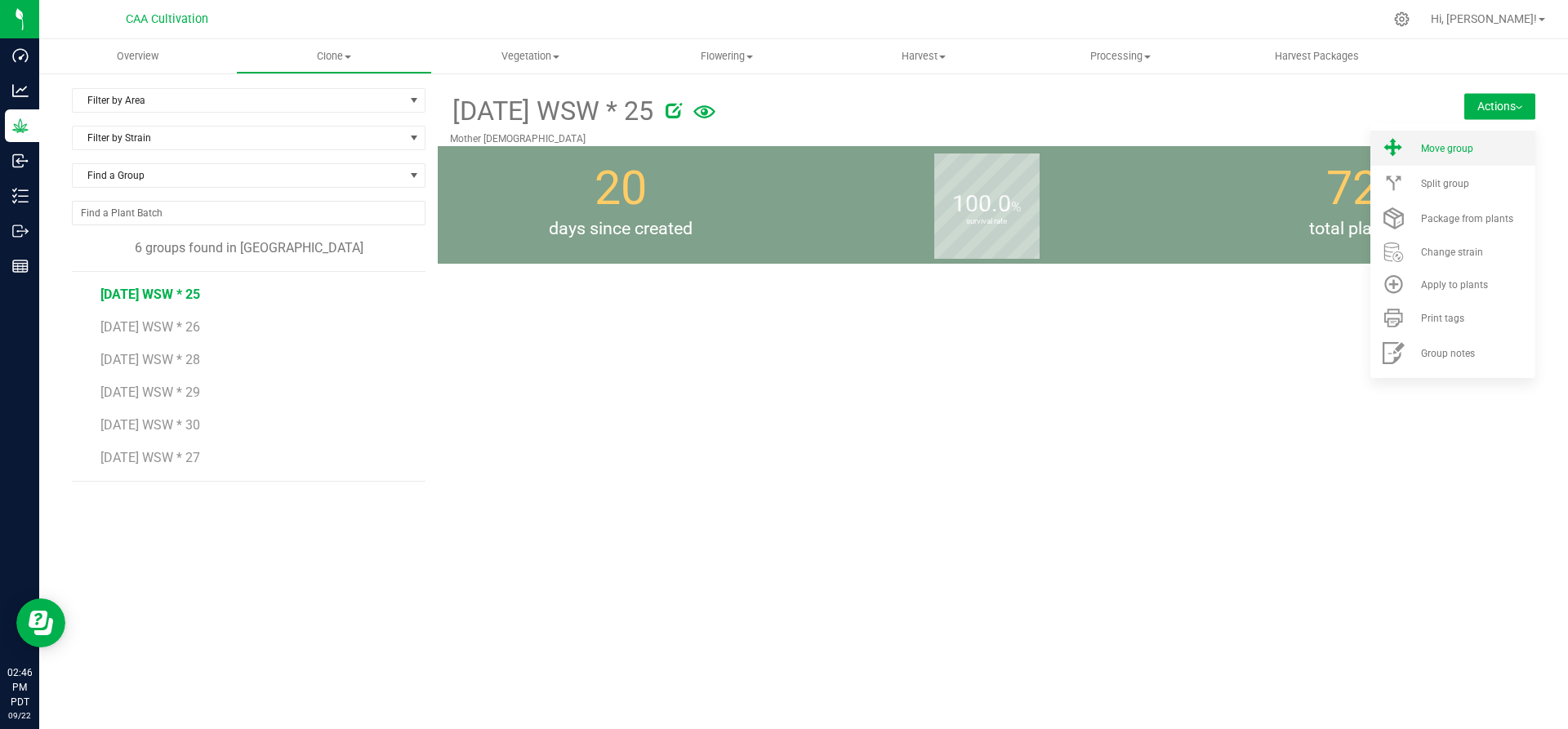
click at [1486, 146] on div "Move group" at bounding box center [1477, 149] width 111 height 12
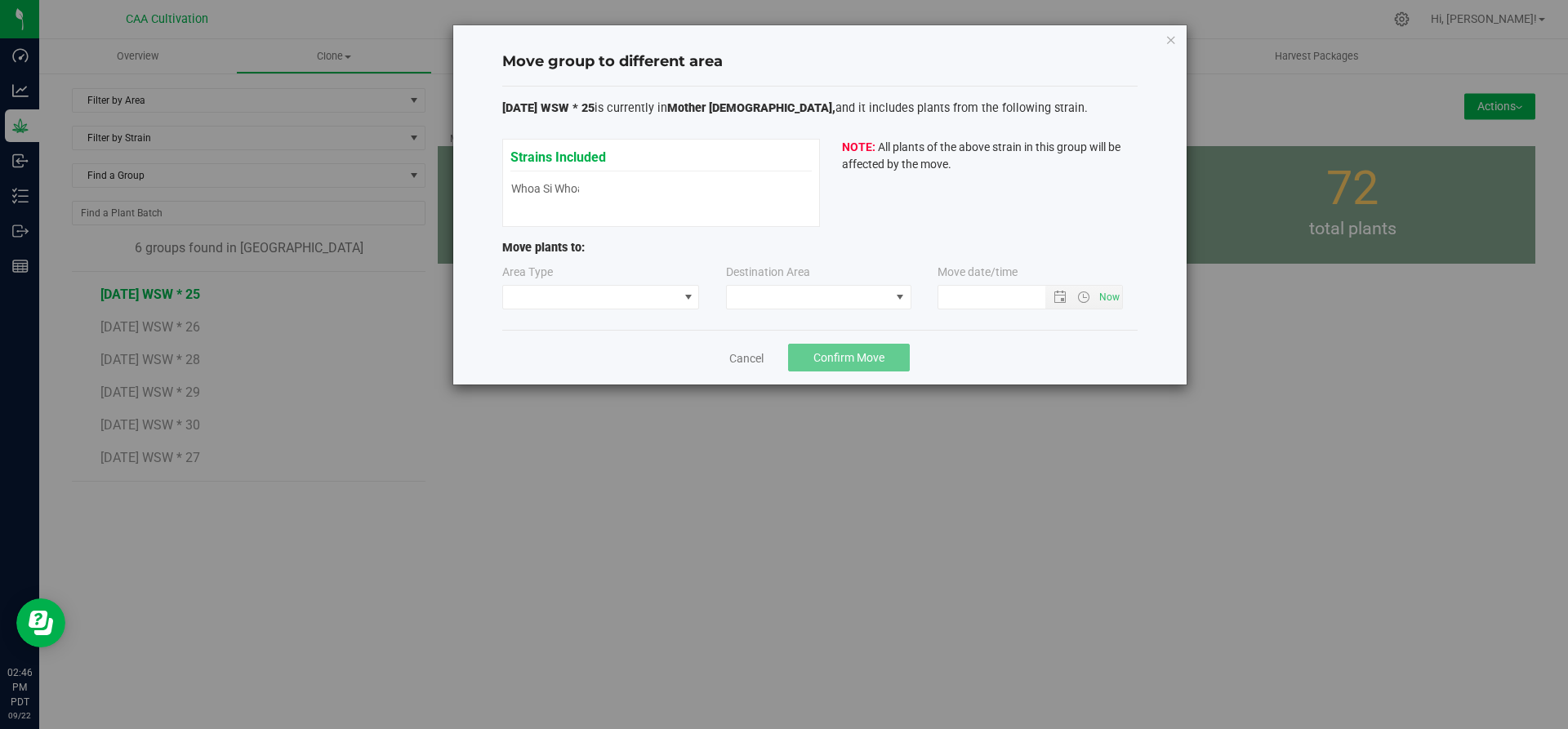
type input "[DATE] 2:46 PM"
click at [588, 295] on span at bounding box center [591, 297] width 175 height 23
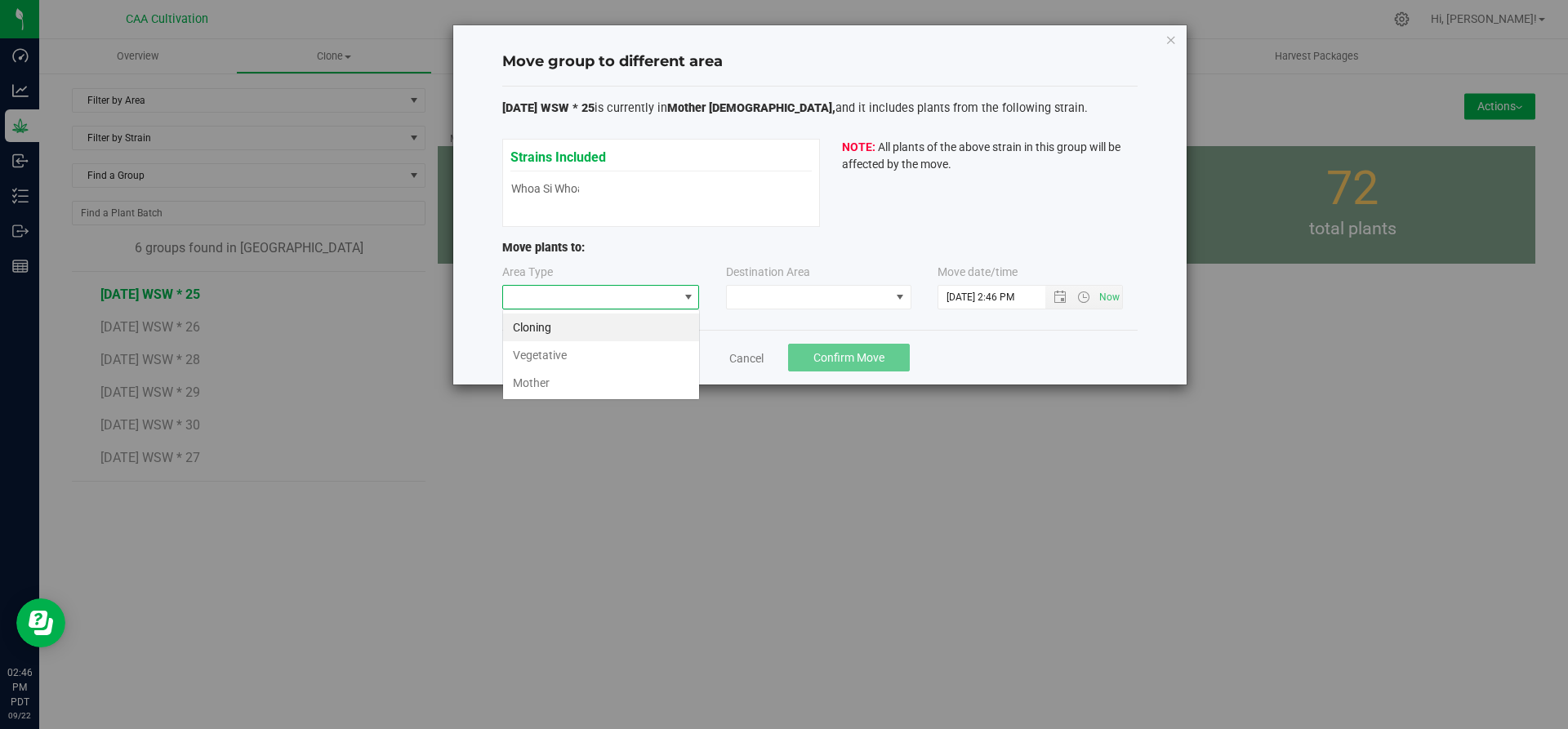
scroll to position [25, 197]
click at [577, 353] on li "Vegetative" at bounding box center [602, 355] width 196 height 27
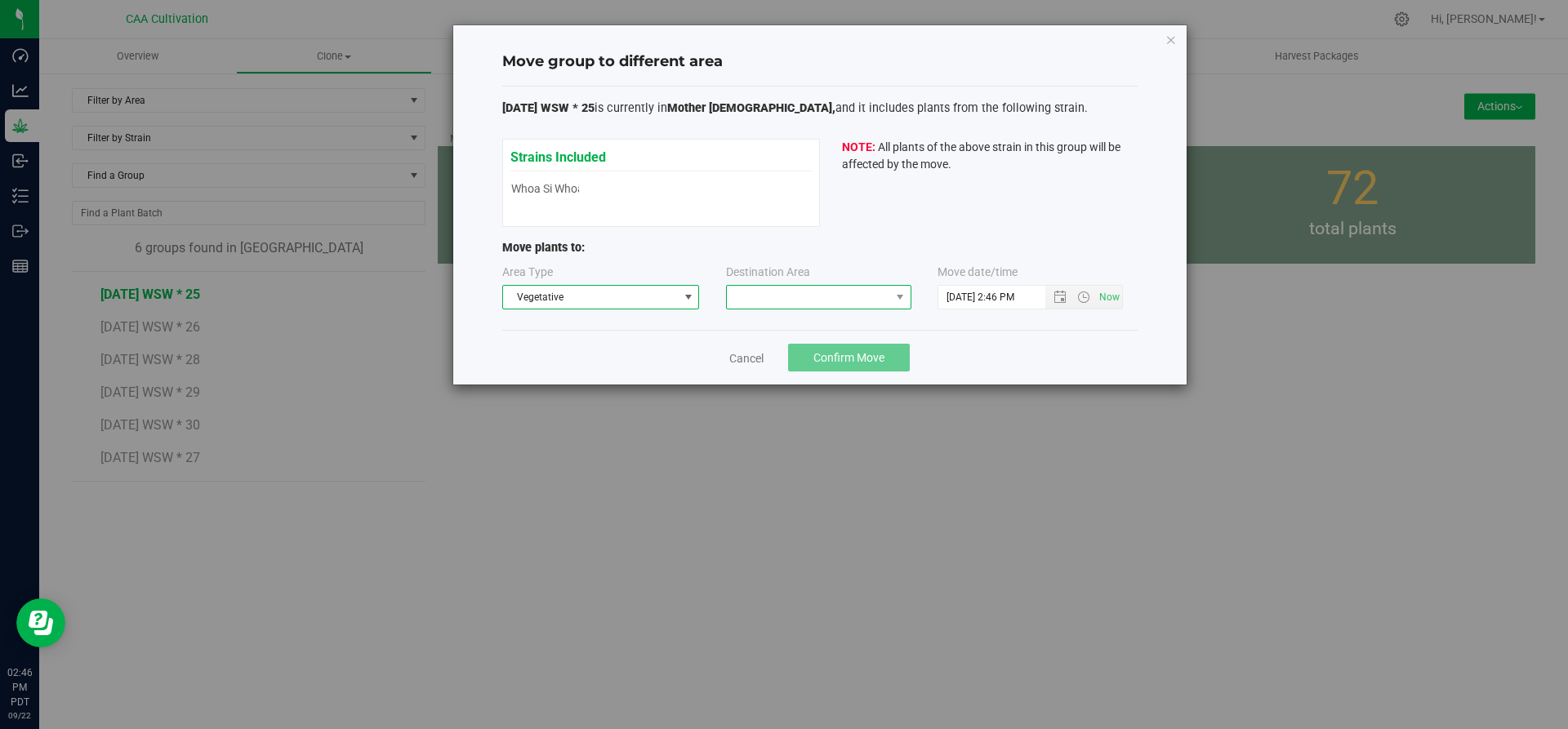
click at [762, 297] on span at bounding box center [808, 297] width 164 height 23
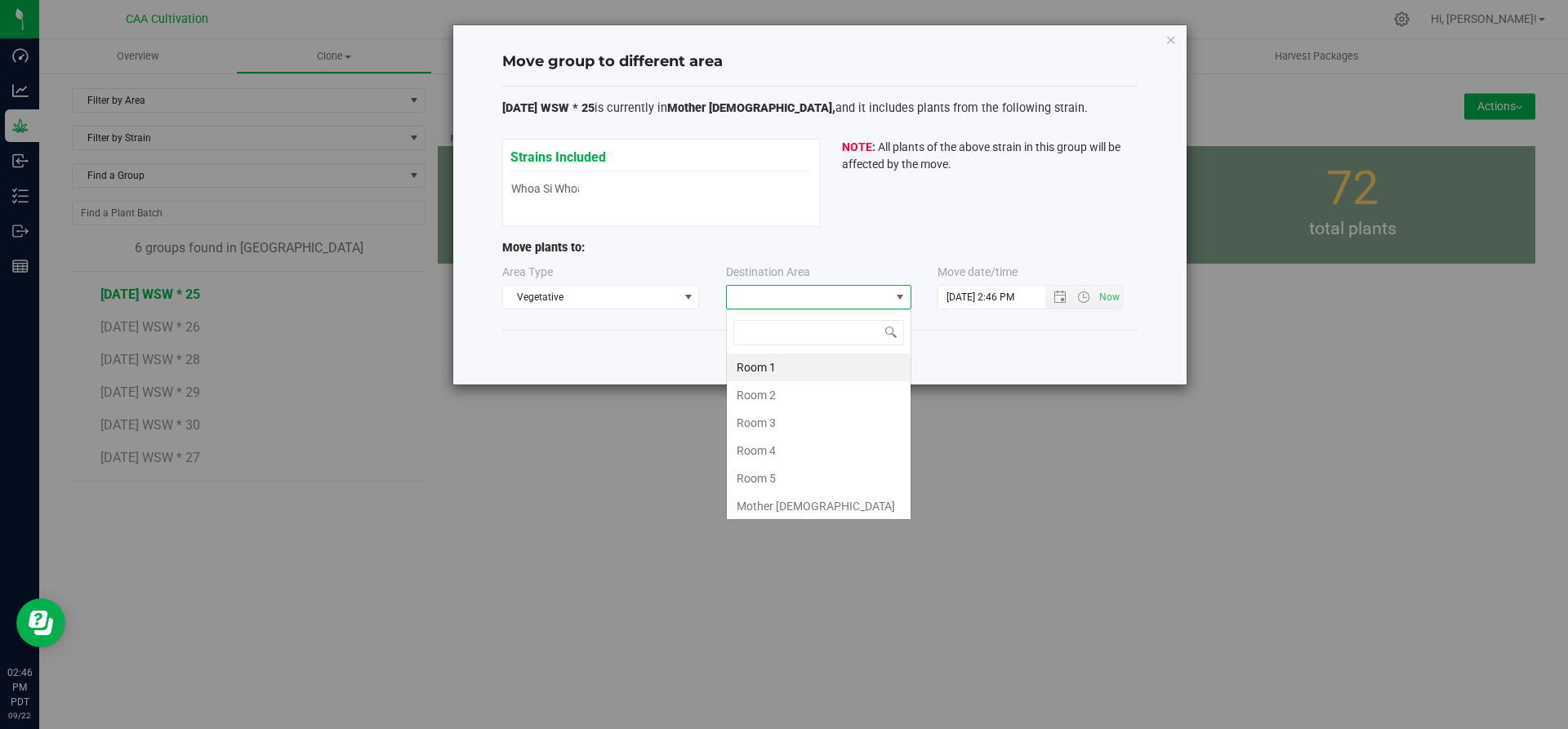
scroll to position [25, 186]
click at [772, 475] on li "Room 5" at bounding box center [819, 478] width 184 height 27
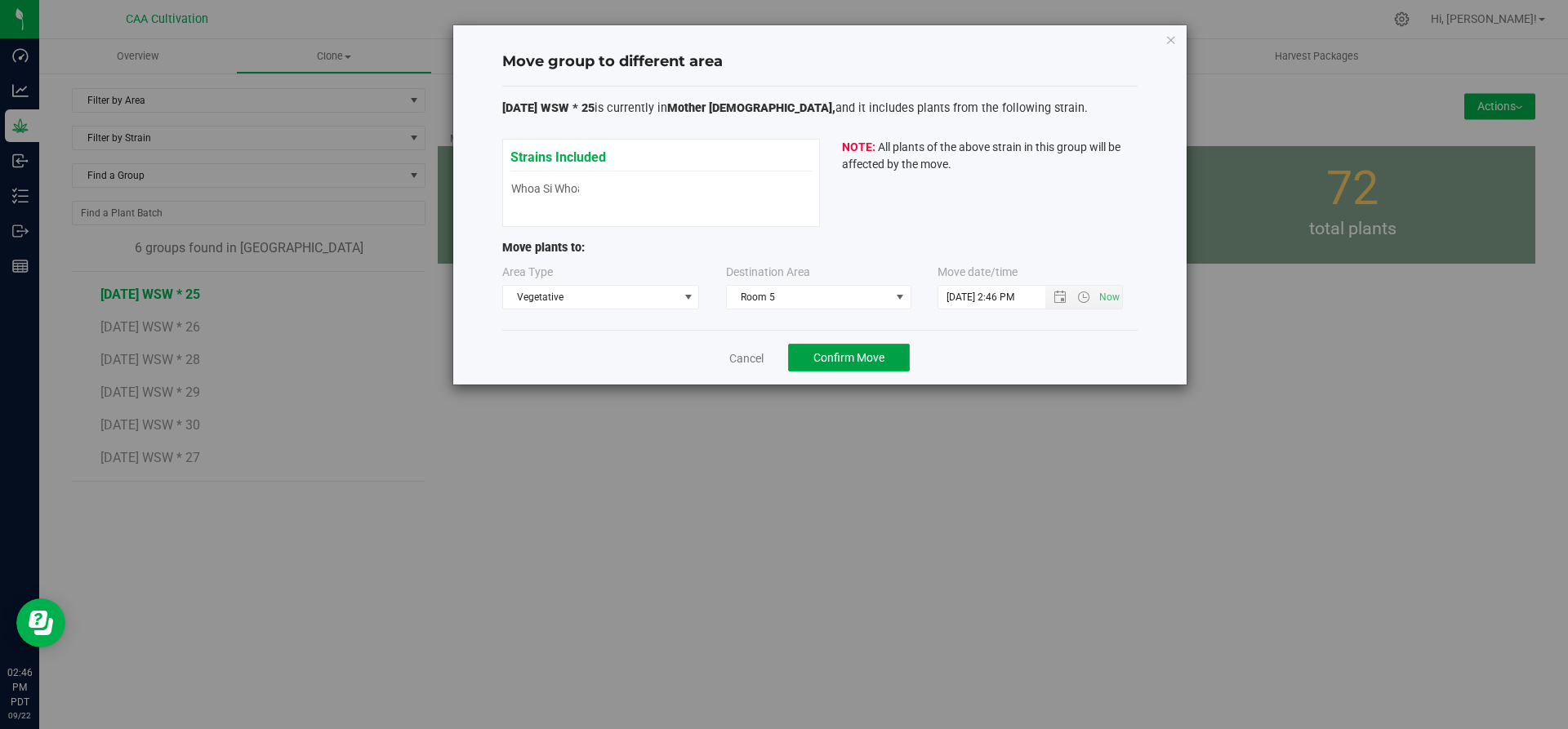
click at [829, 358] on span "Confirm Move" at bounding box center [849, 357] width 71 height 13
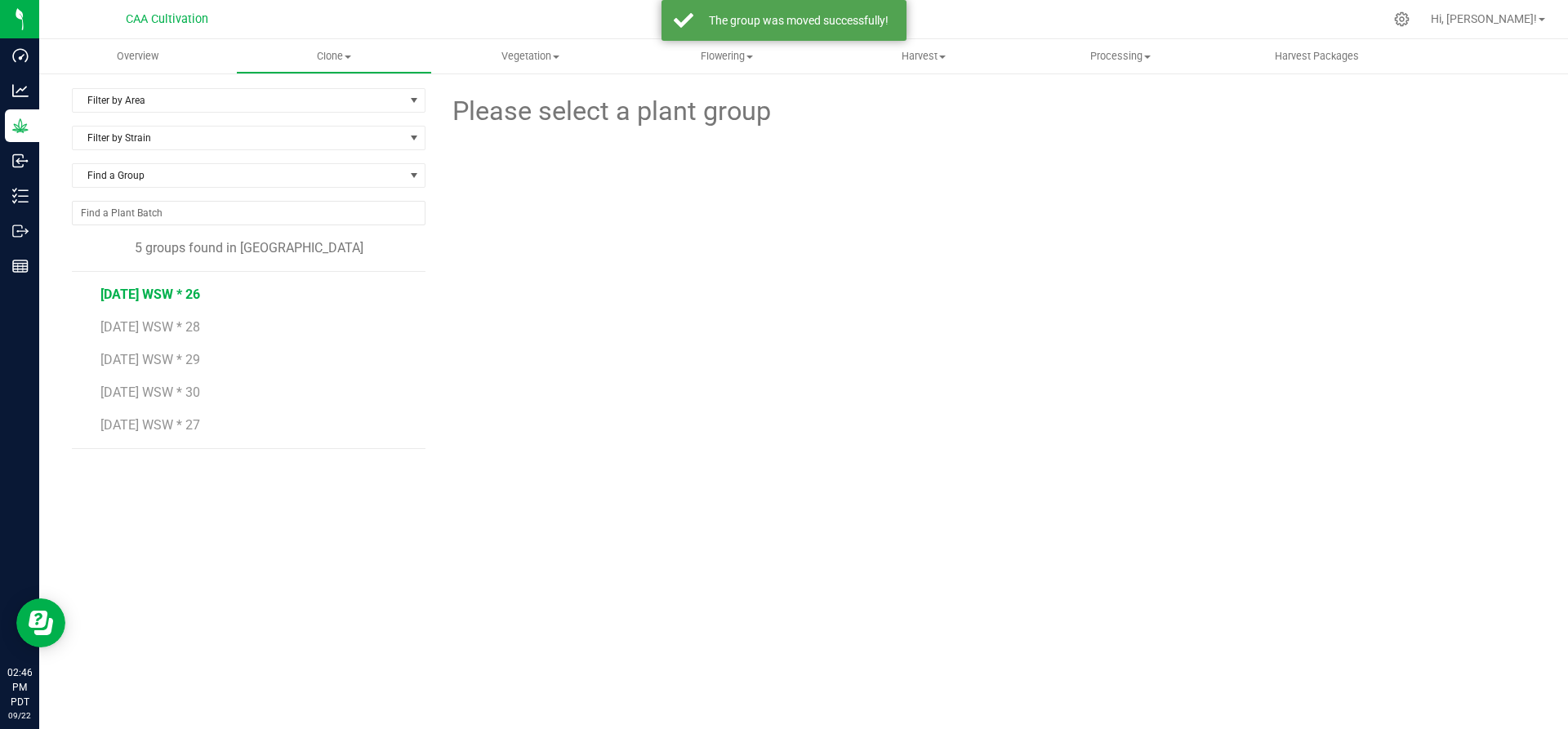
click at [159, 294] on span "[DATE] WSW * 26" at bounding box center [150, 295] width 100 height 16
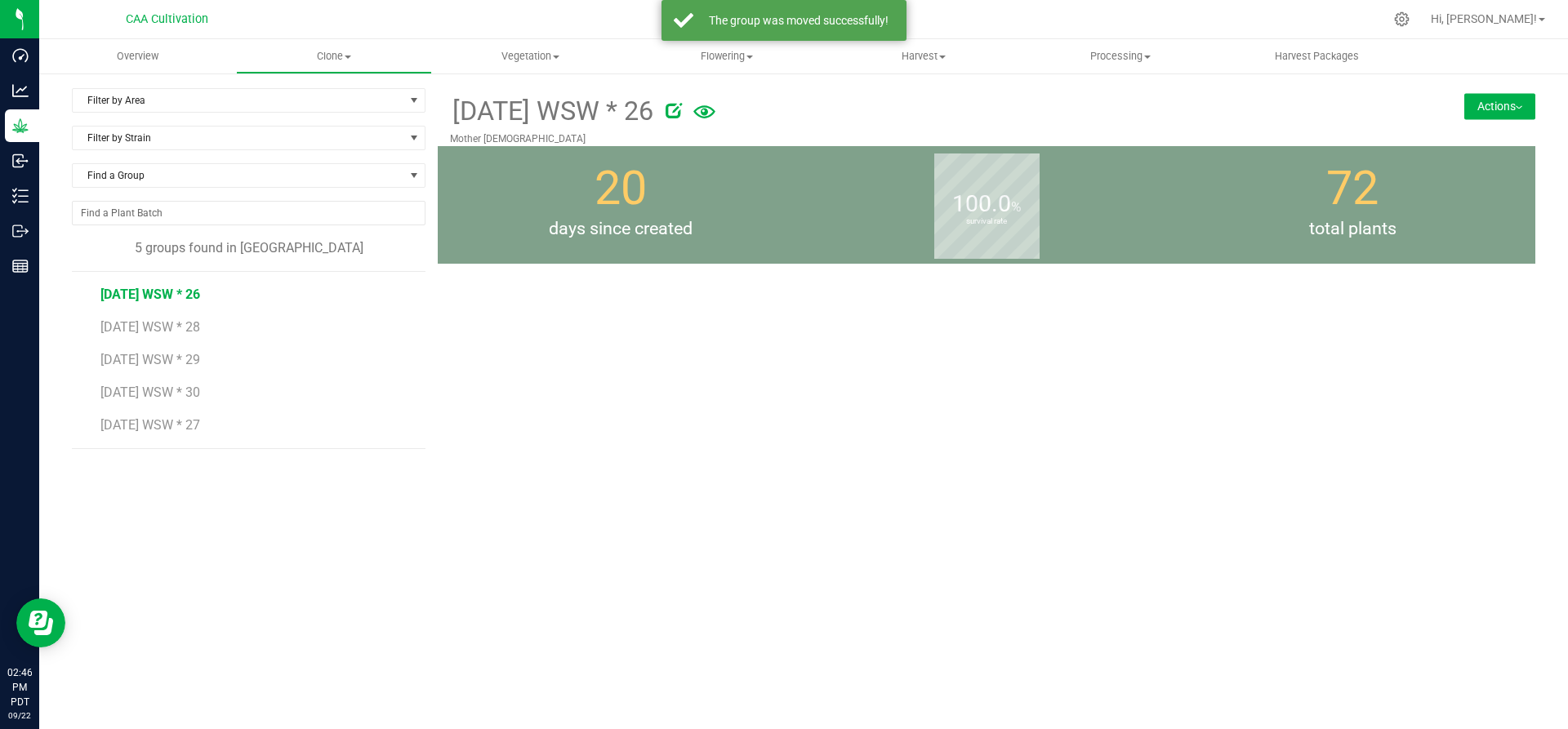
click at [1500, 101] on button "Actions" at bounding box center [1500, 106] width 71 height 27
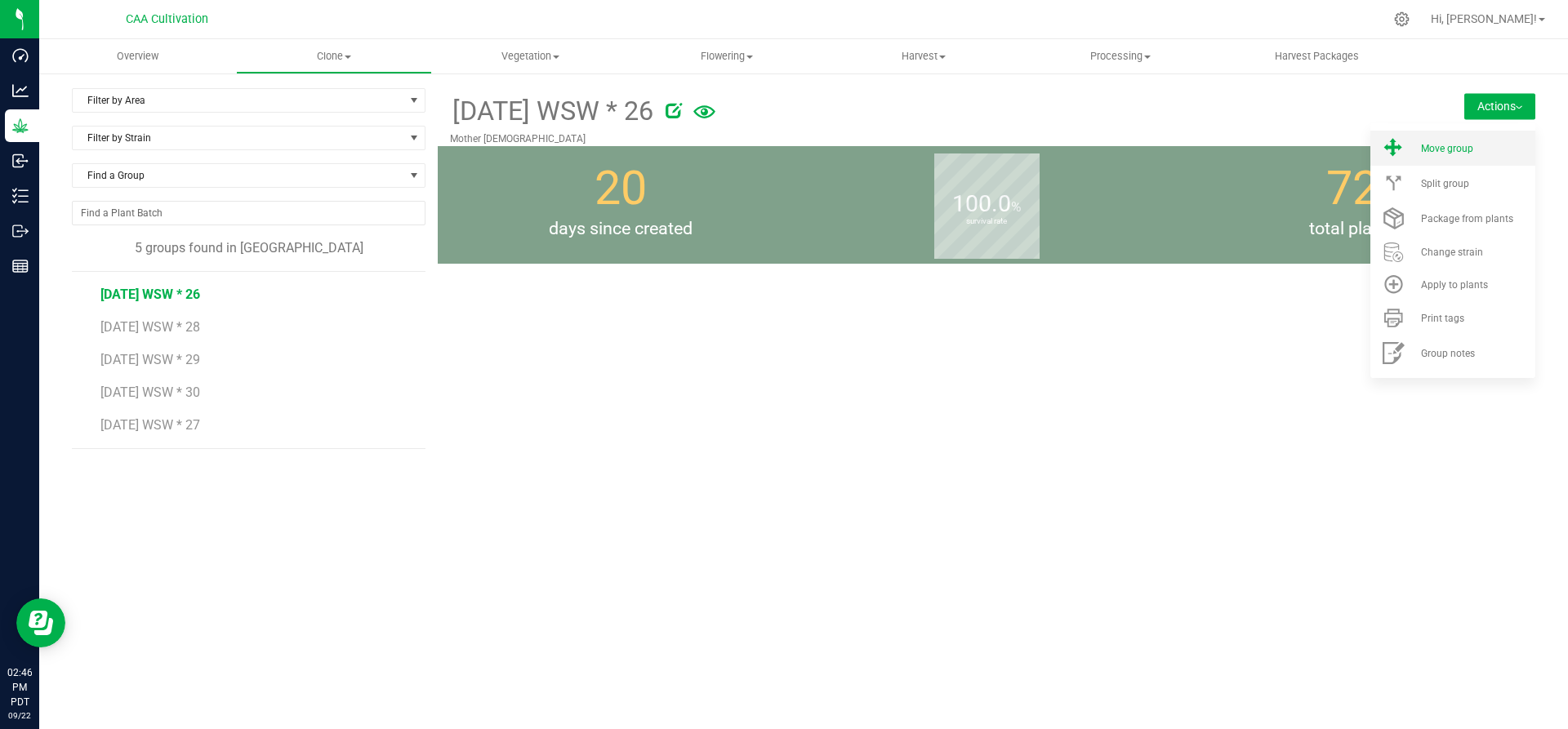
click at [1489, 143] on div "Move group" at bounding box center [1477, 149] width 111 height 12
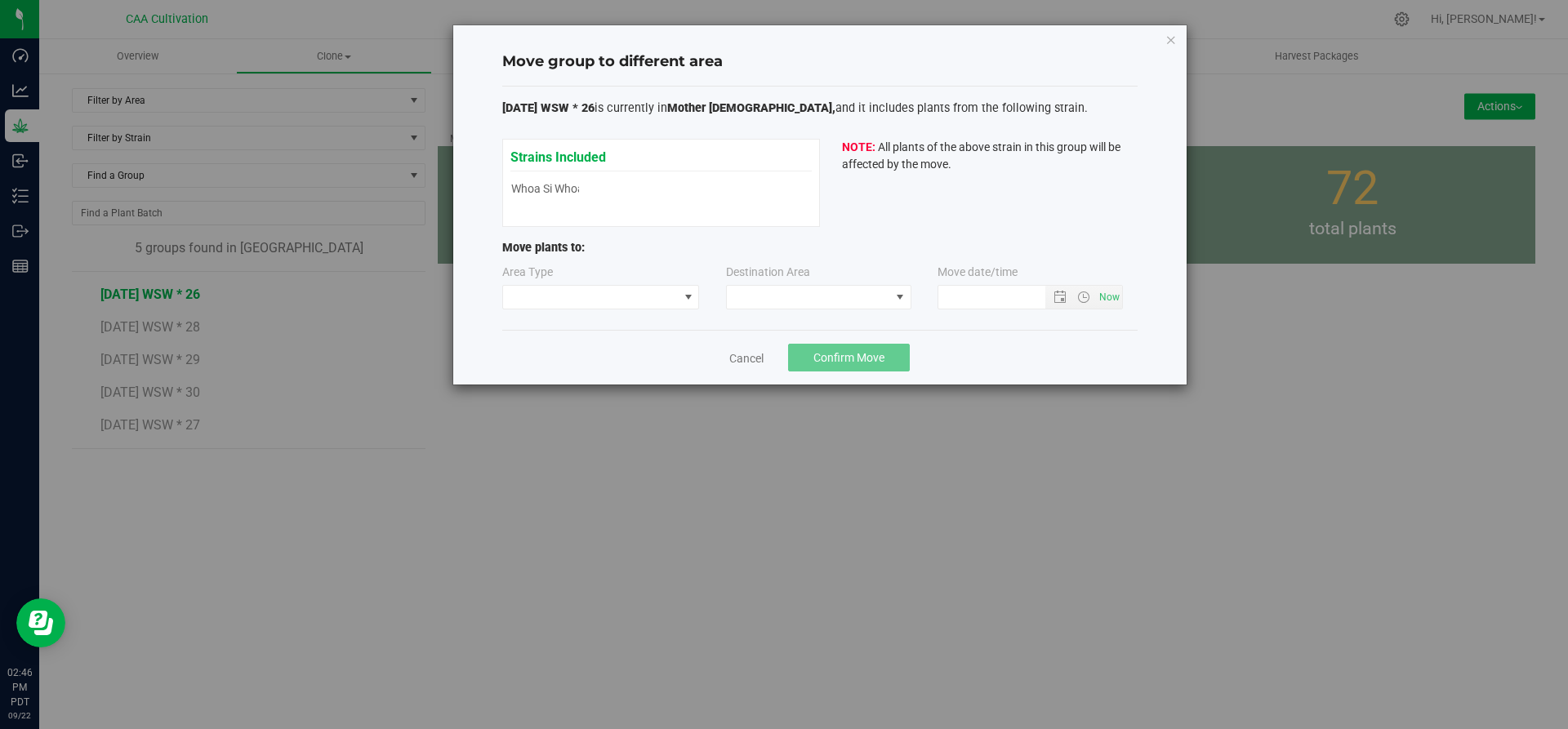
type input "[DATE] 2:46 PM"
click at [675, 302] on span at bounding box center [591, 297] width 175 height 23
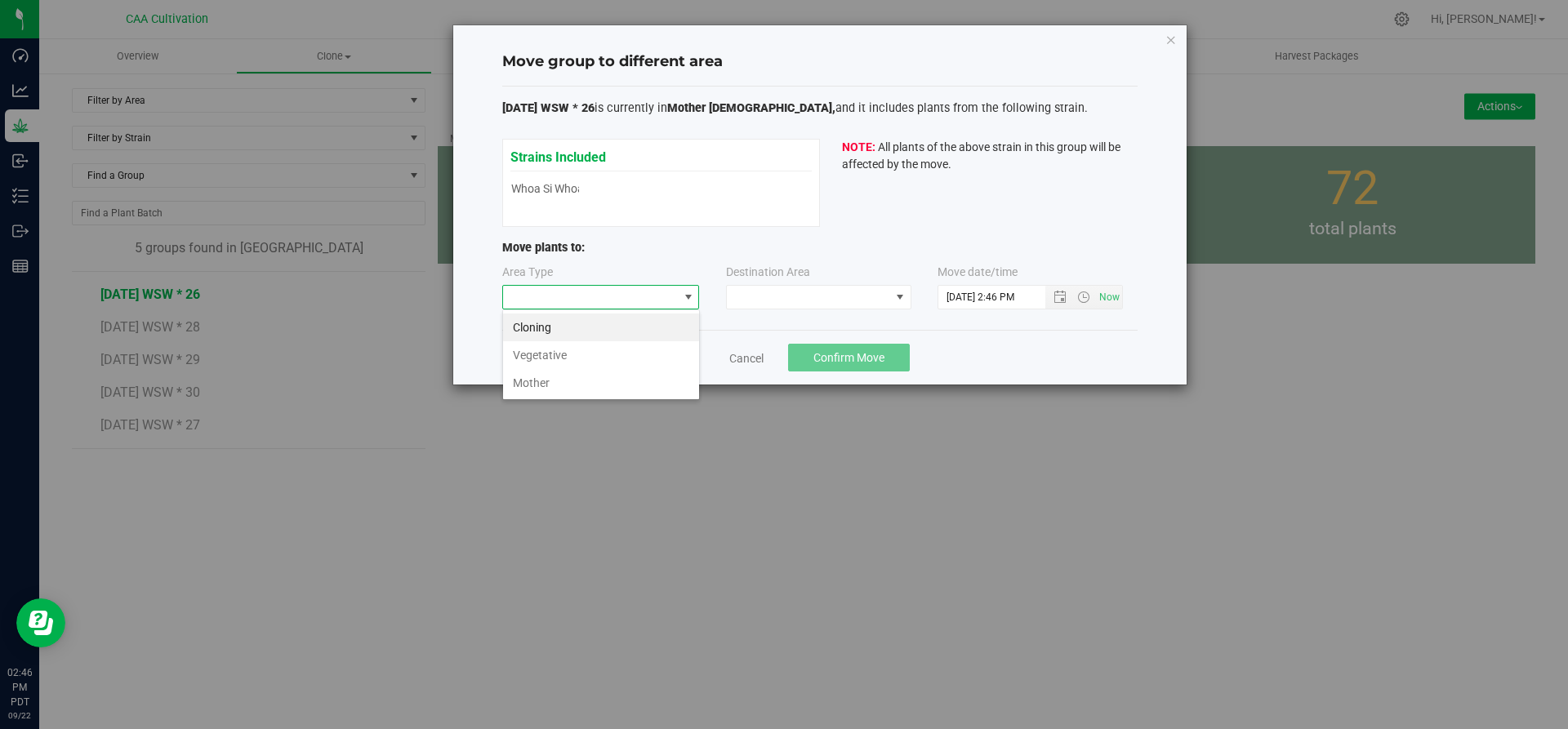
scroll to position [25, 197]
click at [653, 356] on li "Vegetative" at bounding box center [602, 355] width 196 height 27
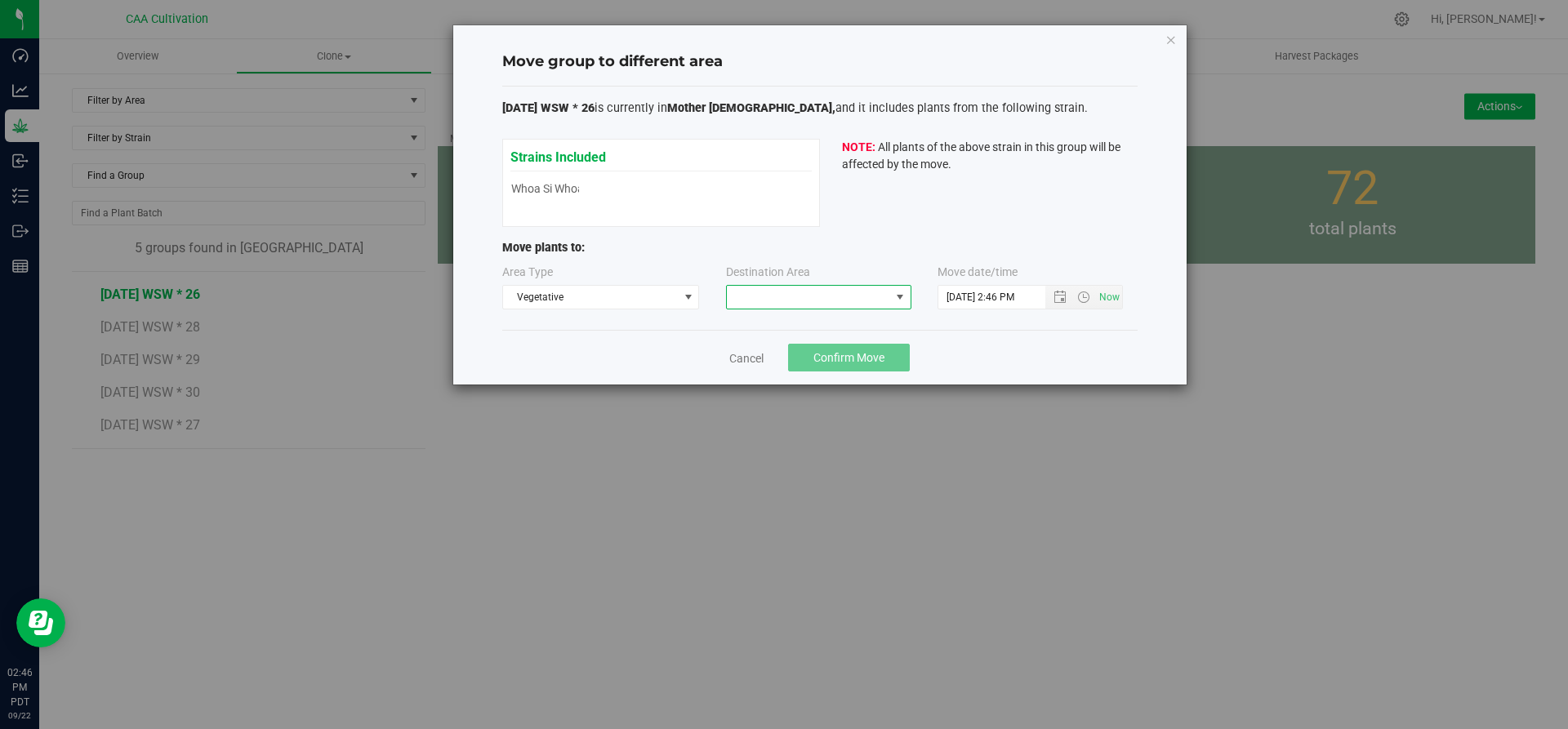
click at [737, 294] on span at bounding box center [808, 297] width 164 height 23
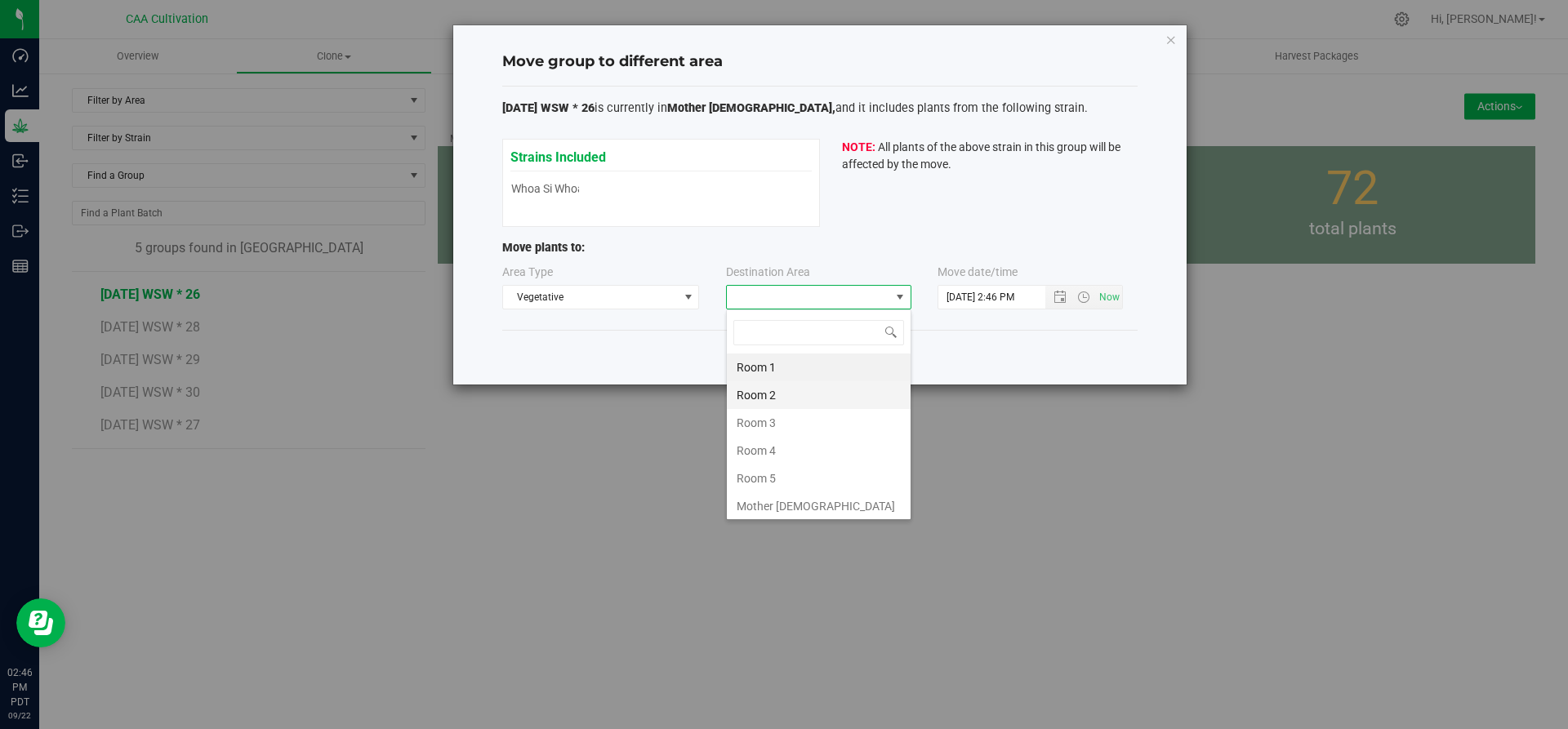
scroll to position [25, 186]
click at [755, 472] on li "Room 5" at bounding box center [819, 478] width 184 height 27
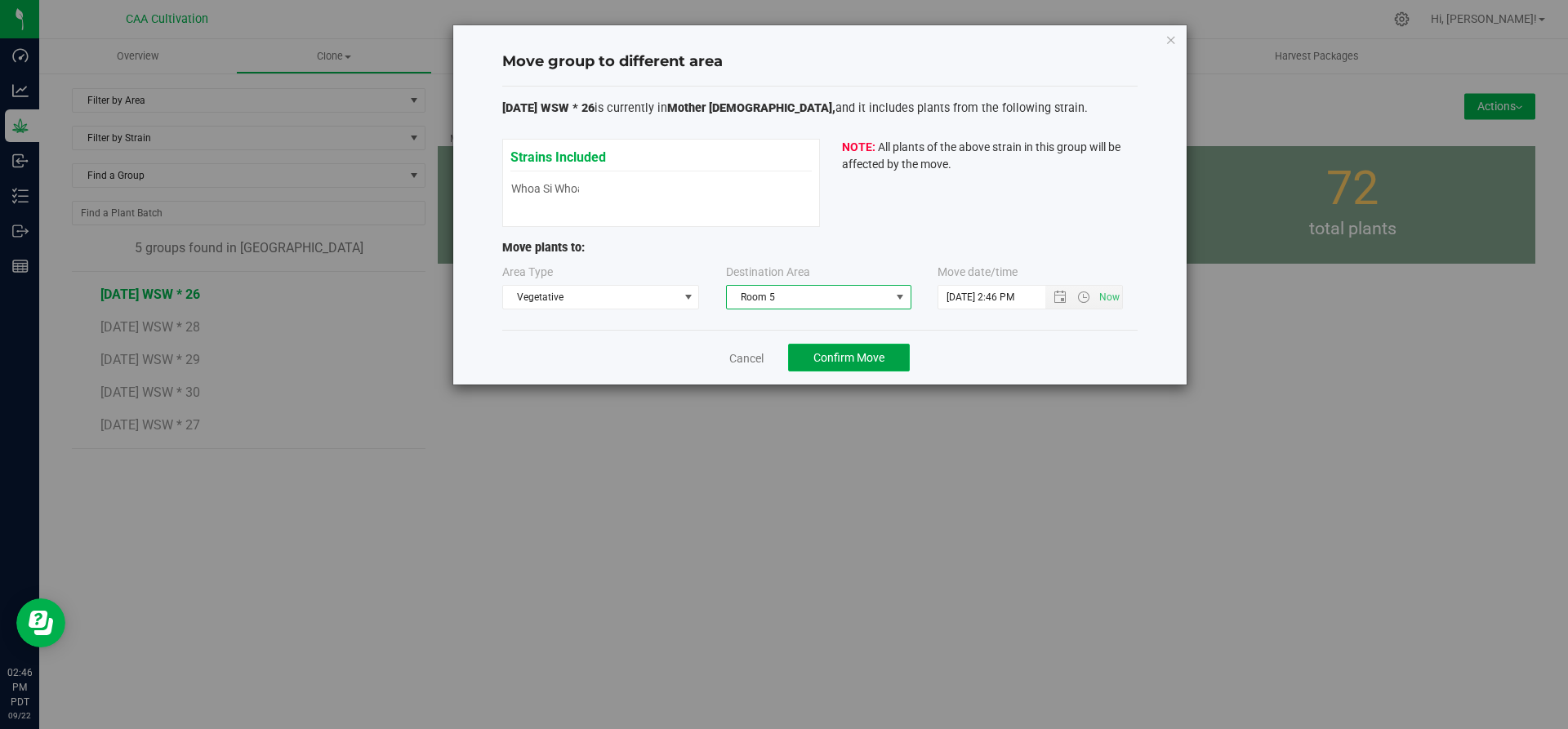
click at [856, 365] on button "Confirm Move" at bounding box center [849, 357] width 122 height 27
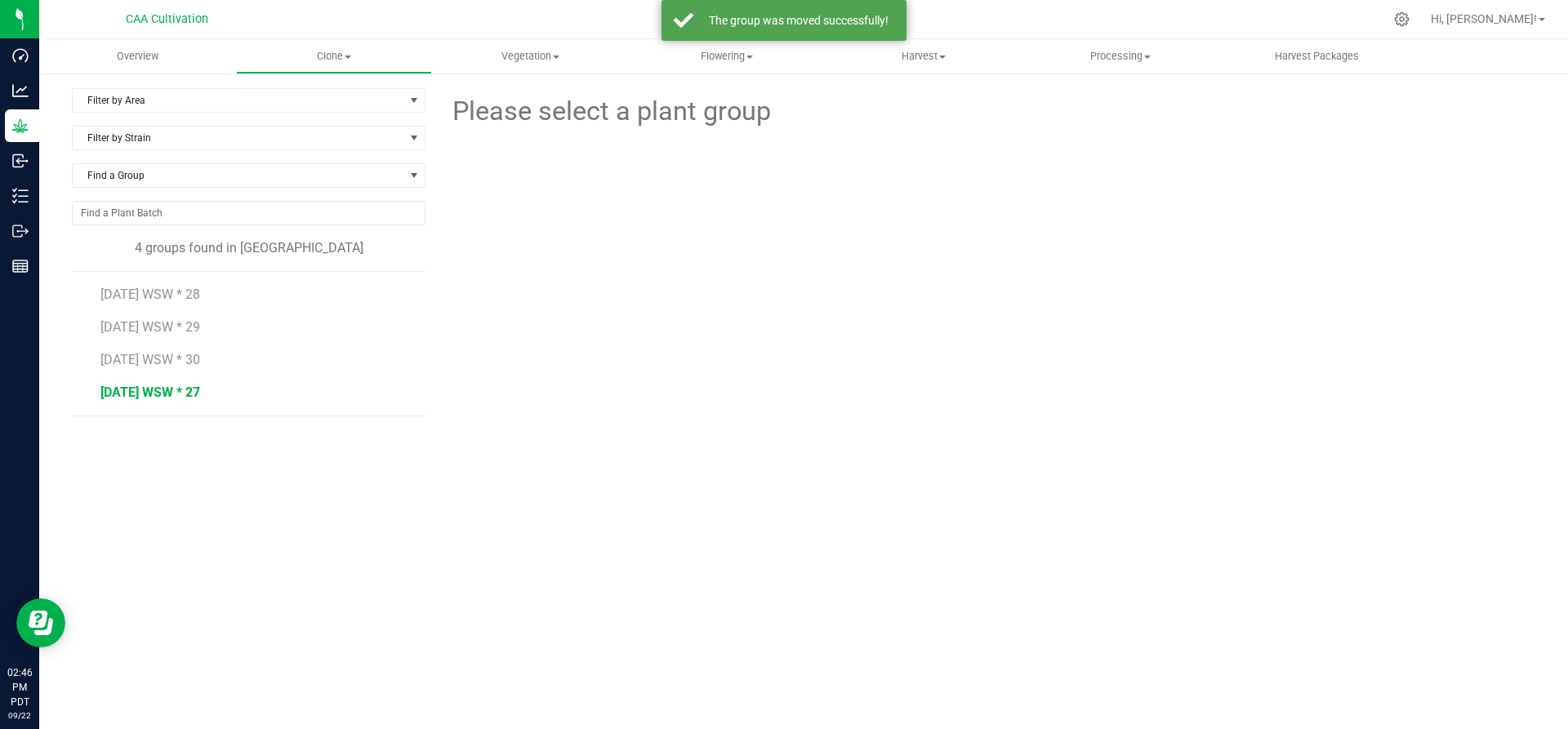
click at [147, 391] on span "[DATE] WSW * 27" at bounding box center [150, 393] width 100 height 16
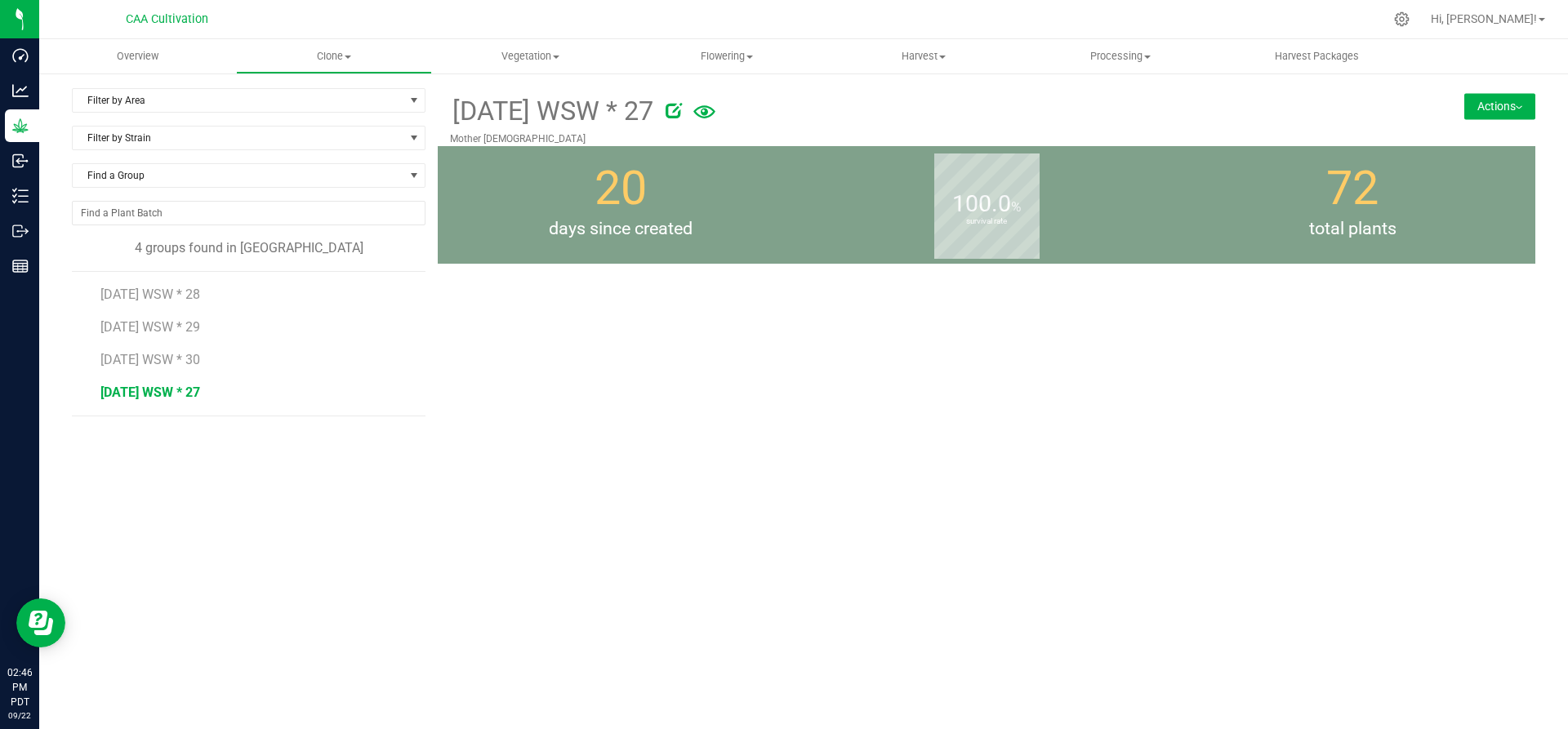
click at [1487, 105] on button "Actions" at bounding box center [1500, 106] width 71 height 27
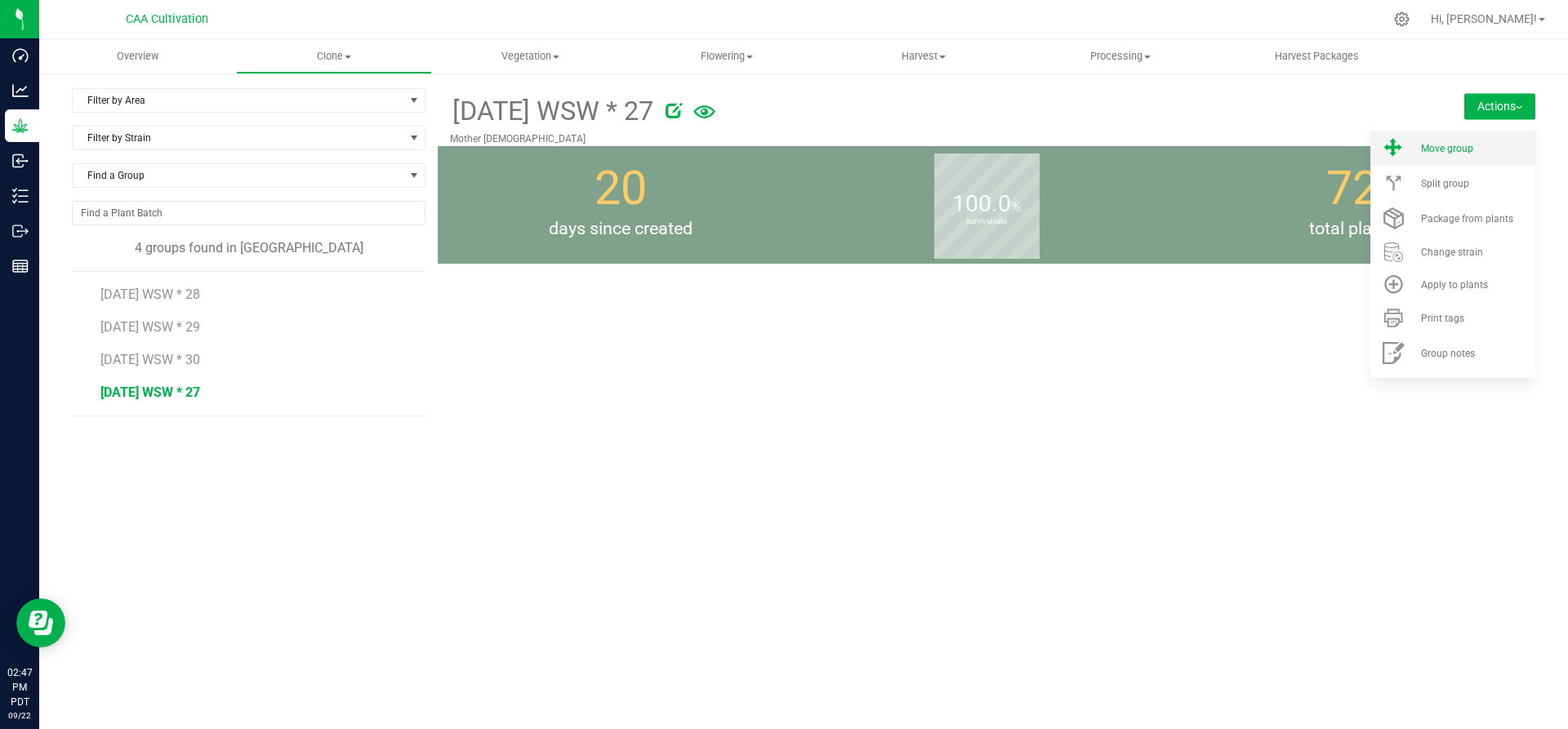
click at [1476, 157] on li "Move group" at bounding box center [1453, 149] width 165 height 35
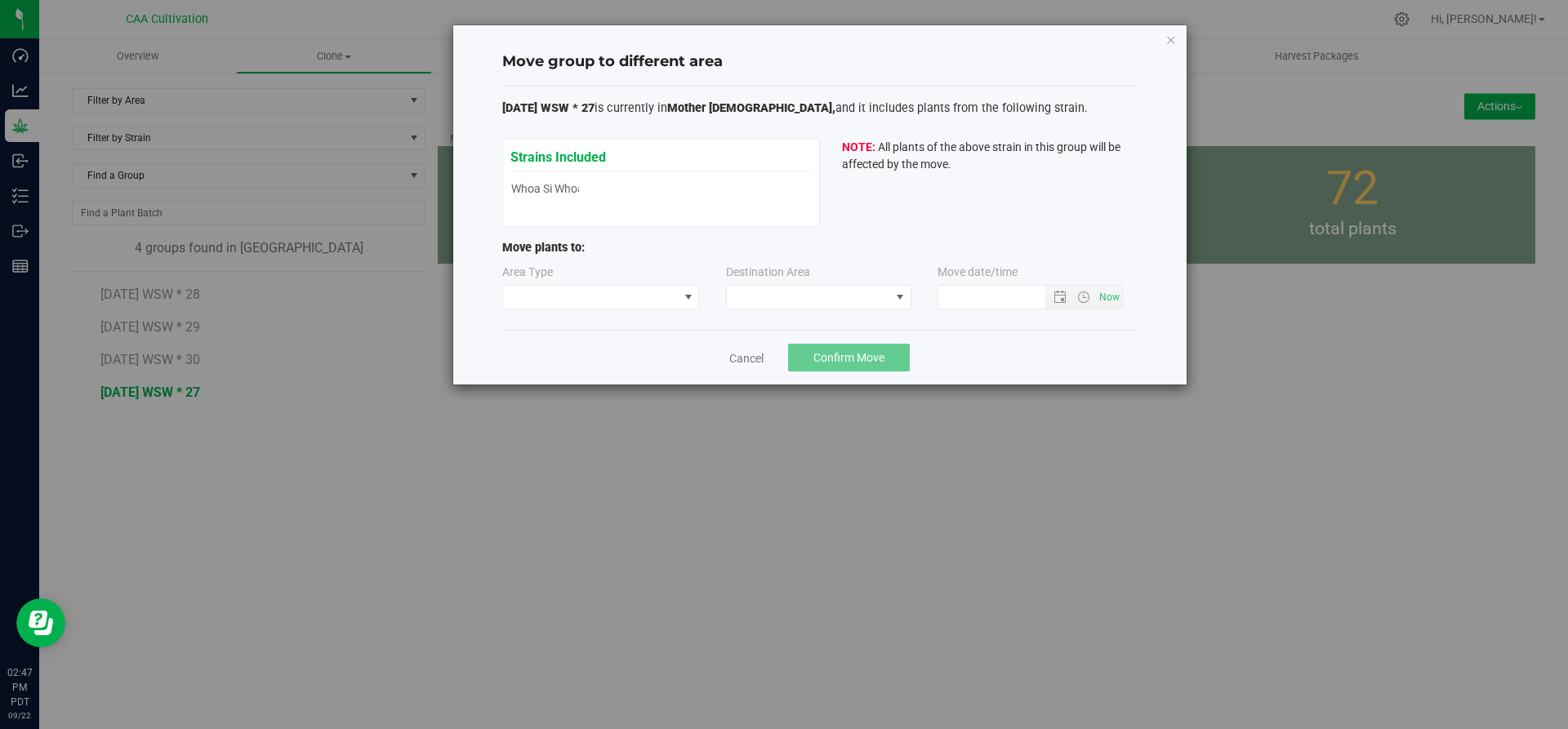
type input "[DATE] 2:47 PM"
click at [615, 294] on span at bounding box center [591, 297] width 175 height 23
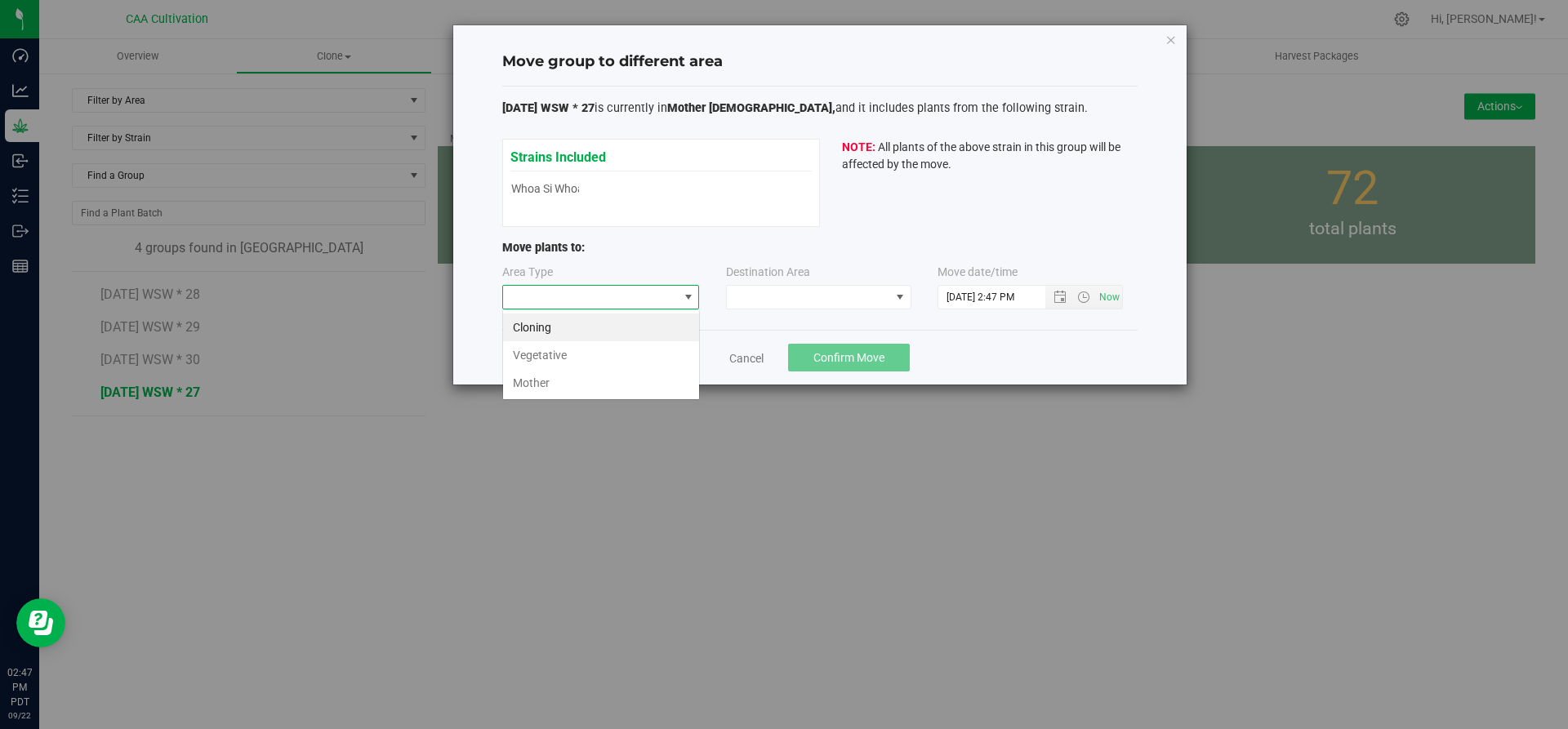
scroll to position [25, 197]
click at [610, 355] on li "Vegetative" at bounding box center [602, 355] width 196 height 27
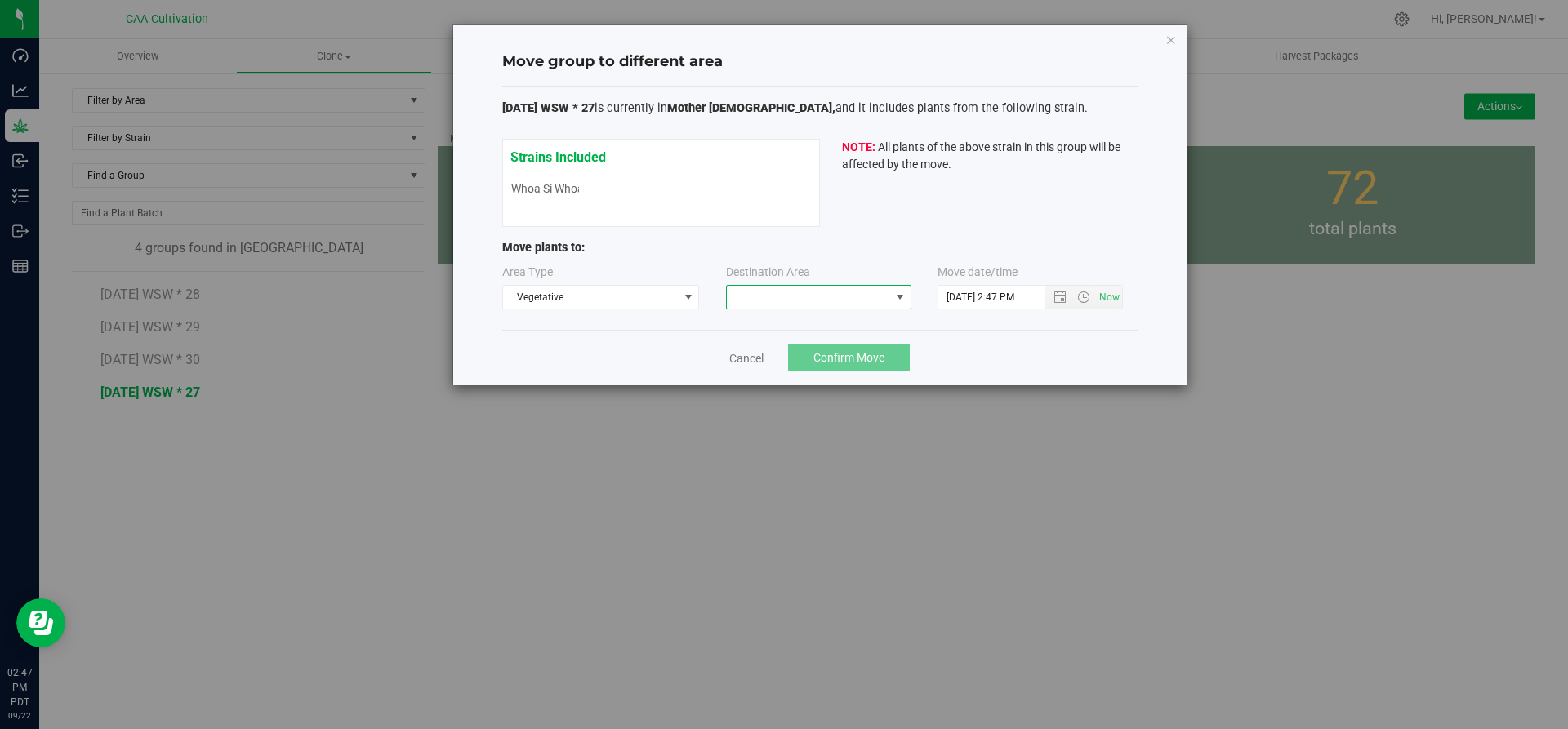
click at [832, 288] on span at bounding box center [808, 297] width 164 height 23
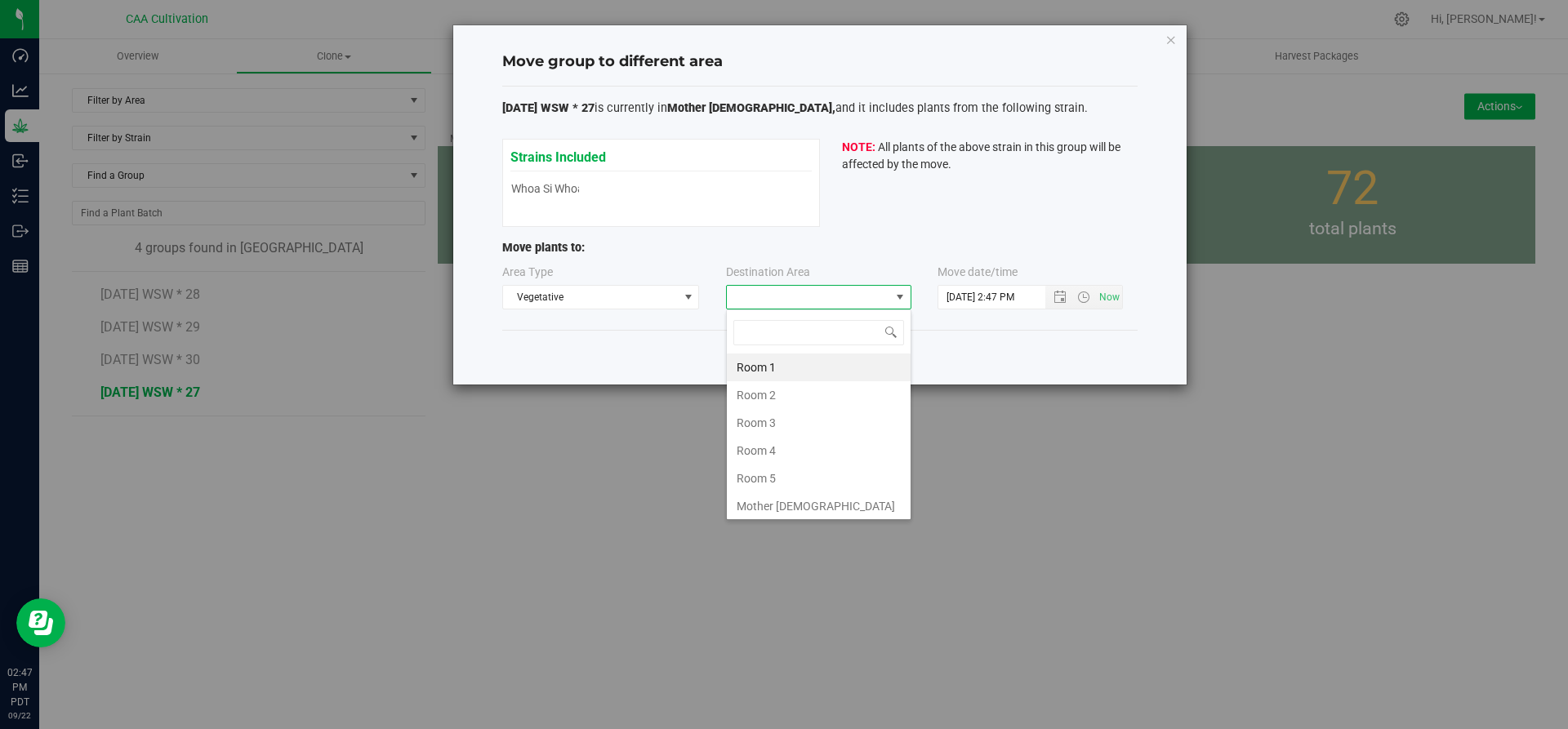
scroll to position [25, 186]
click at [803, 476] on li "Room 5" at bounding box center [819, 478] width 184 height 27
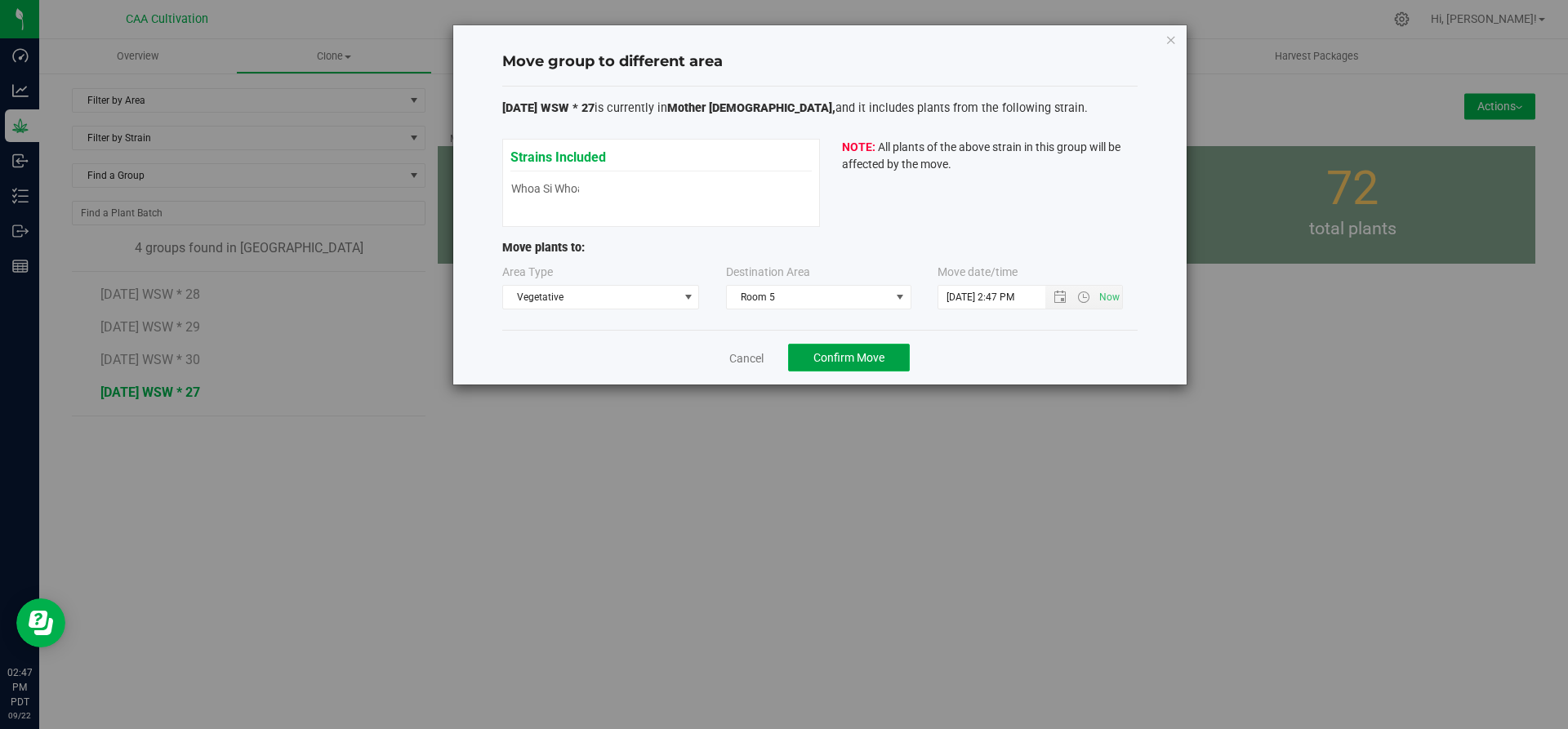
click at [875, 358] on span "Confirm Move" at bounding box center [849, 357] width 71 height 13
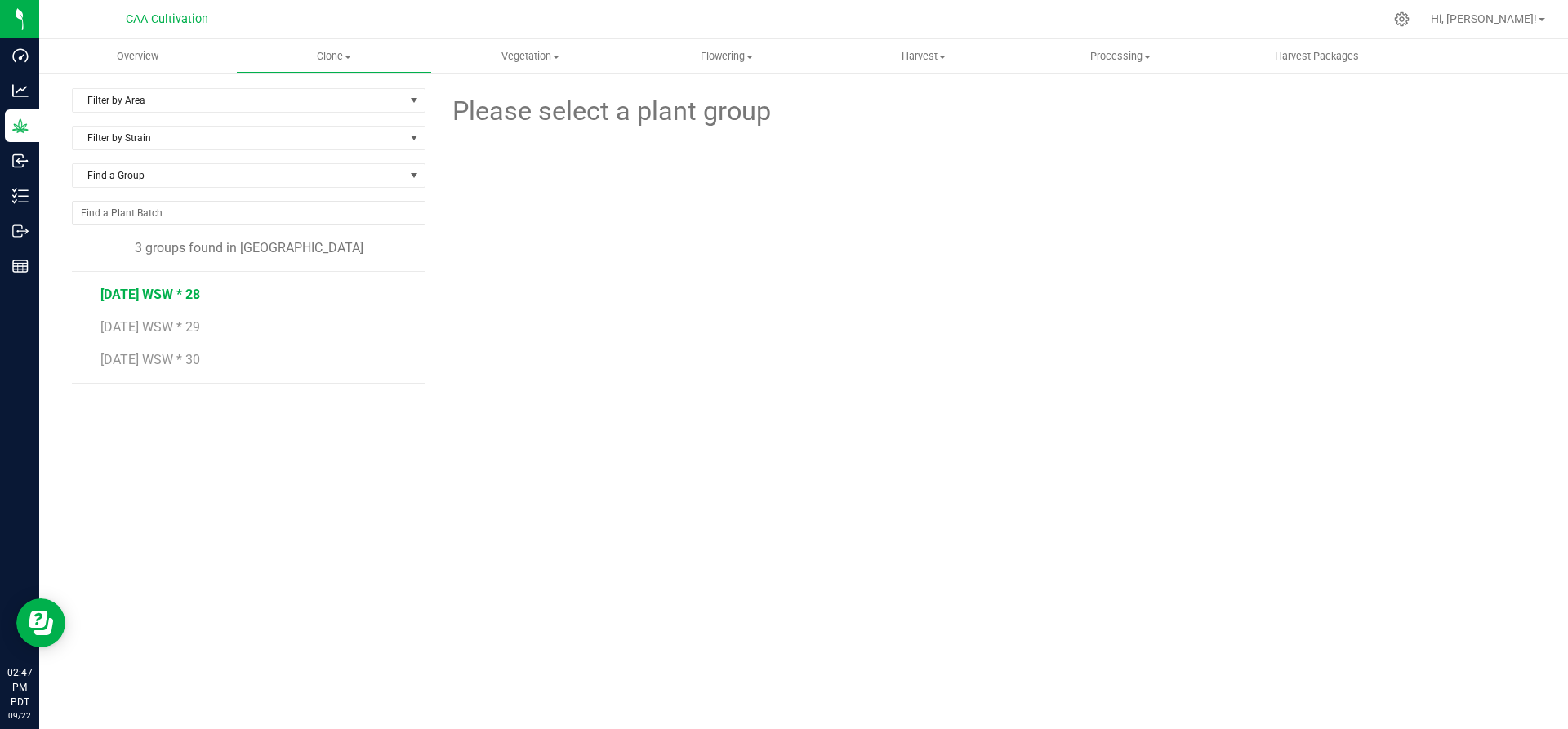
click at [183, 295] on span "[DATE] WSW * 28" at bounding box center [150, 295] width 100 height 16
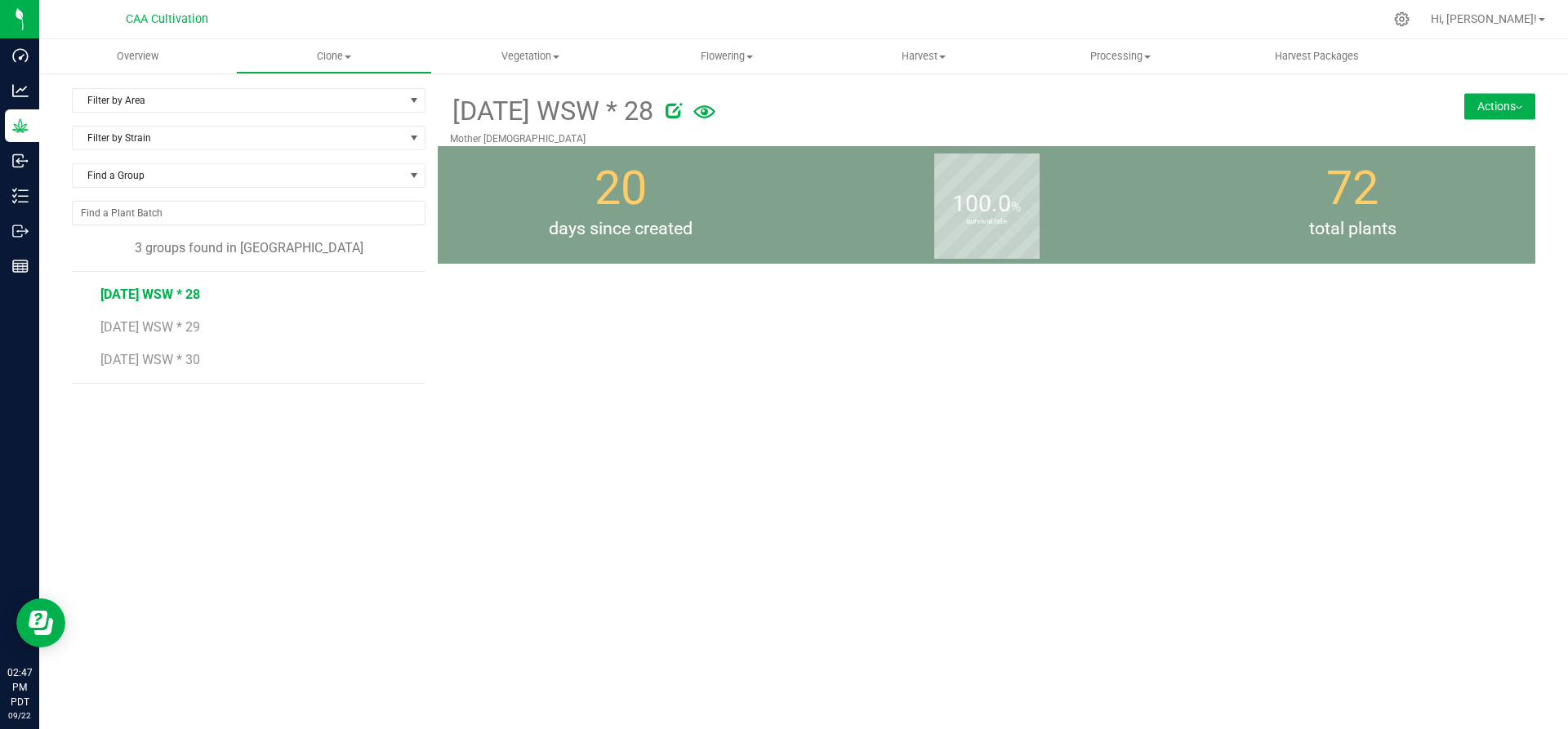
click at [1518, 104] on button "Actions" at bounding box center [1500, 106] width 71 height 27
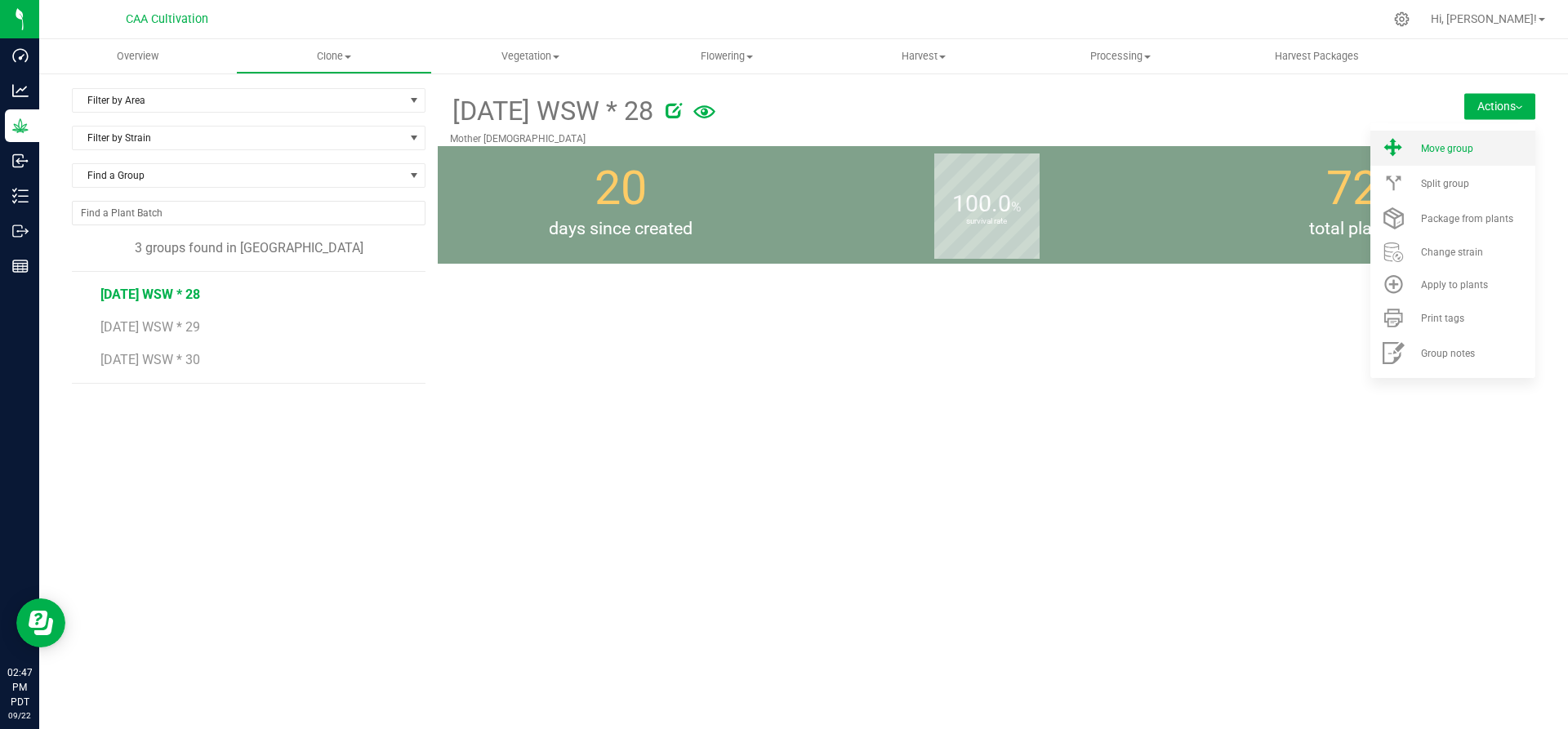
click at [1486, 144] on div "Move group" at bounding box center [1477, 149] width 111 height 12
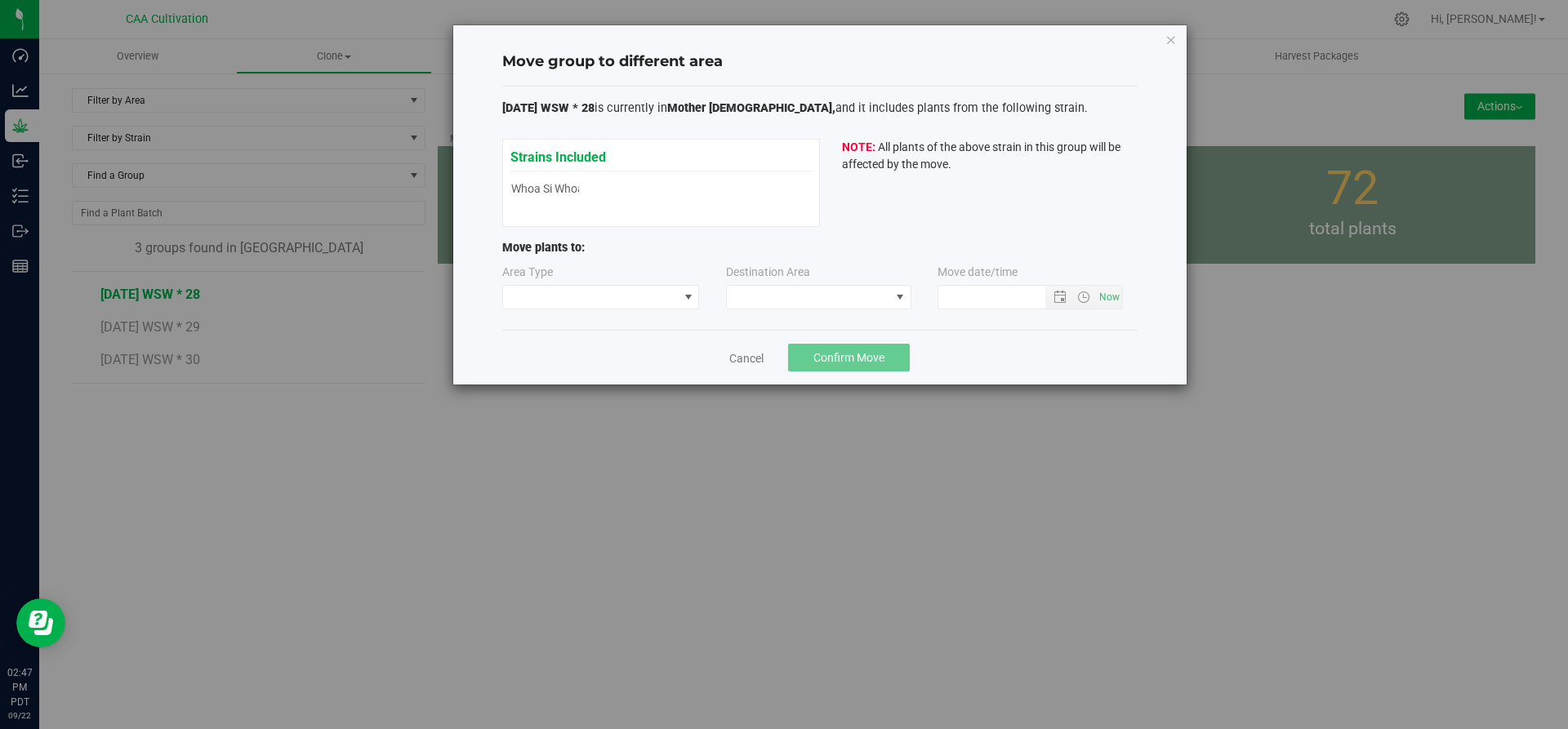
type input "[DATE] 2:47 PM"
click at [663, 294] on span at bounding box center [591, 297] width 175 height 23
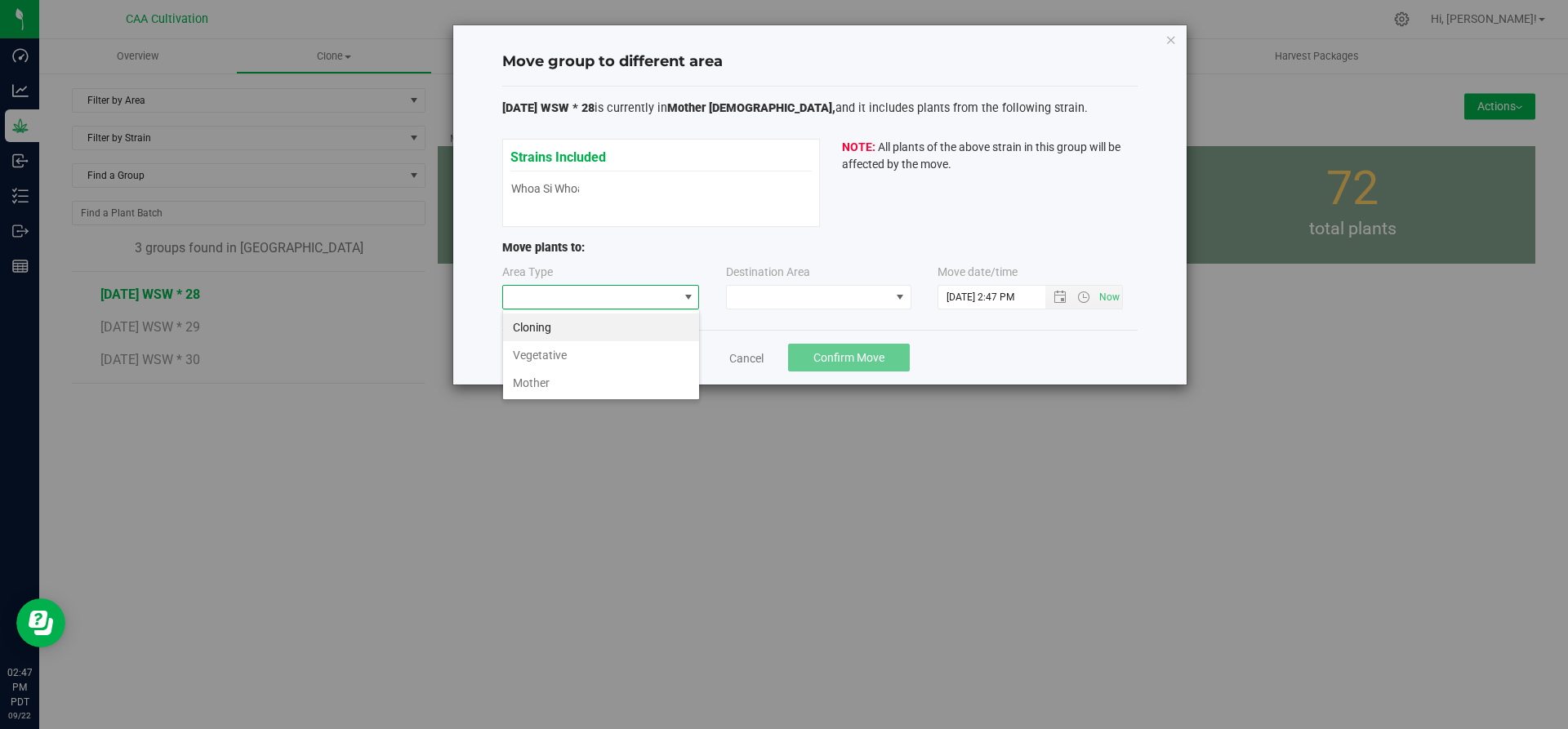
scroll to position [25, 197]
click at [629, 369] on li "Mother" at bounding box center [602, 382] width 196 height 27
click at [642, 302] on span "Mother" at bounding box center [591, 297] width 175 height 23
click at [627, 355] on li "Vegetative" at bounding box center [602, 355] width 196 height 27
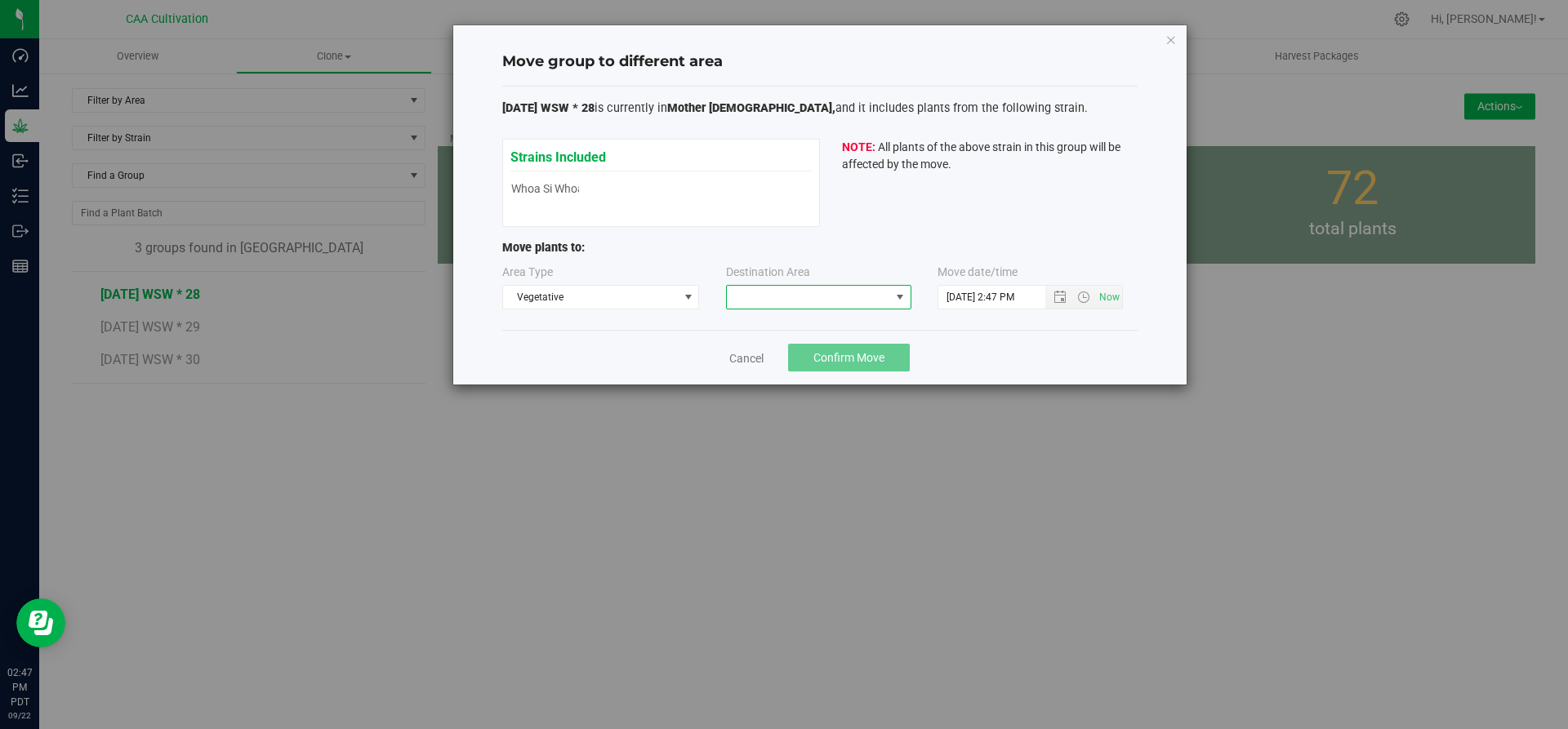
click at [808, 301] on span at bounding box center [808, 297] width 164 height 23
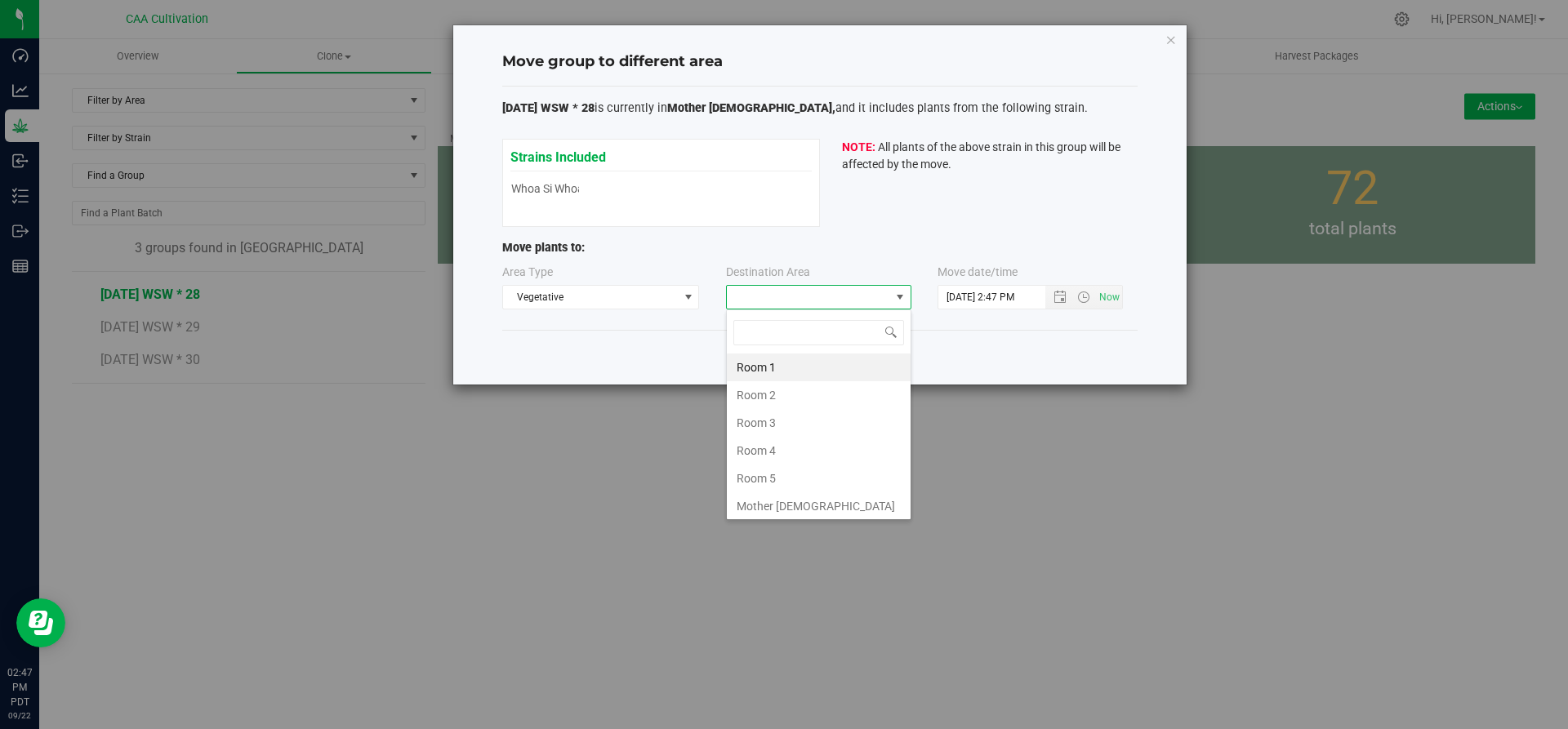
scroll to position [25, 186]
click at [796, 480] on li "Room 5" at bounding box center [819, 478] width 184 height 27
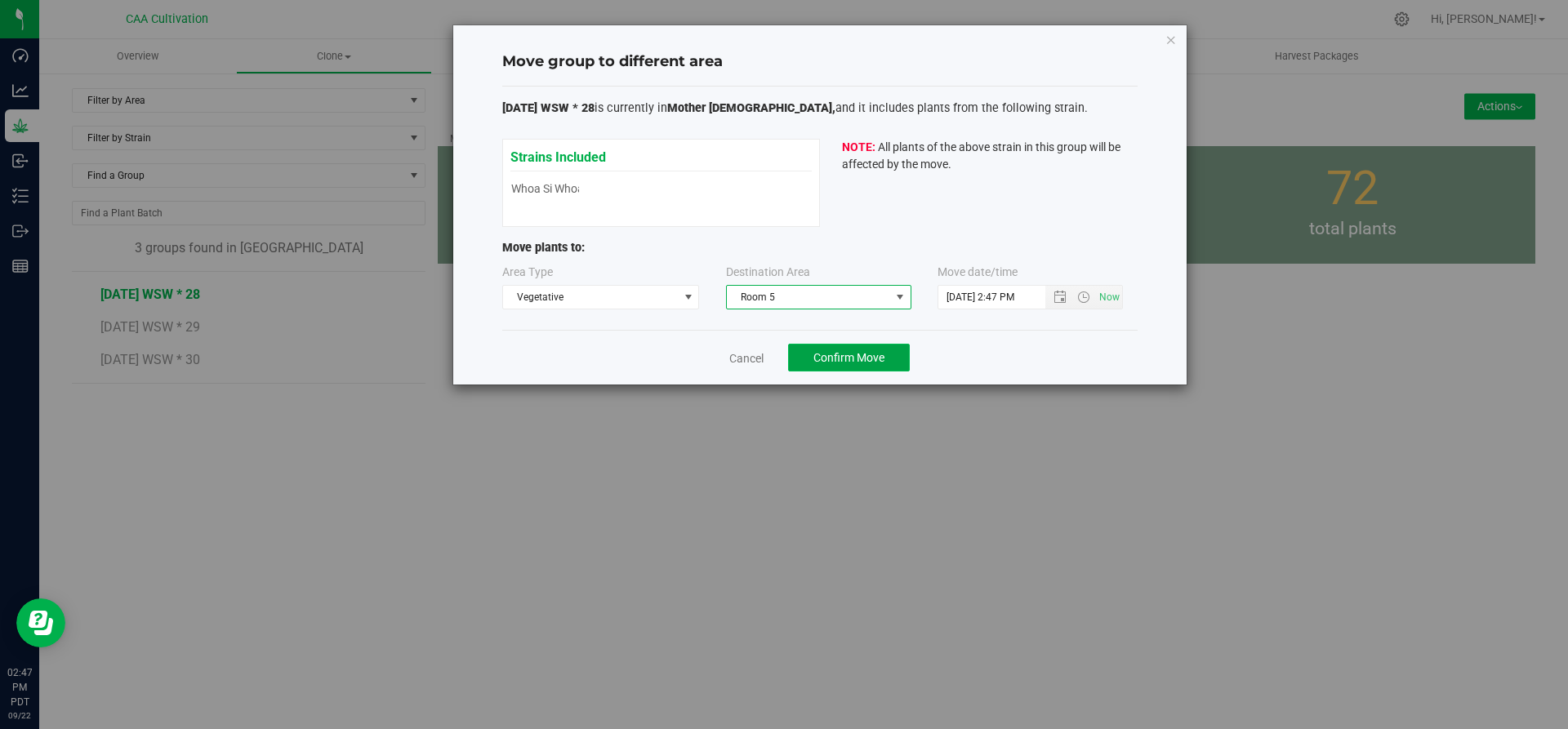
click at [832, 348] on button "Confirm Move" at bounding box center [849, 357] width 122 height 27
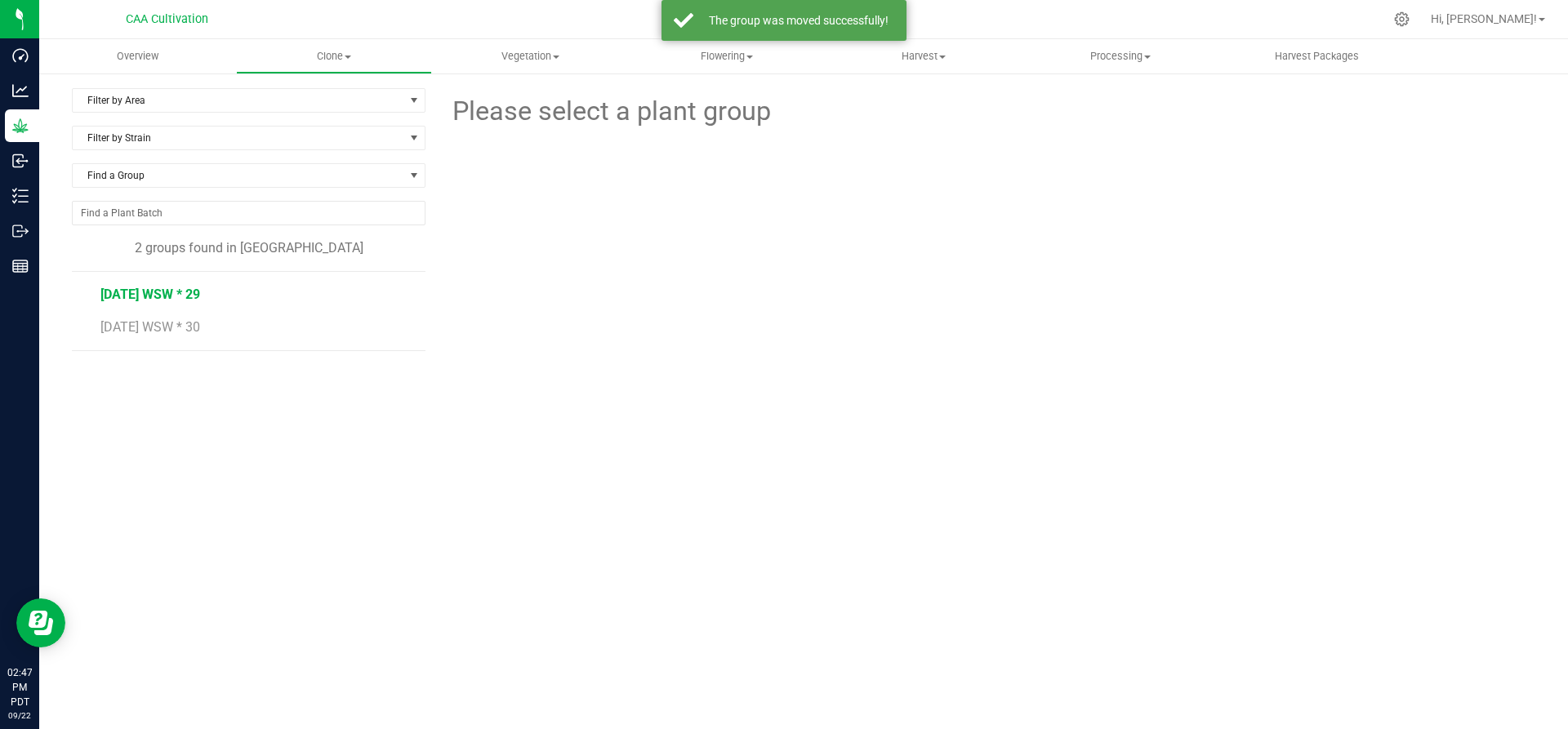
click at [164, 292] on span "[DATE] WSW * 29" at bounding box center [150, 295] width 100 height 16
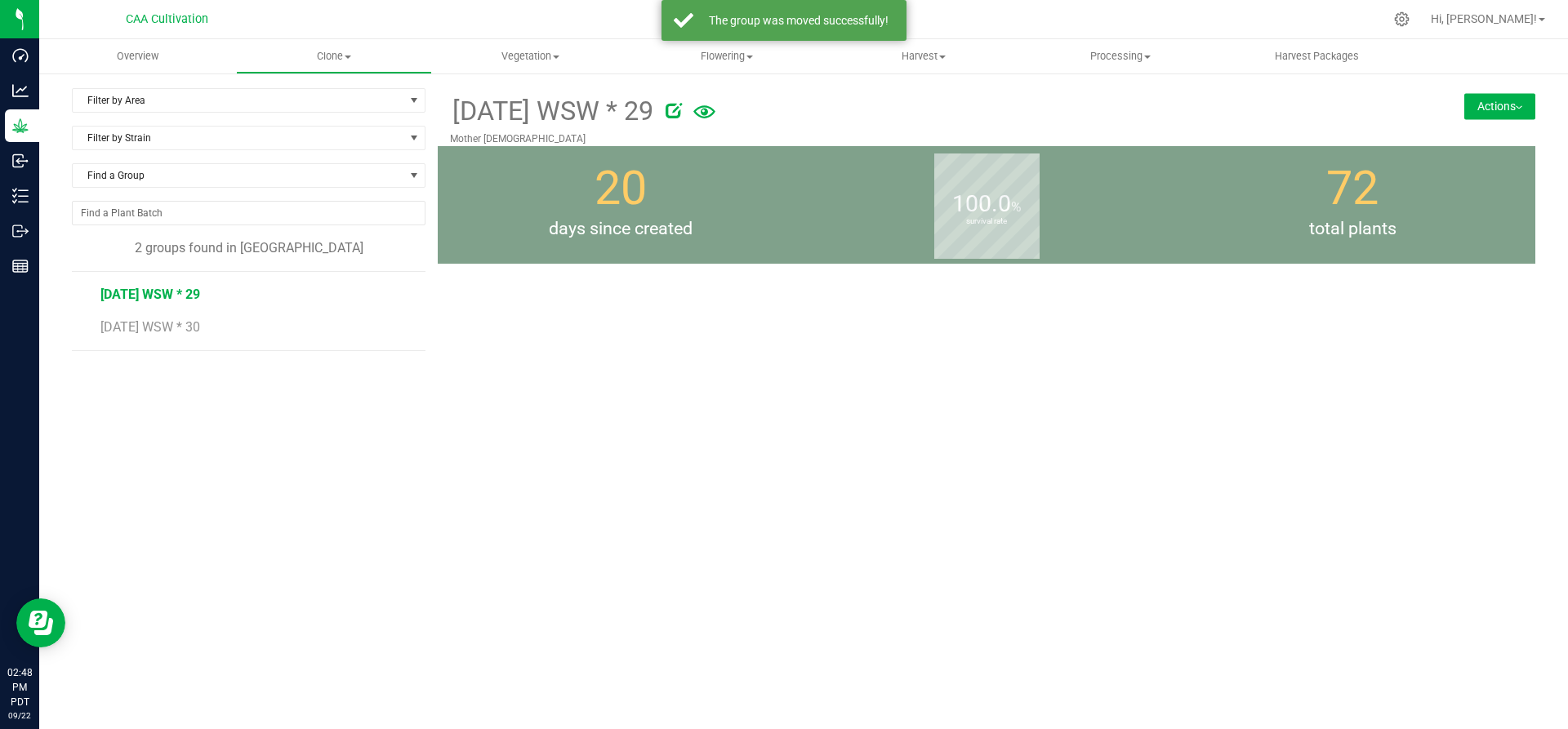
click at [1502, 111] on button "Actions" at bounding box center [1500, 106] width 71 height 27
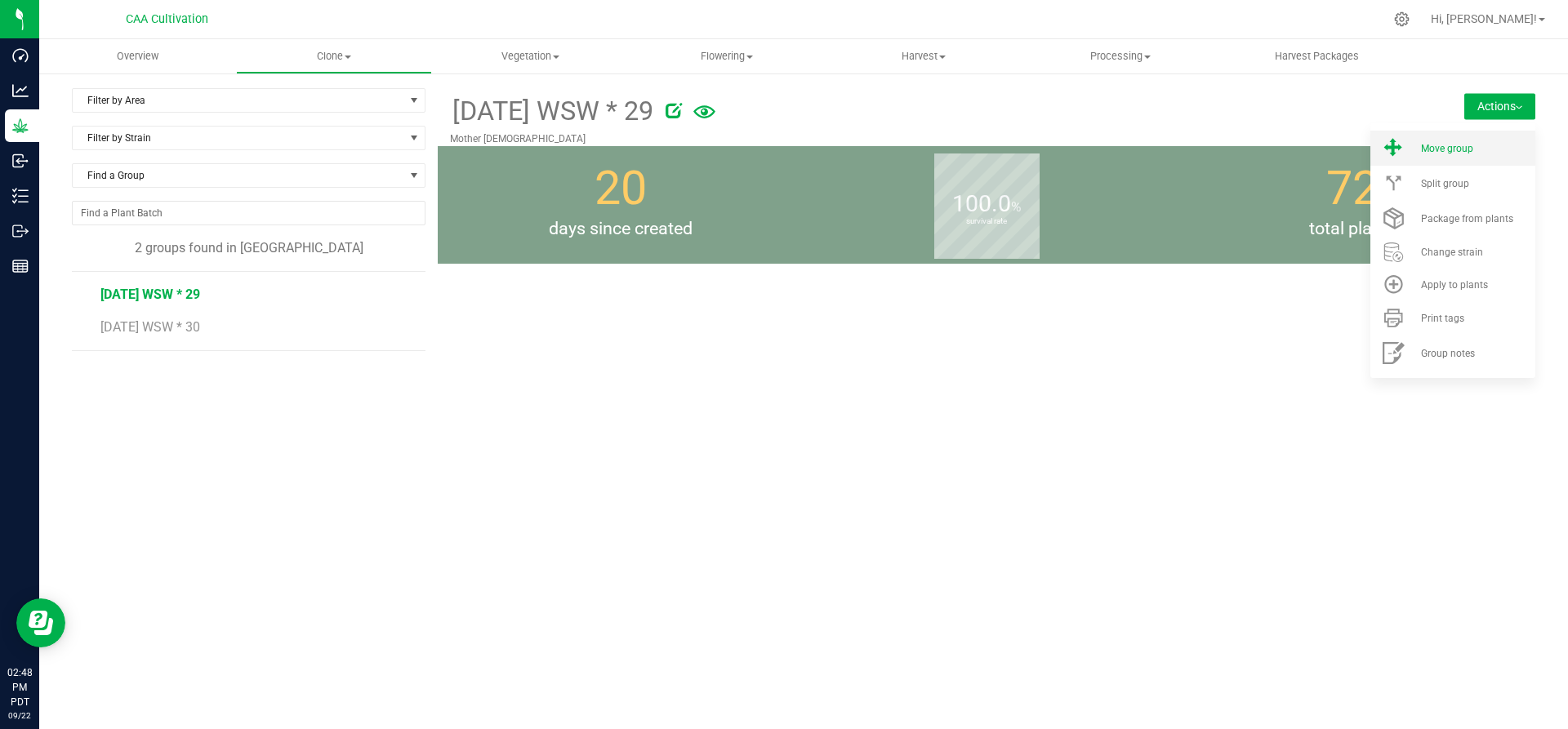
click at [1487, 147] on div "Move group" at bounding box center [1477, 149] width 111 height 12
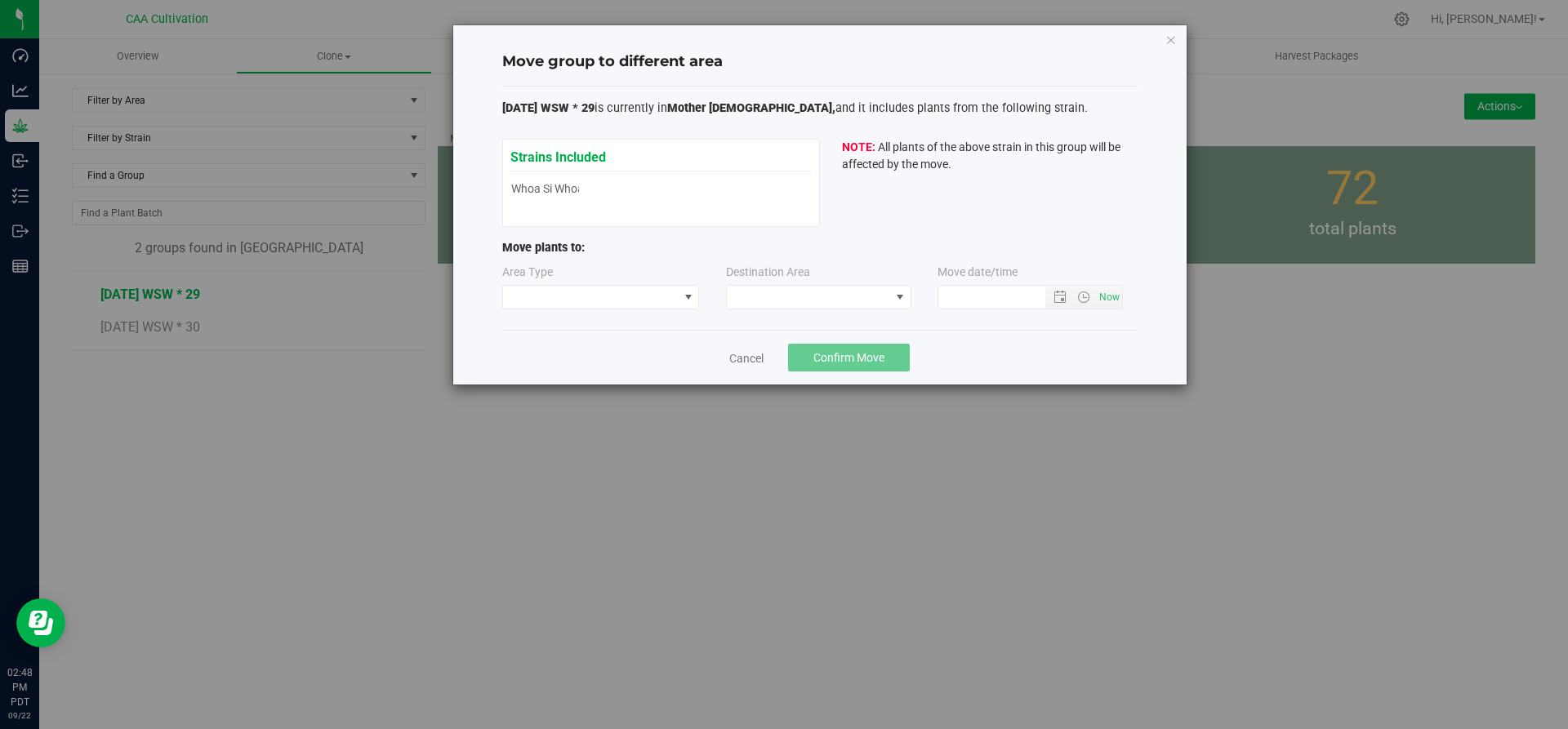
type input "[DATE] 2:48 PM"
click at [624, 298] on span at bounding box center [591, 297] width 175 height 23
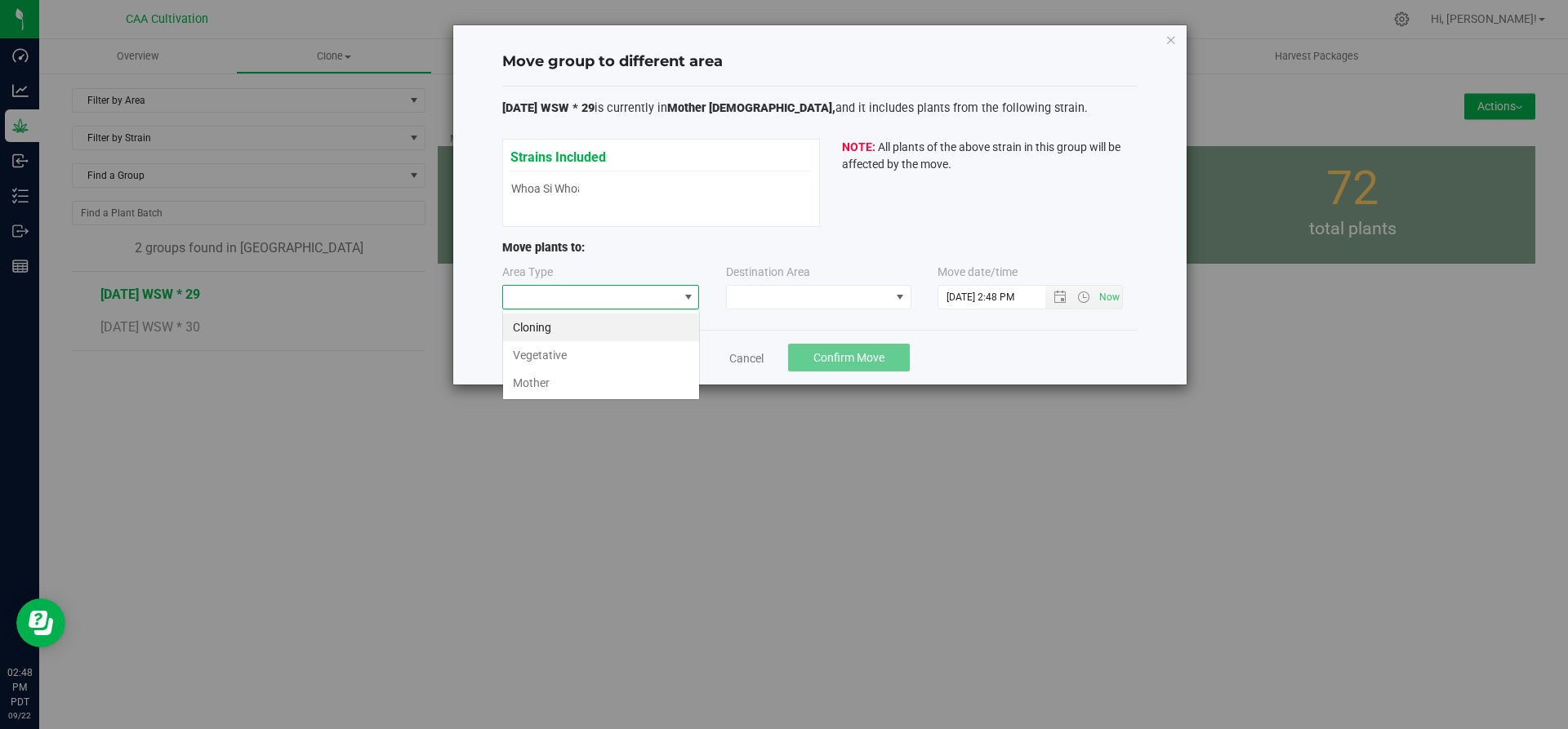
scroll to position [25, 197]
click at [605, 349] on li "Vegetative" at bounding box center [602, 355] width 196 height 27
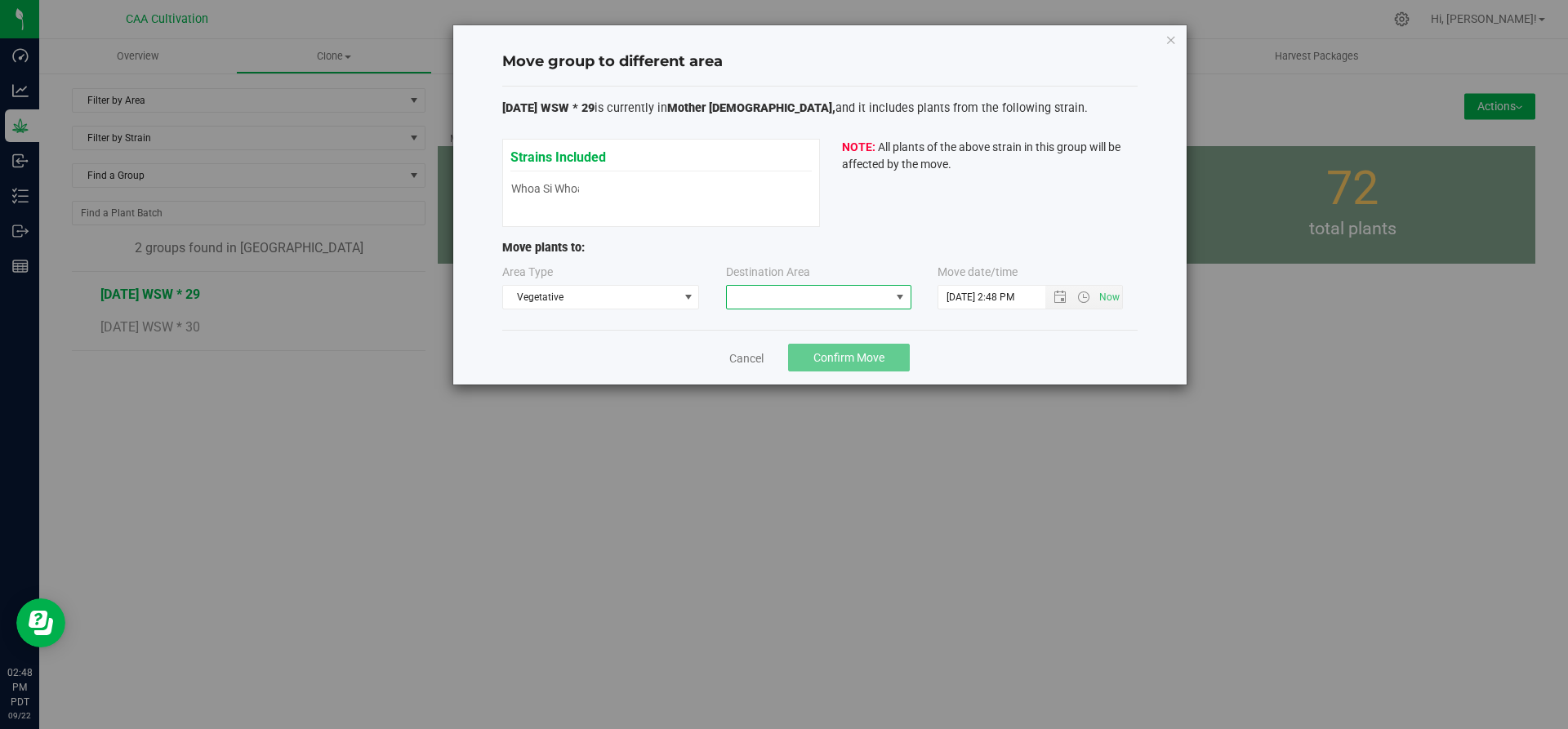
click at [795, 291] on span at bounding box center [808, 297] width 164 height 23
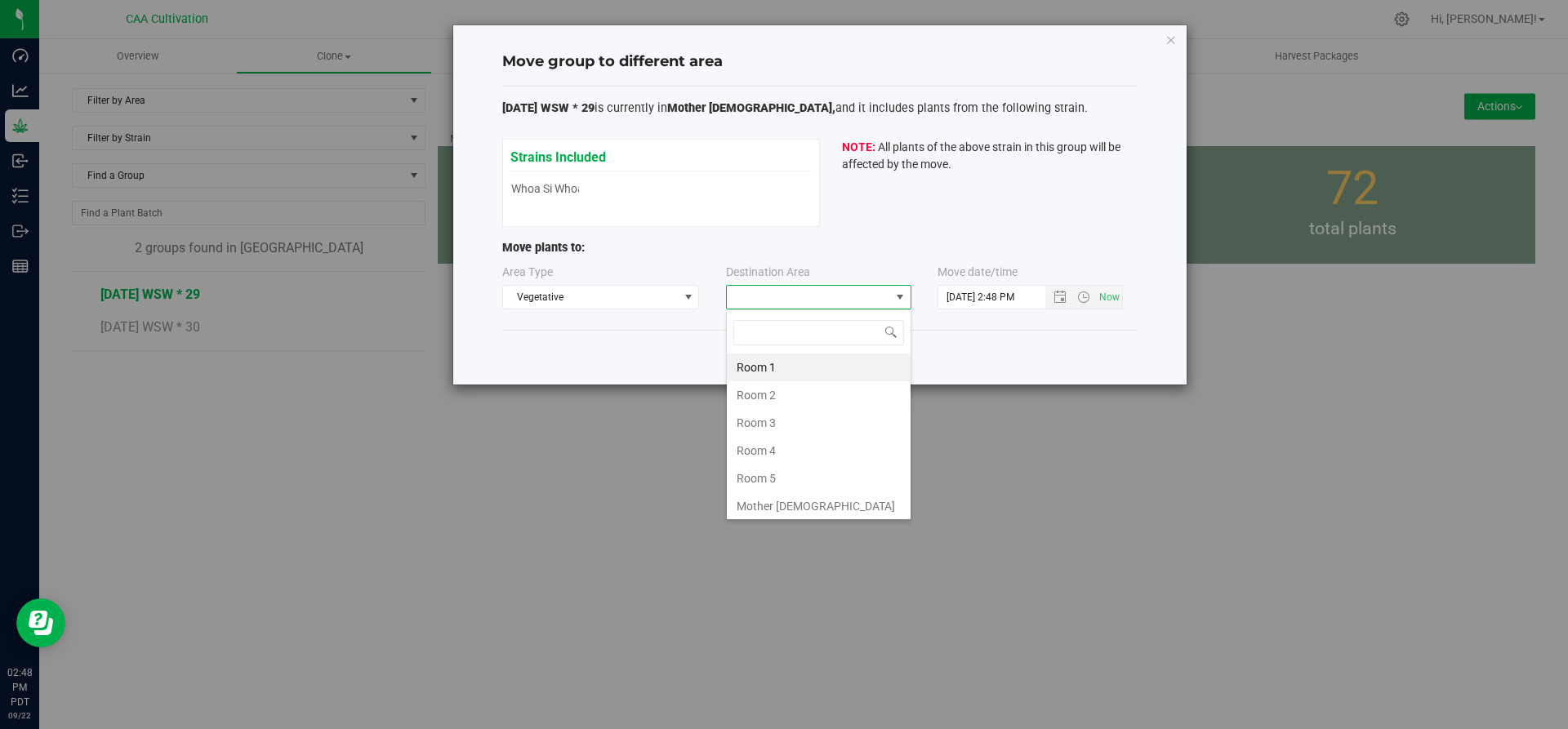
scroll to position [25, 186]
click at [791, 479] on li "Room 5" at bounding box center [819, 478] width 184 height 27
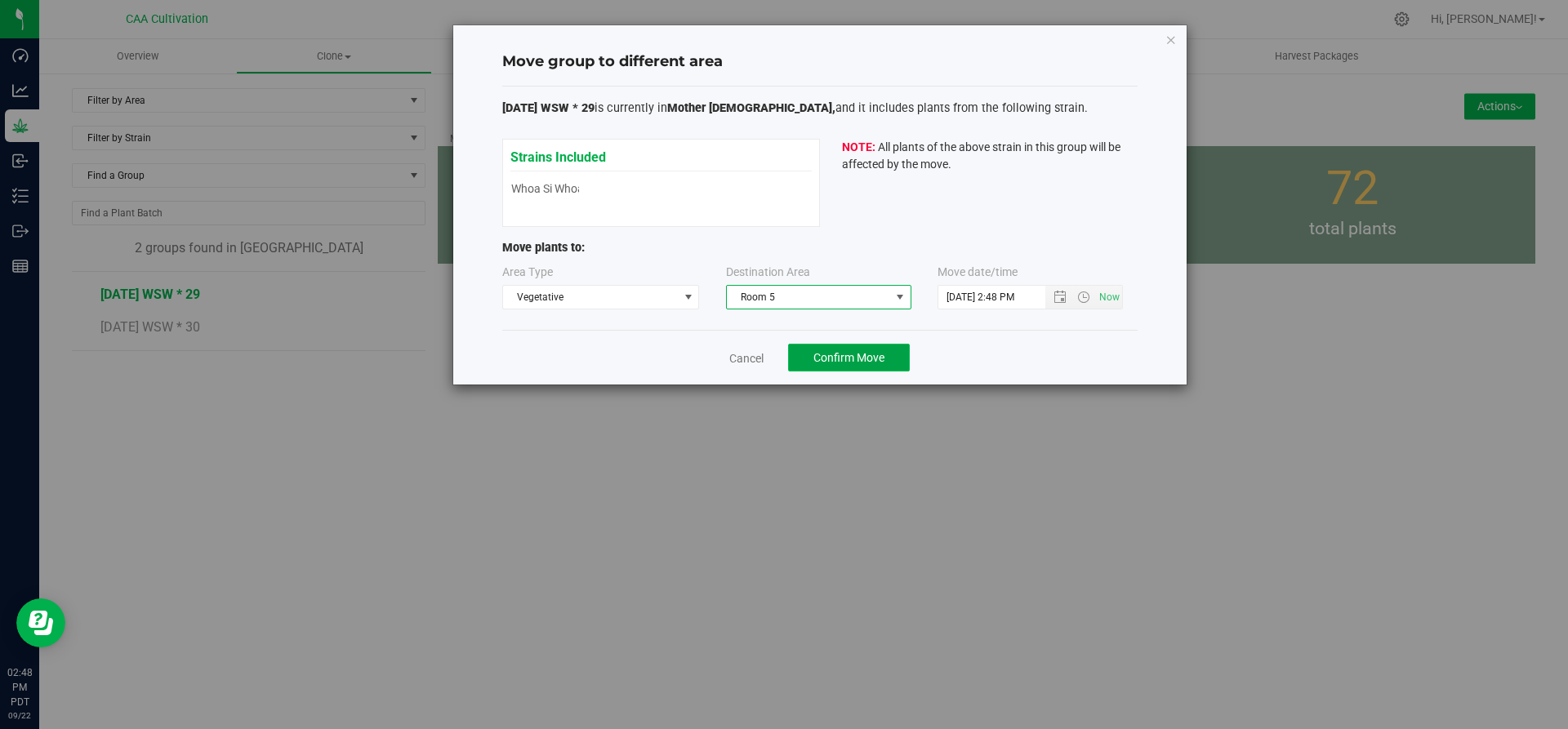
click at [865, 360] on span "Confirm Move" at bounding box center [849, 357] width 71 height 13
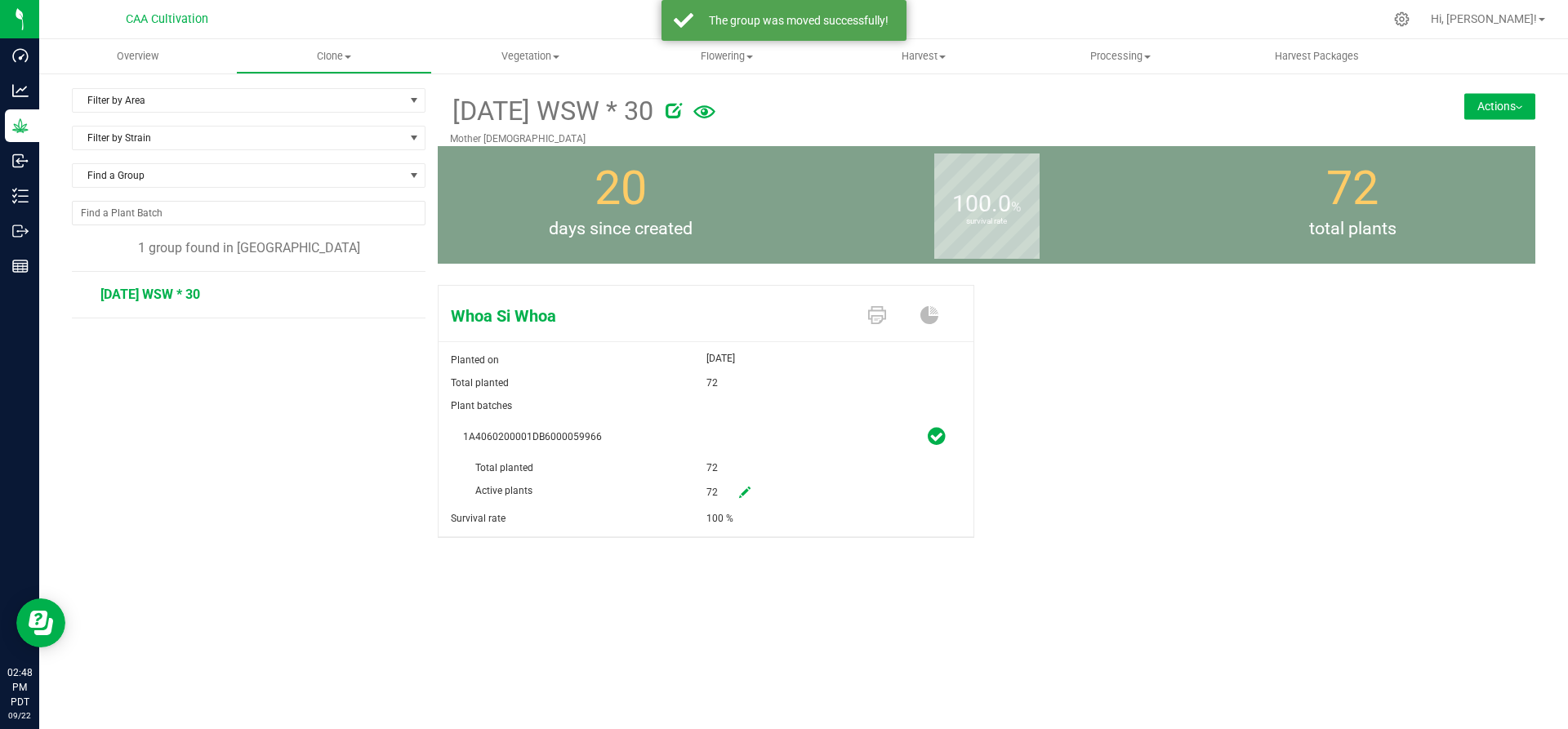
click at [1482, 102] on button "Actions" at bounding box center [1500, 106] width 71 height 27
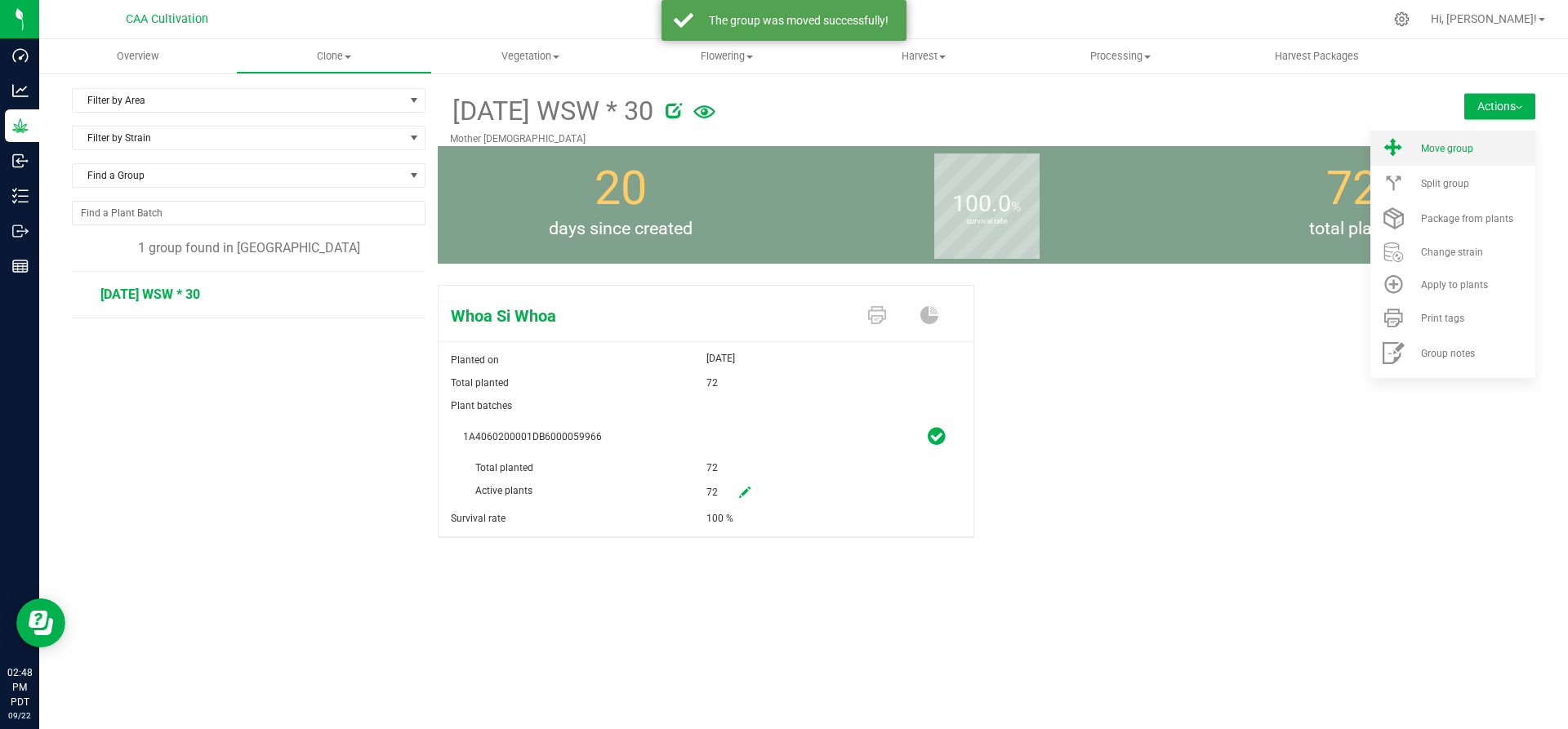
click at [1473, 143] on div "Move group" at bounding box center [1477, 149] width 111 height 12
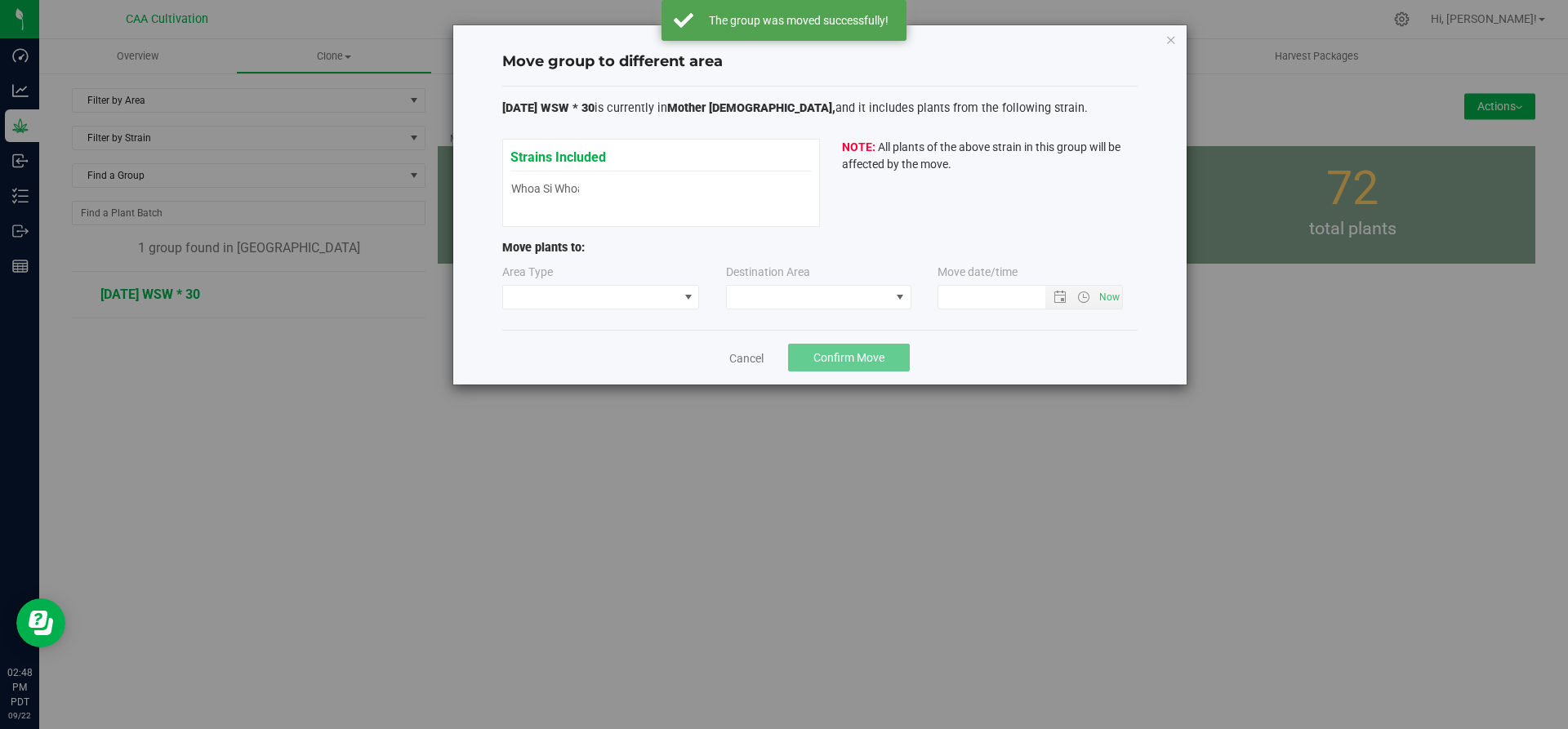
type input "[DATE] 2:48 PM"
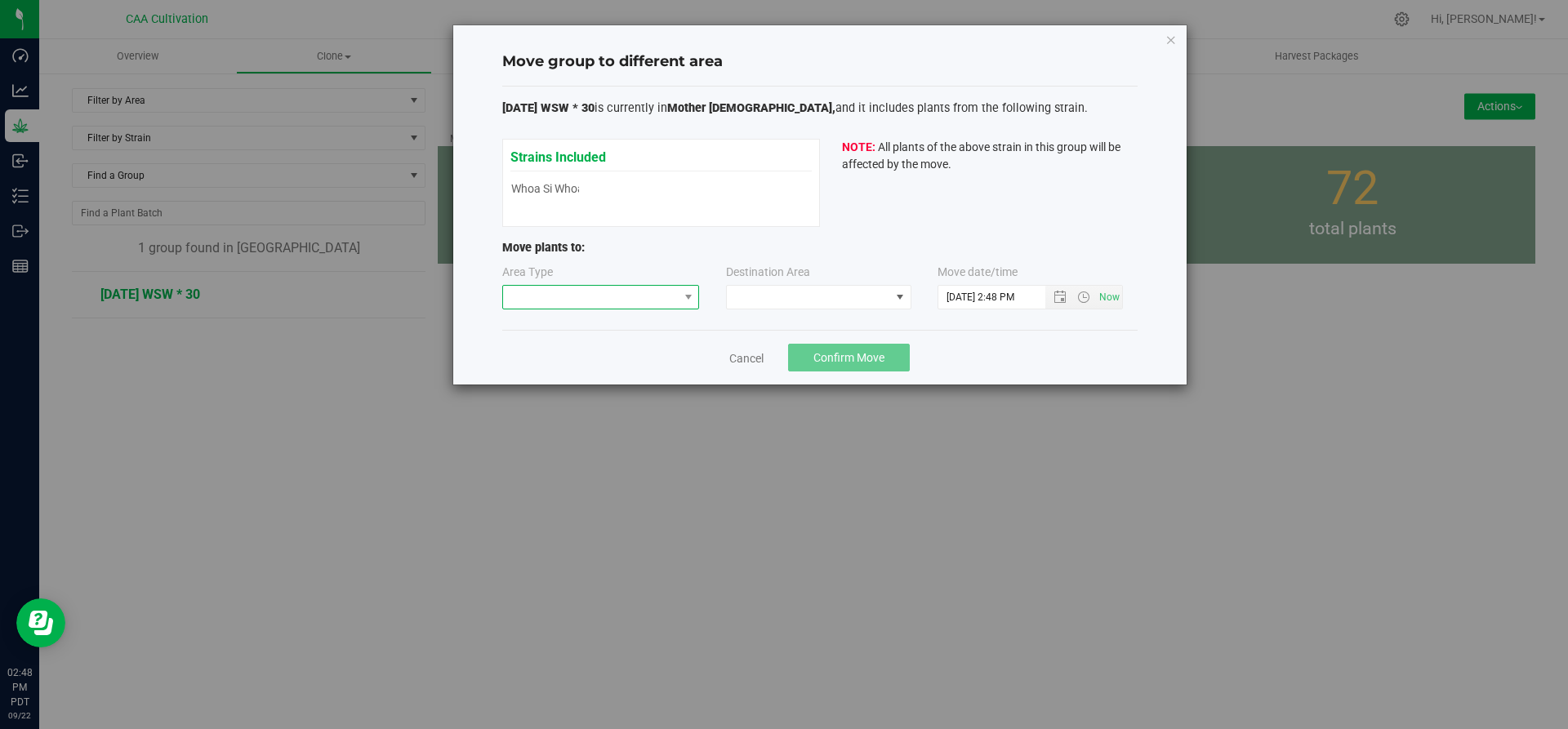
click at [667, 299] on span at bounding box center [591, 297] width 175 height 23
drag, startPoint x: 642, startPoint y: 351, endPoint x: 784, endPoint y: 291, distance: 154.2
click at [644, 349] on li "Vegetative" at bounding box center [602, 355] width 196 height 27
click at [819, 288] on span at bounding box center [808, 297] width 164 height 23
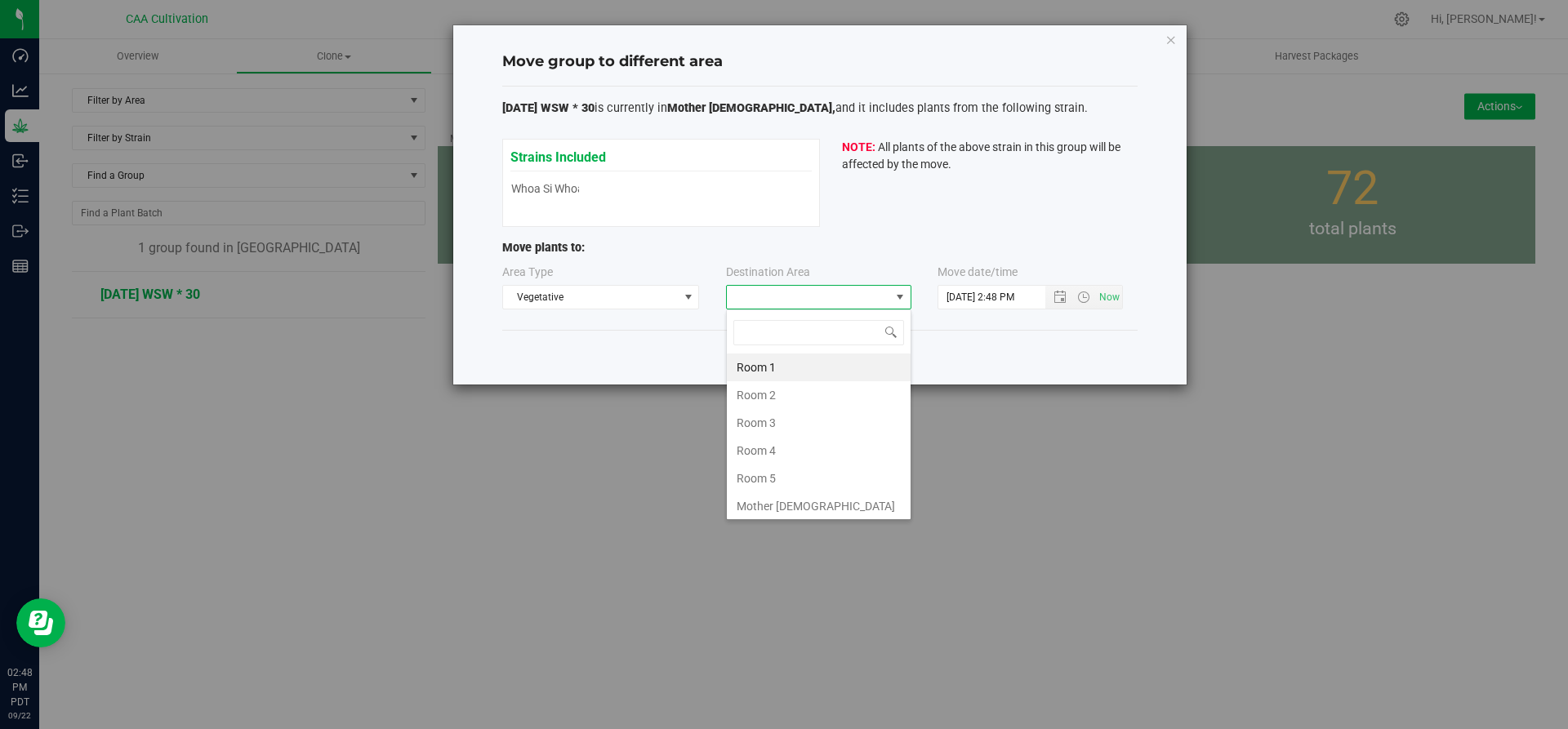
scroll to position [25, 186]
click at [800, 476] on li "Room 5" at bounding box center [819, 478] width 184 height 27
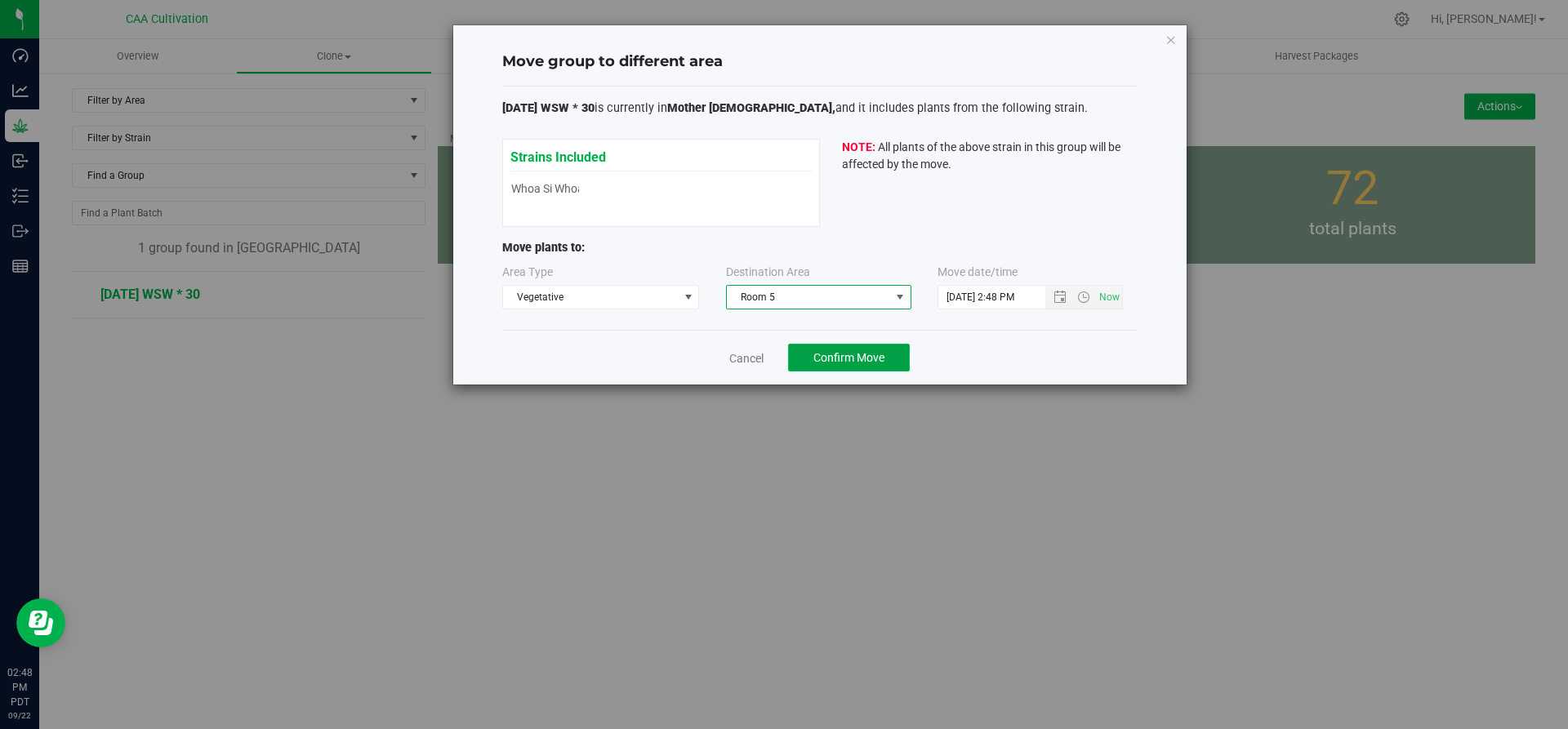
click at [877, 361] on span "Confirm Move" at bounding box center [849, 357] width 71 height 13
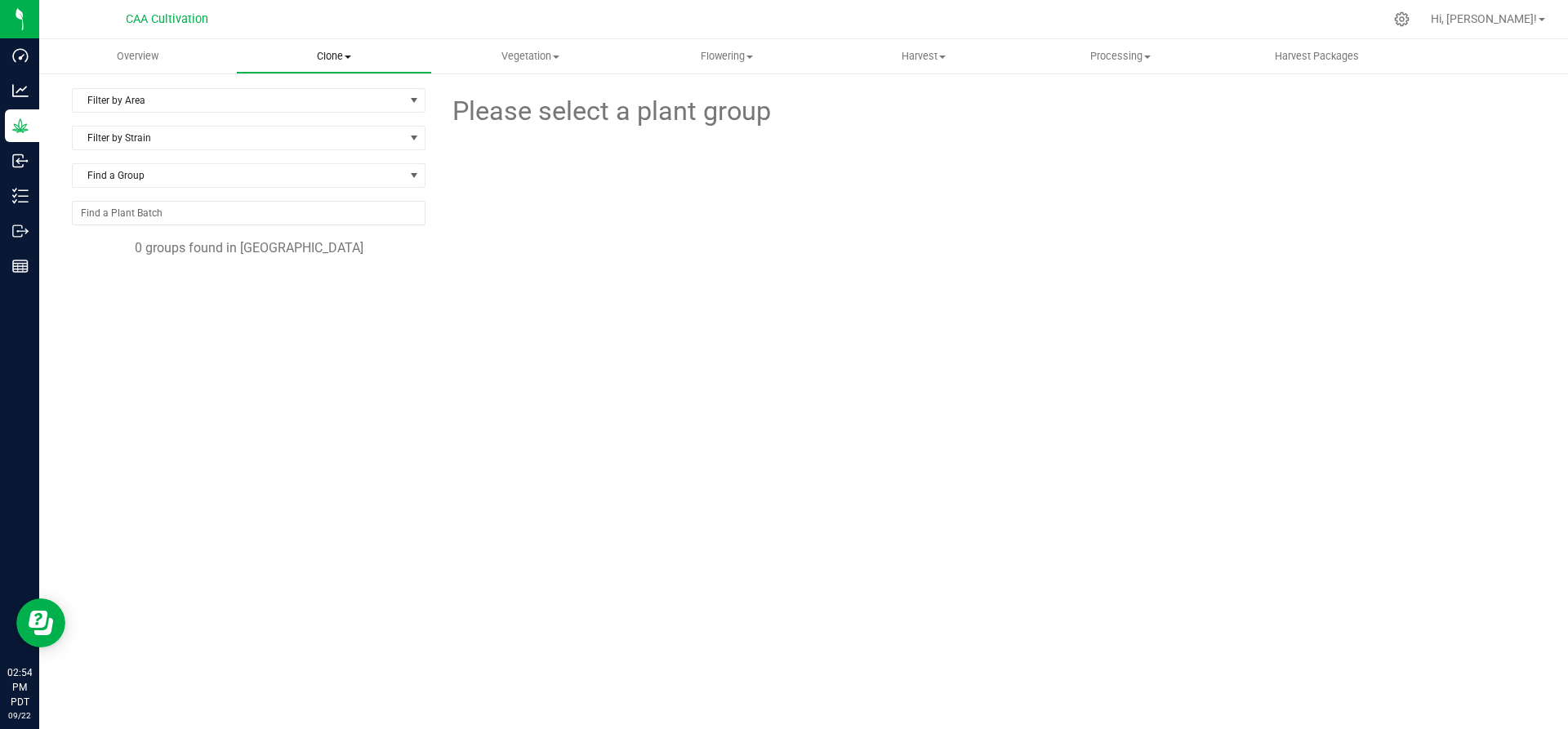
click at [321, 48] on uib-tab-heading "Clone Create plants Cloning groups Cloning plant batches Apply to plants" at bounding box center [334, 56] width 196 height 33
click at [304, 113] on span "Cloning groups" at bounding box center [297, 119] width 123 height 14
click at [553, 45] on uib-tab-heading "Vegetation Veg groups Veg plant batches Mother groups Mother plant batches Appl…" at bounding box center [530, 56] width 196 height 33
click at [501, 93] on span "Veg groups" at bounding box center [483, 98] width 104 height 14
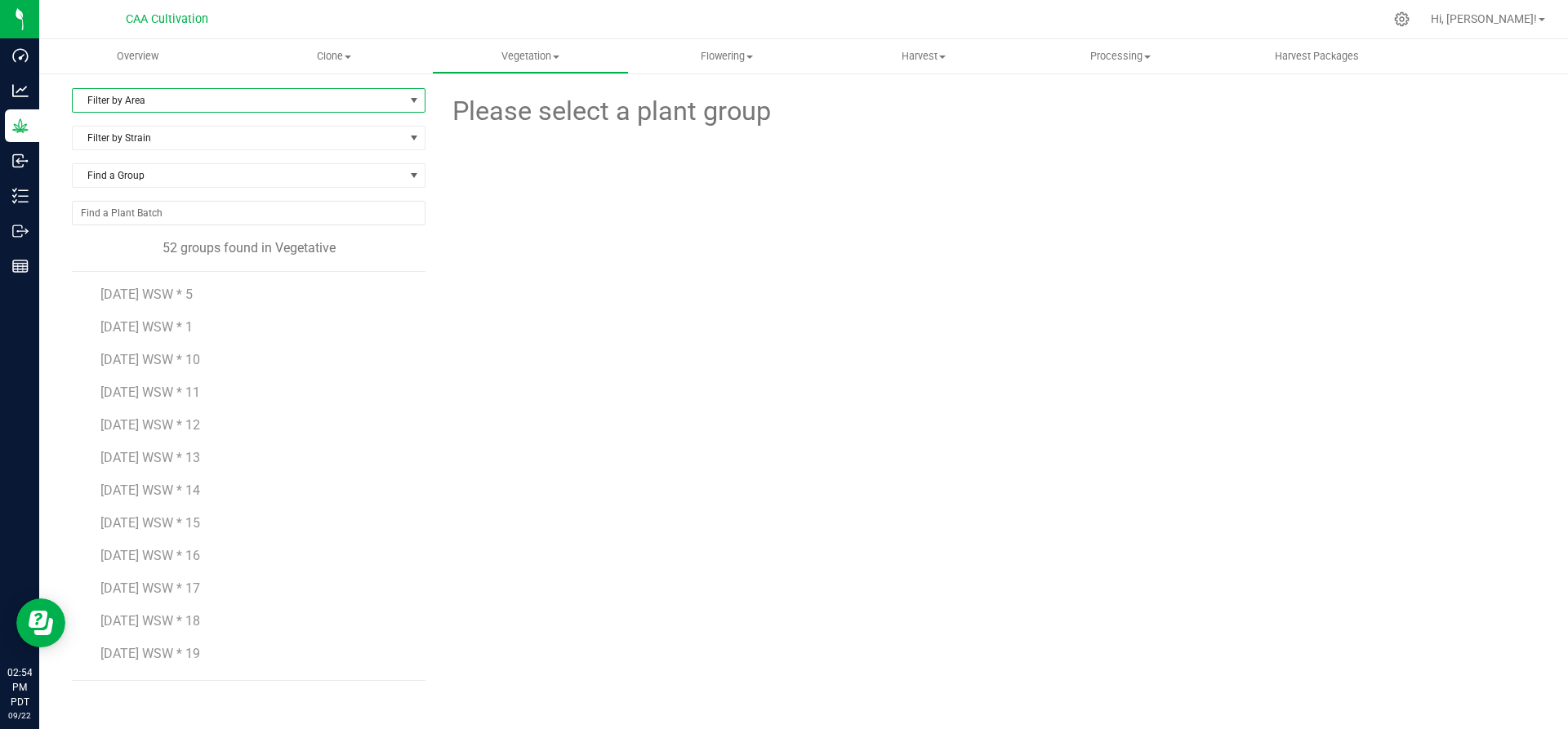
click at [220, 95] on span "Filter by Area" at bounding box center [238, 101] width 332 height 23
click at [180, 294] on li "Room 5" at bounding box center [249, 298] width 352 height 25
click at [186, 299] on span "[DATE] WSW * 1" at bounding box center [147, 295] width 92 height 16
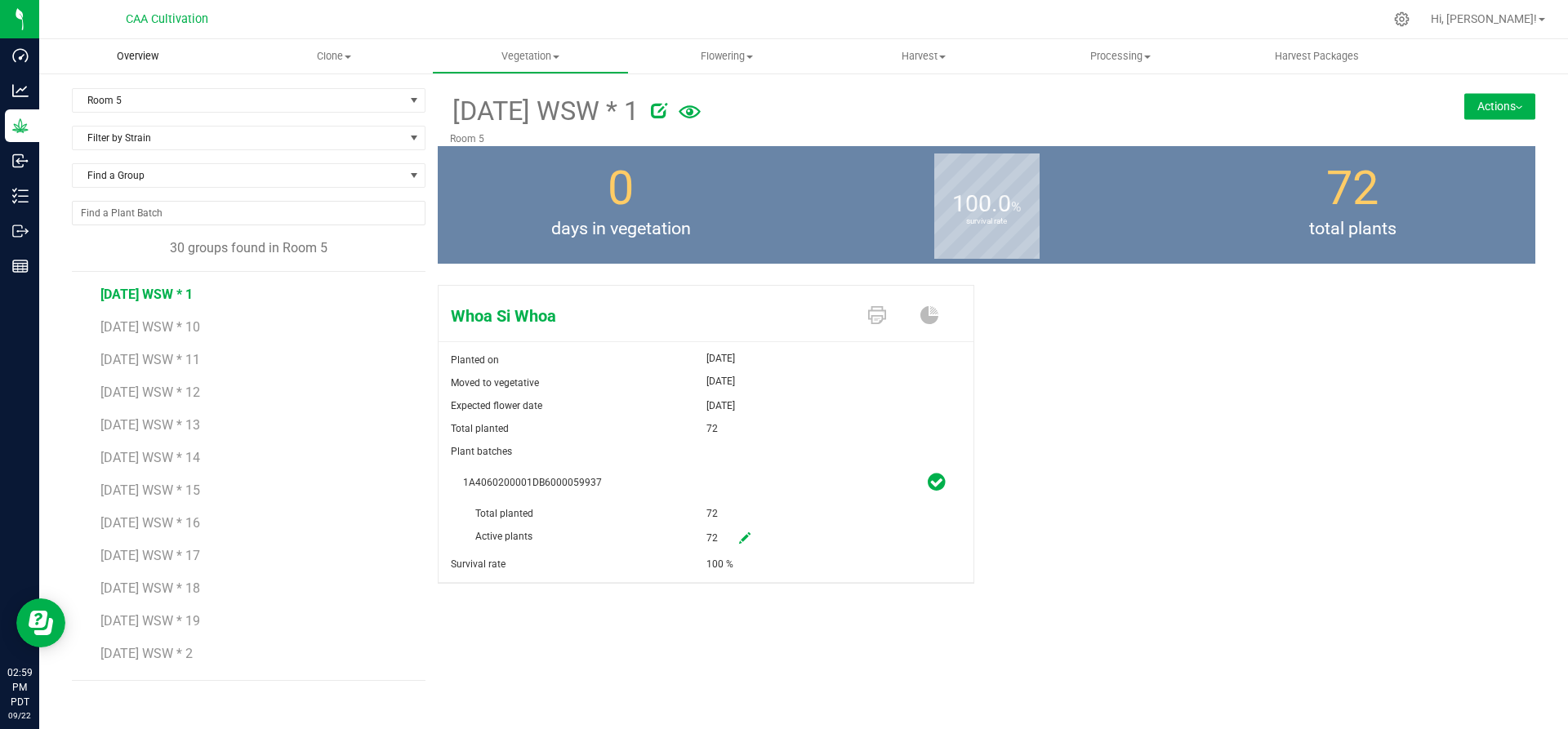
click at [143, 59] on span "Overview" at bounding box center [137, 56] width 86 height 15
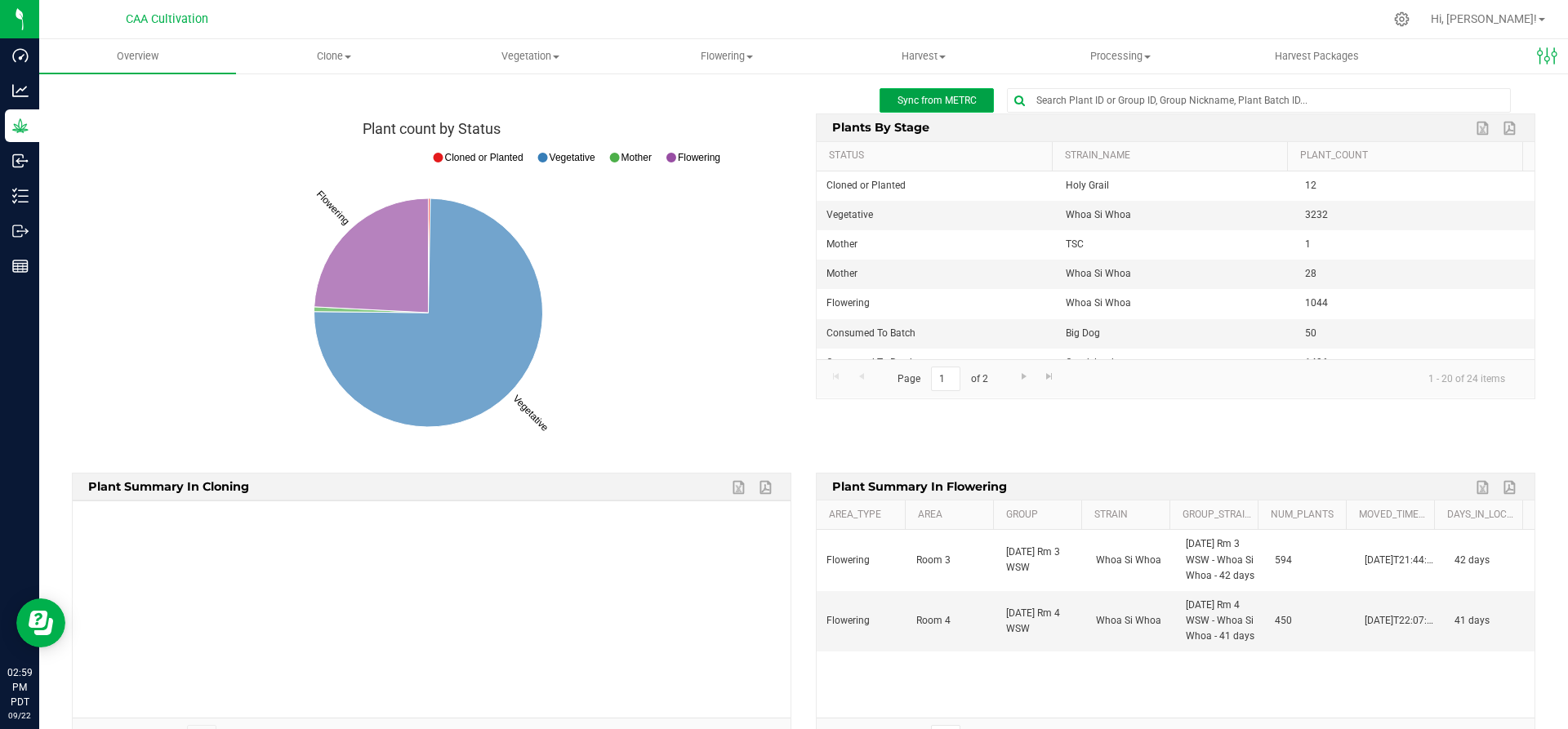
click at [903, 105] on span "Sync from METRC" at bounding box center [937, 100] width 80 height 12
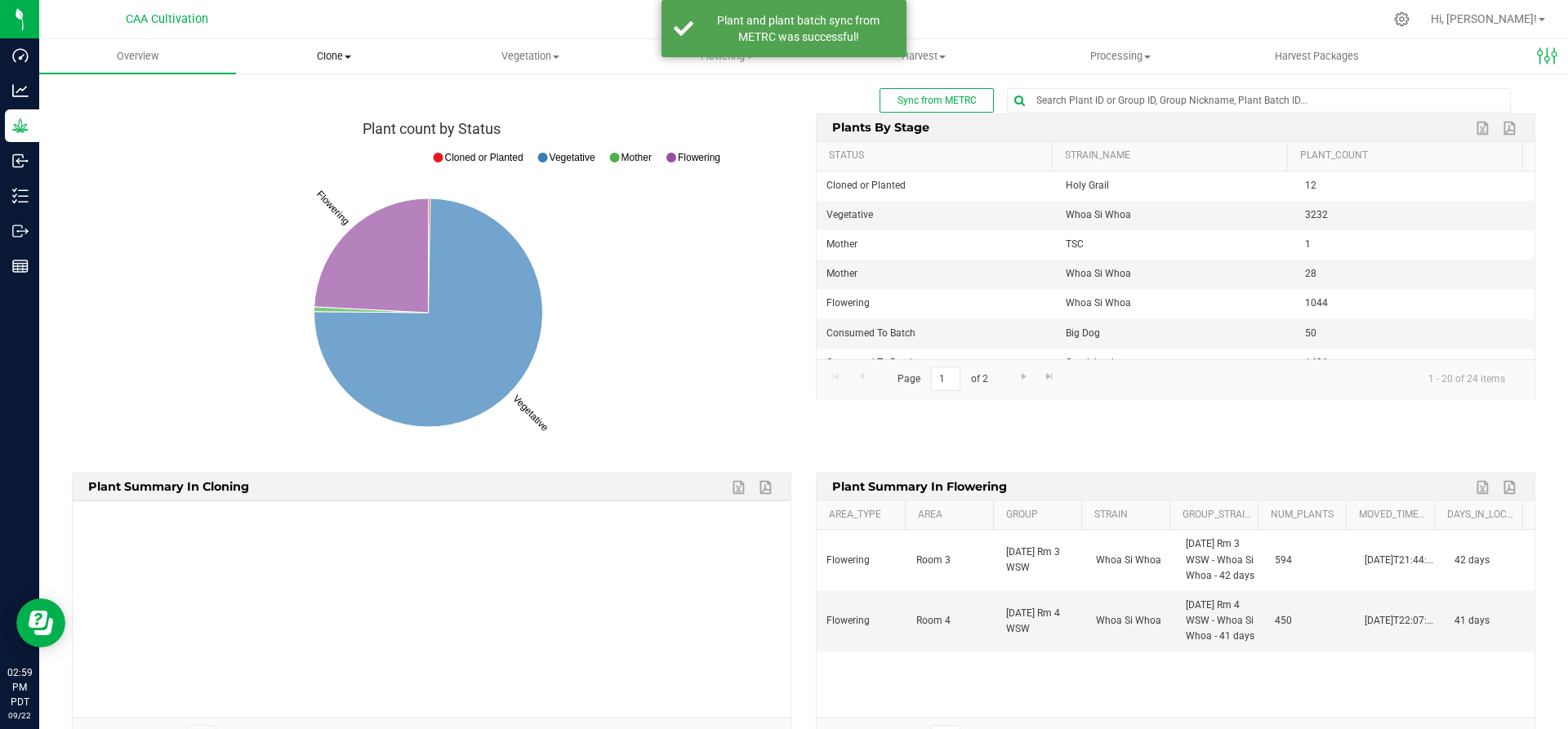
click at [344, 48] on uib-tab-heading "Clone Create plants Cloning groups Cloning plant batches Apply to plants" at bounding box center [334, 56] width 196 height 33
click at [317, 112] on span "Cloning groups" at bounding box center [297, 119] width 123 height 14
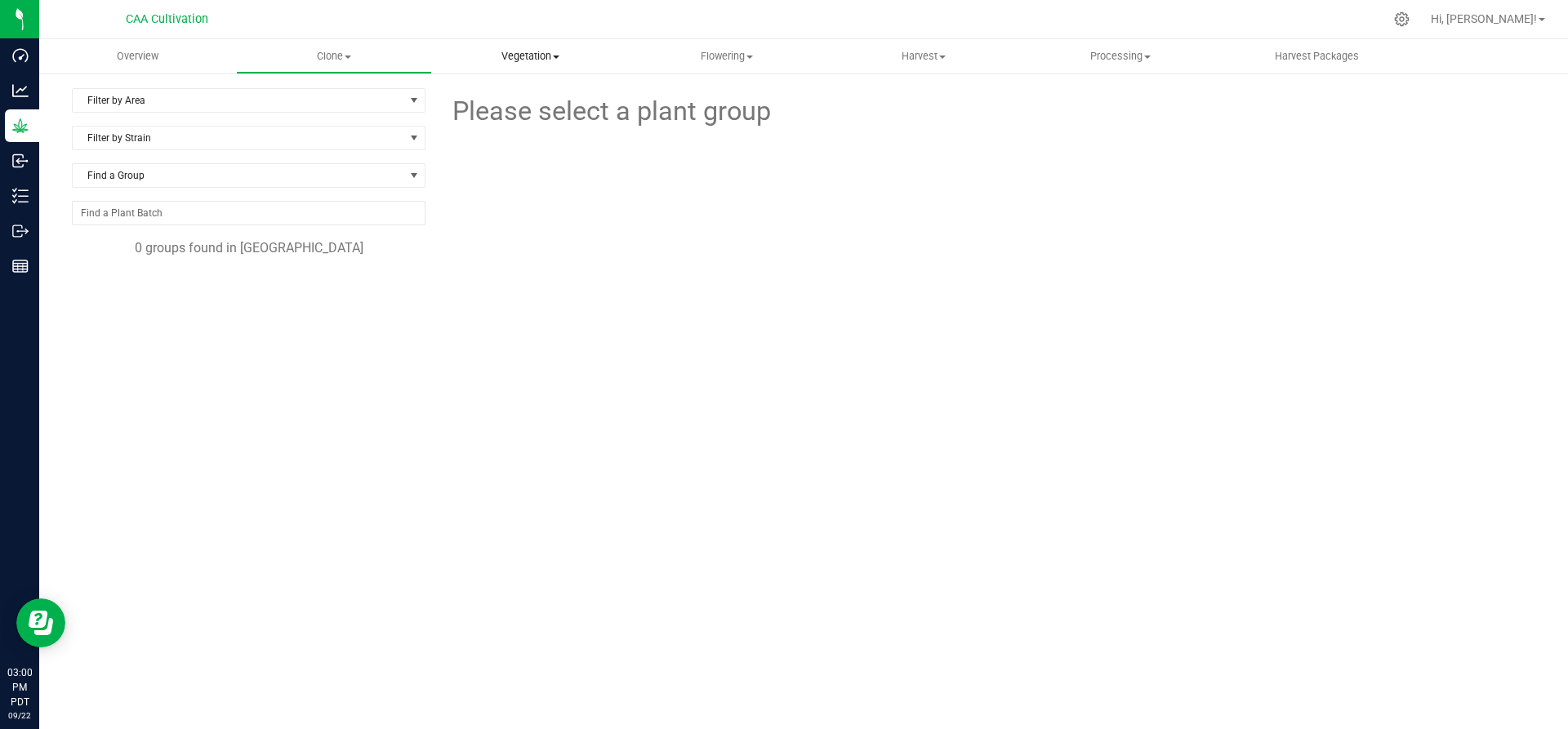
click at [547, 57] on span "Vegetation" at bounding box center [530, 56] width 196 height 15
click at [515, 98] on span "Veg groups" at bounding box center [483, 98] width 104 height 14
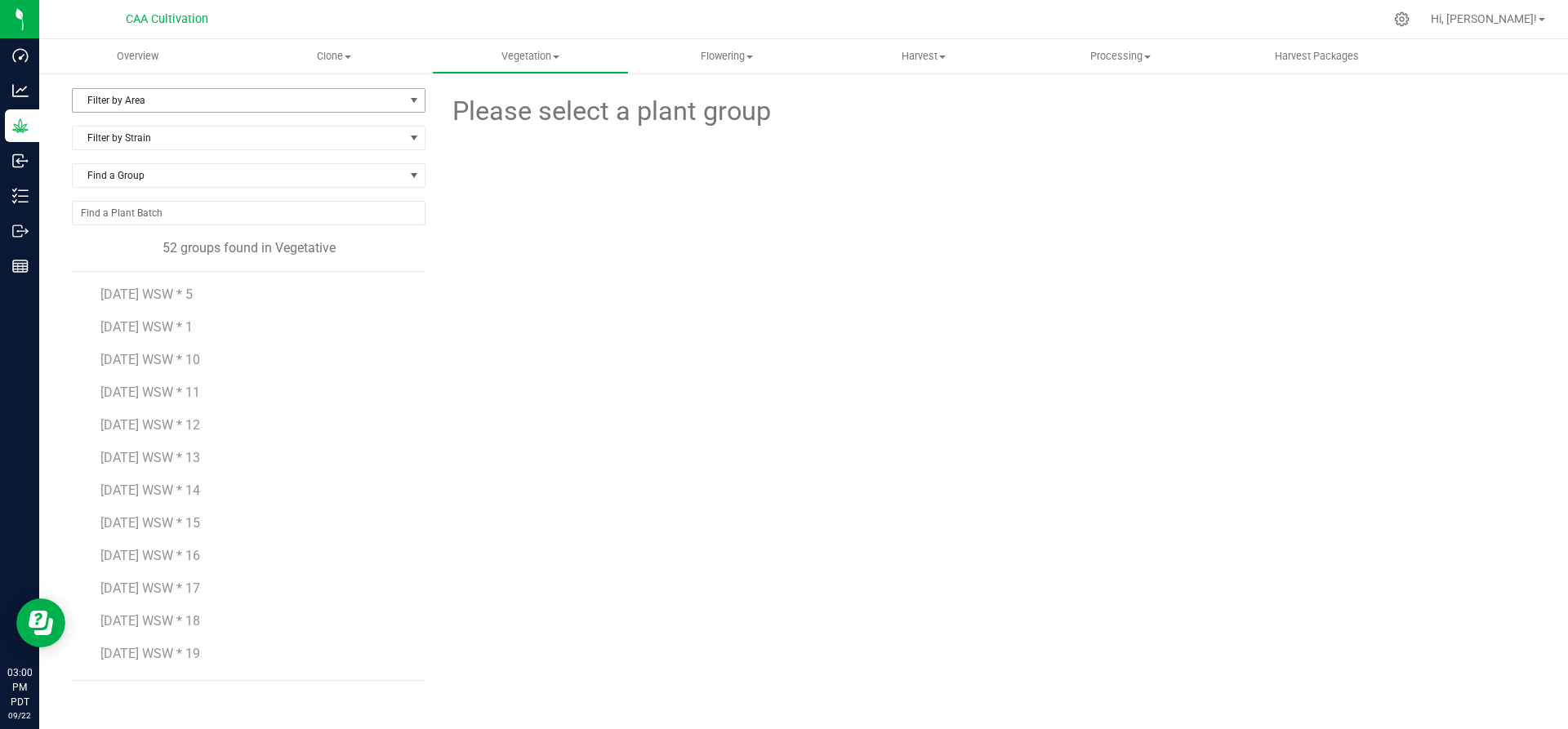
click at [276, 97] on span "Filter by Area" at bounding box center [238, 101] width 332 height 23
click at [146, 297] on li "Room 5" at bounding box center [249, 298] width 352 height 25
click at [295, 91] on span "Room 5" at bounding box center [238, 101] width 332 height 23
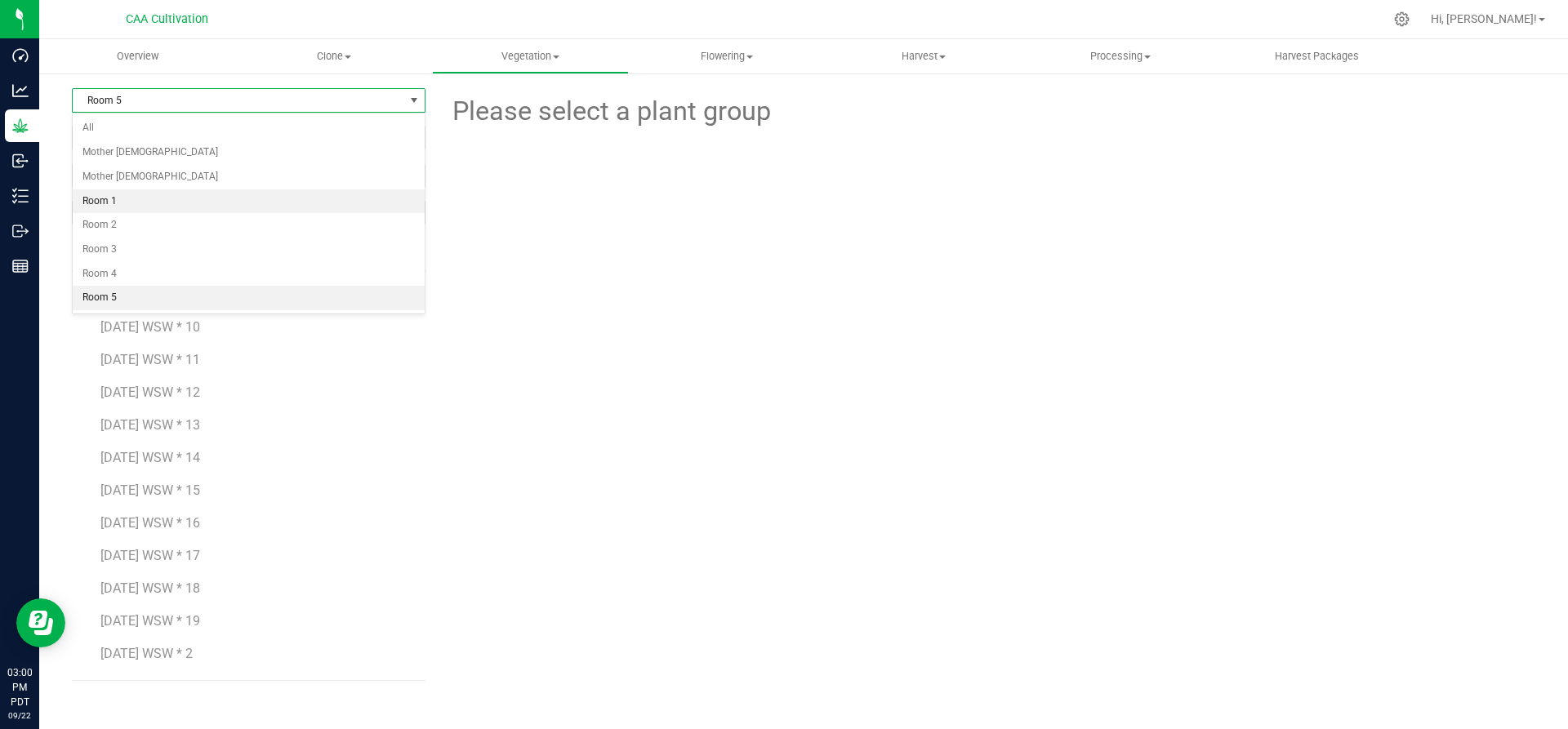
click at [158, 202] on li "Room 1" at bounding box center [249, 202] width 352 height 25
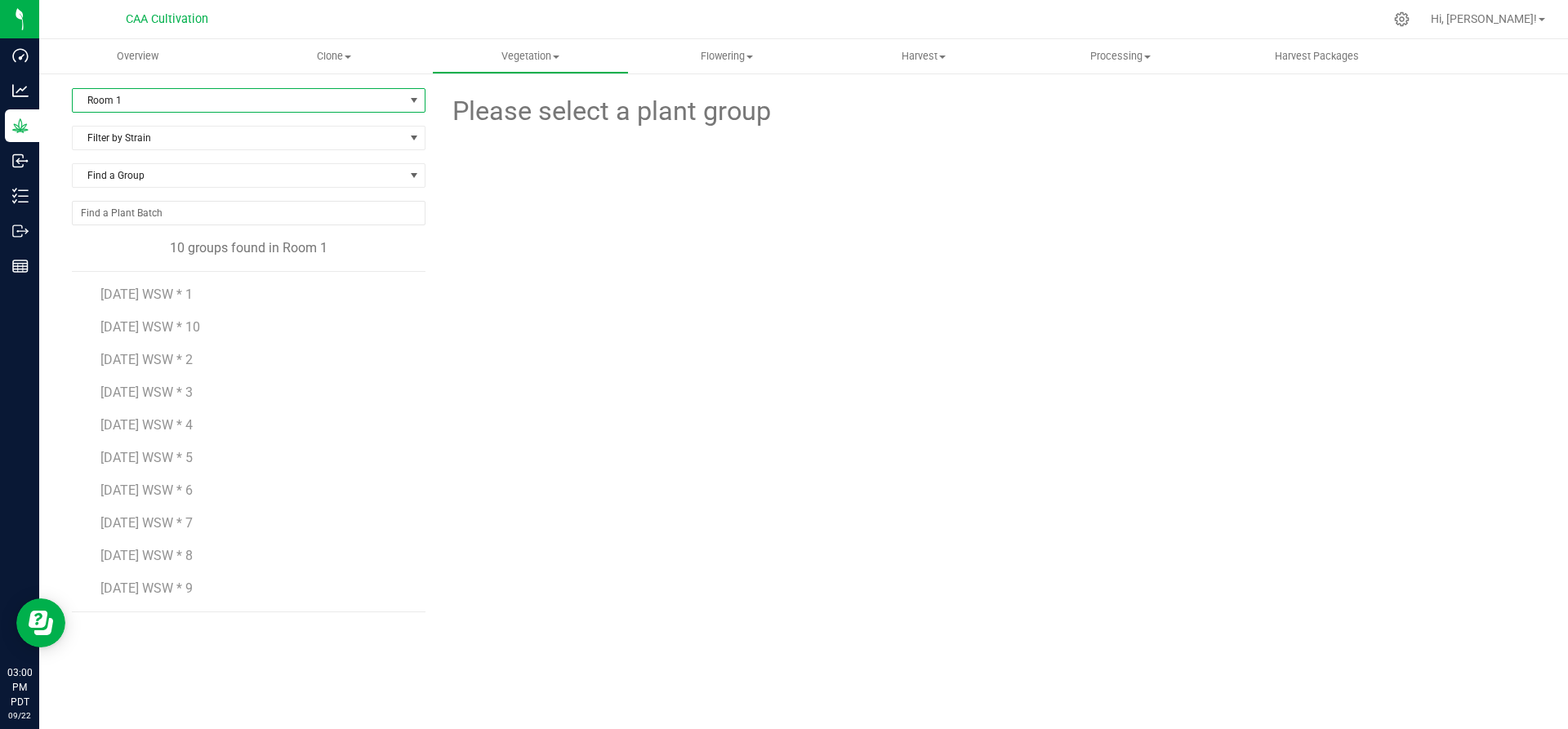
click at [181, 97] on span "Room 1" at bounding box center [238, 101] width 332 height 23
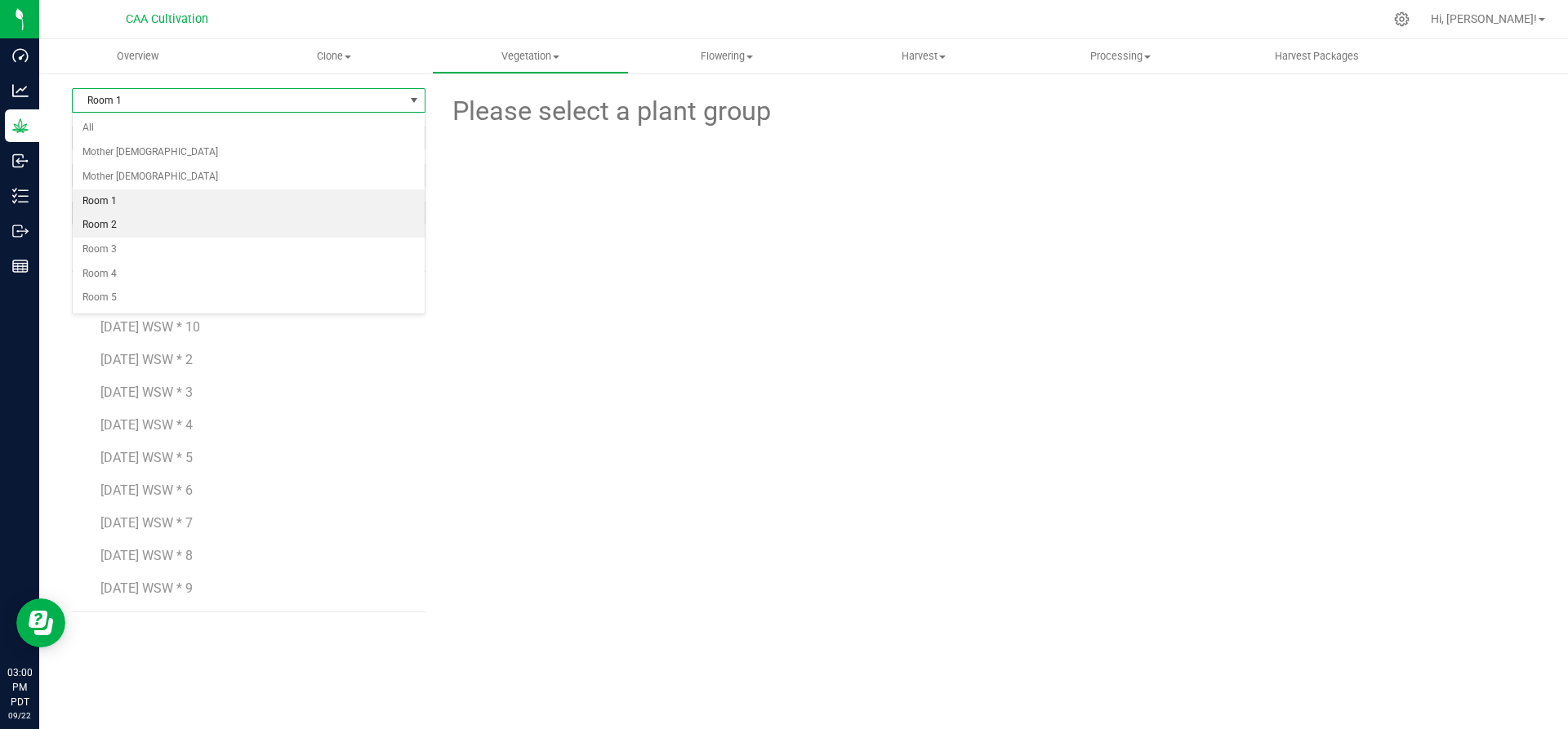
click at [133, 225] on li "Room 2" at bounding box center [249, 226] width 352 height 25
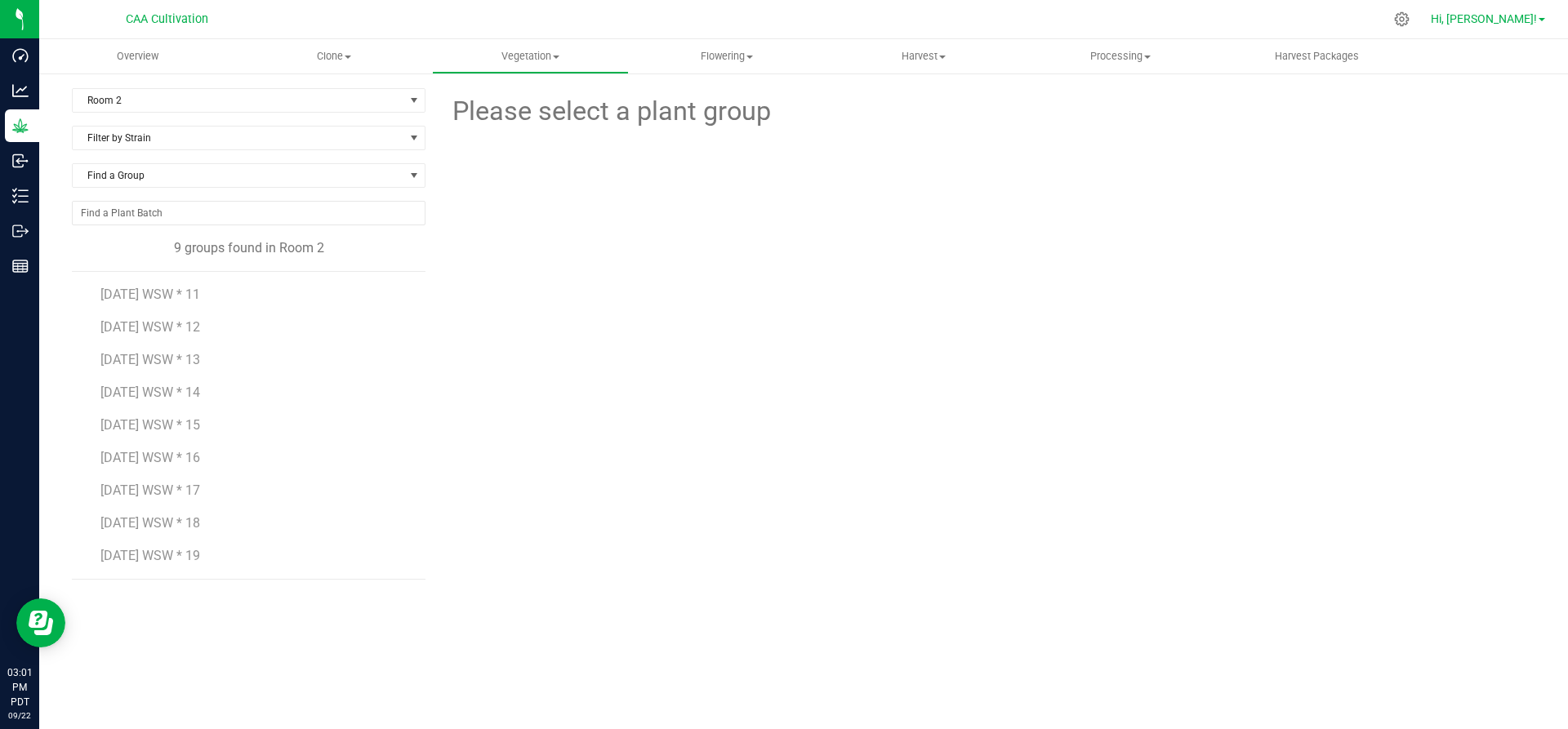
click at [1541, 17] on link "Hi, [PERSON_NAME]!" at bounding box center [1488, 19] width 127 height 17
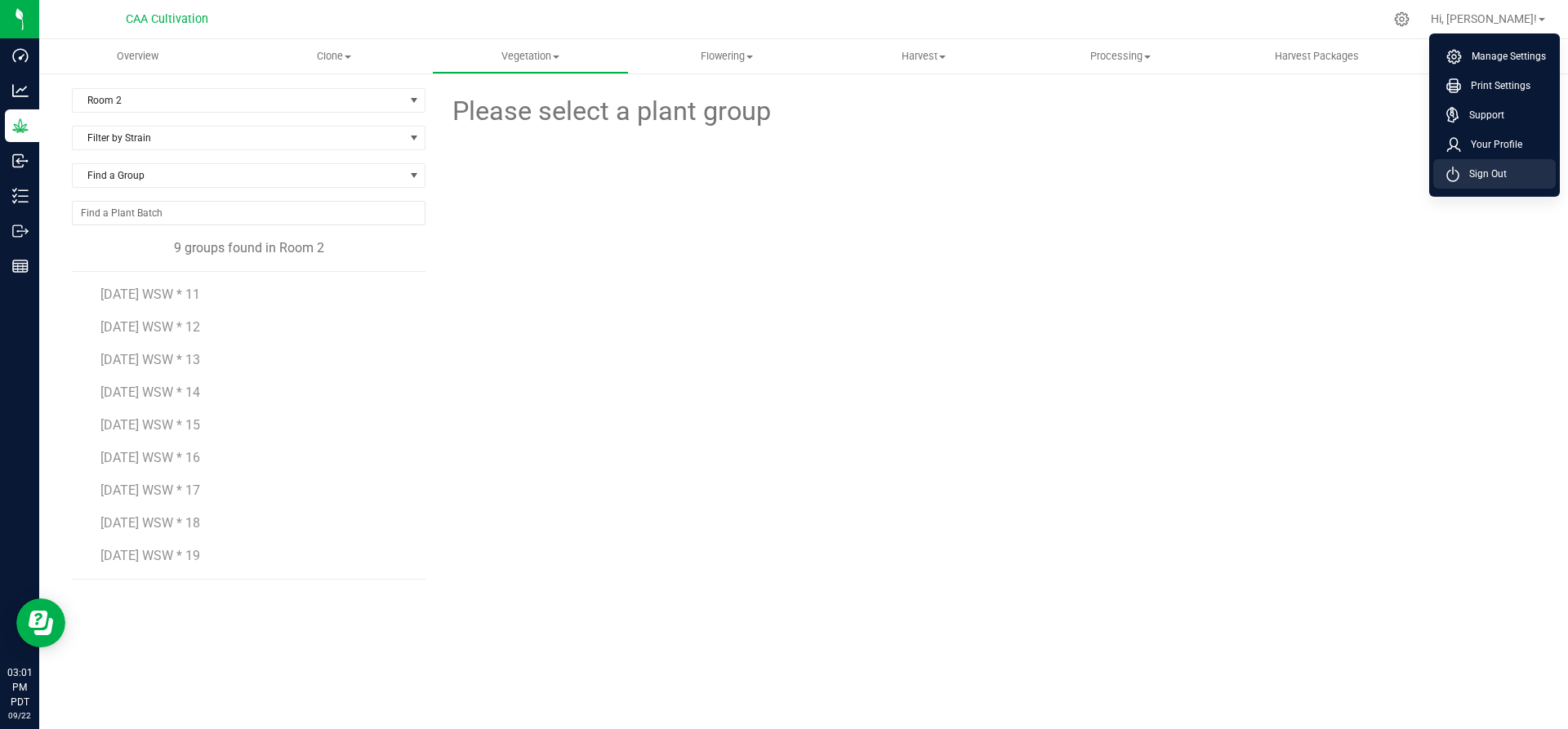
click at [1458, 174] on icon at bounding box center [1452, 175] width 12 height 11
